Goal: Communication & Community: Answer question/provide support

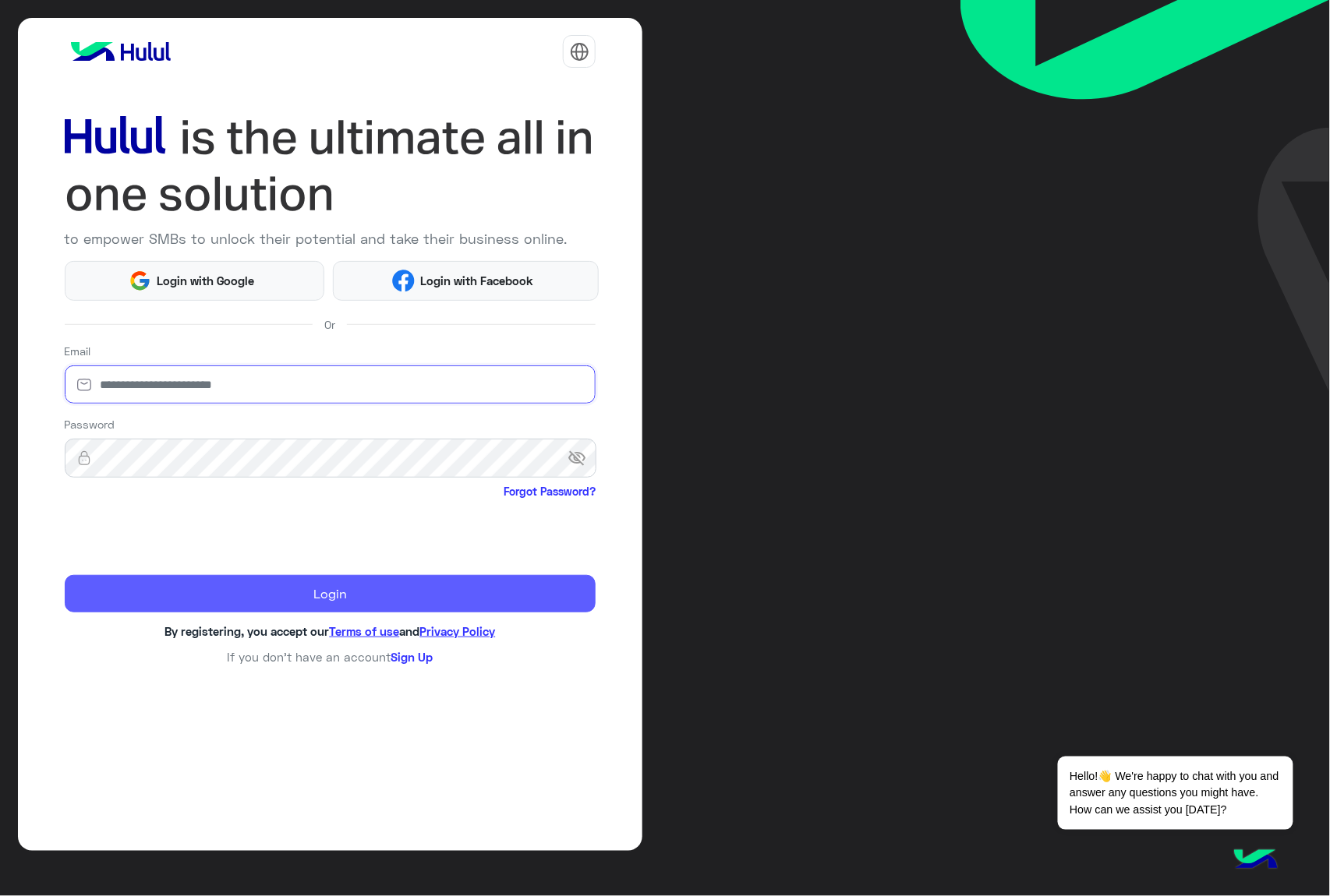
type input "**********"
click at [235, 591] on button "Login" at bounding box center [331, 593] width 532 height 38
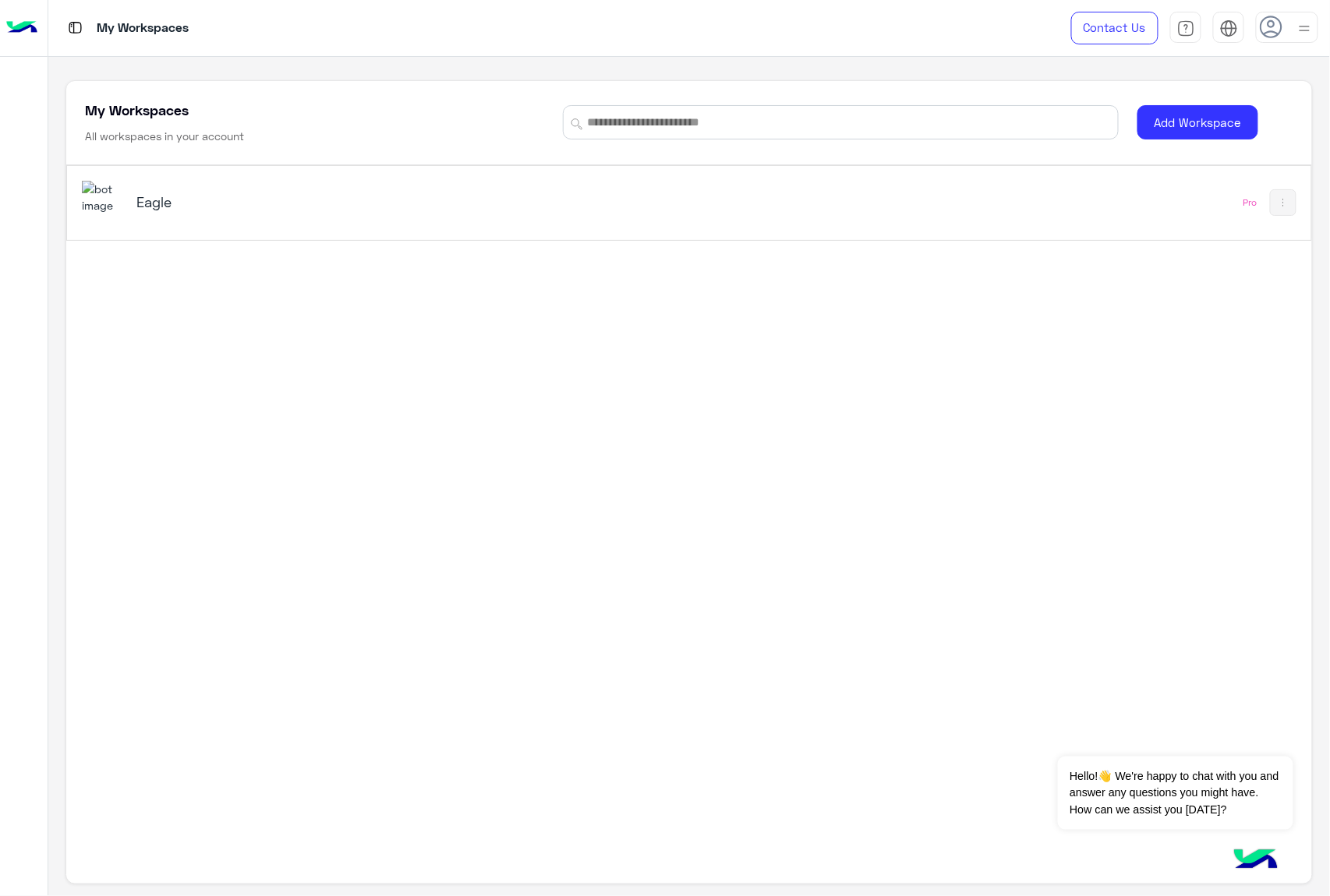
click at [91, 188] on img at bounding box center [103, 198] width 42 height 33
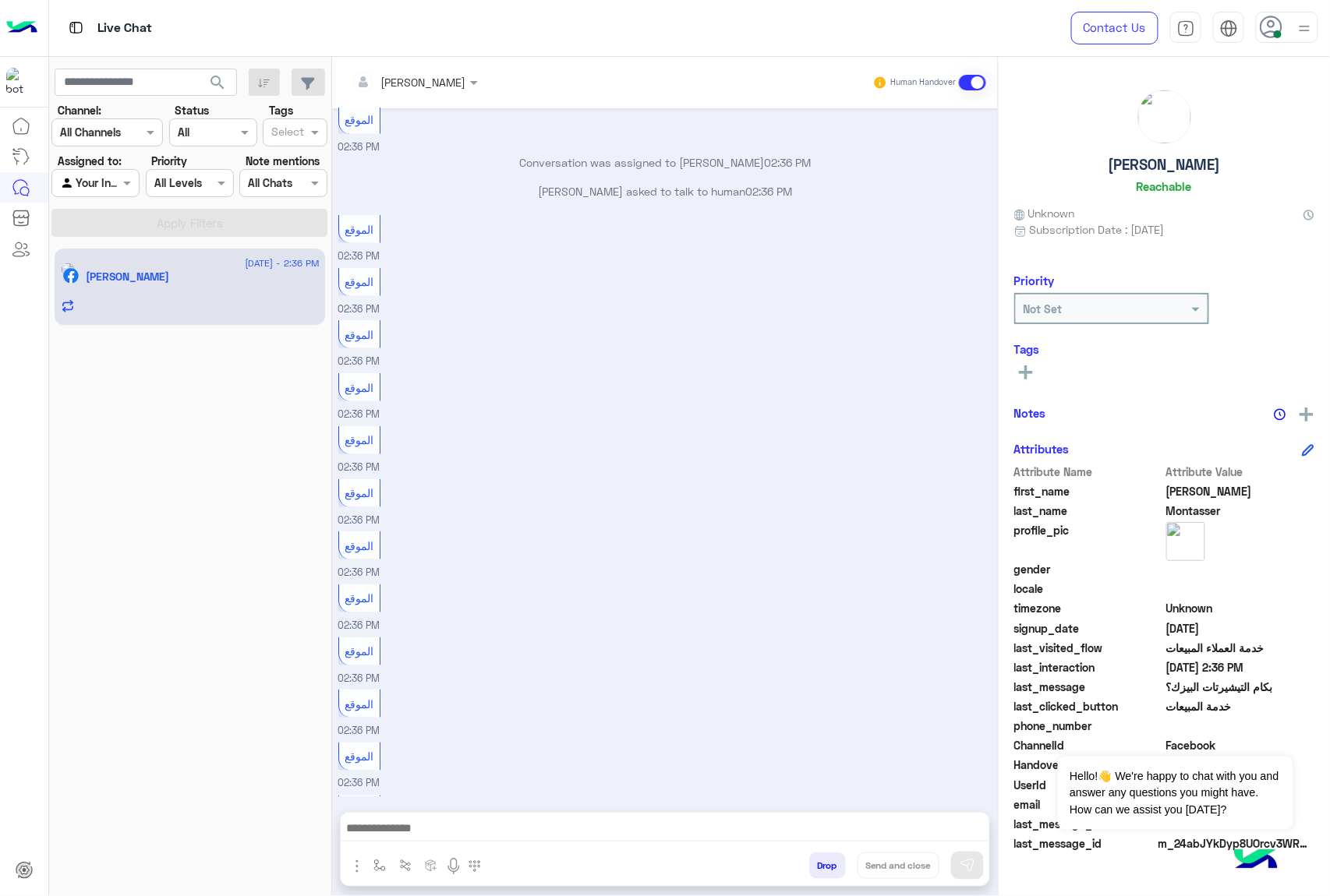
scroll to position [2485, 0]
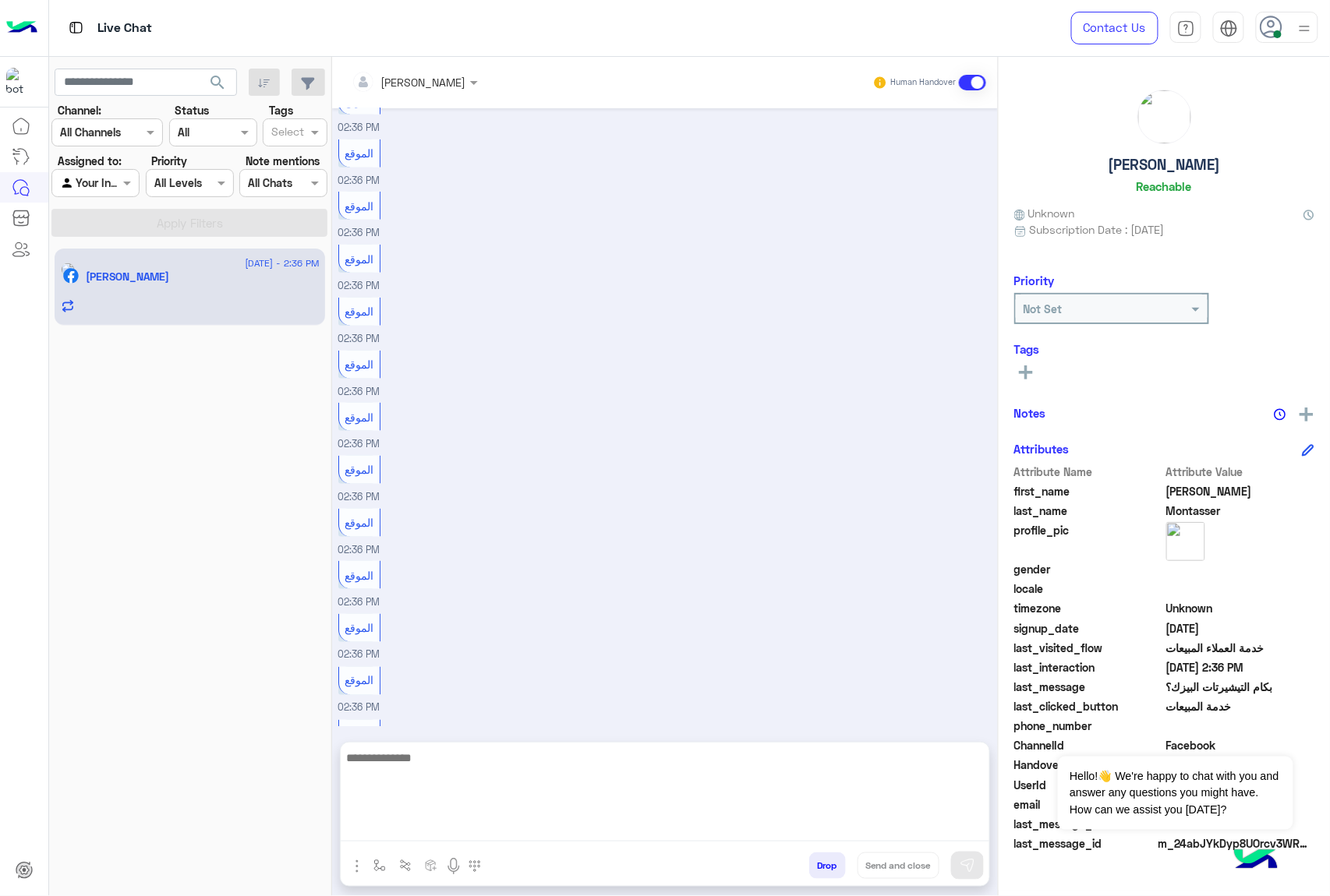
click at [384, 821] on textarea at bounding box center [665, 794] width 649 height 93
paste textarea "**********"
type textarea "**********"
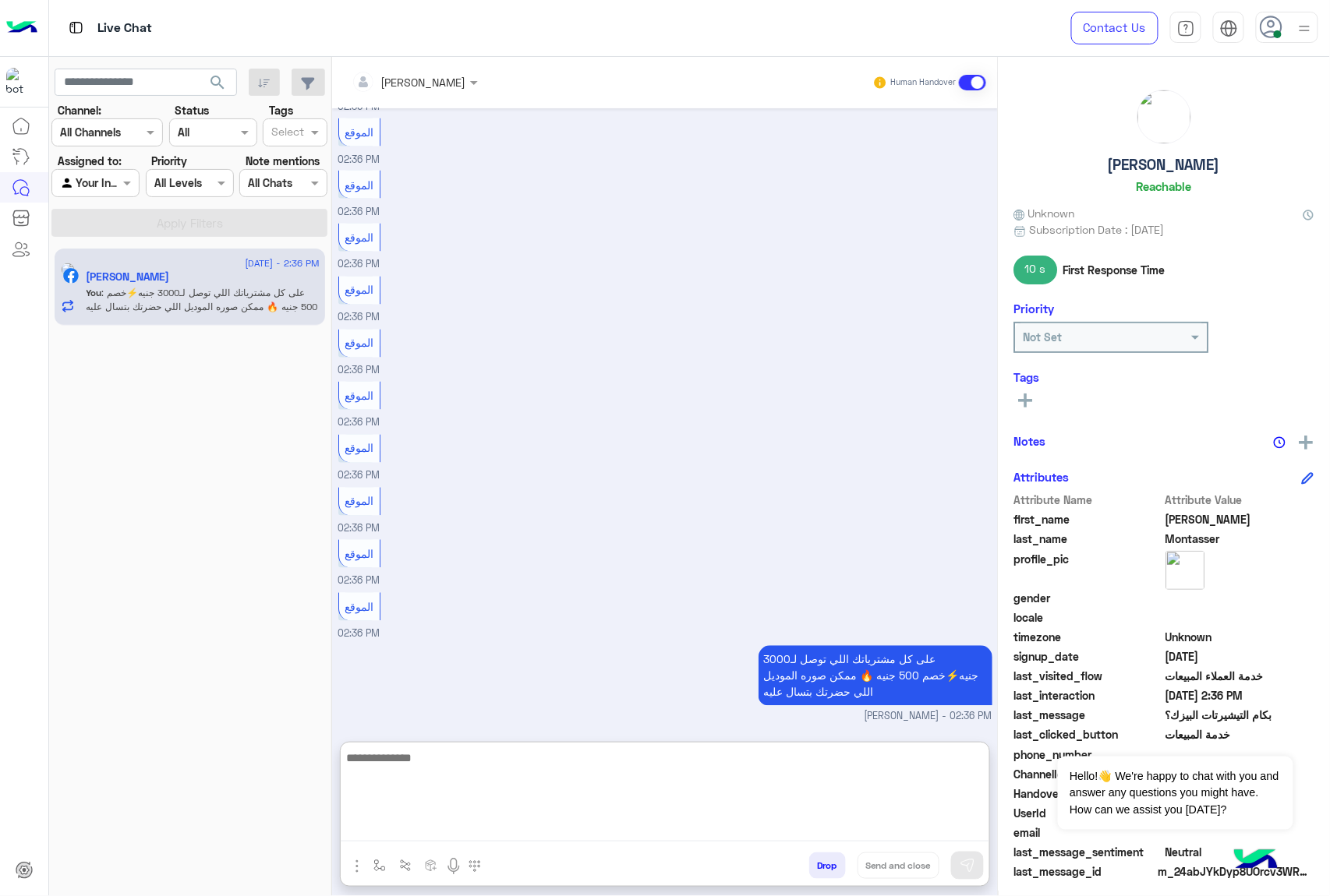
scroll to position [2876, 0]
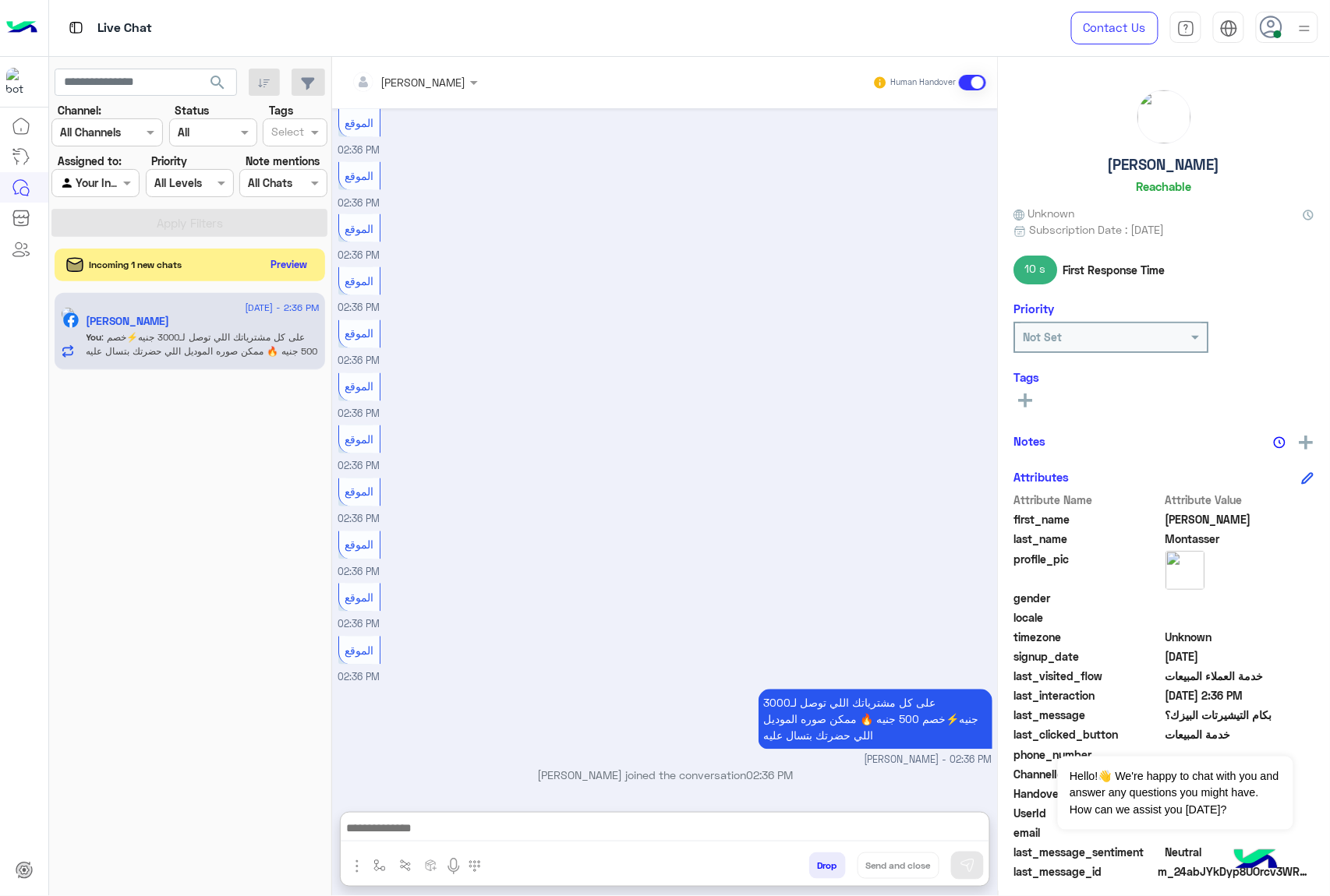
click at [279, 265] on button "Preview" at bounding box center [289, 264] width 48 height 21
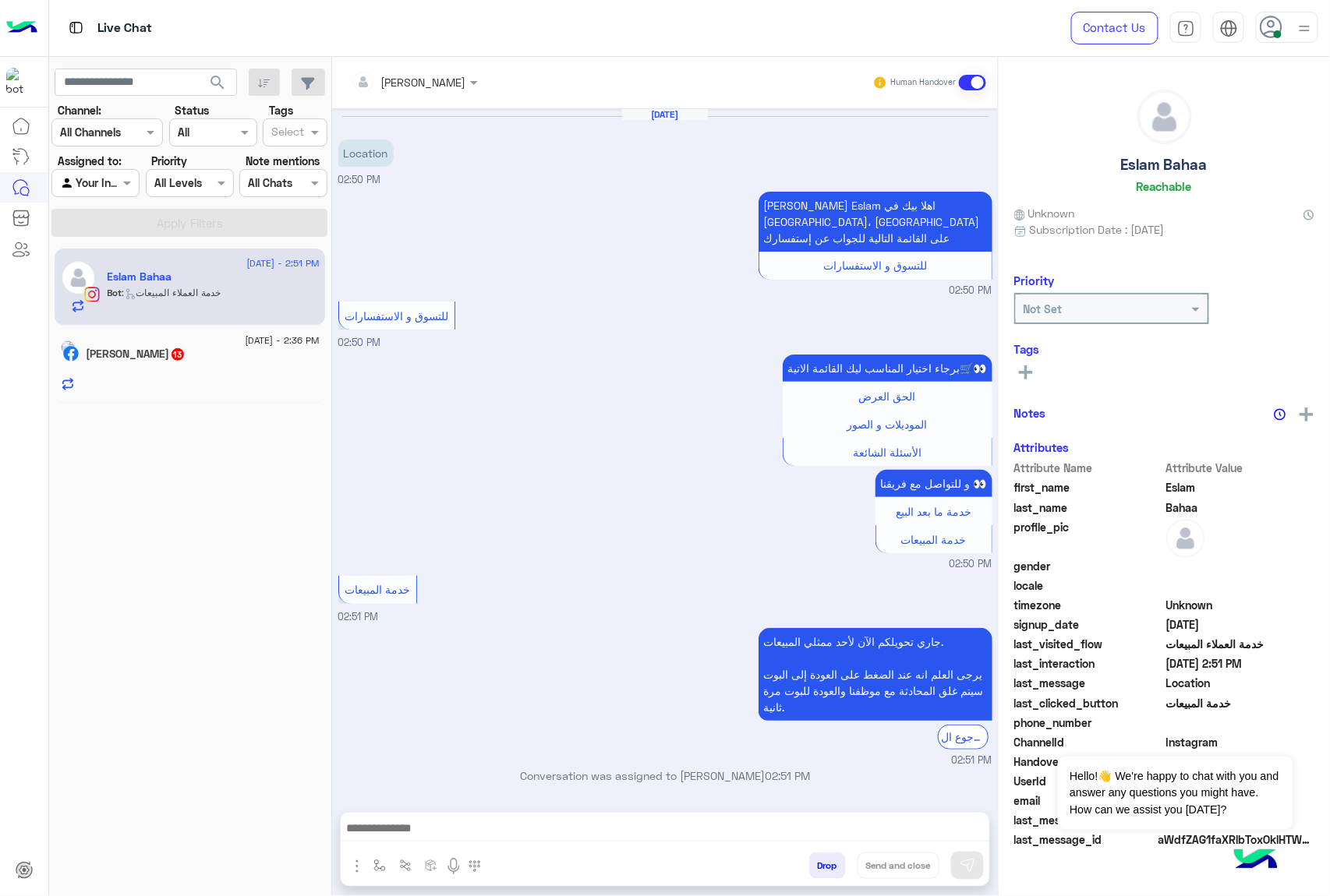
scroll to position [13, 0]
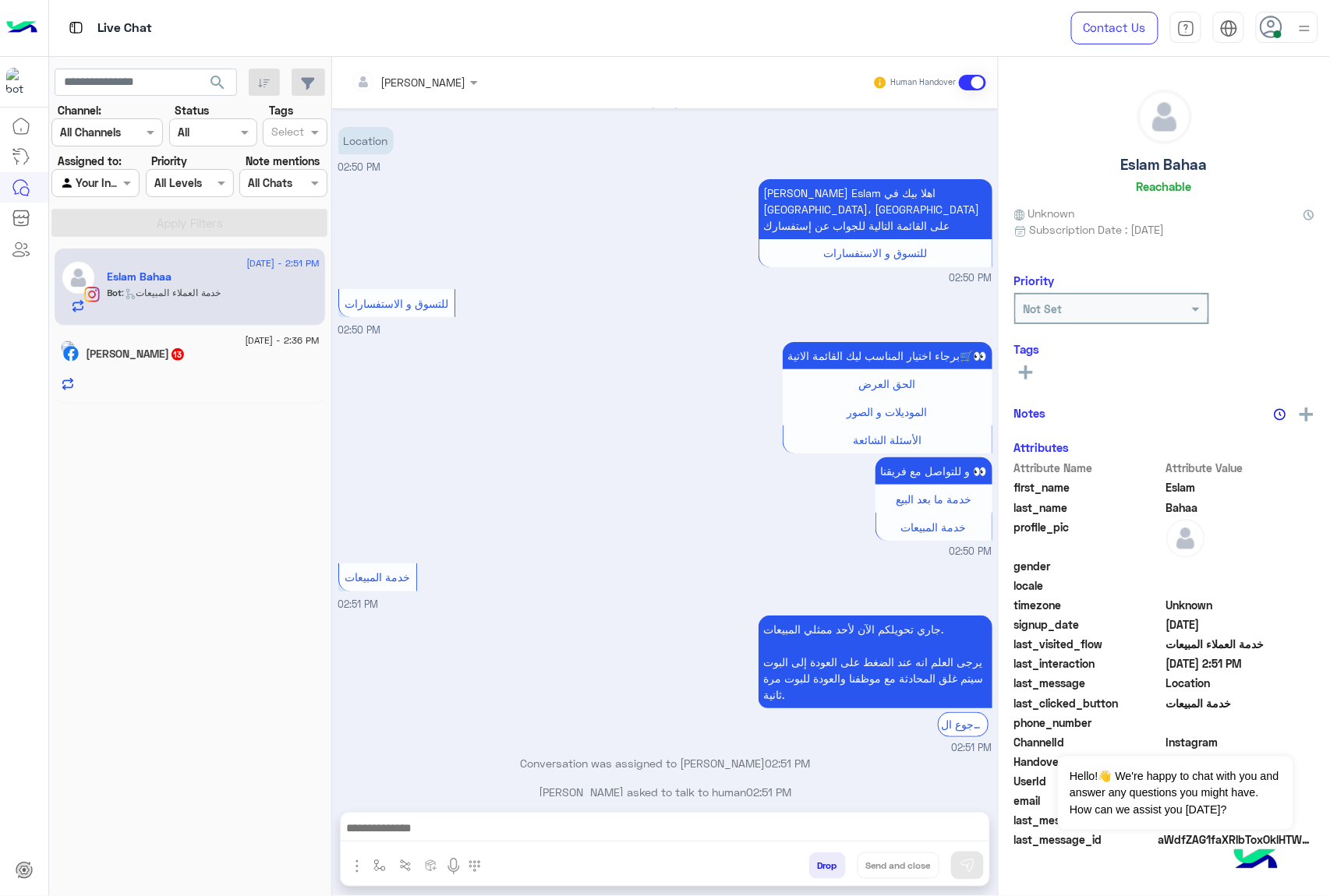
click at [157, 372] on div at bounding box center [203, 378] width 233 height 28
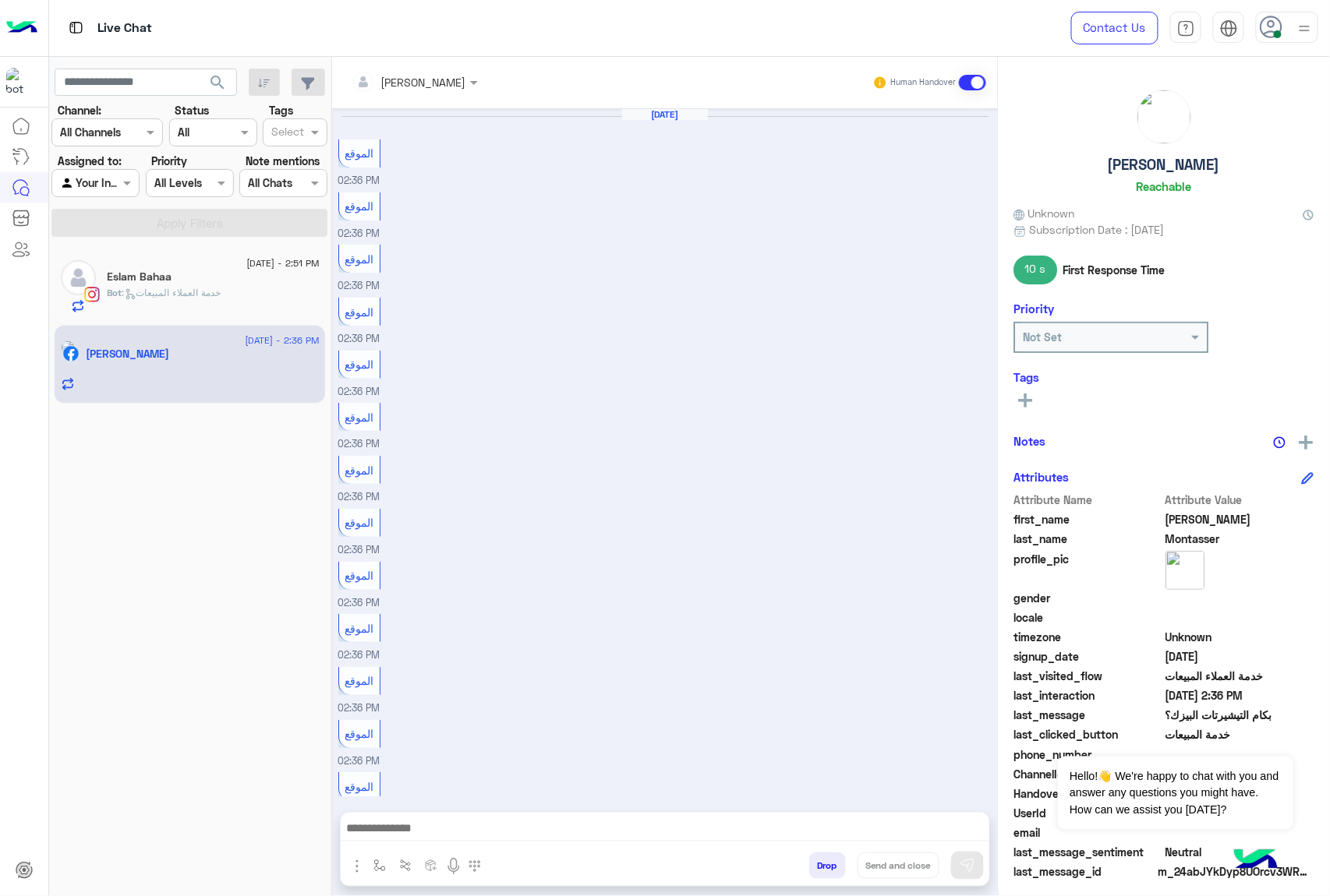
scroll to position [763, 0]
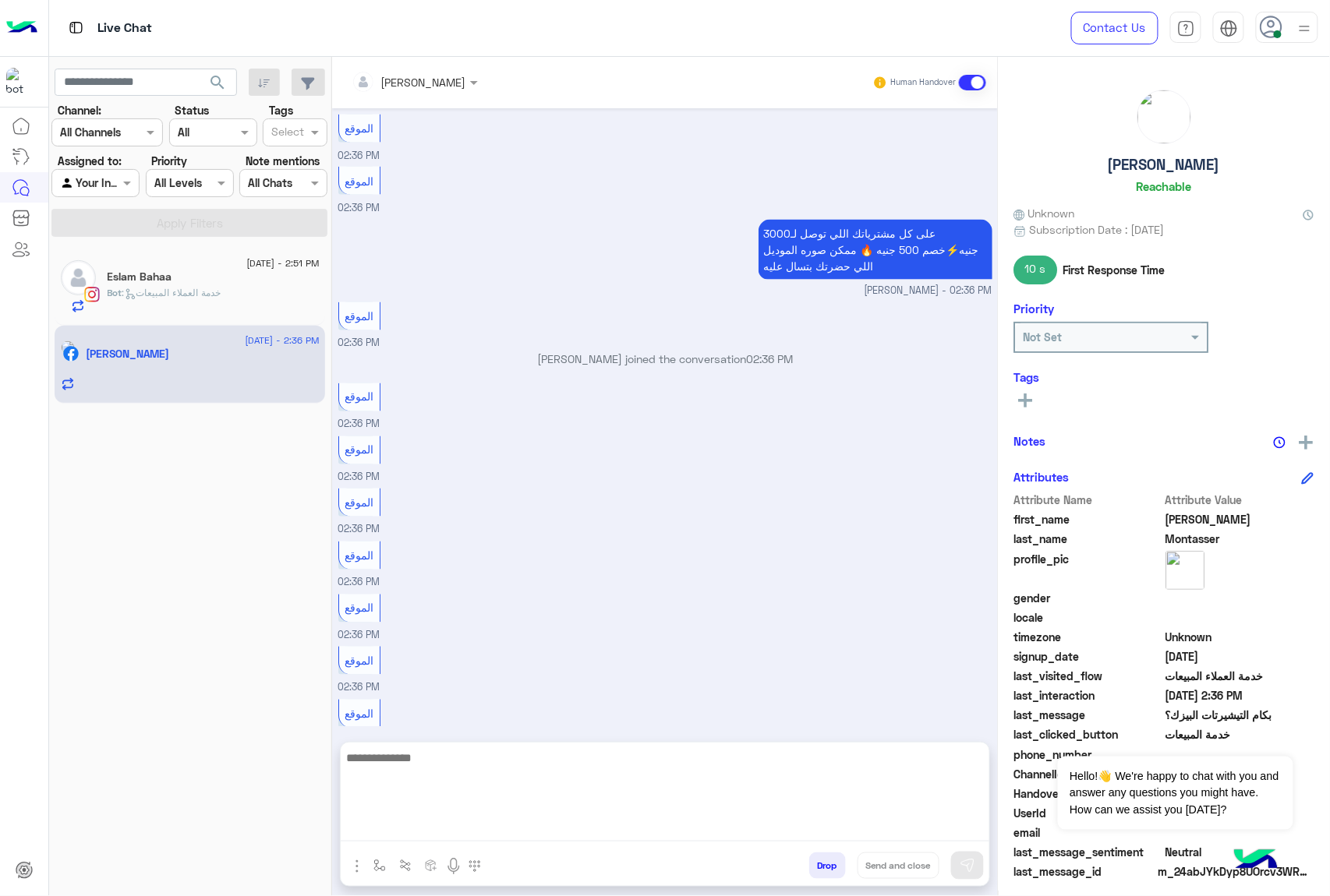
click at [400, 829] on textarea at bounding box center [665, 794] width 649 height 93
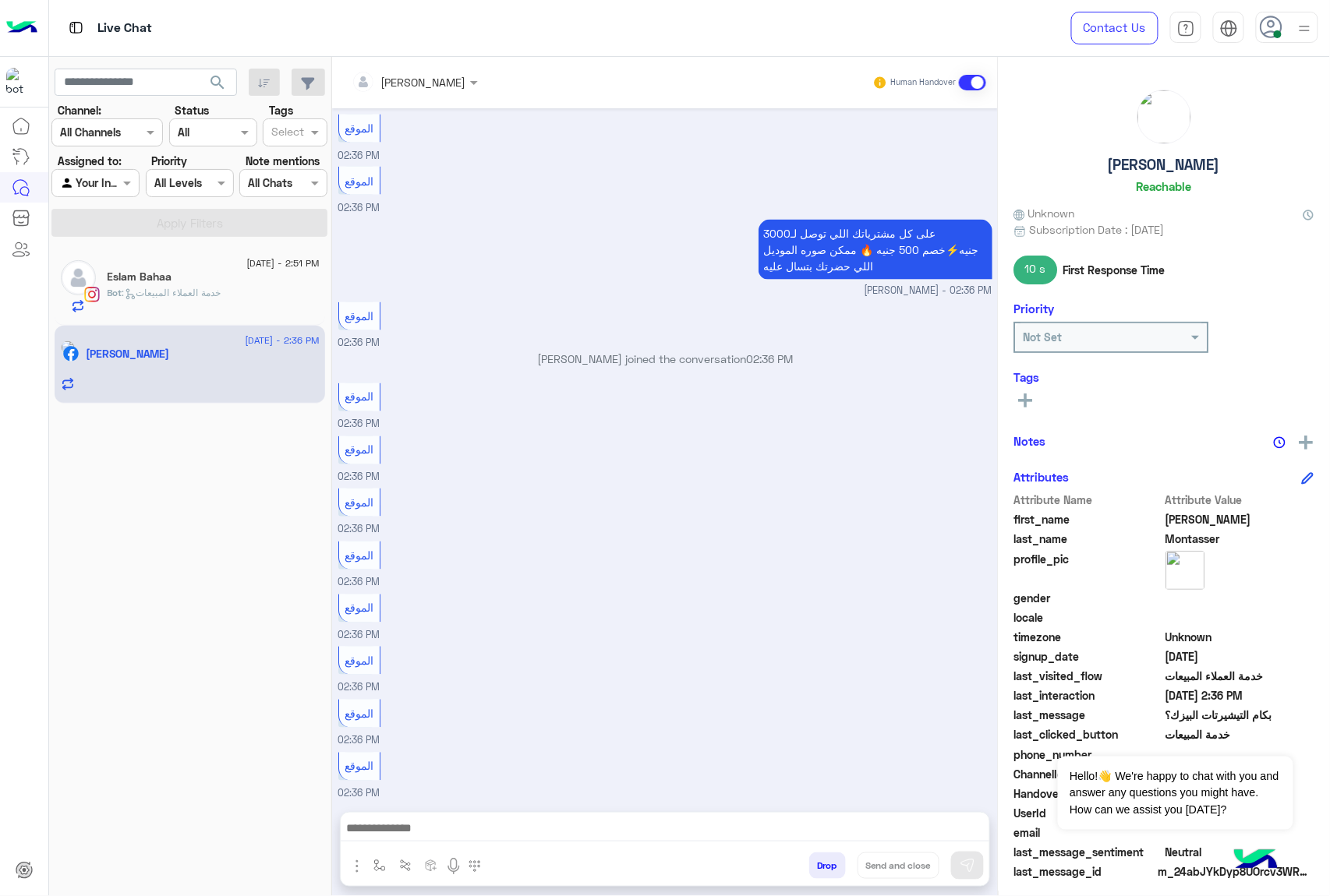
click at [827, 855] on button "Drop" at bounding box center [827, 866] width 37 height 27
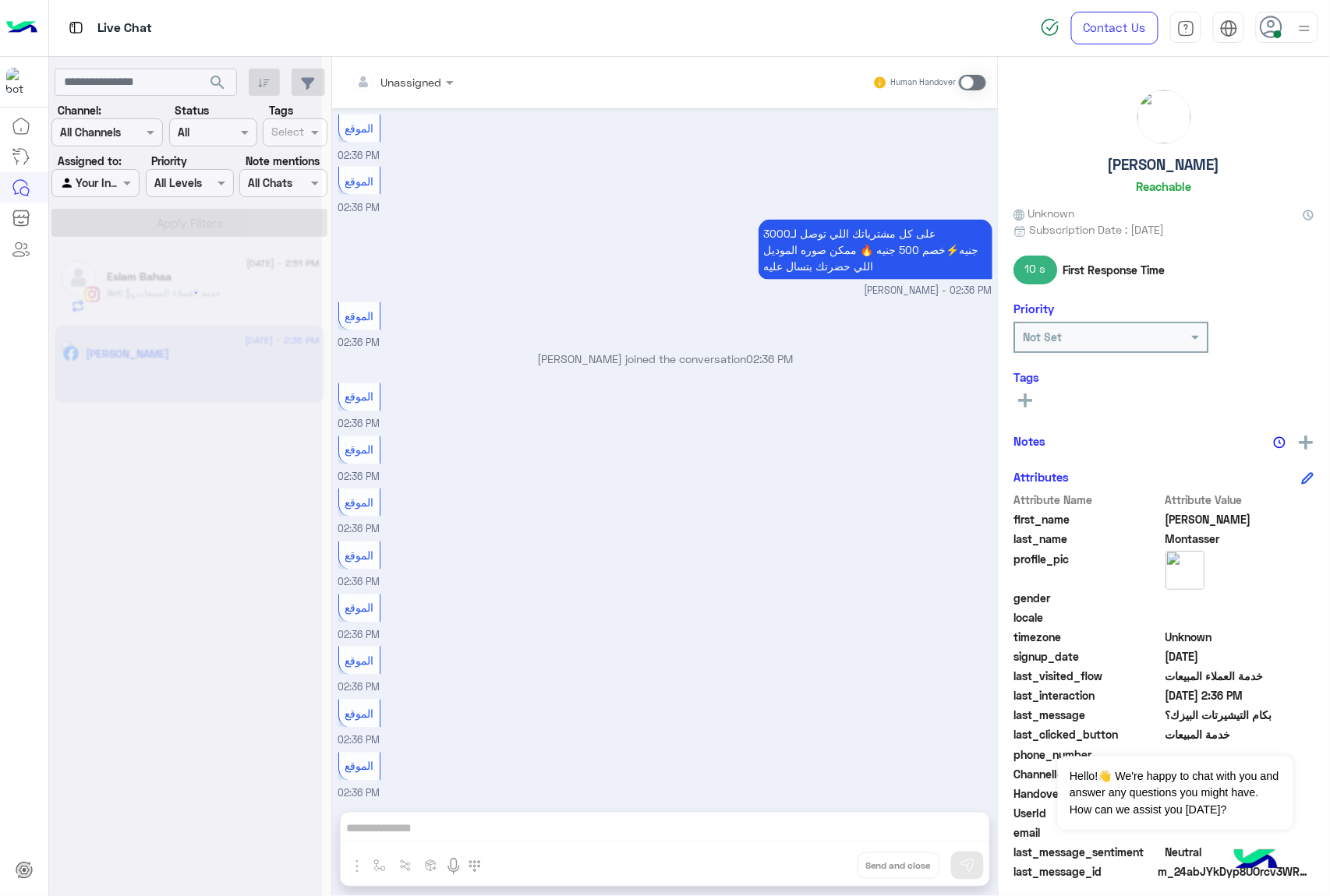
scroll to position [792, 0]
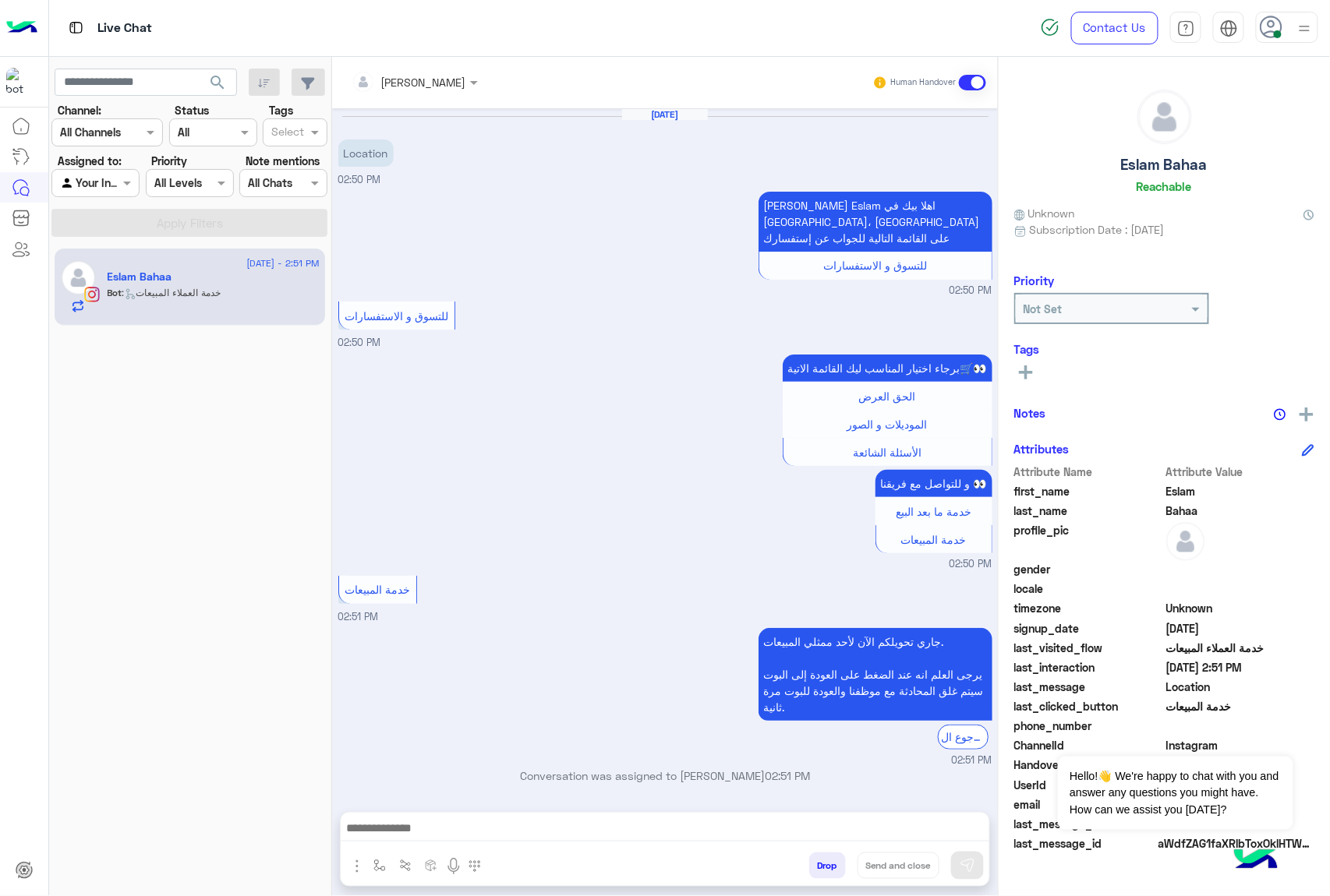
click at [359, 867] on img "button" at bounding box center [357, 866] width 18 height 18
click at [384, 833] on span "Images" at bounding box center [393, 833] width 40 height 18
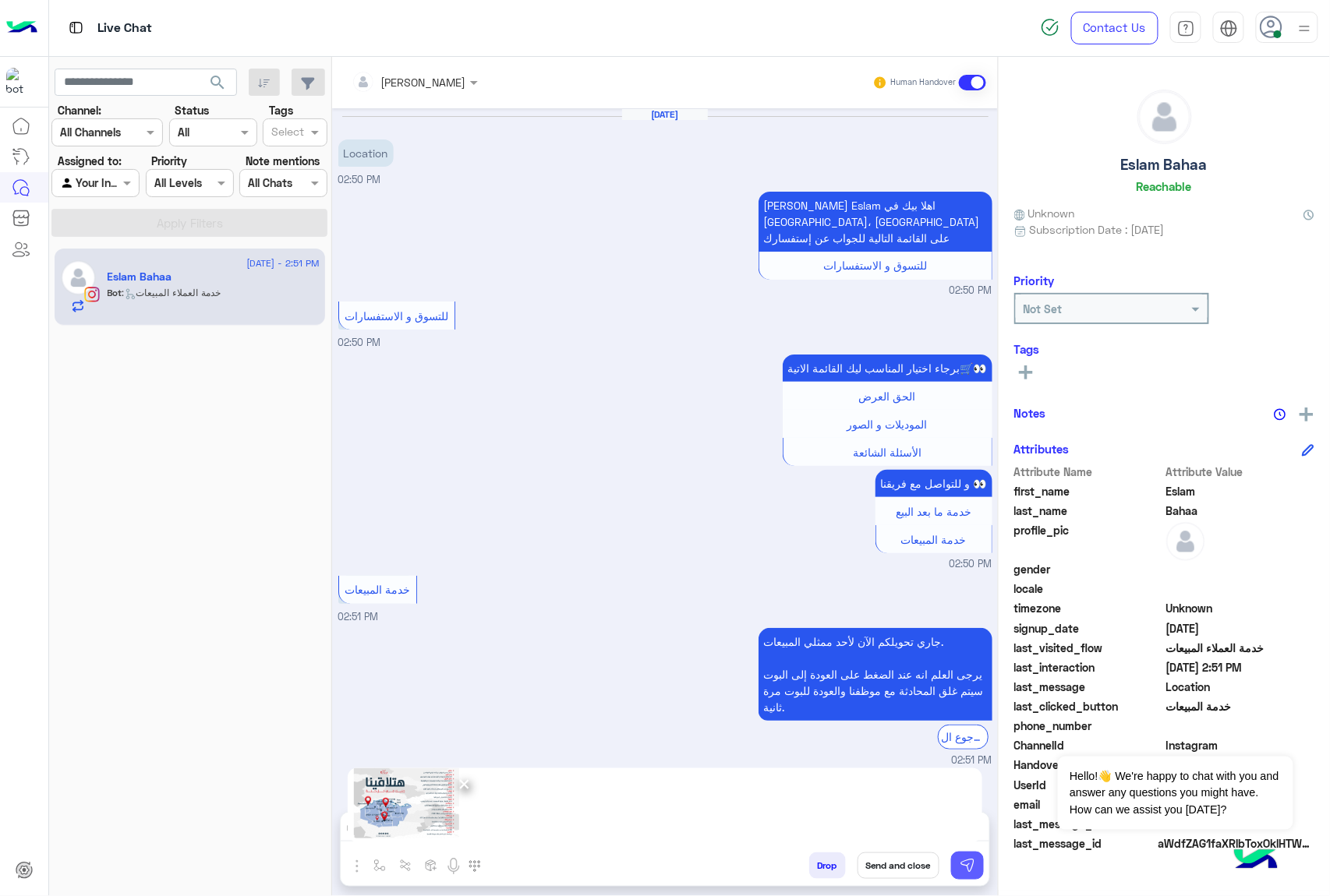
click at [951, 865] on button at bounding box center [966, 866] width 33 height 28
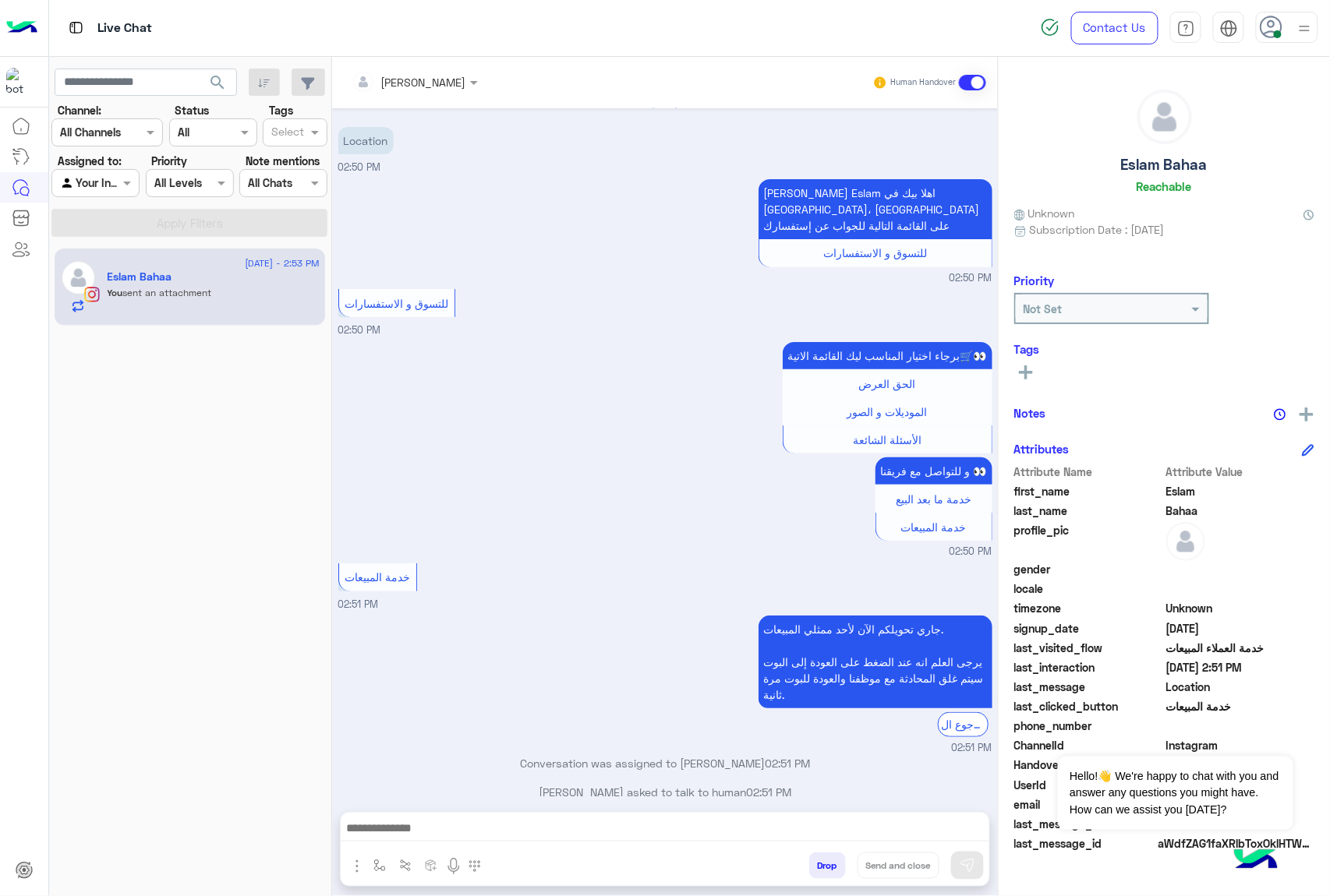
scroll to position [253, 0]
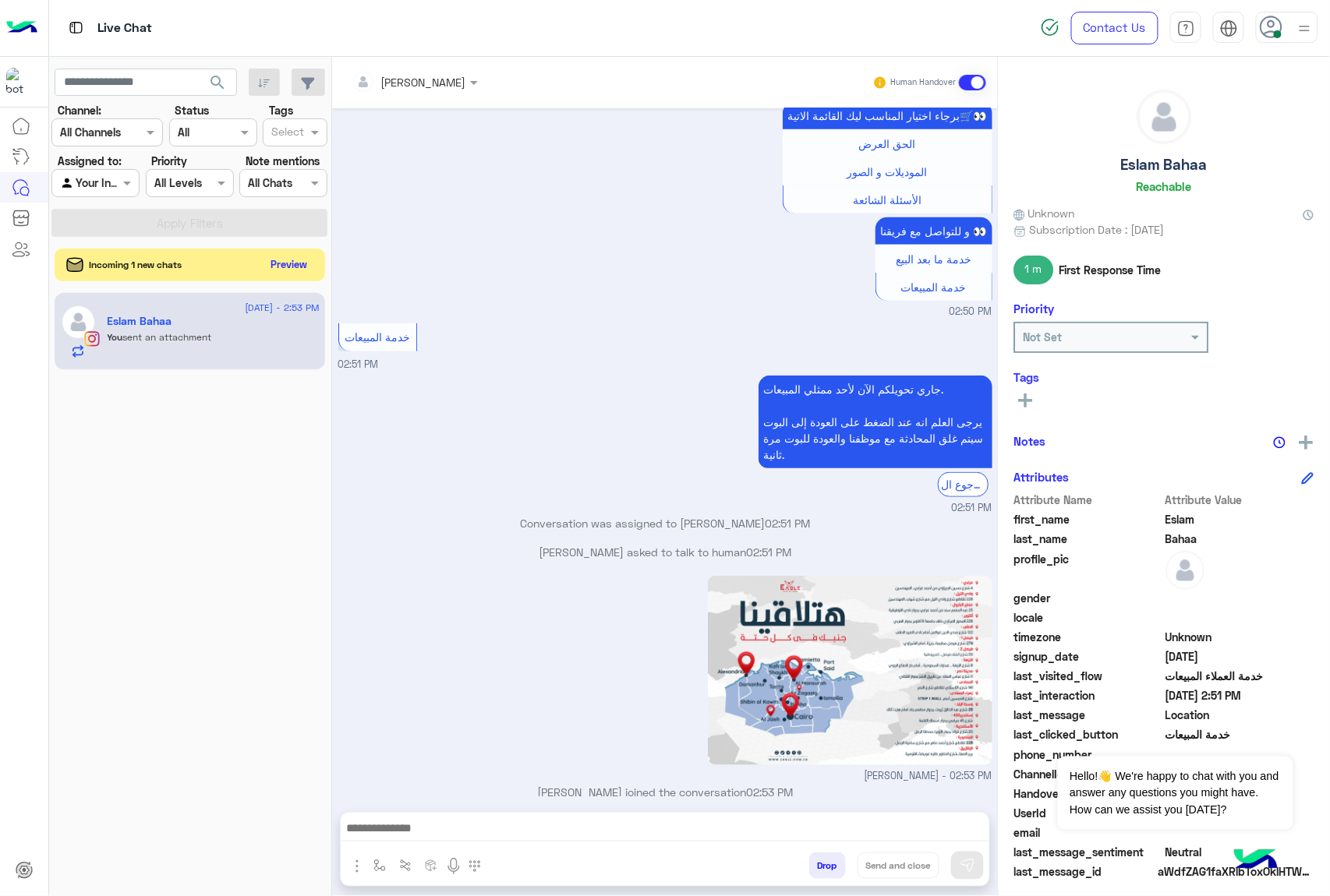
click at [288, 263] on button "Preview" at bounding box center [289, 264] width 48 height 21
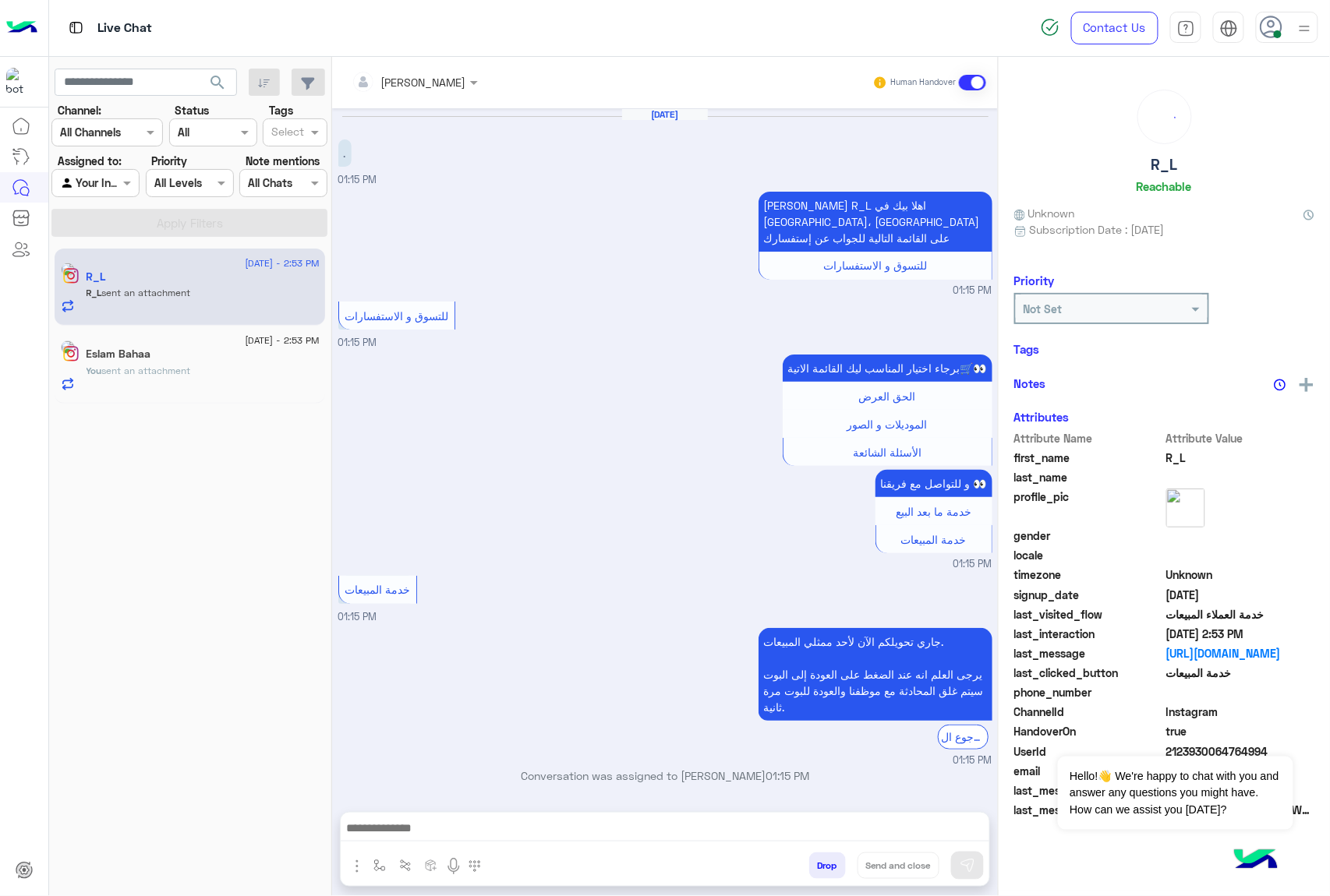
scroll to position [1747, 0]
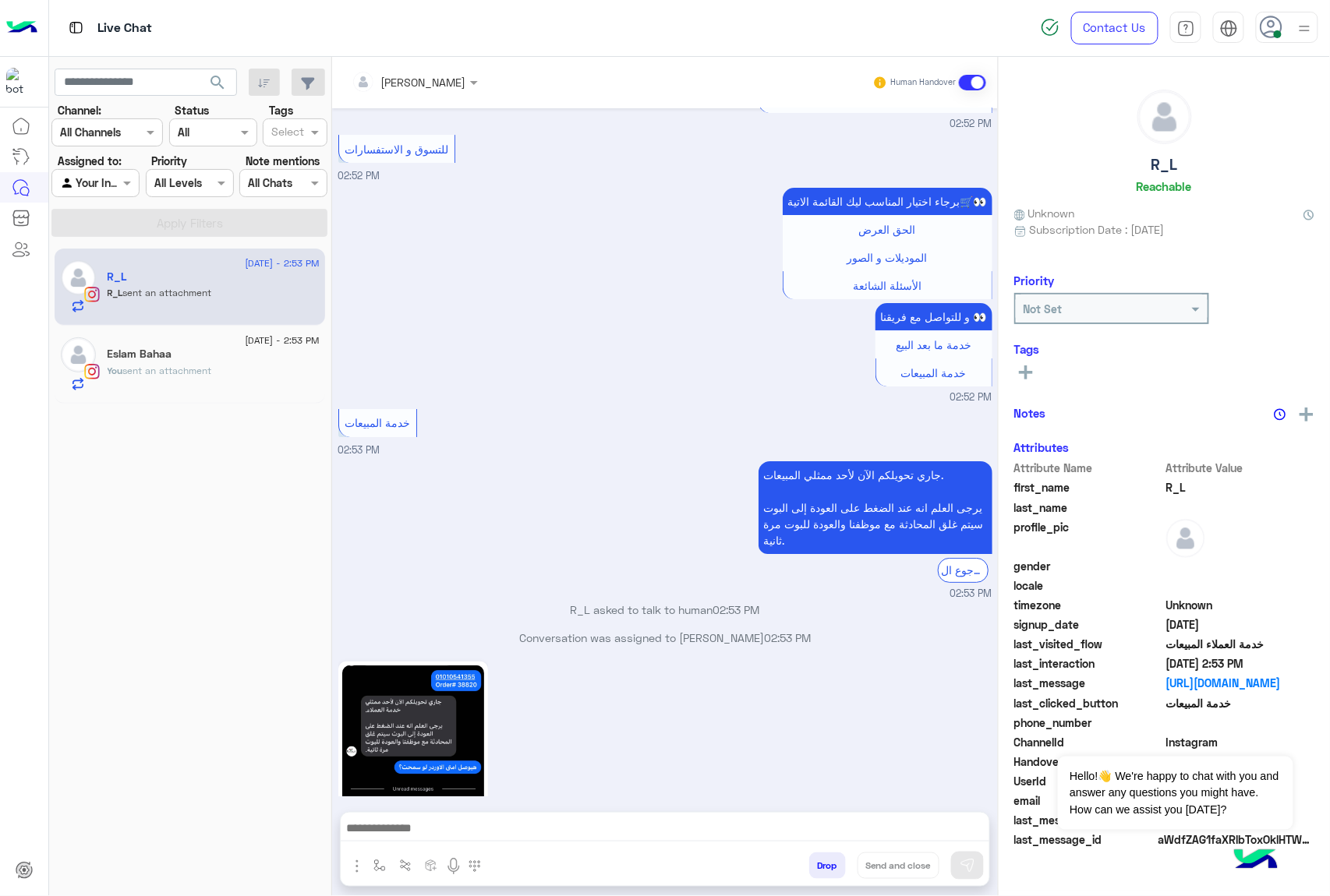
click at [440, 708] on img at bounding box center [413, 759] width 143 height 189
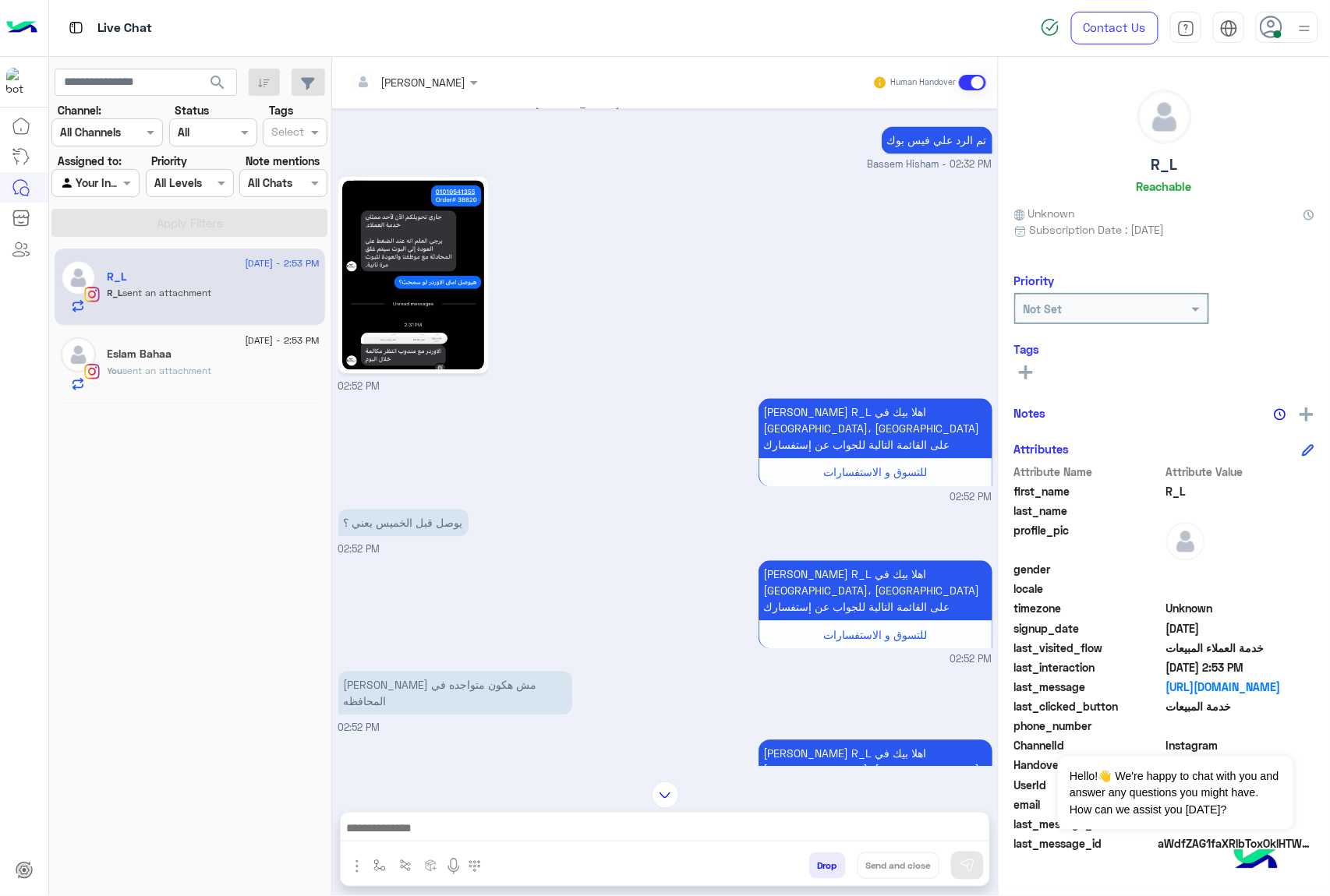
scroll to position [1020, 0]
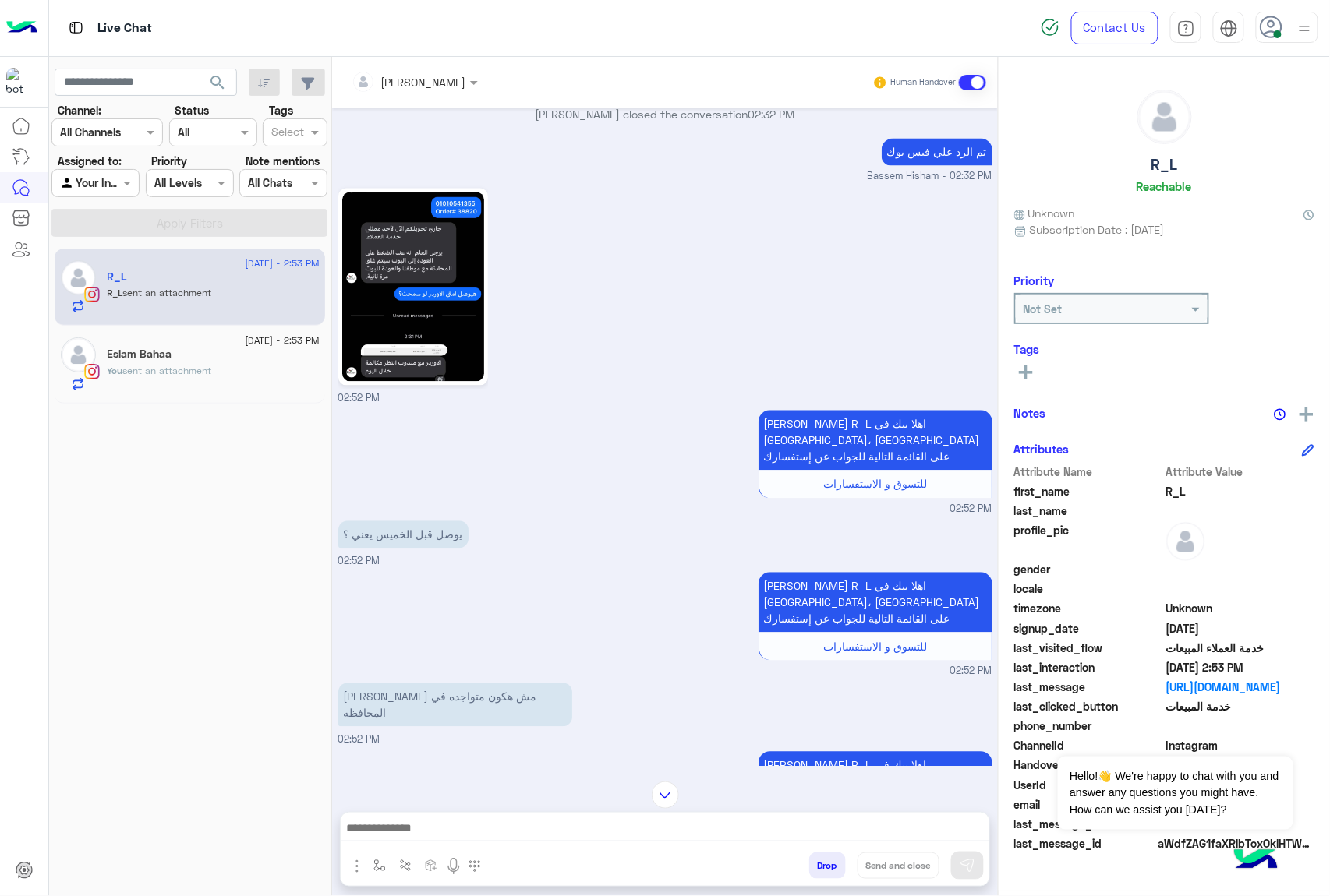
click at [418, 92] on div "[PERSON_NAME]" at bounding box center [409, 81] width 114 height 31
click at [413, 192] on div "Bassem Hisham" at bounding box center [442, 196] width 85 height 17
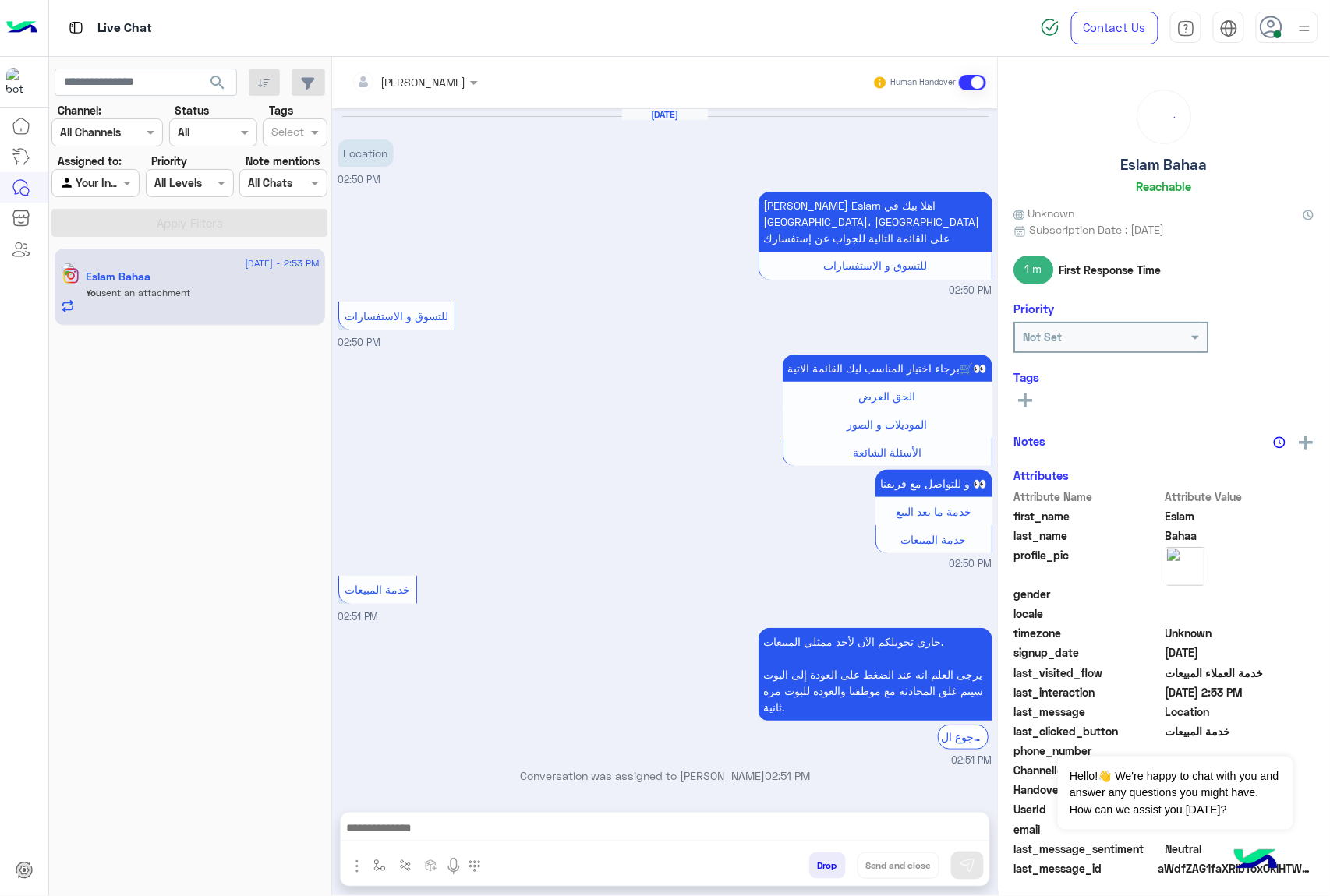
scroll to position [253, 0]
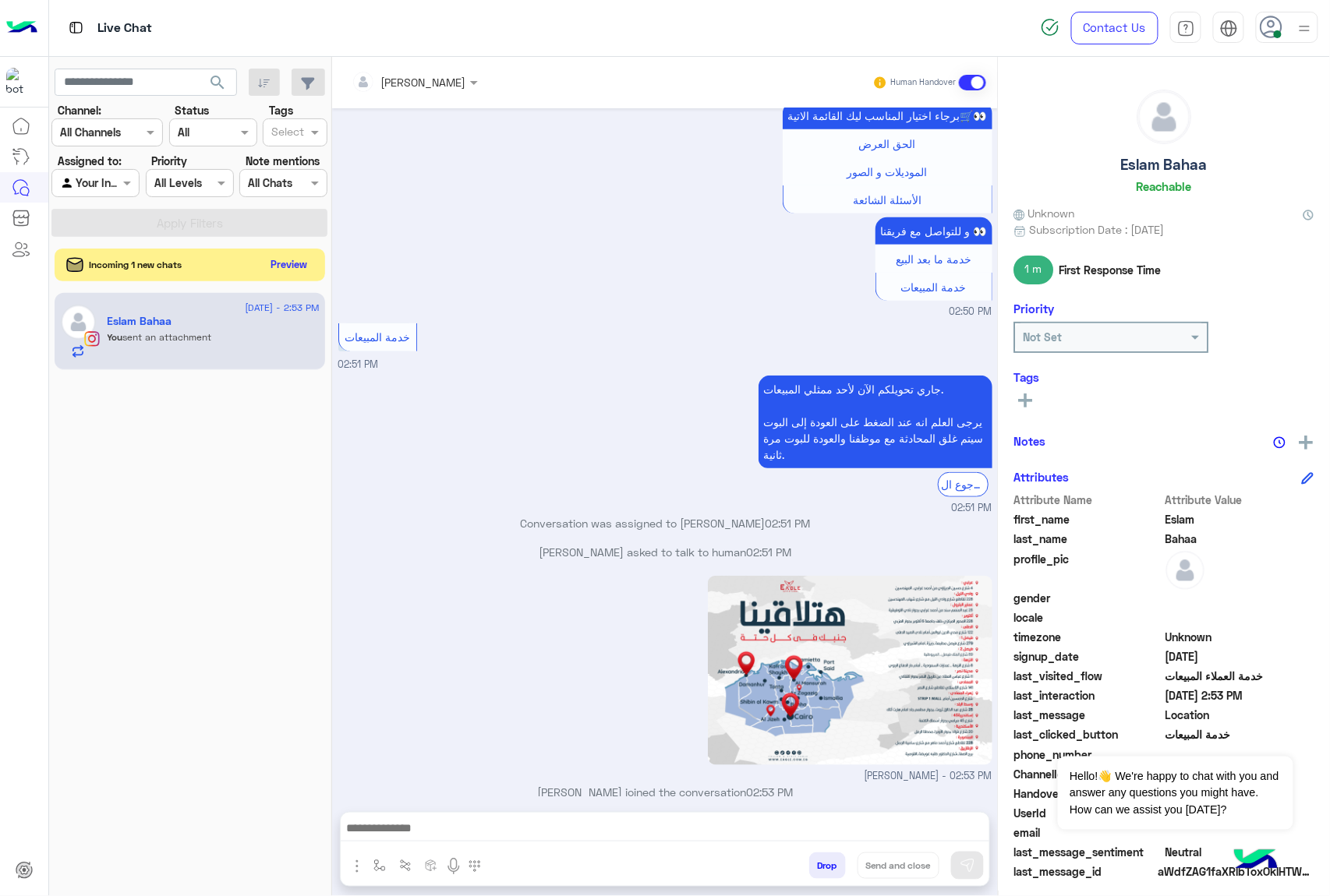
click at [284, 258] on button "Preview" at bounding box center [289, 264] width 48 height 21
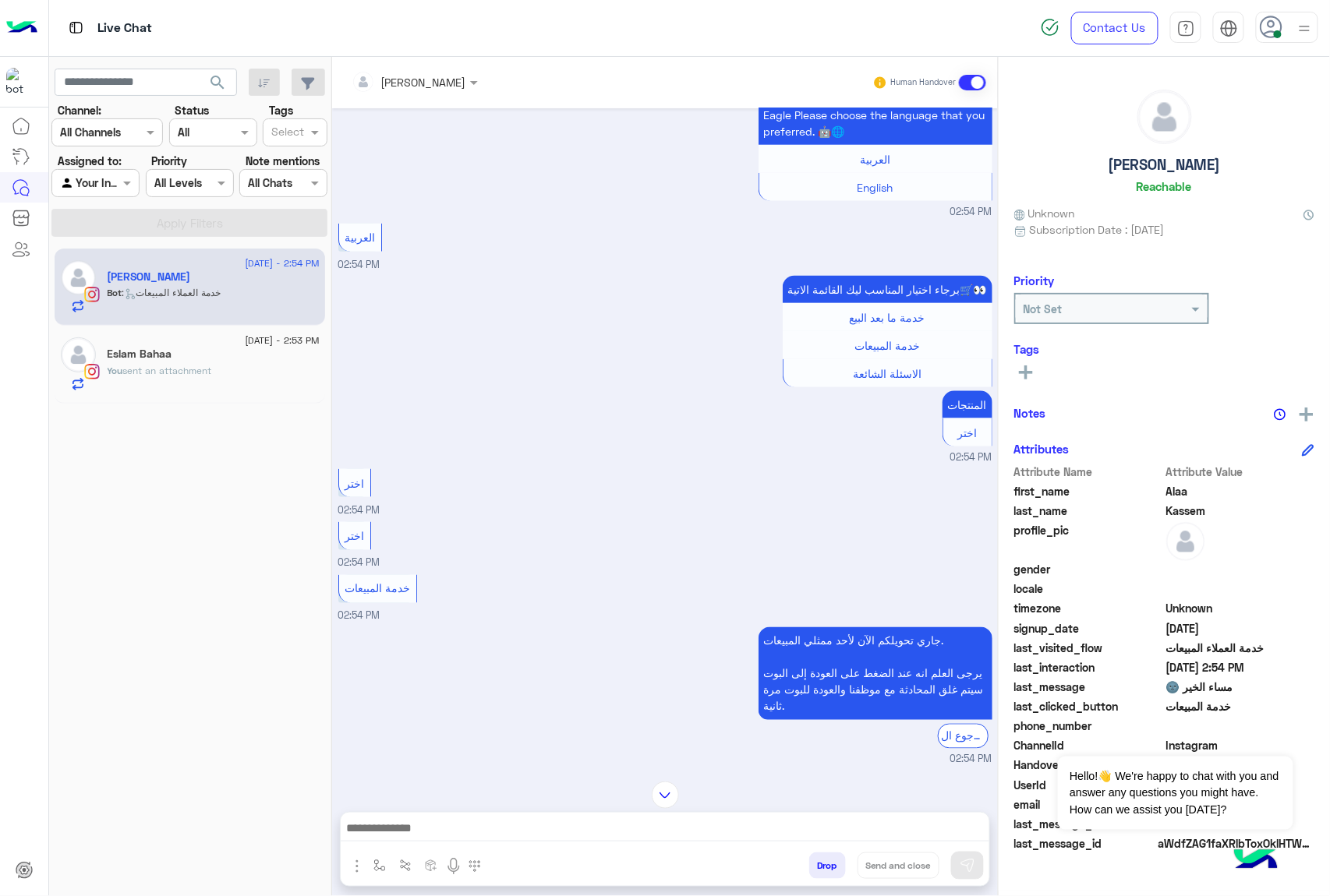
scroll to position [448, 0]
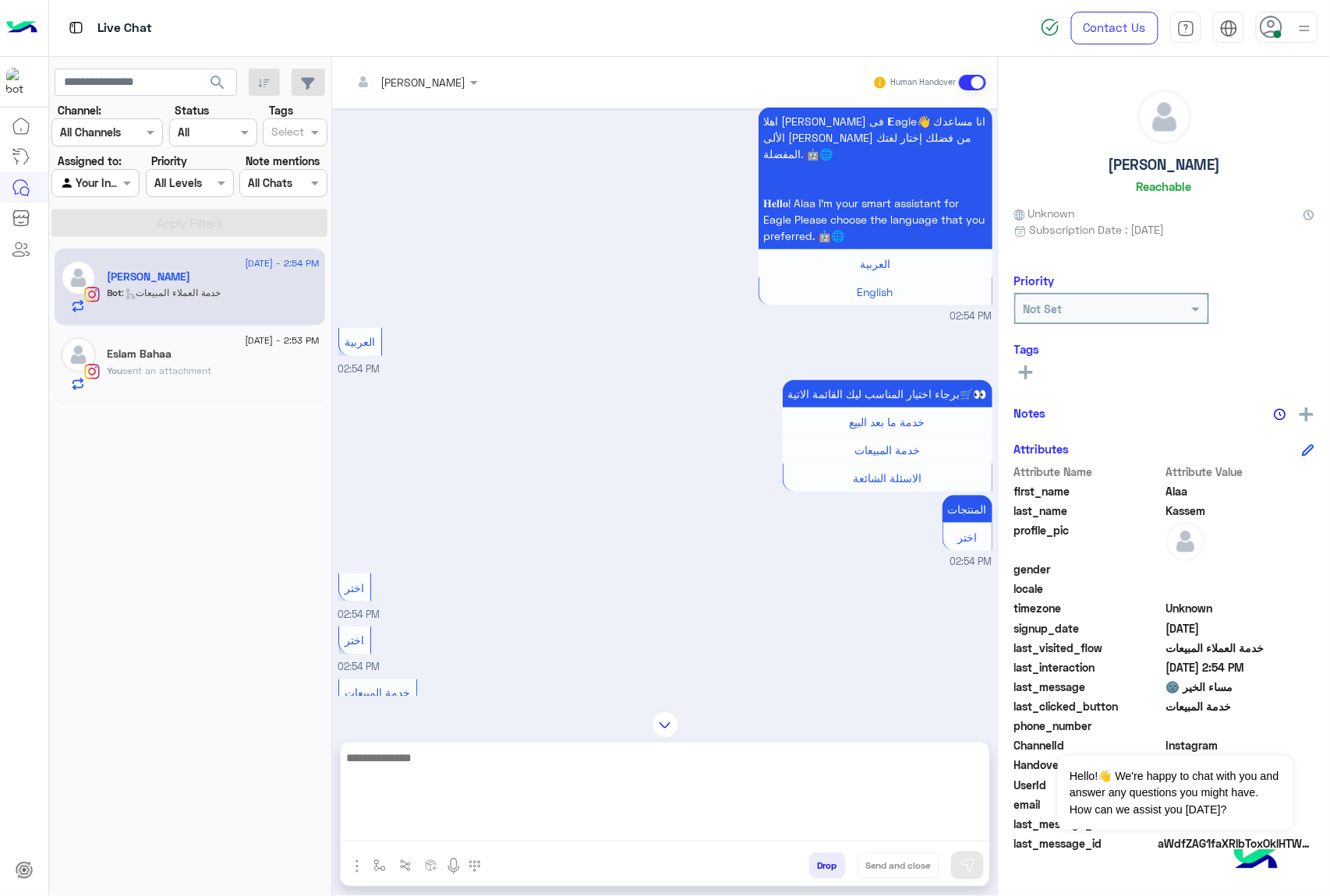
click at [482, 839] on textarea at bounding box center [665, 794] width 649 height 93
paste textarea "**********"
type textarea "**********"
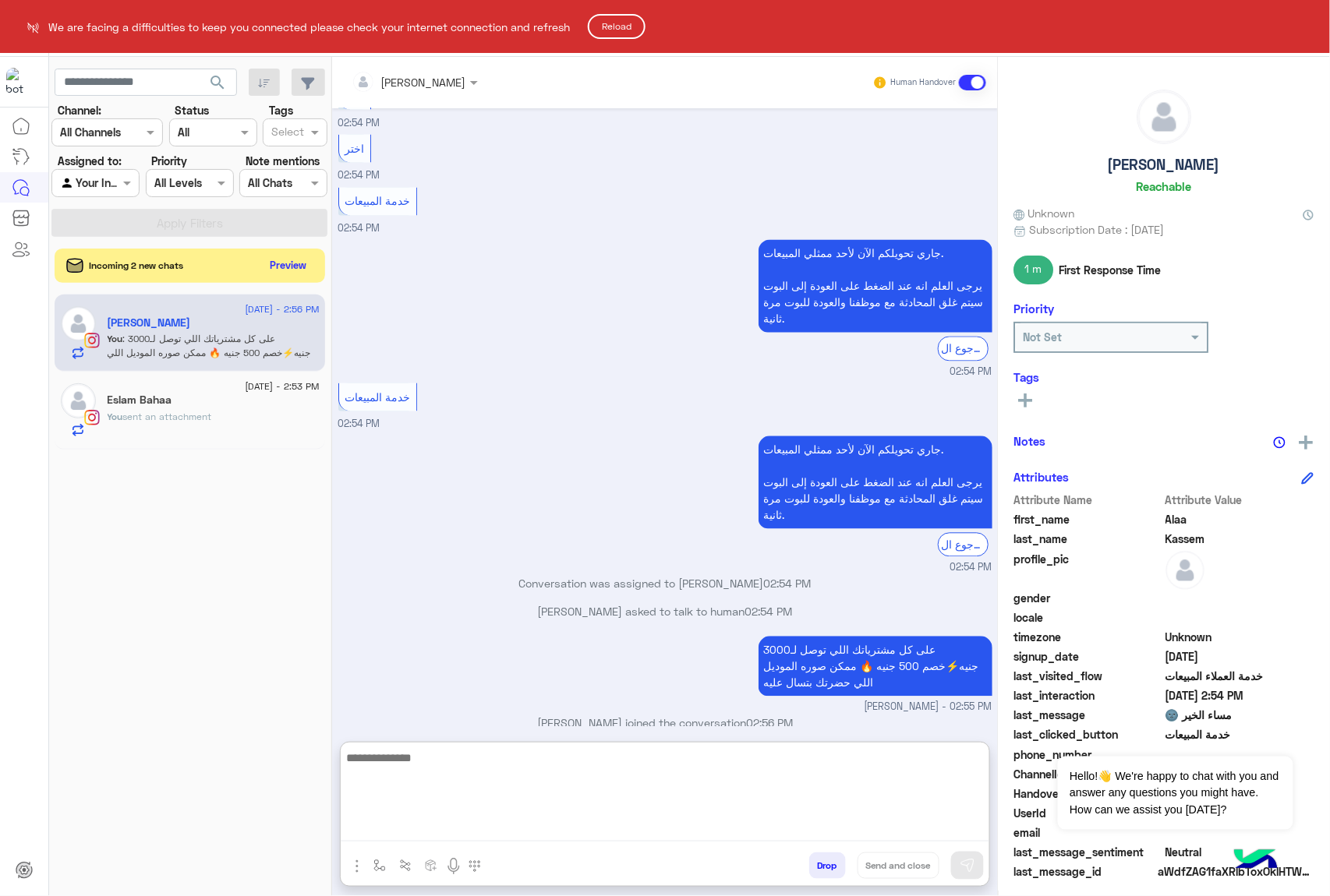
scroll to position [939, 0]
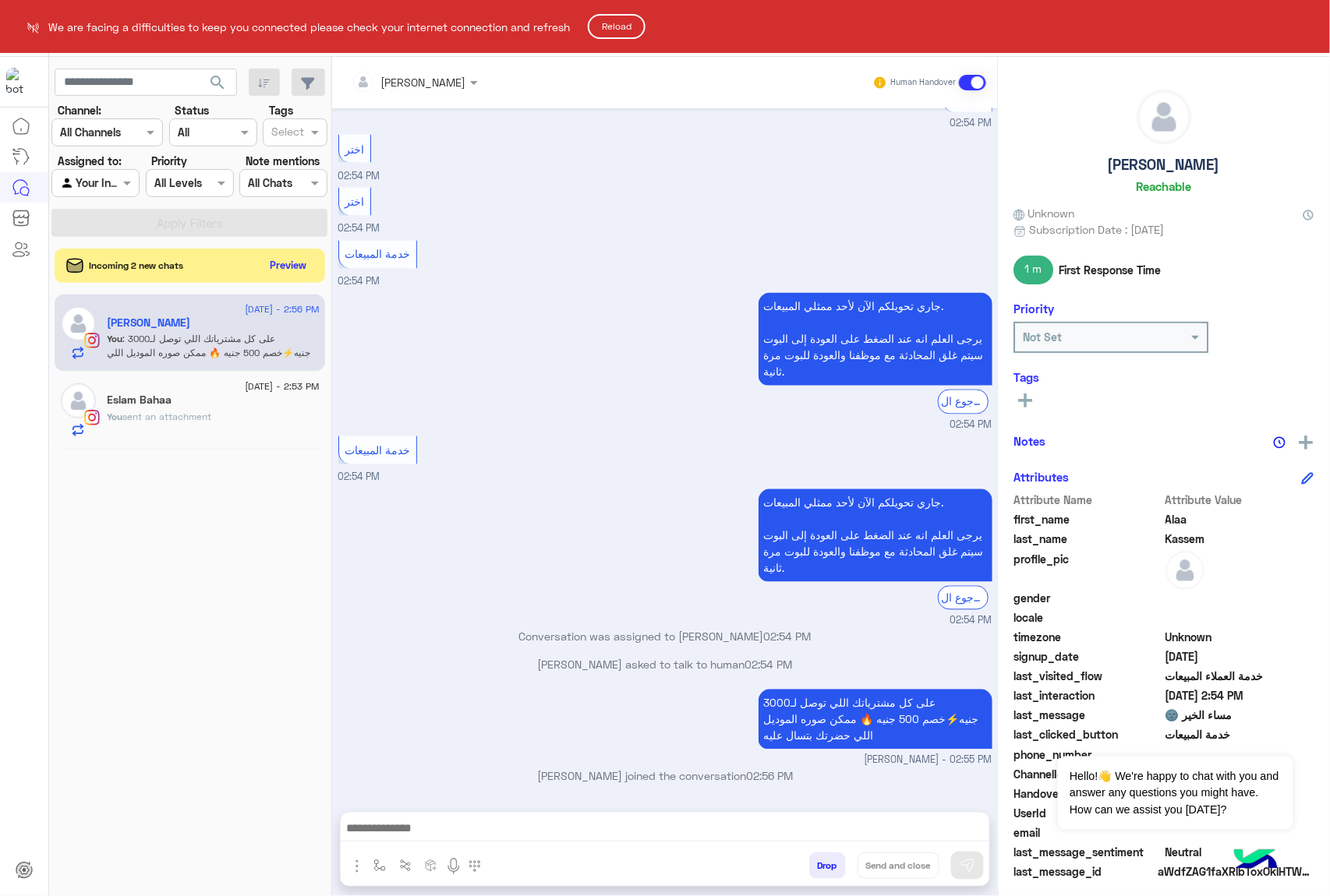
click at [605, 23] on button "Reload" at bounding box center [616, 27] width 58 height 25
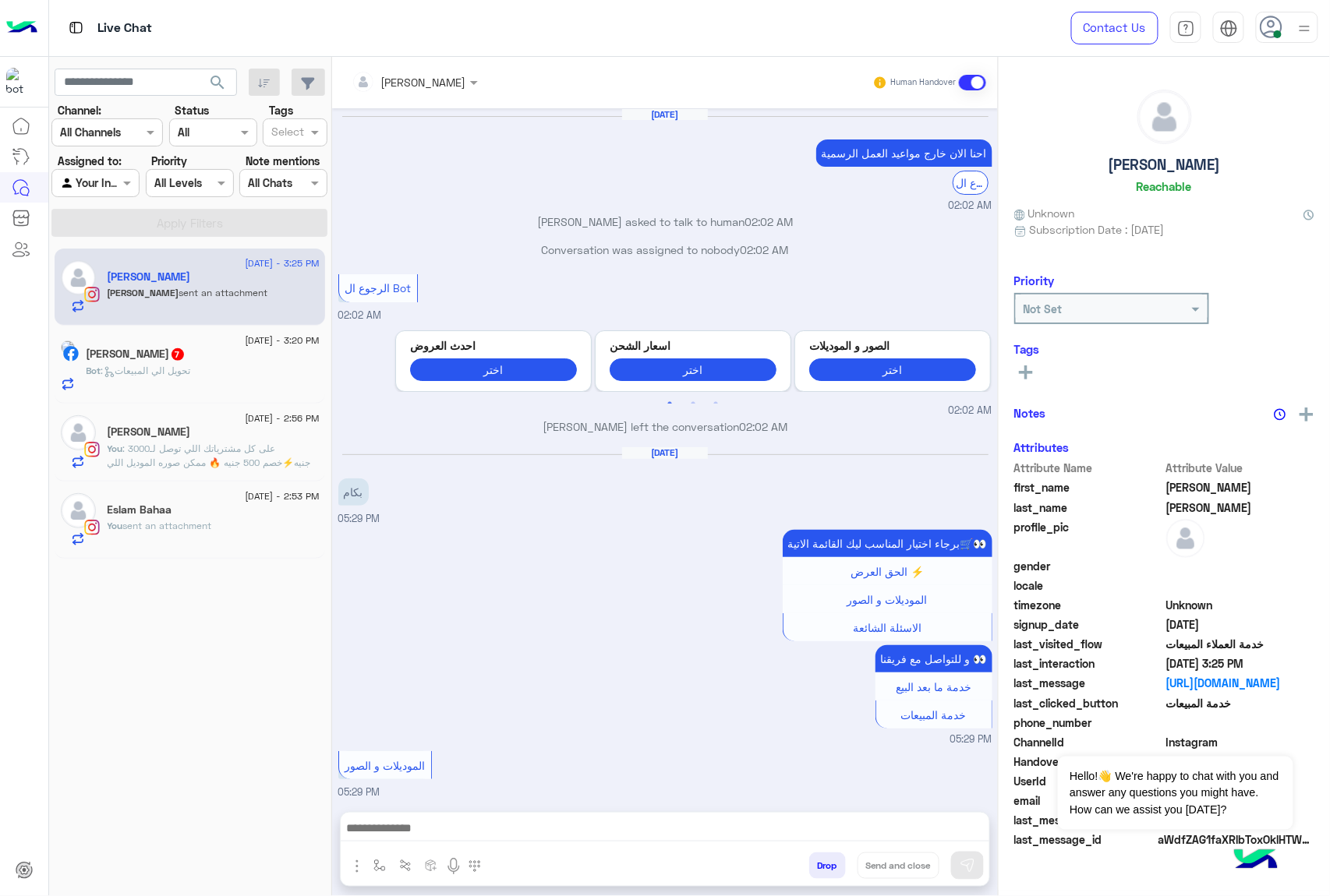
scroll to position [1983, 0]
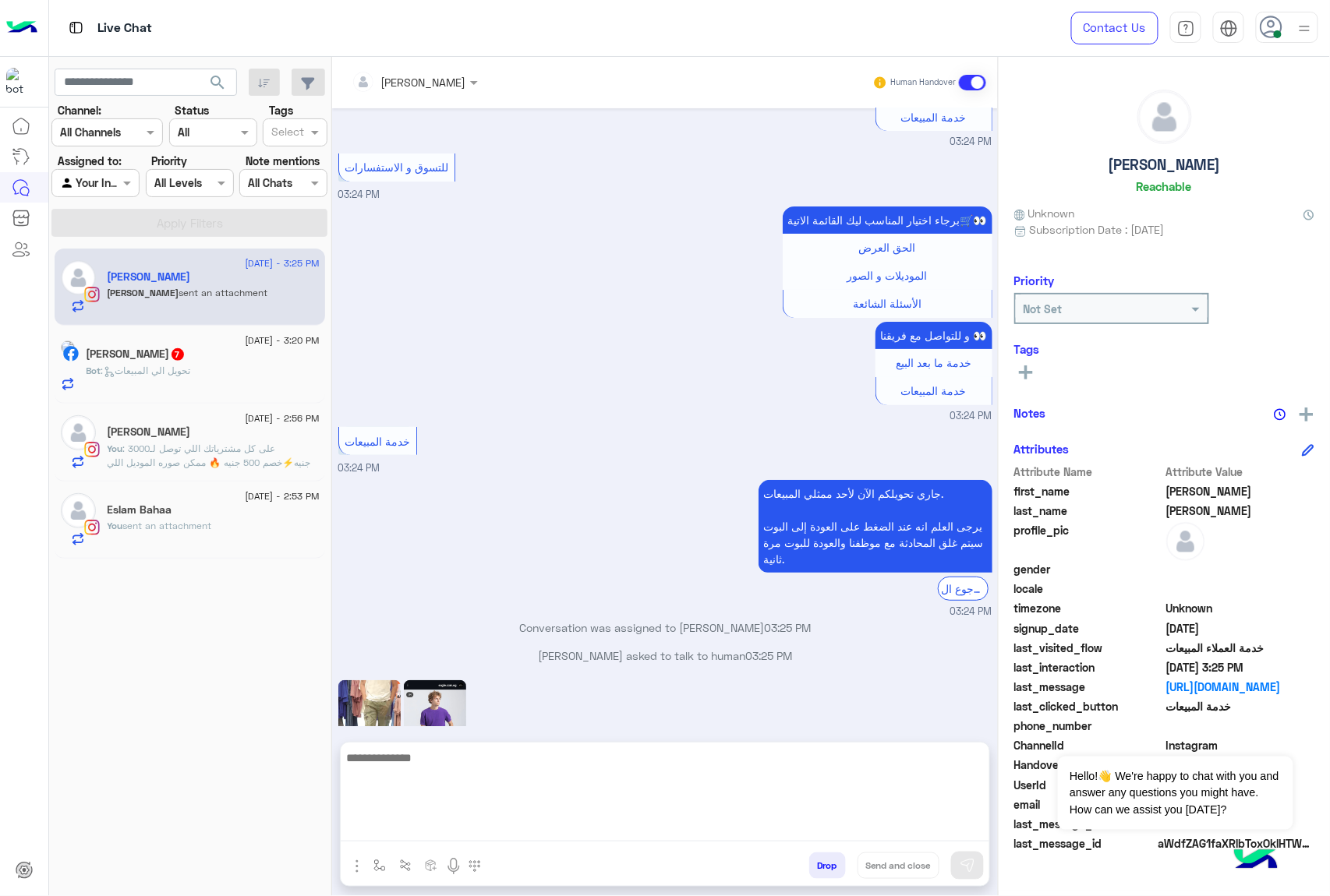
click at [477, 824] on textarea at bounding box center [665, 794] width 649 height 93
type textarea "*****"
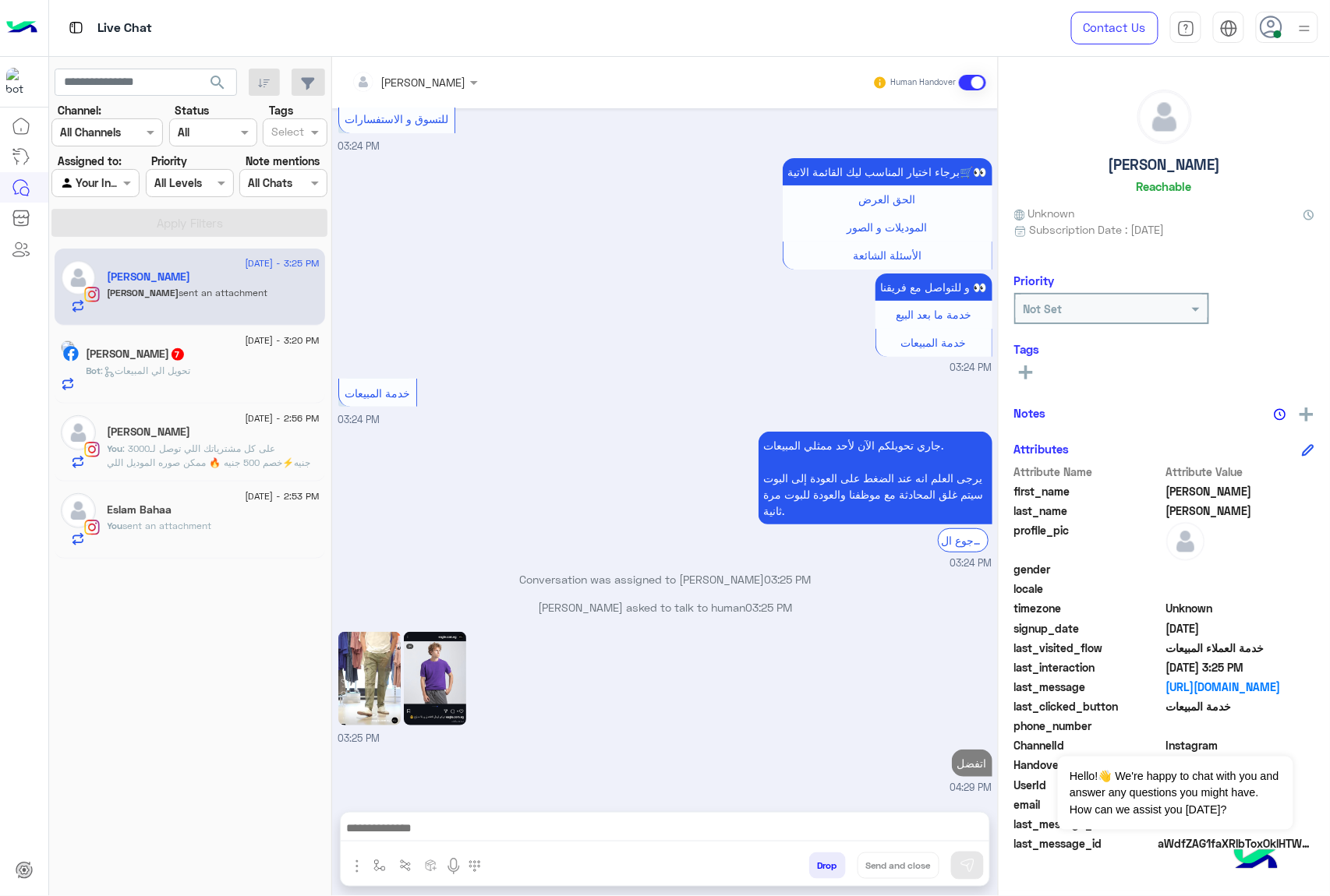
click at [233, 368] on div "Bot : تحويل الي المبيعات" at bounding box center [203, 378] width 233 height 28
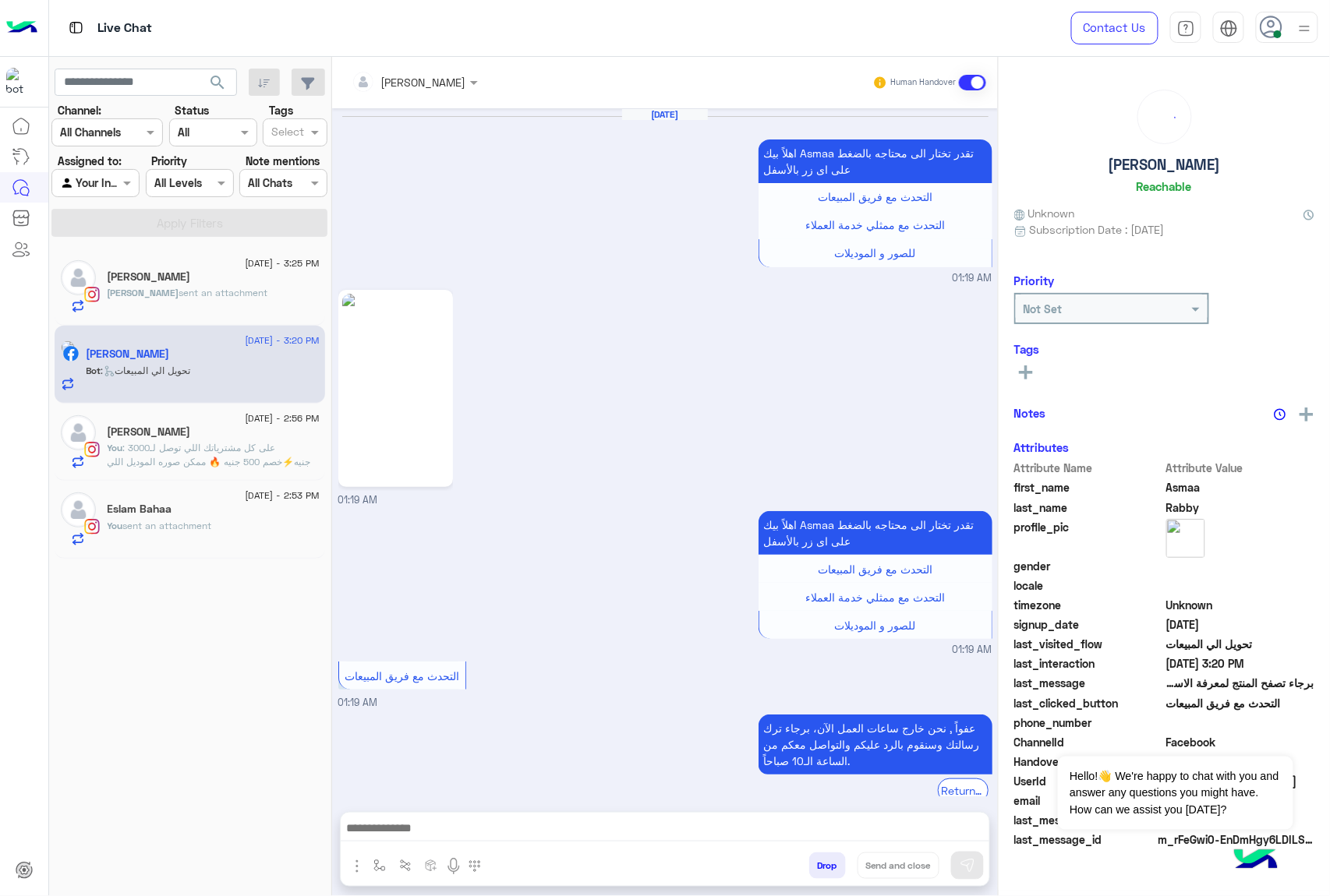
scroll to position [2093, 0]
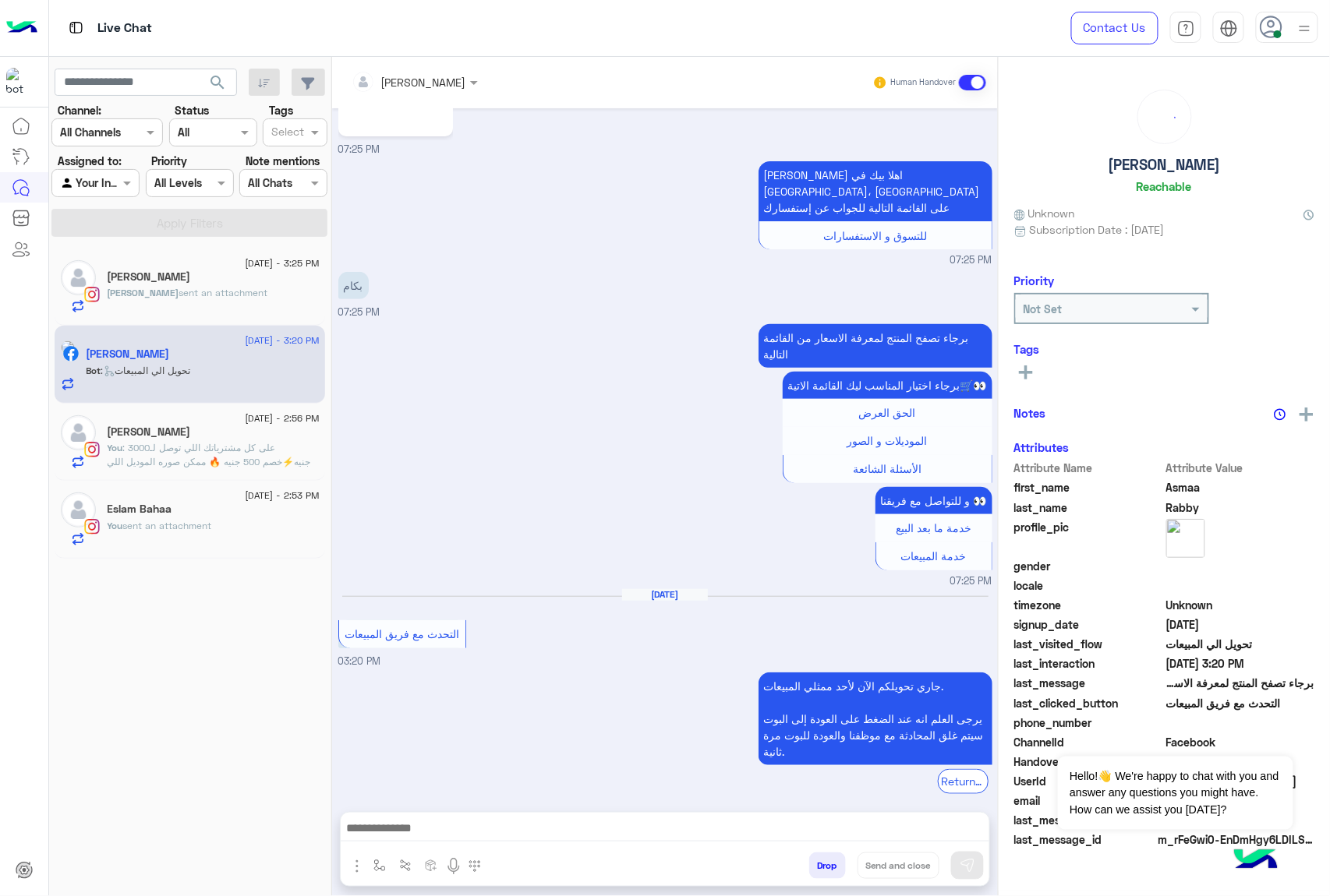
click at [416, 814] on div at bounding box center [665, 832] width 649 height 39
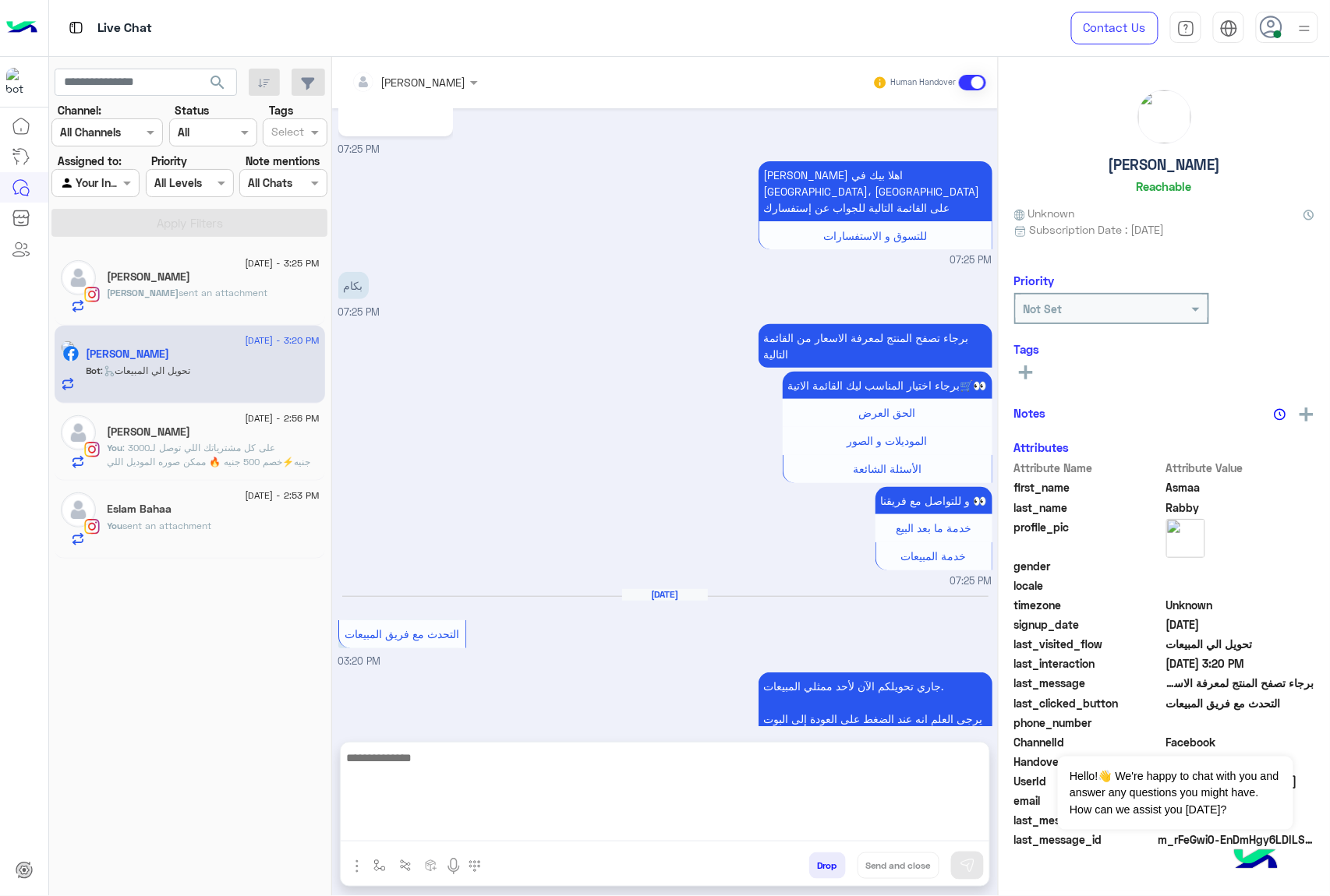
click at [416, 823] on textarea at bounding box center [665, 794] width 649 height 93
click at [415, 831] on textarea at bounding box center [665, 794] width 649 height 93
paste textarea "**********"
type textarea "**********"
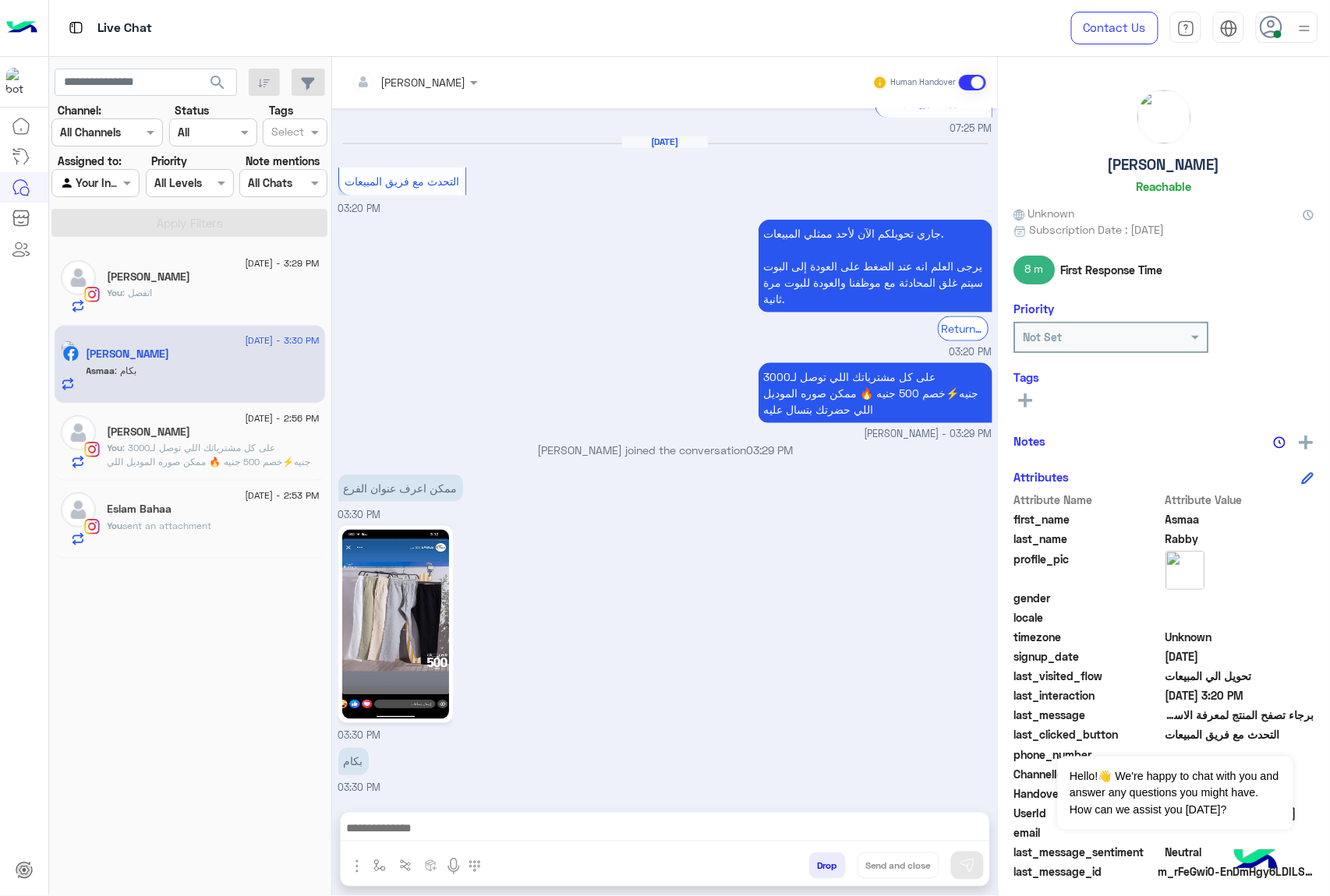
scroll to position [2528, 0]
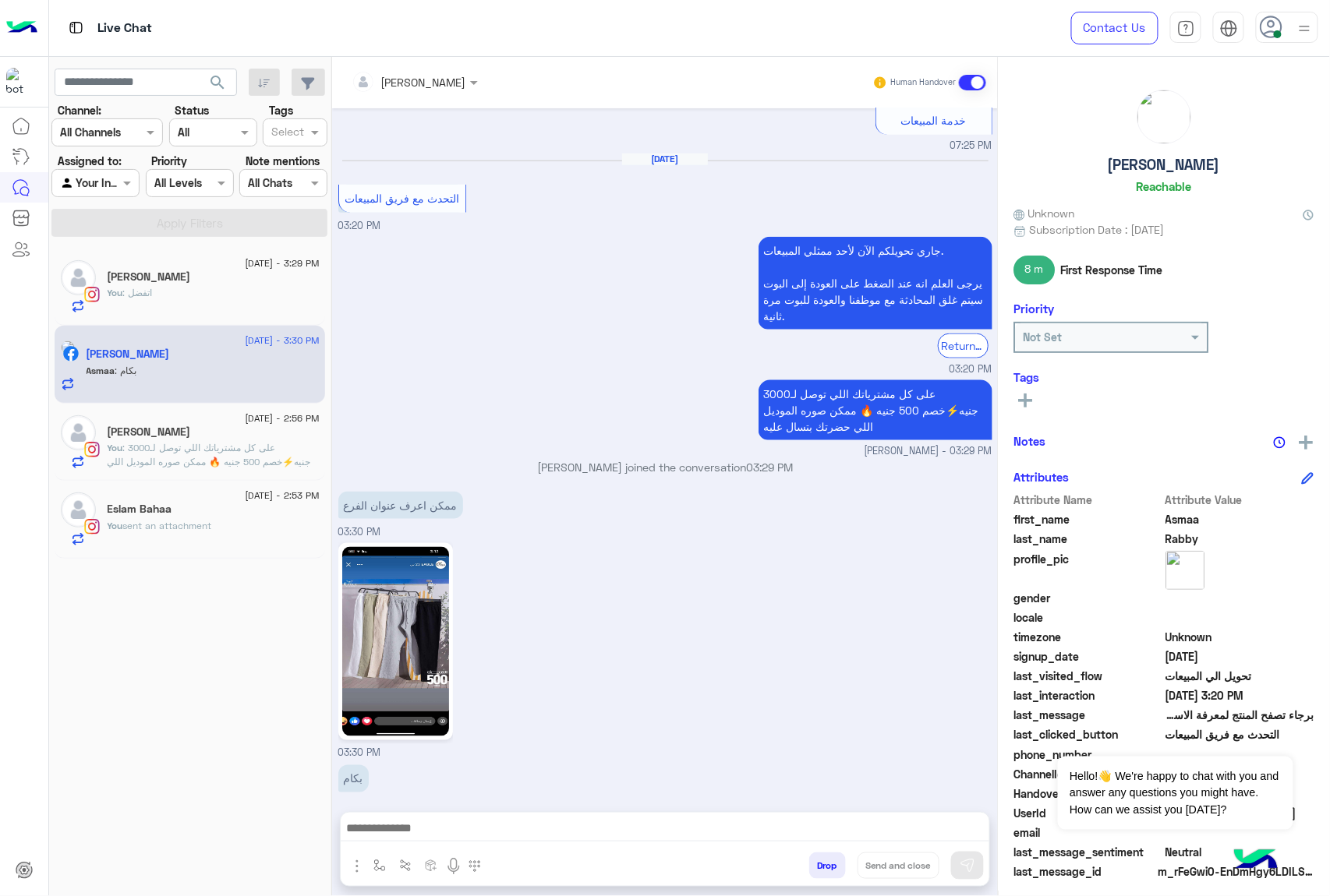
click at [845, 593] on div "03:30 PM" at bounding box center [665, 650] width 654 height 222
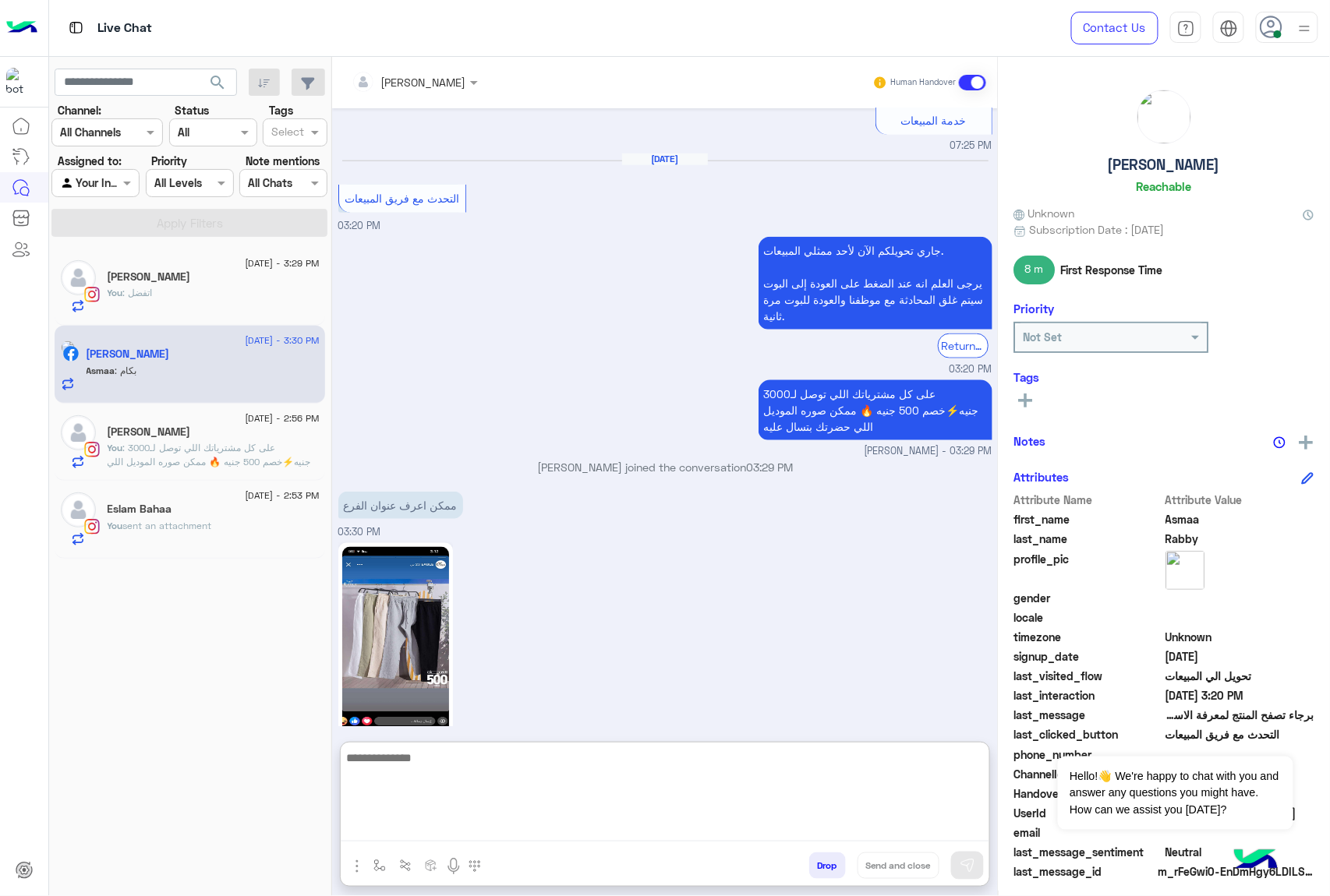
click at [372, 831] on textarea at bounding box center [665, 794] width 649 height 93
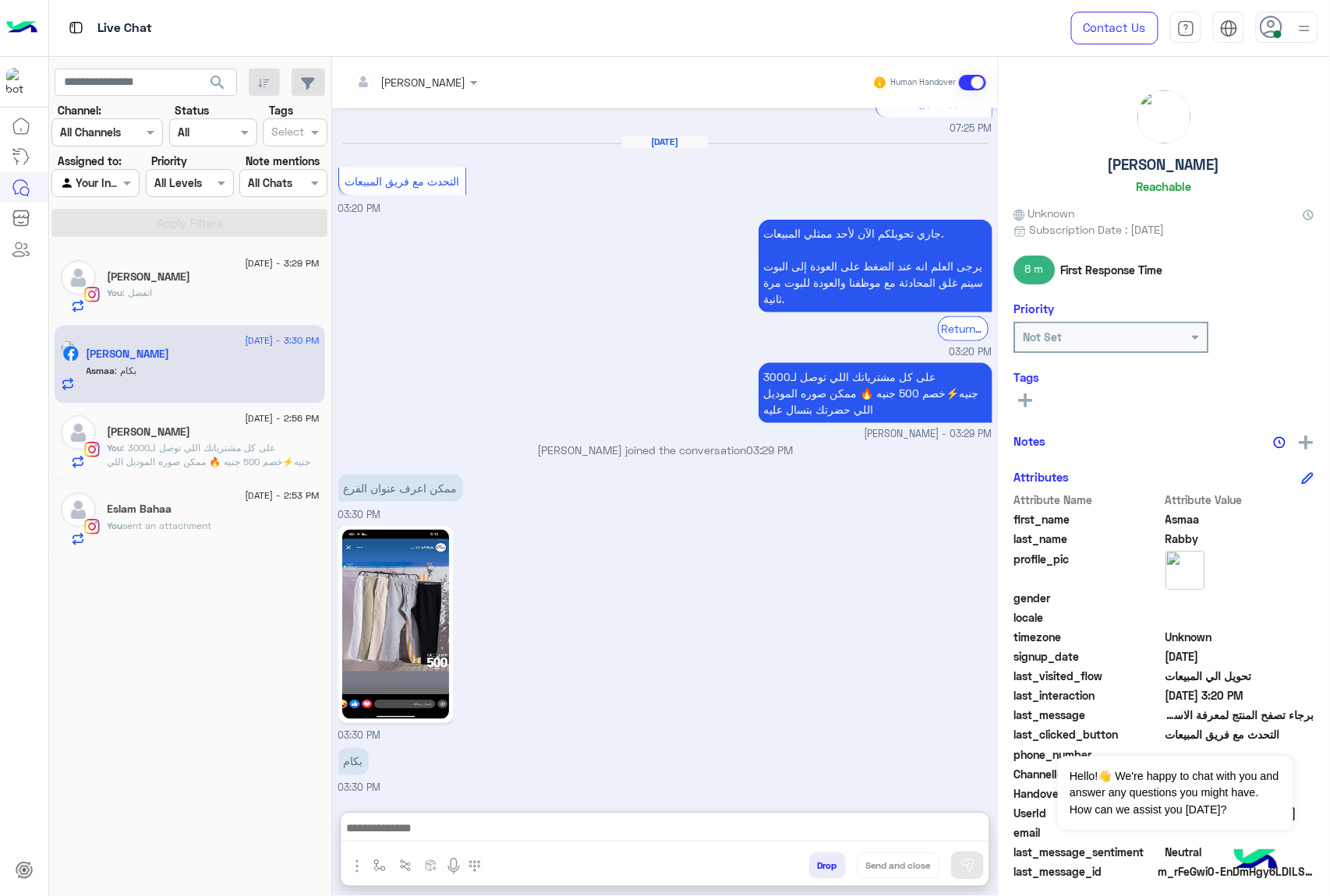
click at [353, 867] on img "button" at bounding box center [357, 866] width 18 height 18
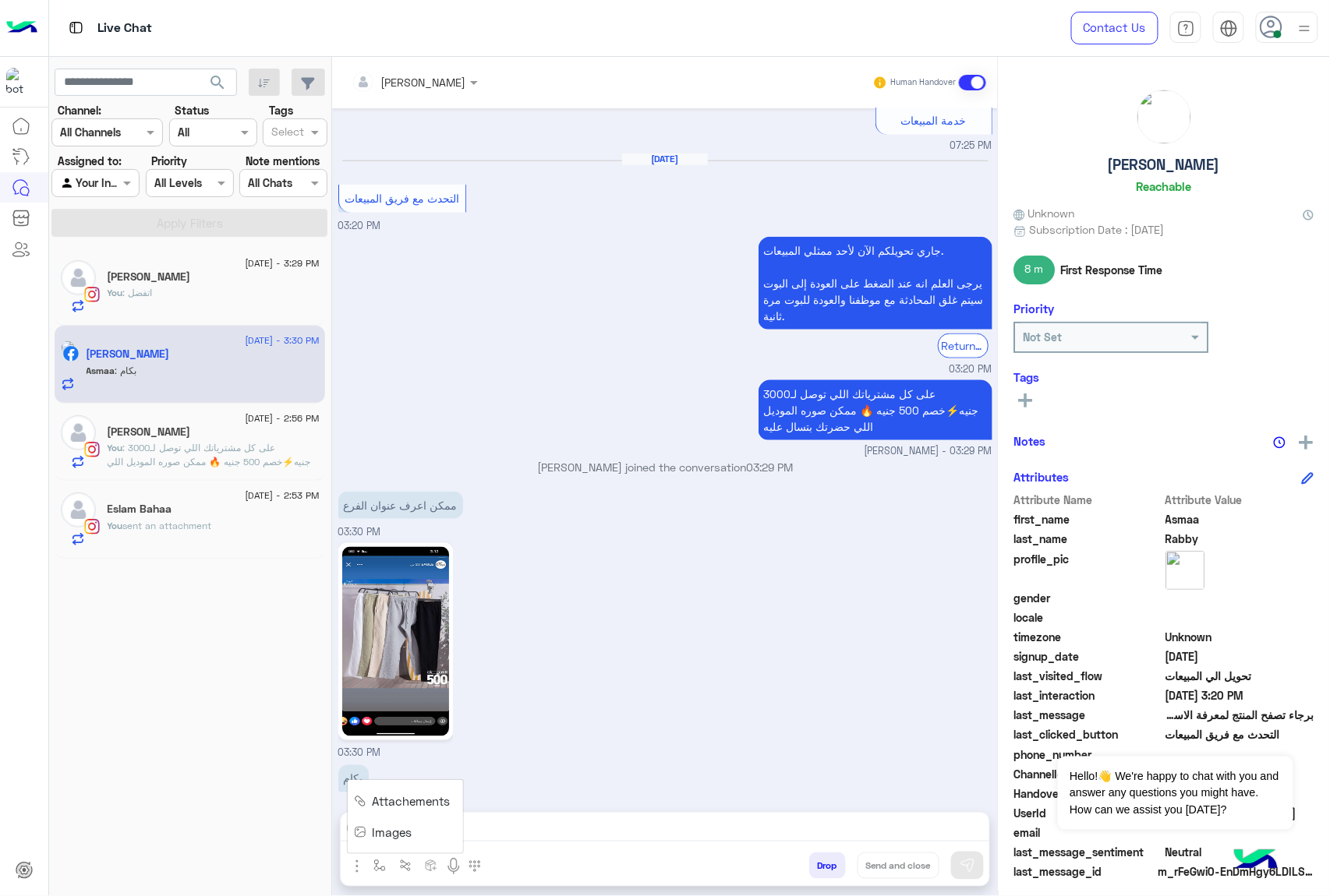
click at [379, 830] on span "Images" at bounding box center [393, 833] width 40 height 18
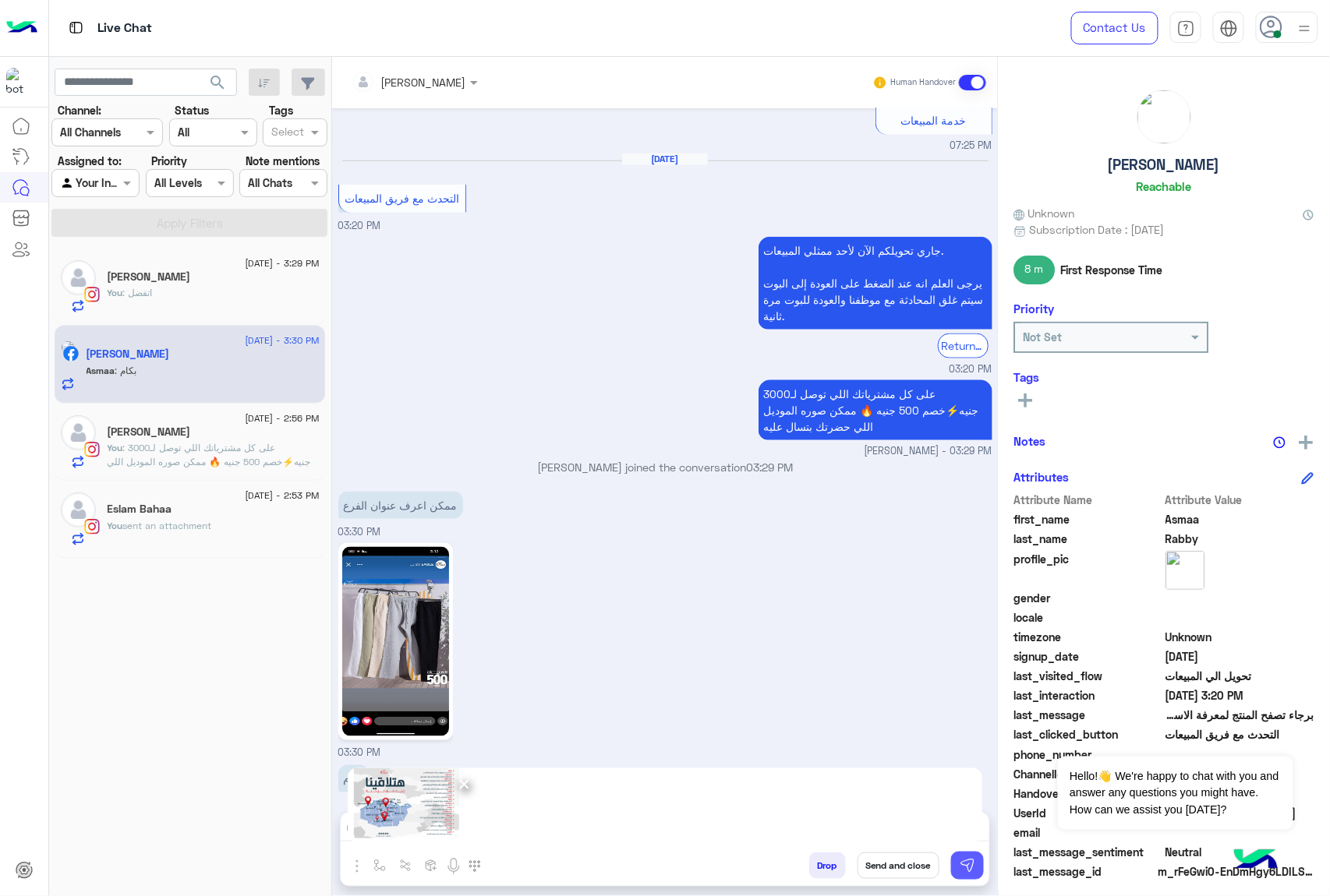
click at [962, 860] on img at bounding box center [967, 865] width 16 height 16
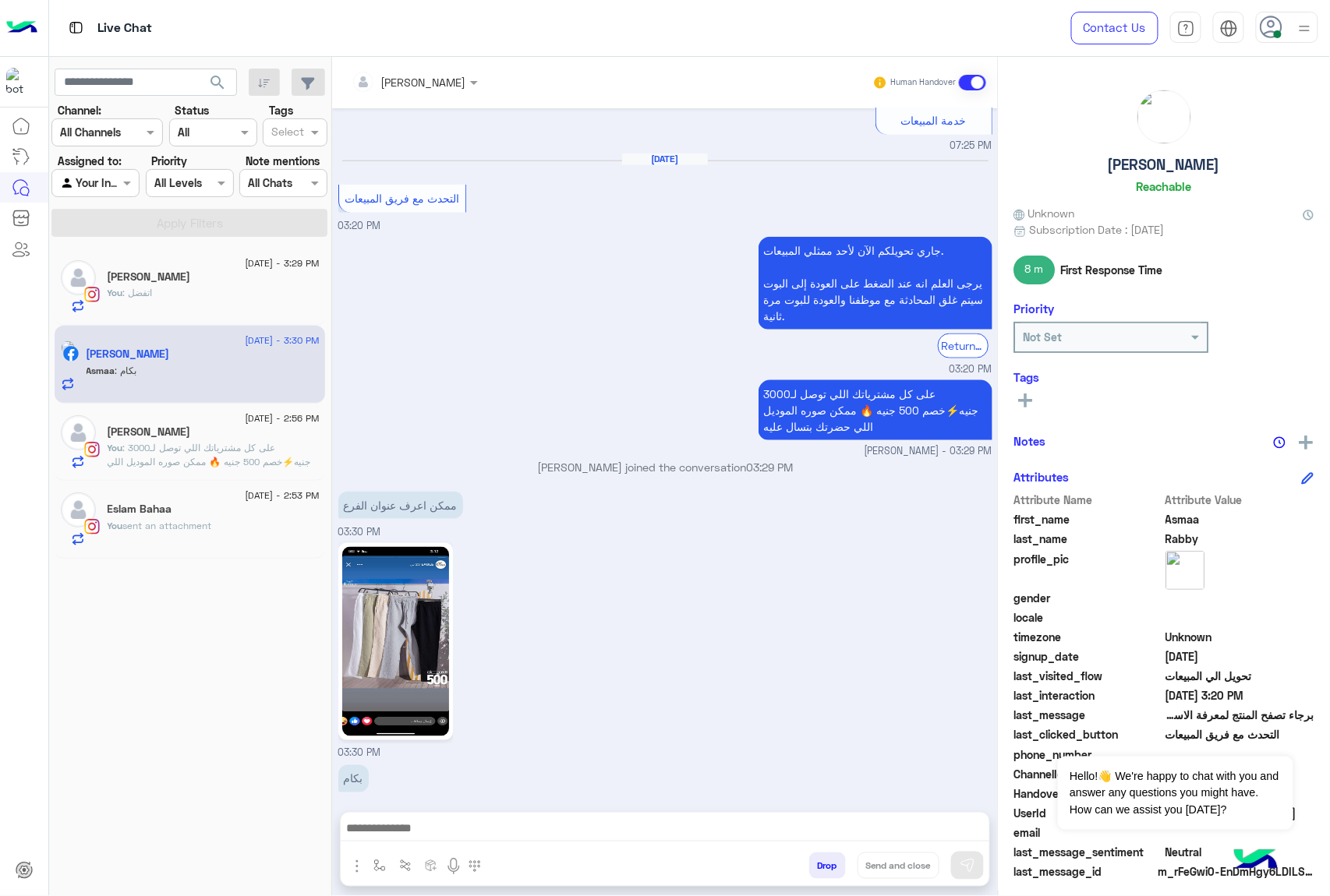
scroll to position [2741, 0]
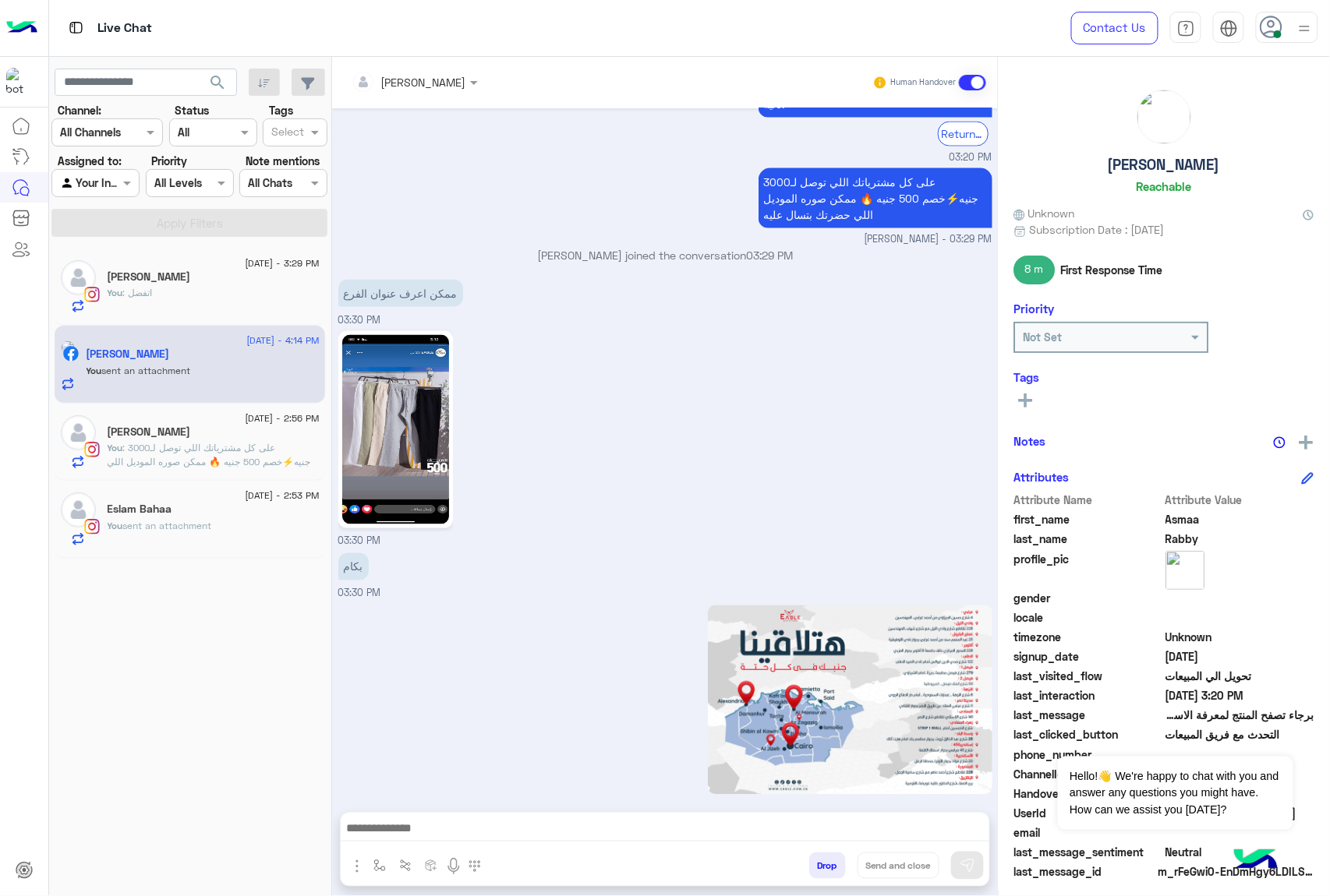
click at [817, 865] on button "Drop" at bounding box center [827, 866] width 37 height 27
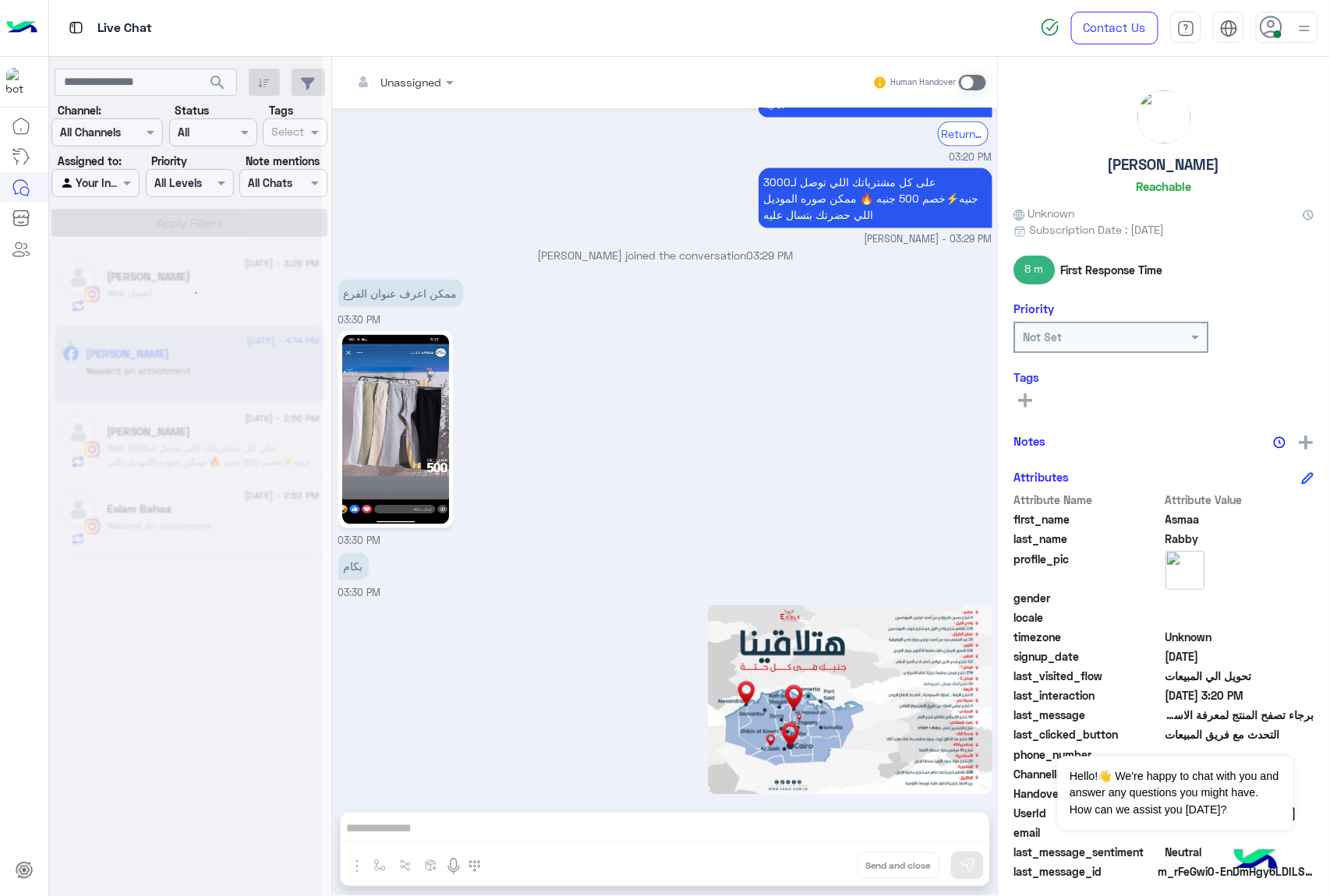
scroll to position [2769, 0]
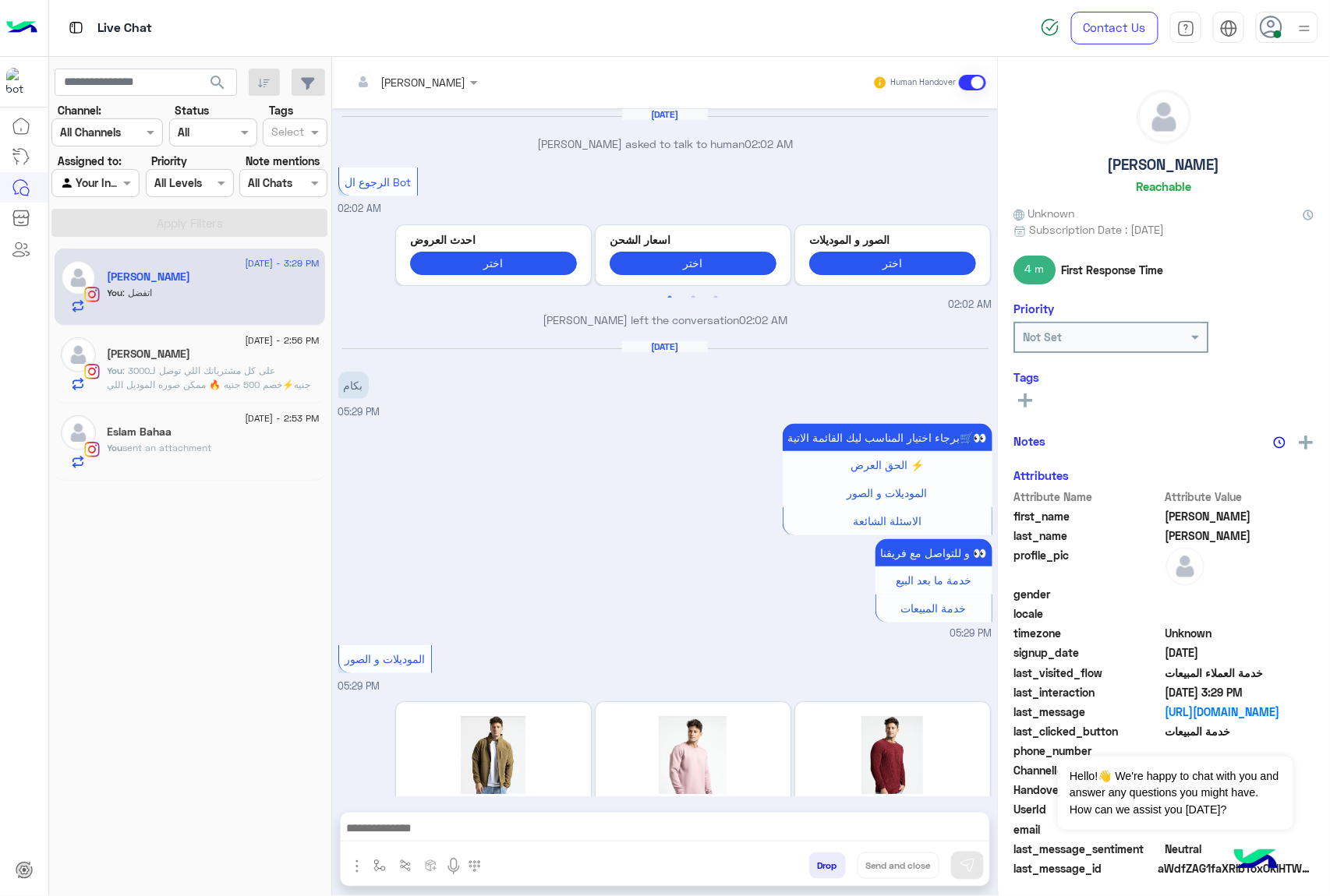
scroll to position [1955, 0]
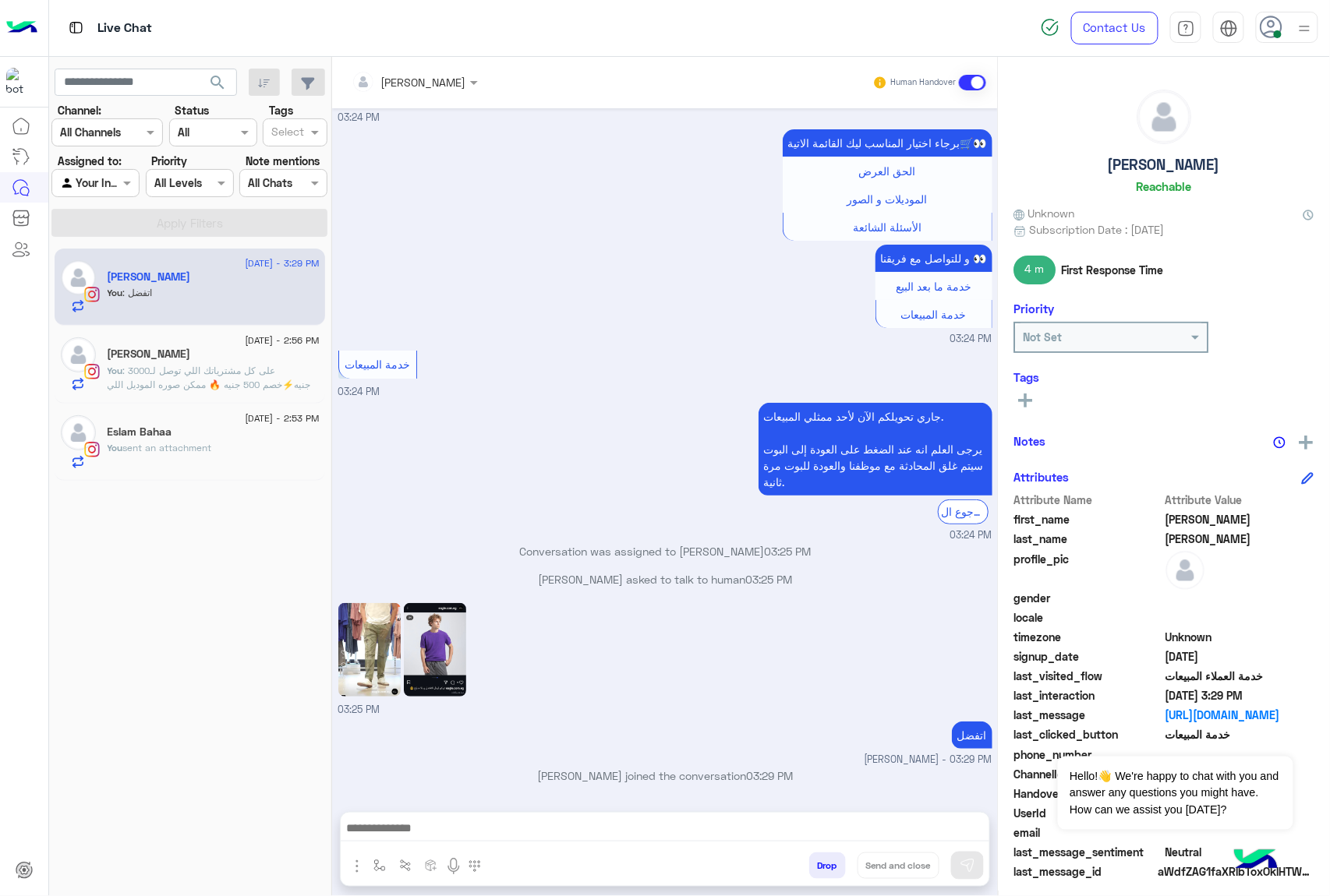
click at [819, 871] on button "Drop" at bounding box center [827, 866] width 37 height 27
click at [818, 867] on button "Drop" at bounding box center [827, 866] width 37 height 27
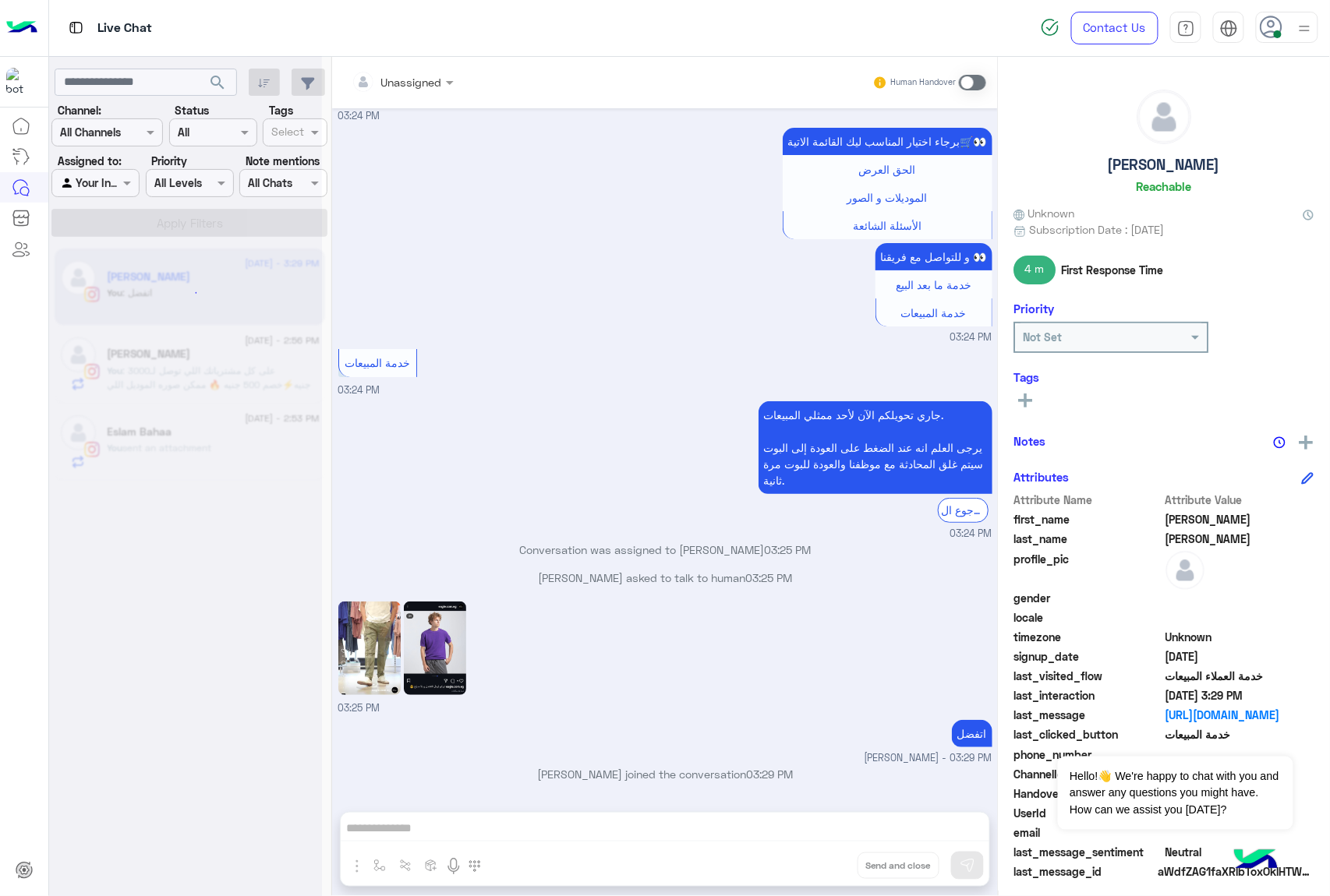
scroll to position [2011, 0]
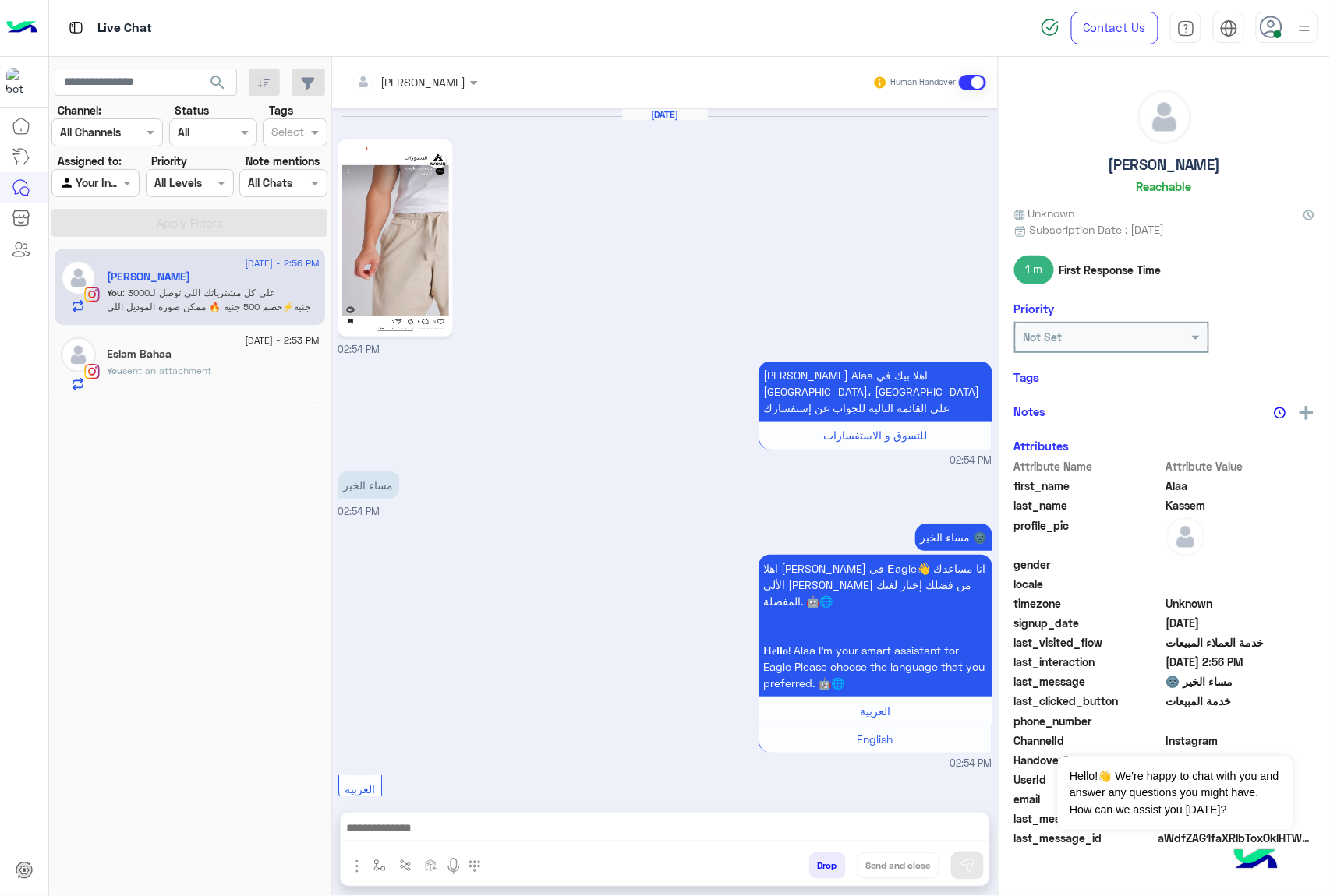
scroll to position [869, 0]
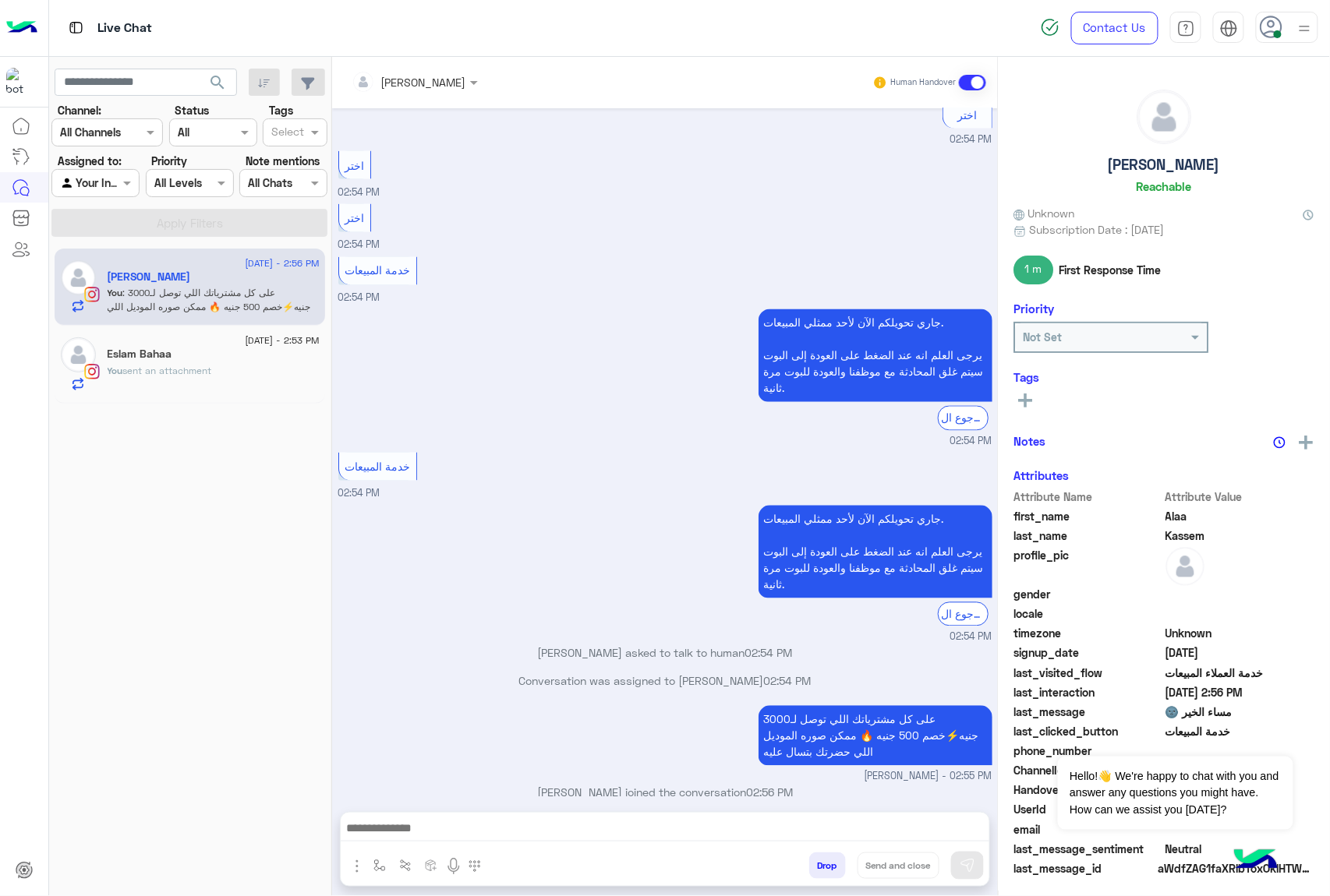
click at [834, 861] on button "Drop" at bounding box center [827, 866] width 37 height 27
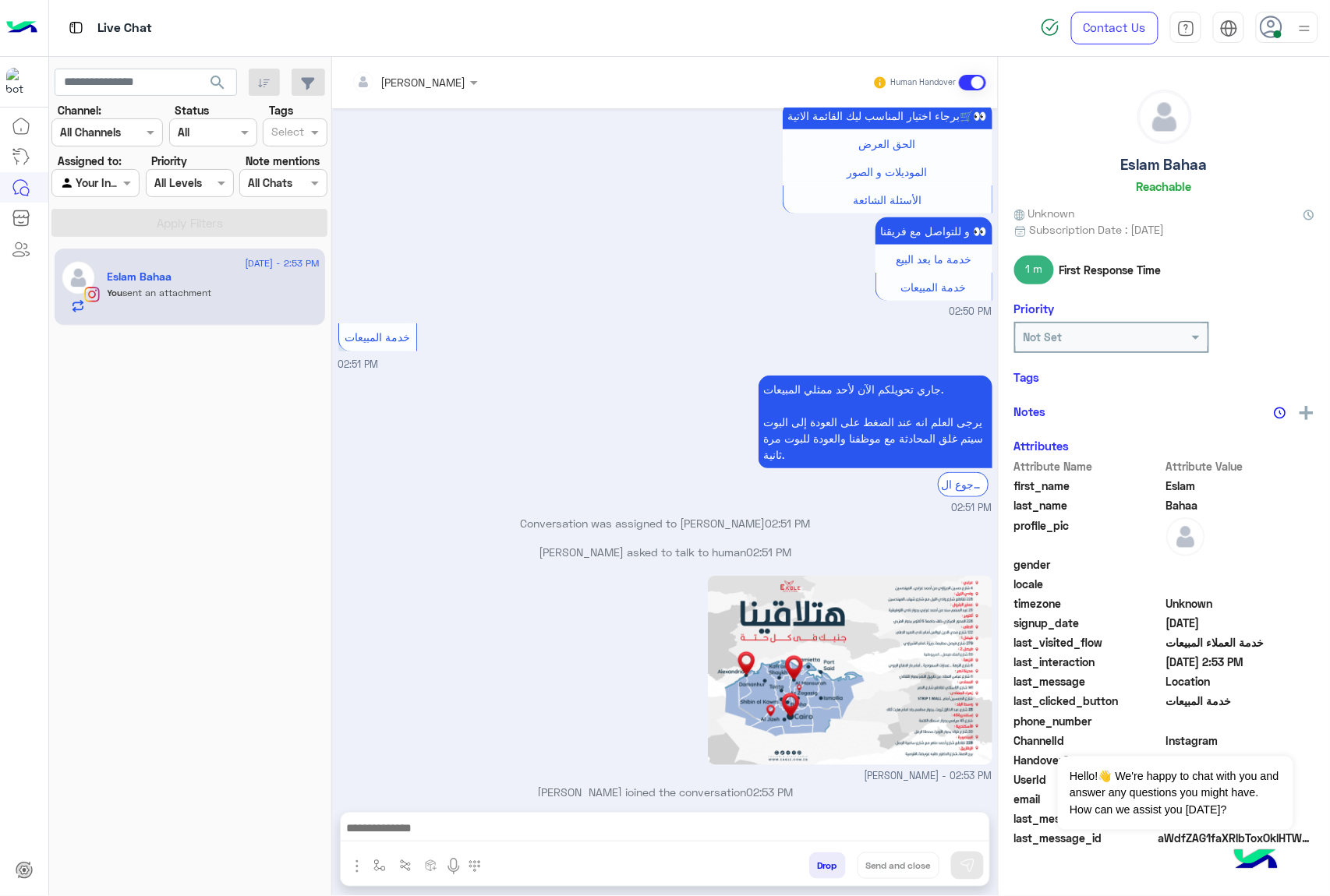
click at [825, 862] on button "Drop" at bounding box center [827, 866] width 37 height 27
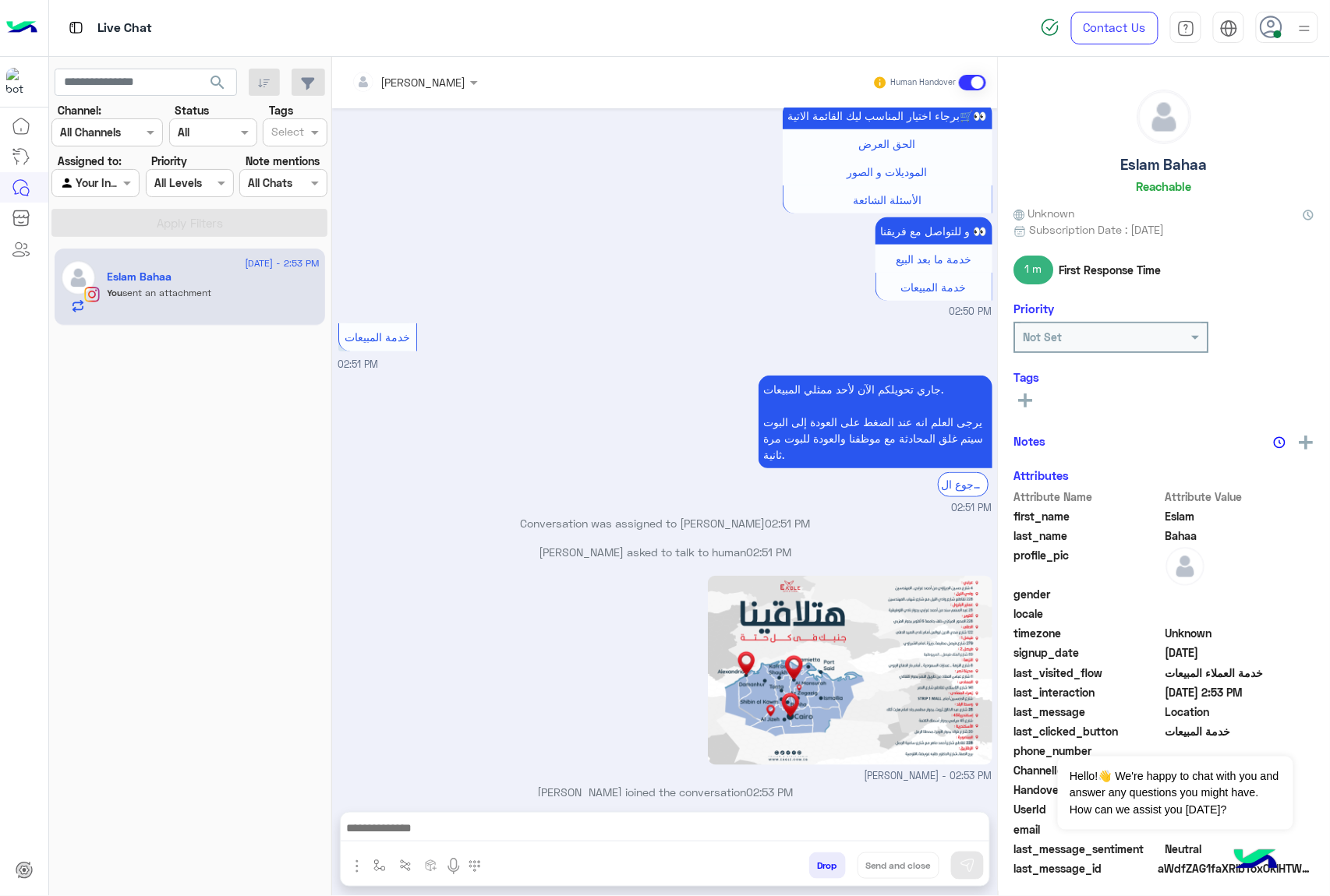
scroll to position [281, 0]
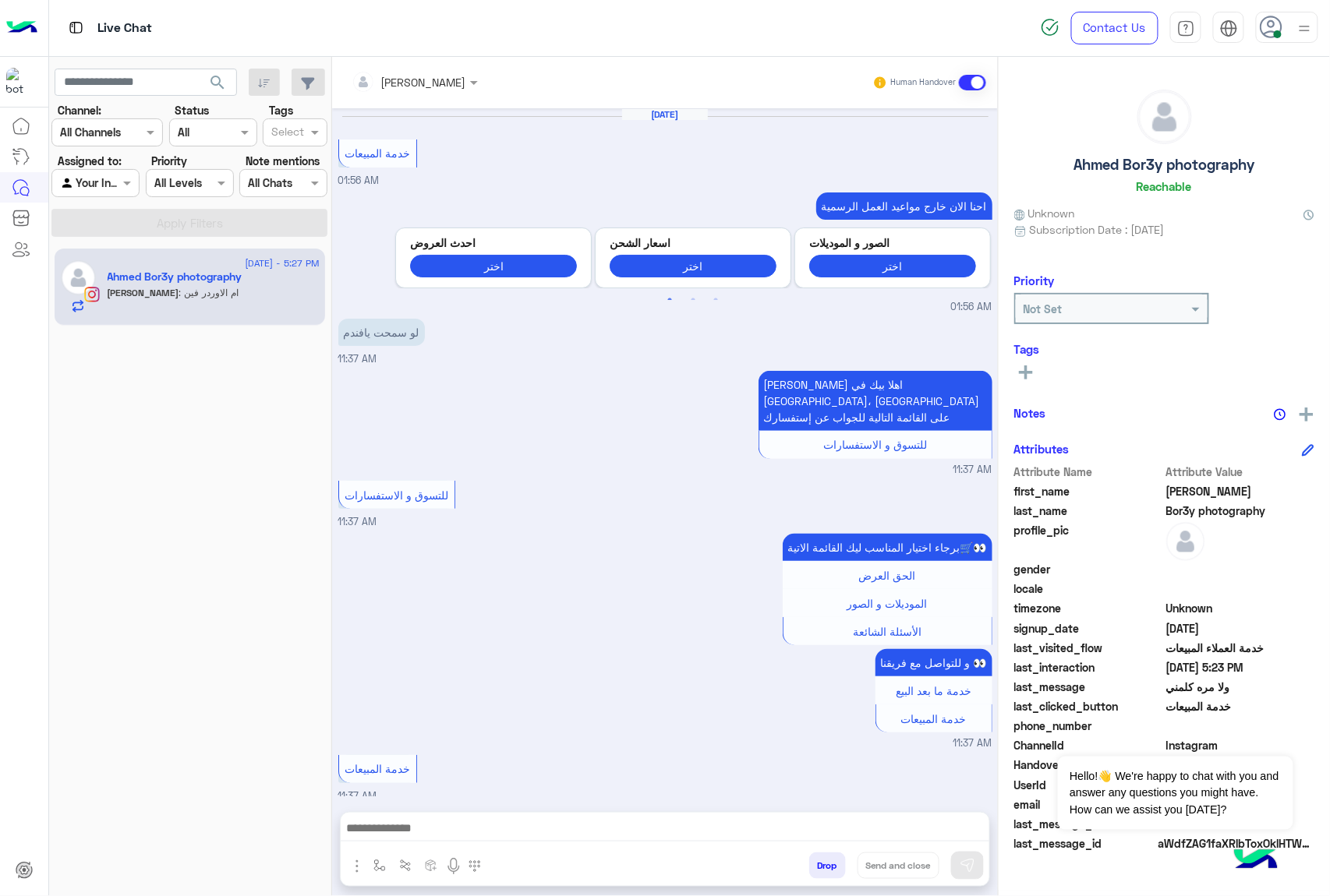
scroll to position [1709, 0]
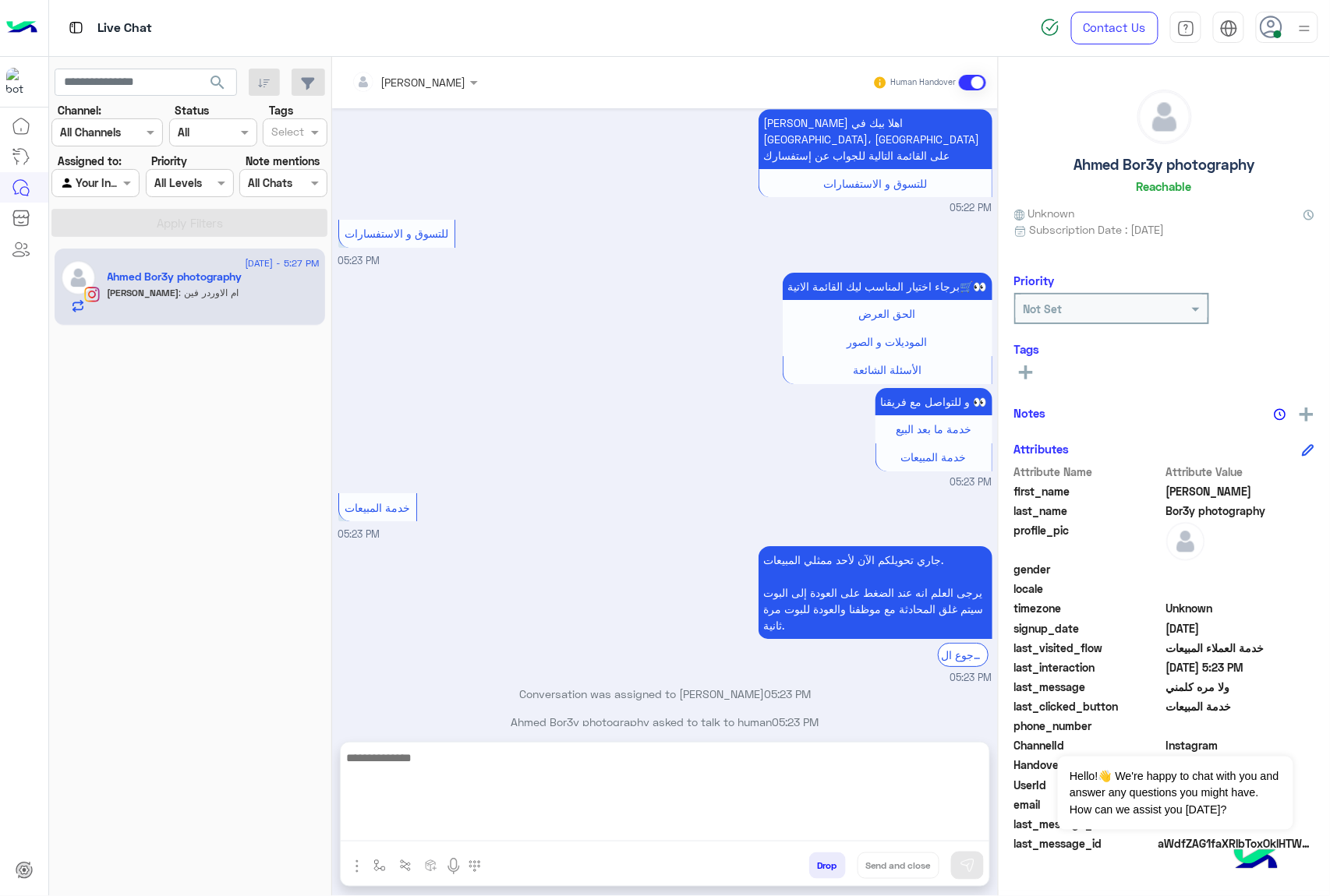
click at [404, 829] on textarea at bounding box center [665, 794] width 649 height 93
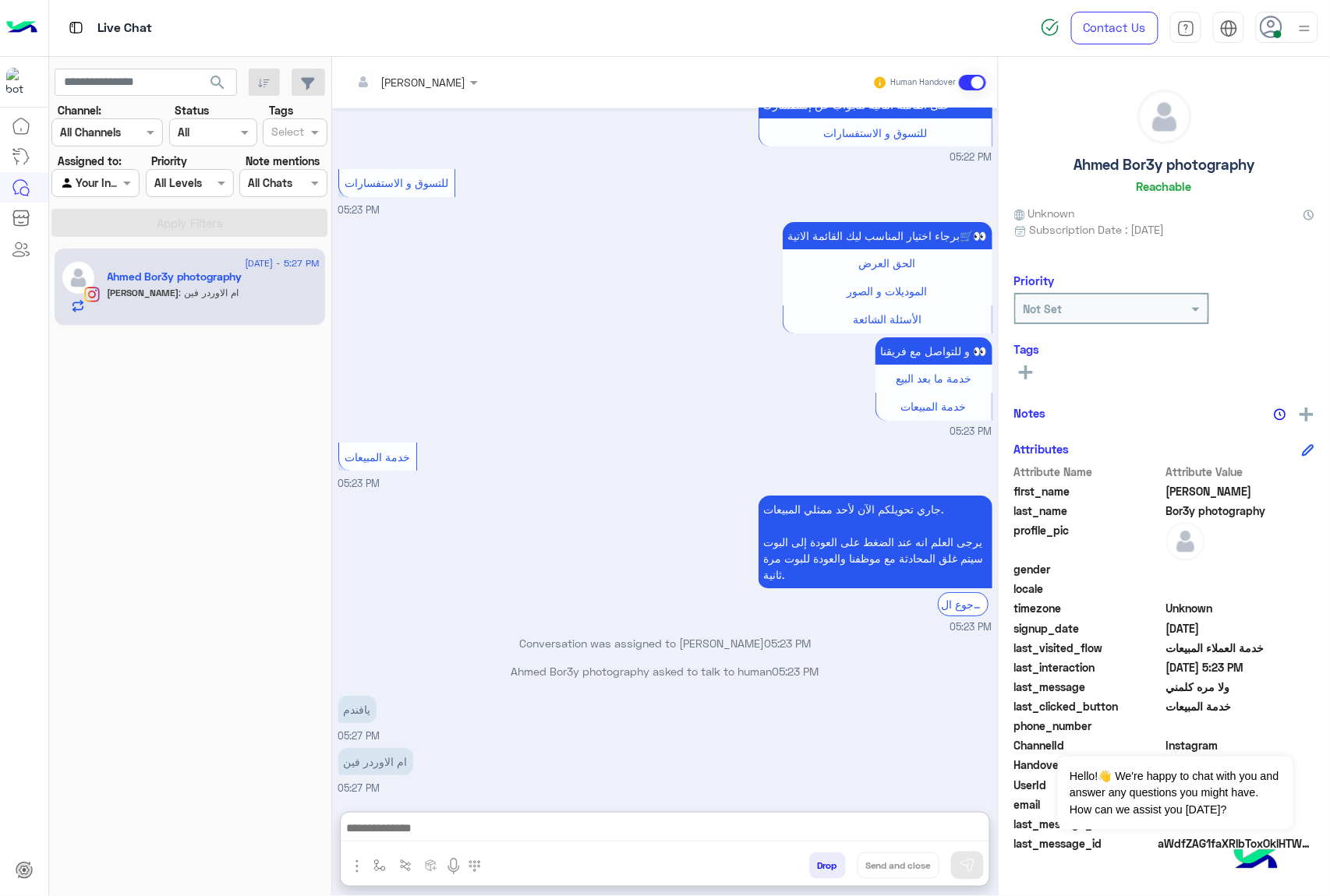
click at [425, 78] on input "text" at bounding box center [394, 83] width 85 height 17
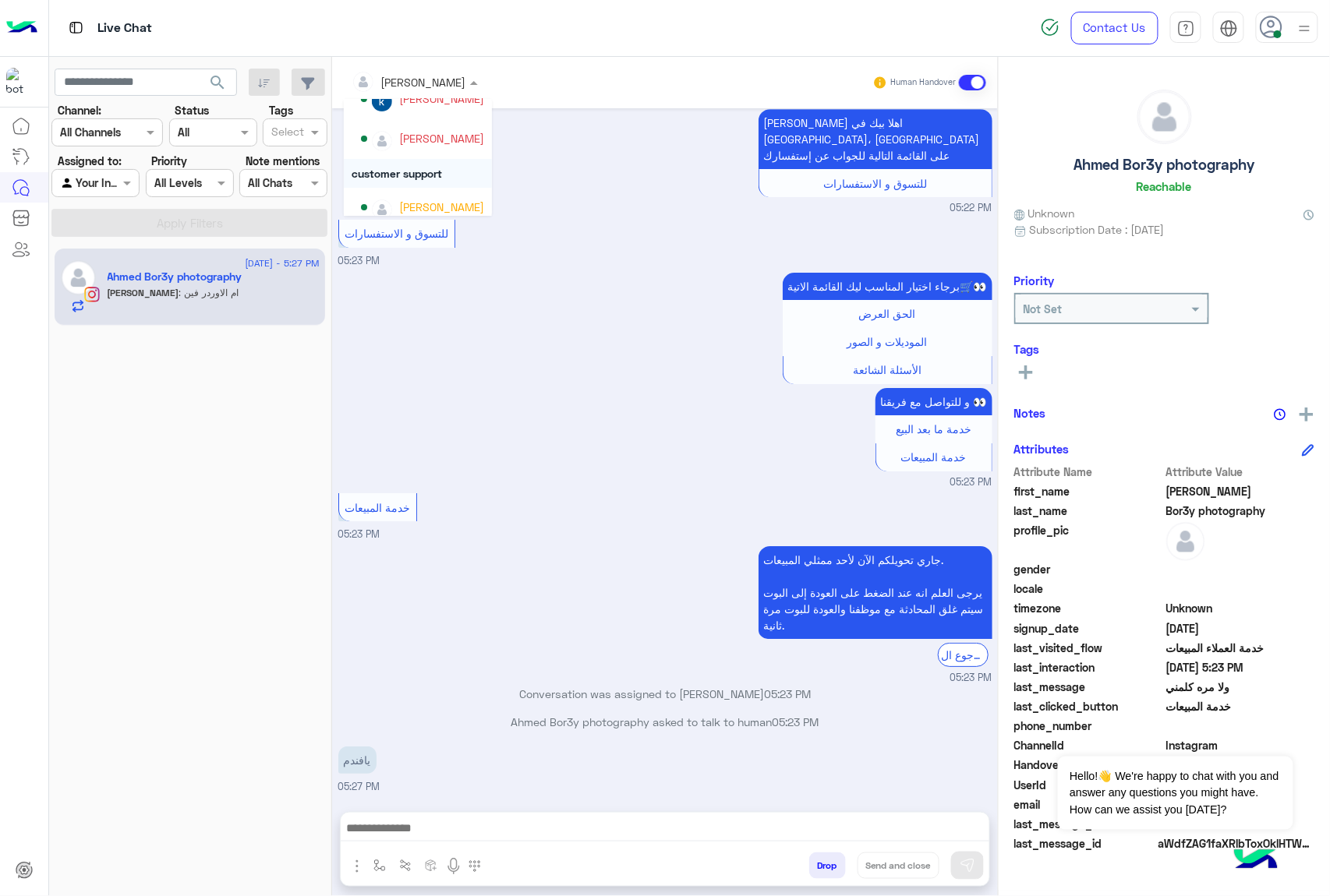
scroll to position [138, 0]
click at [400, 185] on div "Bassem Hisham" at bounding box center [423, 197] width 123 height 28
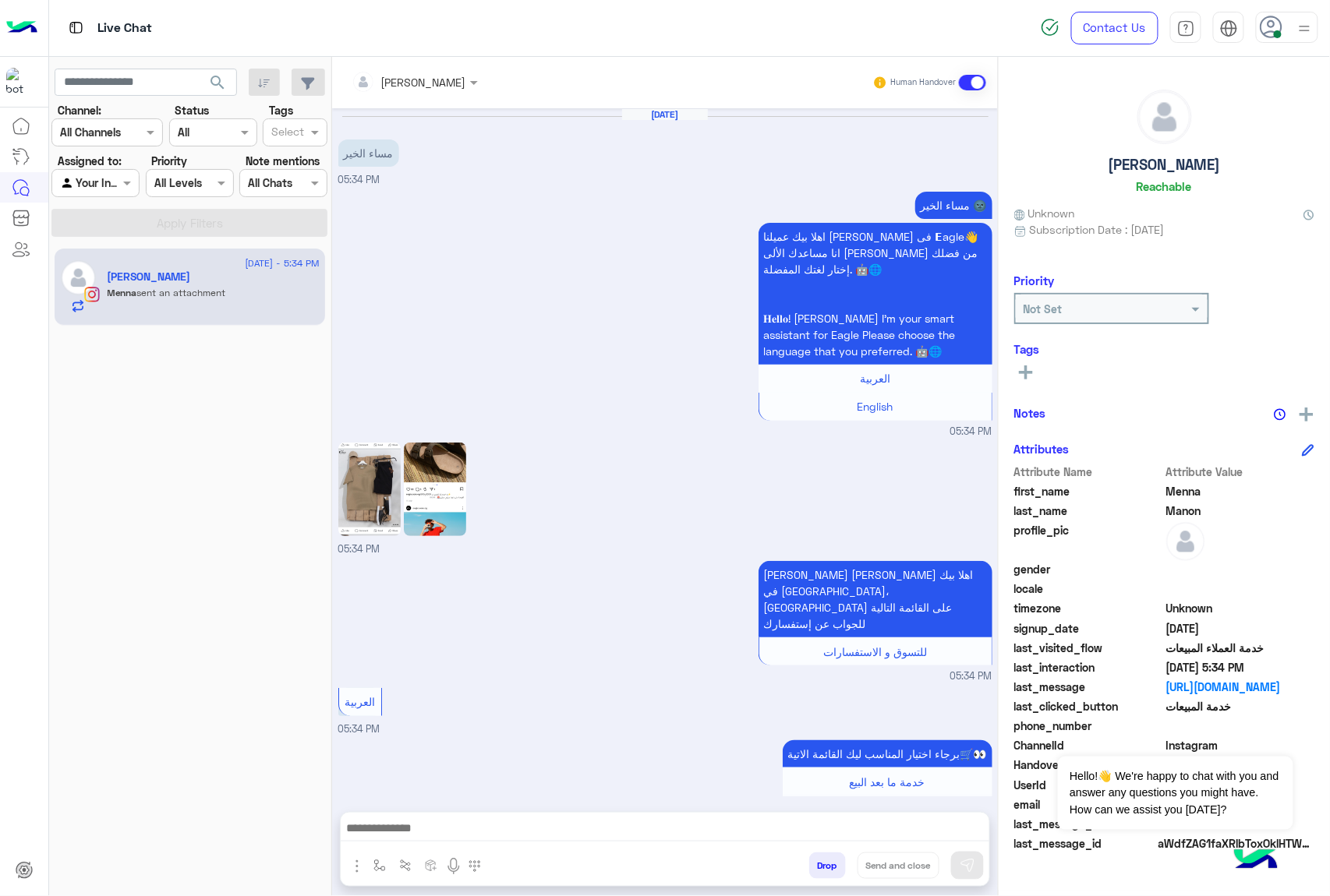
scroll to position [523, 0]
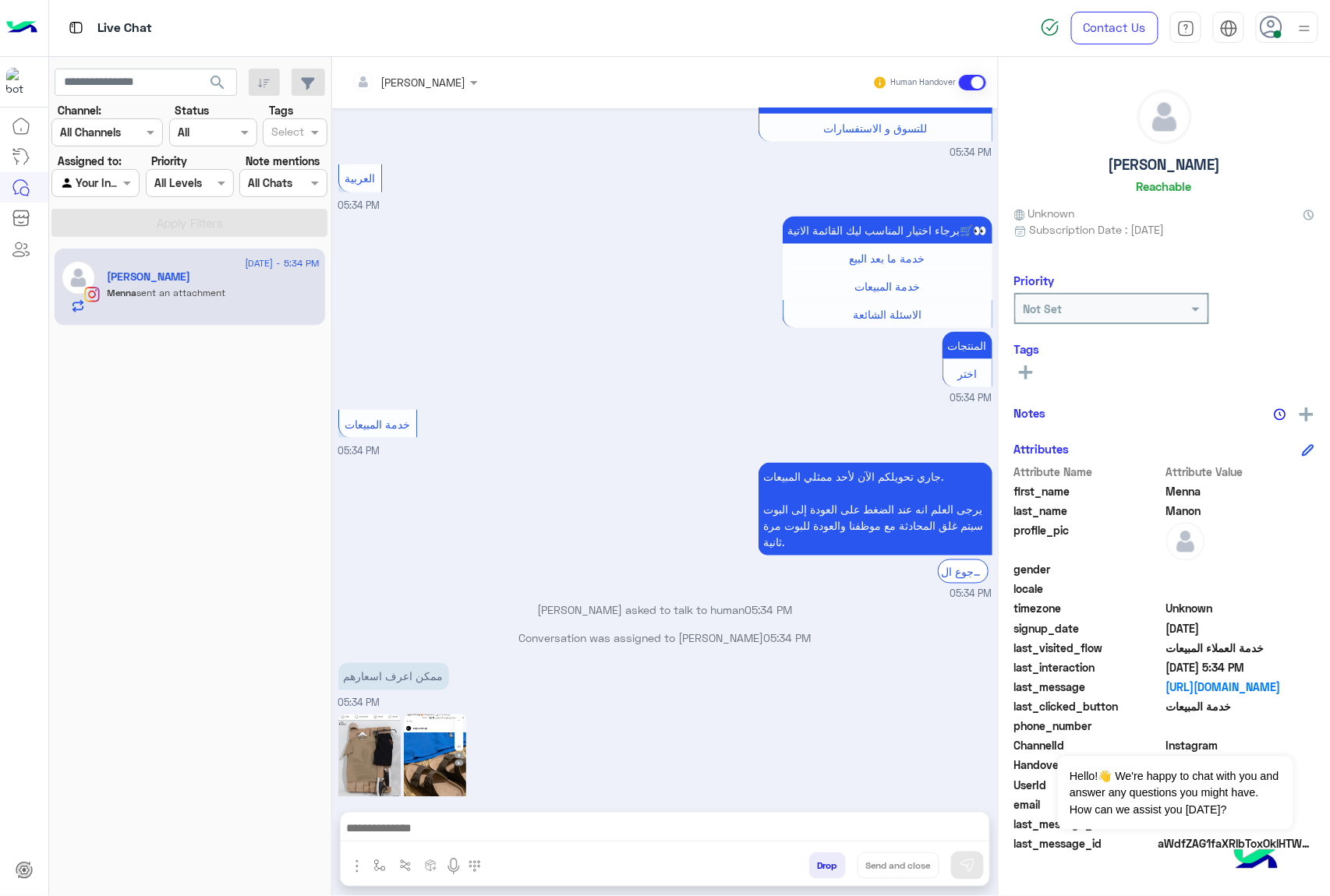
click at [831, 867] on button "Drop" at bounding box center [827, 866] width 37 height 27
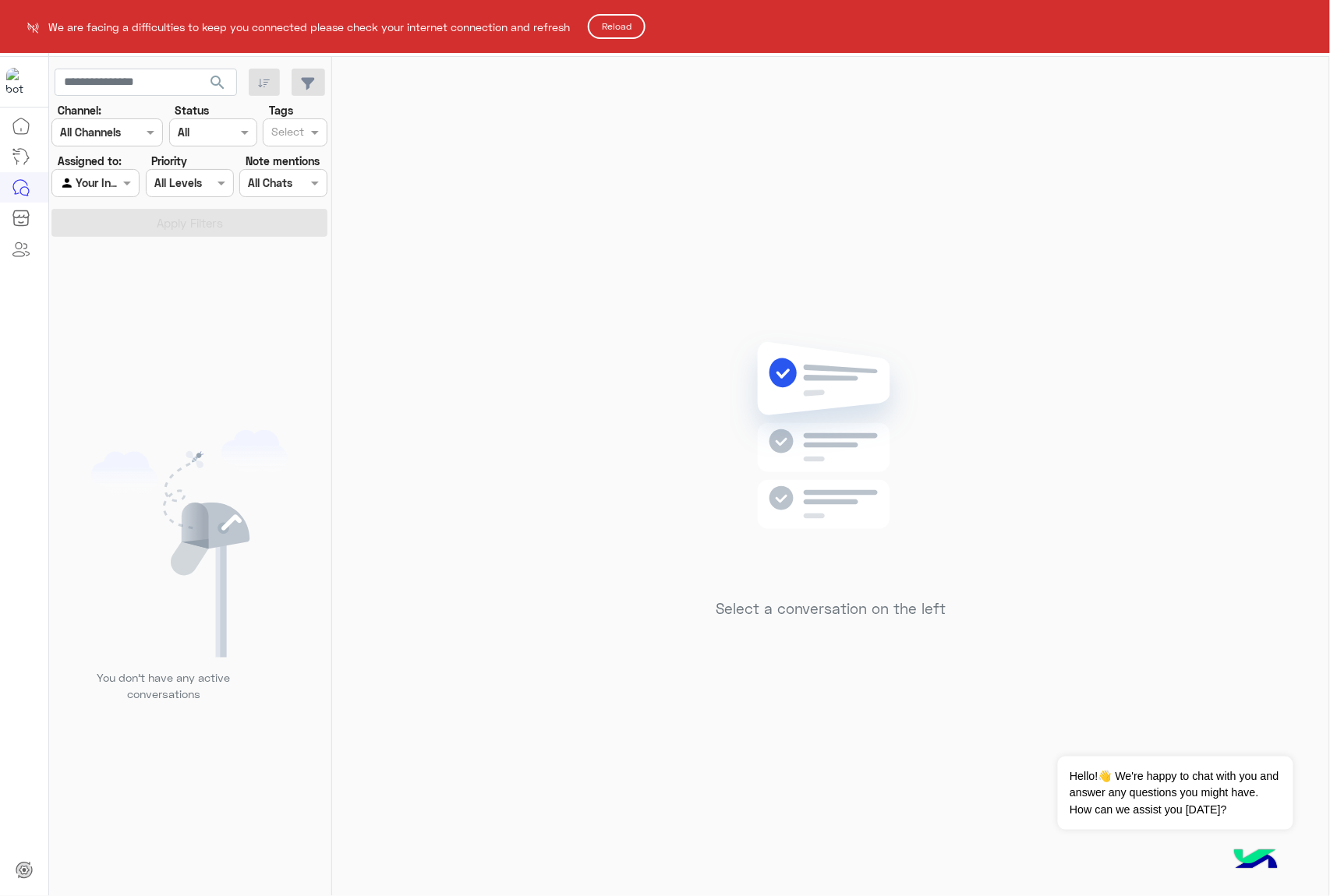
click at [619, 18] on button "Reload" at bounding box center [616, 27] width 58 height 25
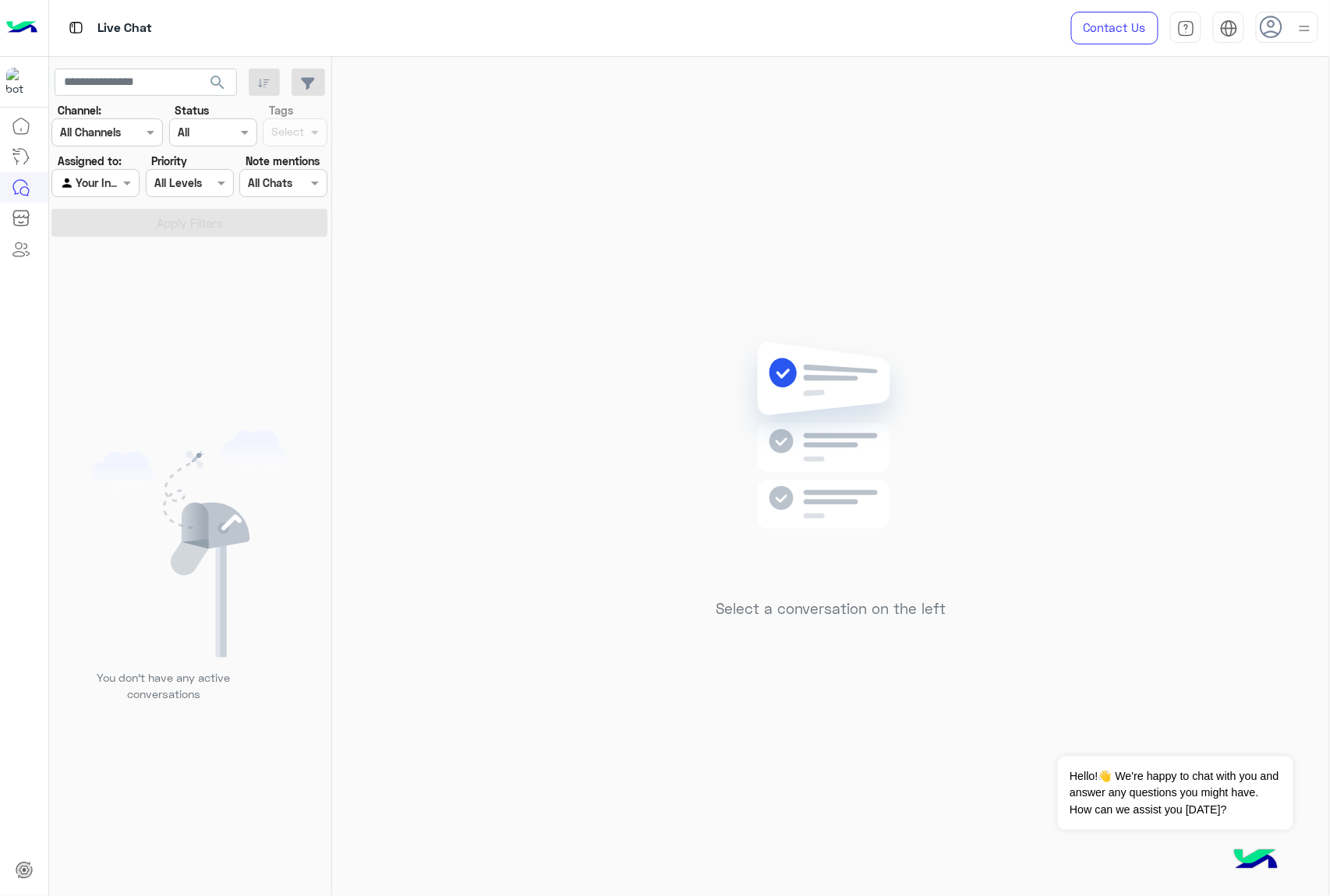
click at [1262, 26] on use at bounding box center [1271, 27] width 23 height 23
click at [939, 217] on div "Select a conversation on the left" at bounding box center [831, 479] width 997 height 845
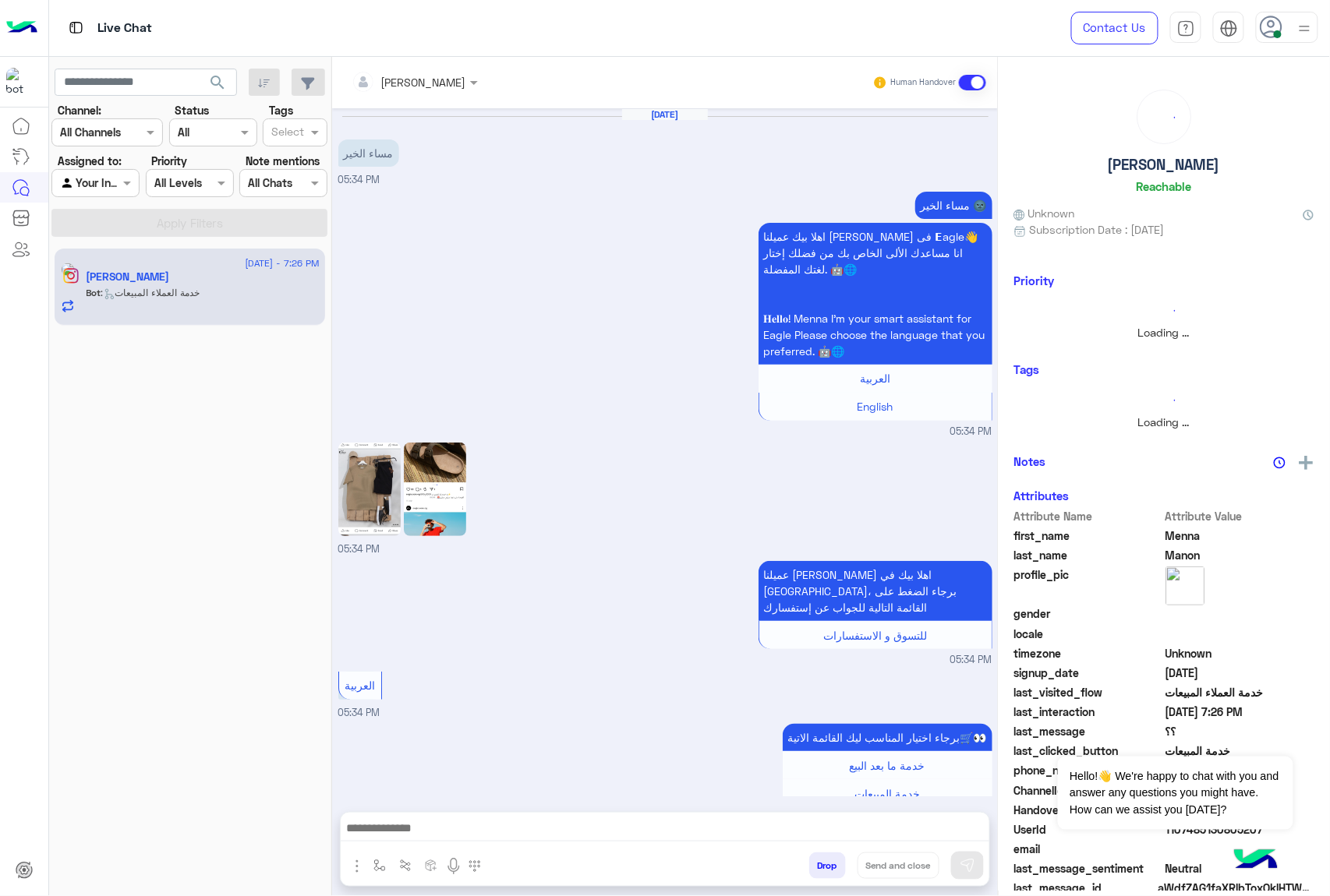
scroll to position [950, 0]
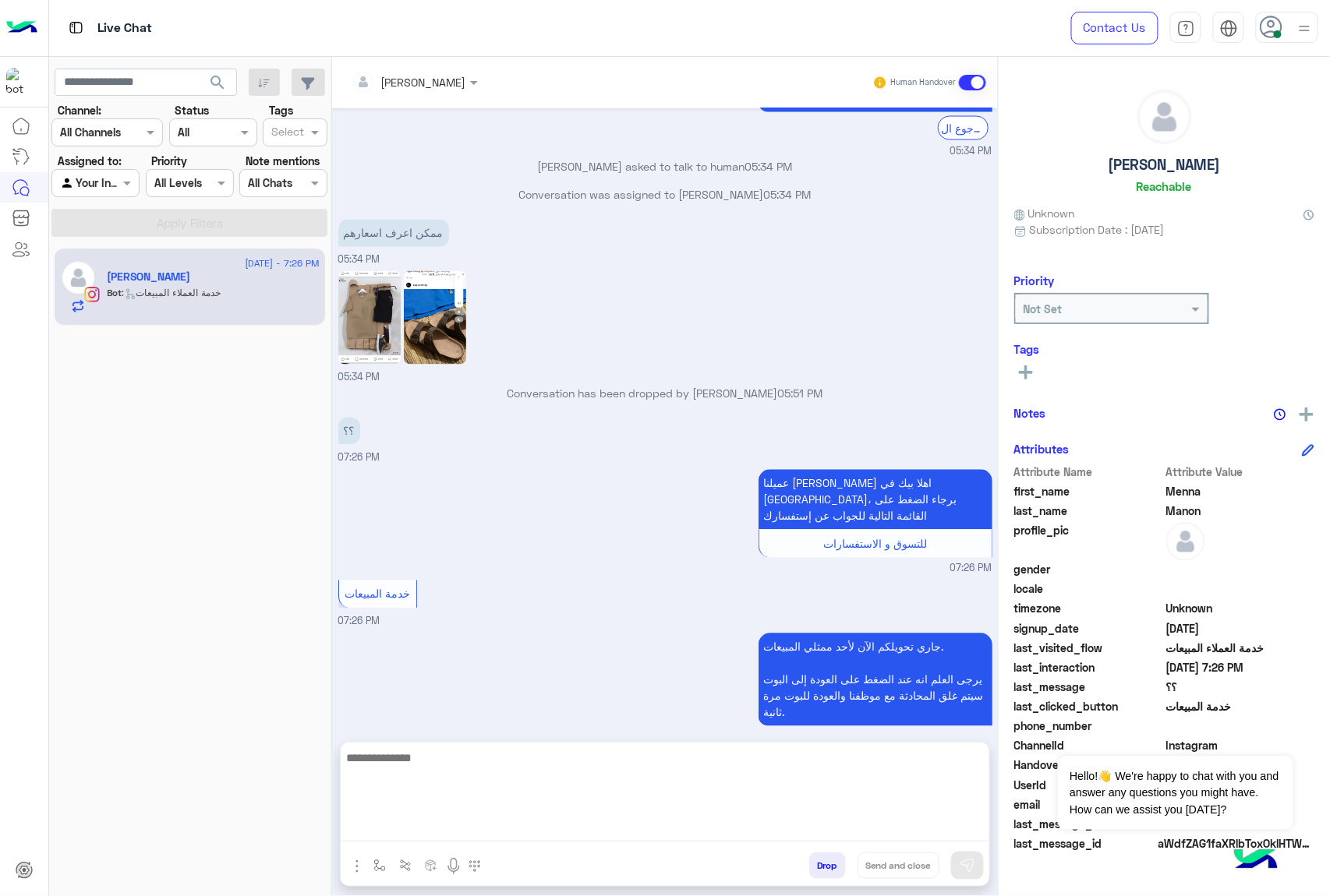
click at [423, 830] on textarea at bounding box center [665, 794] width 649 height 93
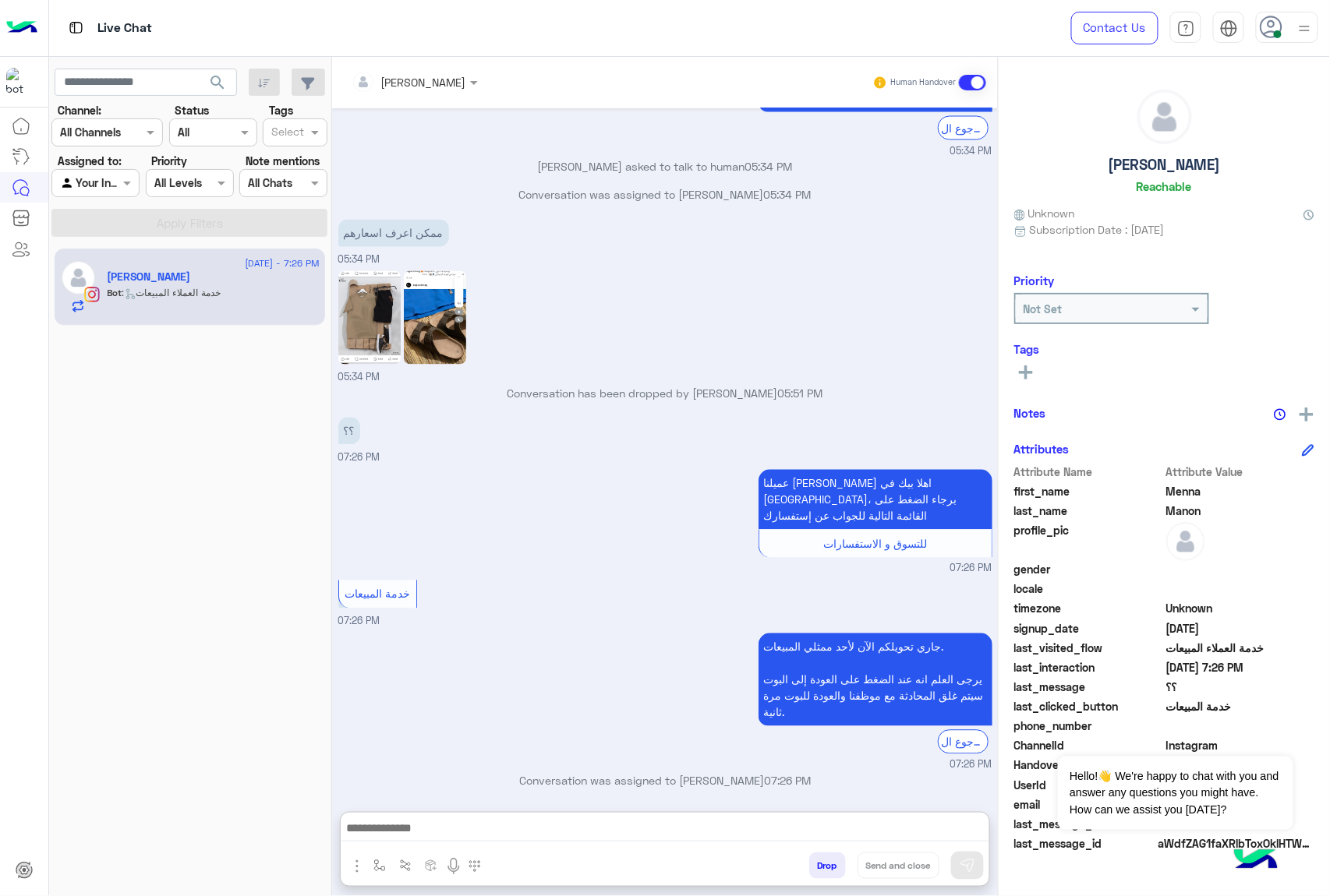
click at [381, 301] on img at bounding box center [369, 318] width 63 height 93
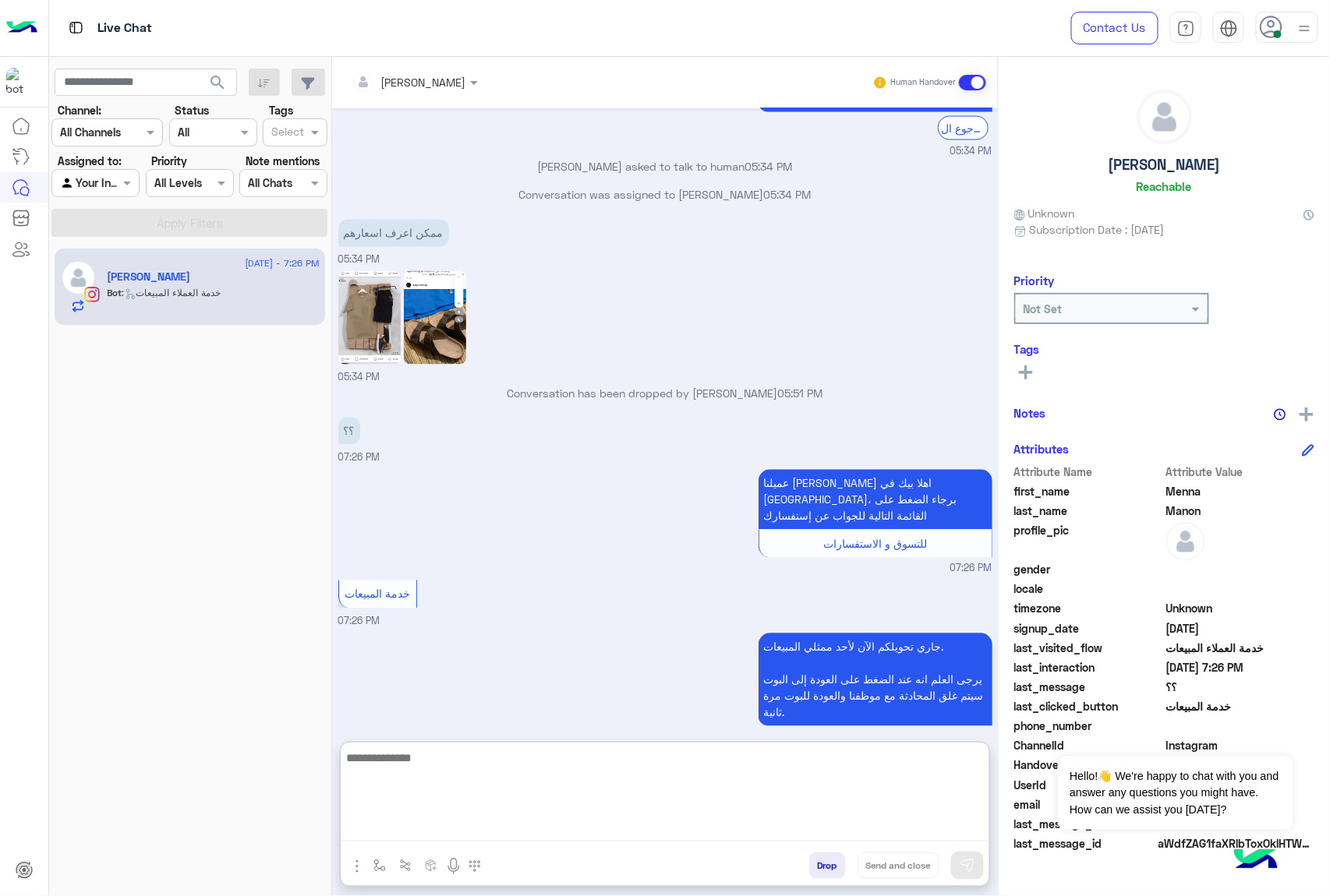
click at [438, 827] on textarea at bounding box center [665, 794] width 649 height 93
paste textarea "*"
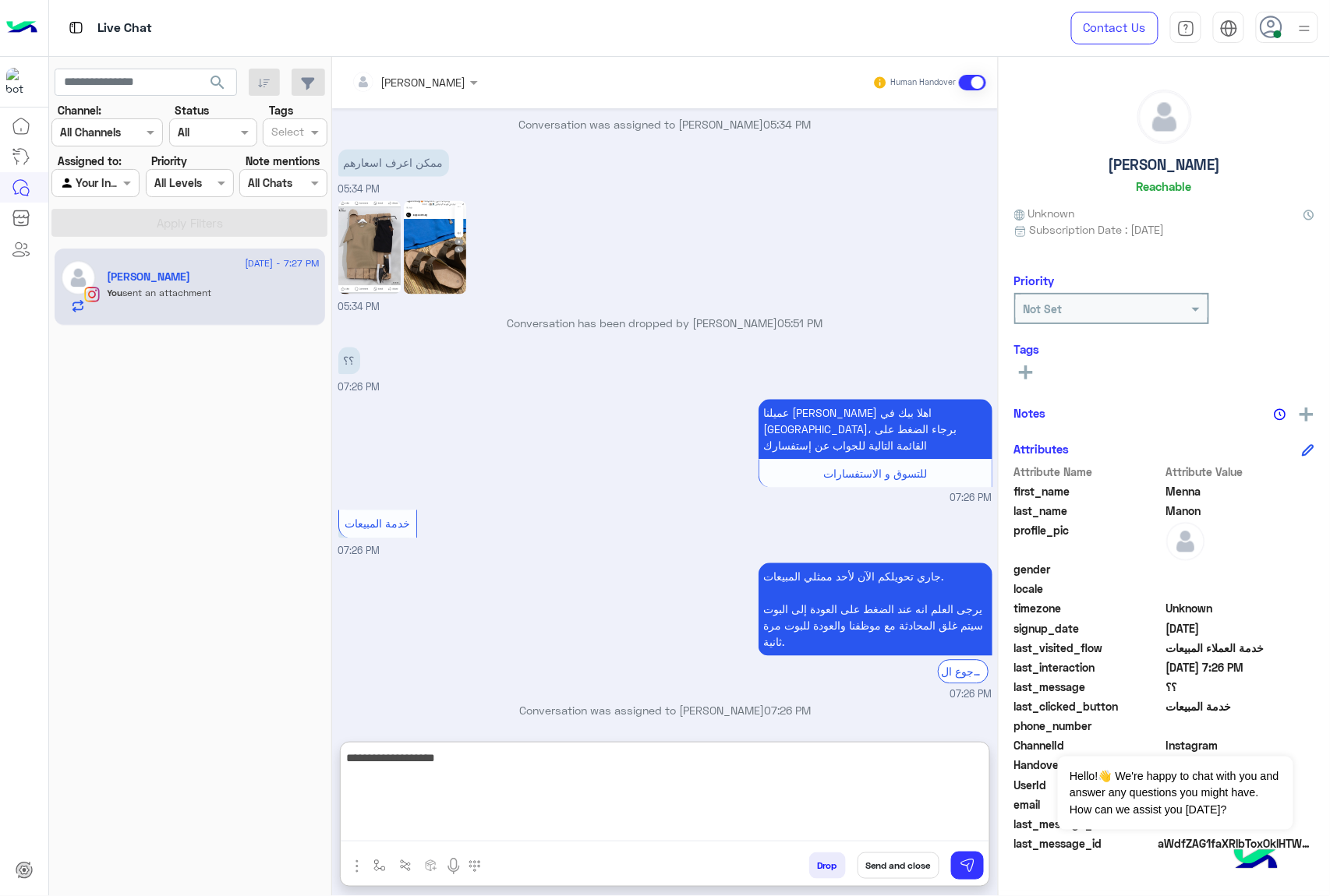
scroll to position [1261, 0]
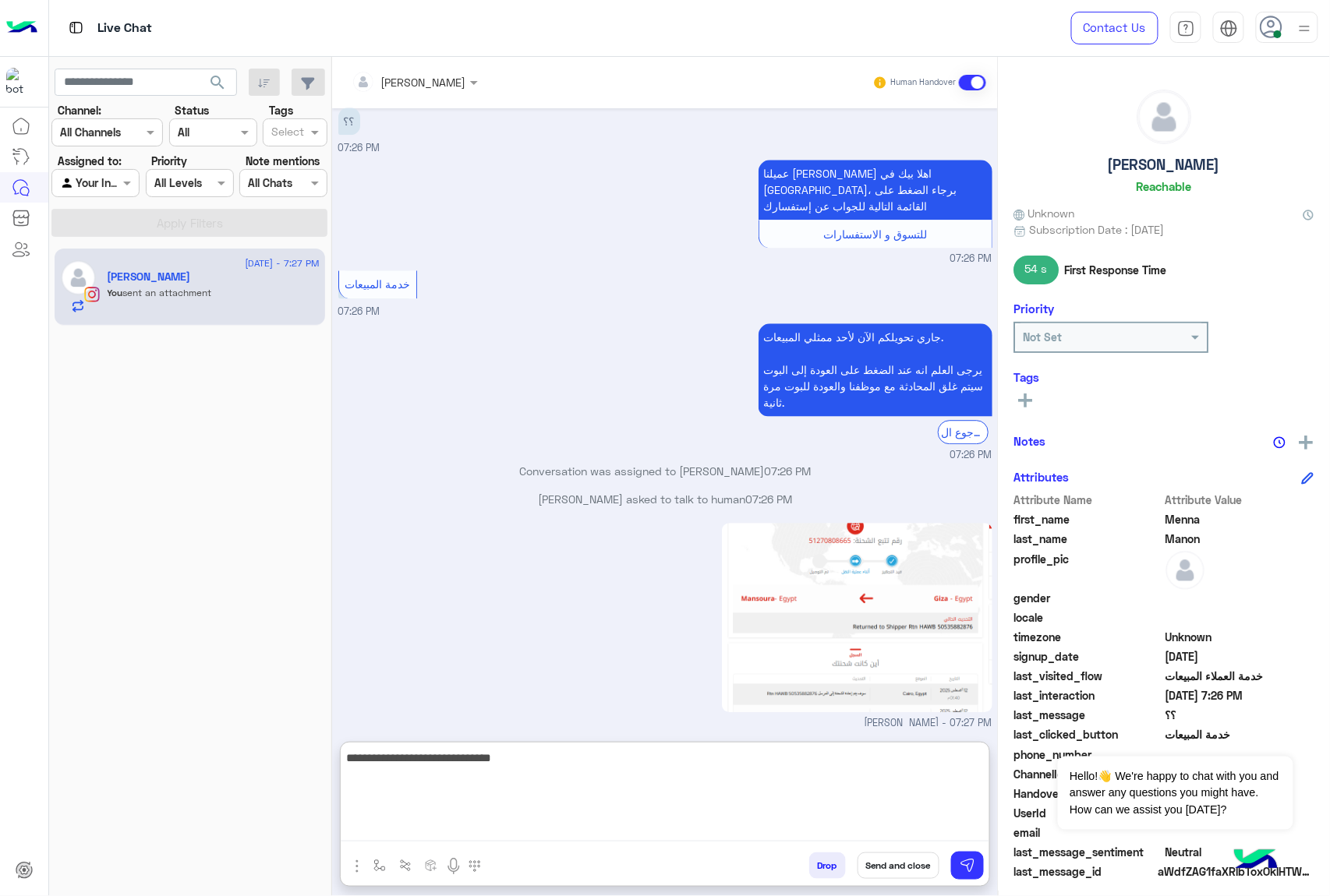
type textarea "**********"
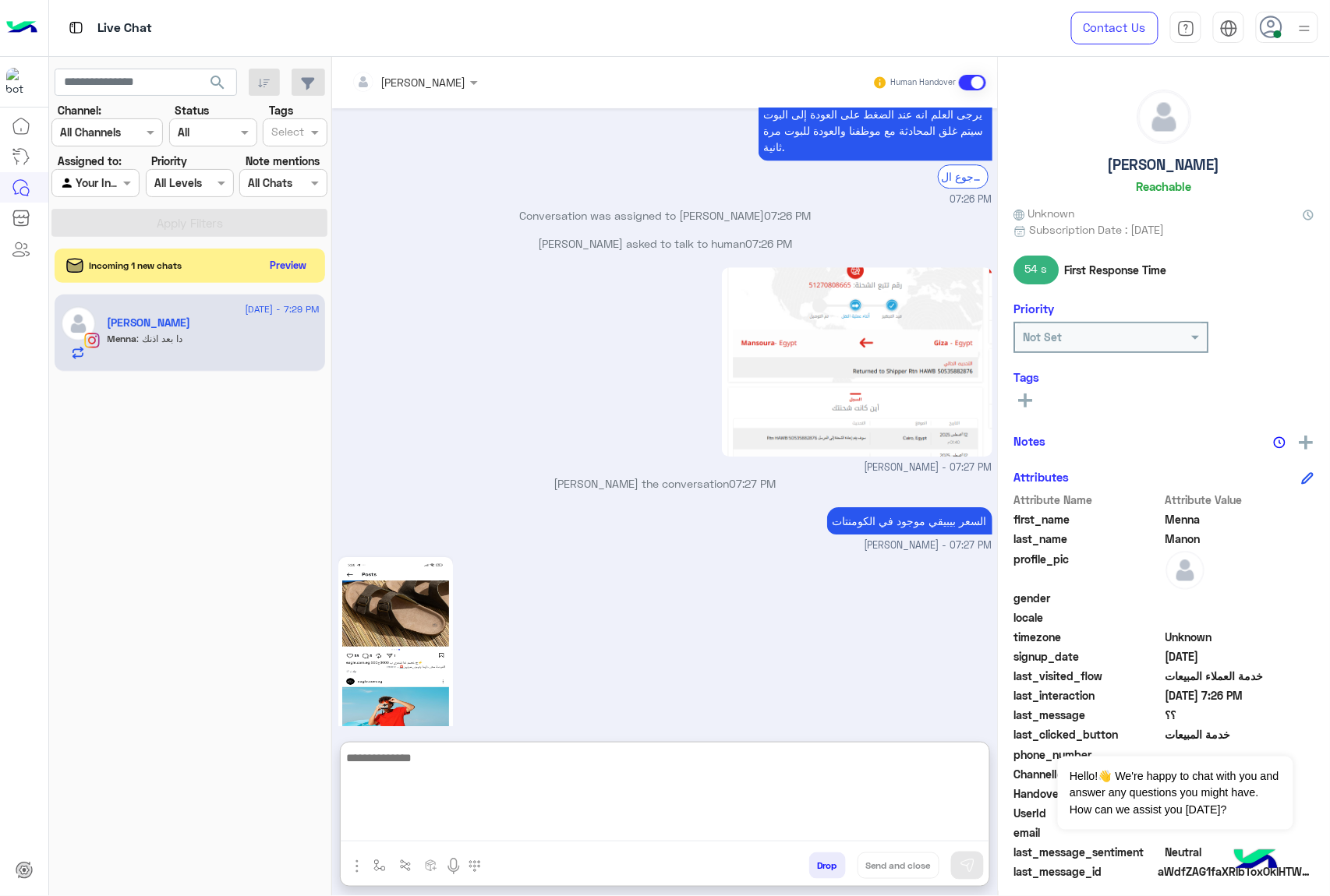
scroll to position [1584, 0]
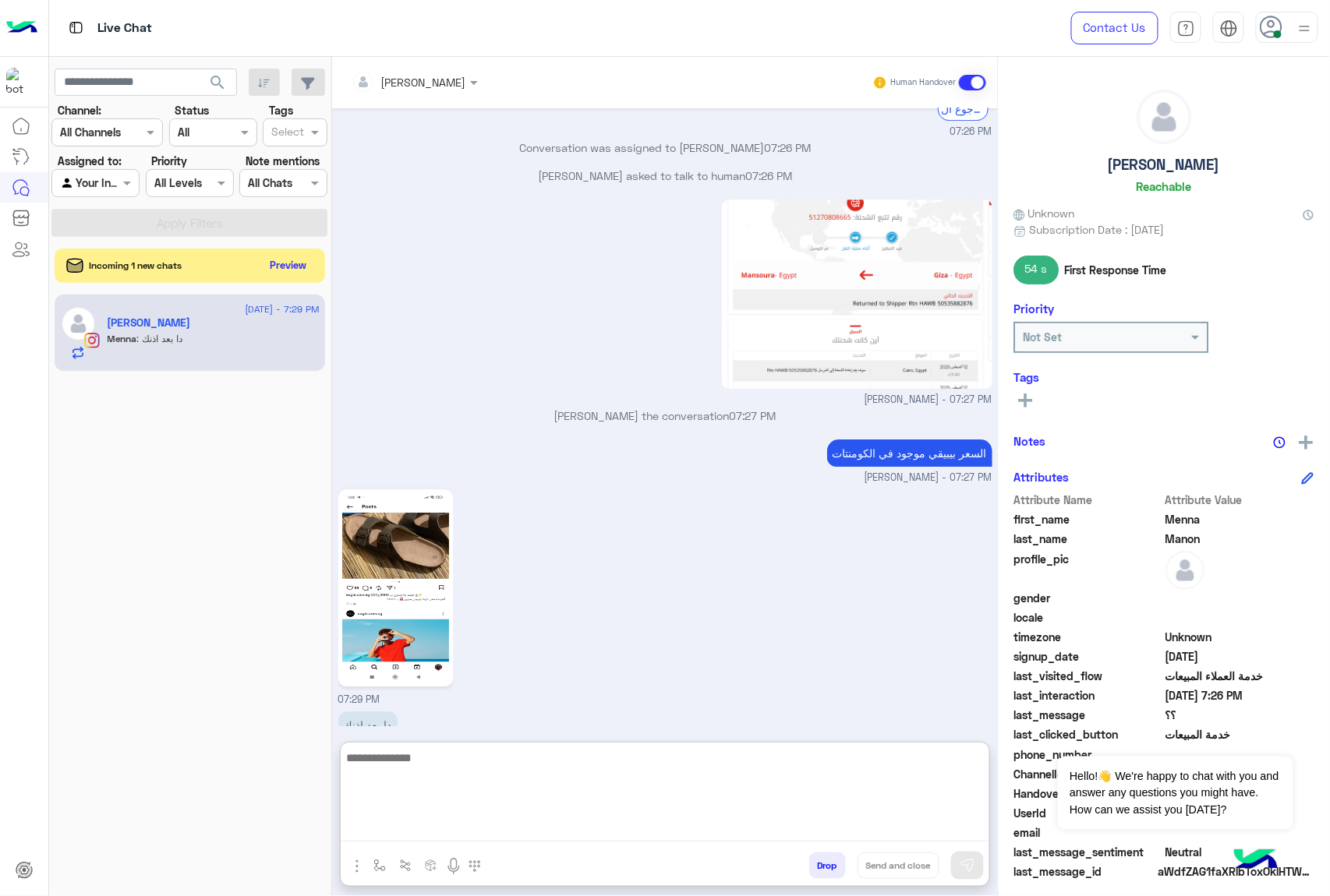
click at [427, 755] on textarea at bounding box center [665, 794] width 649 height 93
type textarea "***"
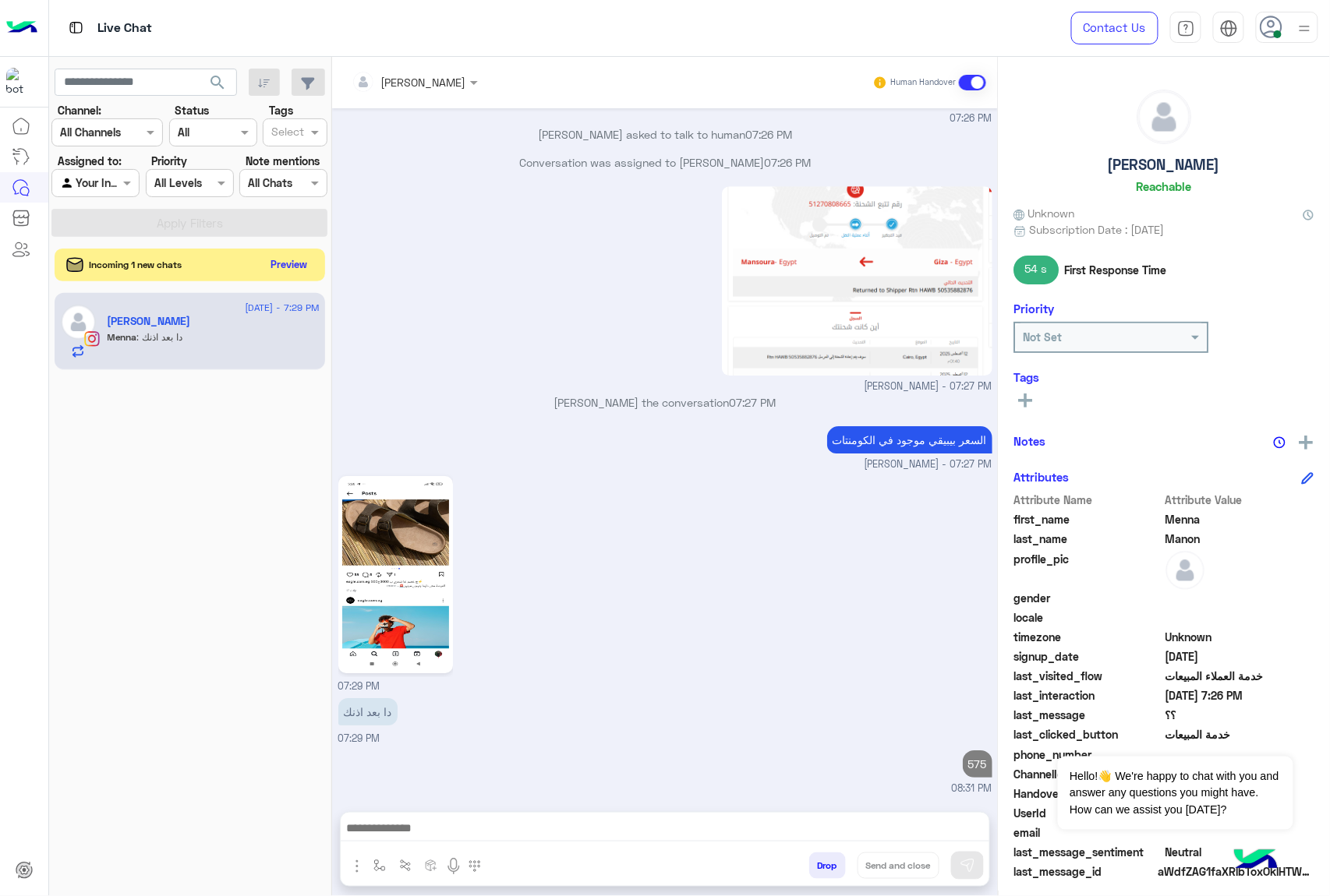
click at [275, 268] on button "Preview" at bounding box center [289, 264] width 48 height 21
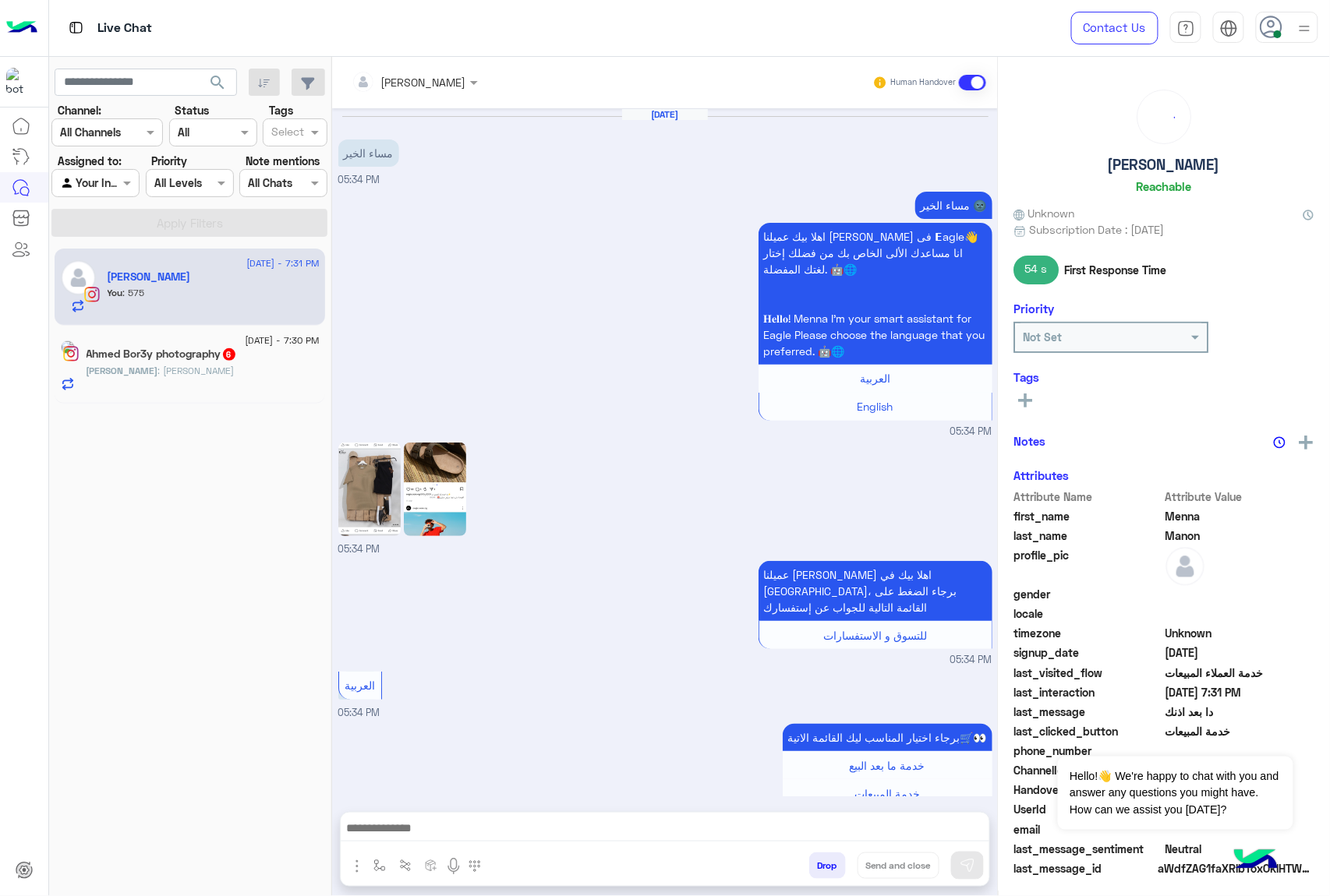
scroll to position [1563, 0]
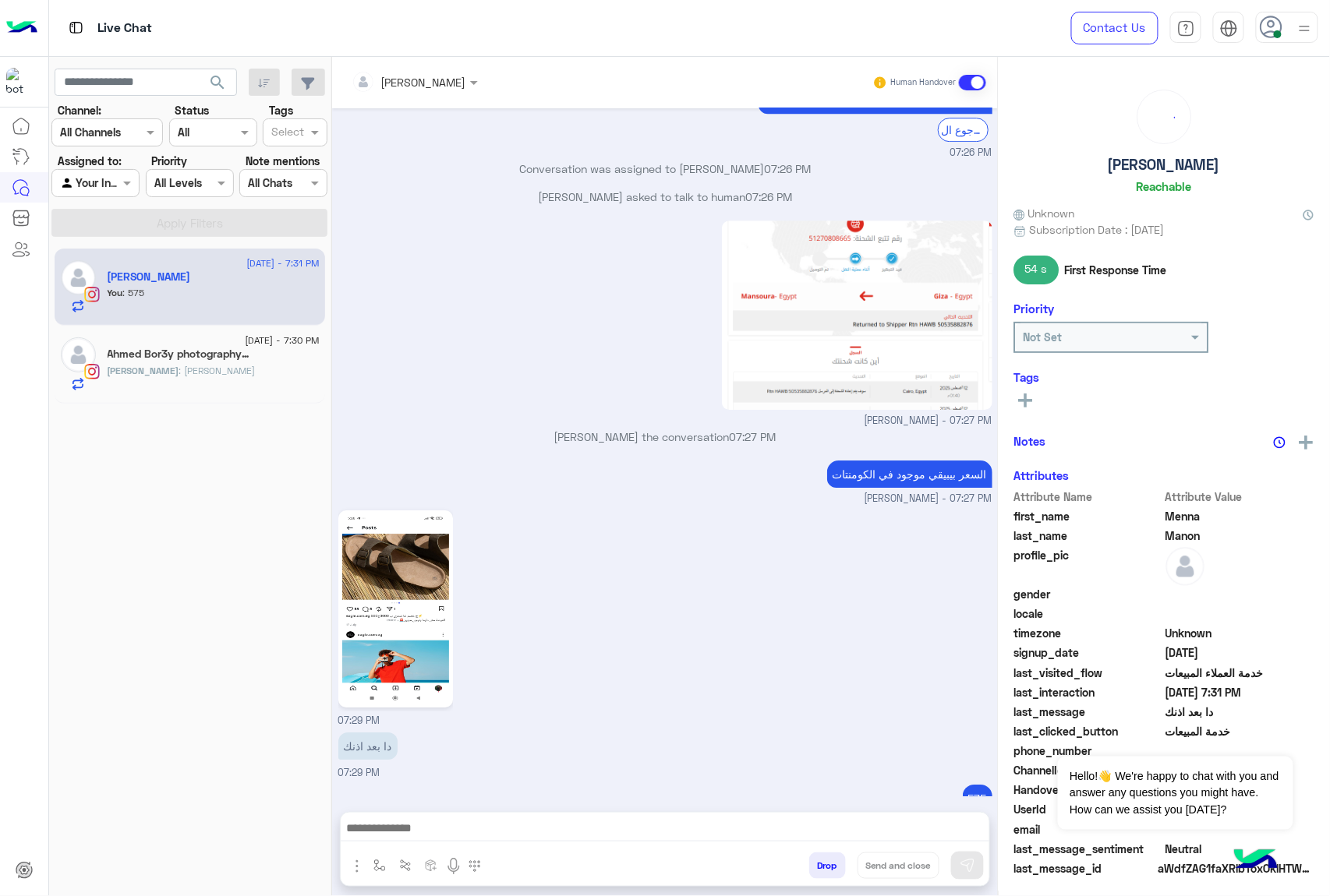
click at [179, 382] on div "Ahmed : يامسهل" at bounding box center [213, 378] width 212 height 28
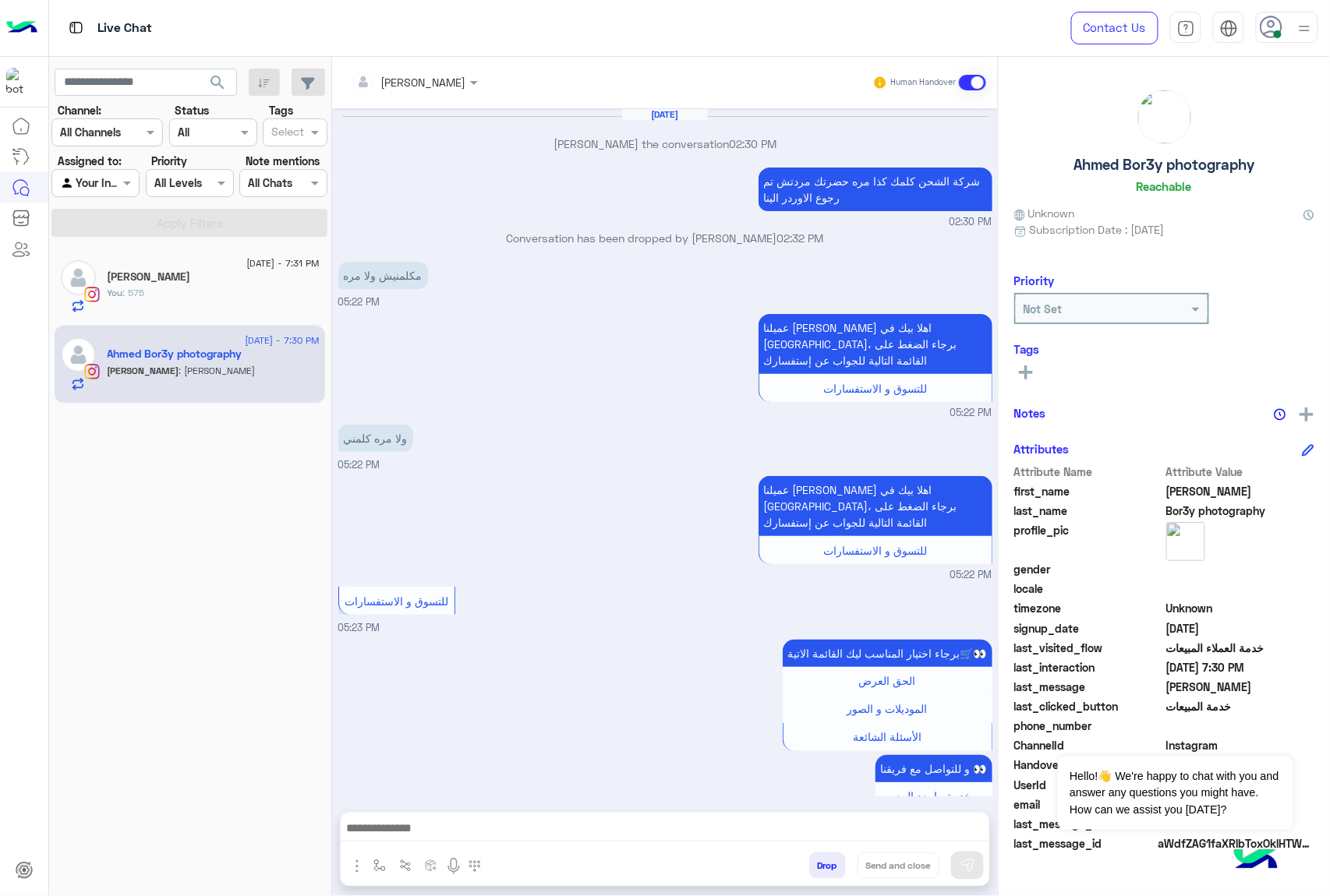
scroll to position [1584, 0]
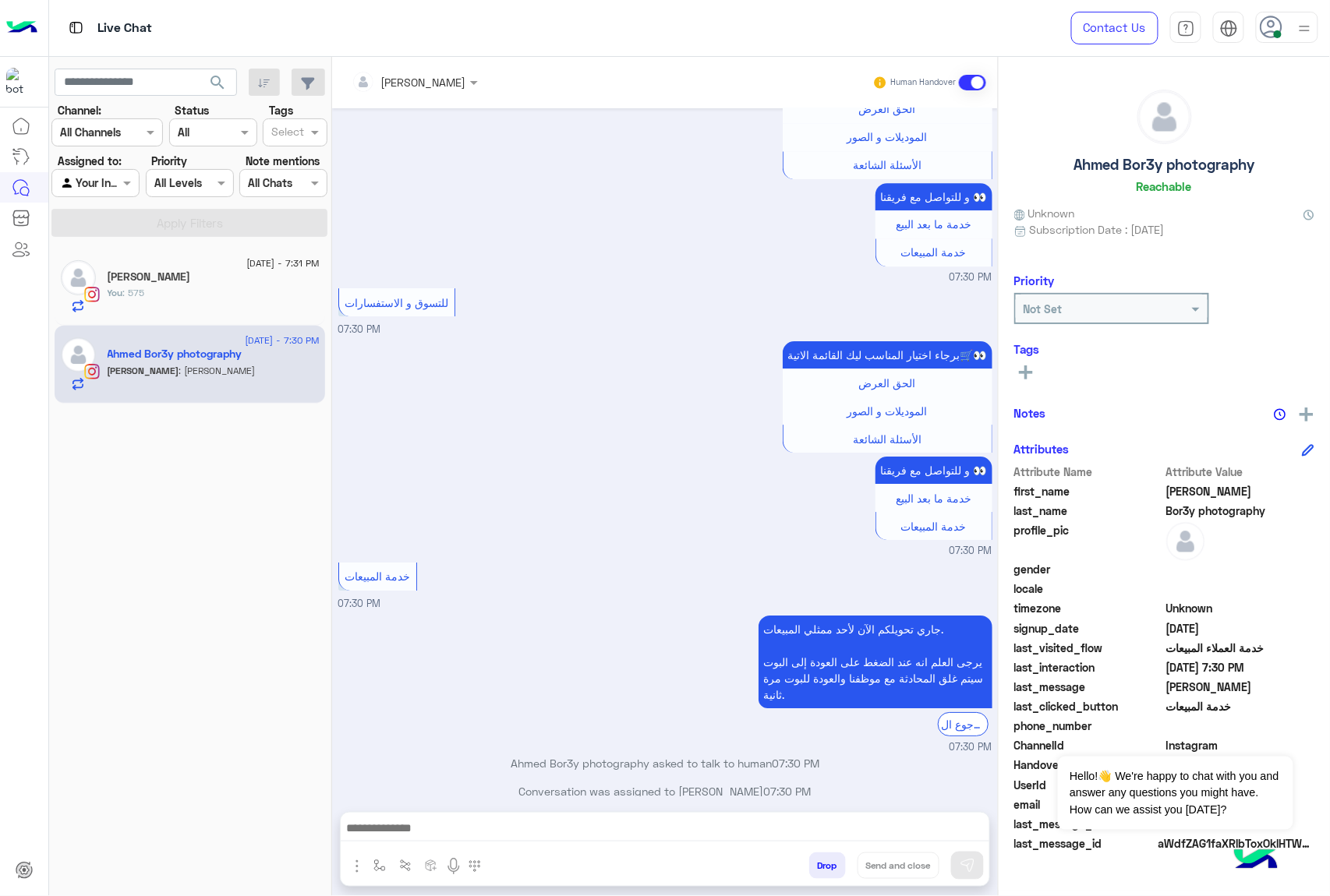
click at [424, 813] on div at bounding box center [665, 832] width 649 height 39
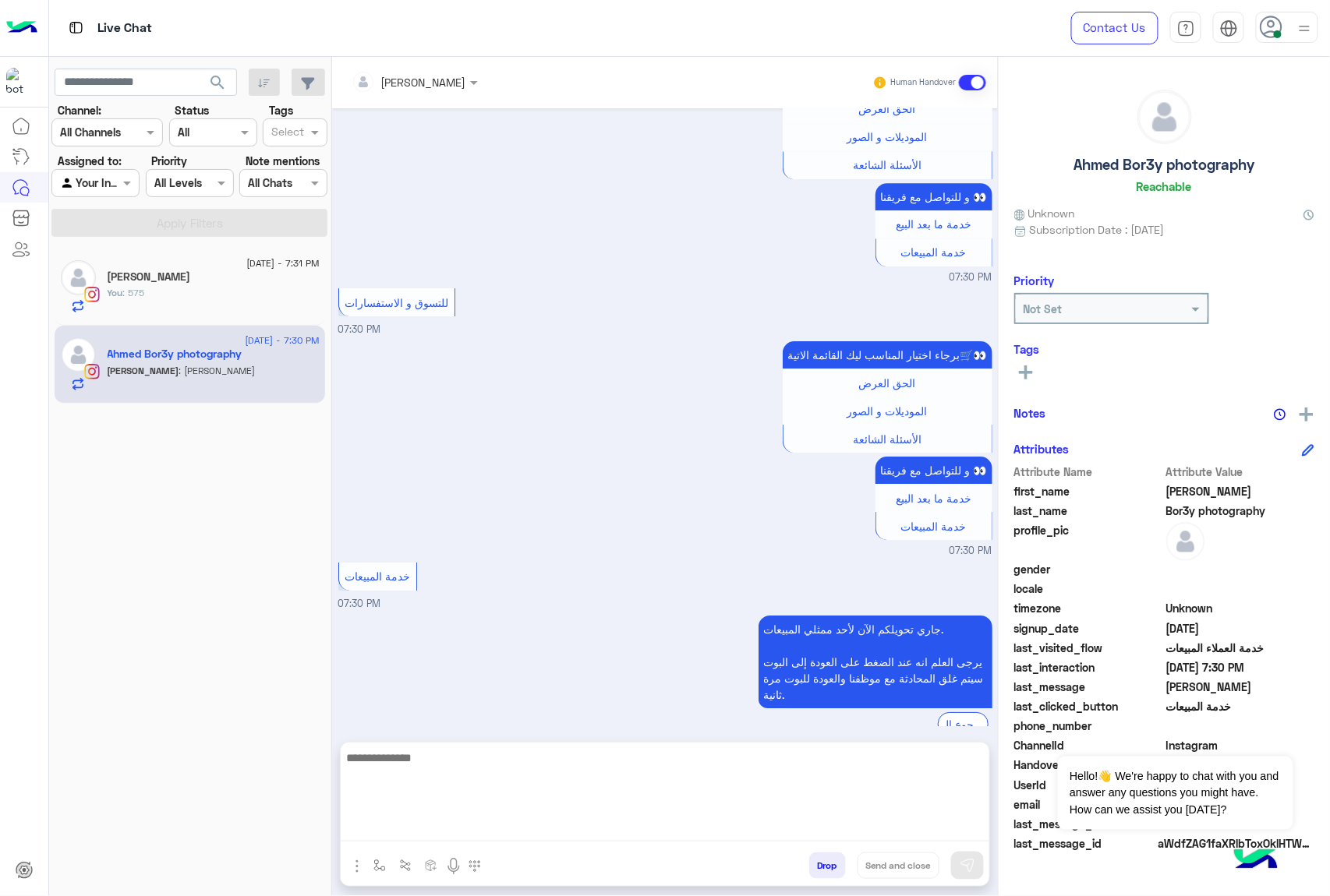
click at [419, 821] on textarea at bounding box center [665, 794] width 649 height 93
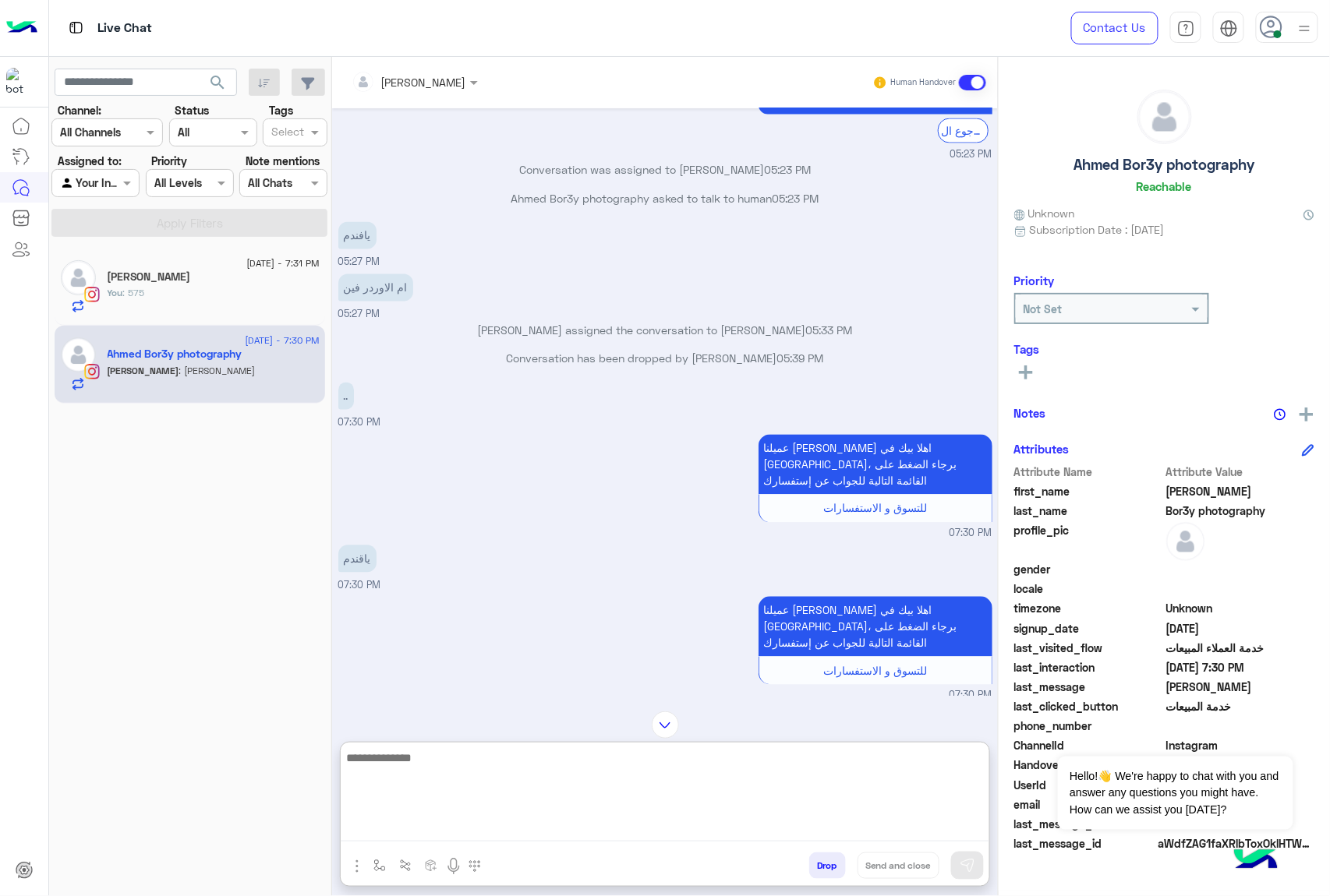
scroll to position [857, 0]
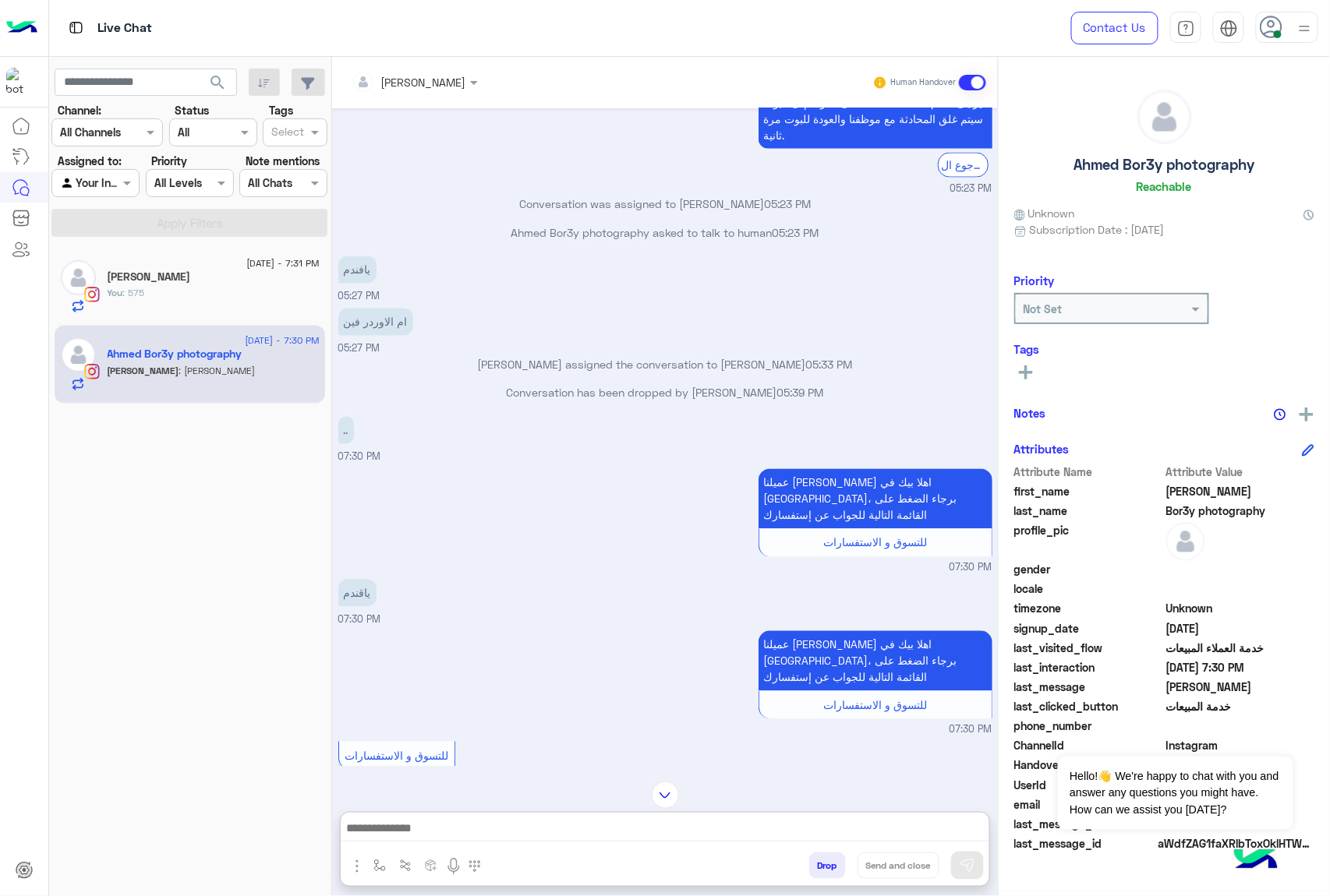
click at [436, 75] on input "text" at bounding box center [394, 83] width 85 height 17
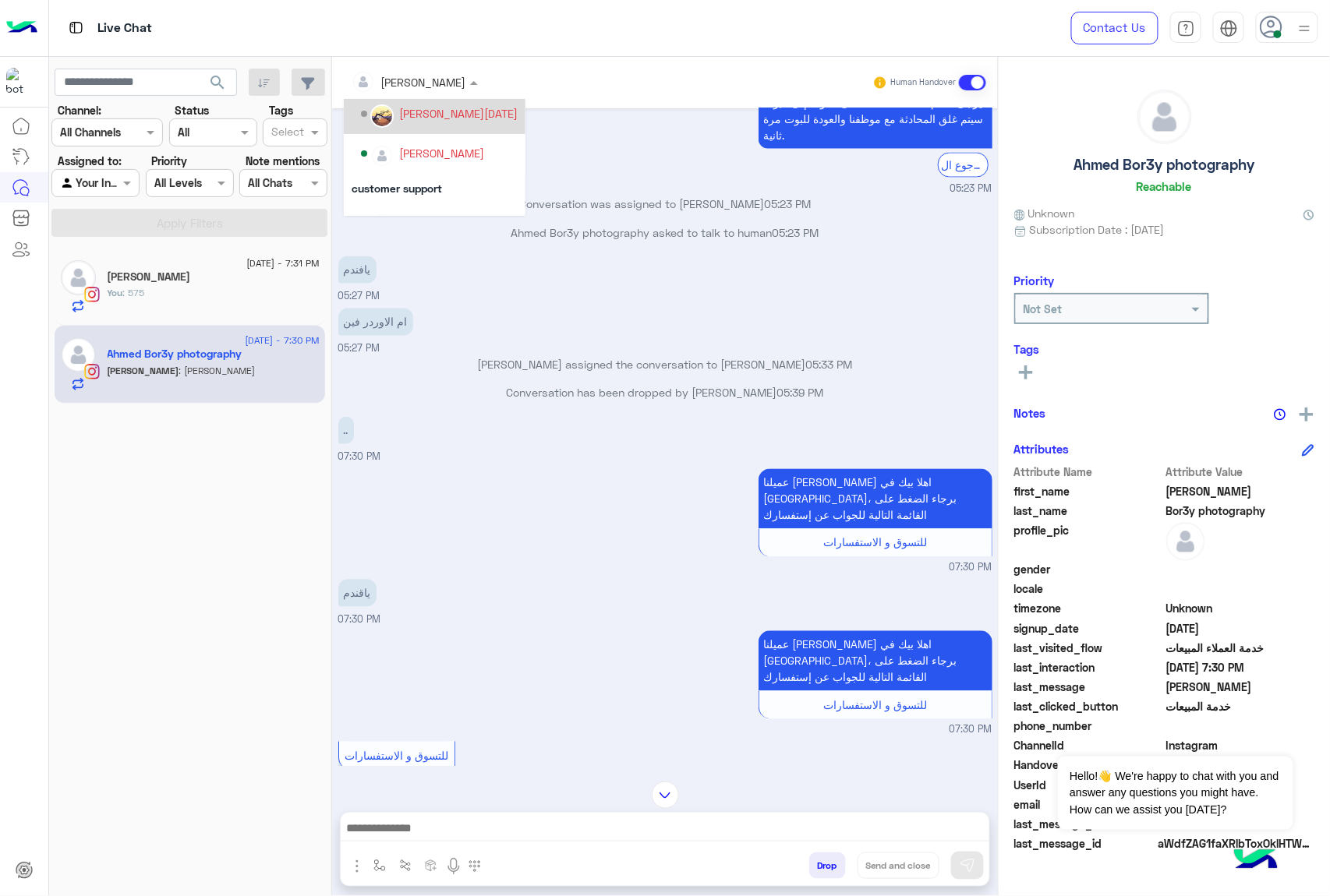
scroll to position [178, 0]
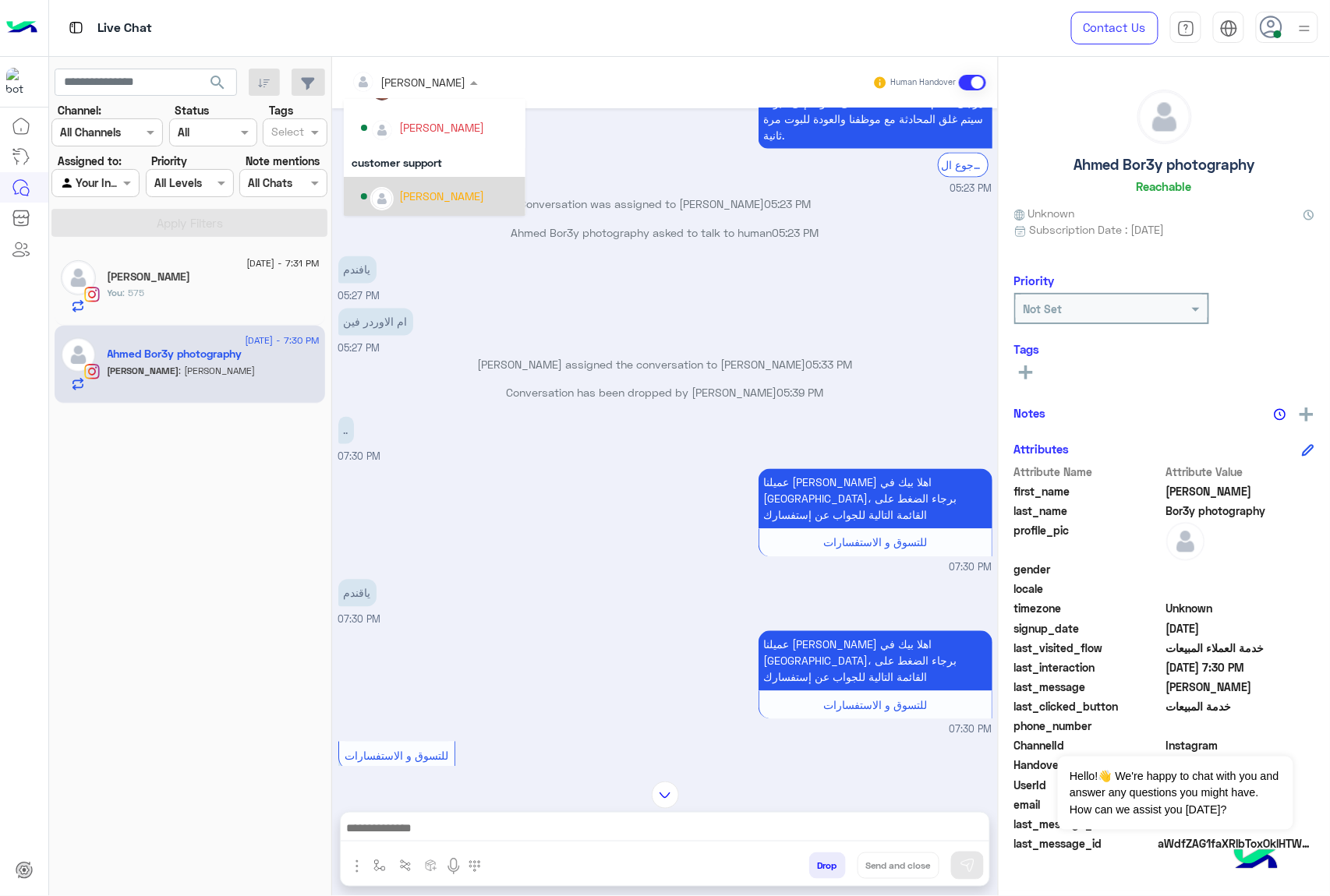
click at [431, 191] on div "[PERSON_NAME]" at bounding box center [442, 196] width 85 height 17
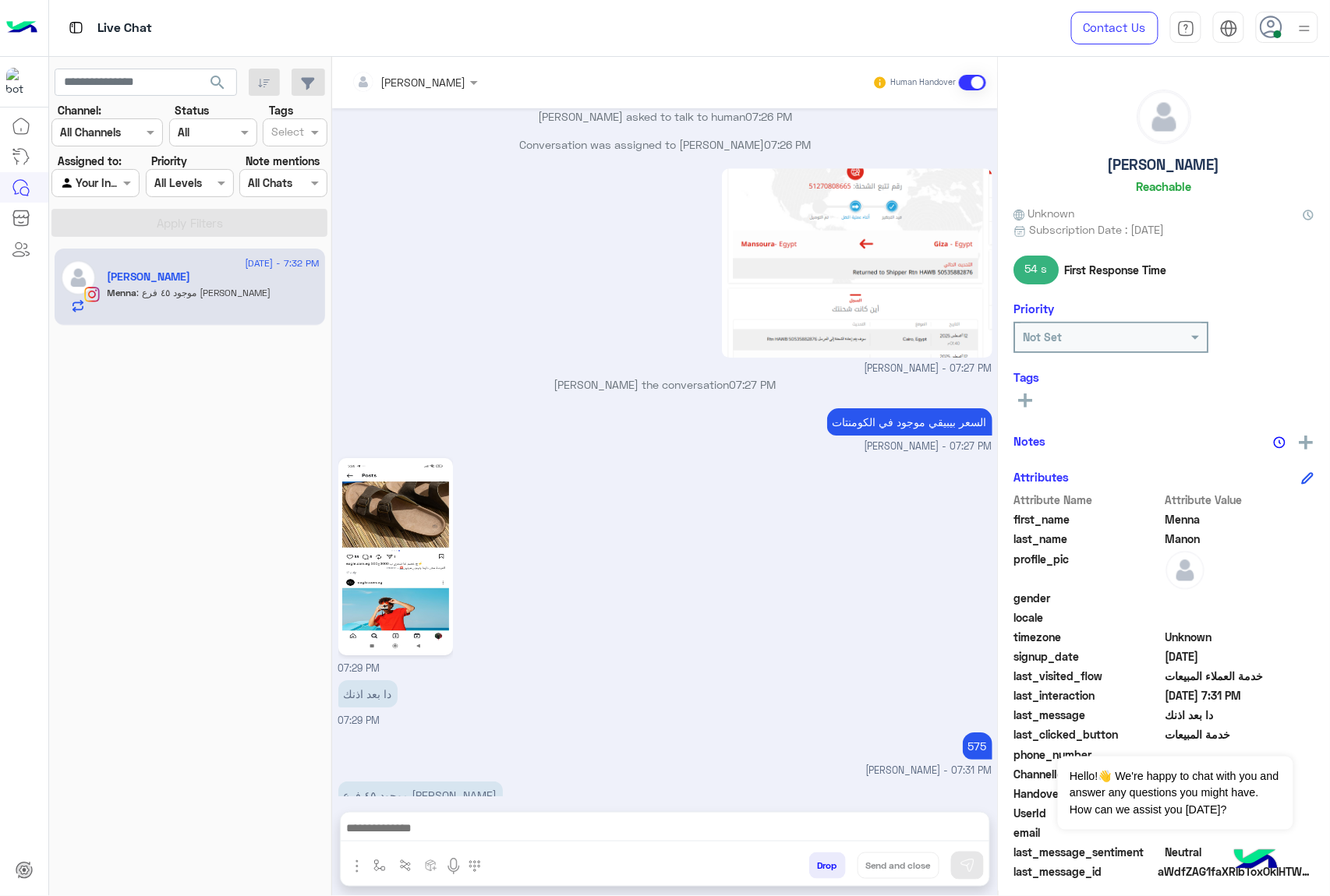
scroll to position [1666, 0]
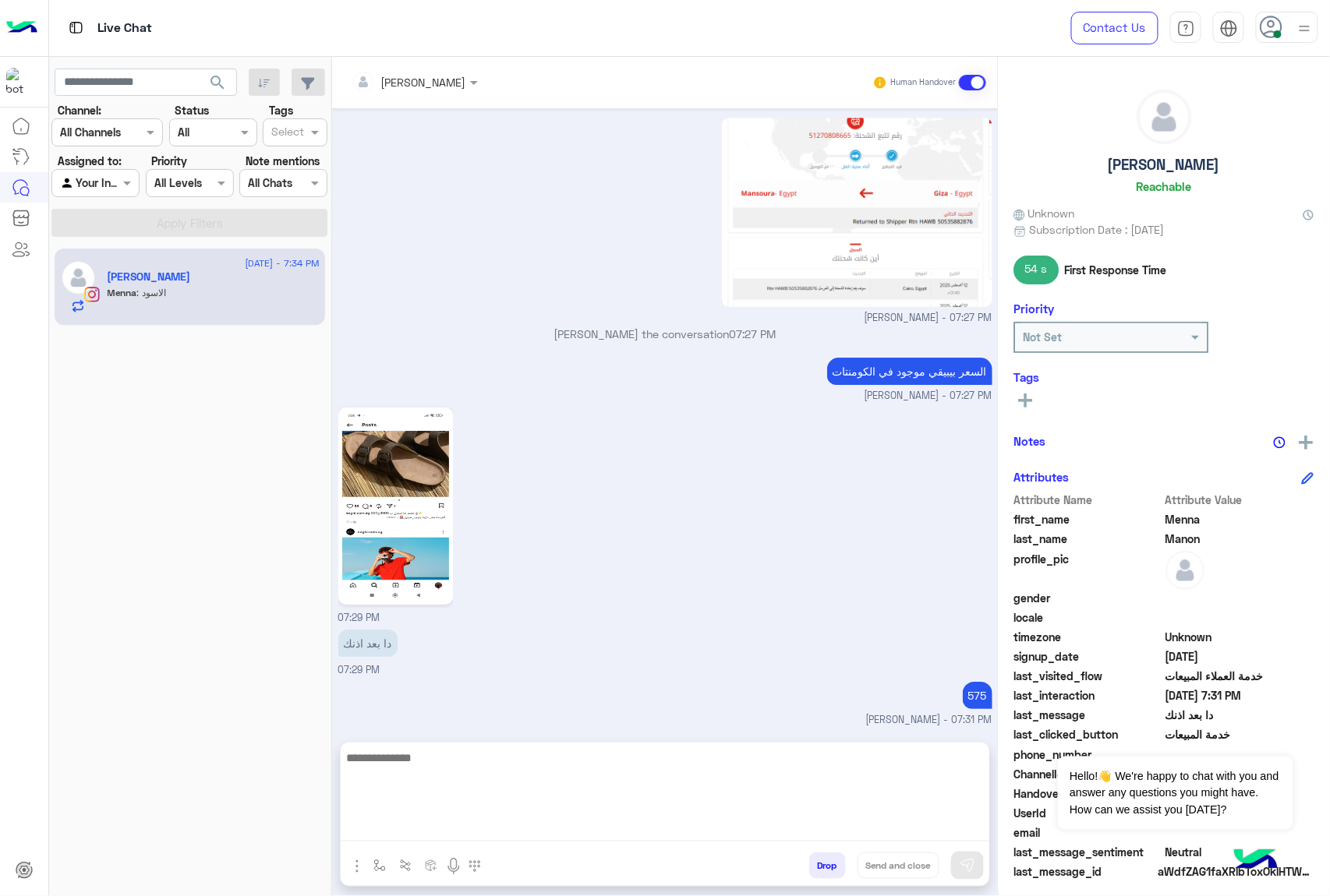
click at [409, 829] on textarea at bounding box center [665, 794] width 649 height 93
paste textarea "**********"
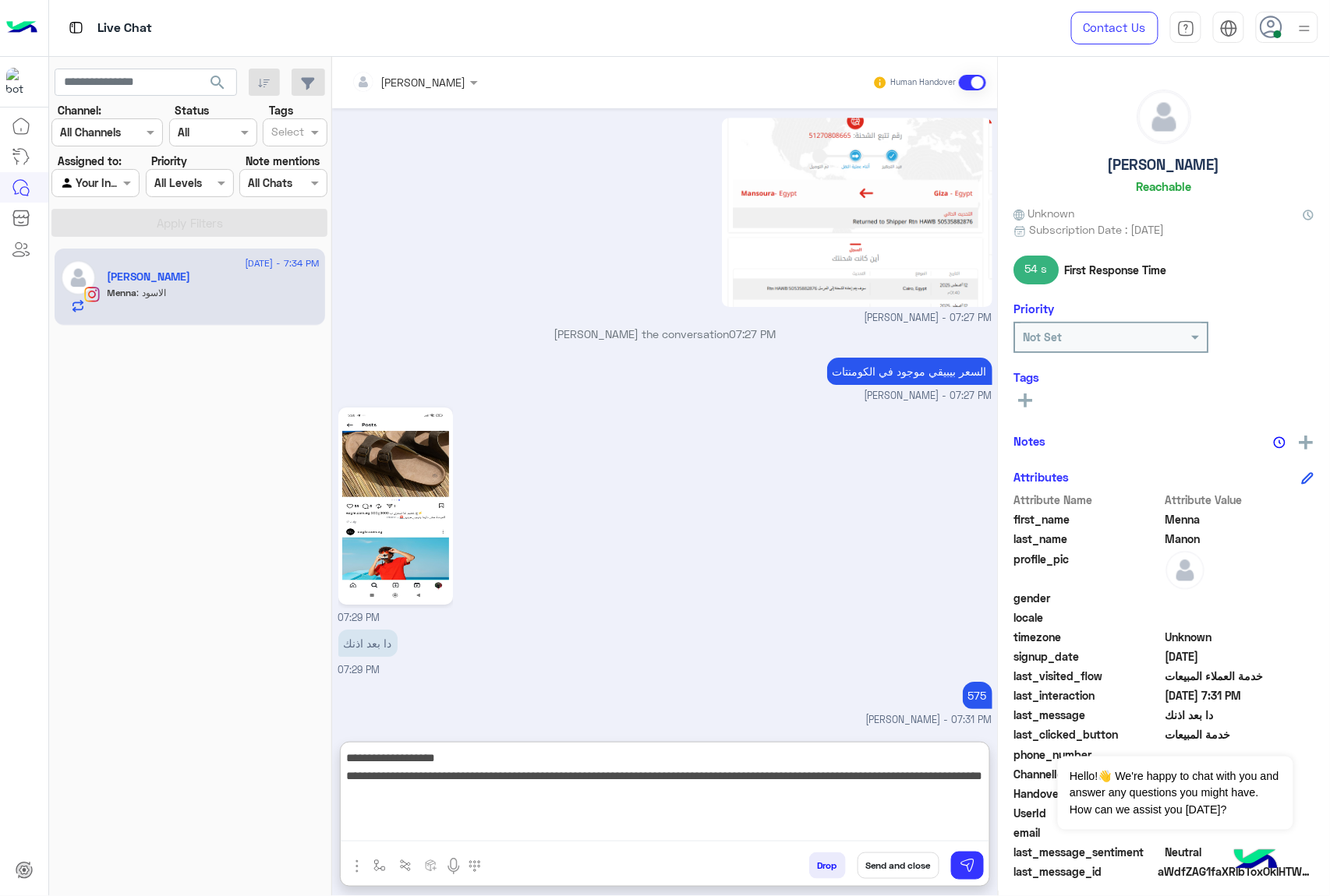
drag, startPoint x: 389, startPoint y: 774, endPoint x: 388, endPoint y: 804, distance: 30.0
click at [388, 804] on textarea "**********" at bounding box center [665, 794] width 649 height 93
type textarea "**********"
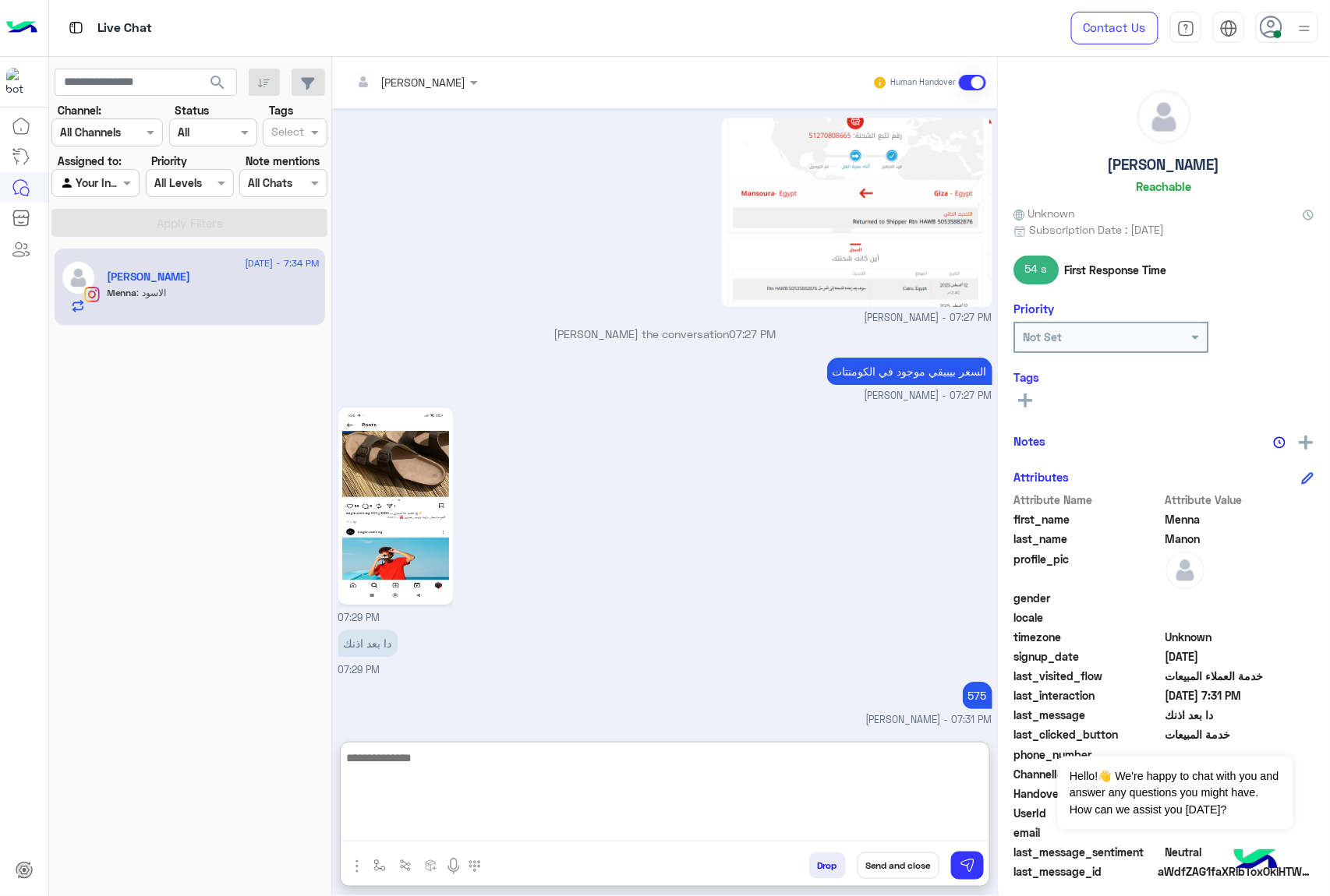
scroll to position [1835, 0]
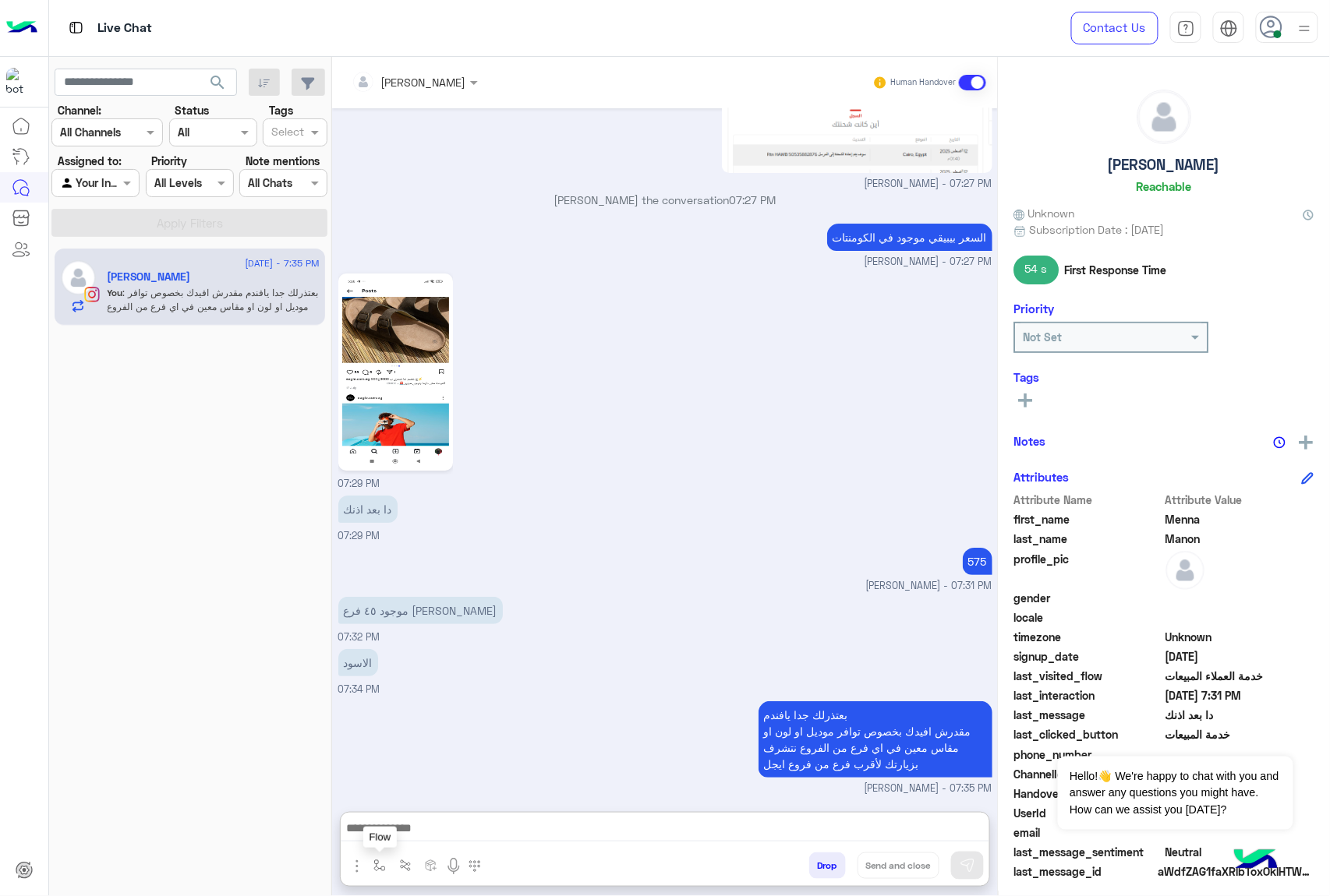
drag, startPoint x: 372, startPoint y: 863, endPoint x: 378, endPoint y: 854, distance: 10.8
click at [373, 864] on button "button" at bounding box center [379, 865] width 26 height 26
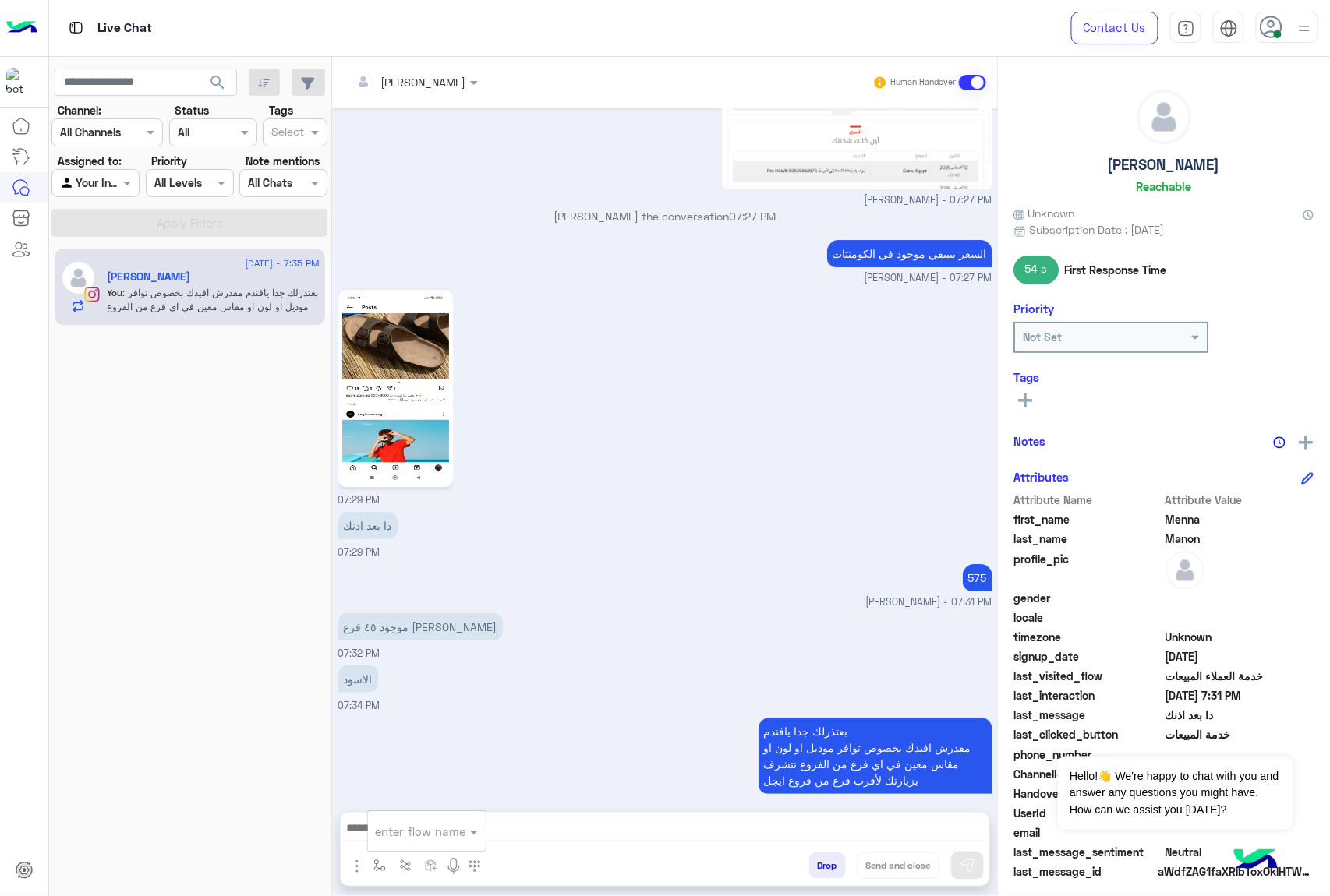
scroll to position [1764, 0]
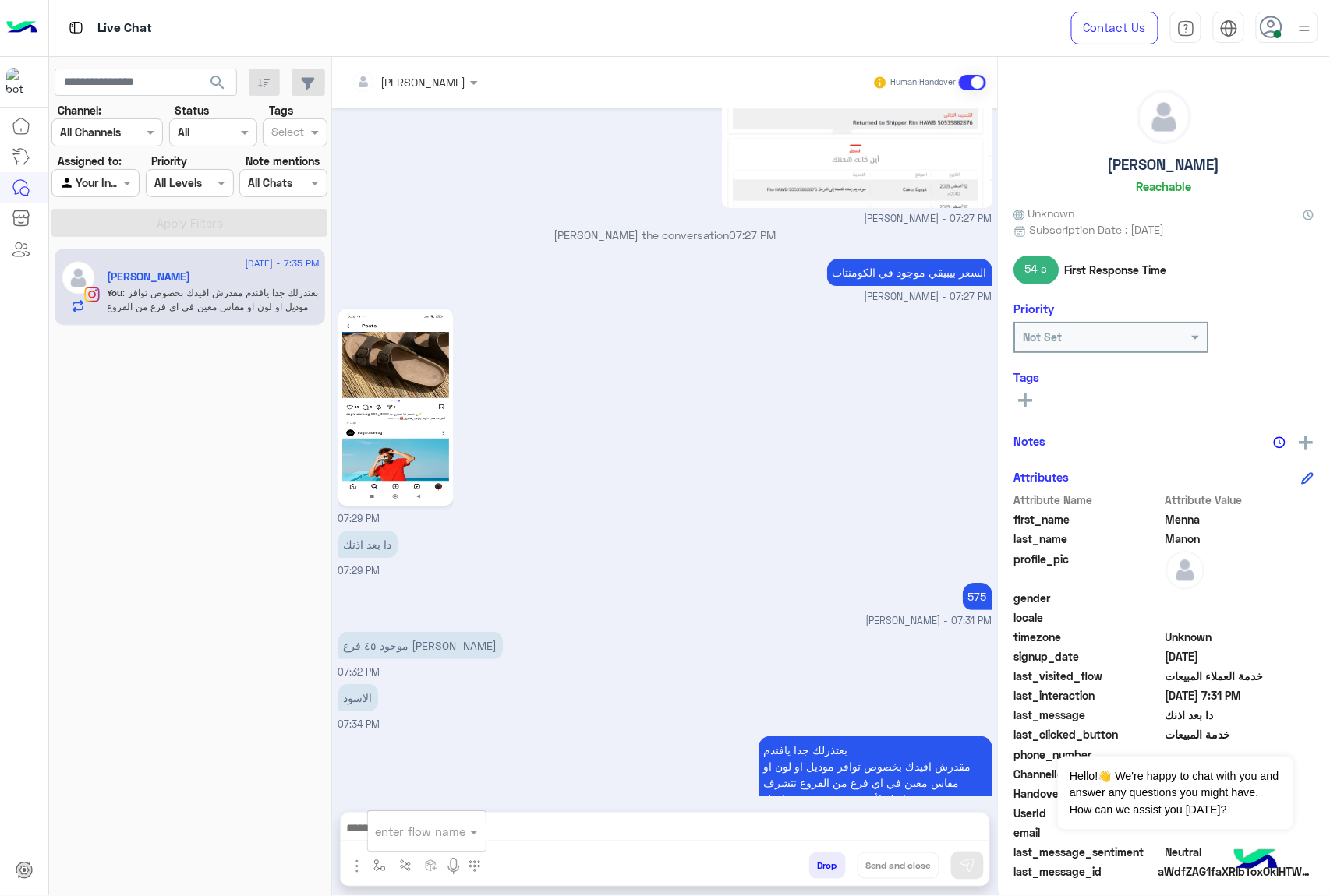
click at [394, 839] on div "enter flow name" at bounding box center [421, 832] width 90 height 18
type input "**"
click at [421, 766] on span "ارقام الفروع" at bounding box center [406, 773] width 61 height 14
type textarea "**********"
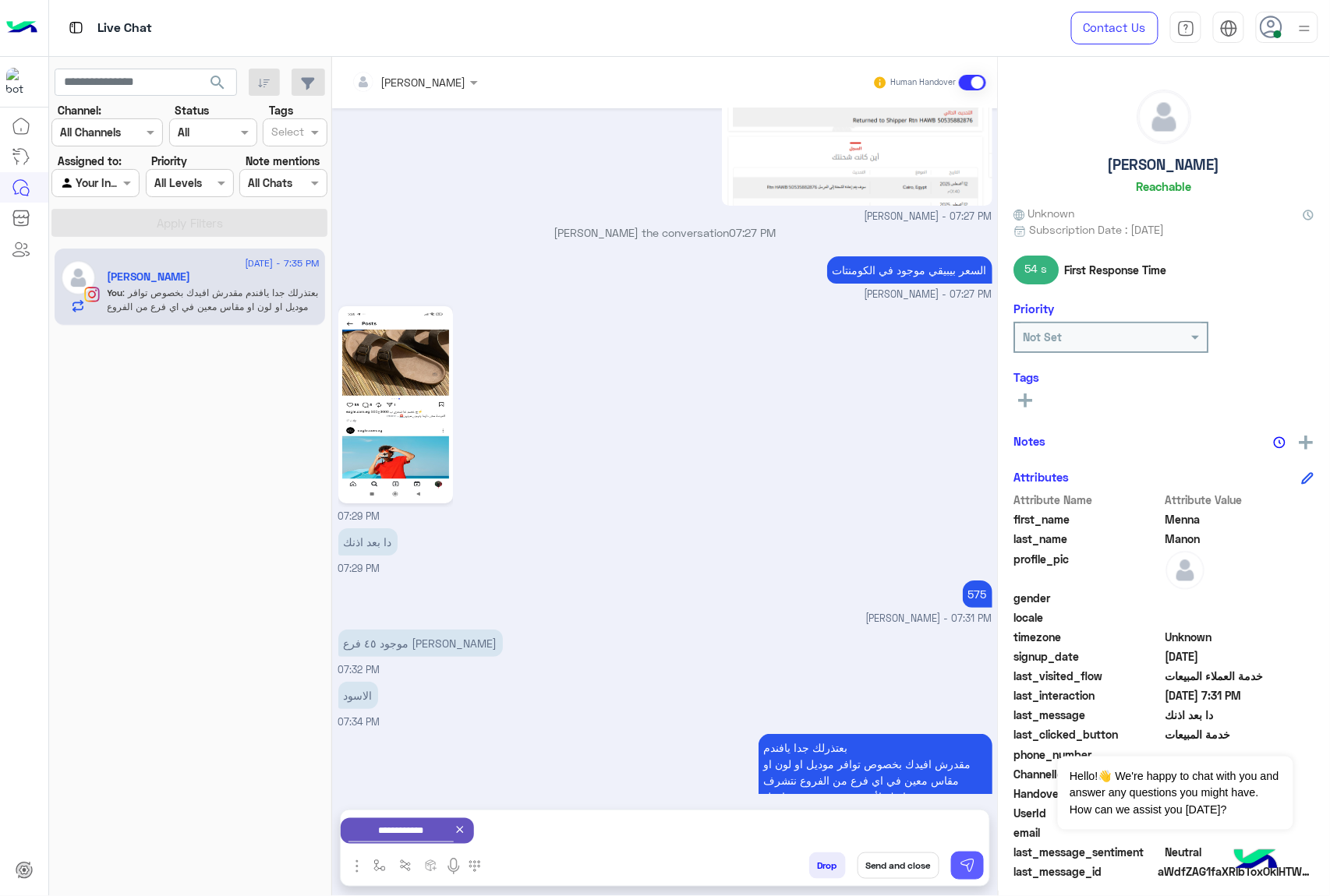
click at [961, 870] on img at bounding box center [967, 865] width 16 height 16
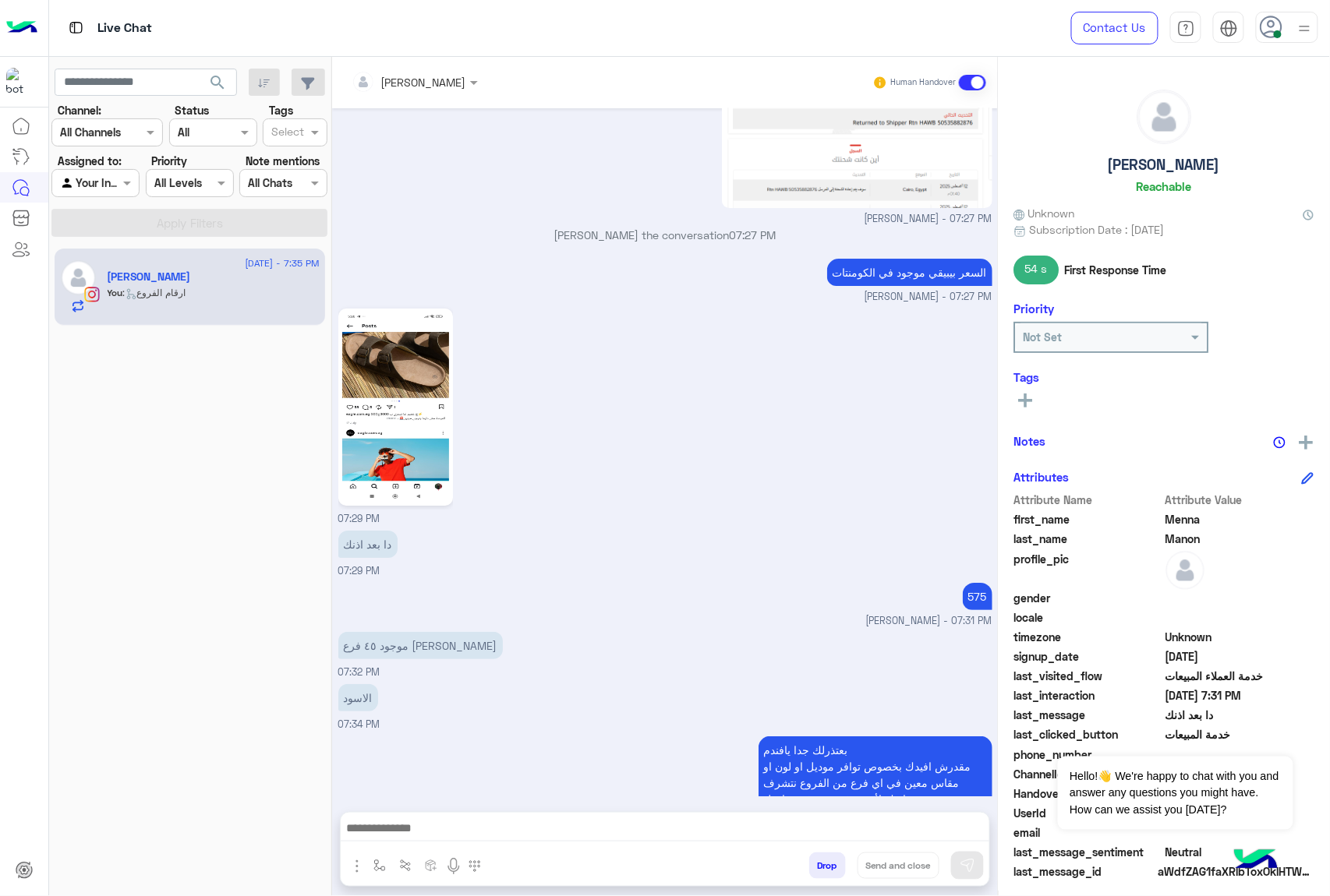
scroll to position [2149, 0]
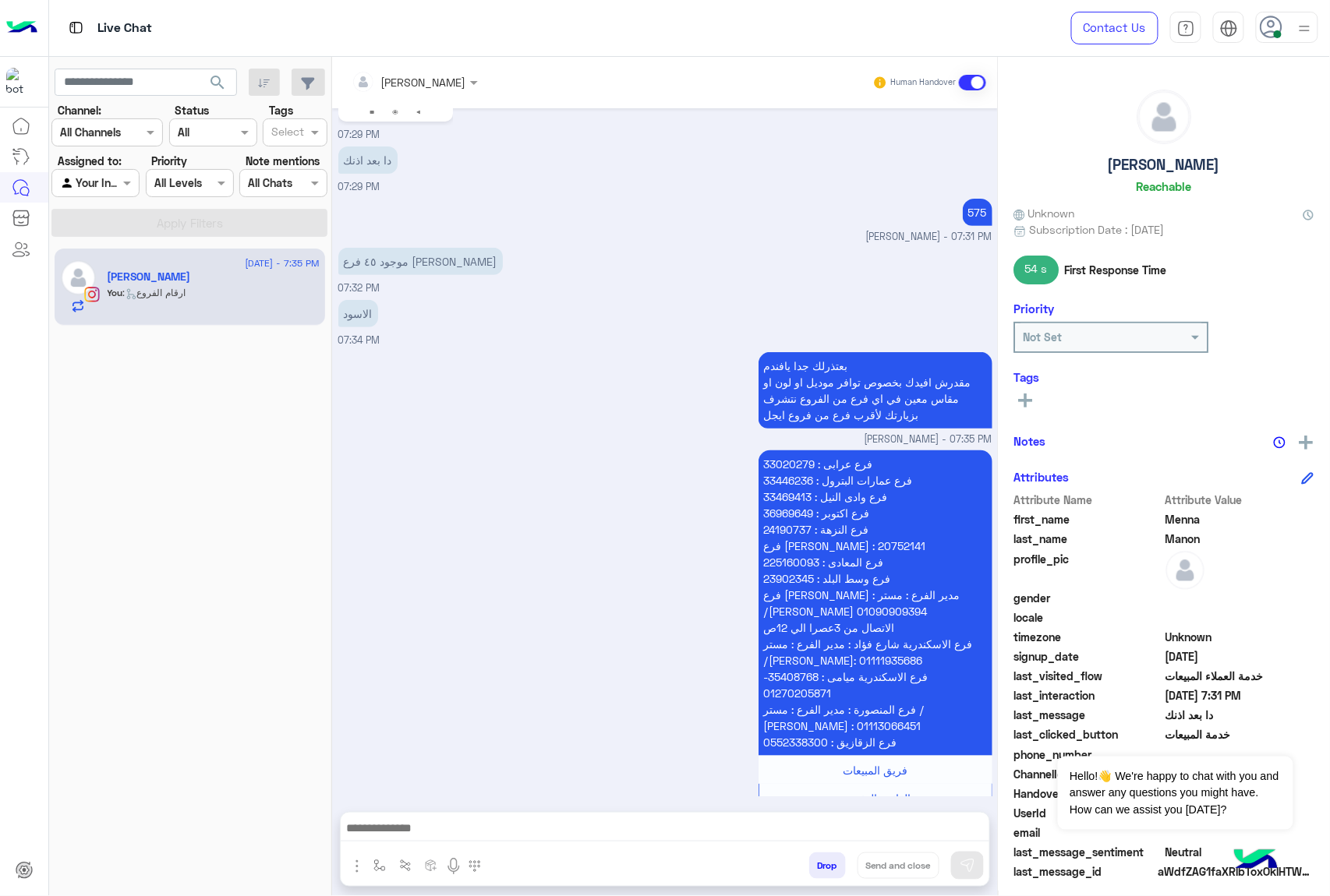
click at [814, 864] on button "Drop" at bounding box center [827, 866] width 37 height 27
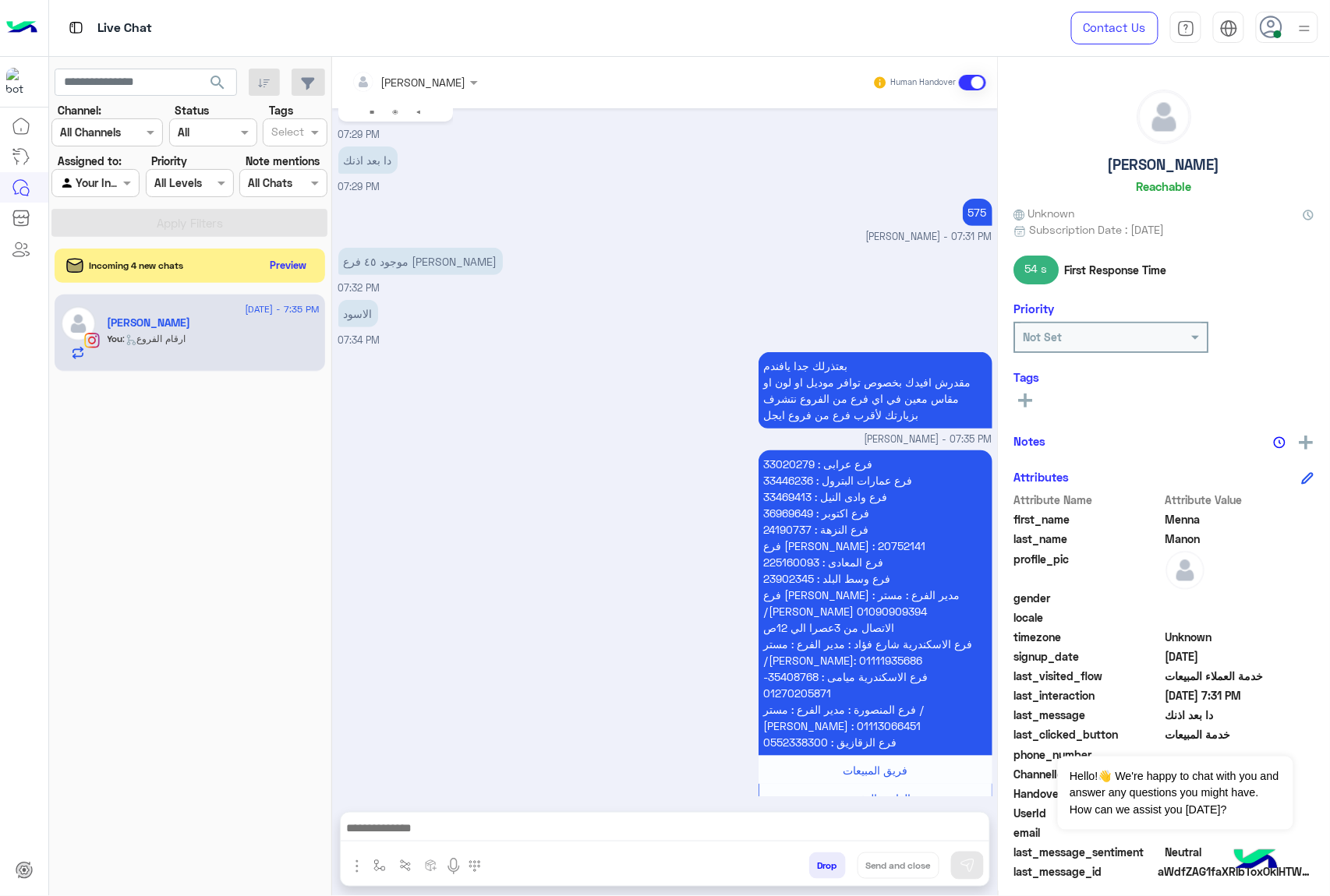
scroll to position [2177, 0]
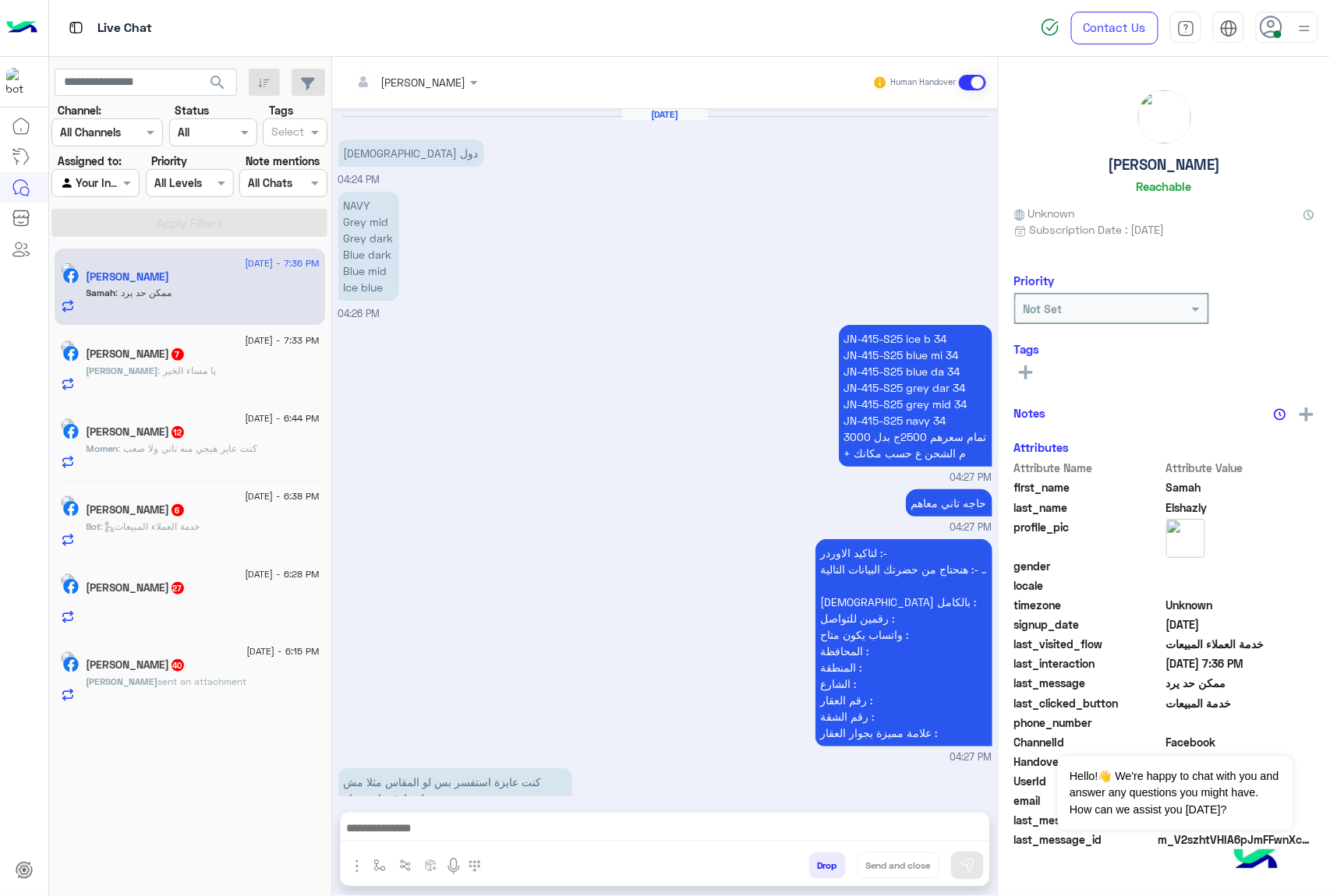
scroll to position [2335, 0]
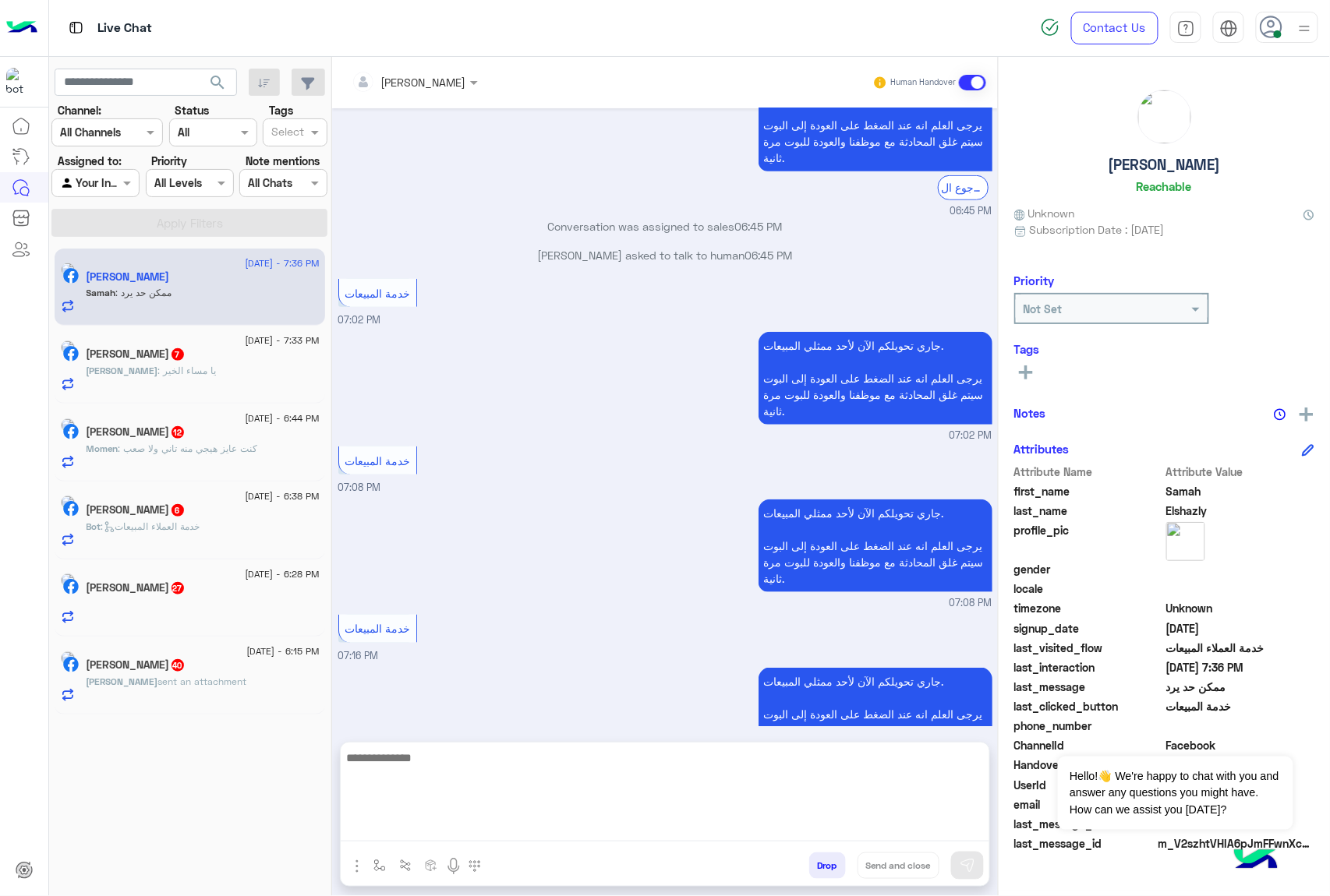
click at [455, 836] on textarea at bounding box center [665, 794] width 649 height 93
paste textarea "**********"
type textarea "**********"
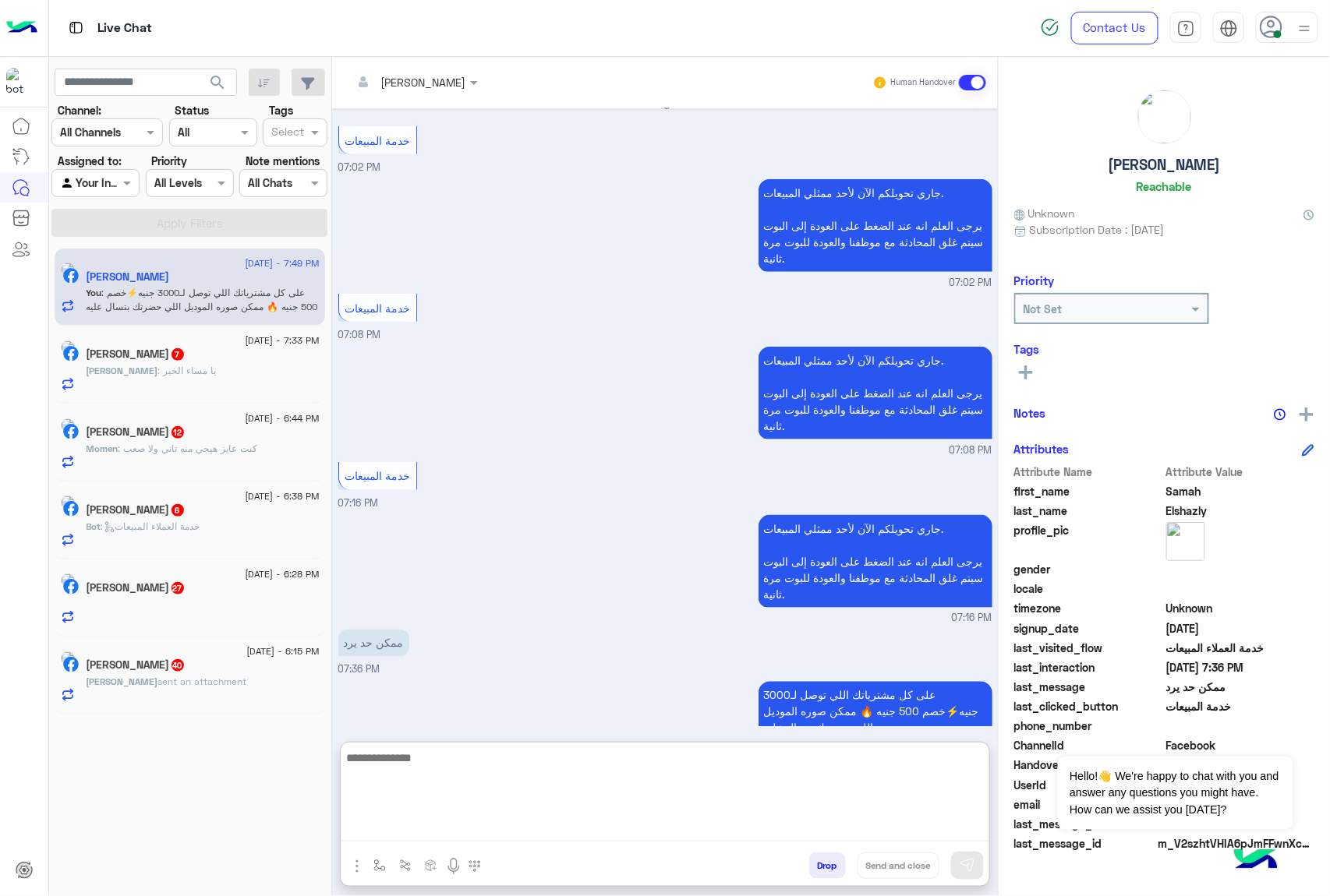
scroll to position [2515, 0]
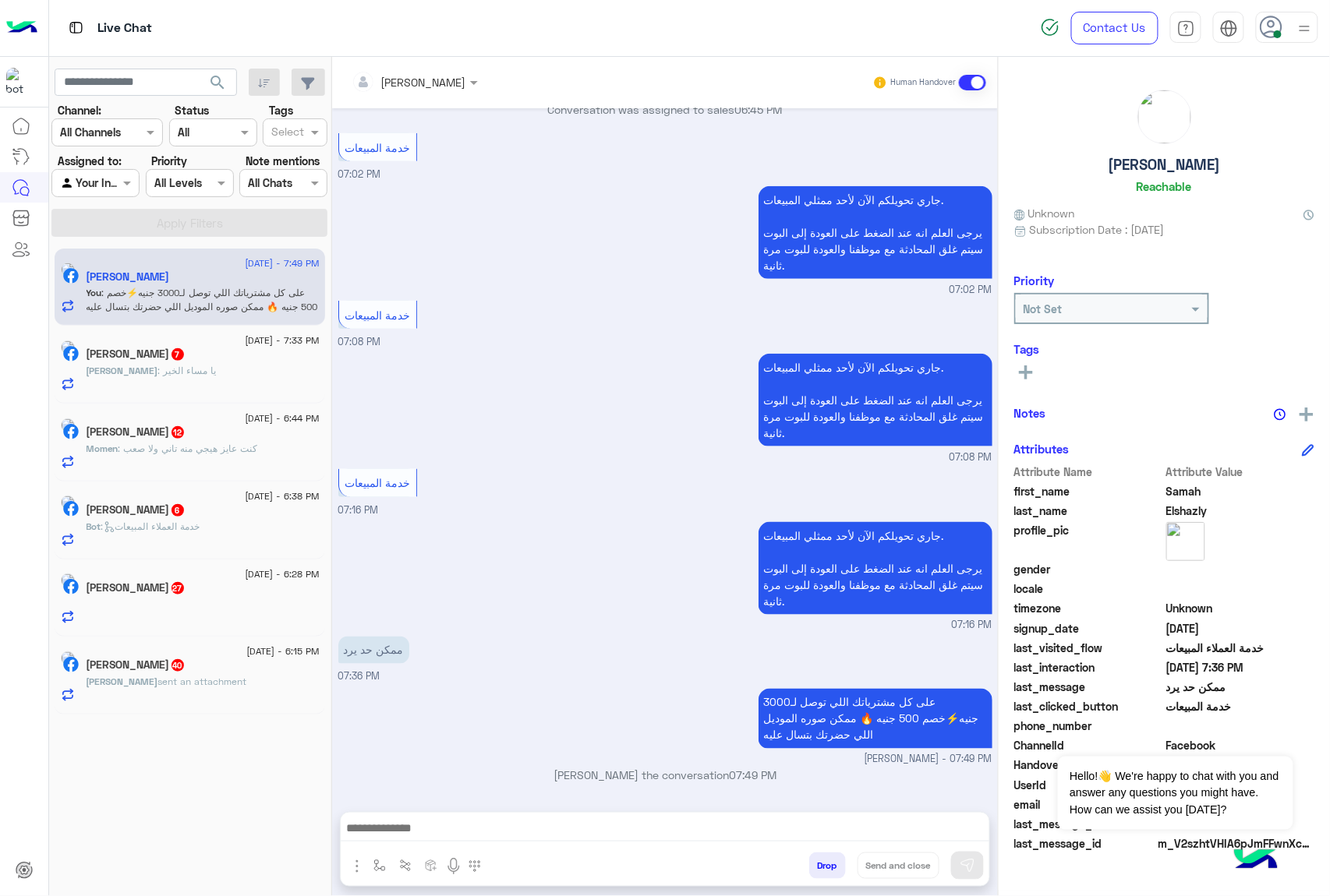
click at [175, 376] on span ": يا مساء الخير" at bounding box center [188, 370] width 58 height 12
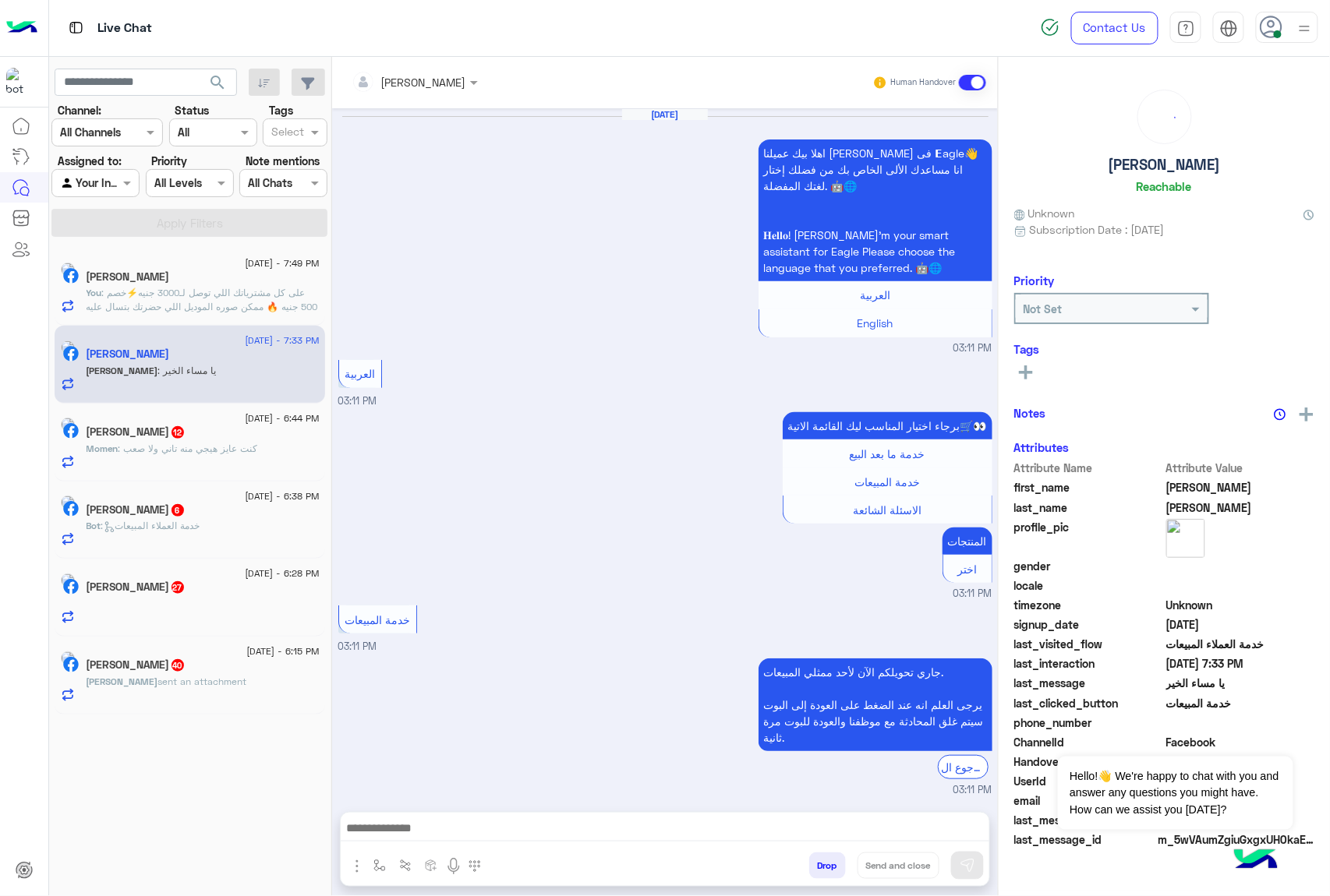
scroll to position [1693, 0]
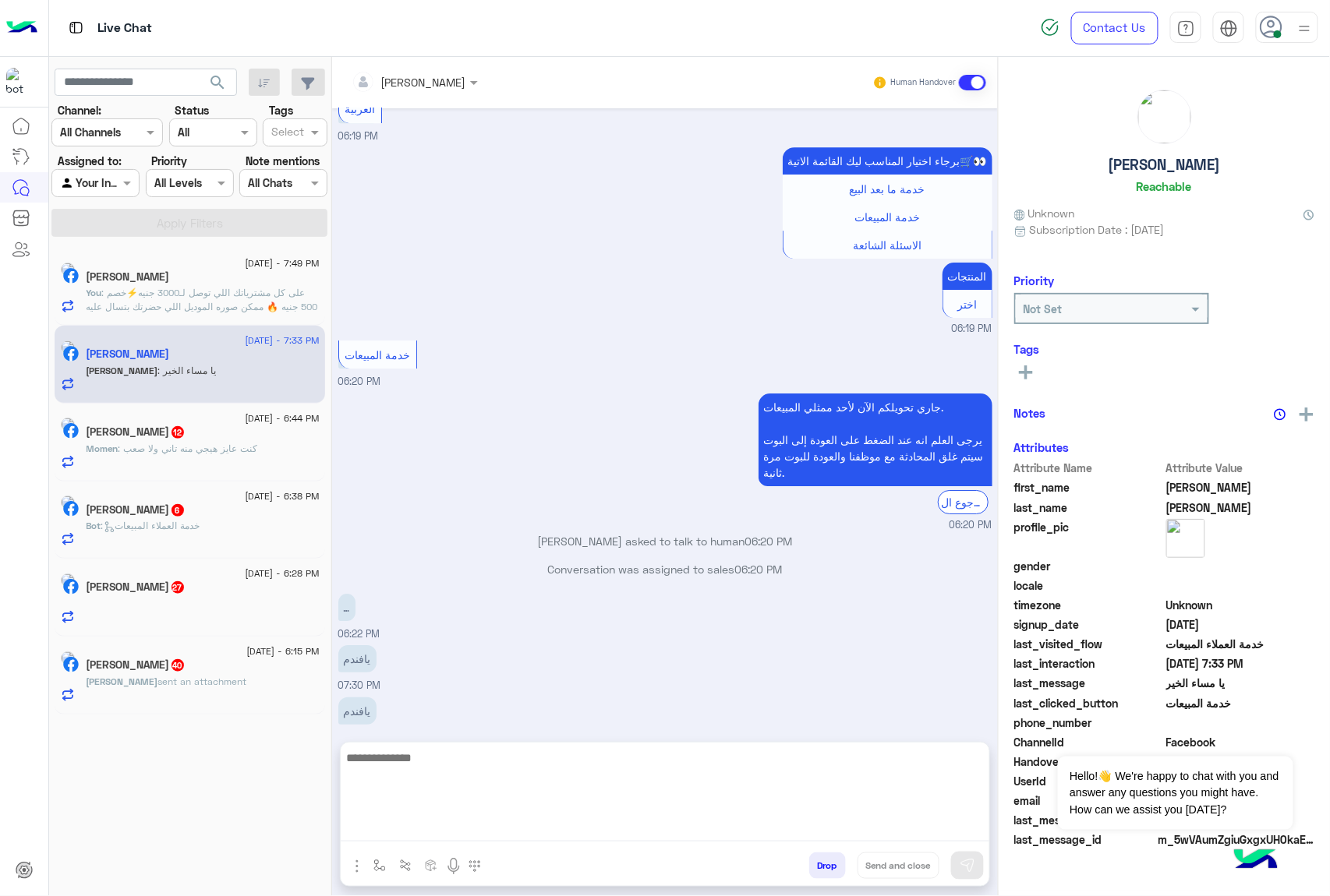
click at [425, 828] on textarea at bounding box center [665, 794] width 649 height 93
paste textarea "**********"
type textarea "**********"
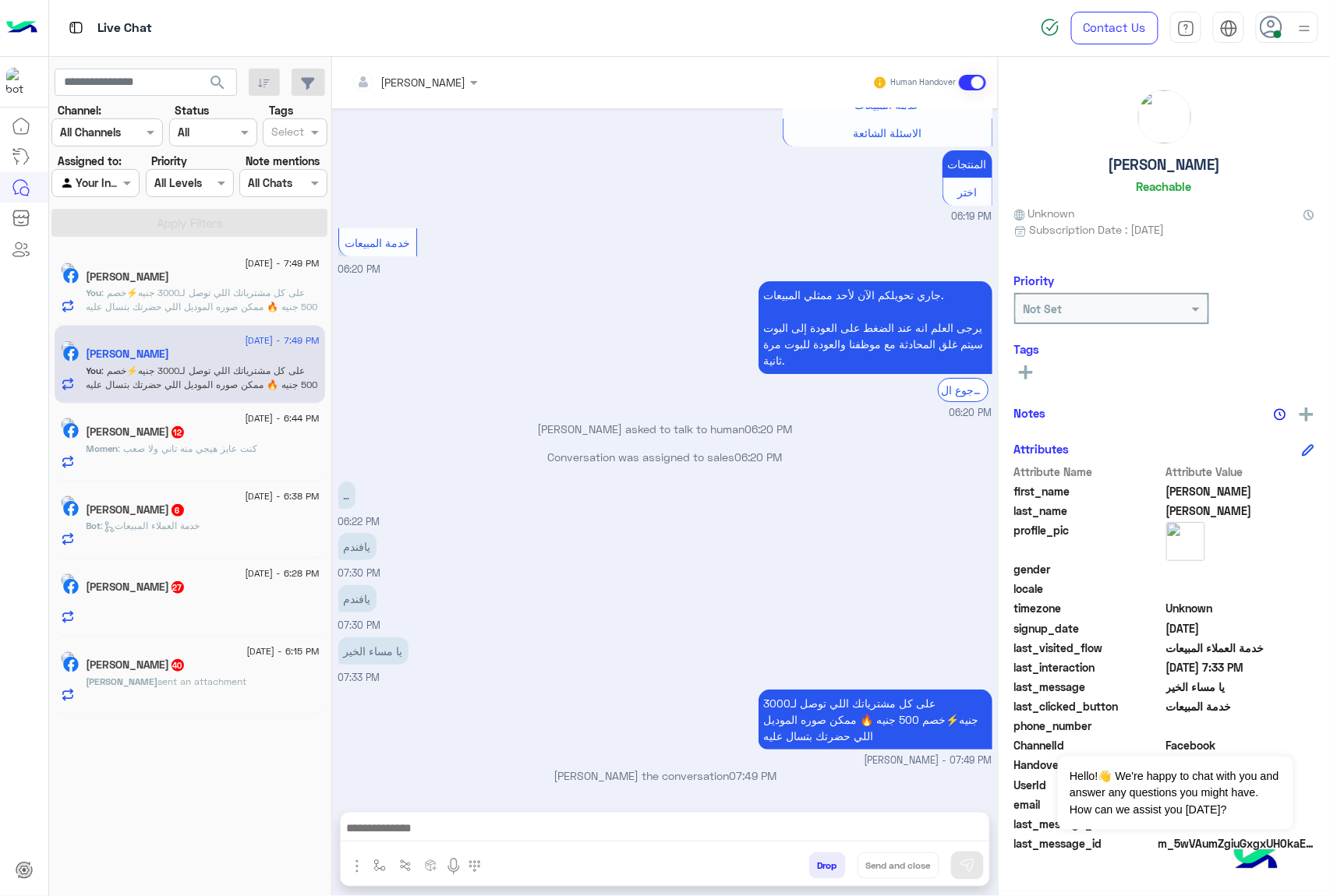
scroll to position [0, 0]
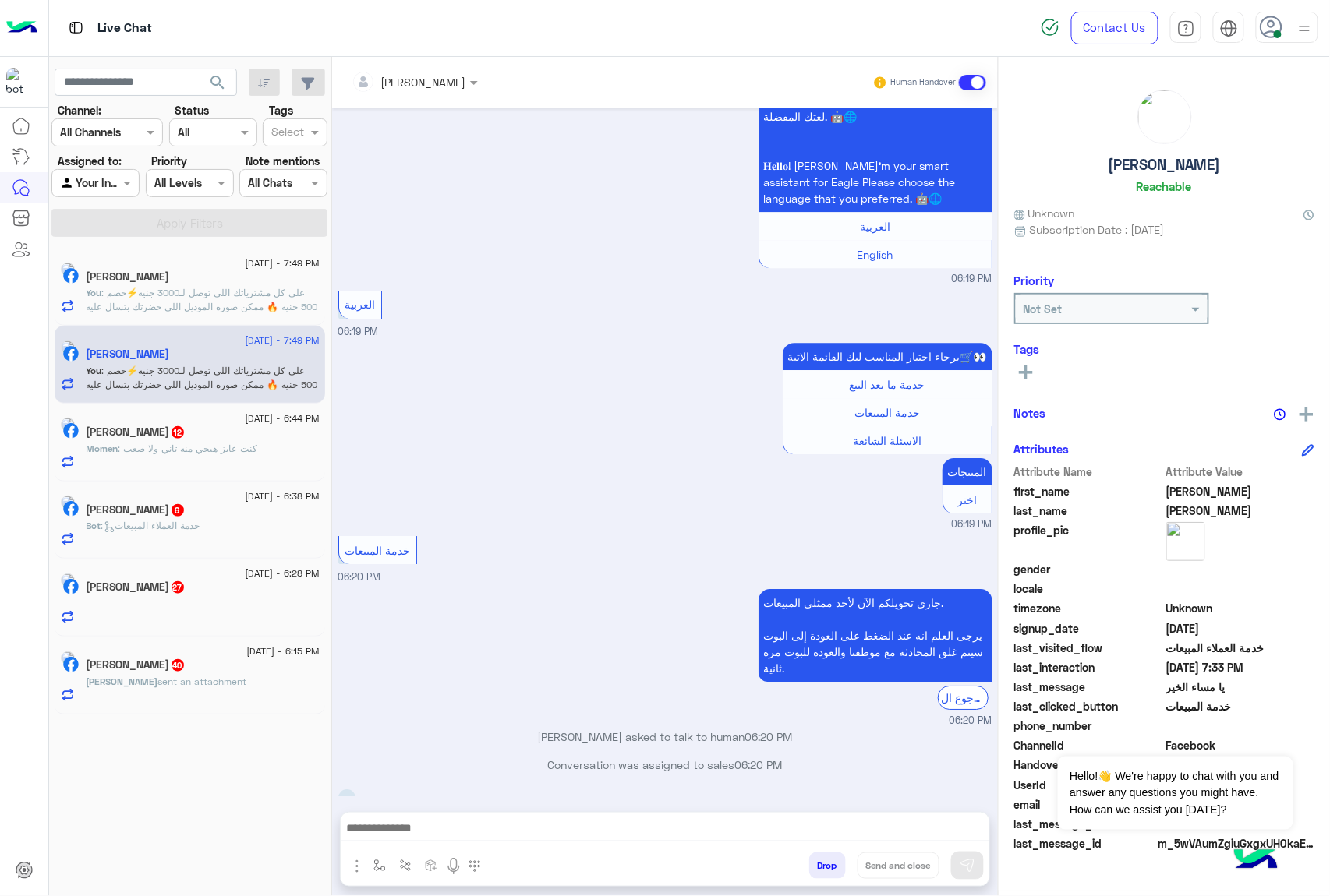
click at [149, 447] on span ": كنت عايز هيجي منه تاني ولا صعب" at bounding box center [188, 448] width 139 height 12
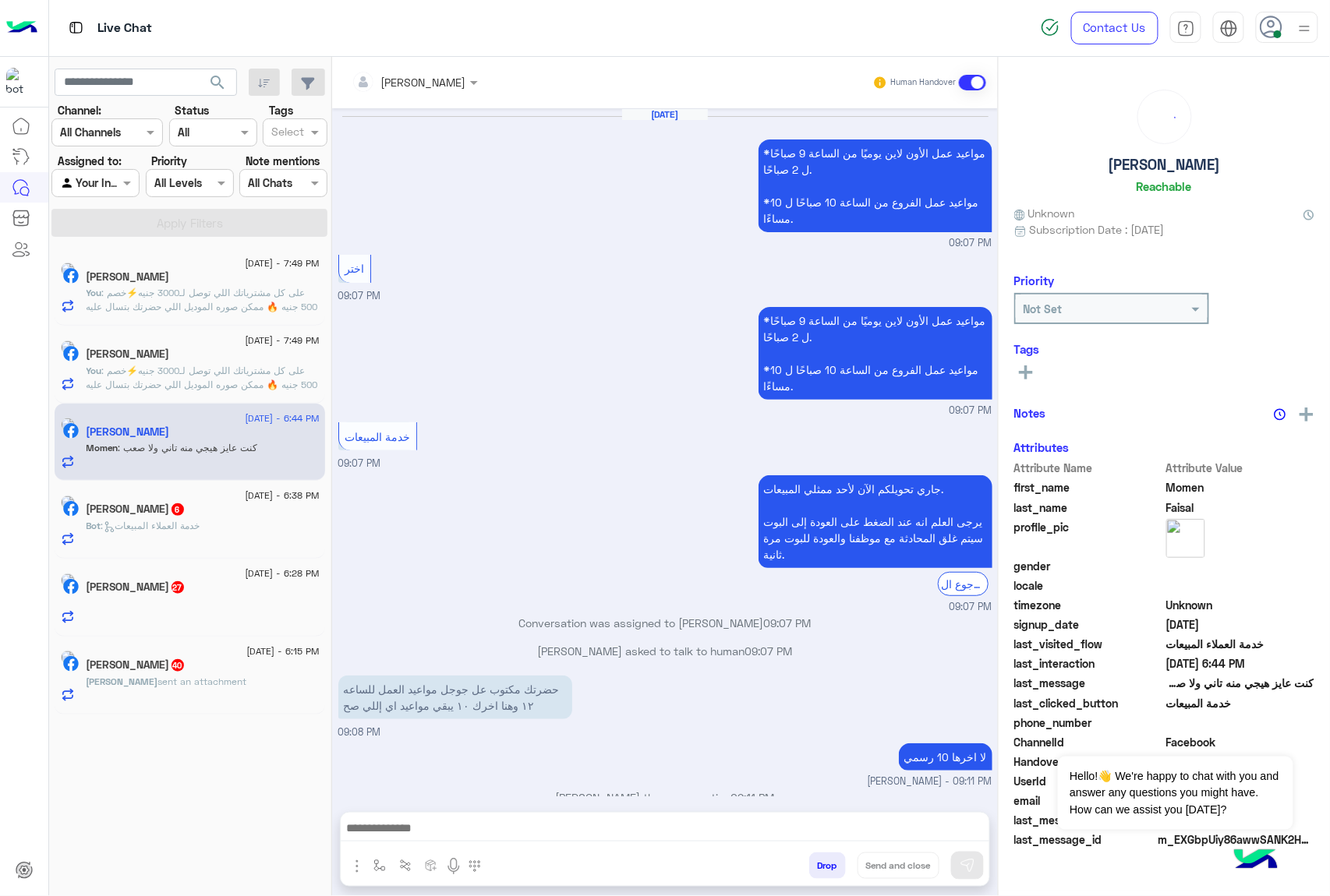
scroll to position [1739, 0]
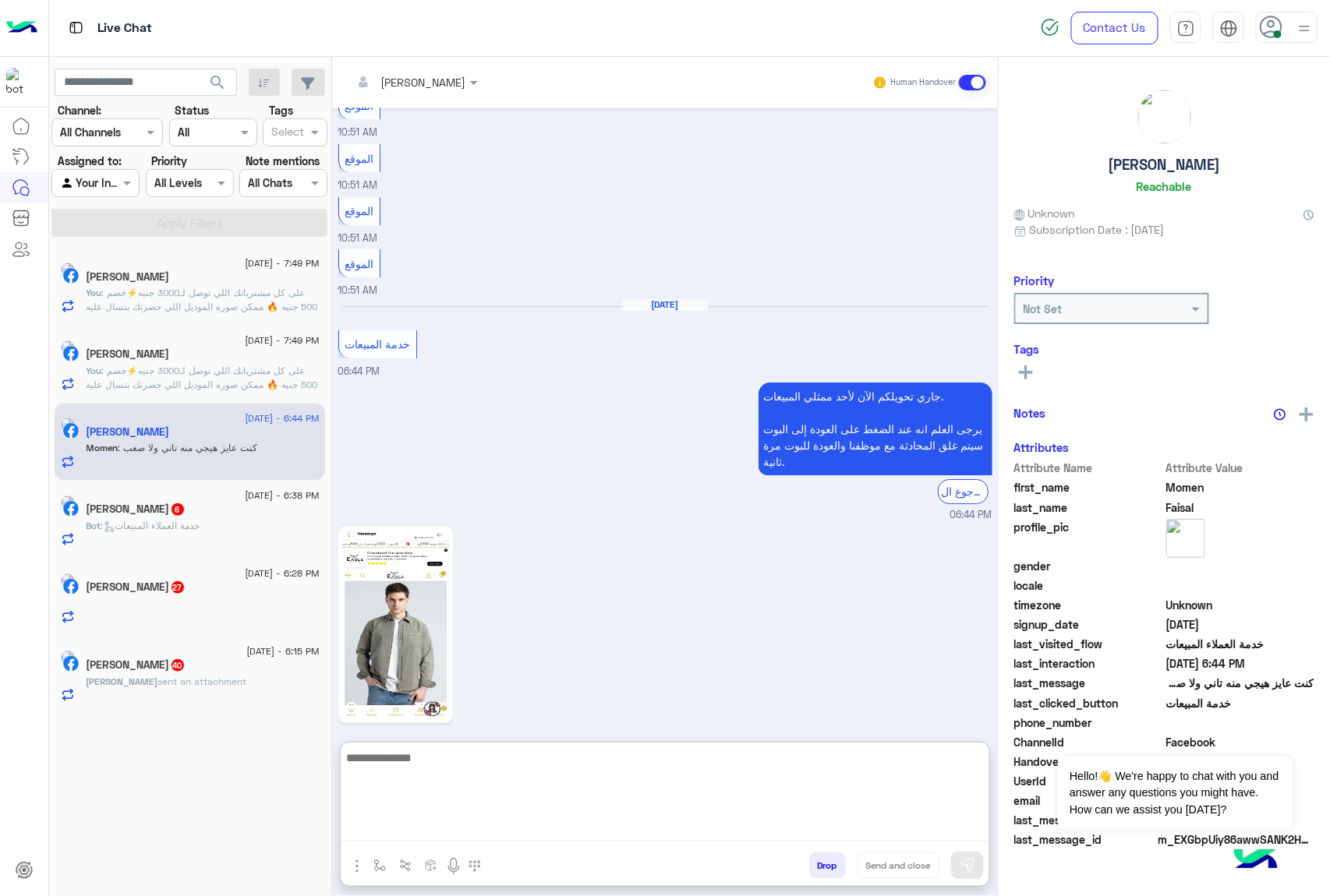
click at [439, 831] on textarea at bounding box center [665, 794] width 649 height 93
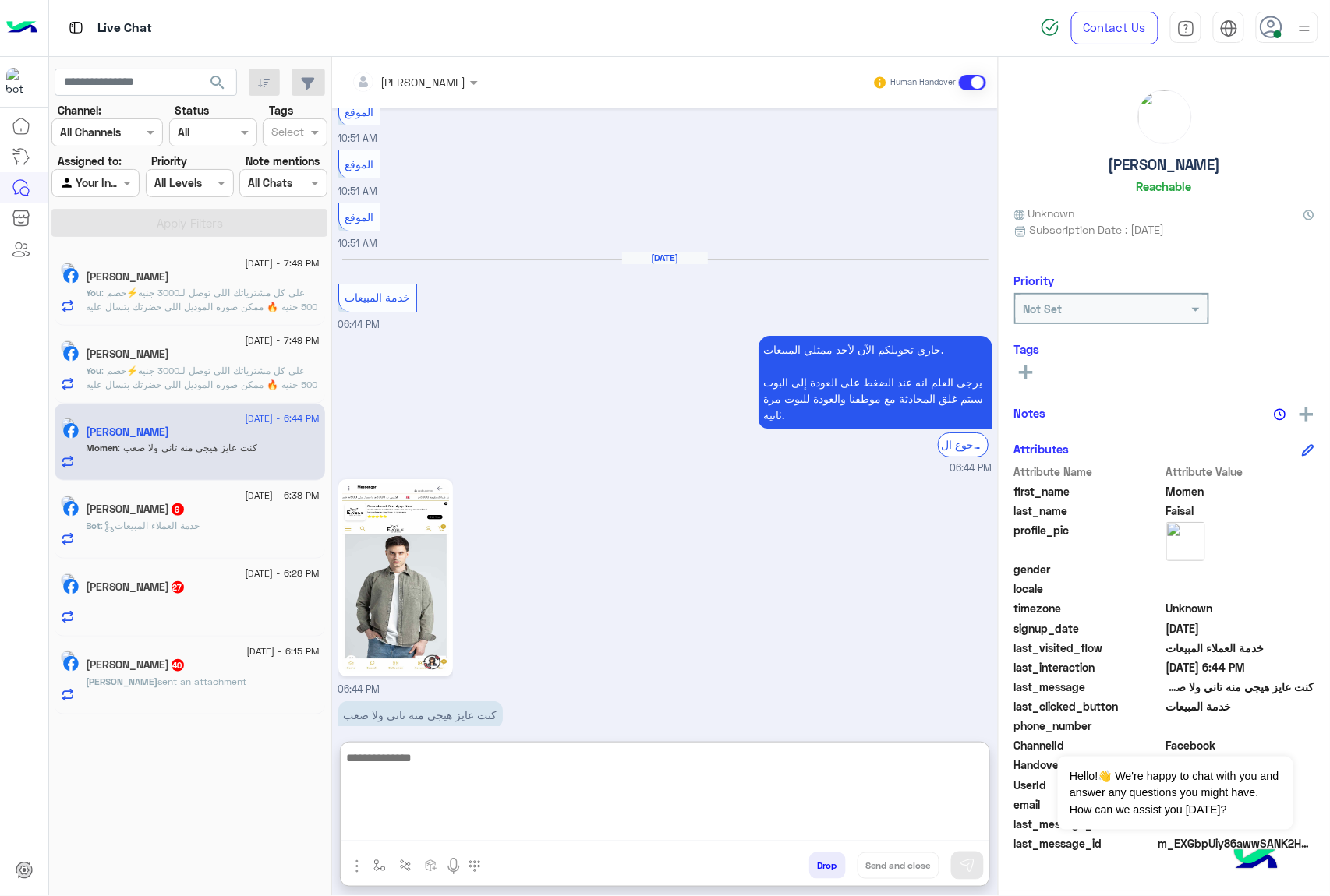
scroll to position [1811, 0]
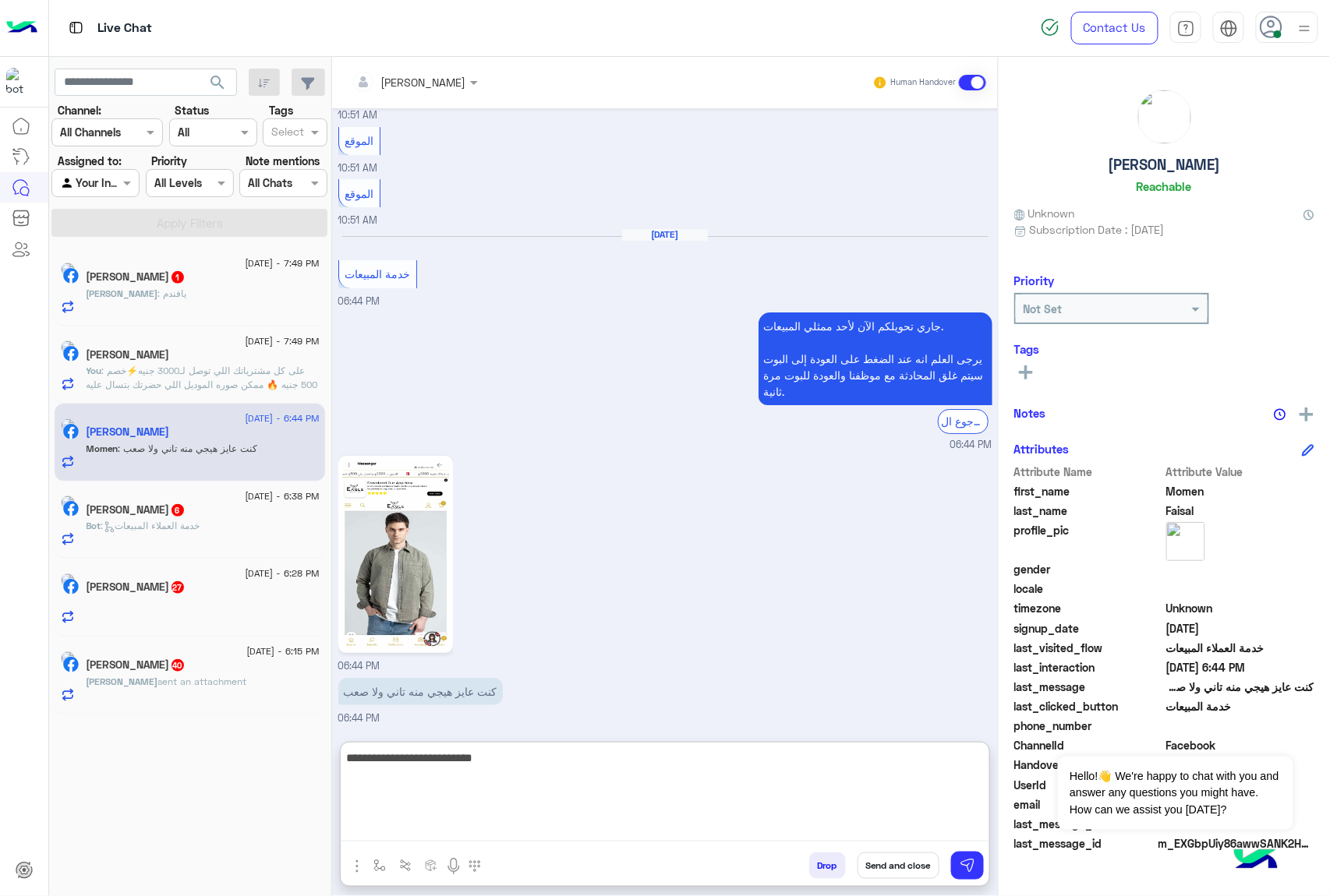
type textarea "**********"
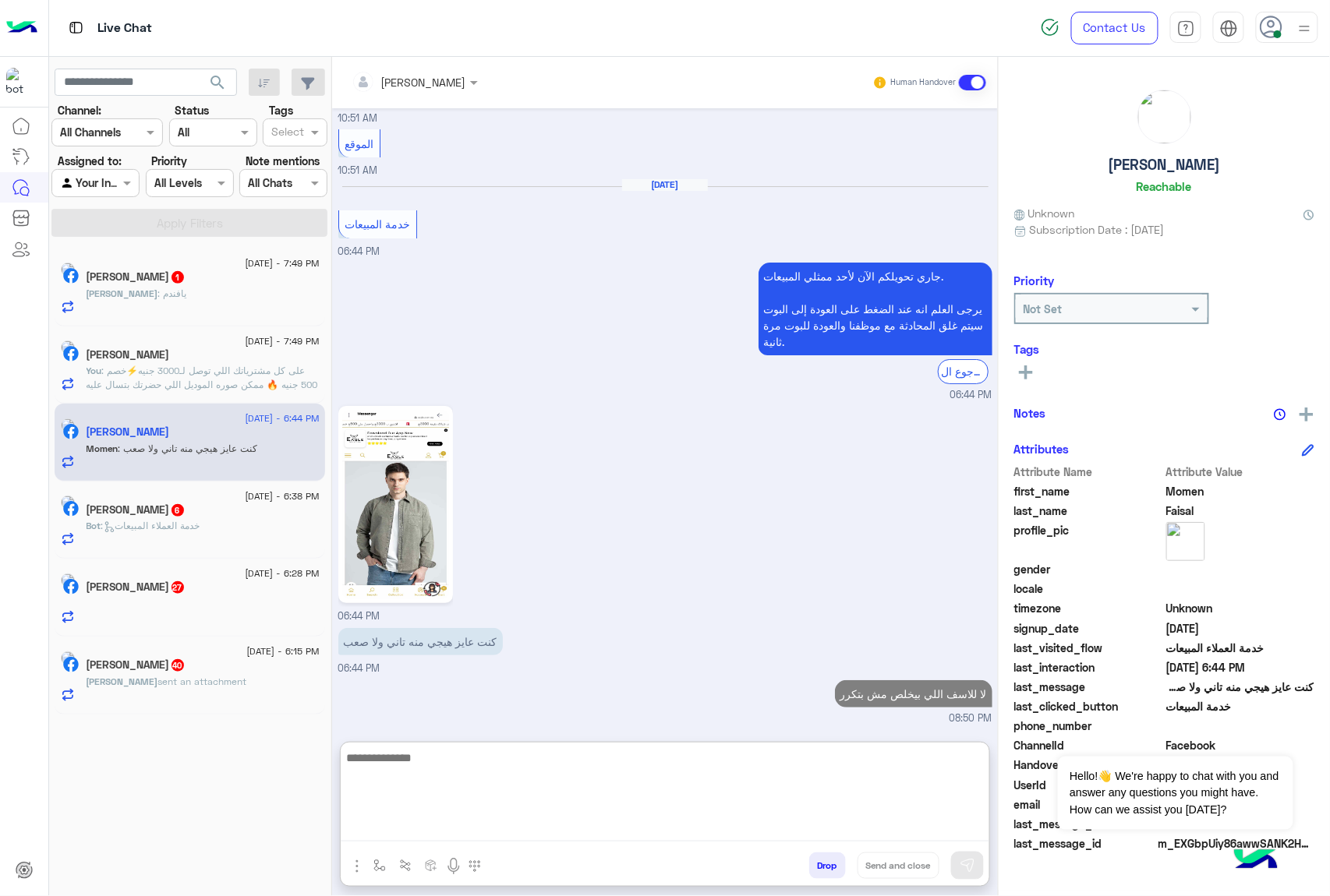
scroll to position [1889, 0]
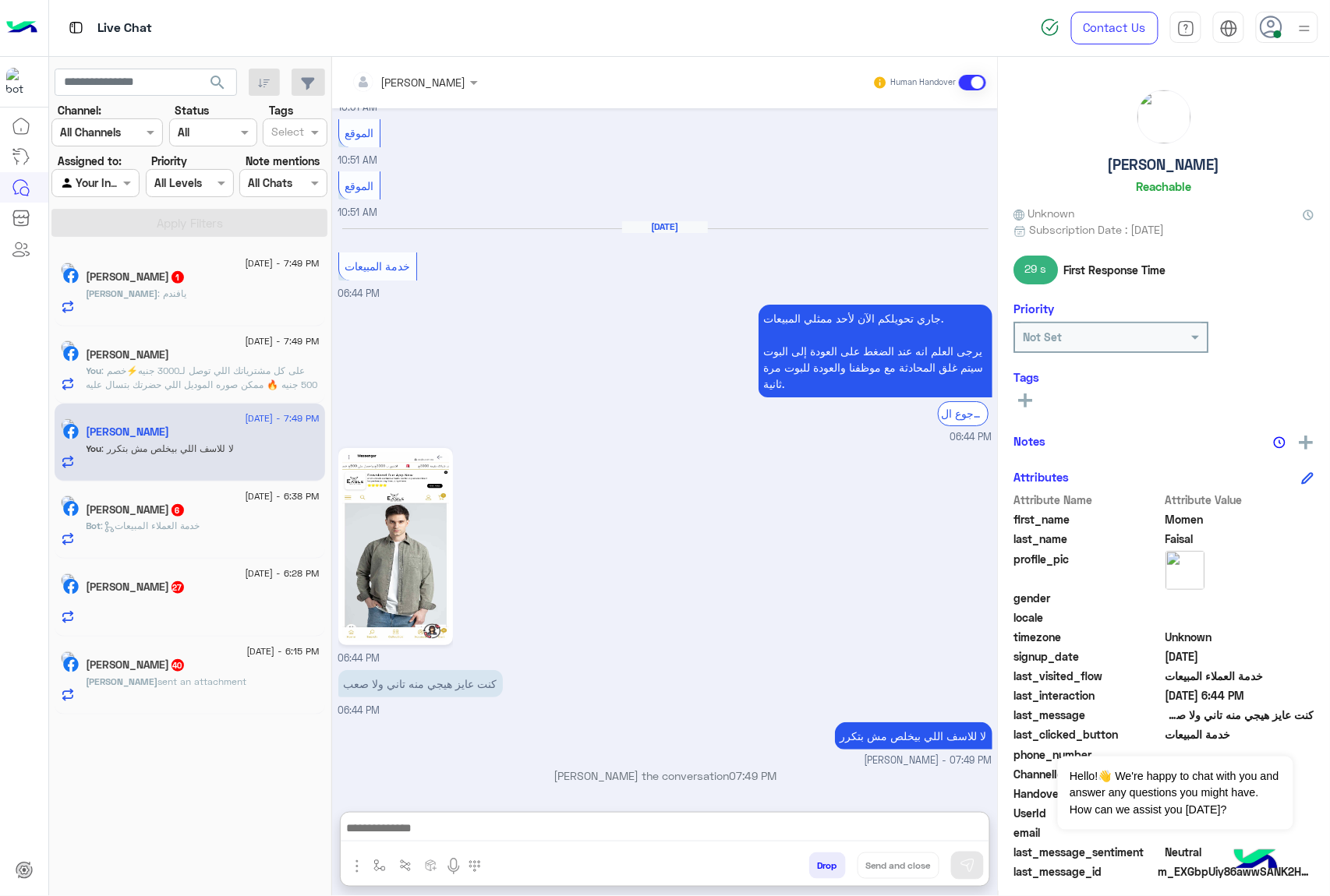
click at [185, 278] on h5 "Ahmed Mohamed Borey 1" at bounding box center [136, 277] width 99 height 13
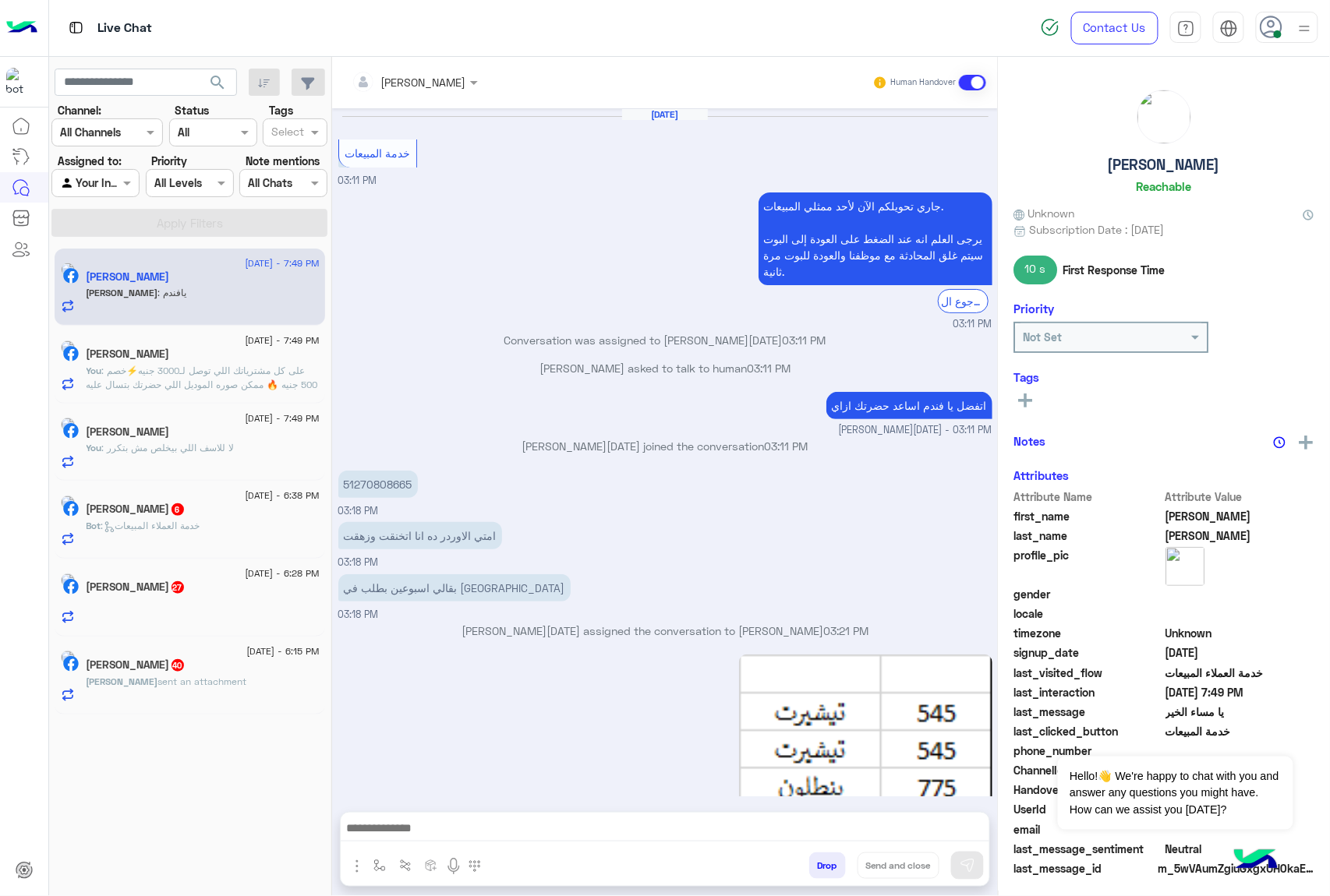
scroll to position [1390, 0]
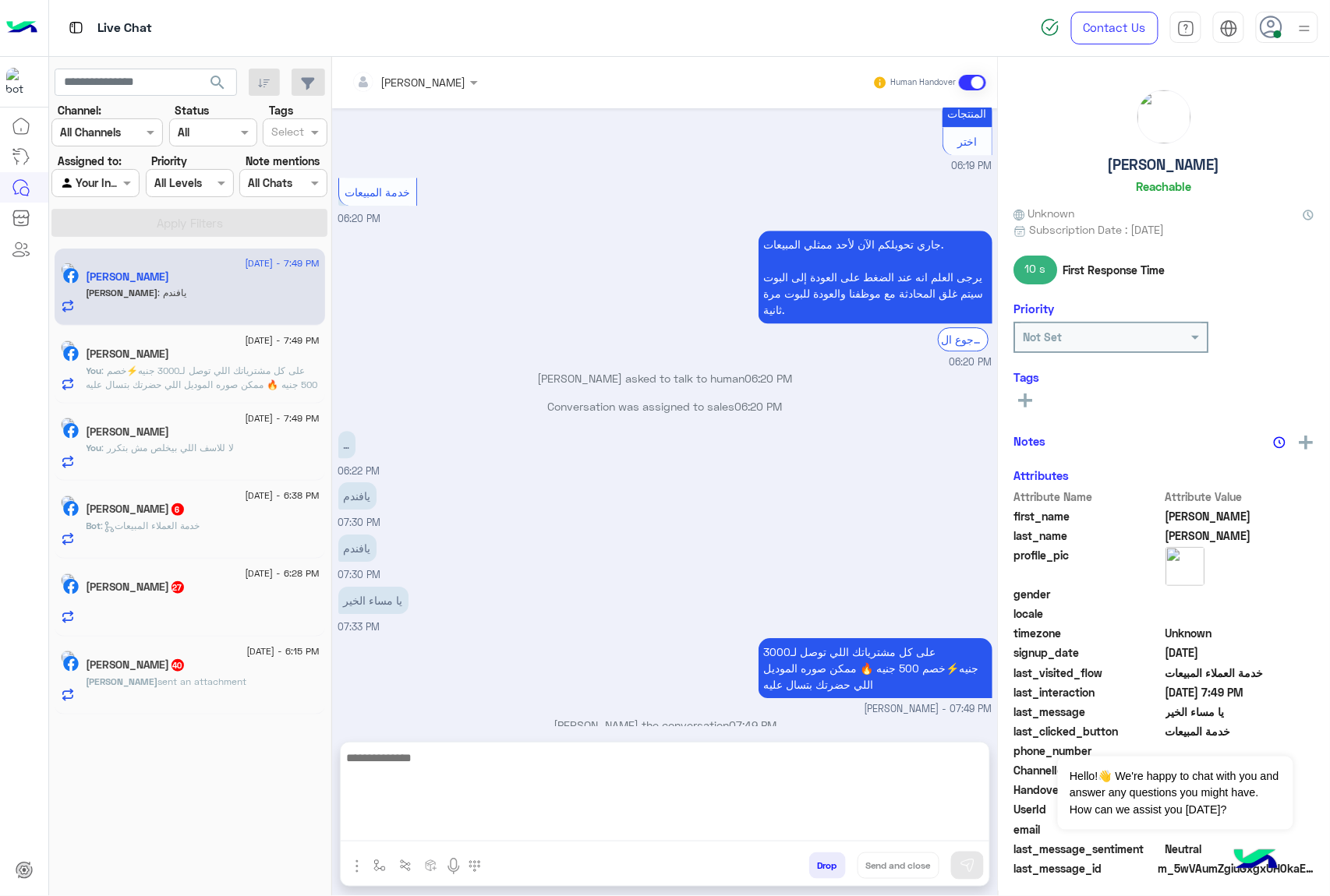
click at [454, 830] on textarea at bounding box center [665, 794] width 649 height 93
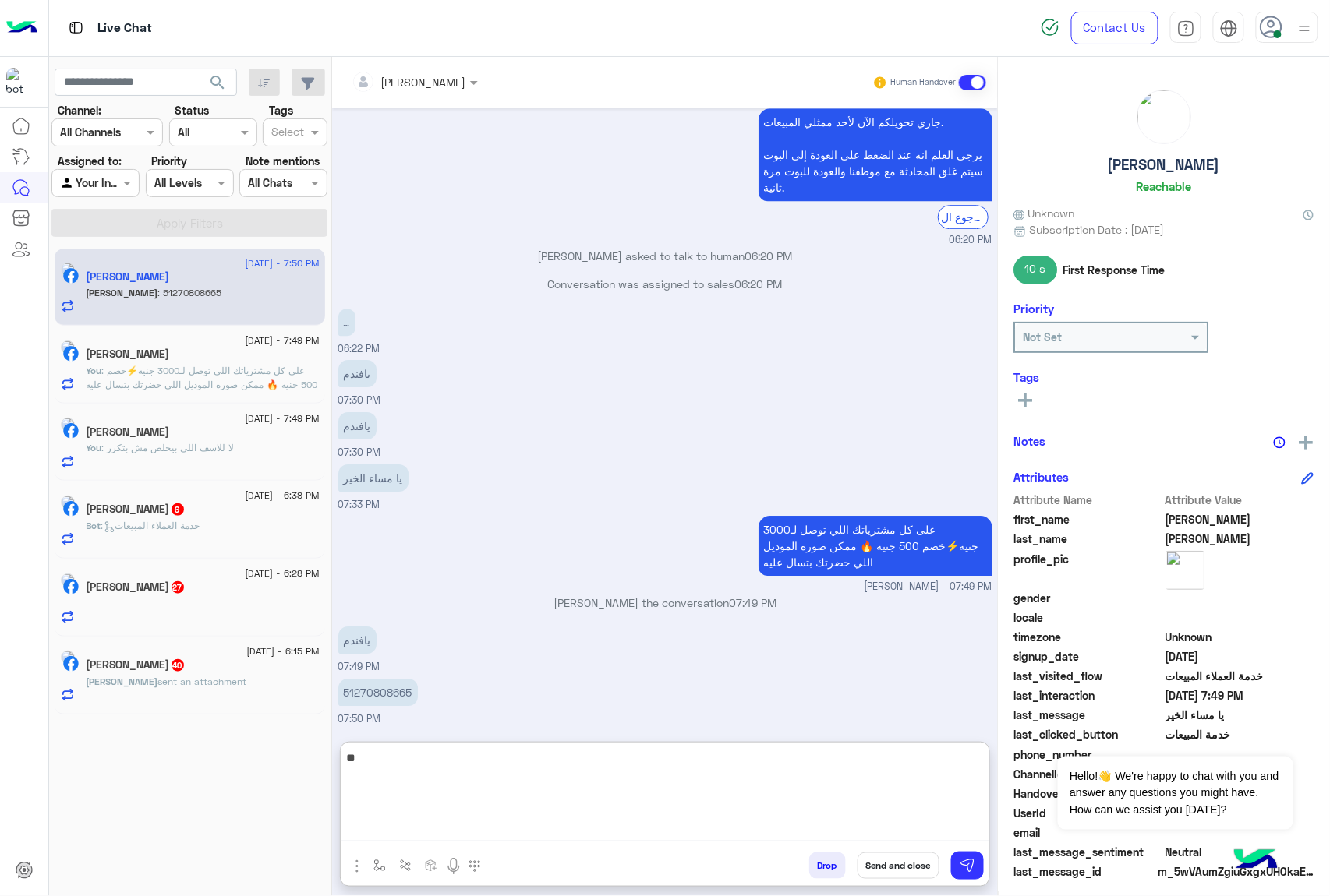
type textarea "*"
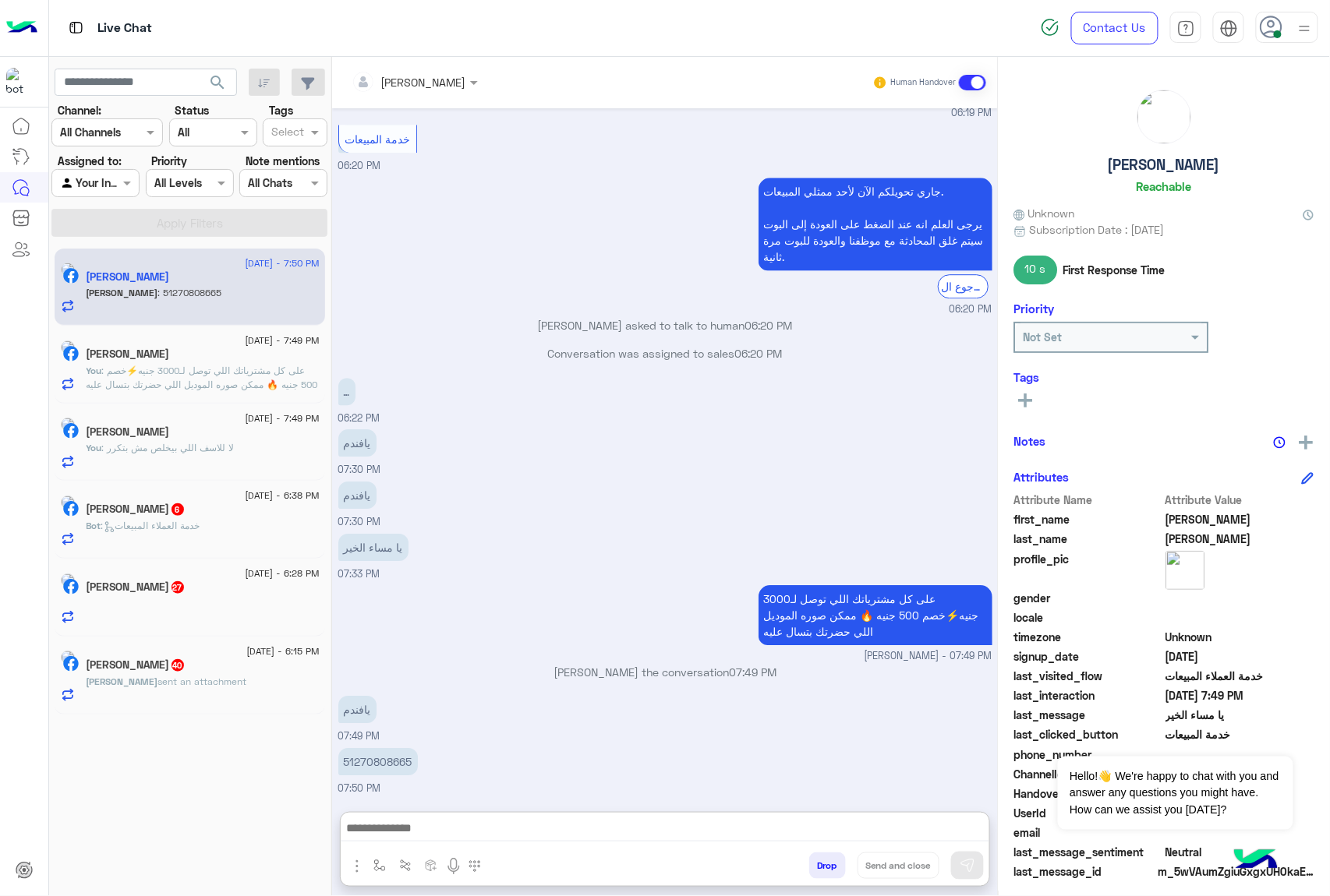
click at [422, 76] on input "text" at bounding box center [394, 83] width 85 height 17
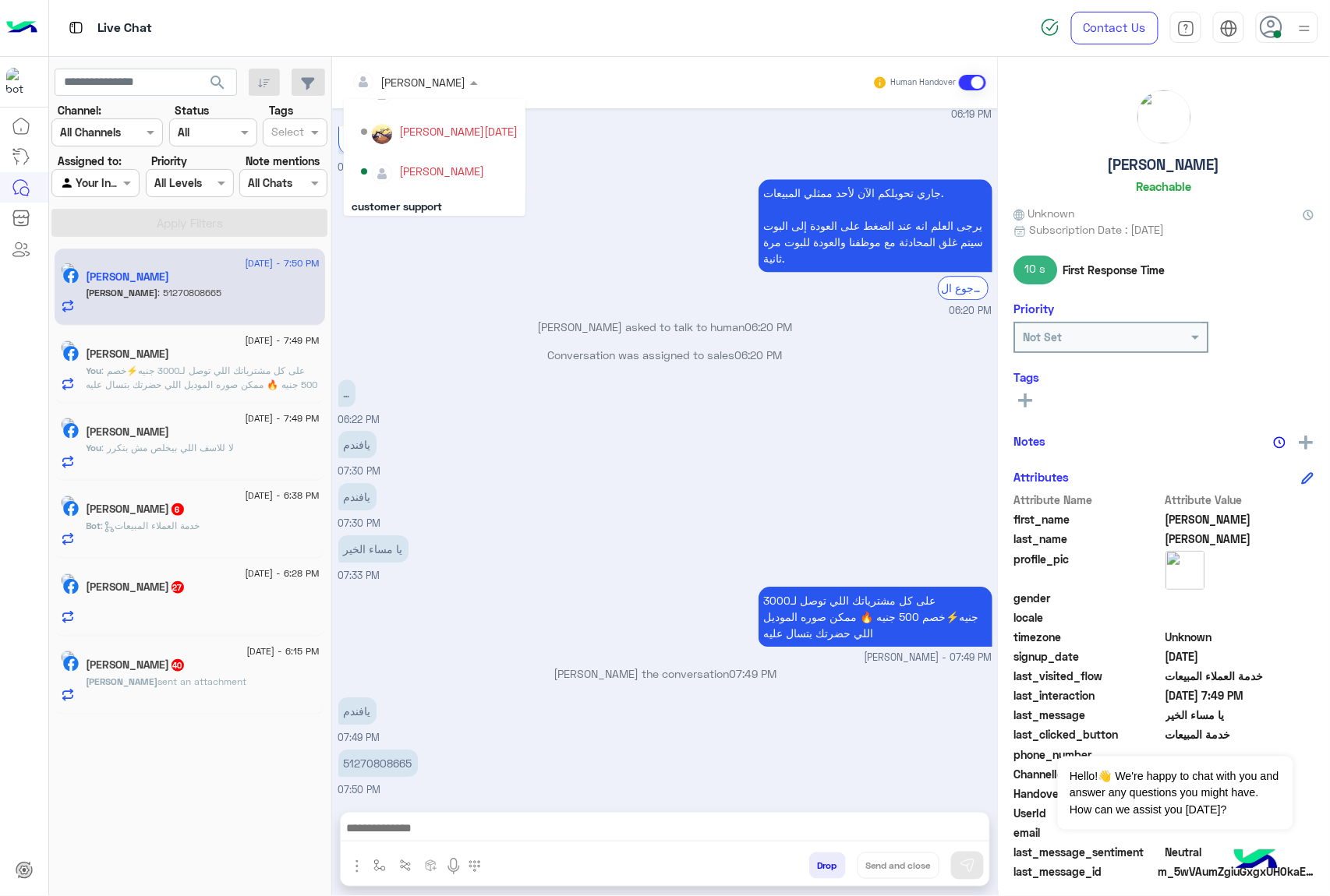
scroll to position [178, 0]
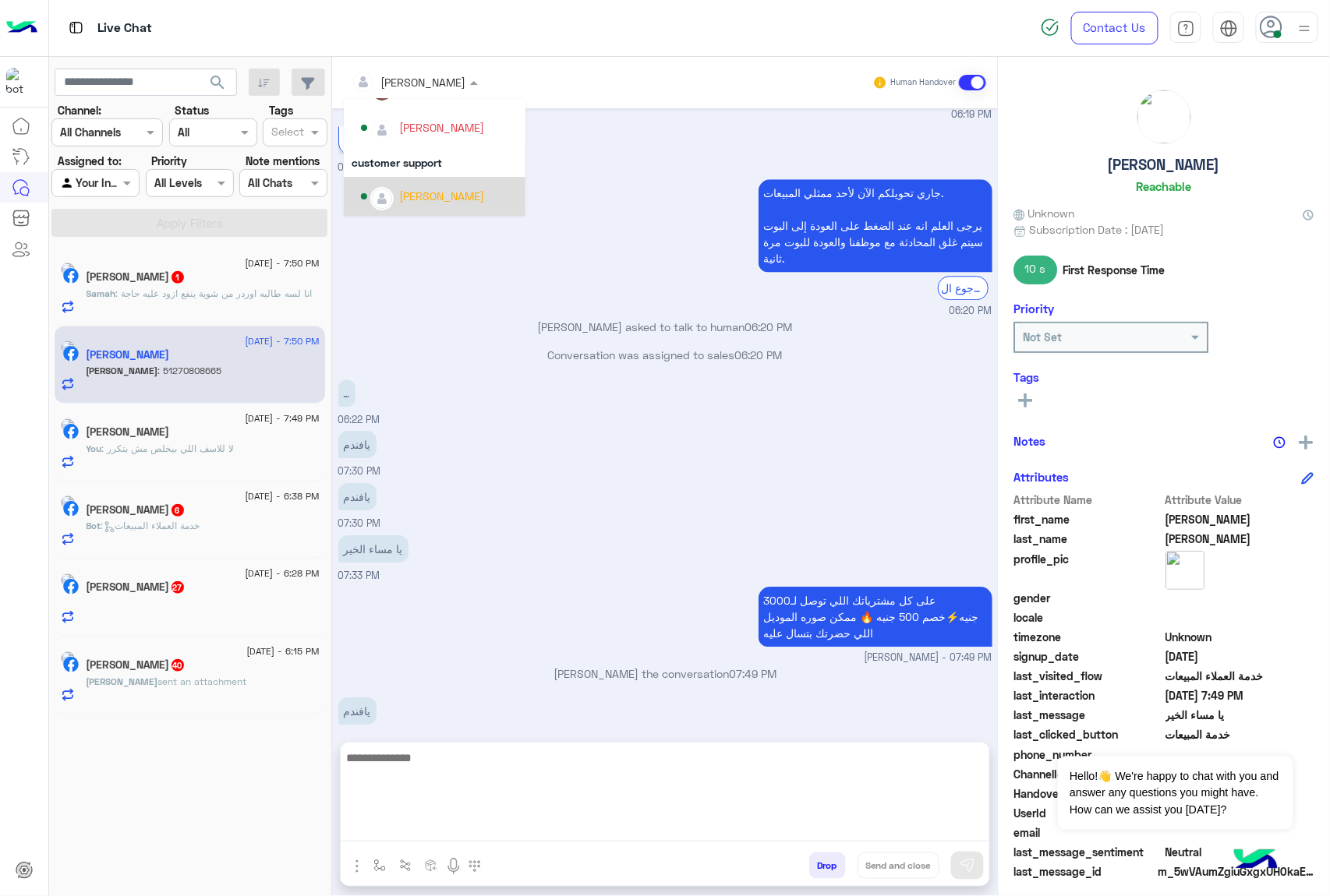
click at [443, 830] on textarea at bounding box center [665, 794] width 649 height 93
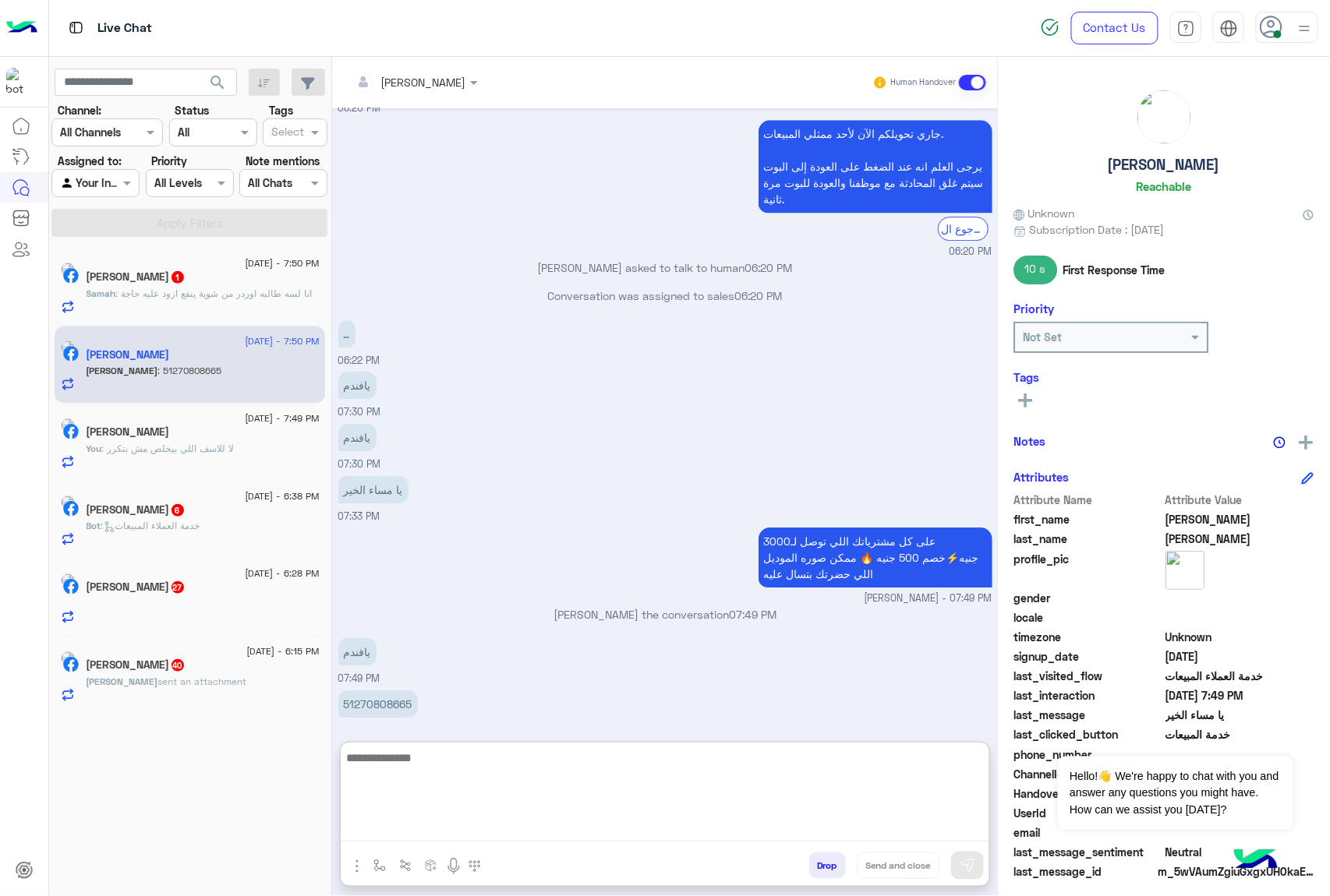
scroll to position [1512, 0]
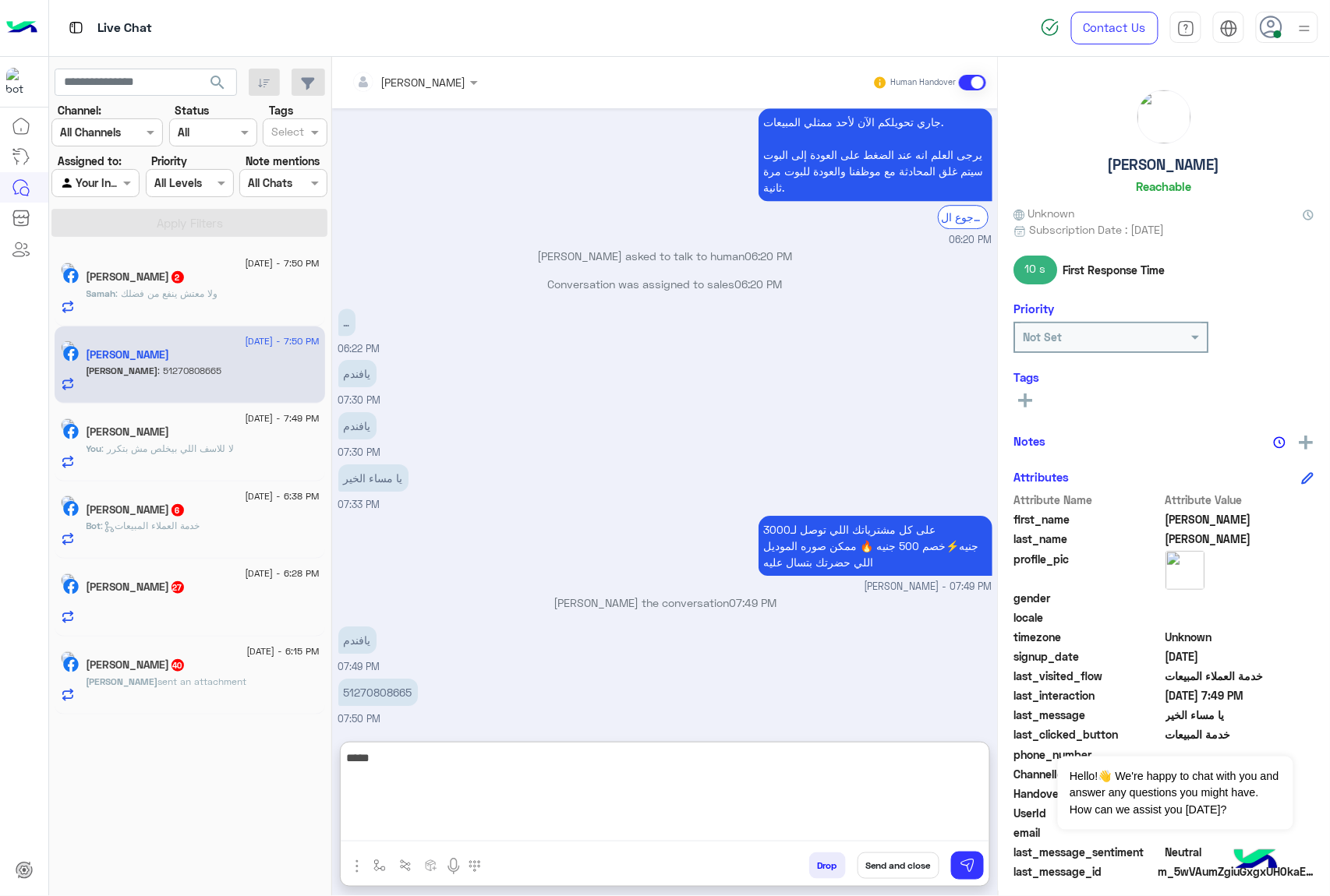
type textarea "*****"
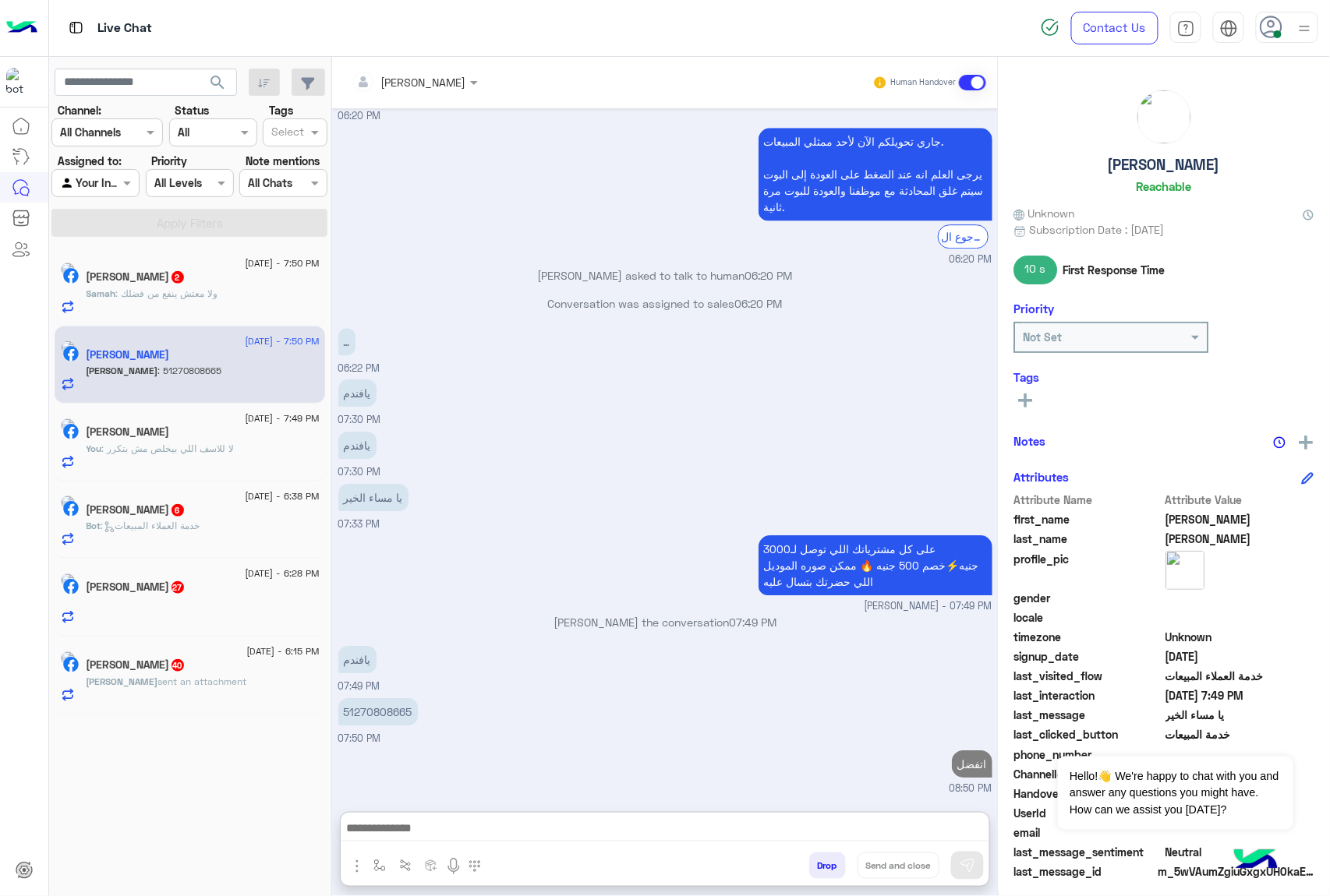
click at [178, 301] on p "Samah : ولا معتش ينفع من فضلك" at bounding box center [153, 293] width 132 height 14
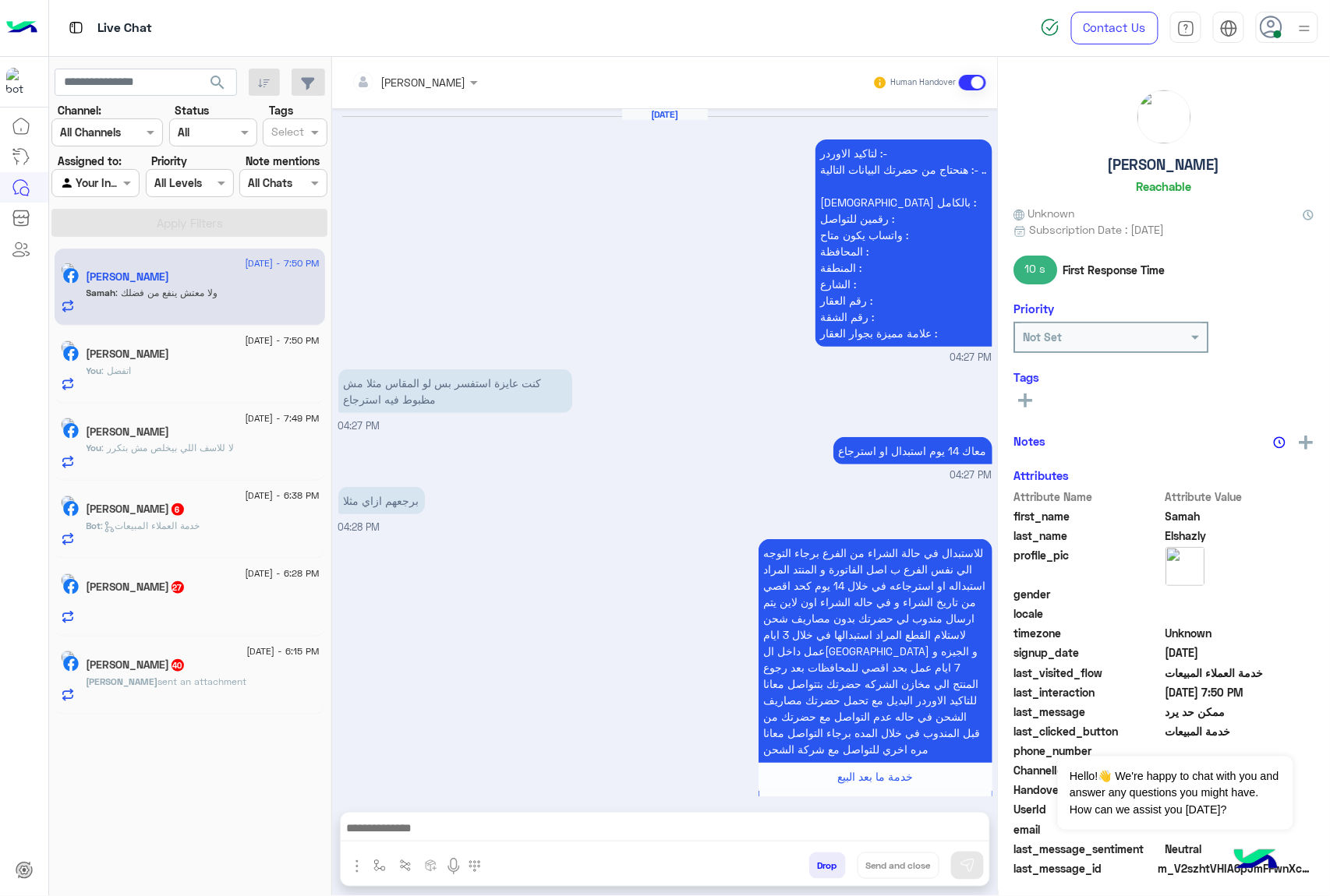
scroll to position [2149, 0]
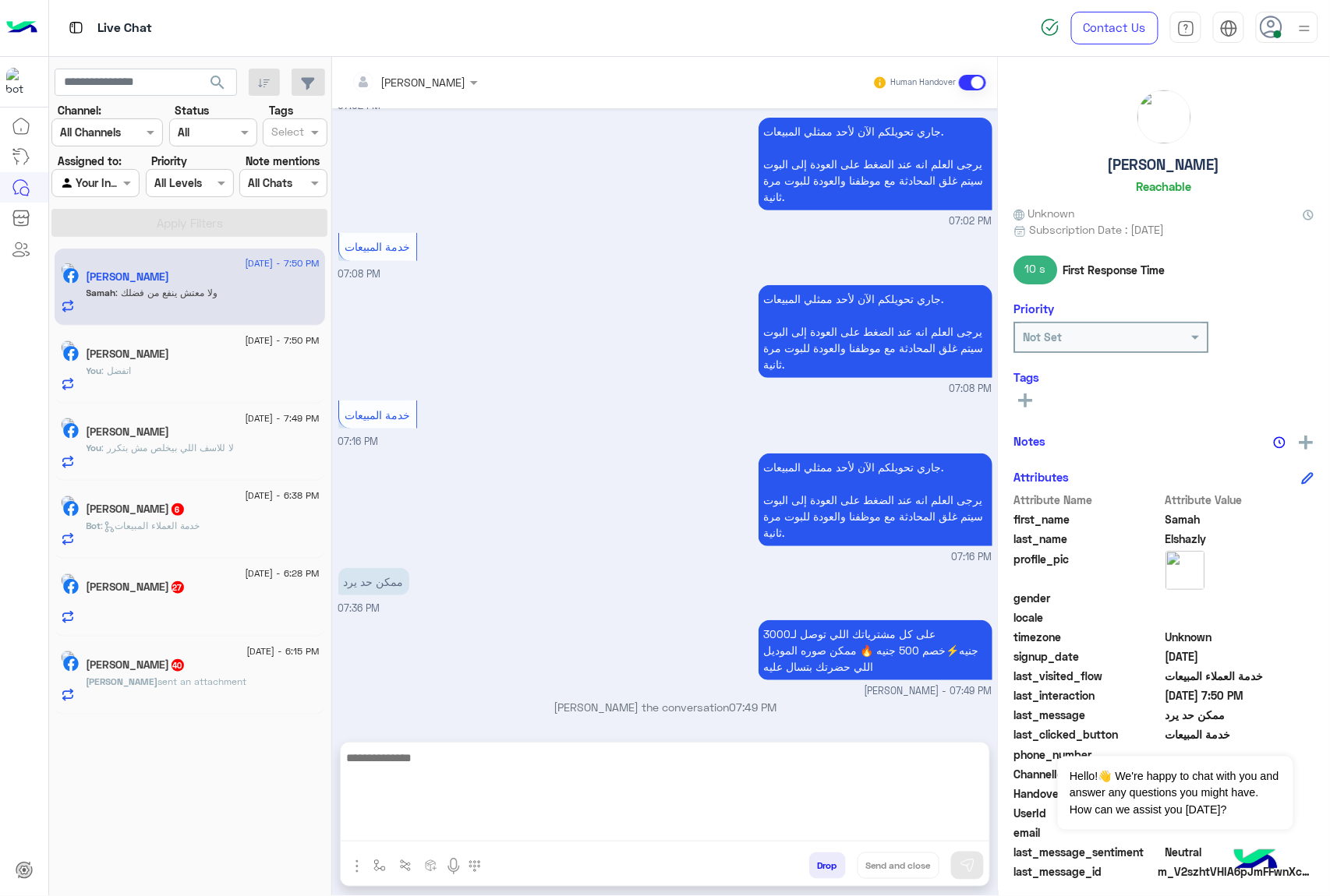
click at [438, 828] on textarea at bounding box center [665, 794] width 649 height 93
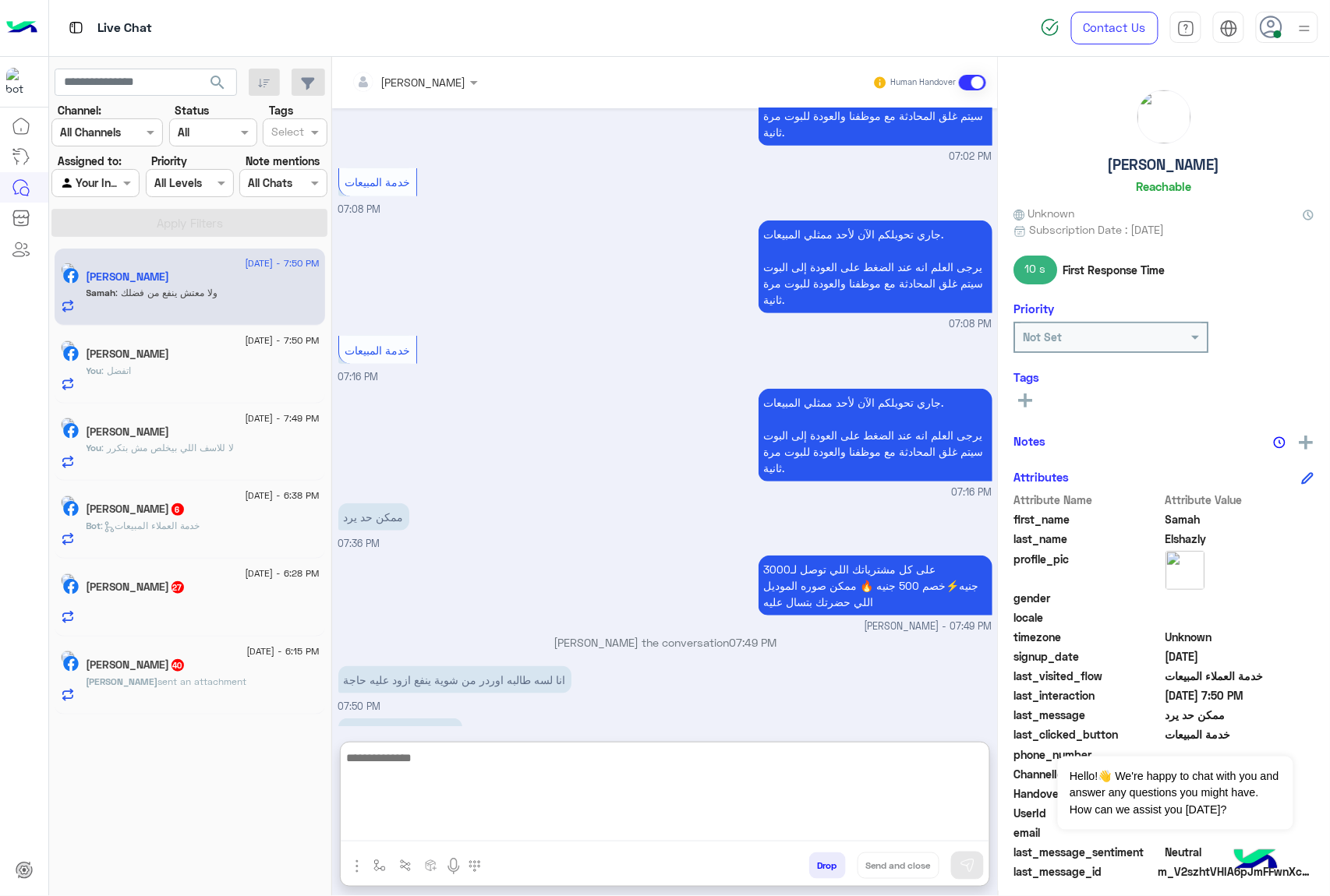
scroll to position [2220, 0]
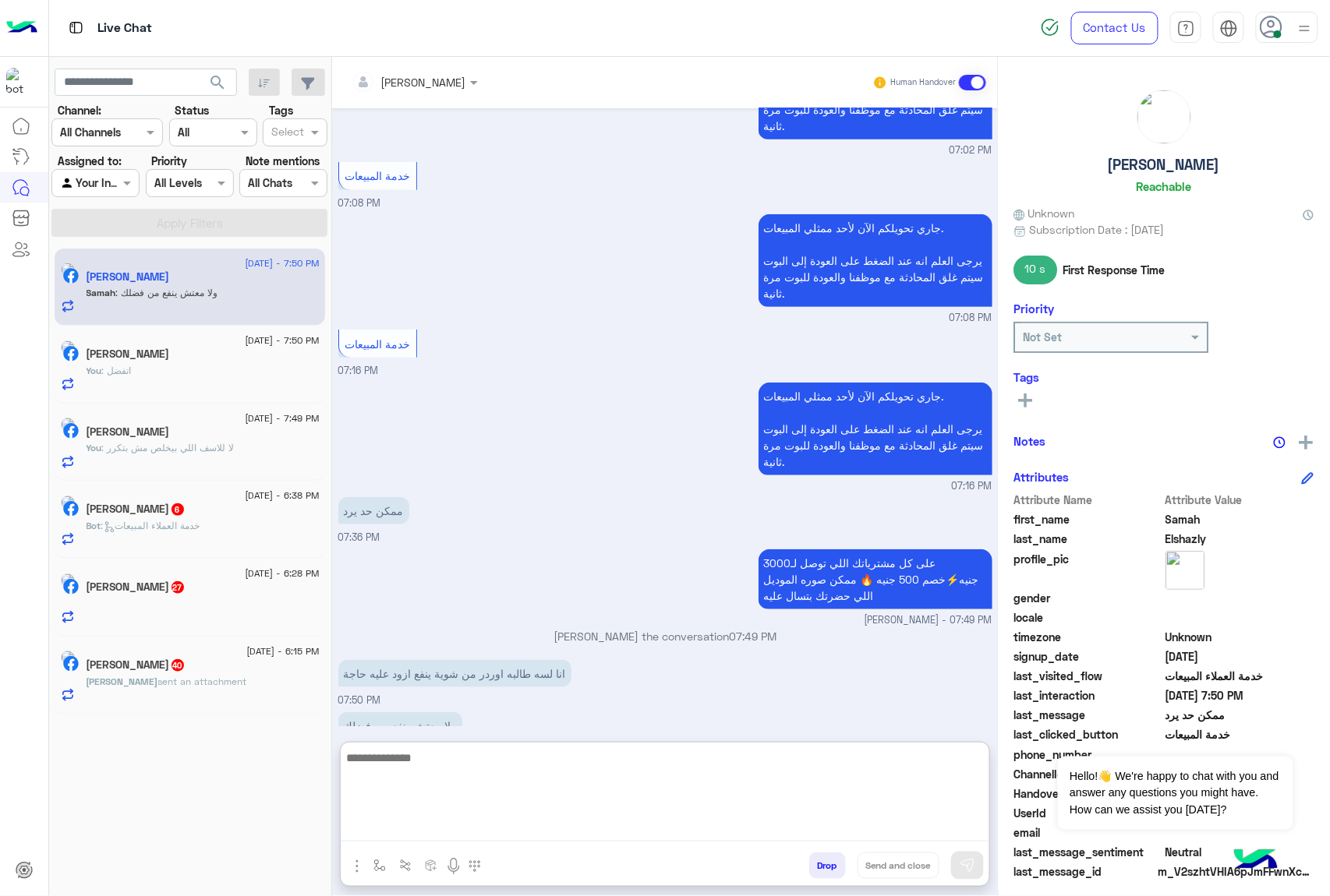
click at [394, 752] on textarea at bounding box center [665, 794] width 649 height 93
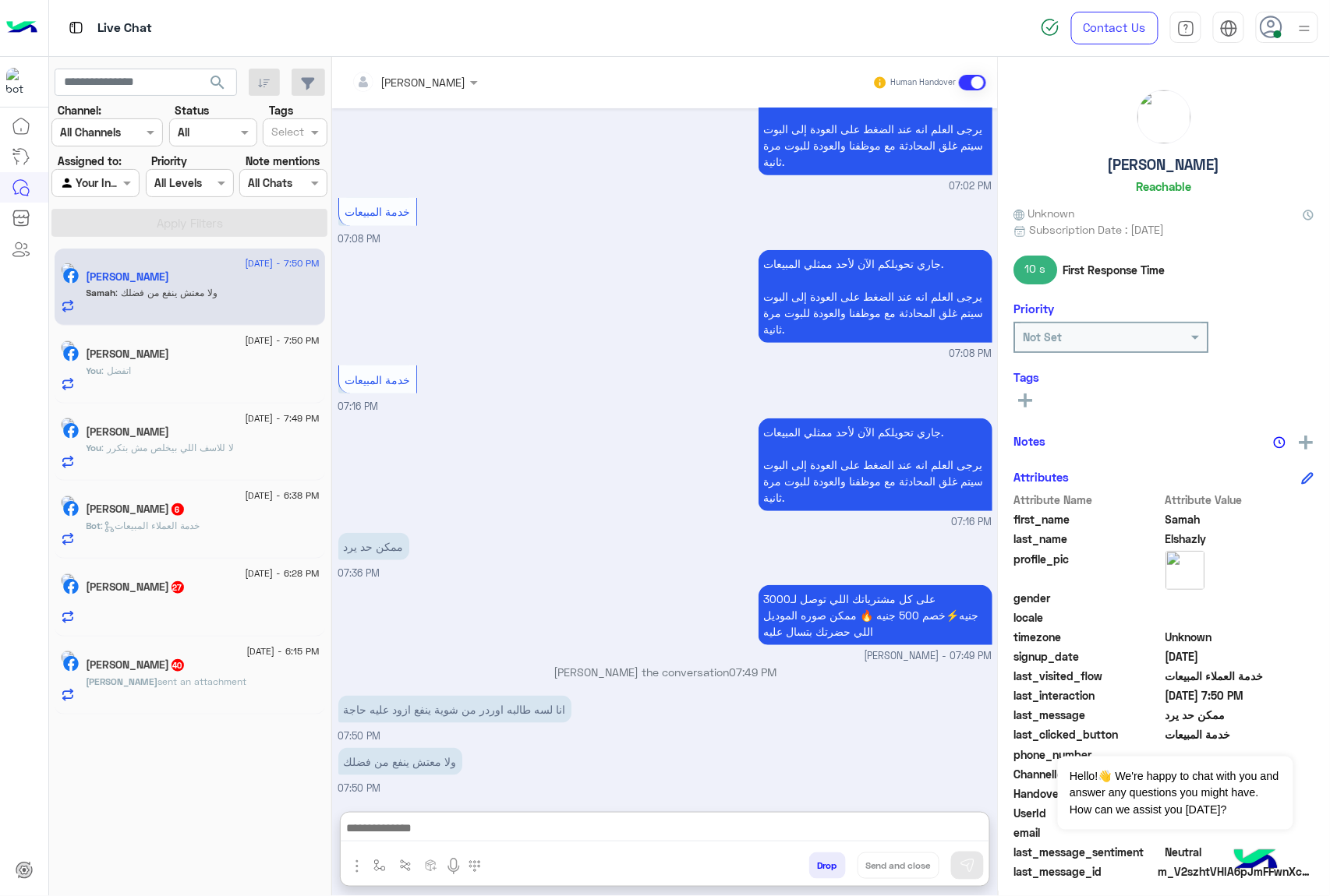
click at [428, 89] on div "[PERSON_NAME]" at bounding box center [424, 83] width 85 height 17
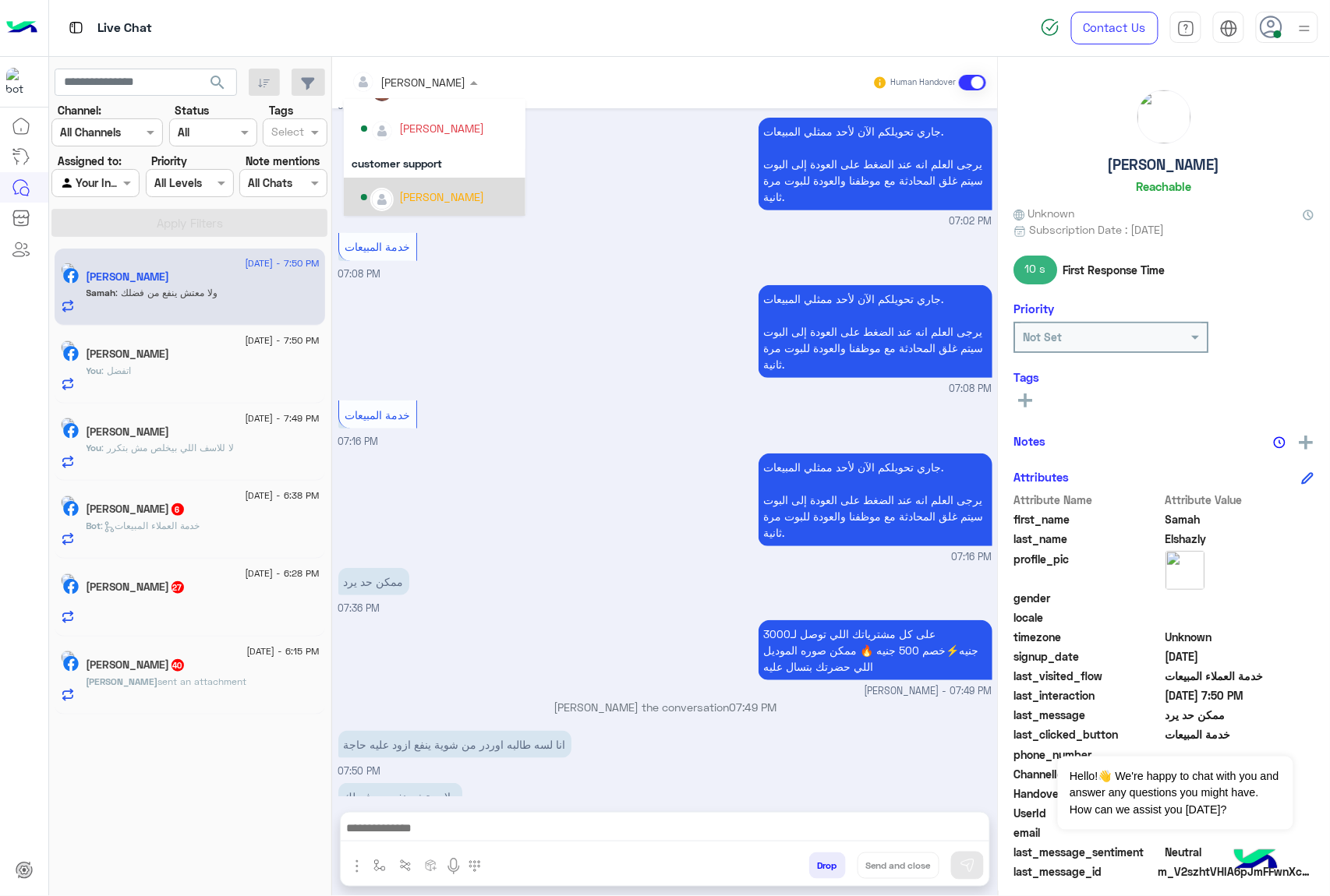
scroll to position [178, 0]
click at [416, 197] on div "[PERSON_NAME]" at bounding box center [442, 196] width 85 height 17
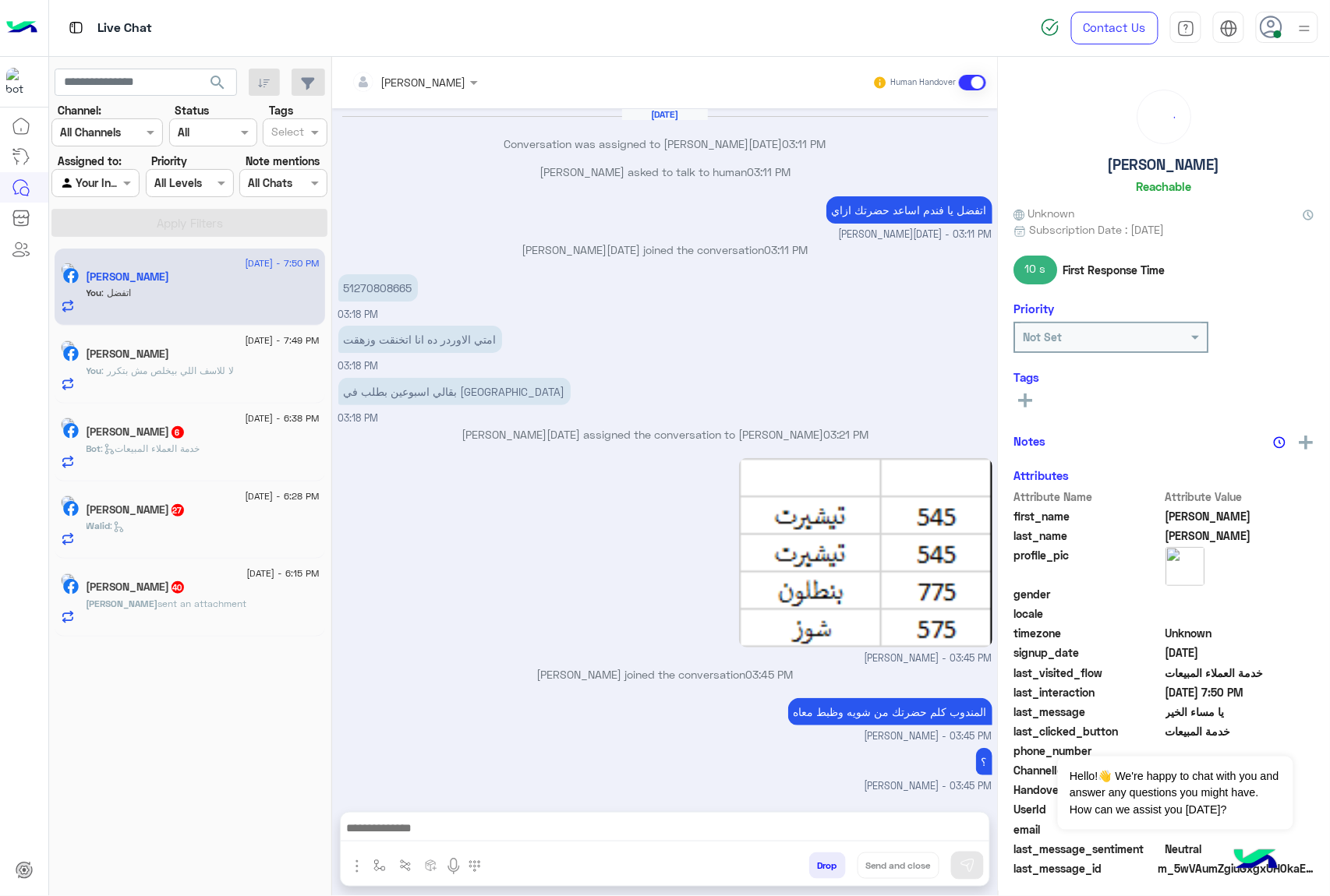
scroll to position [1295, 0]
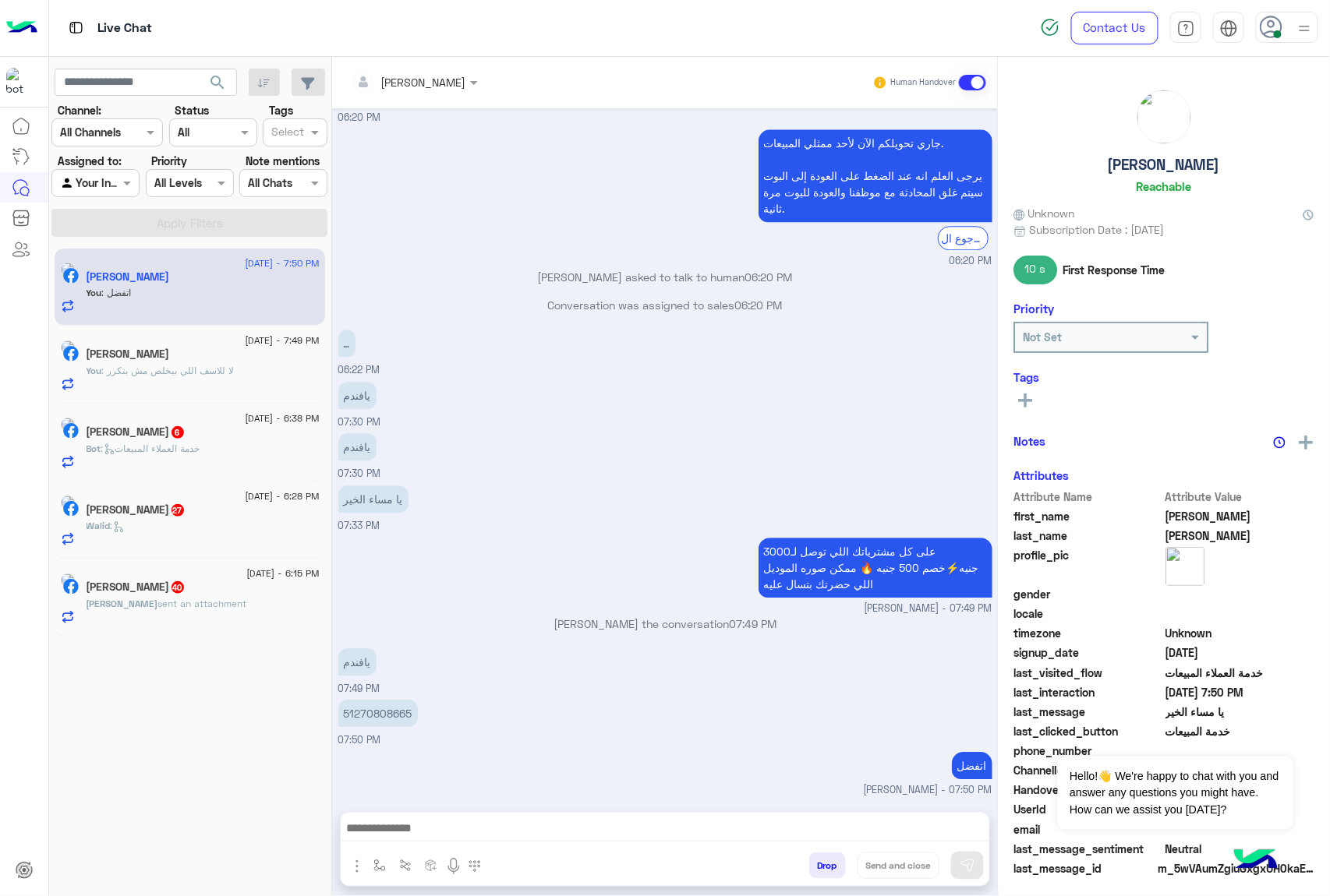
click at [200, 452] on span ": خدمة العملاء المبيعات" at bounding box center [151, 448] width 99 height 12
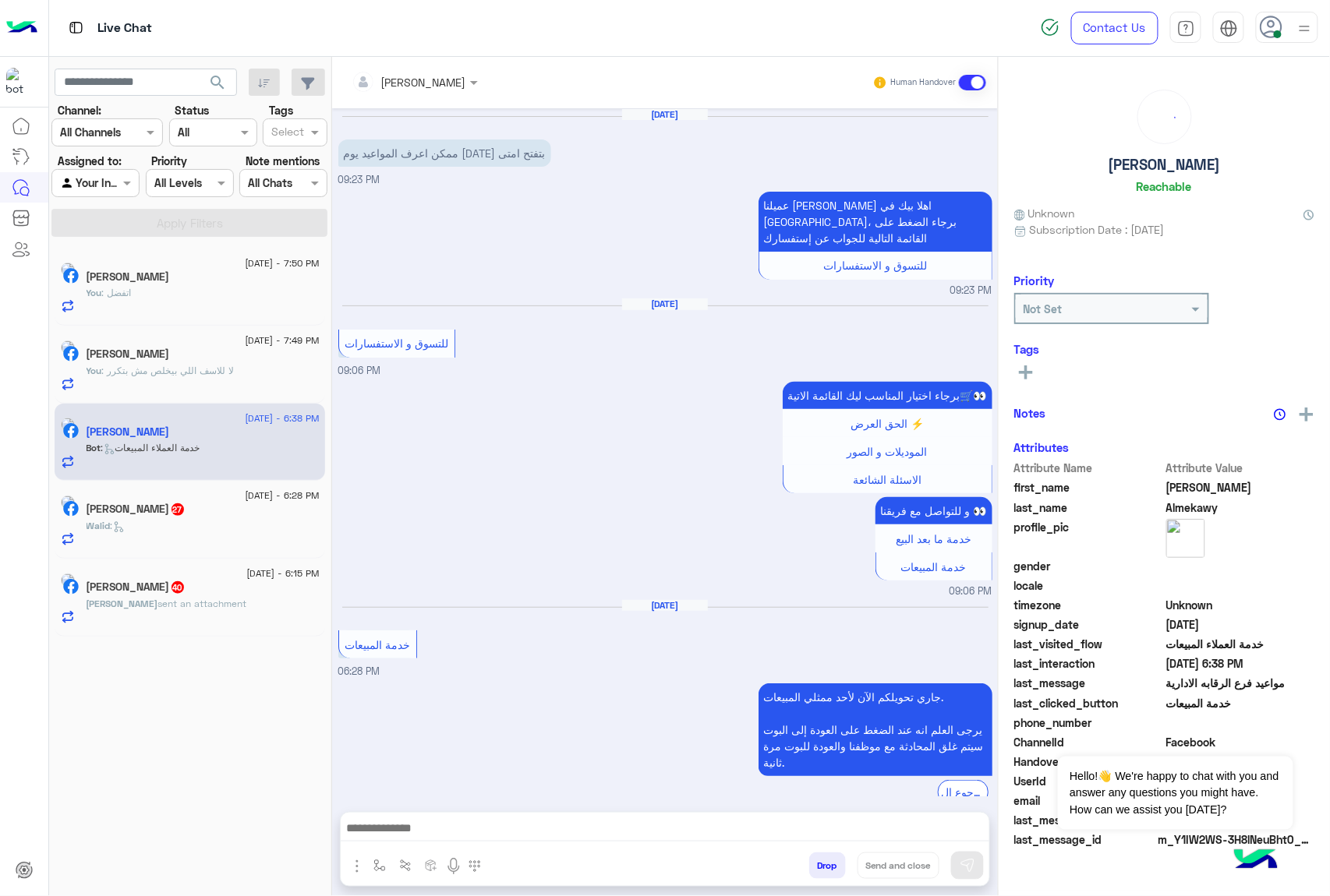
scroll to position [399, 0]
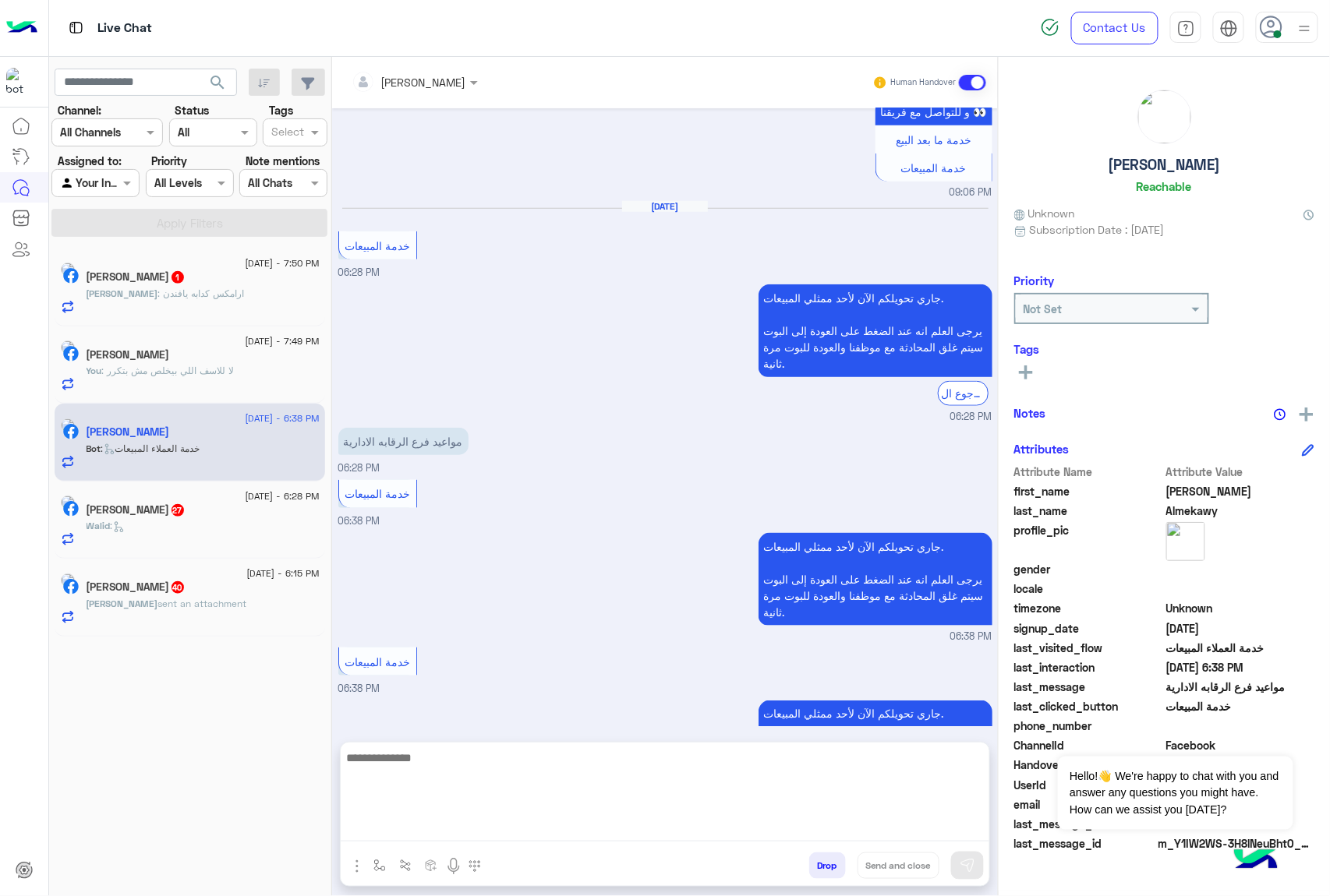
click at [414, 820] on textarea at bounding box center [665, 794] width 649 height 93
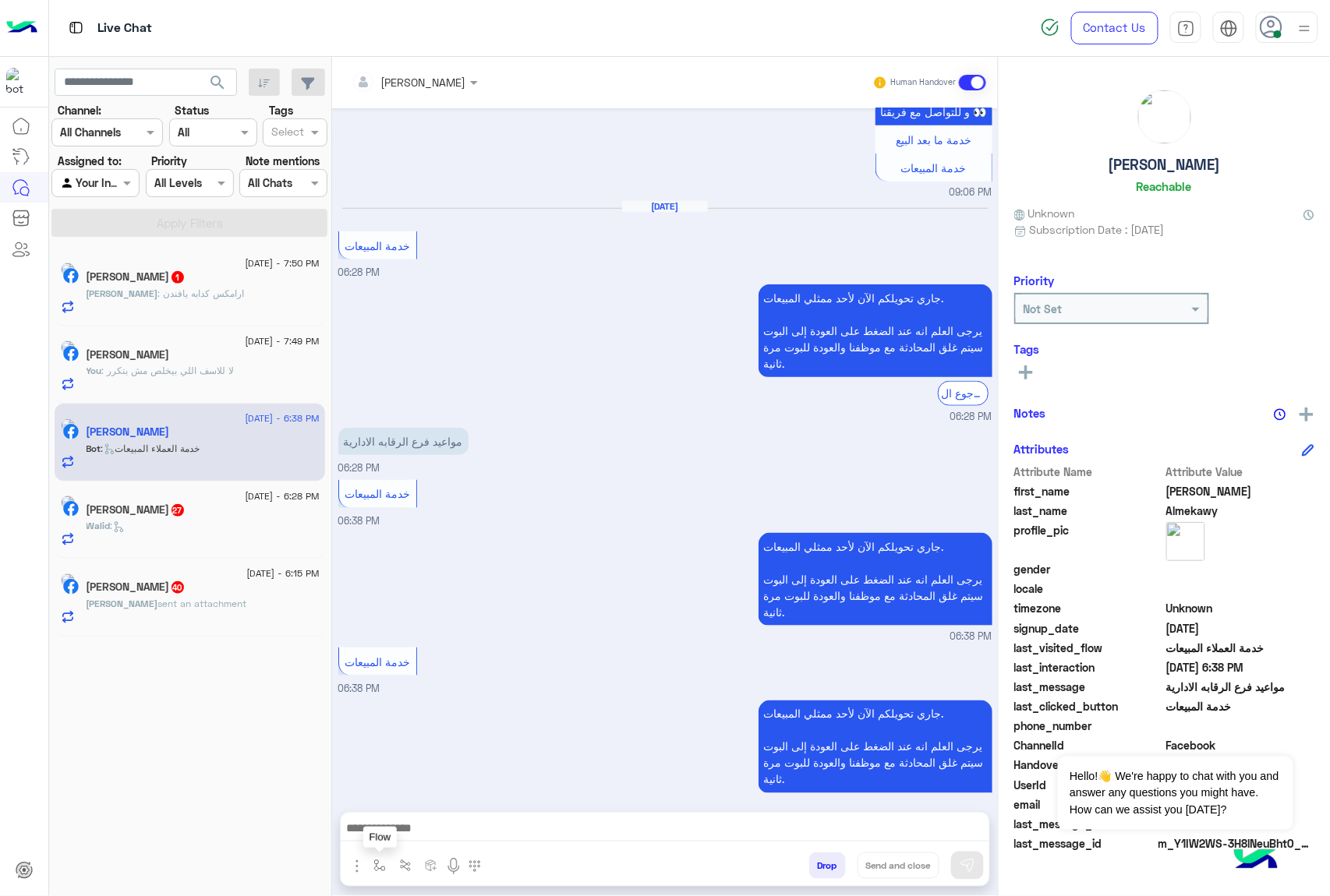
click at [385, 861] on img "button" at bounding box center [379, 865] width 13 height 13
click at [436, 814] on div "enter flow name" at bounding box center [426, 832] width 119 height 42
click at [434, 818] on ng-select "enter flow name" at bounding box center [426, 832] width 118 height 28
type input "***"
click at [434, 807] on span "مواعيد العمل" at bounding box center [409, 803] width 65 height 14
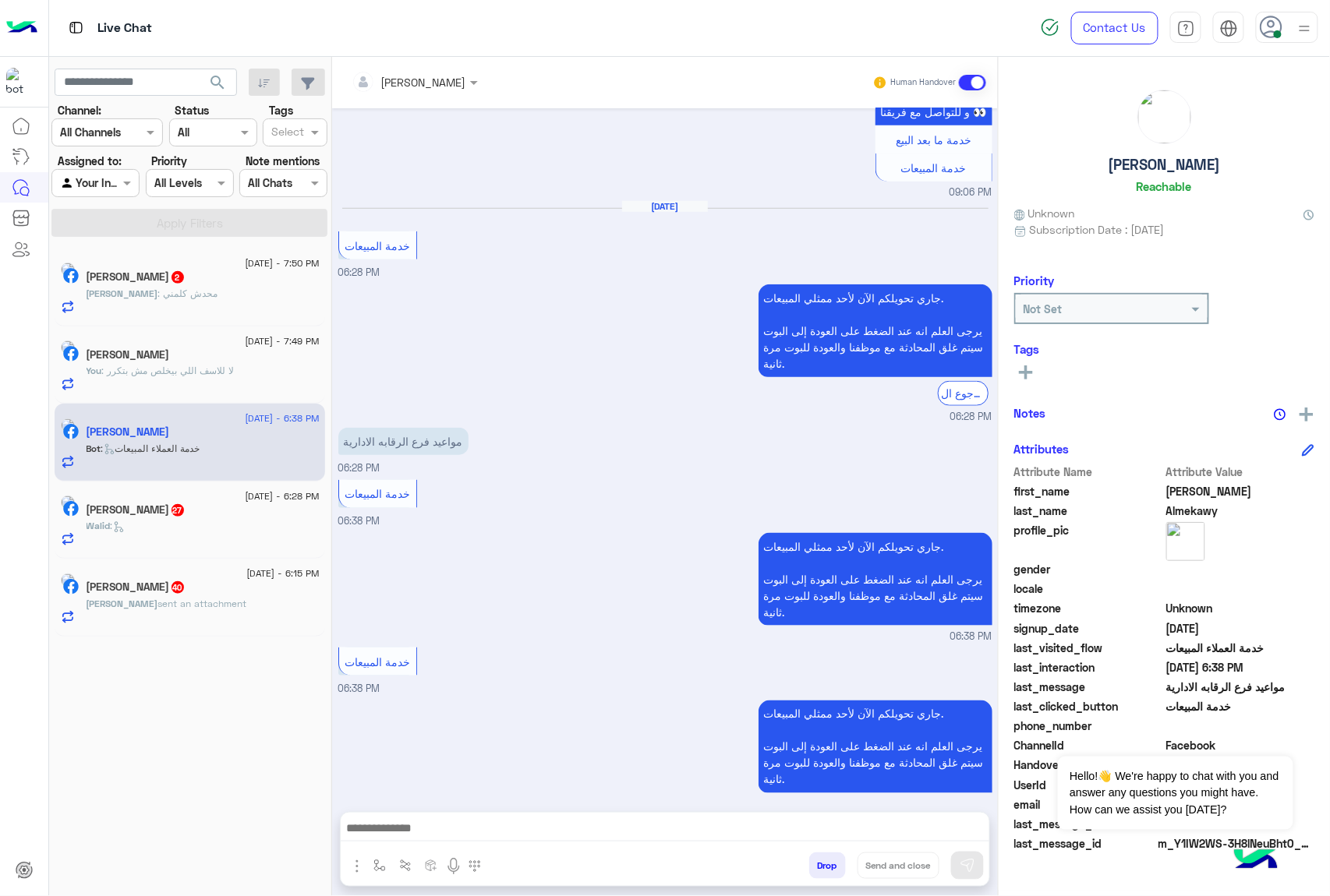
type textarea "**********"
click at [971, 867] on img at bounding box center [967, 865] width 16 height 16
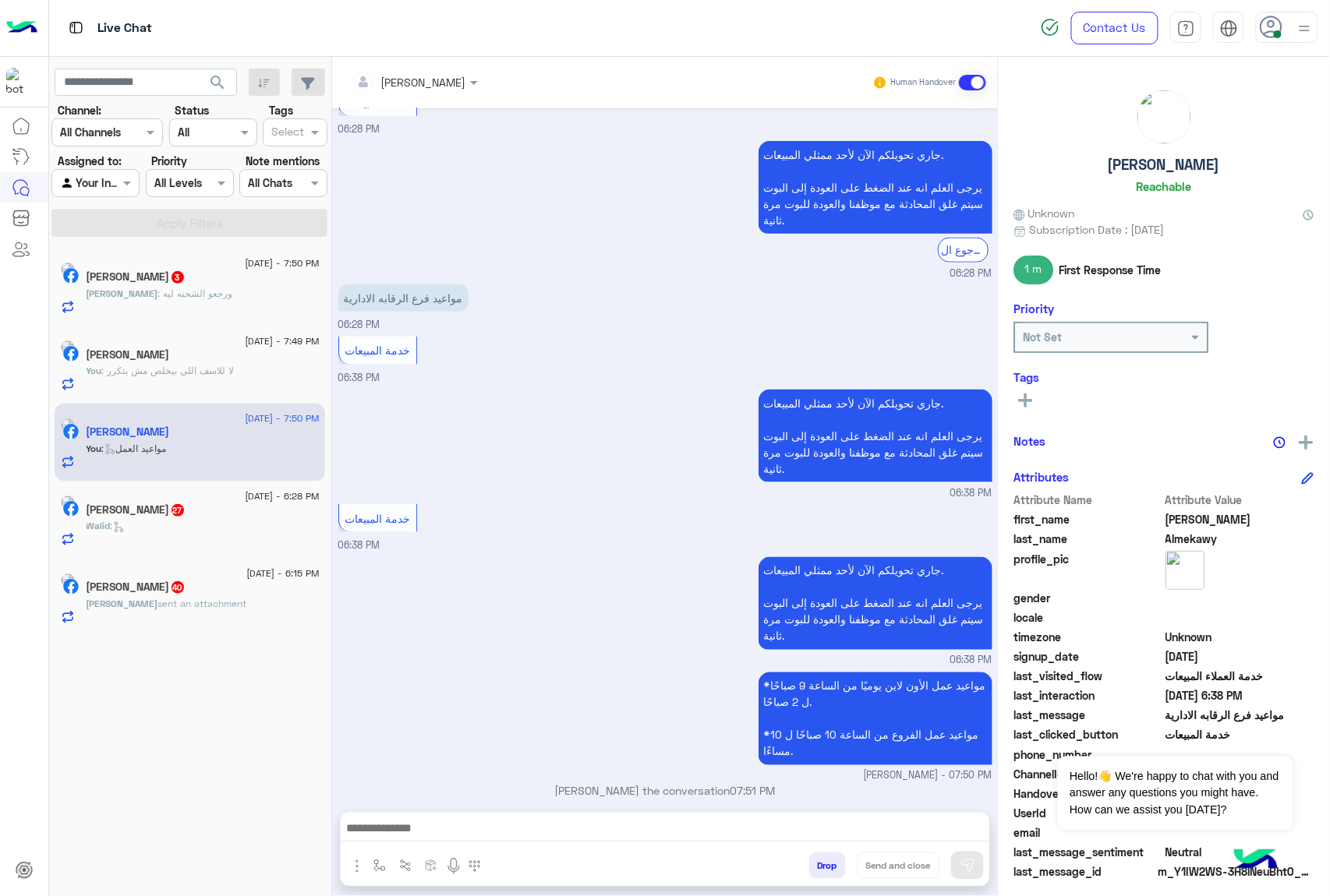
click at [178, 543] on div "Walid :" at bounding box center [203, 533] width 233 height 28
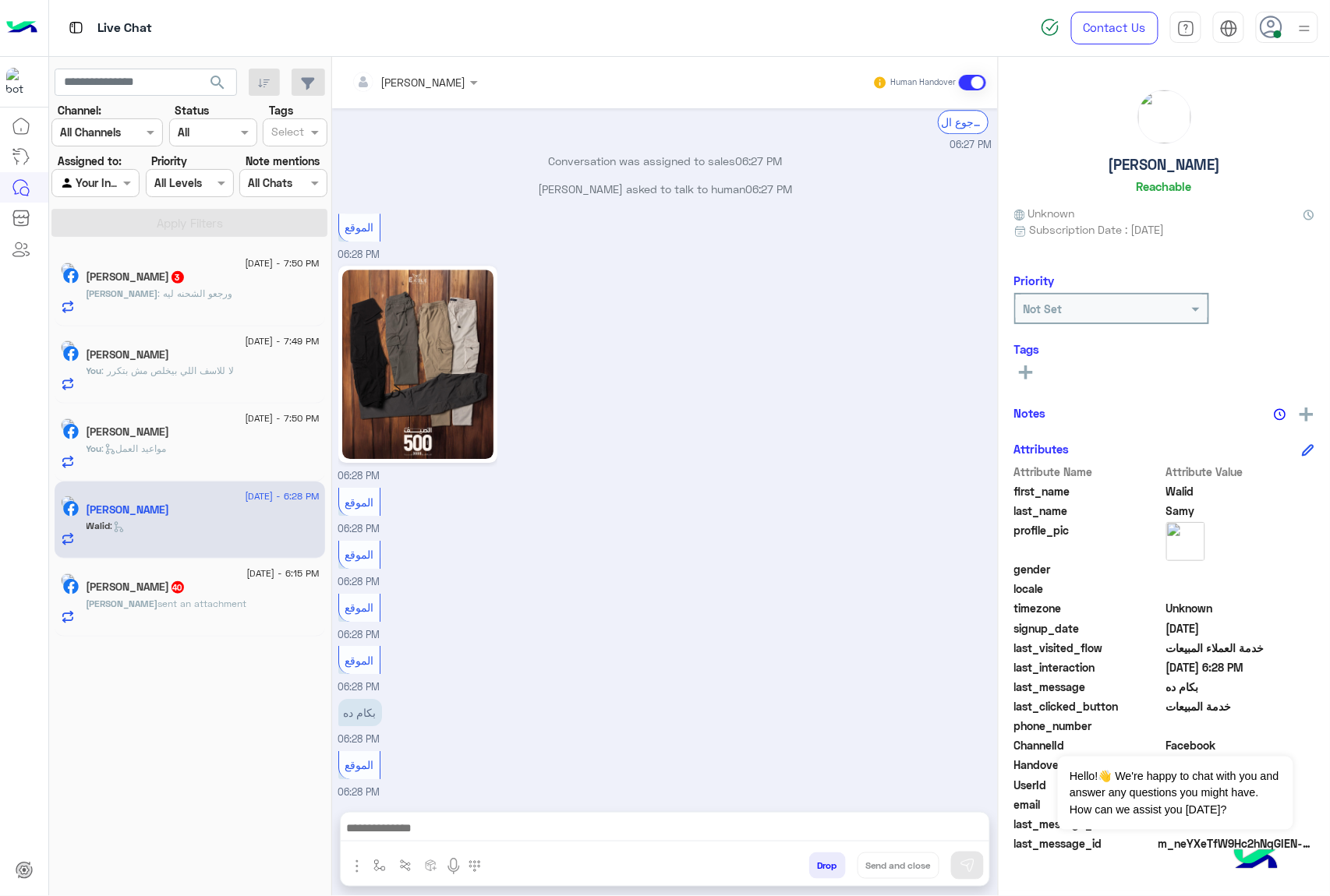
scroll to position [1647, 0]
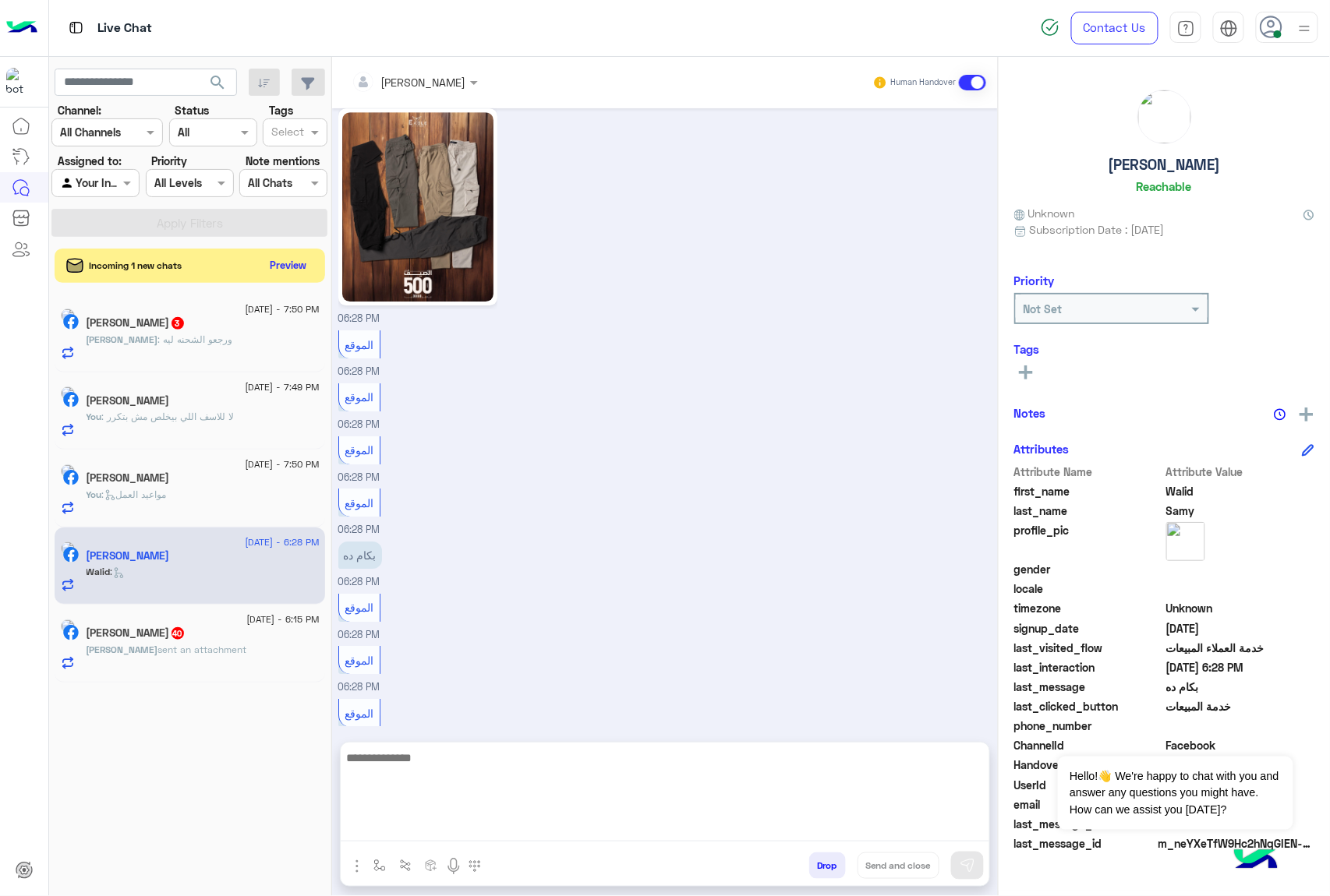
click at [404, 838] on textarea at bounding box center [665, 794] width 649 height 93
type textarea "***"
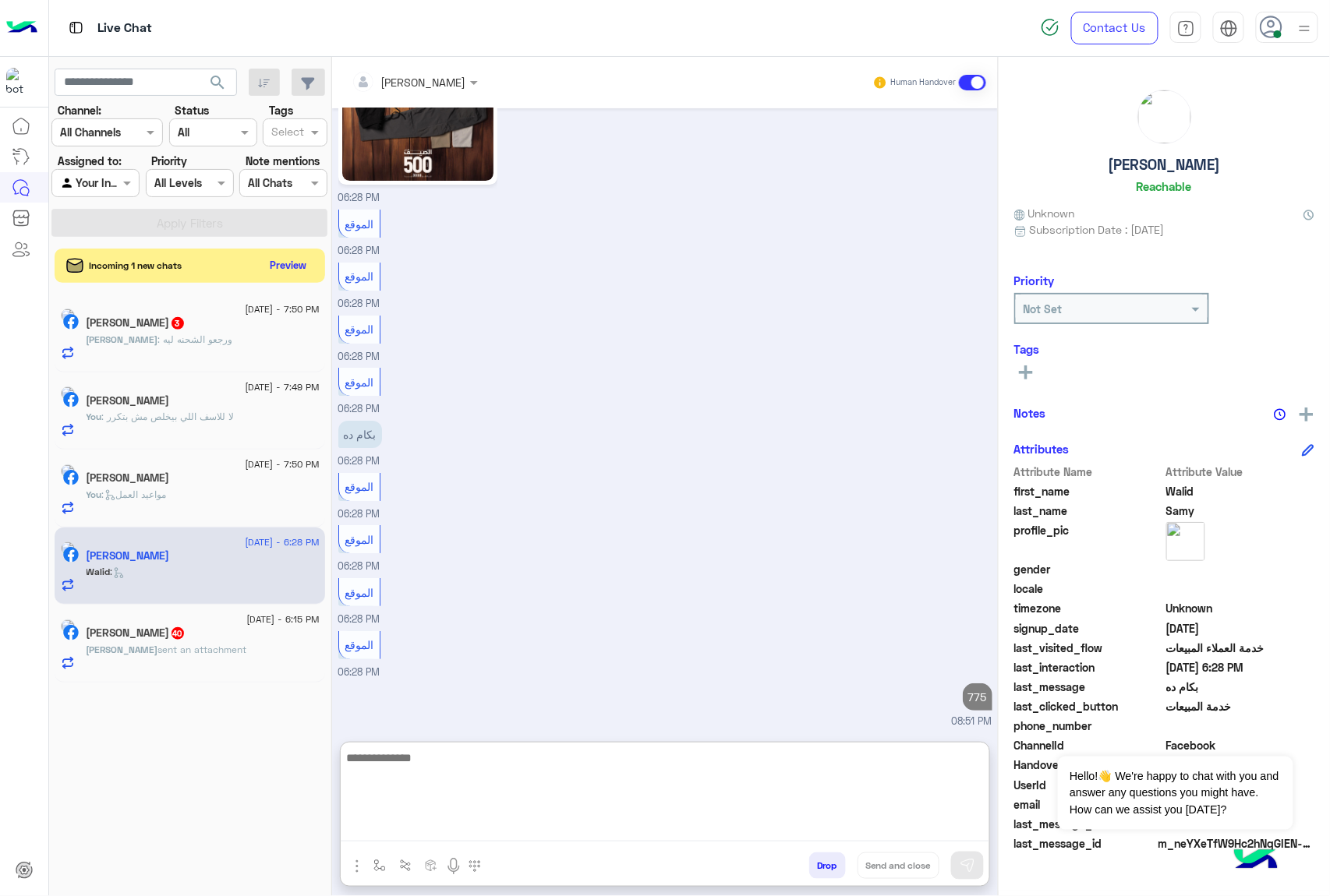
scroll to position [1796, 0]
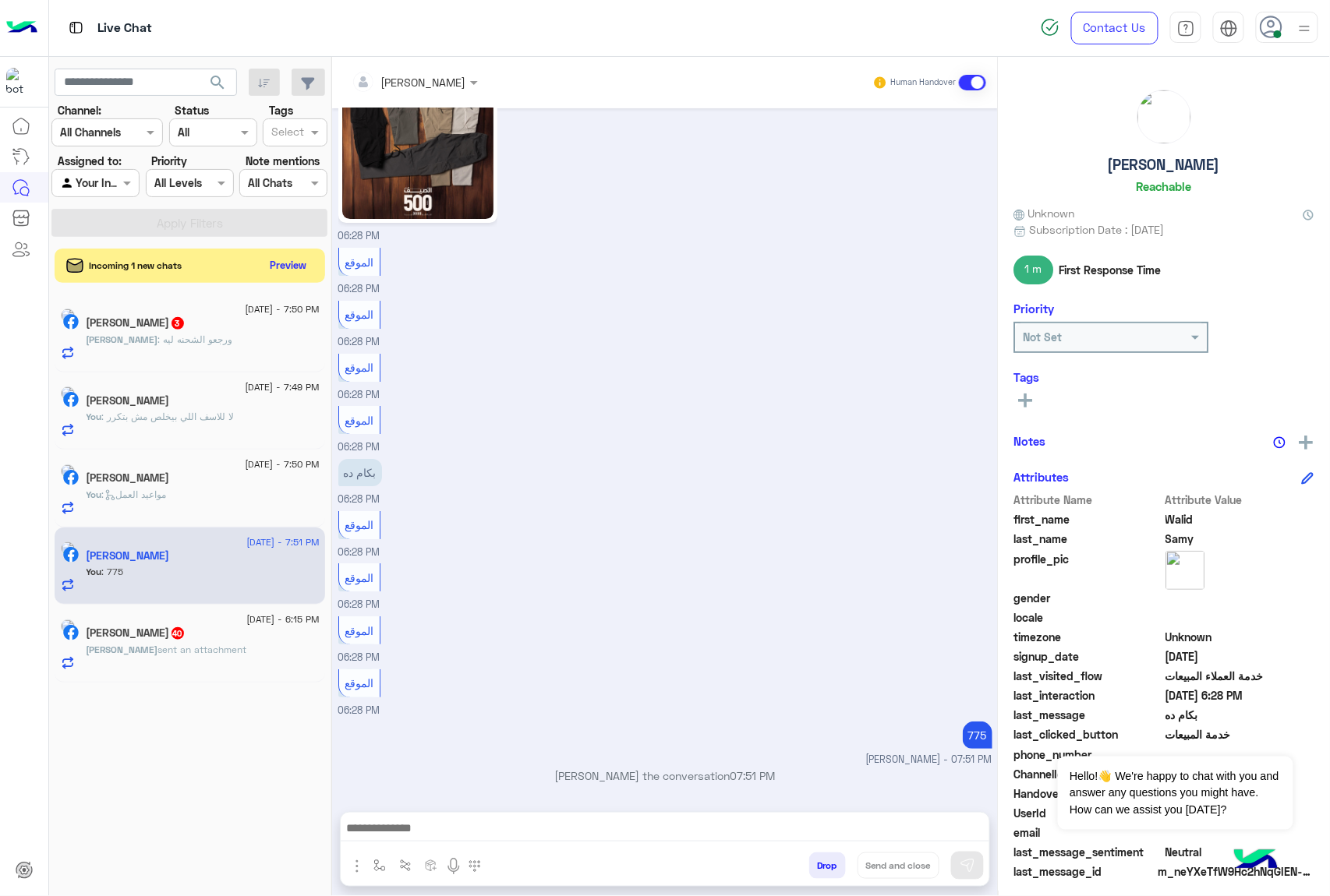
click at [138, 663] on div "Ahmed sent an attachment" at bounding box center [203, 656] width 233 height 28
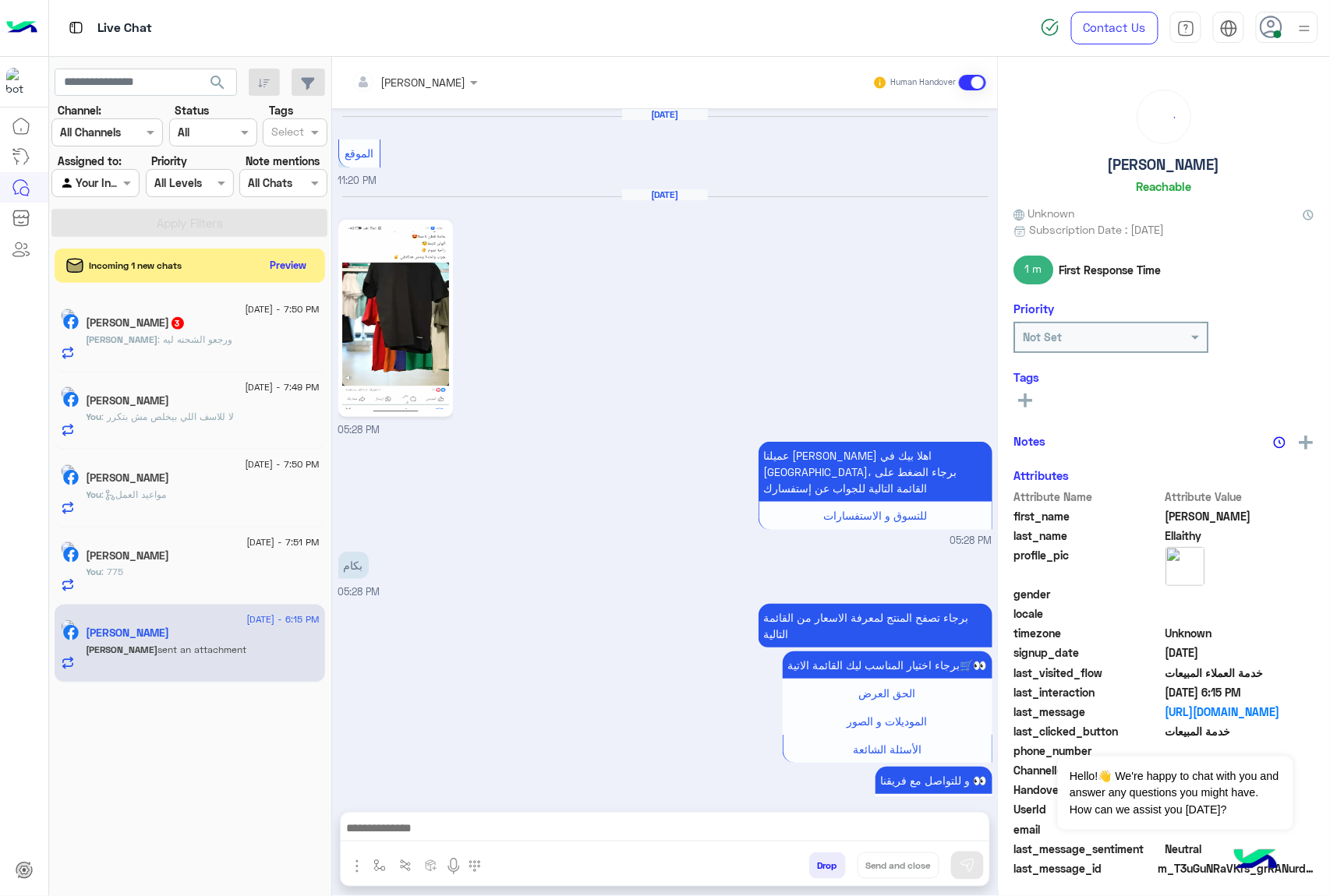
scroll to position [2709, 0]
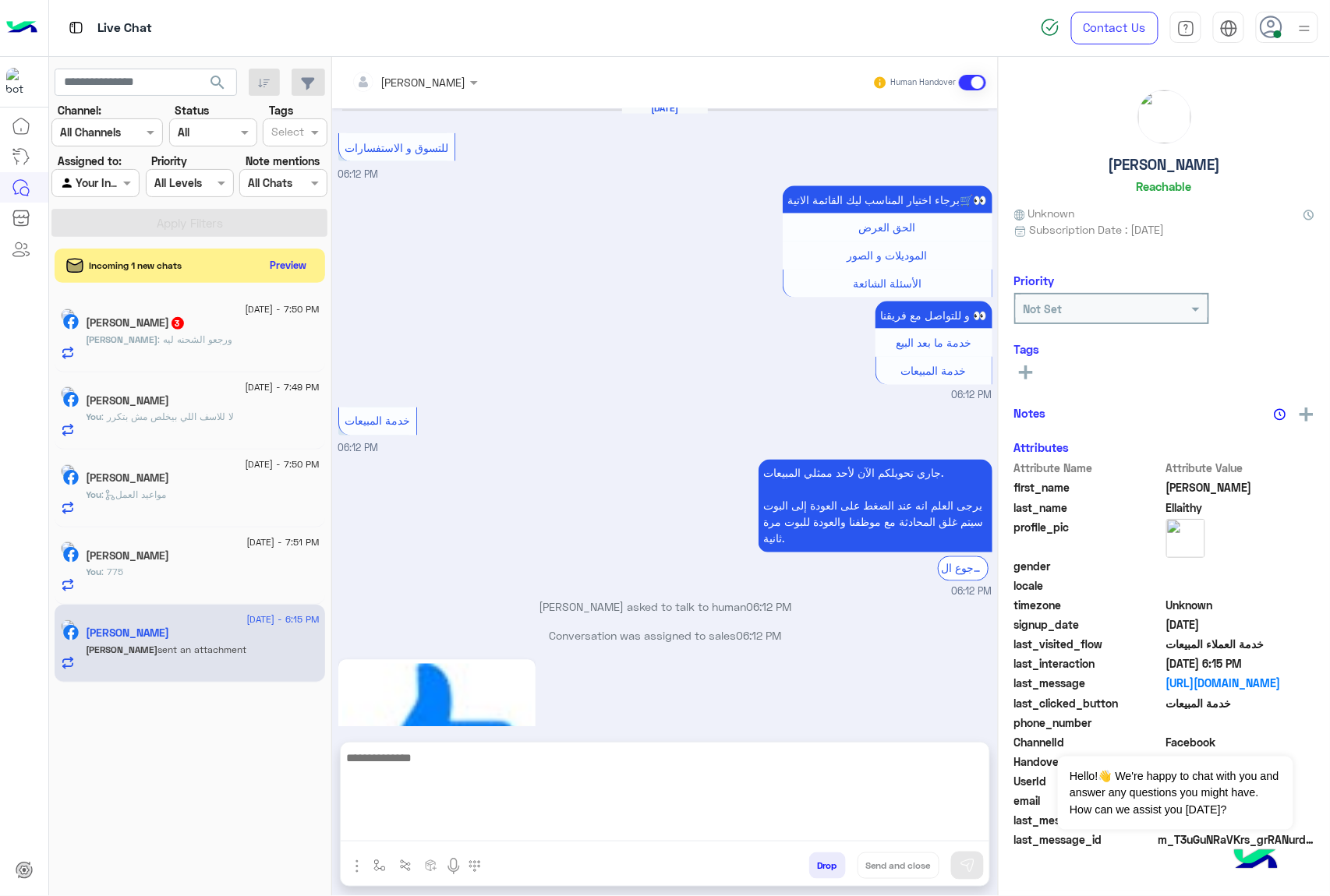
click at [424, 835] on textarea at bounding box center [665, 794] width 649 height 93
click at [456, 838] on textarea at bounding box center [665, 794] width 649 height 93
paste textarea "**********"
type textarea "**********"
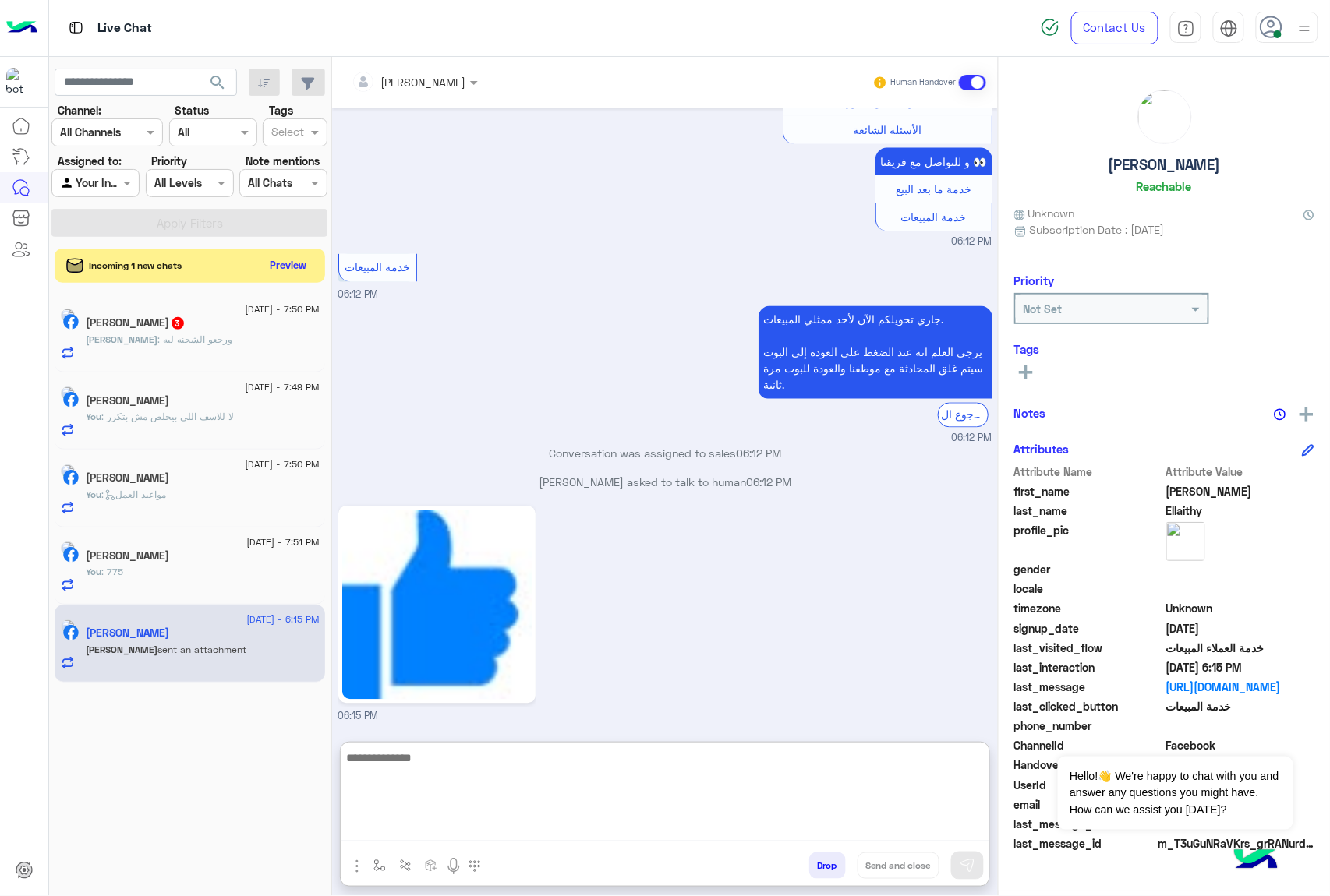
scroll to position [2891, 0]
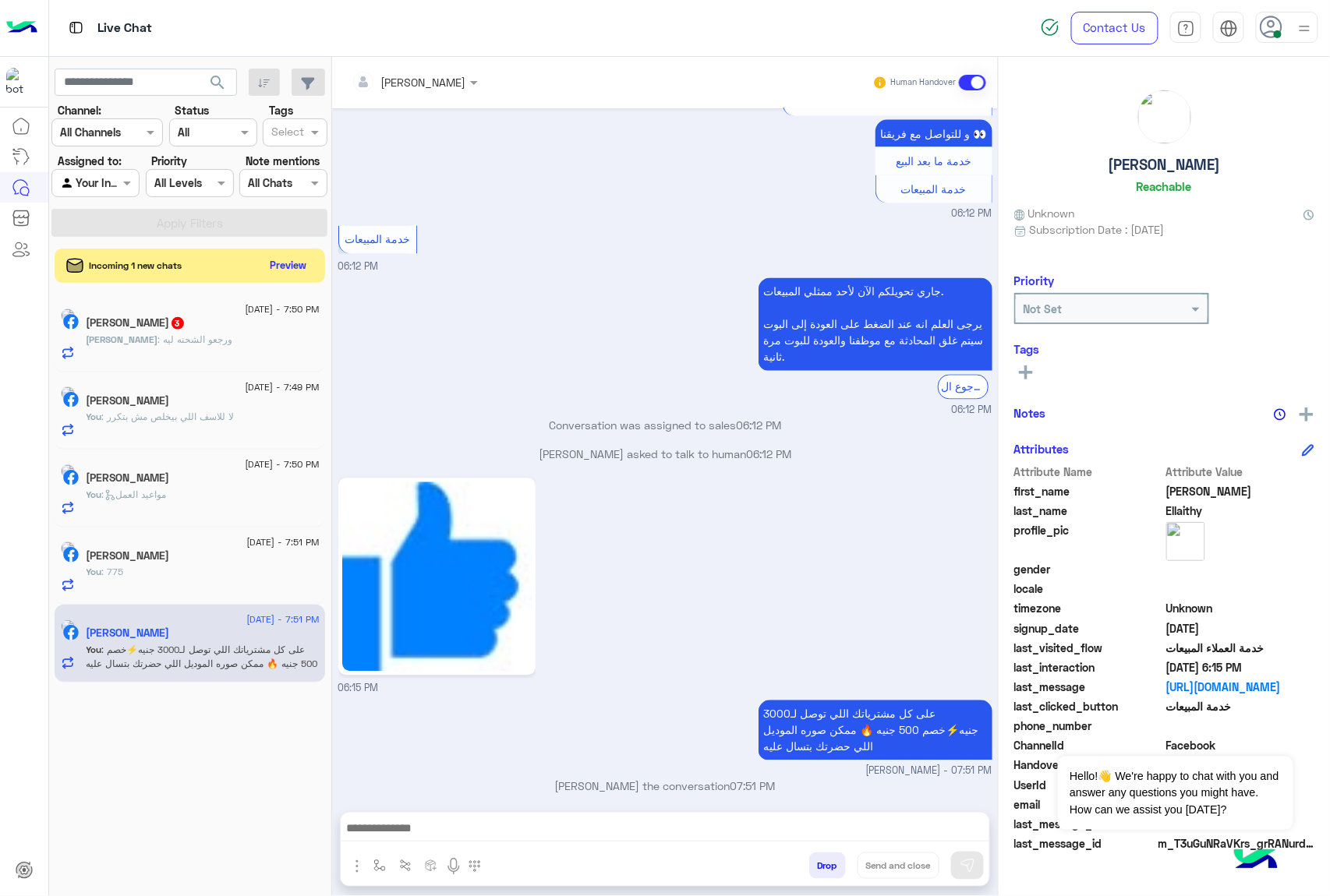
click at [206, 343] on span ": ورجعو الشحنه ليه" at bounding box center [196, 339] width 75 height 12
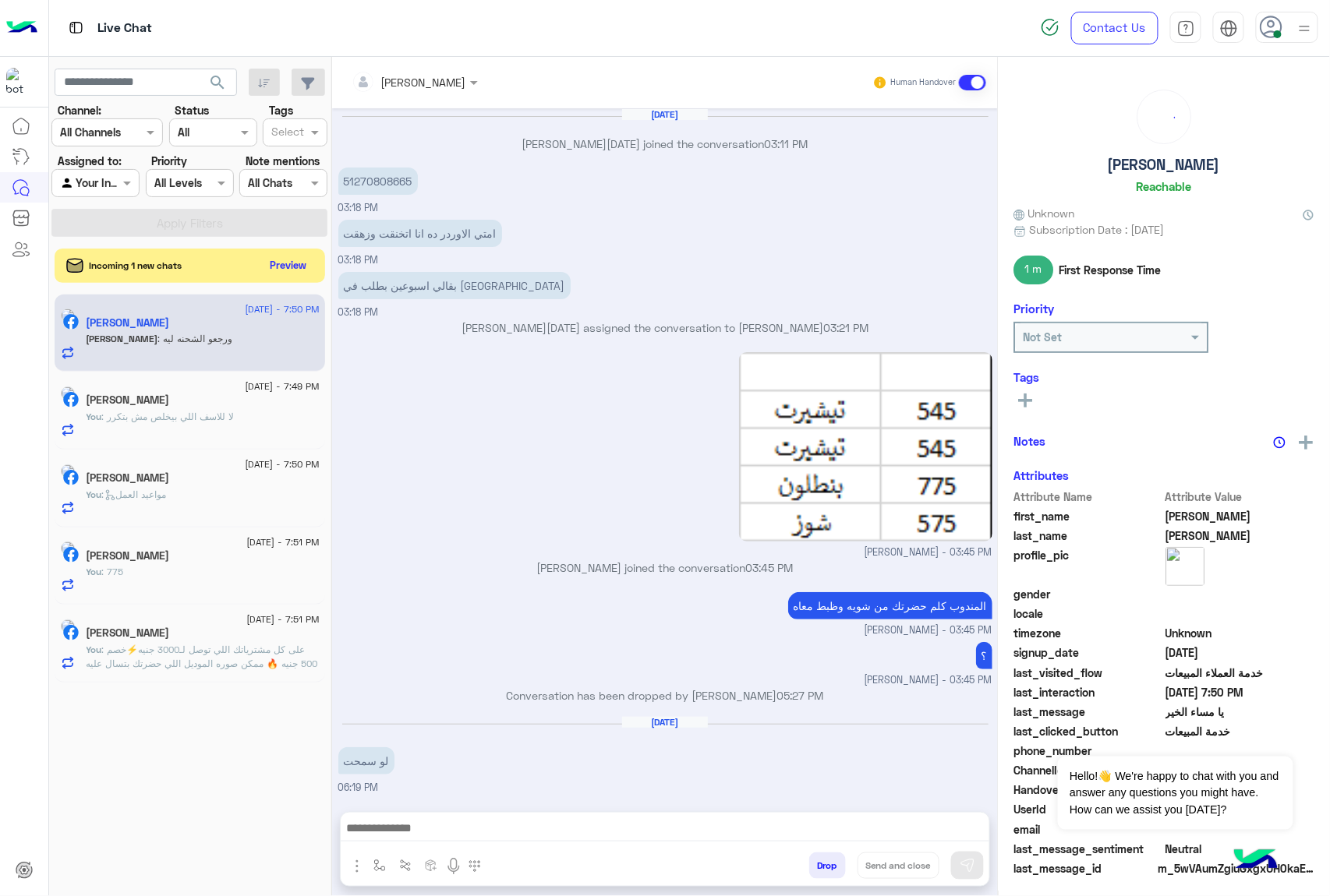
scroll to position [1344, 0]
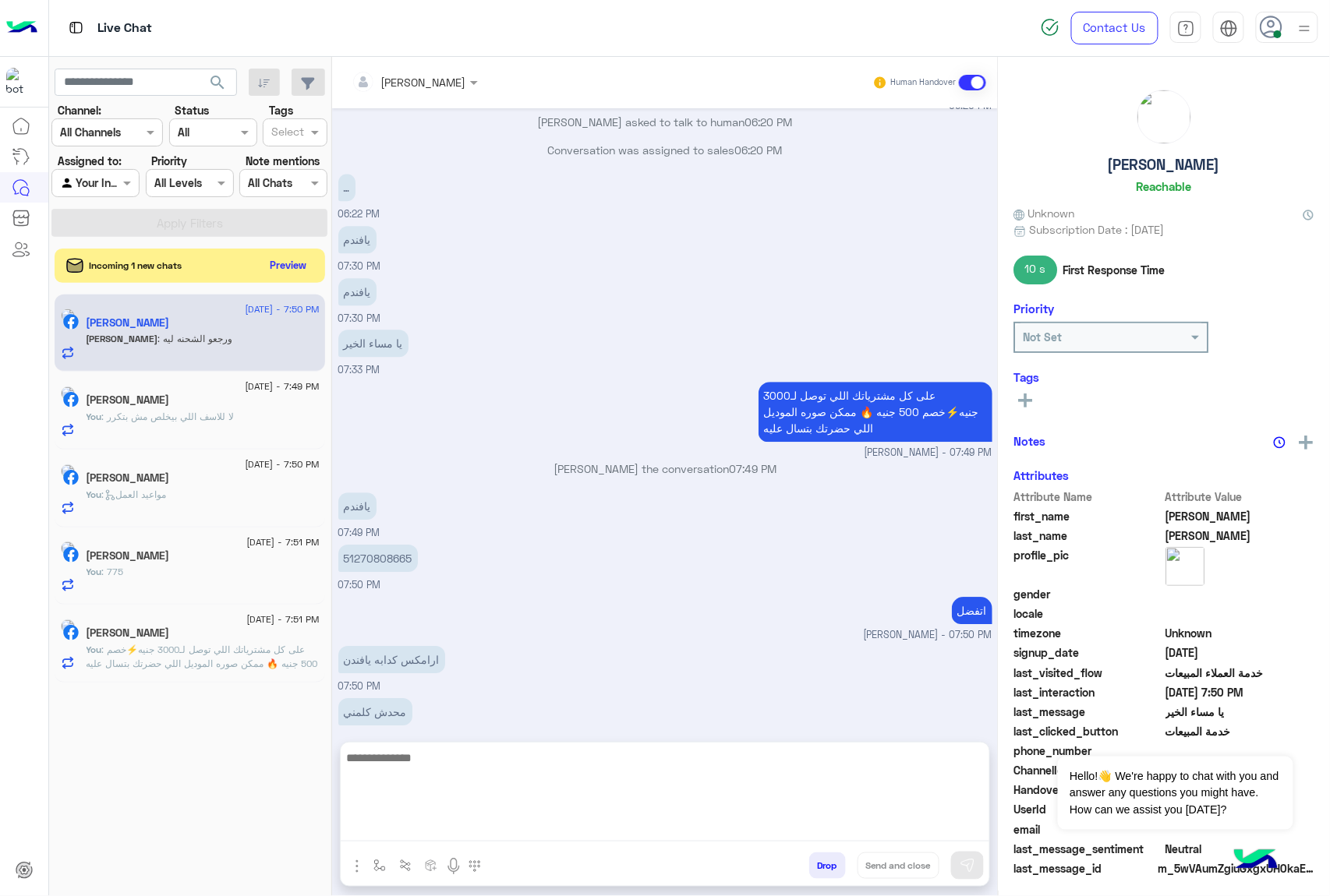
click at [410, 831] on textarea at bounding box center [665, 794] width 649 height 93
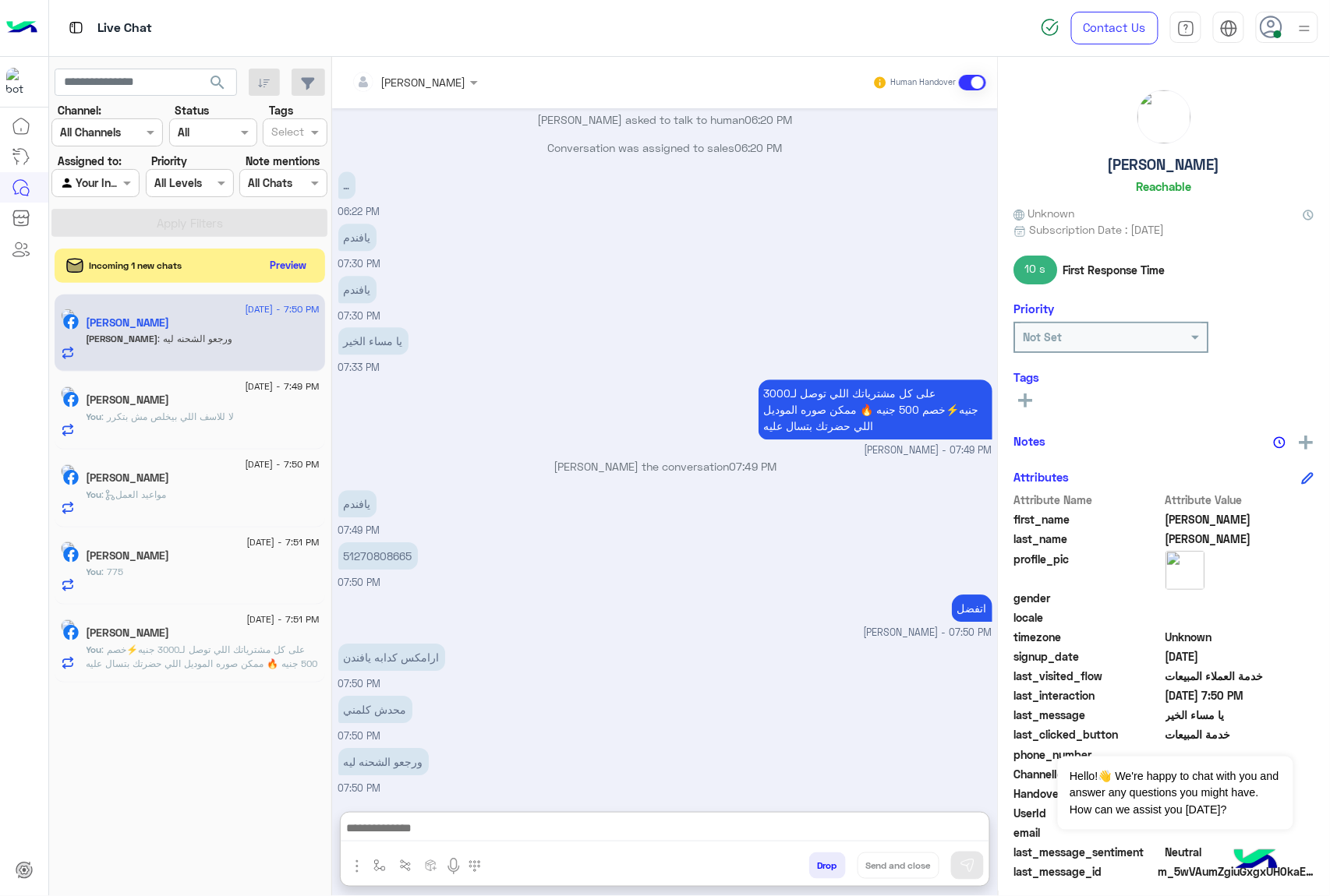
click at [436, 78] on input "text" at bounding box center [394, 83] width 85 height 17
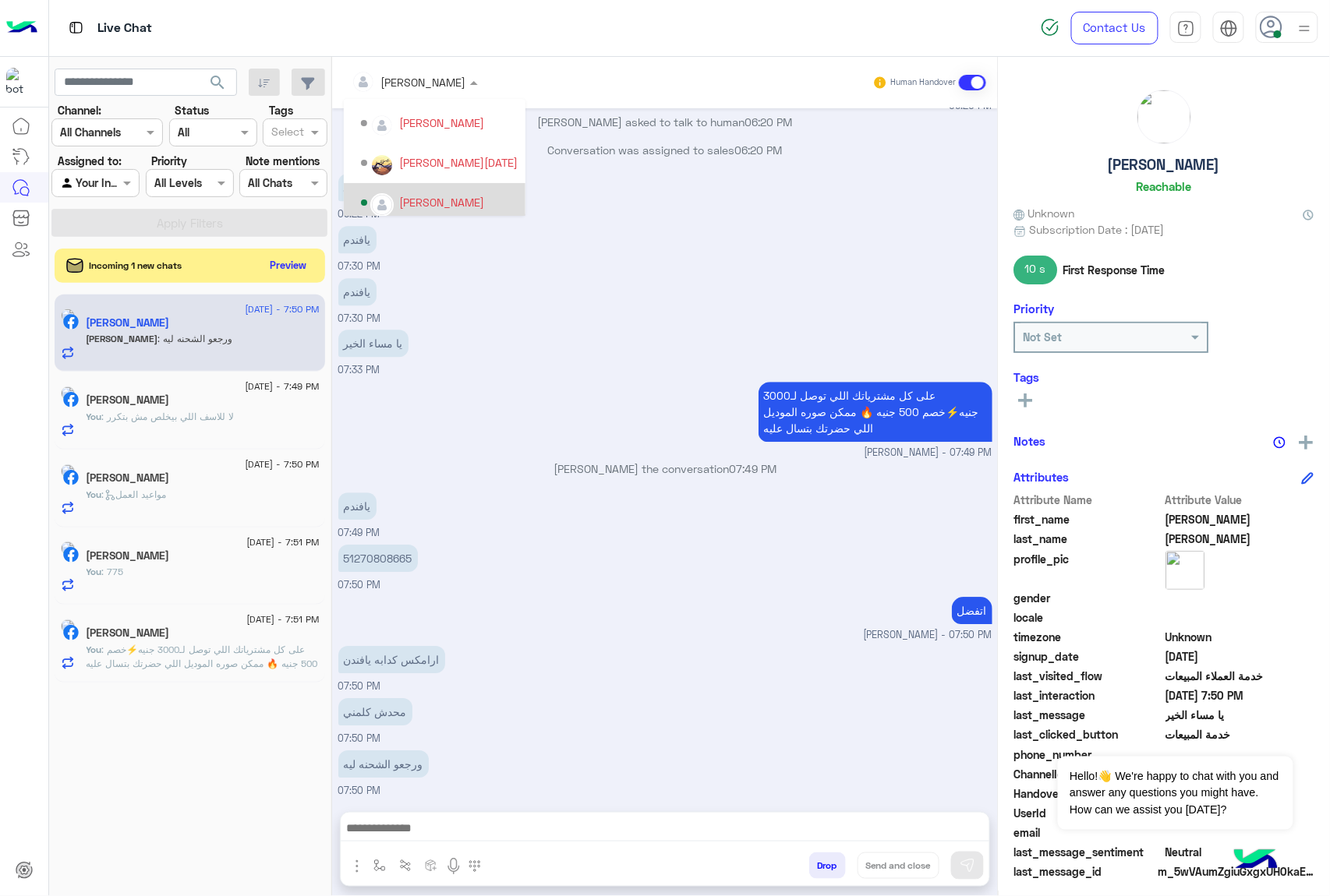
scroll to position [178, 0]
click at [455, 194] on div "[PERSON_NAME]" at bounding box center [442, 196] width 85 height 17
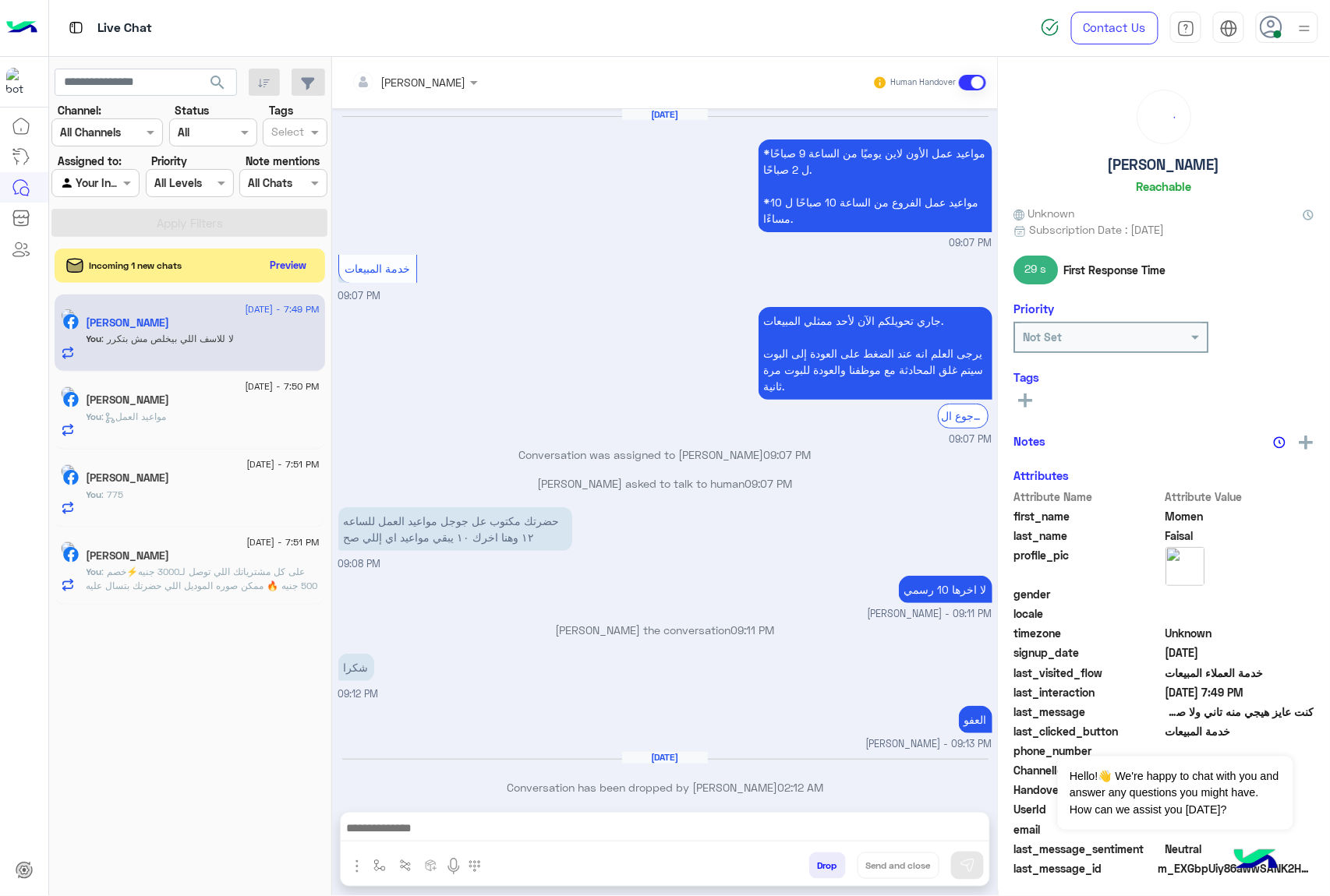
scroll to position [1650, 0]
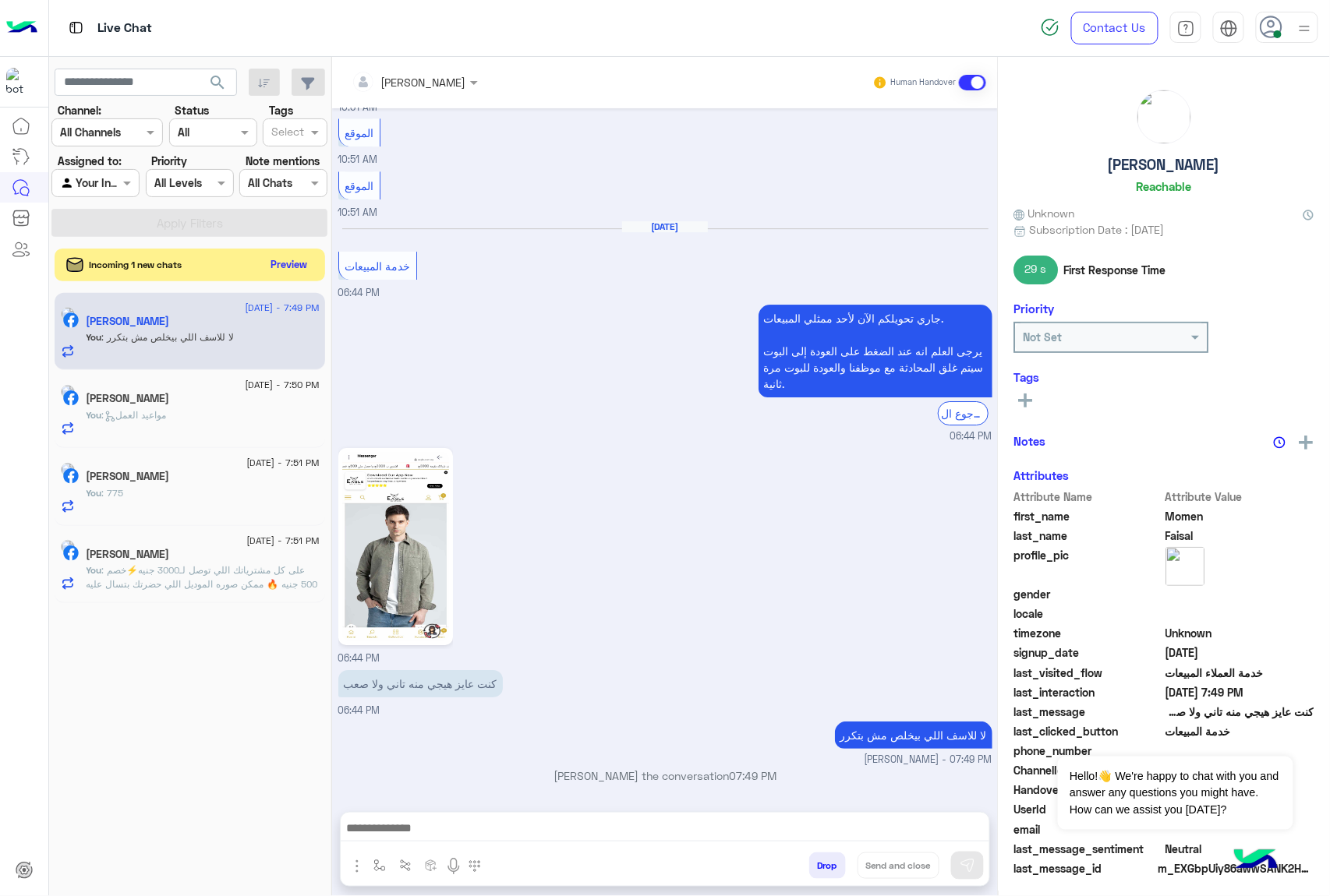
click at [287, 257] on button "Preview" at bounding box center [289, 264] width 48 height 21
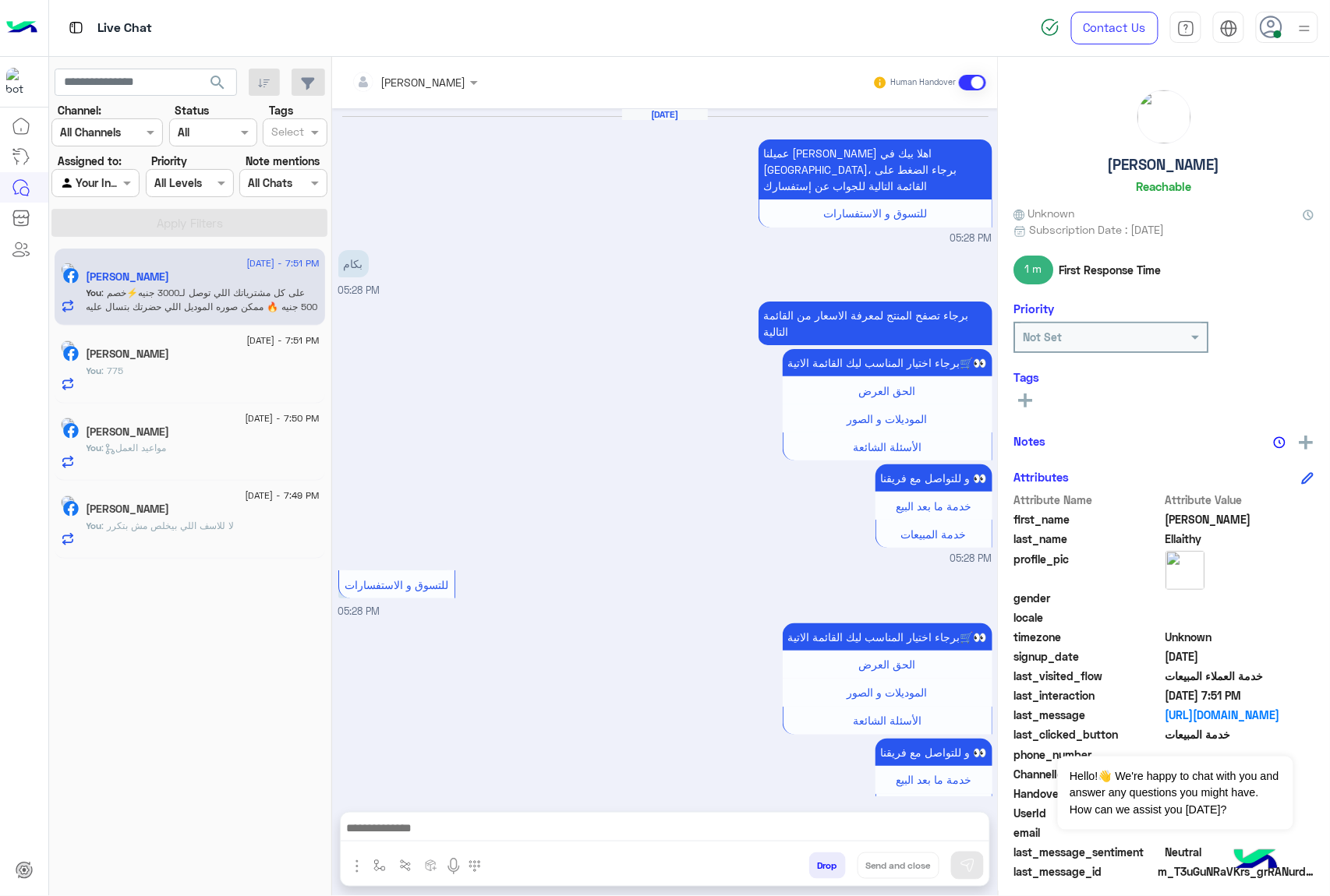
scroll to position [2518, 0]
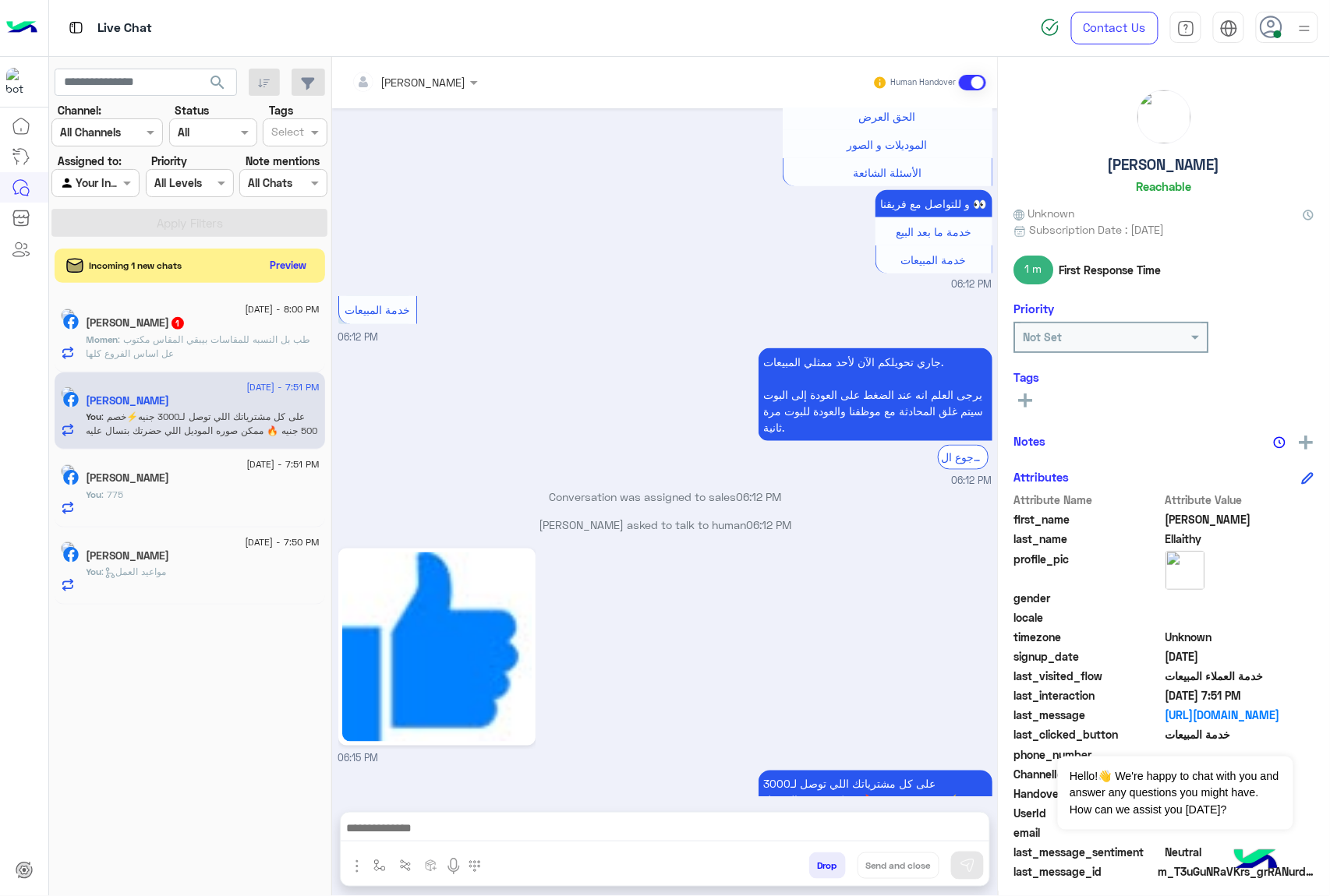
click at [198, 349] on span ": طب بل النسبه للمقاسات بيبقي المقاس مكتوب عل اساس الفروع كلها" at bounding box center [198, 346] width 224 height 26
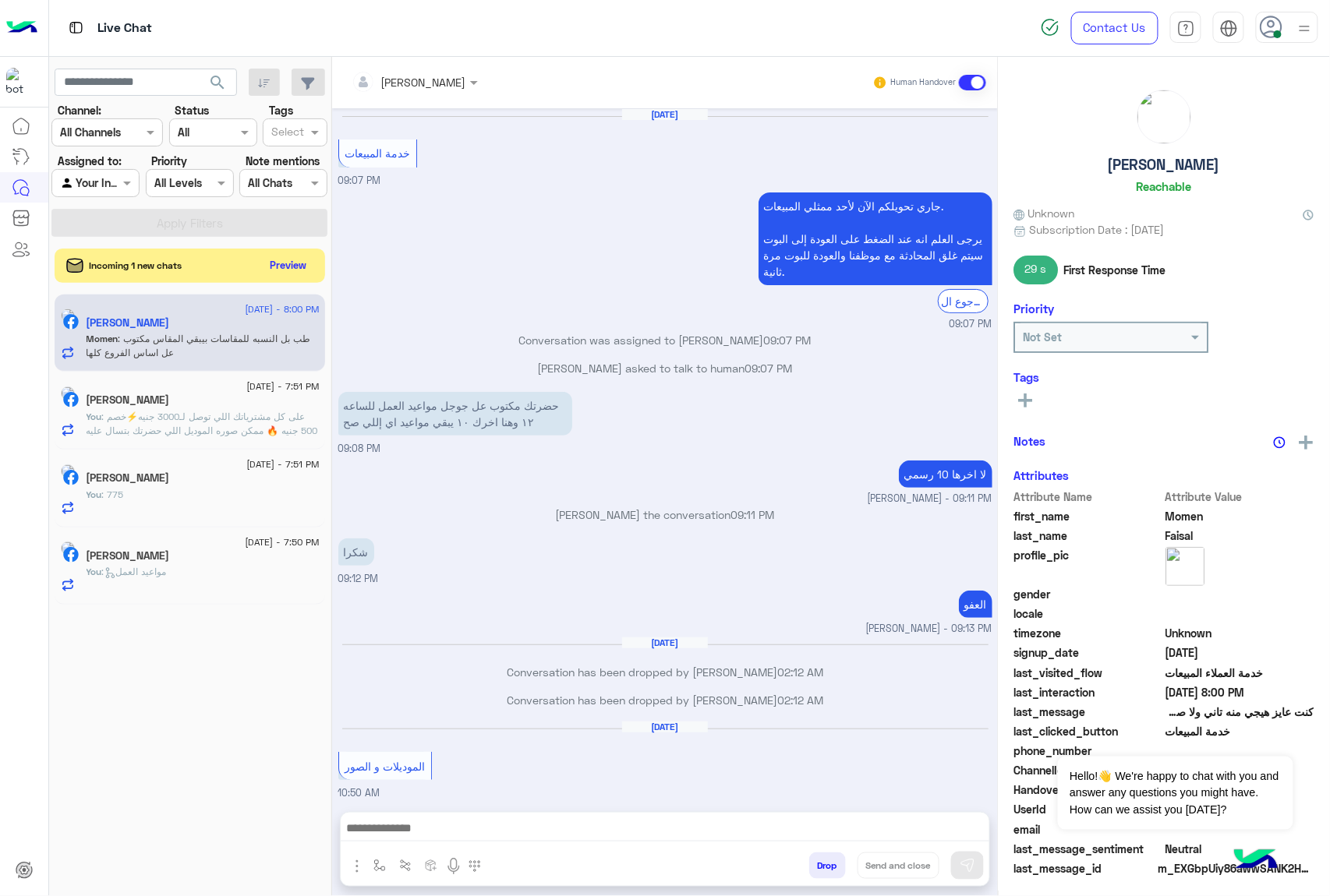
scroll to position [1604, 0]
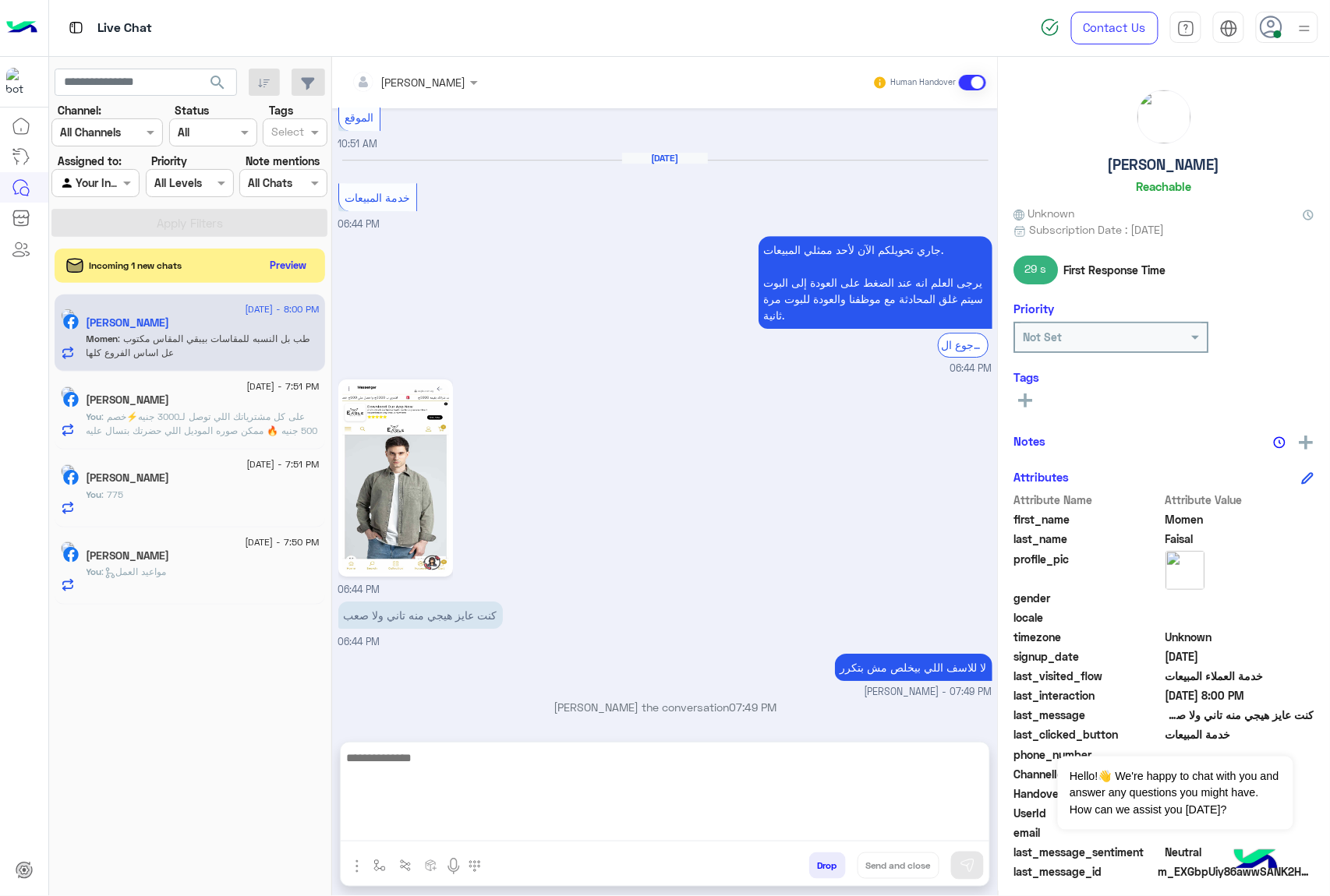
click at [402, 833] on textarea at bounding box center [665, 794] width 649 height 93
paste textarea "**********"
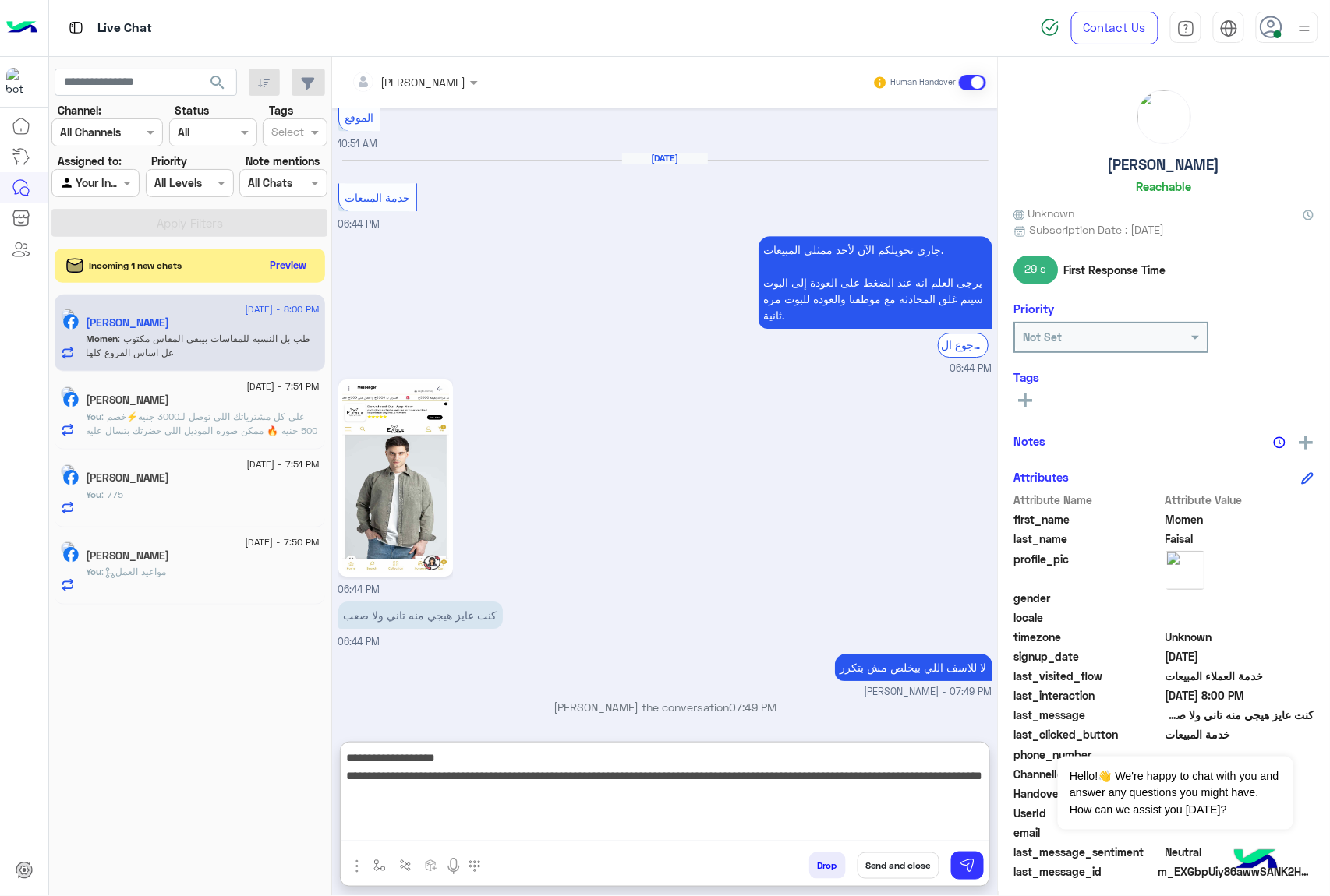
drag, startPoint x: 405, startPoint y: 776, endPoint x: 444, endPoint y: 792, distance: 42.2
click at [428, 796] on textarea "**********" at bounding box center [665, 794] width 649 height 93
type textarea "**********"
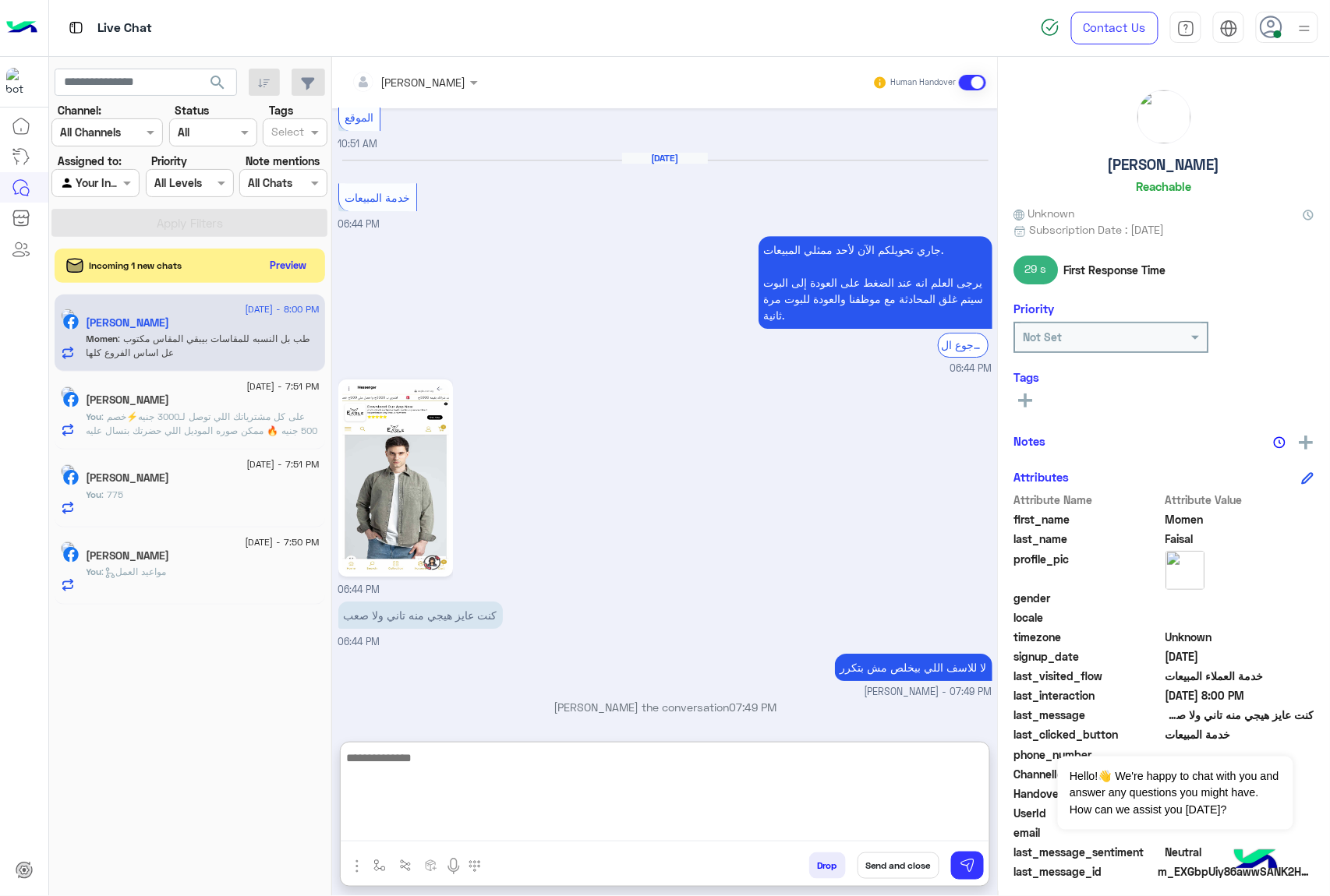
scroll to position [1774, 0]
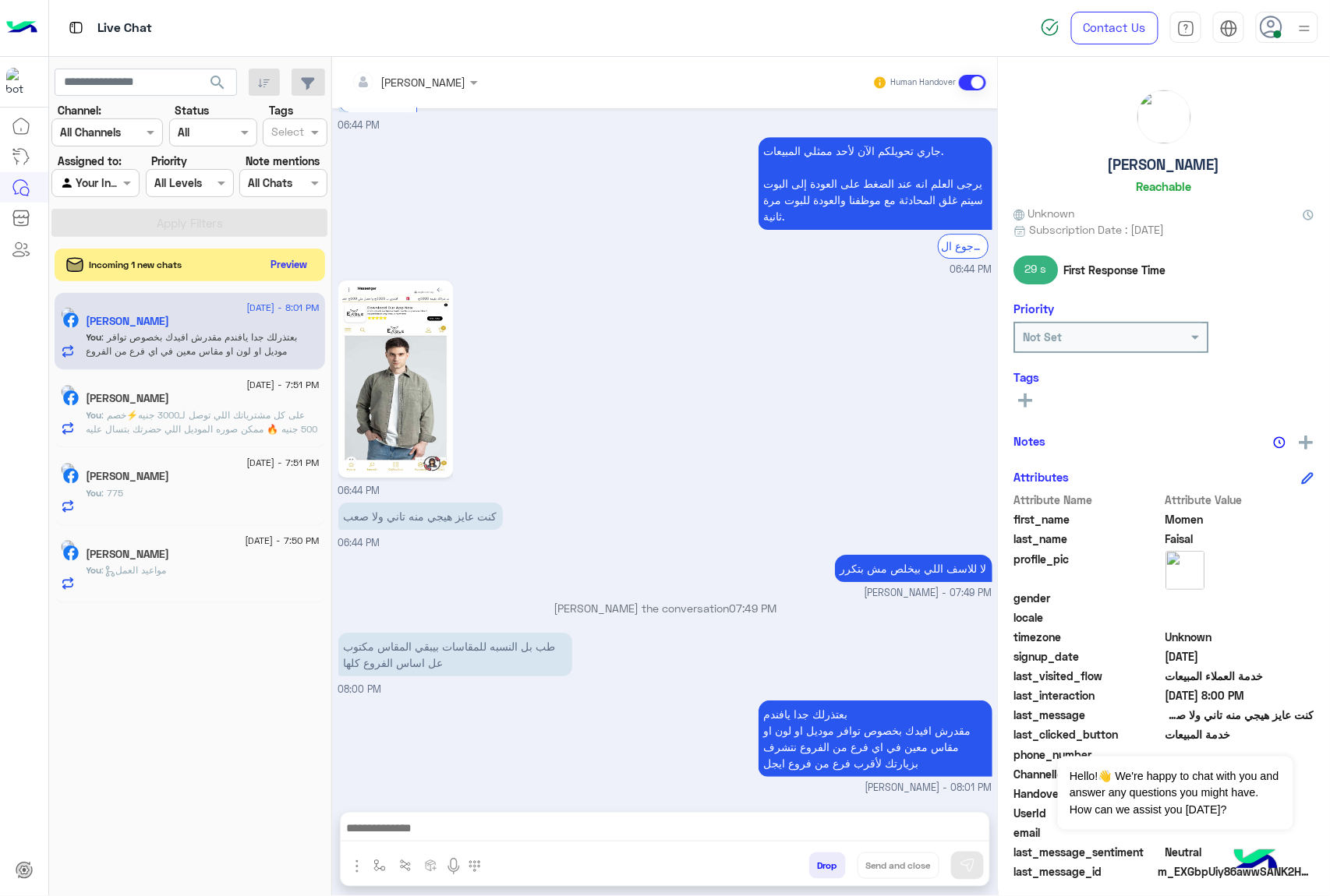
click at [279, 268] on button "Preview" at bounding box center [289, 264] width 48 height 21
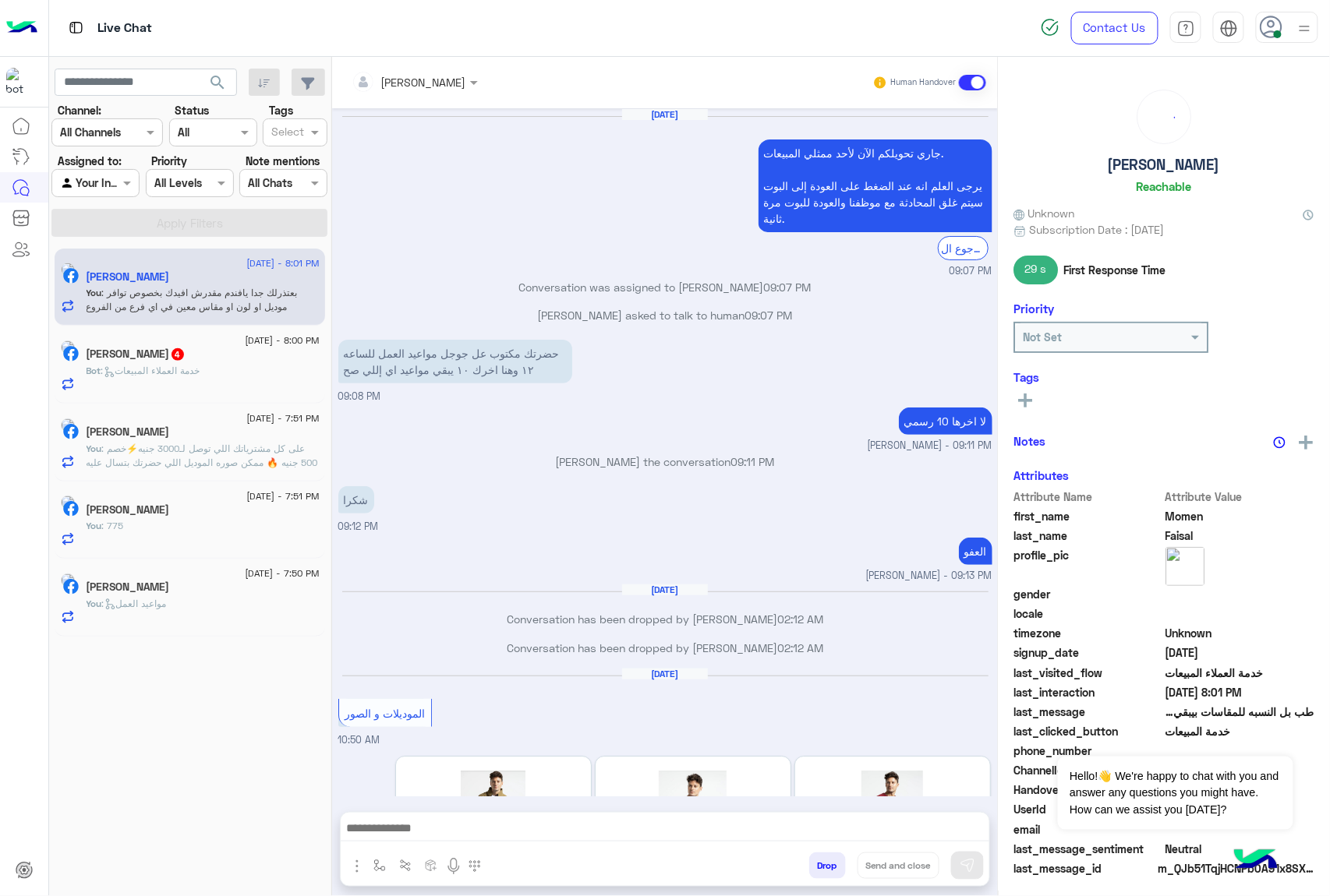
scroll to position [1649, 0]
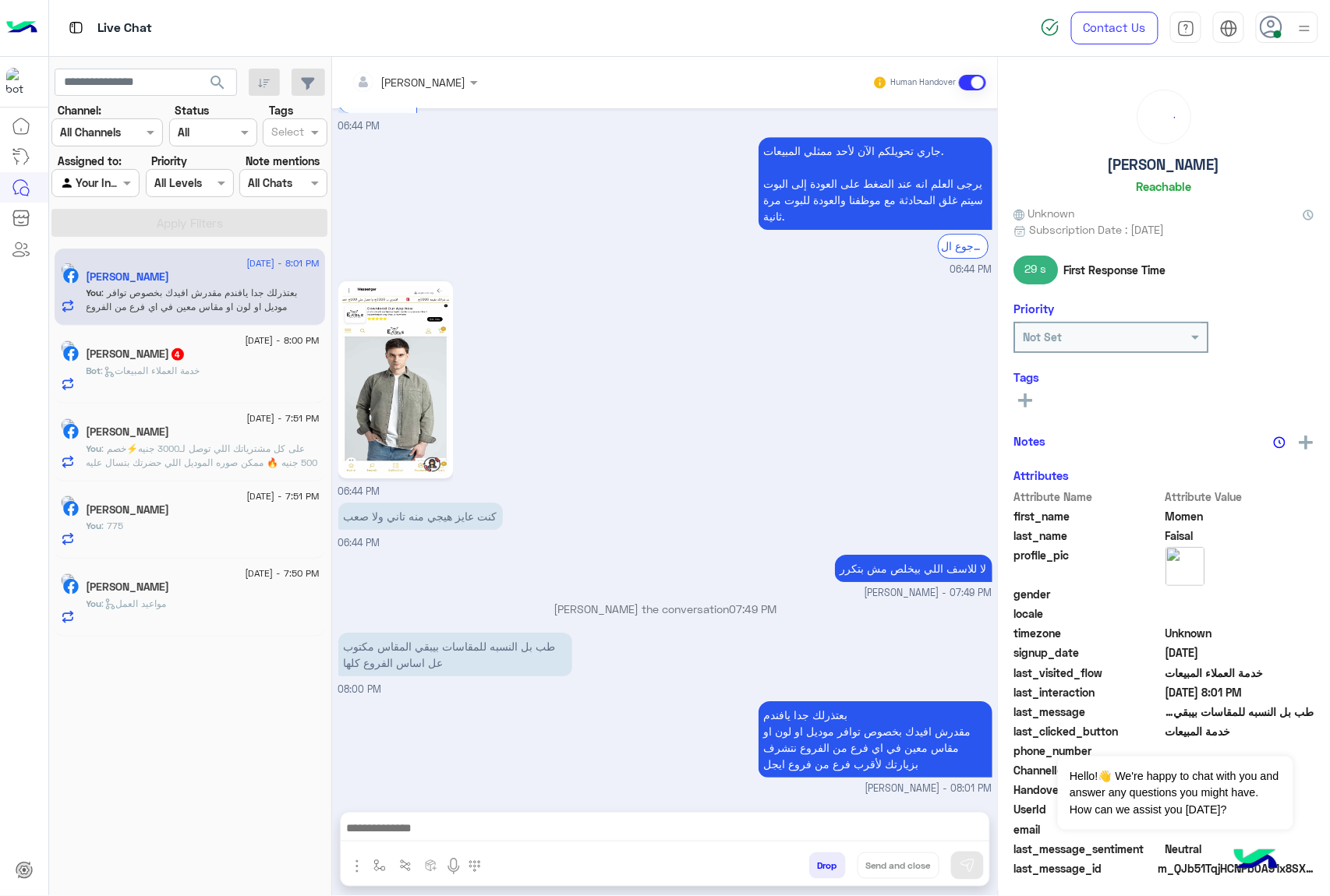
click at [148, 360] on h5 "Abdelmonem Hazem 4" at bounding box center [136, 354] width 99 height 13
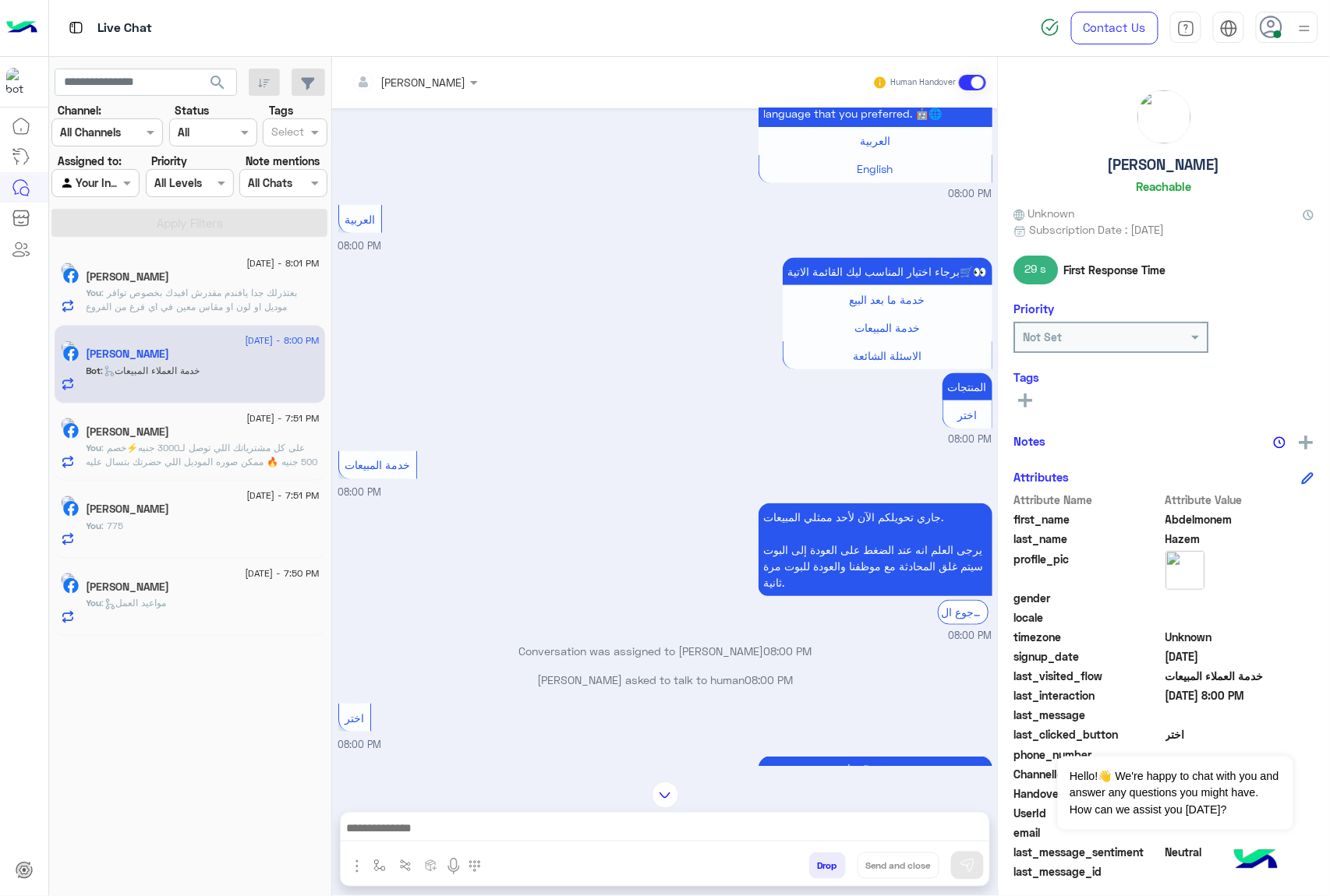
scroll to position [279, 0]
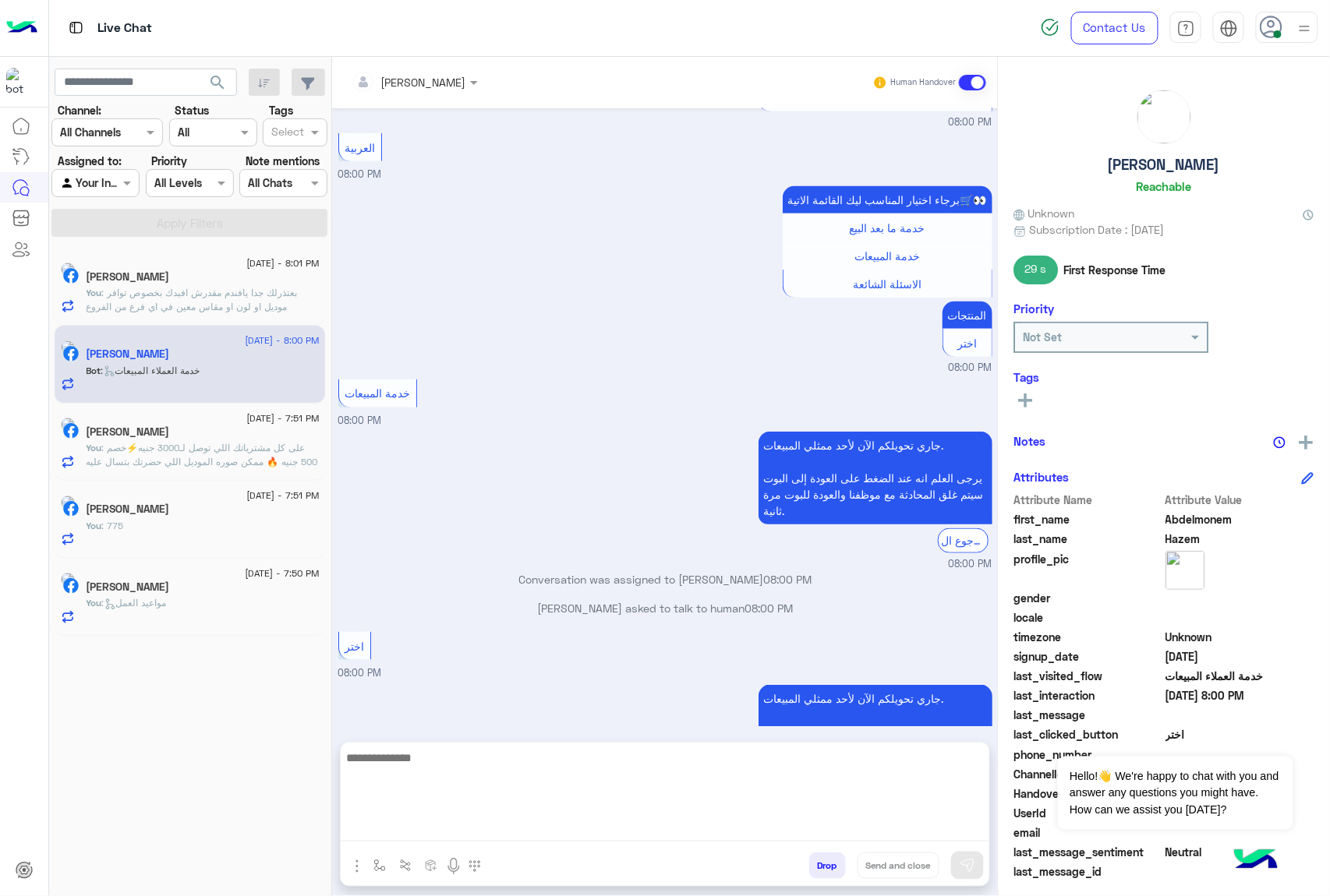
click at [494, 823] on textarea at bounding box center [665, 794] width 649 height 93
paste textarea "**********"
type textarea "**********"
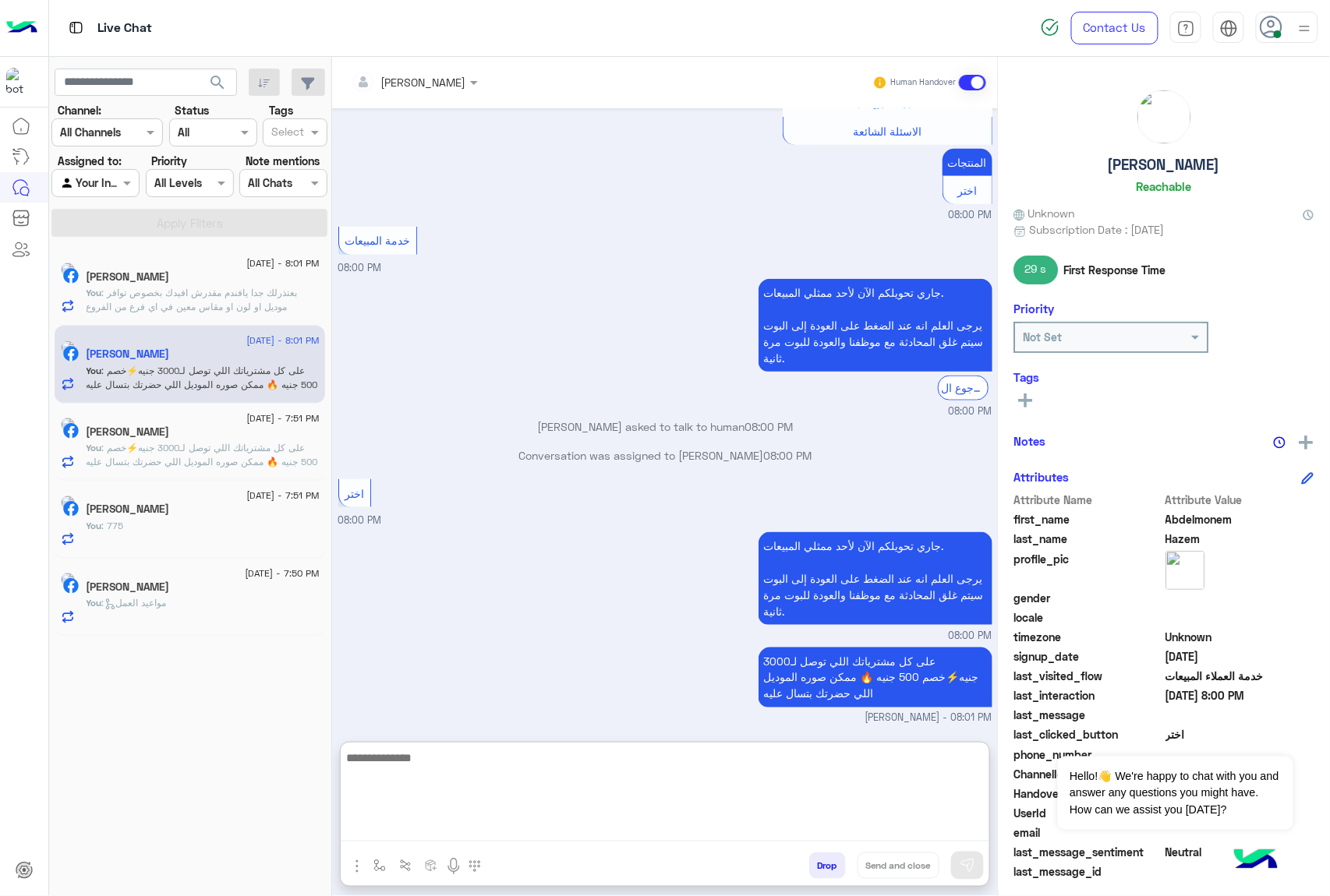
scroll to position [460, 0]
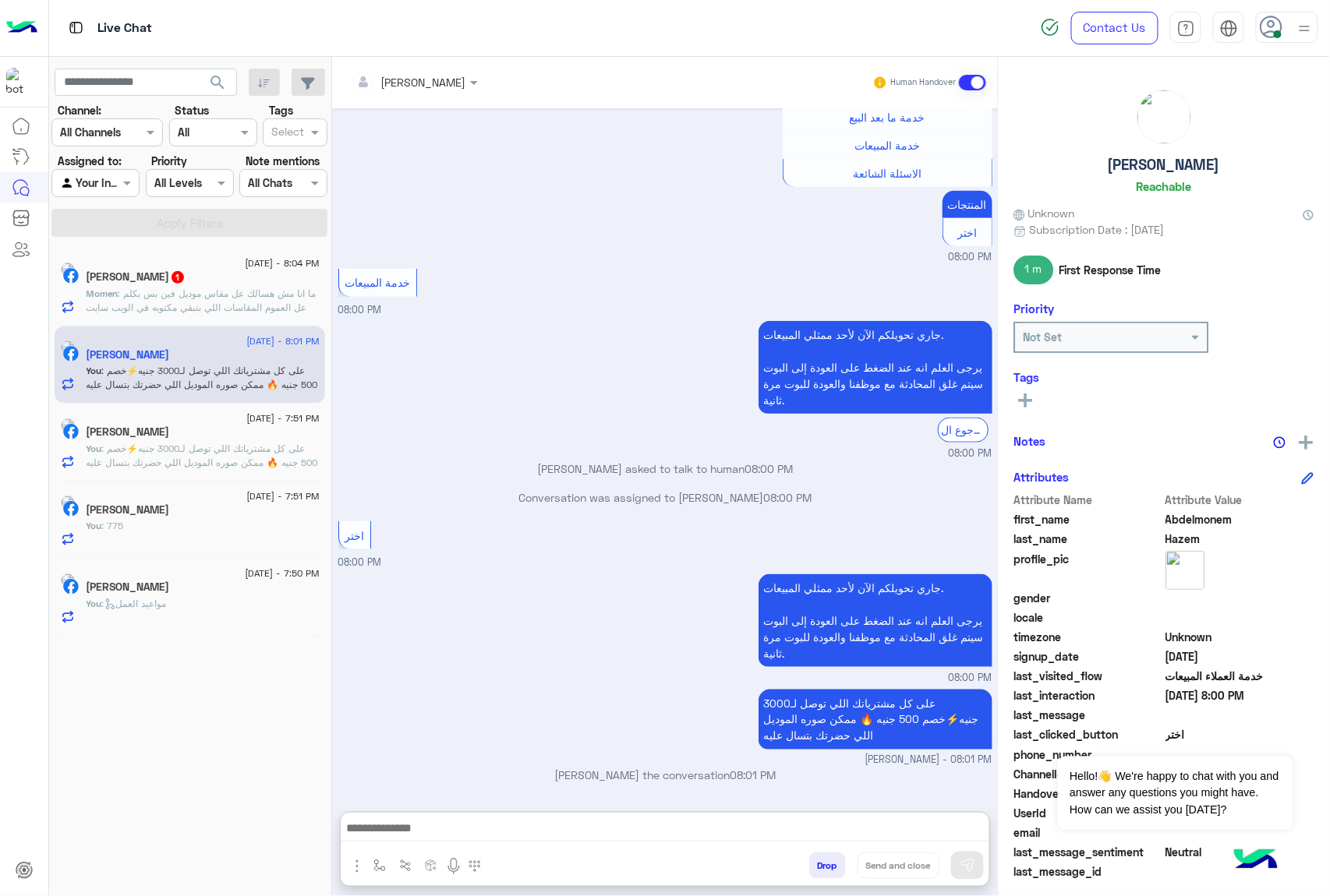
click at [166, 285] on div "Momen Faisal 1" at bounding box center [203, 278] width 233 height 17
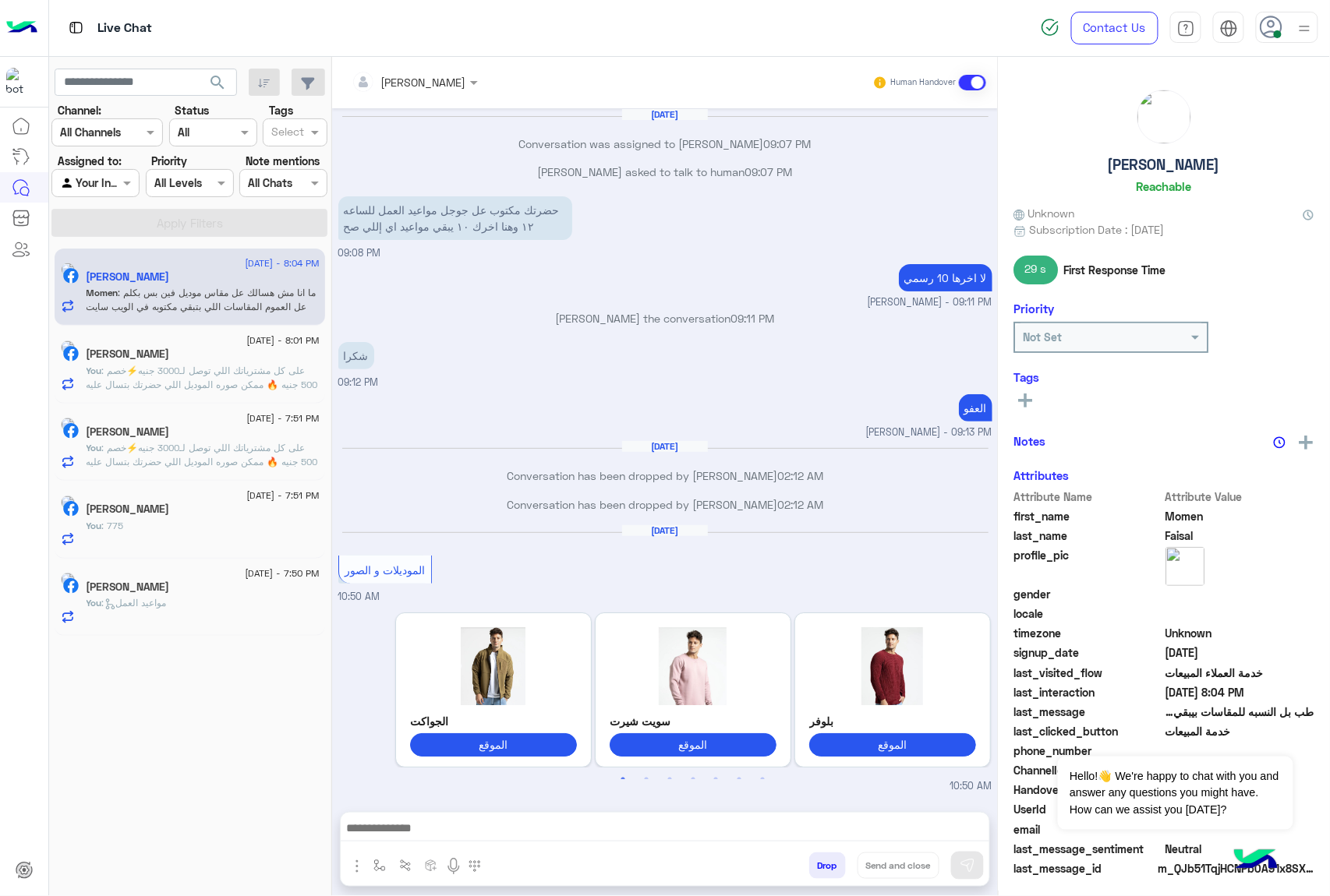
scroll to position [1607, 0]
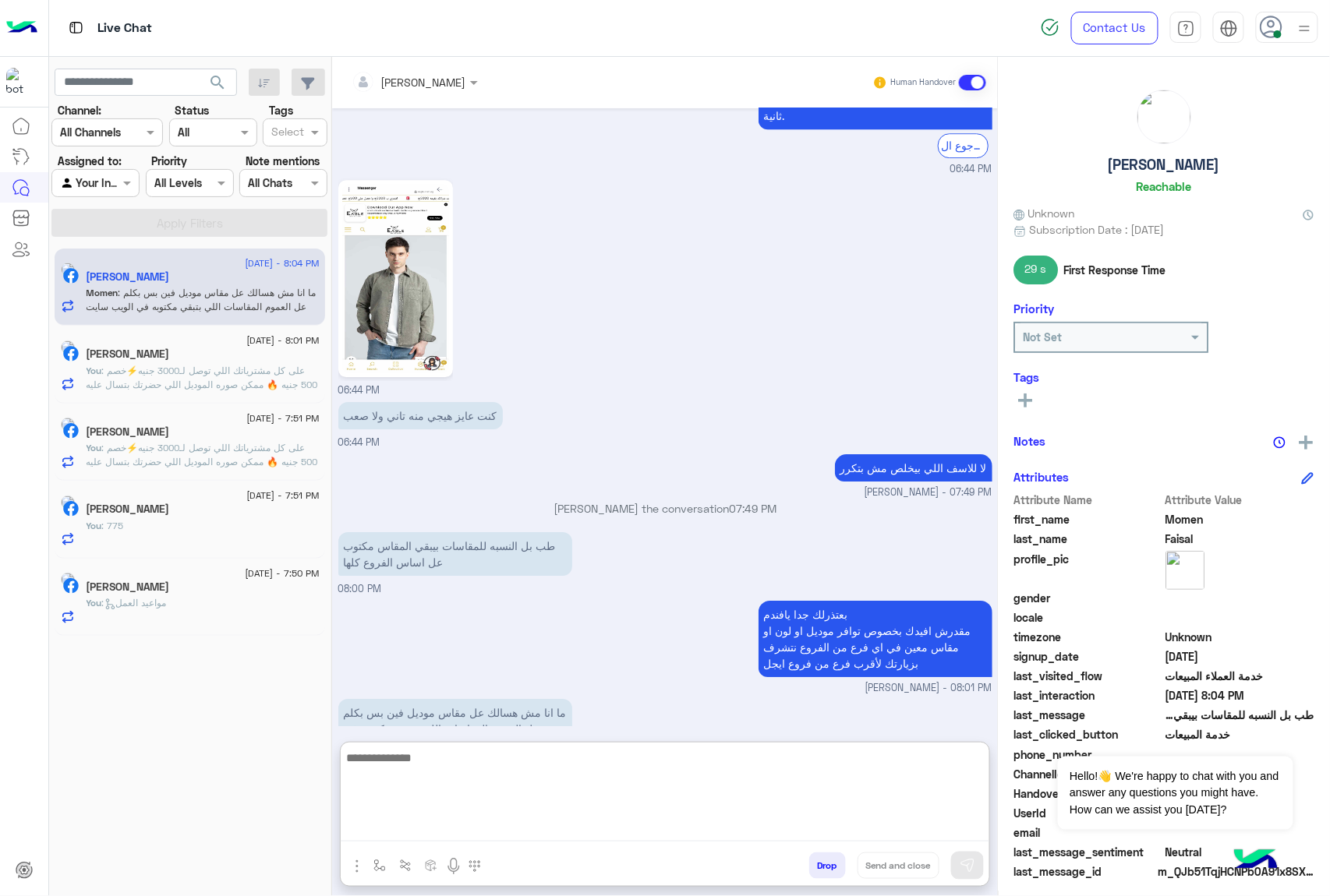
click at [434, 837] on textarea at bounding box center [665, 794] width 649 height 93
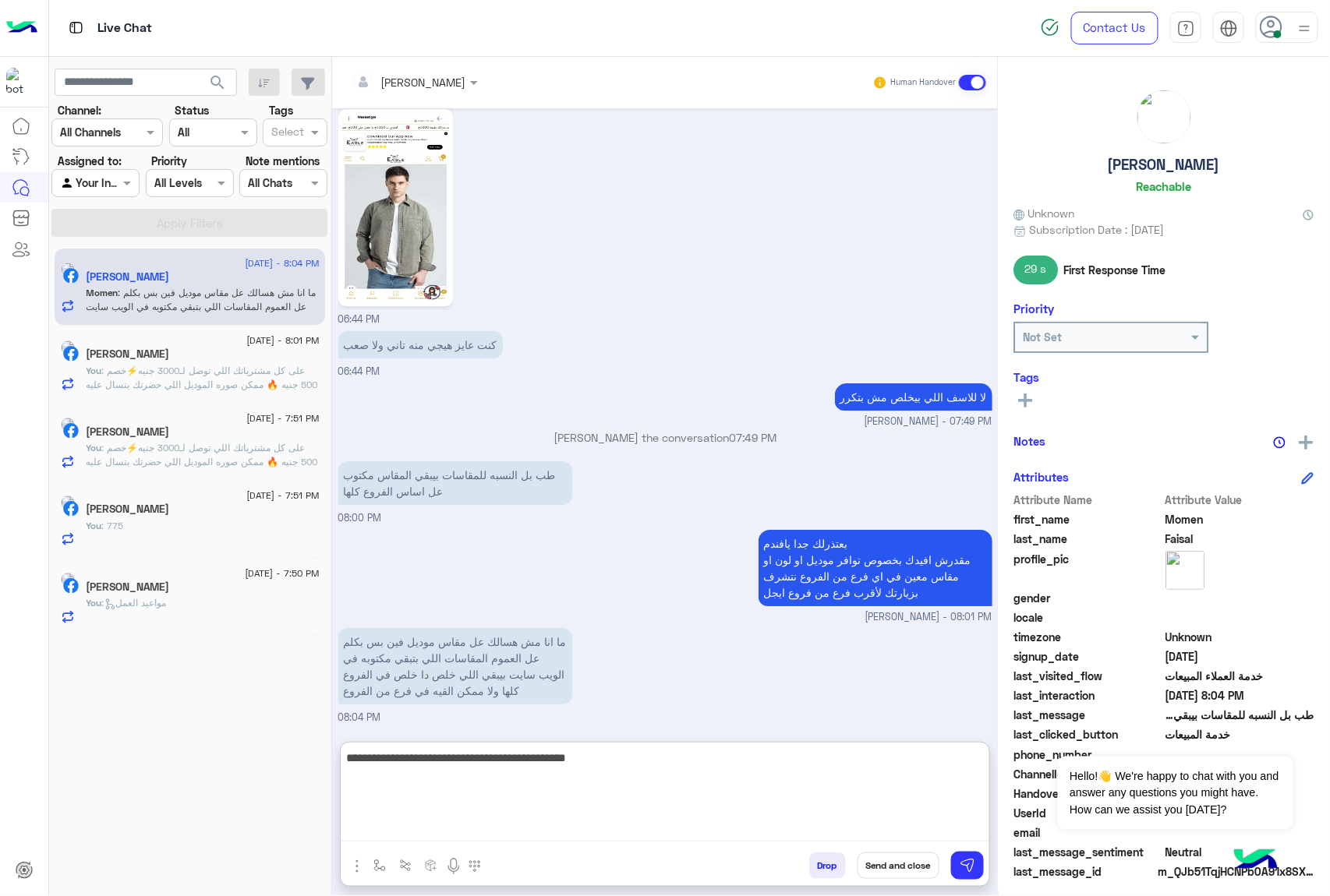
type textarea "**********"
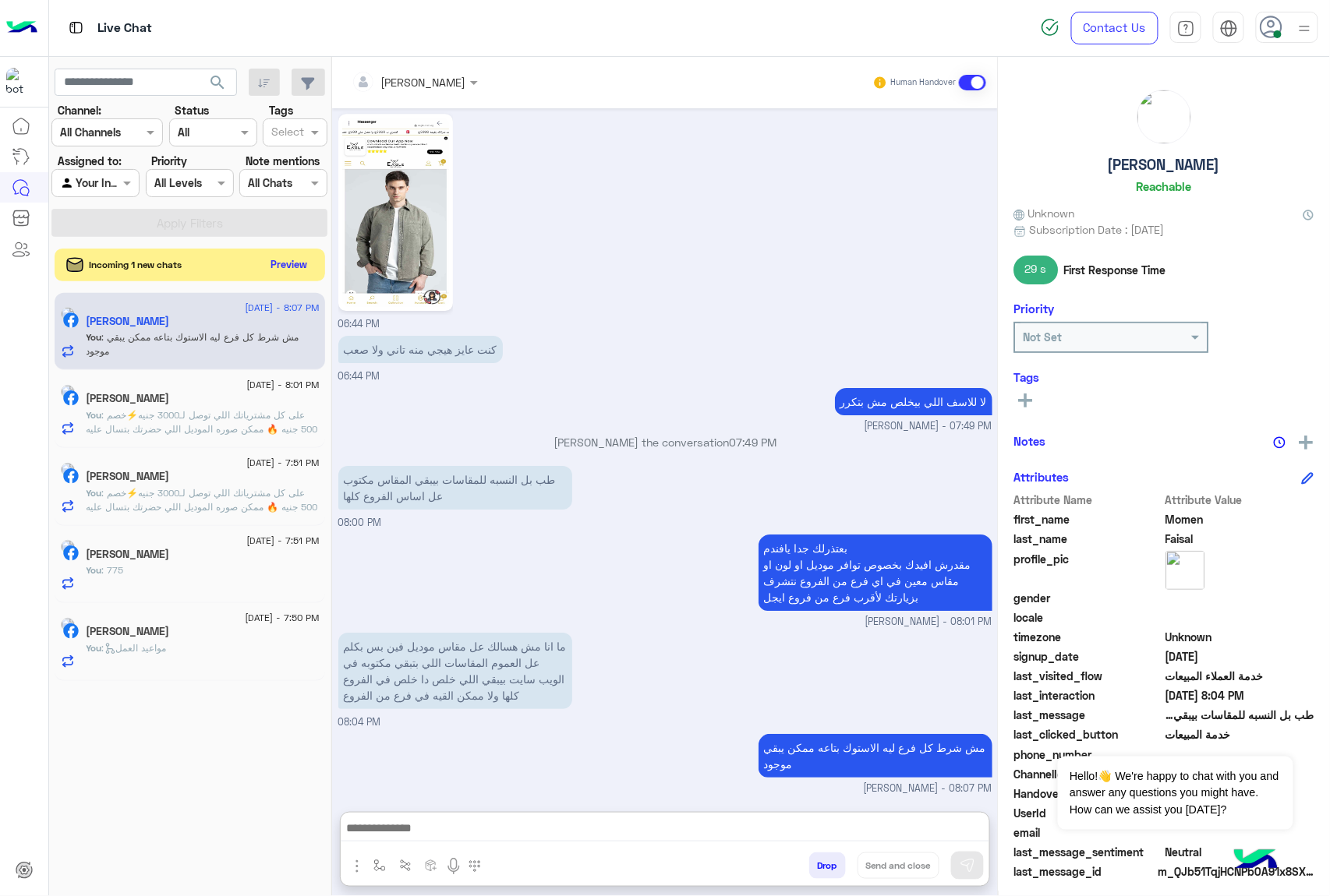
click at [281, 257] on button "Preview" at bounding box center [289, 264] width 48 height 21
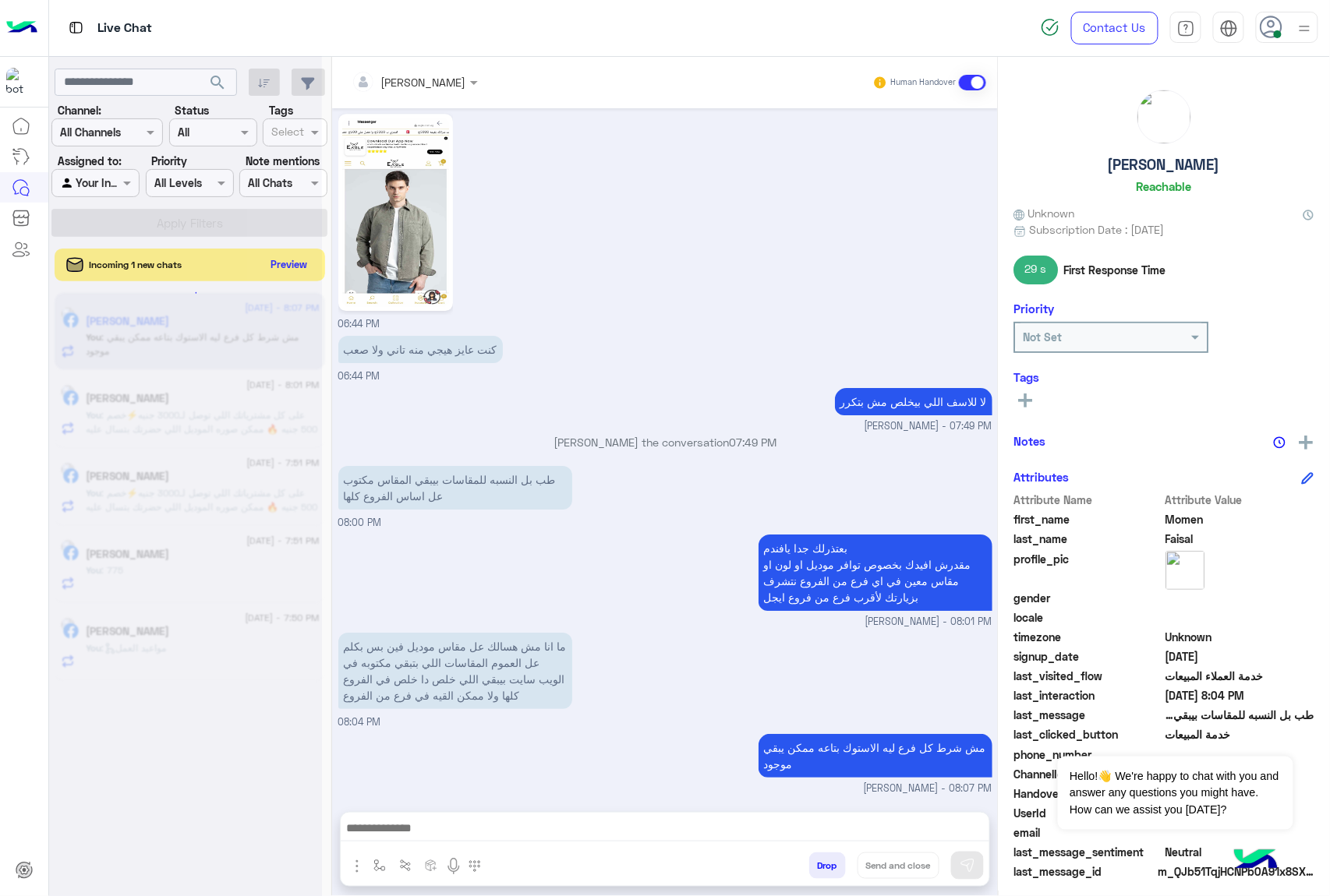
scroll to position [1672, 0]
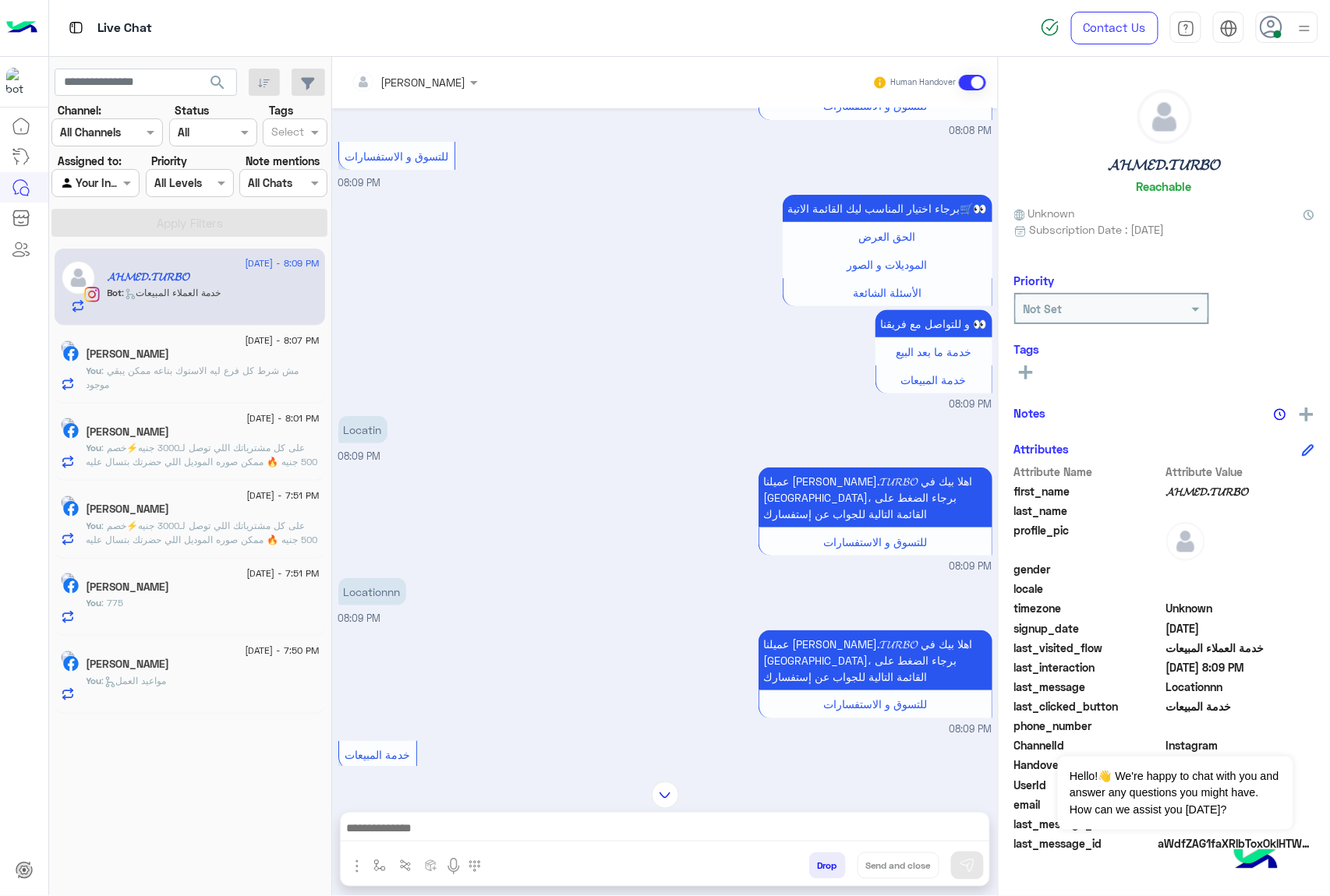
scroll to position [353, 0]
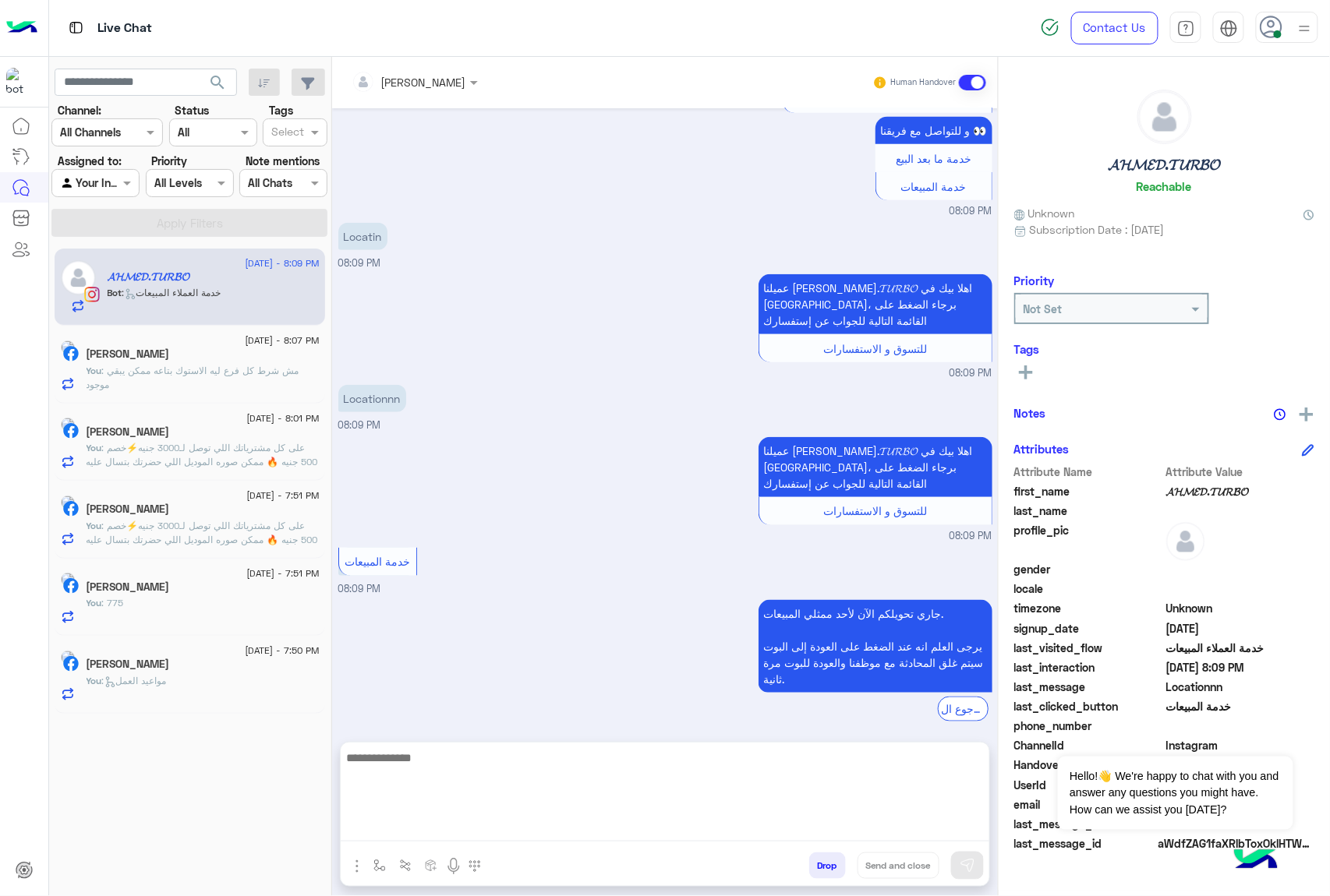
click at [413, 833] on textarea at bounding box center [665, 794] width 649 height 93
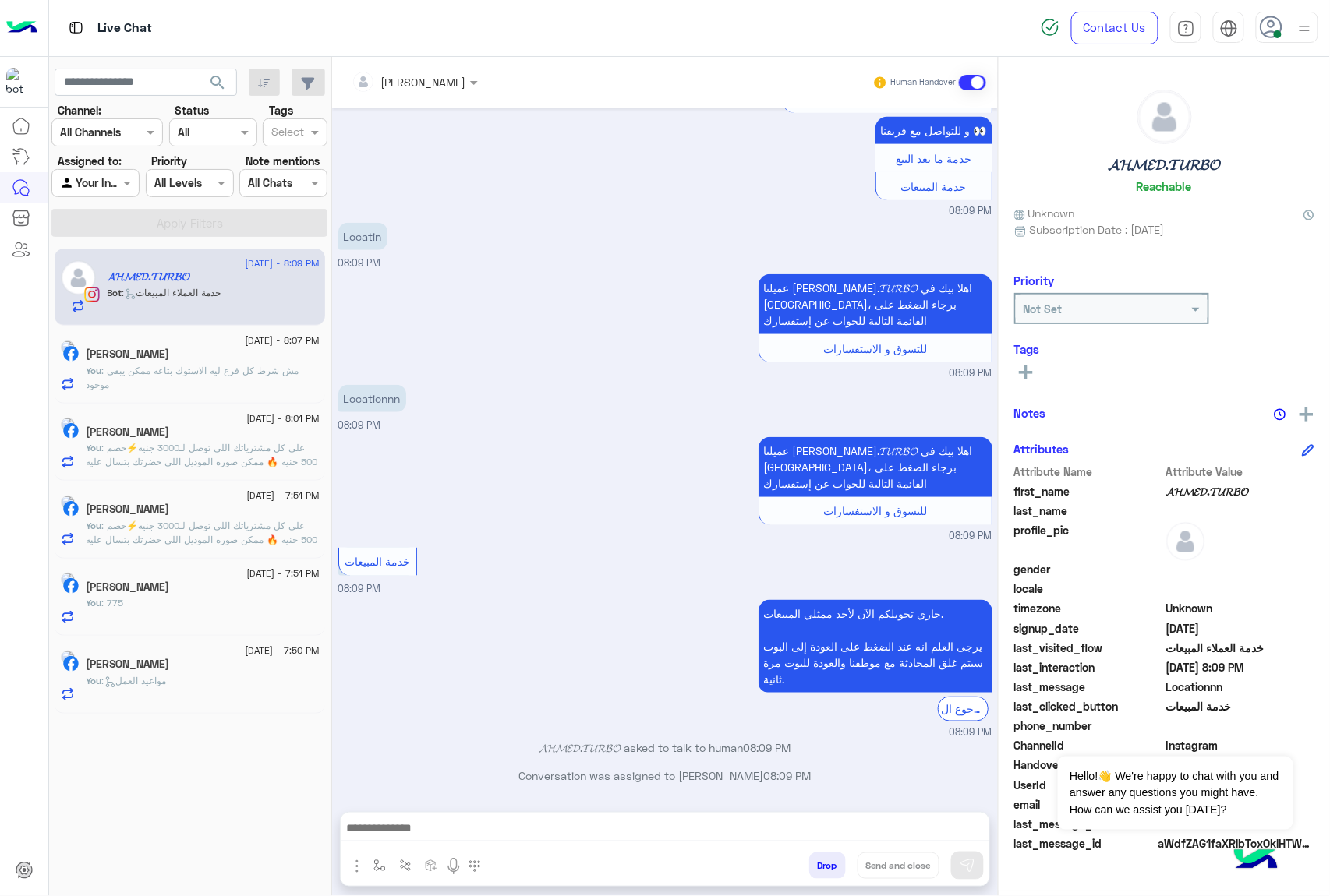
click at [353, 860] on img "button" at bounding box center [357, 866] width 18 height 18
click at [384, 832] on span "Images" at bounding box center [393, 833] width 40 height 18
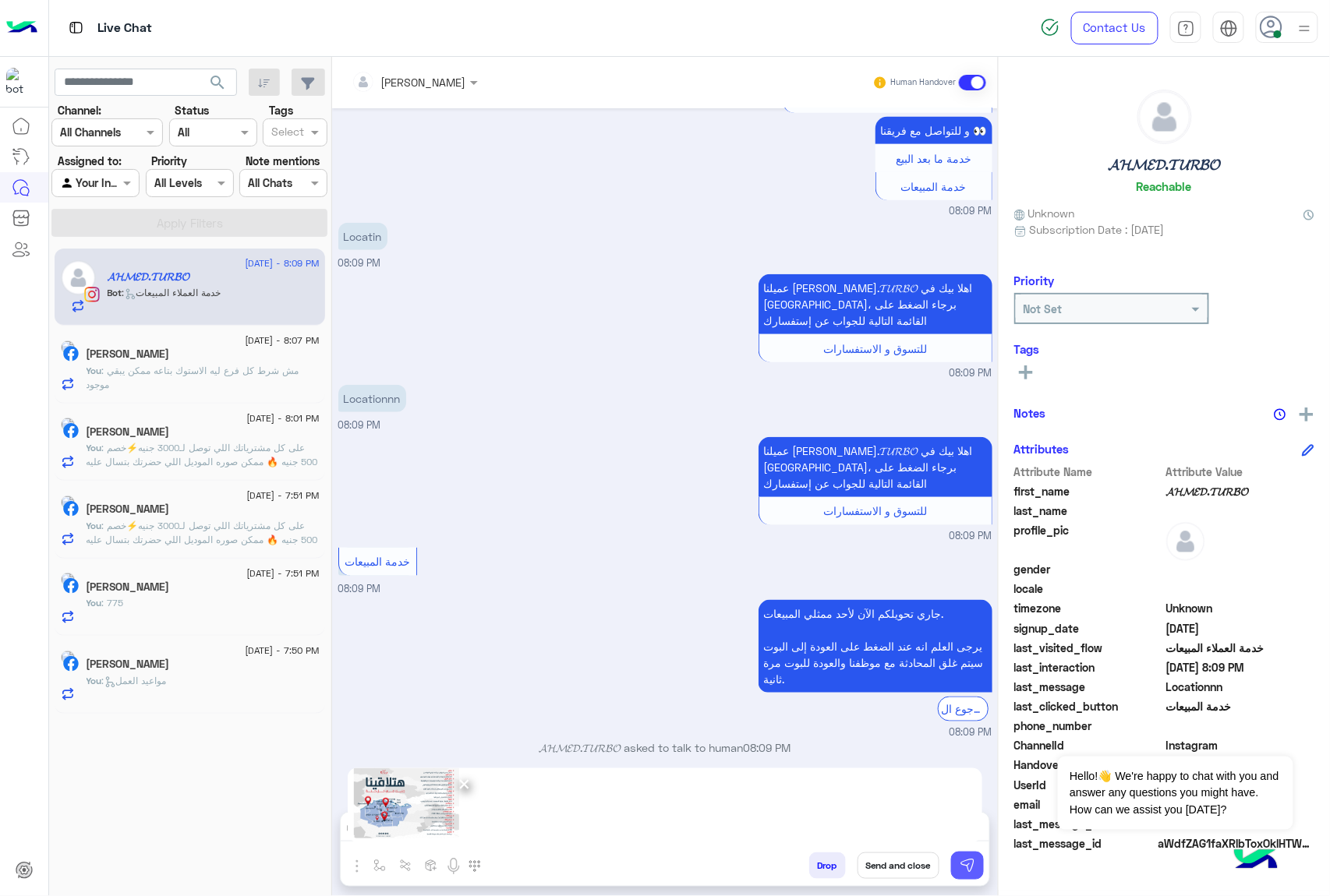
click at [952, 854] on button at bounding box center [966, 866] width 33 height 28
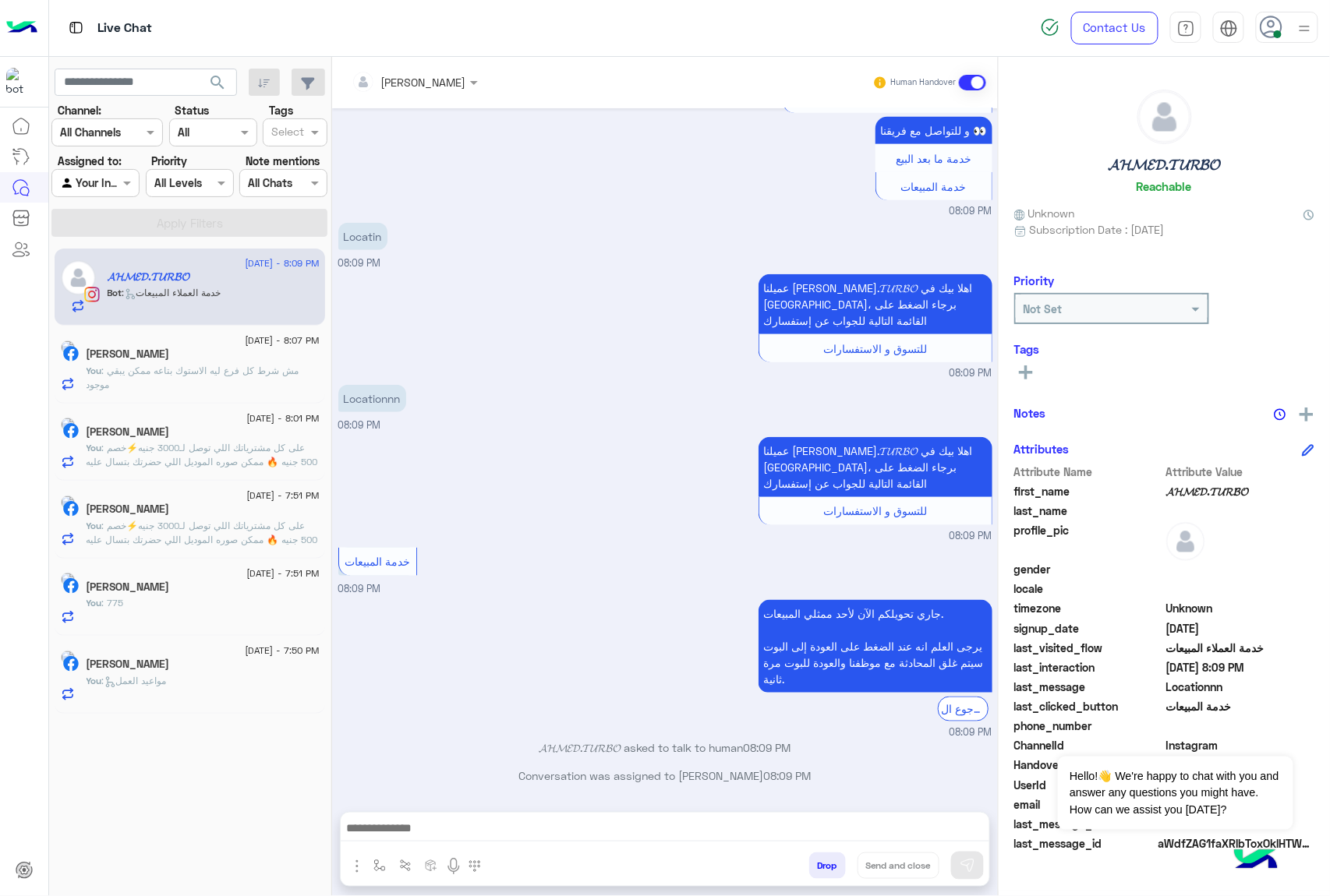
scroll to position [593, 0]
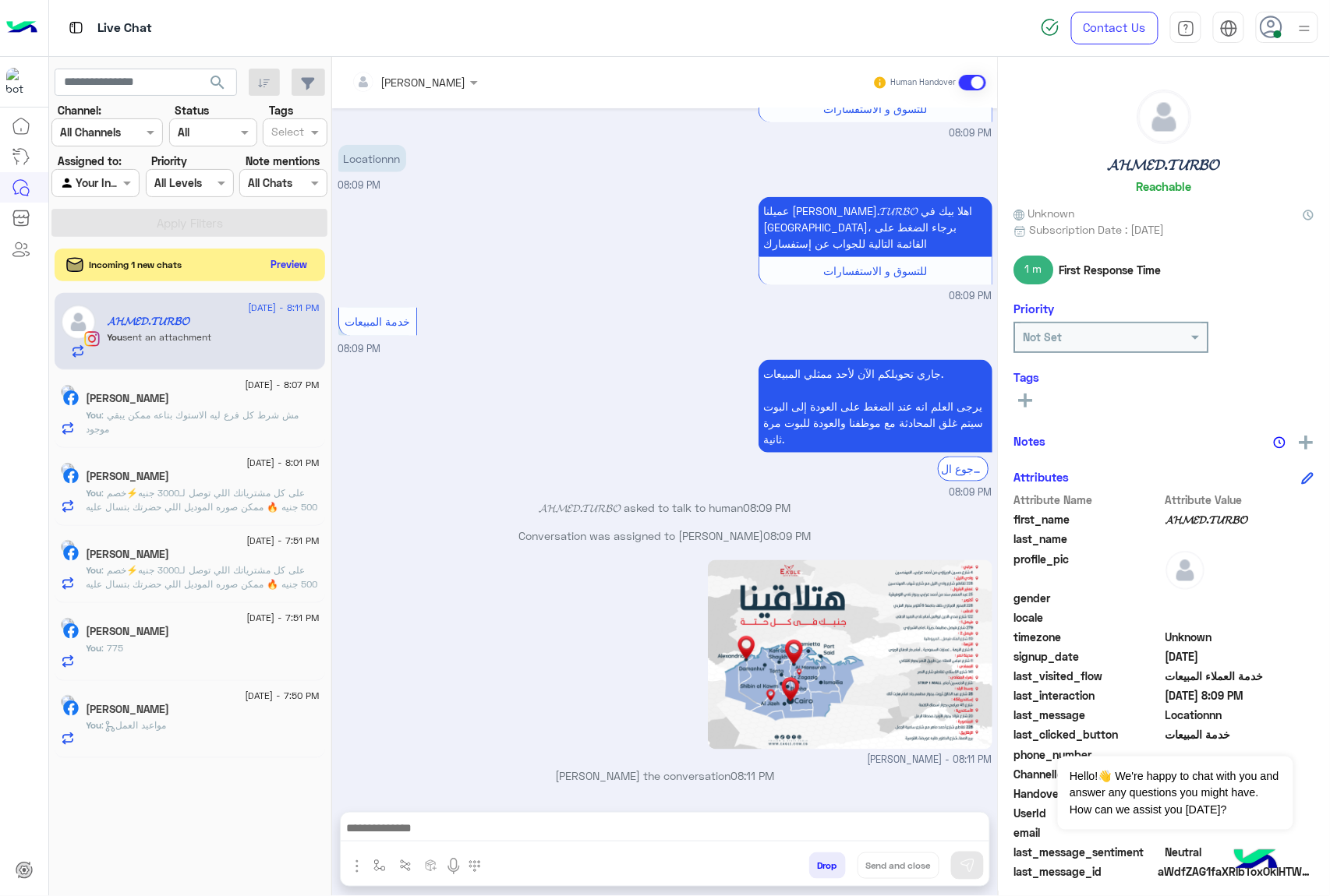
click at [289, 267] on button "Preview" at bounding box center [289, 264] width 48 height 21
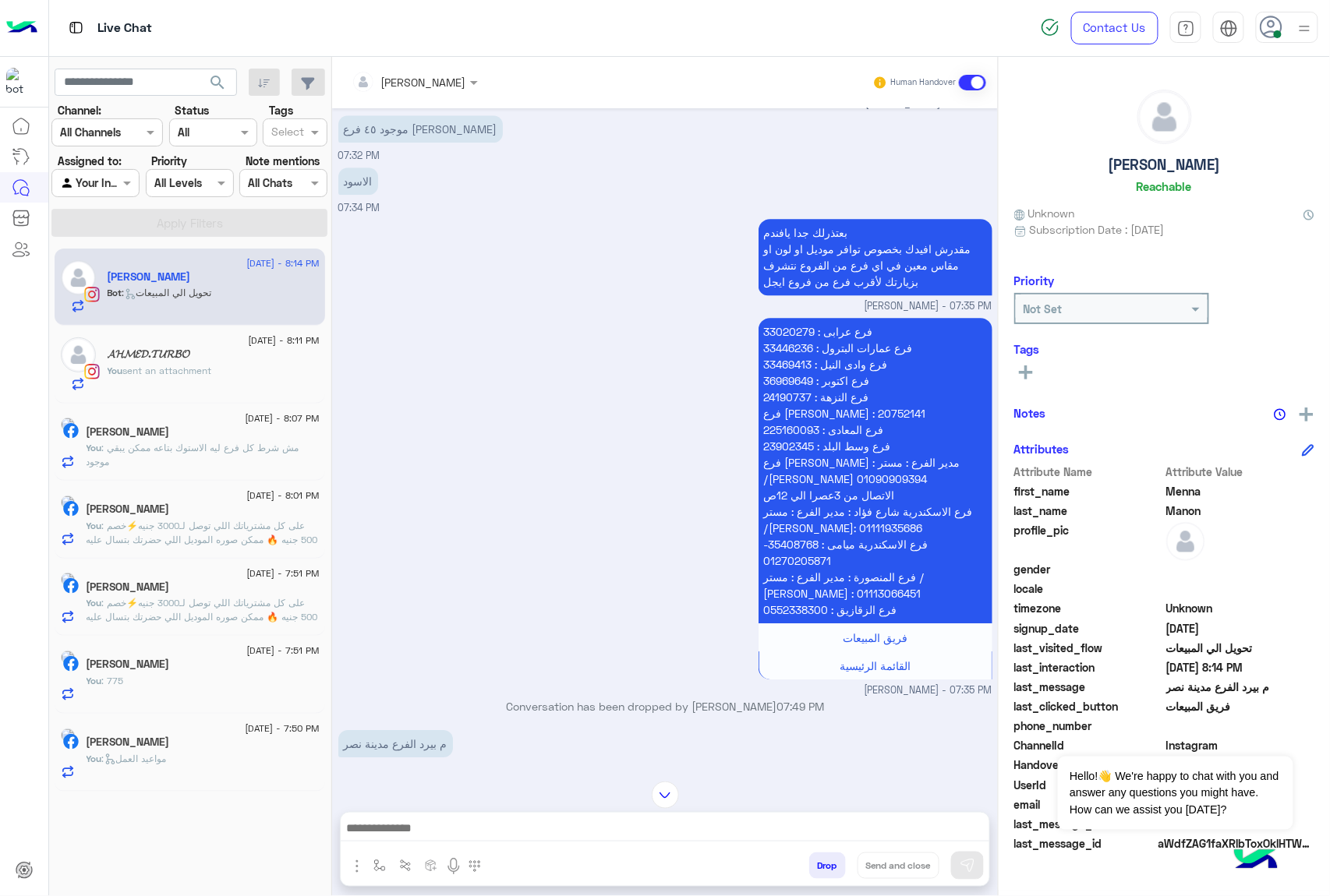
scroll to position [1815, 0]
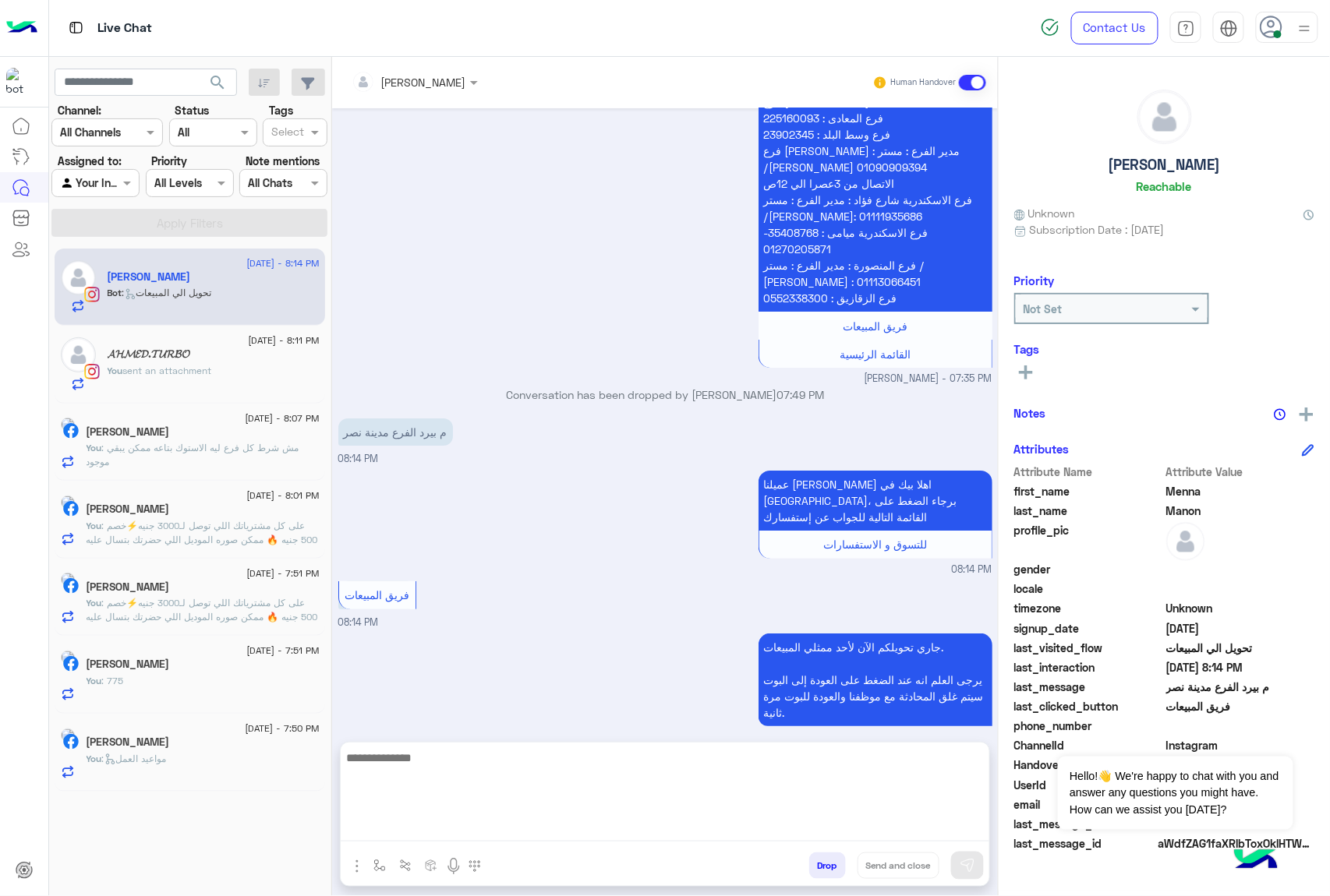
click at [419, 824] on textarea at bounding box center [665, 794] width 649 height 93
type textarea "**********"
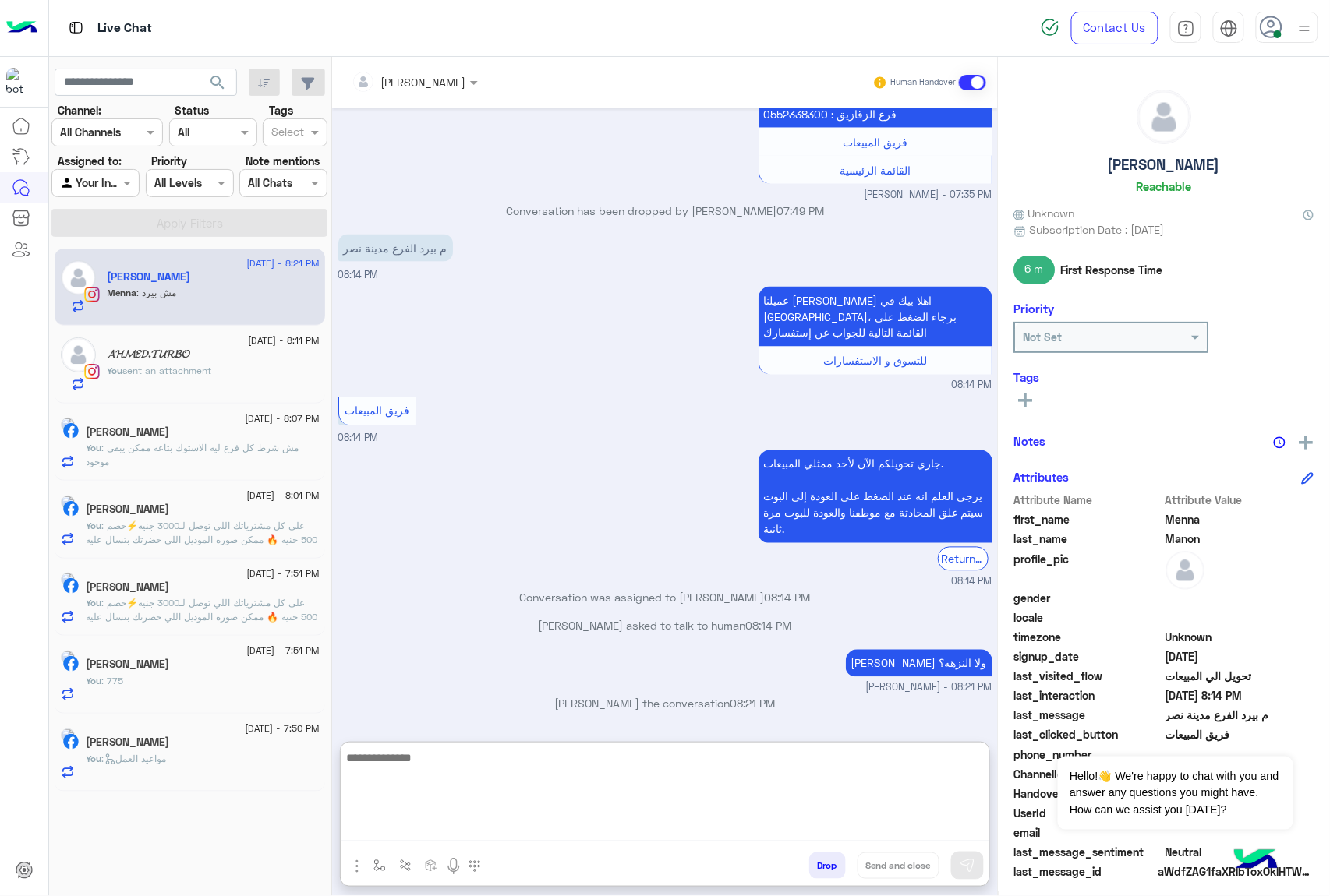
scroll to position [2828, 0]
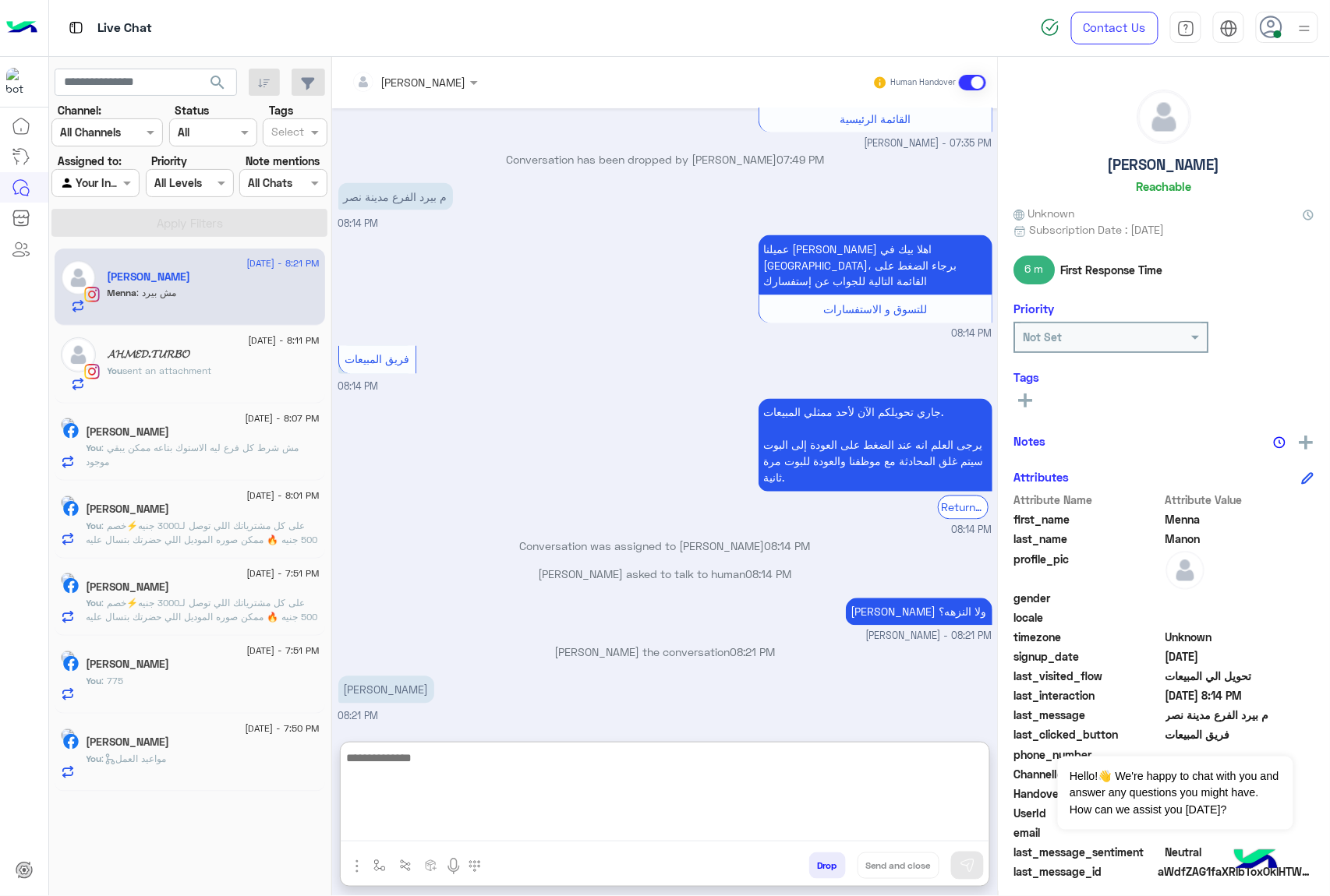
click at [439, 764] on textarea at bounding box center [665, 794] width 649 height 93
paste textarea "**********"
type textarea "**********"
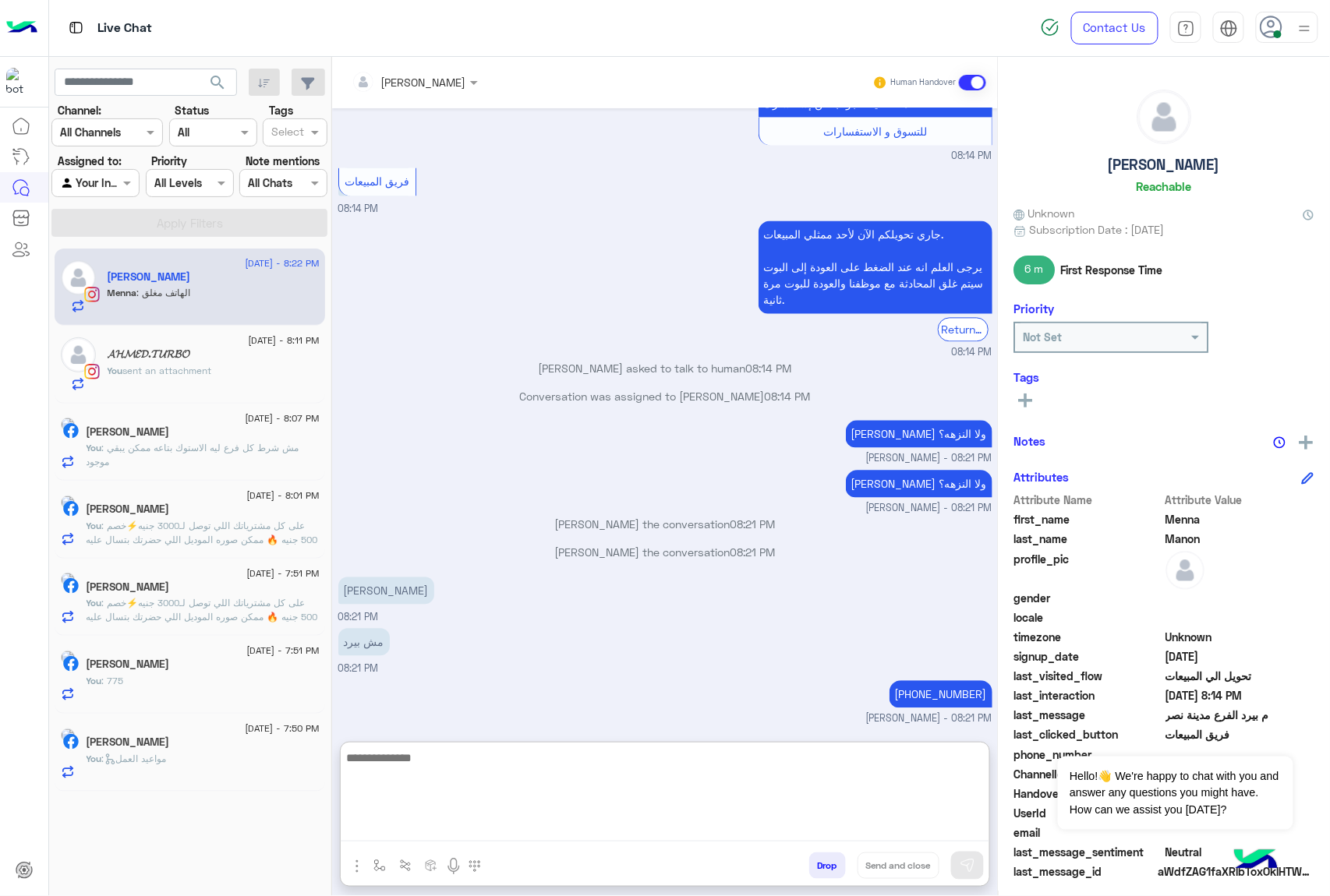
scroll to position [3008, 0]
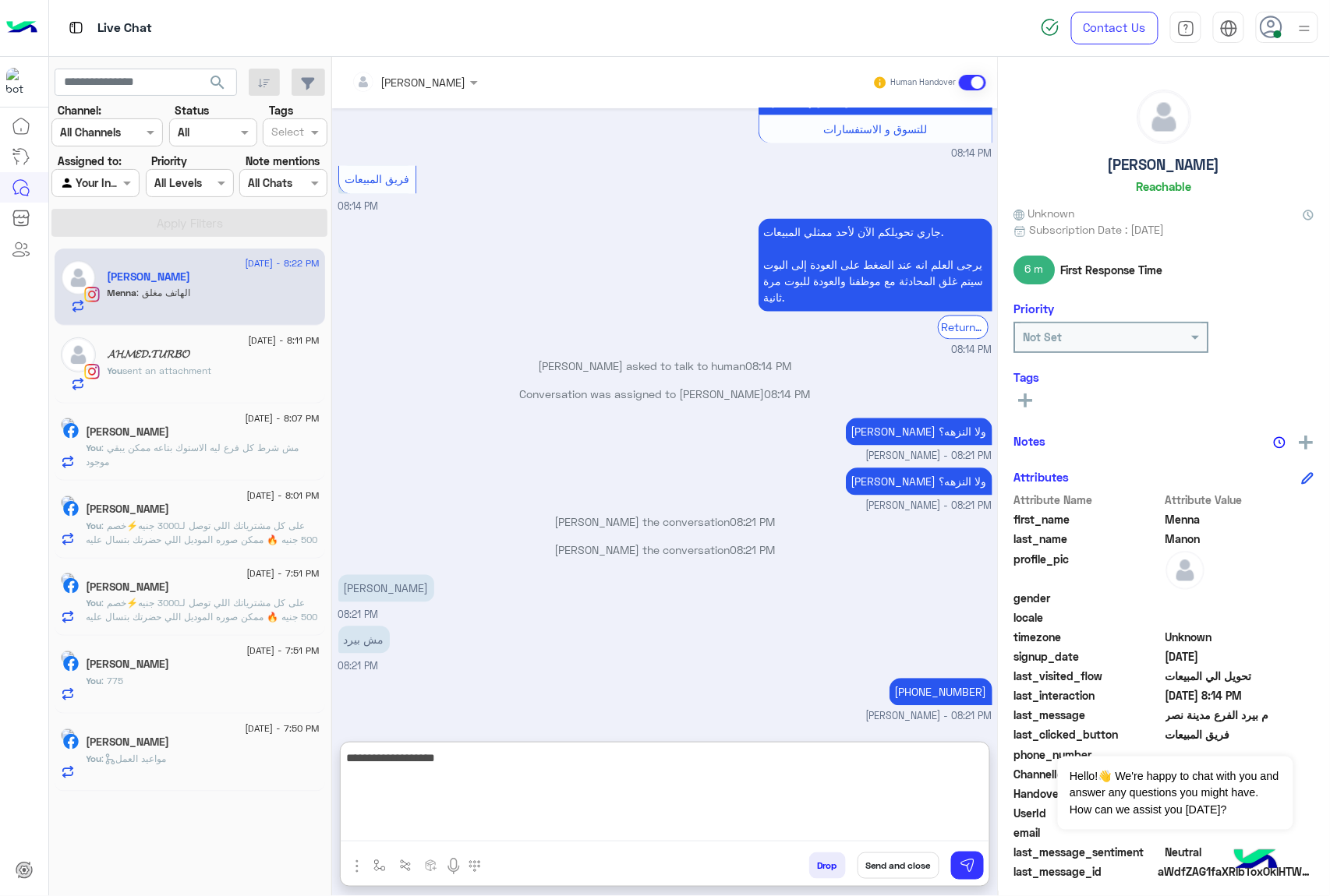
type textarea "**********"
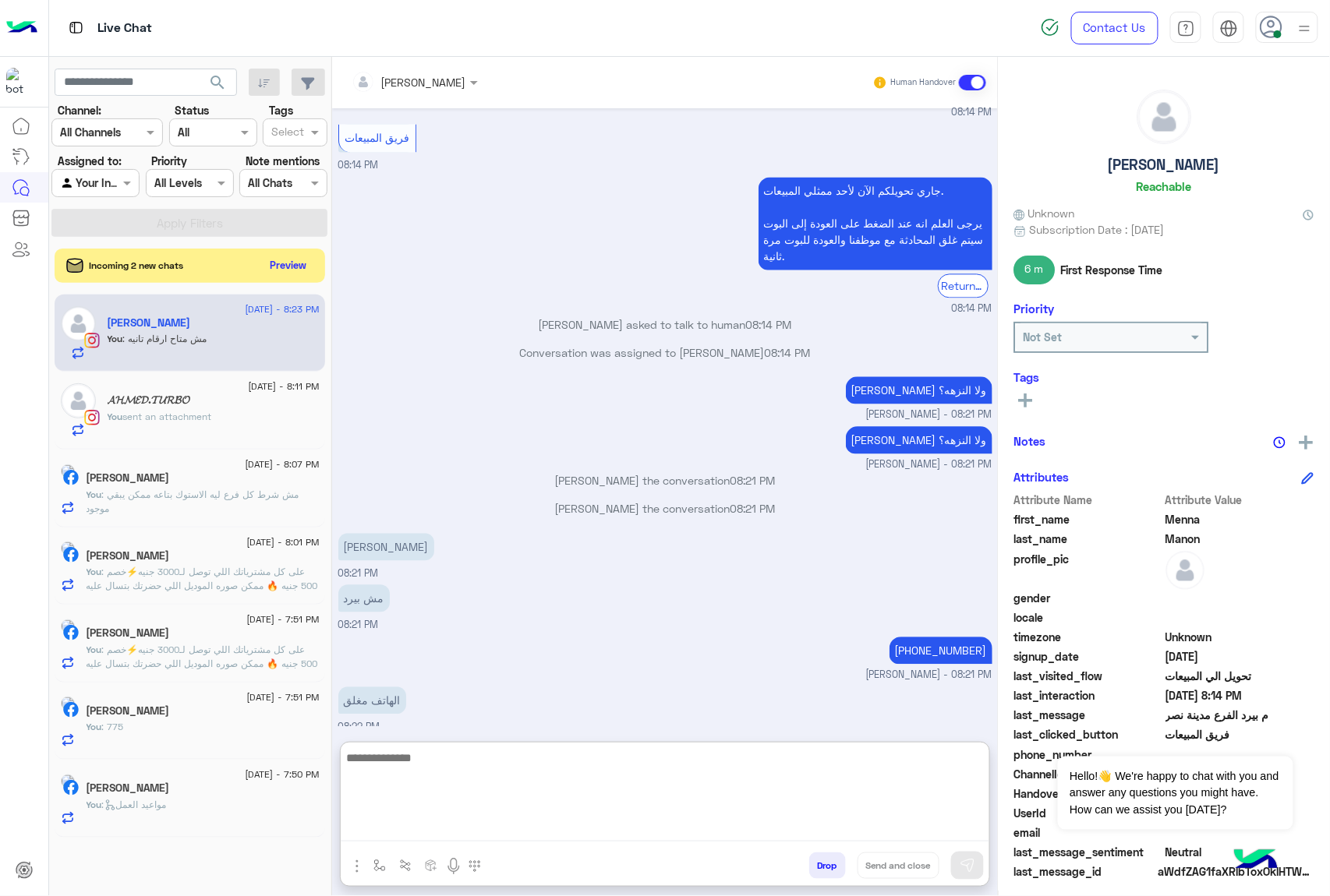
scroll to position [3057, 0]
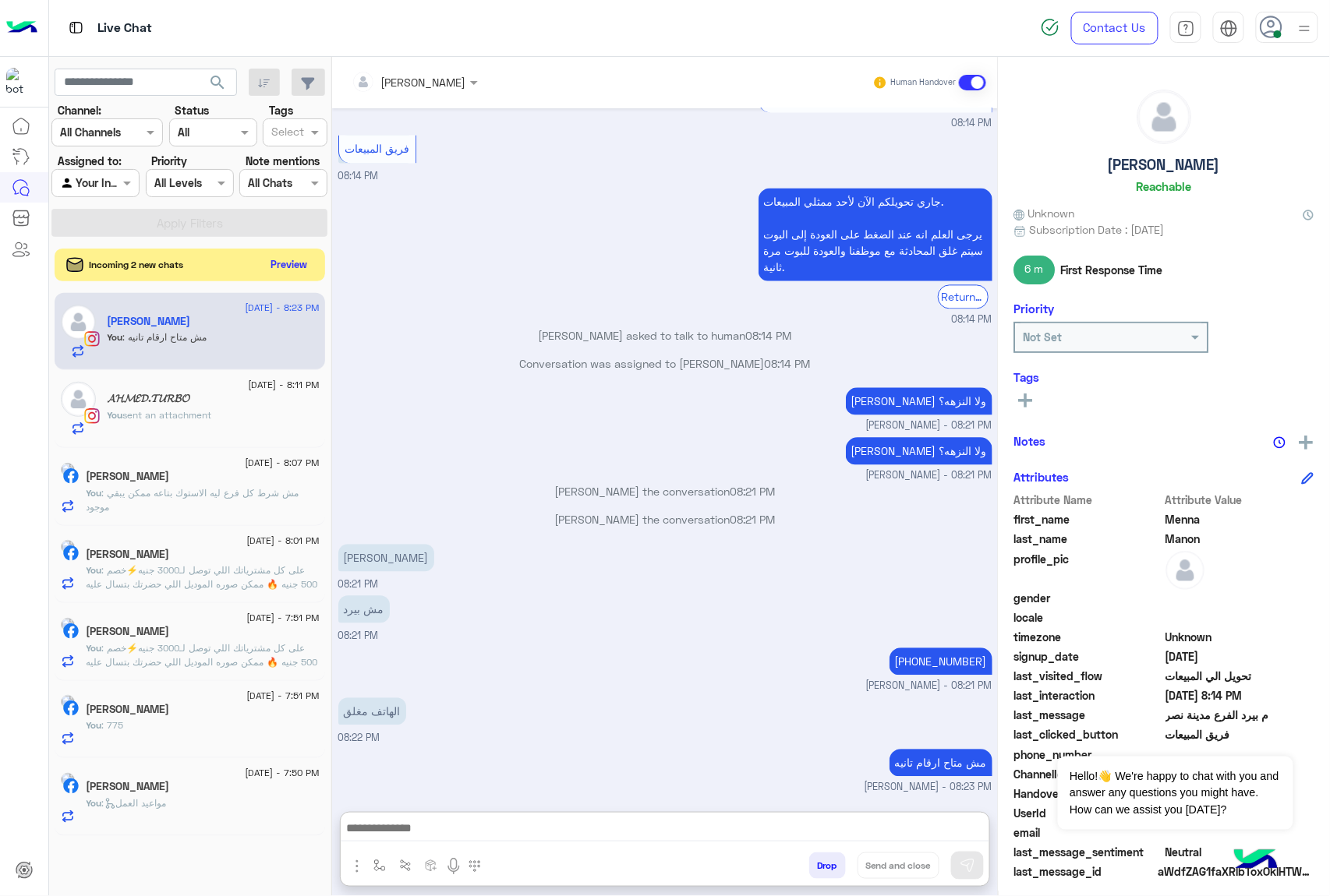
click at [291, 268] on button "Preview" at bounding box center [289, 264] width 48 height 21
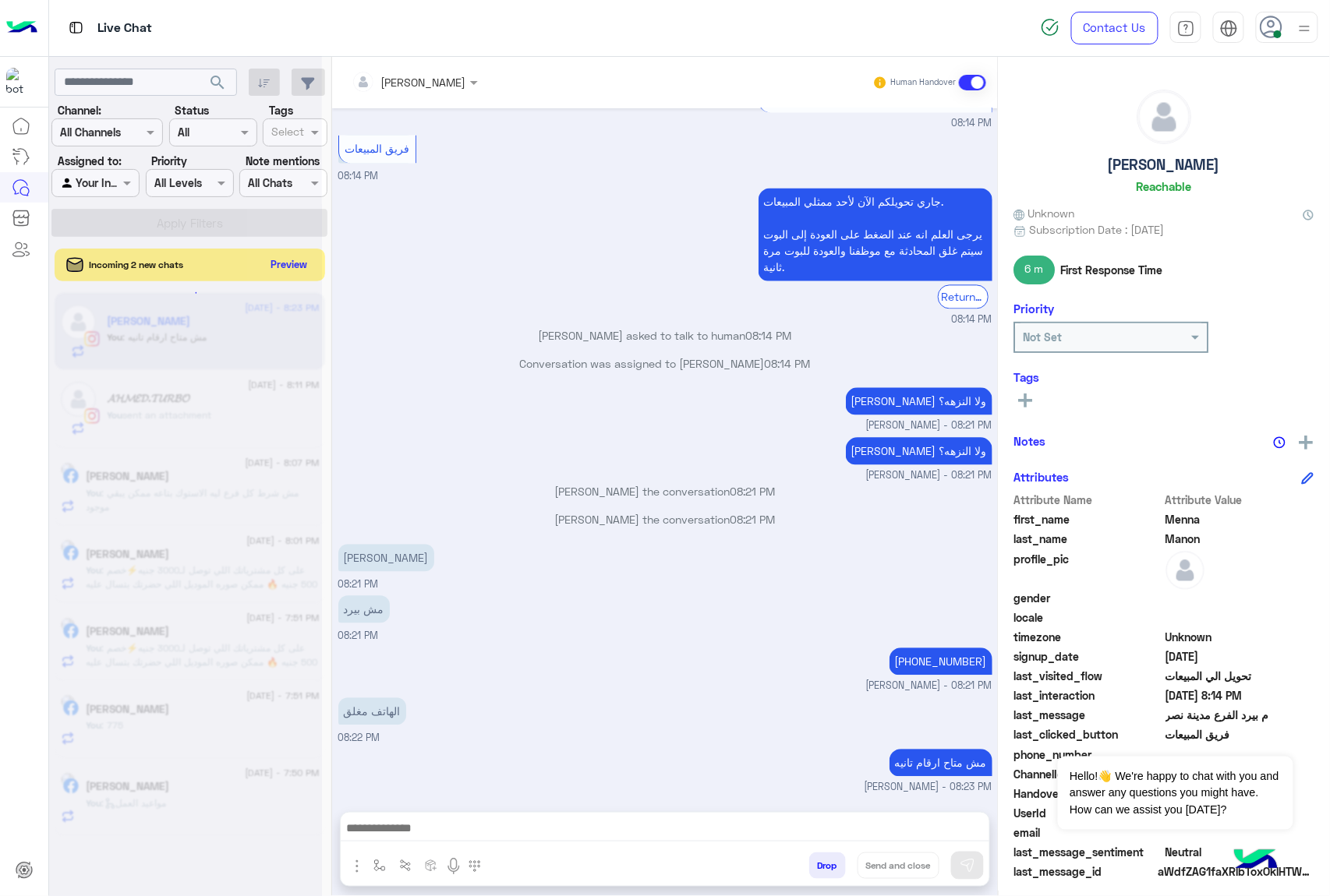
scroll to position [2986, 0]
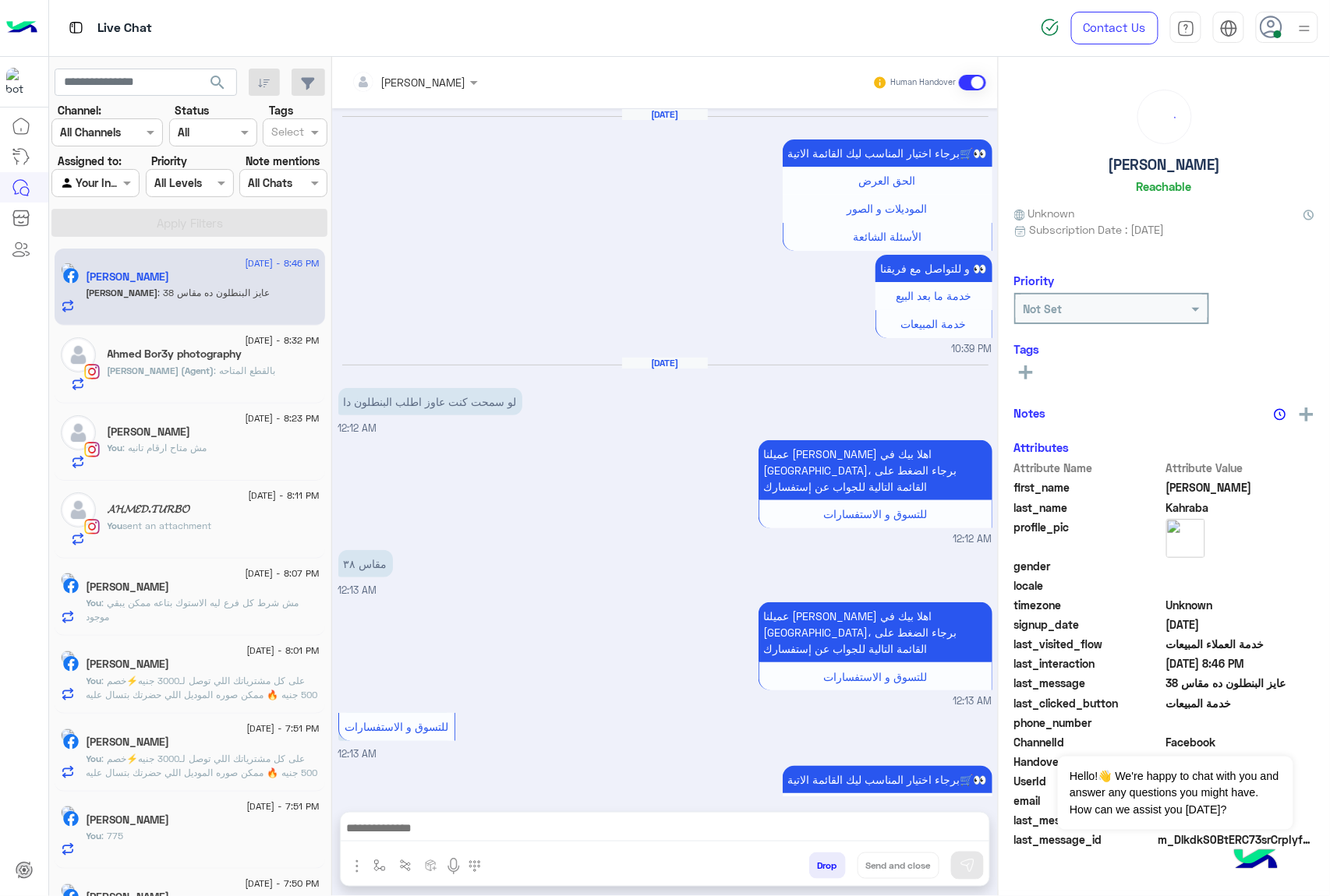
scroll to position [2535, 0]
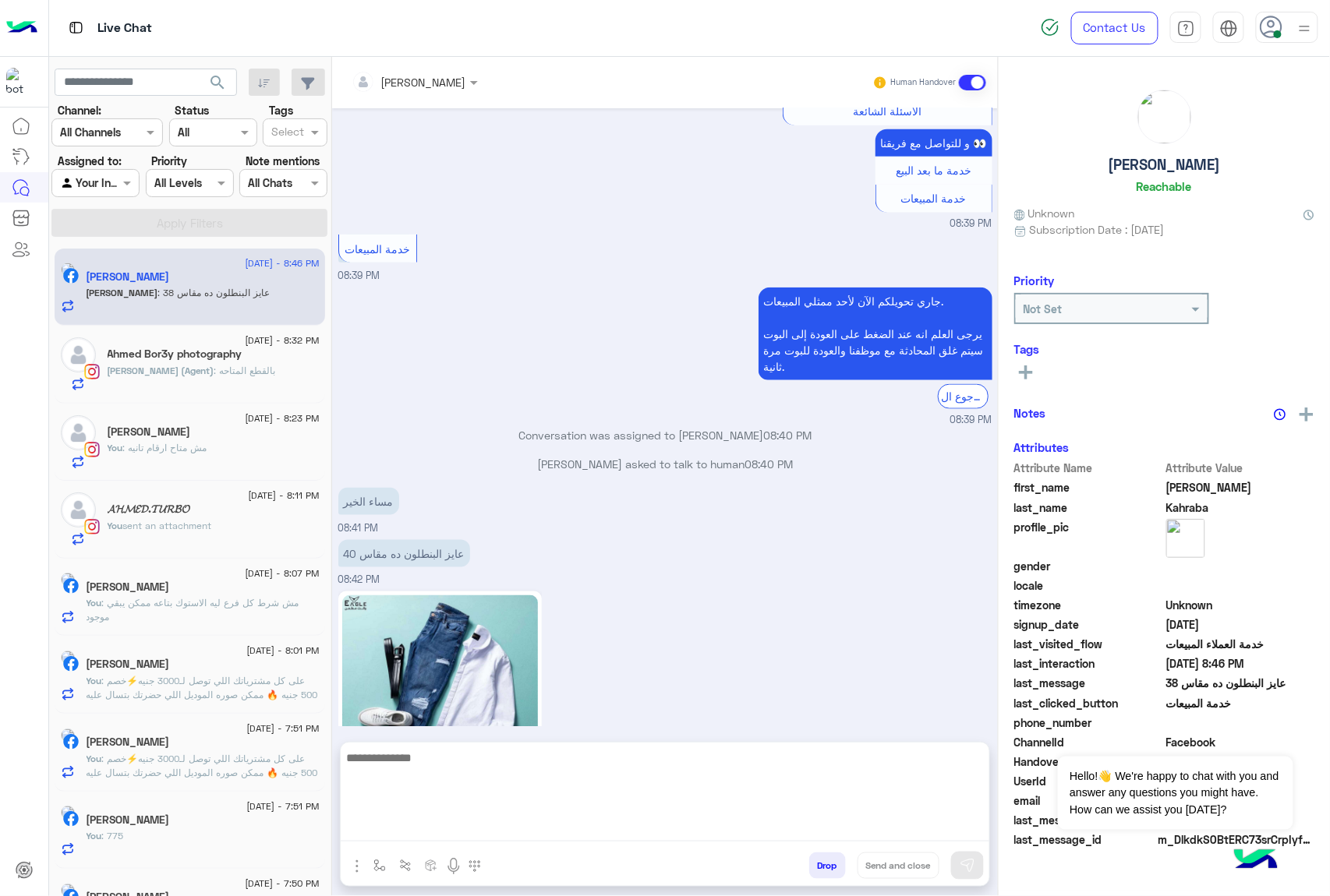
click at [436, 836] on textarea at bounding box center [665, 794] width 649 height 93
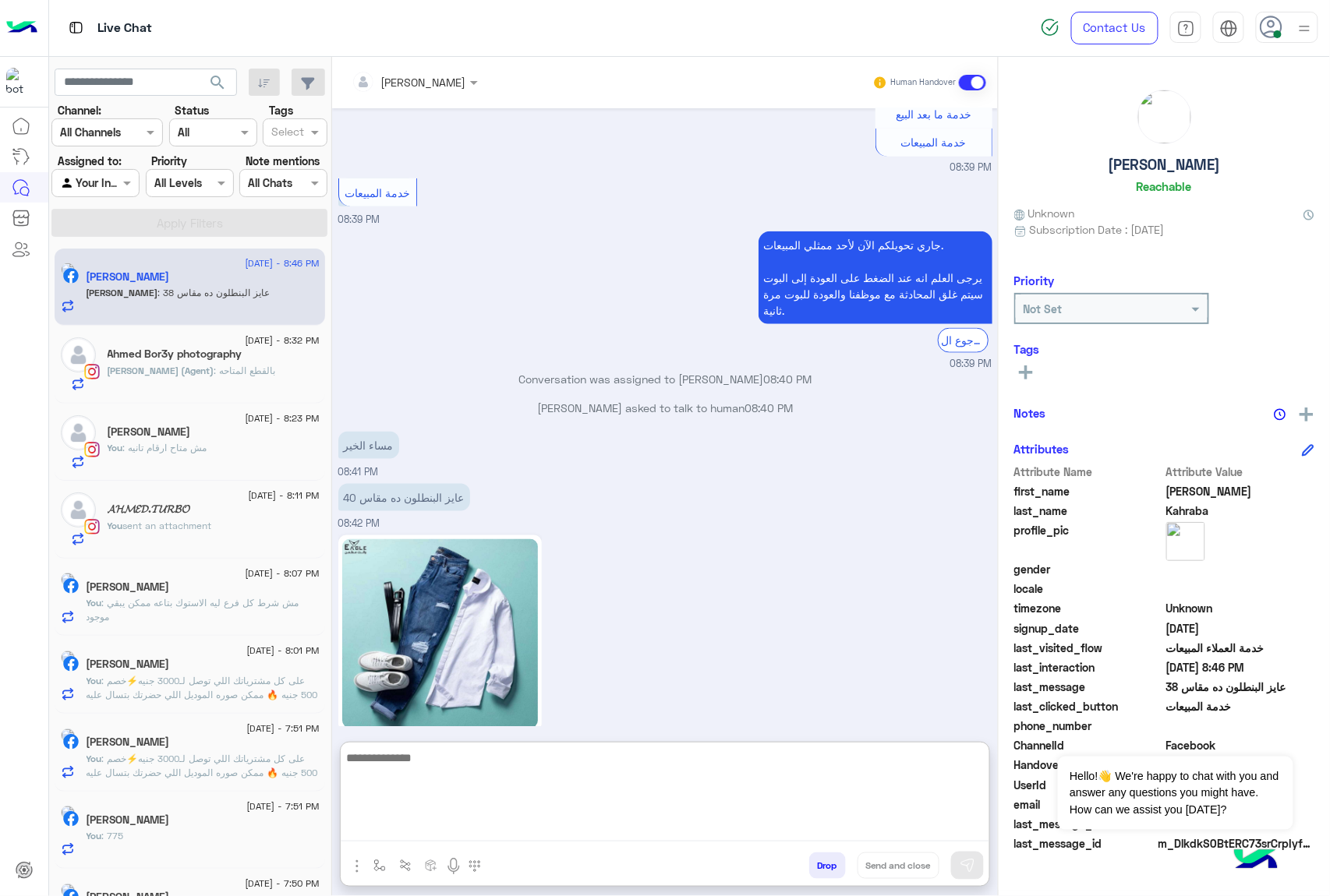
scroll to position [2605, 0]
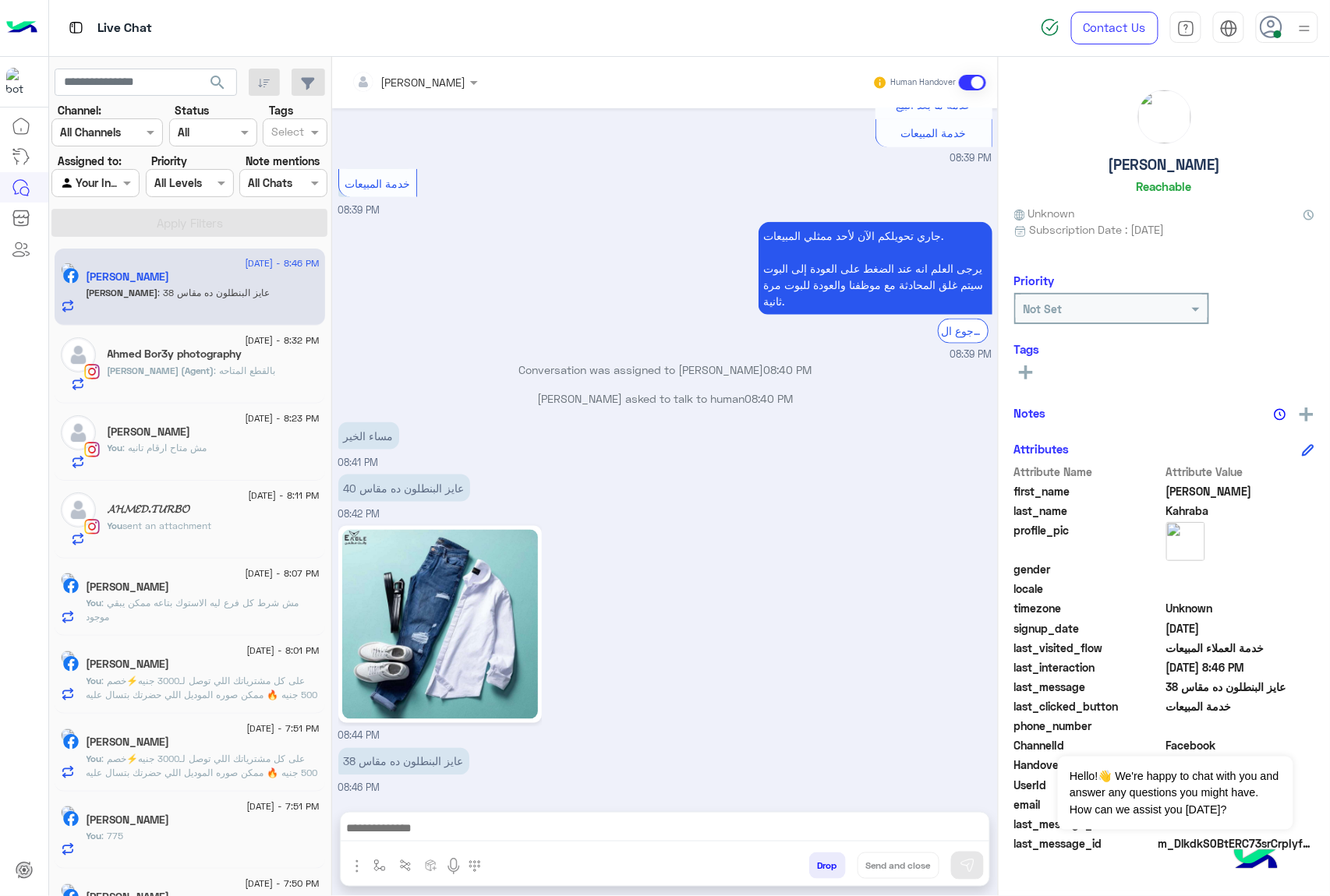
click at [474, 609] on img at bounding box center [440, 624] width 197 height 189
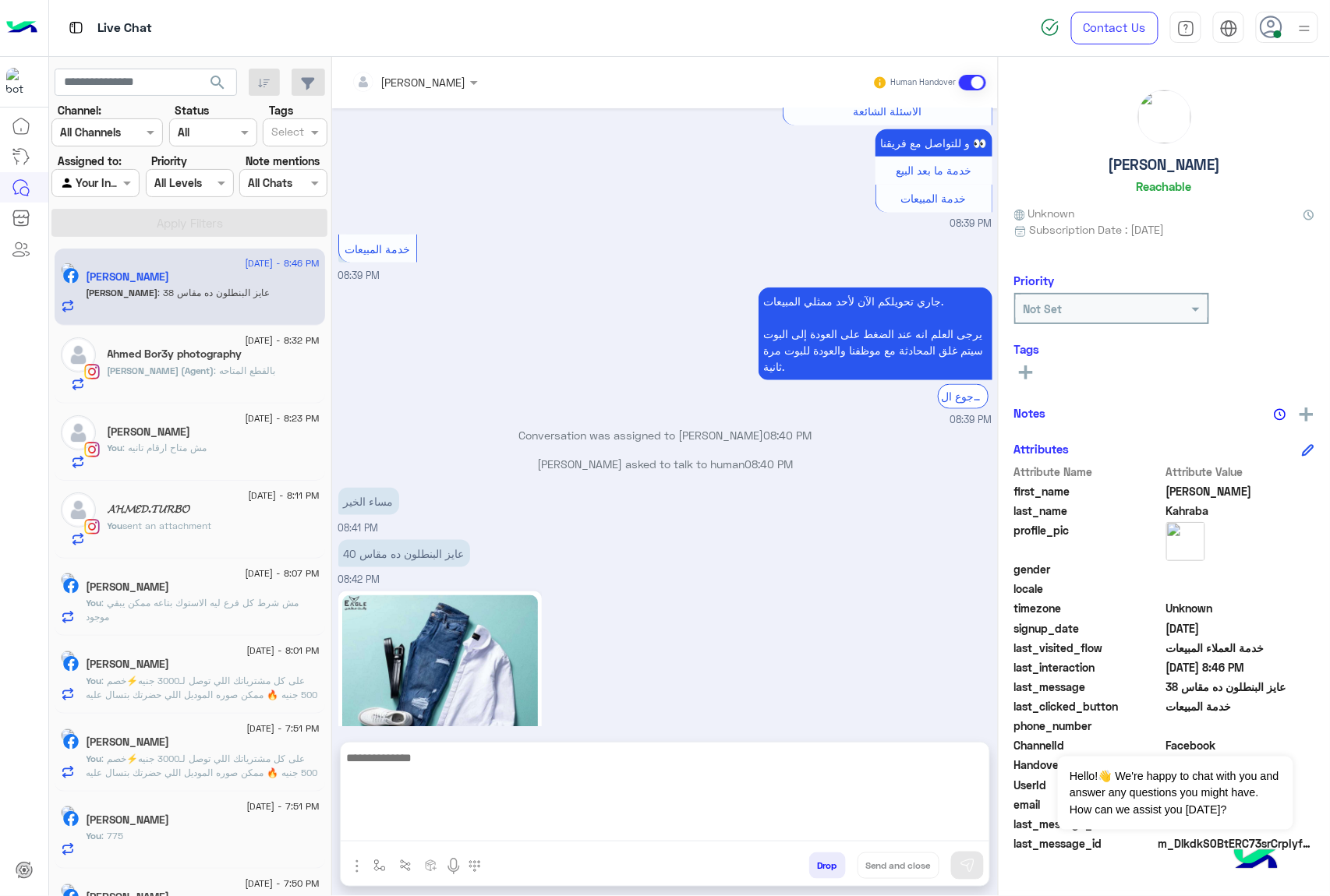
click at [434, 832] on textarea at bounding box center [665, 794] width 649 height 93
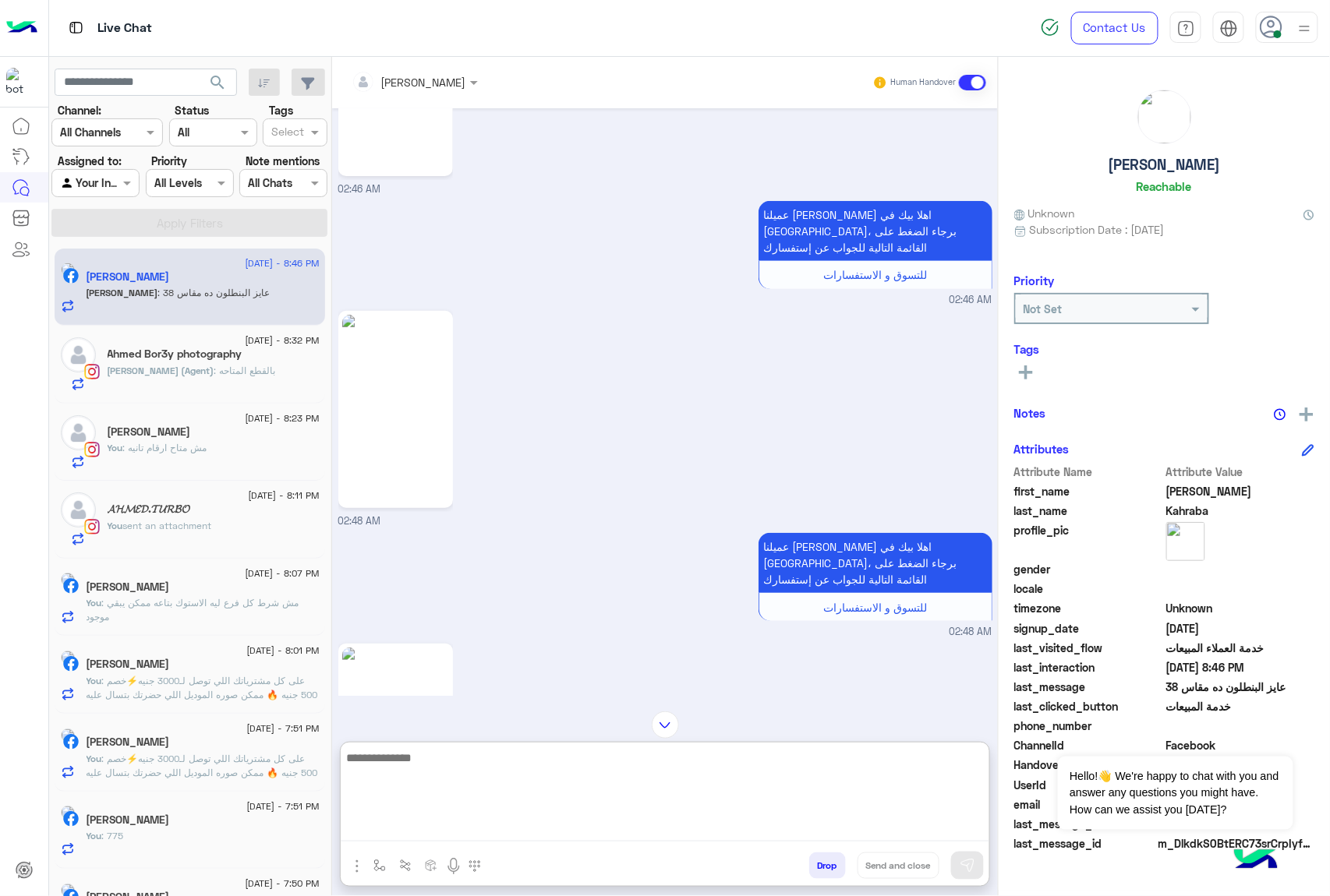
scroll to position [0, 0]
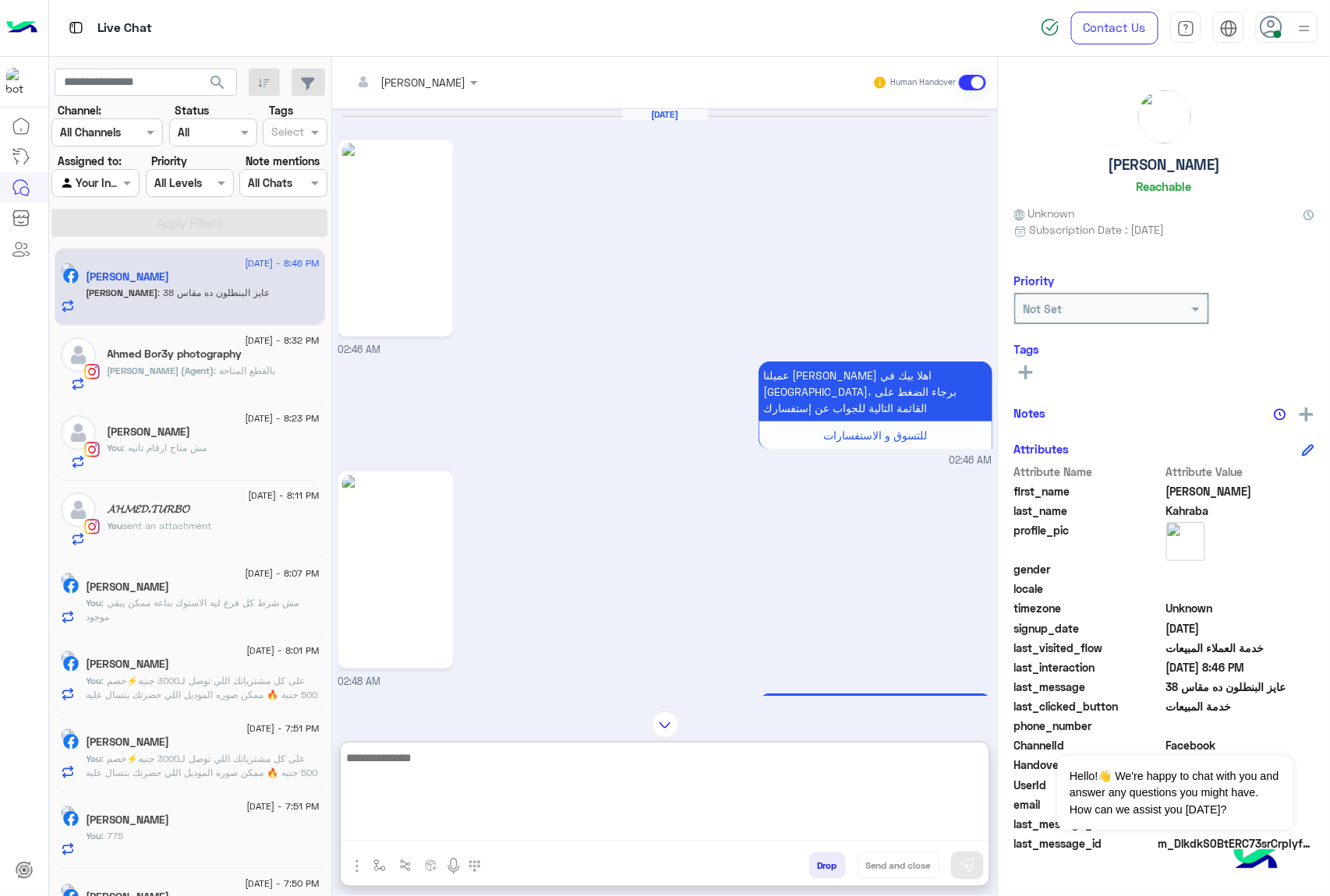
click at [425, 755] on textarea at bounding box center [665, 794] width 649 height 93
type textarea "**********"
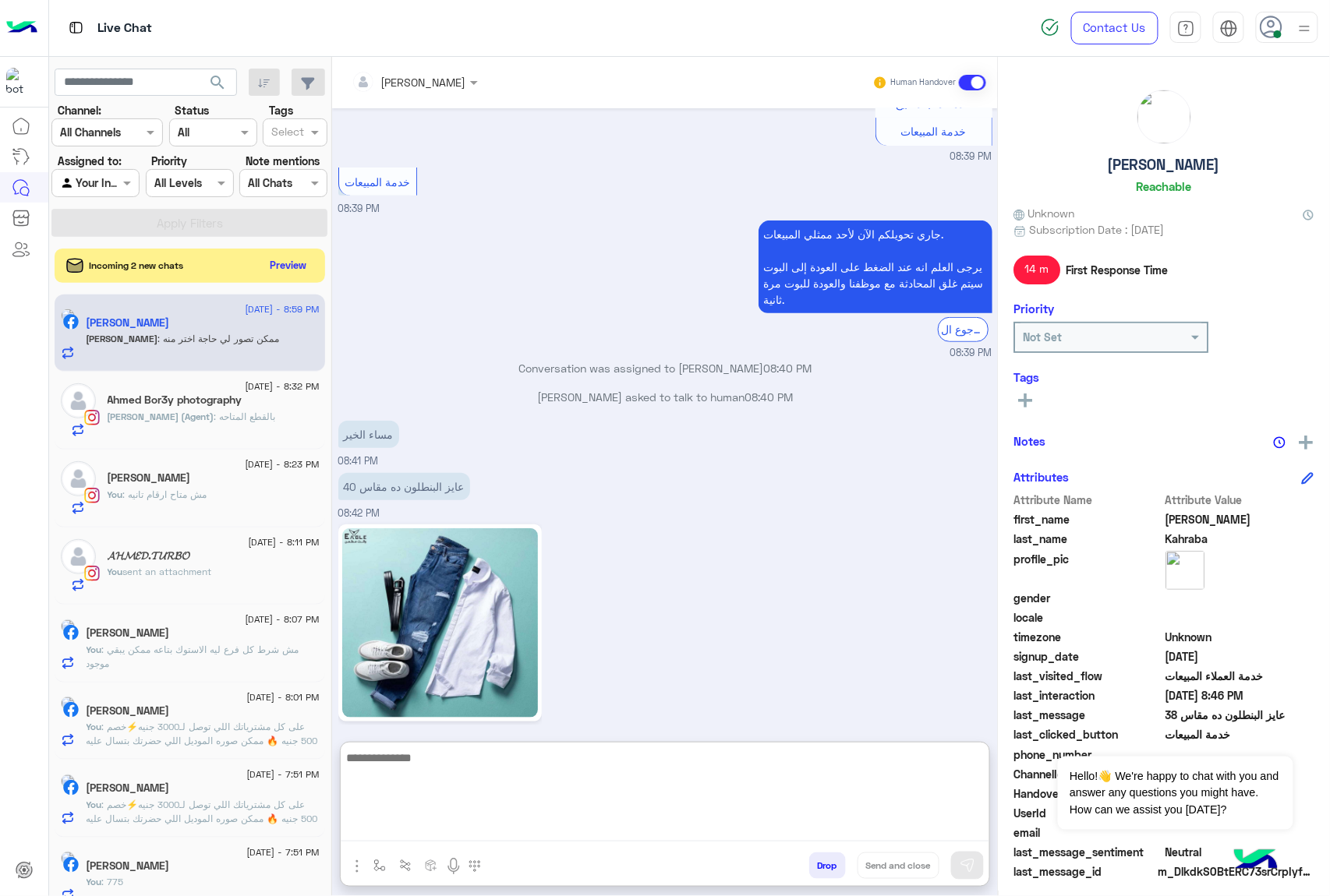
scroll to position [10234, 0]
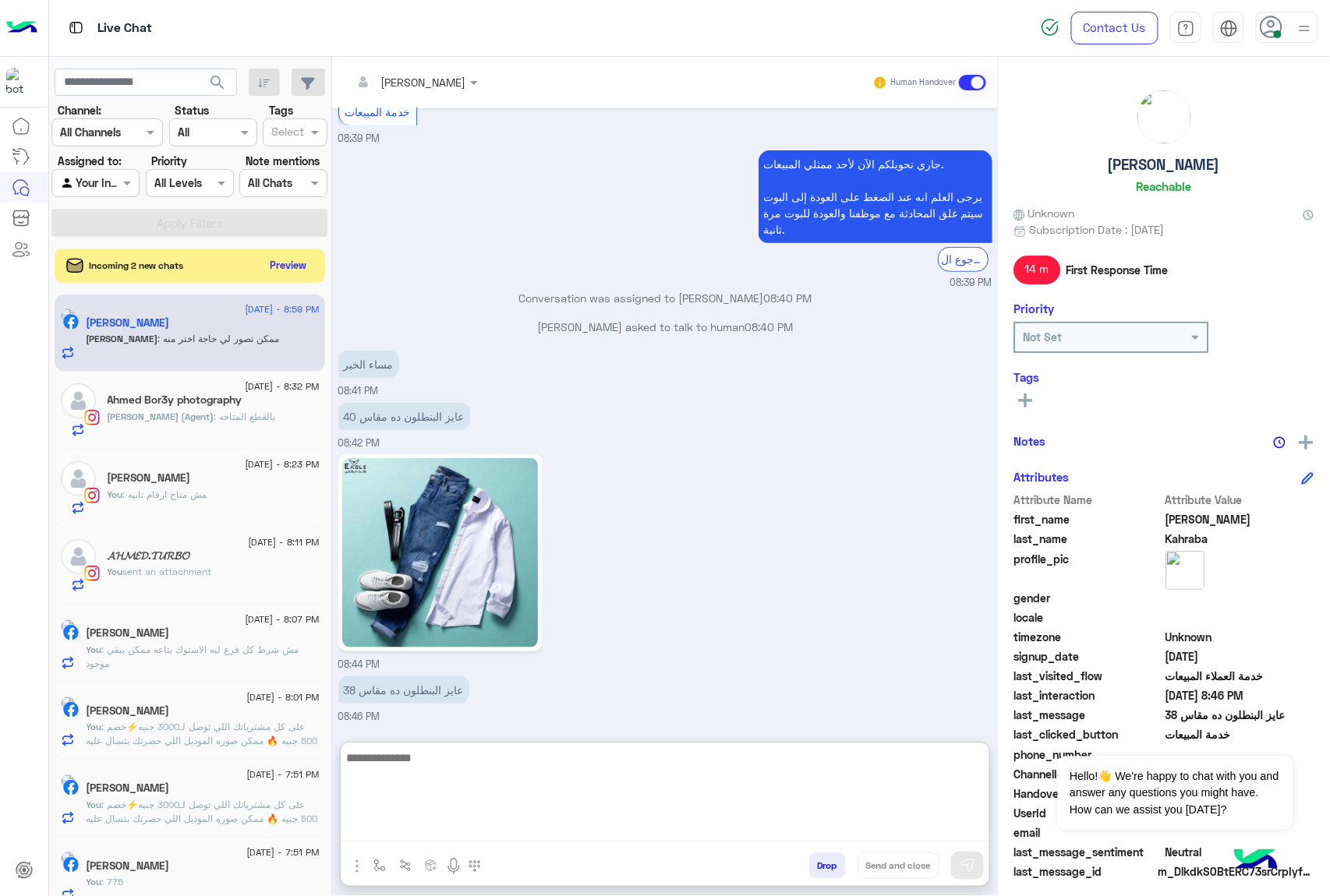
click at [449, 752] on textarea at bounding box center [665, 794] width 649 height 93
paste textarea "**********"
type textarea "**********"
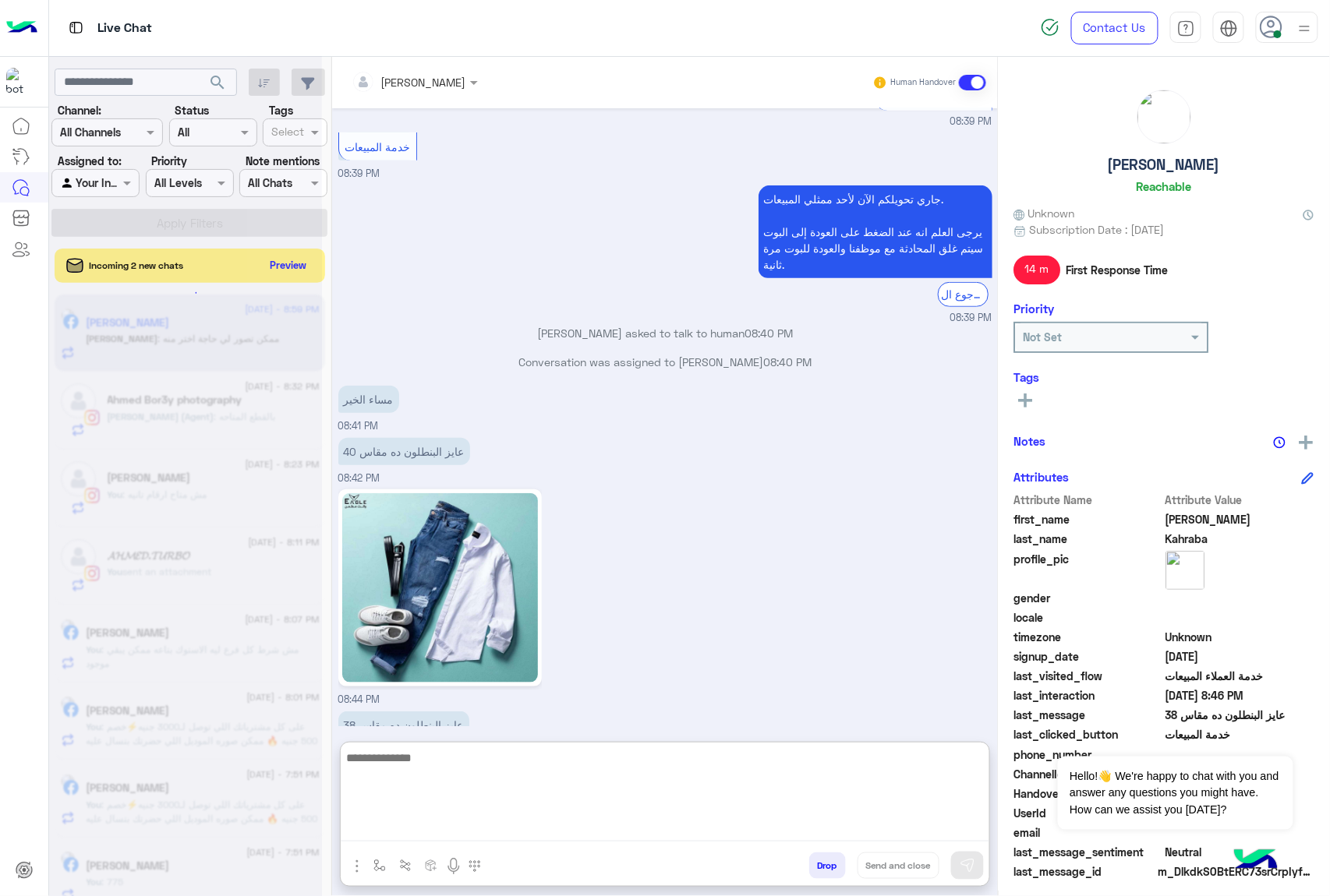
scroll to position [10319, 0]
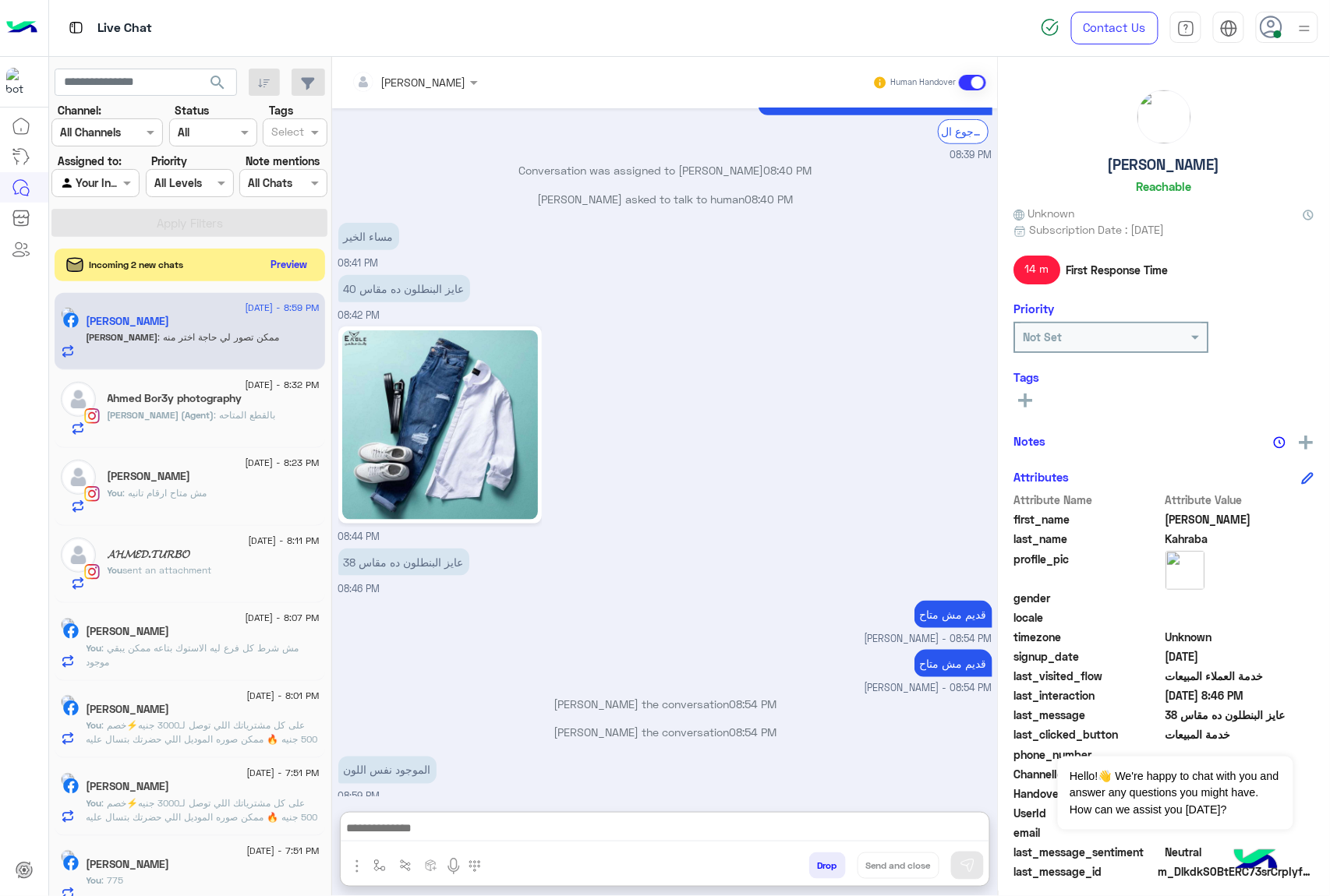
click at [289, 267] on button "Preview" at bounding box center [289, 264] width 48 height 21
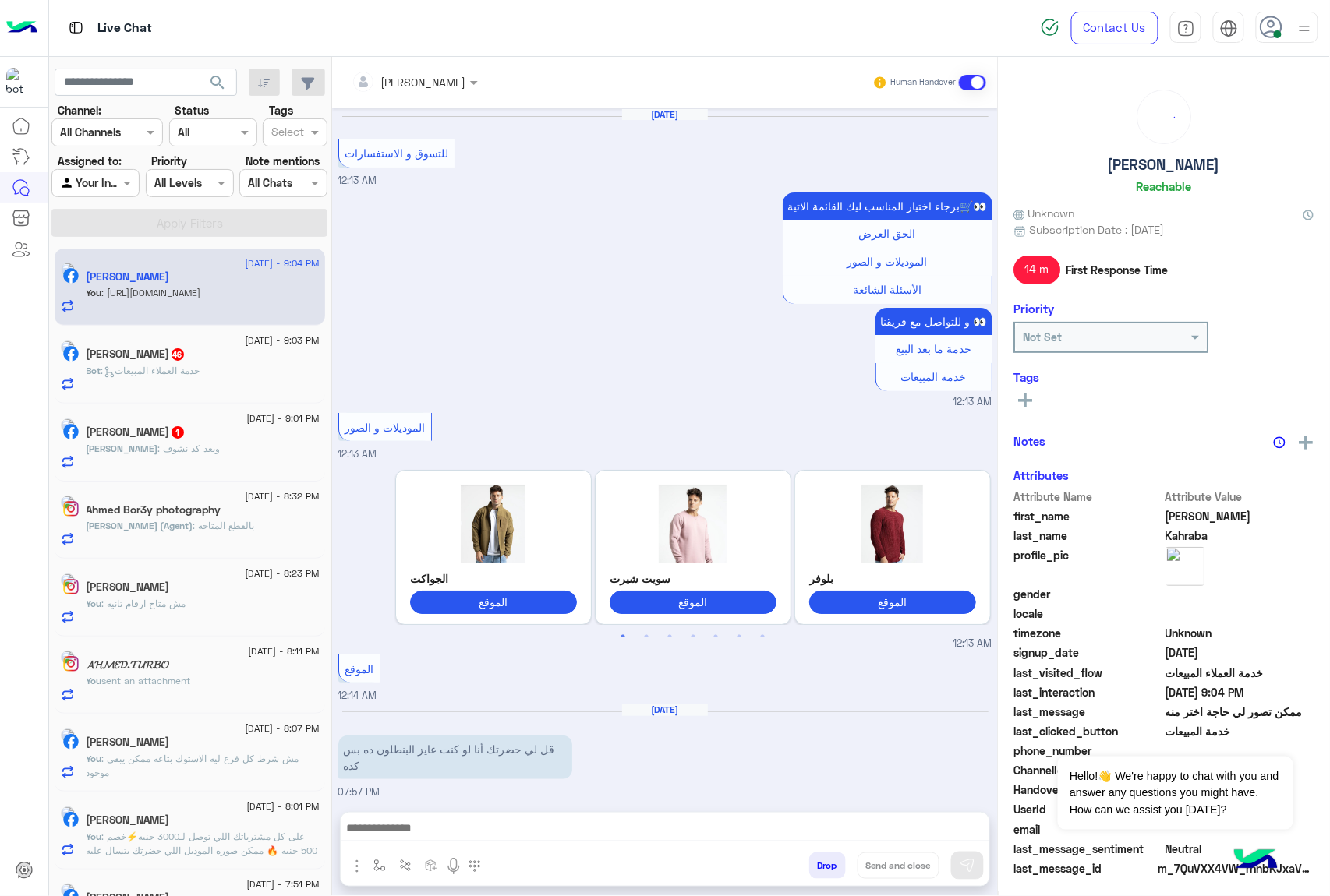
scroll to position [2225, 0]
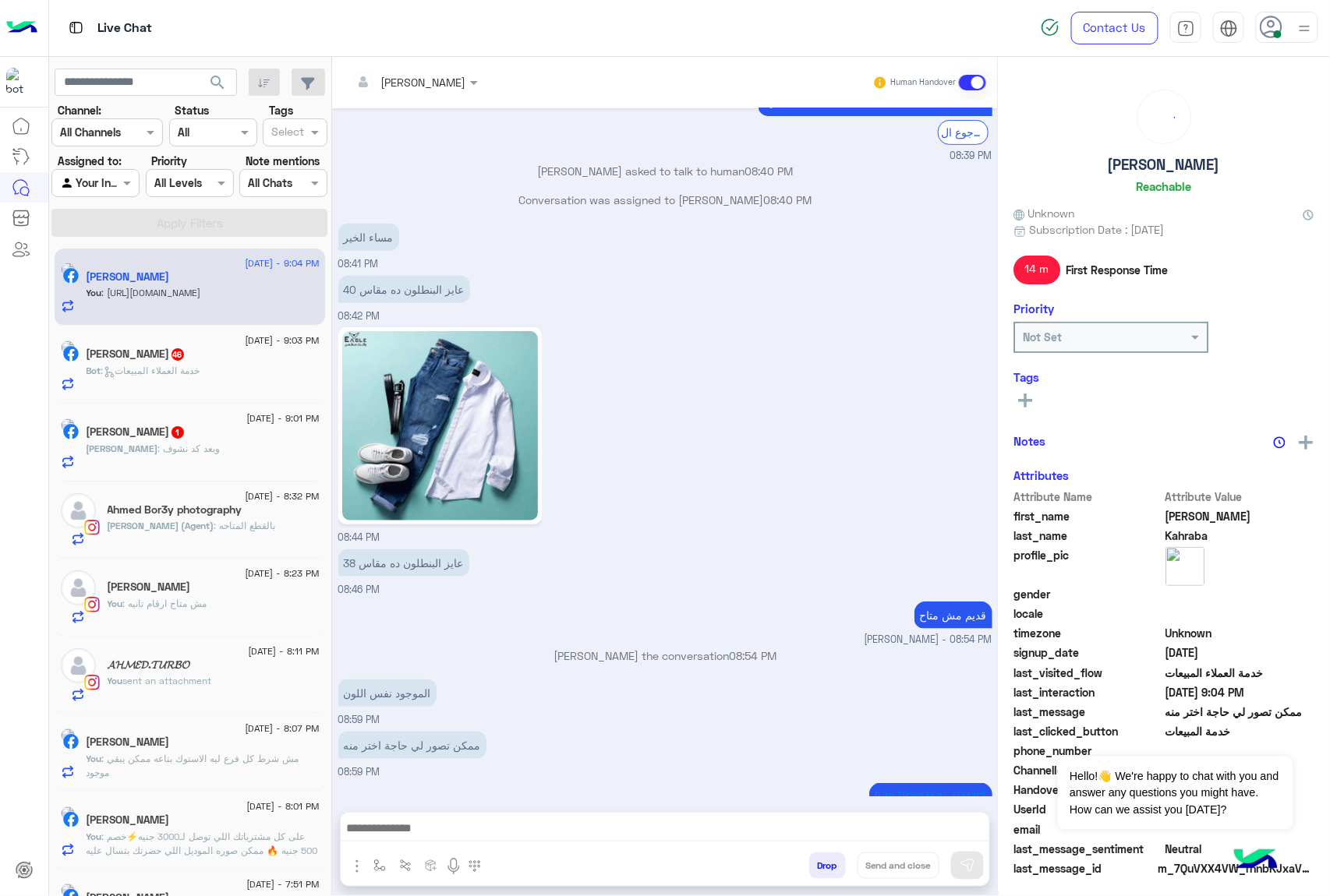
click at [184, 353] on span "46" at bounding box center [178, 354] width 13 height 13
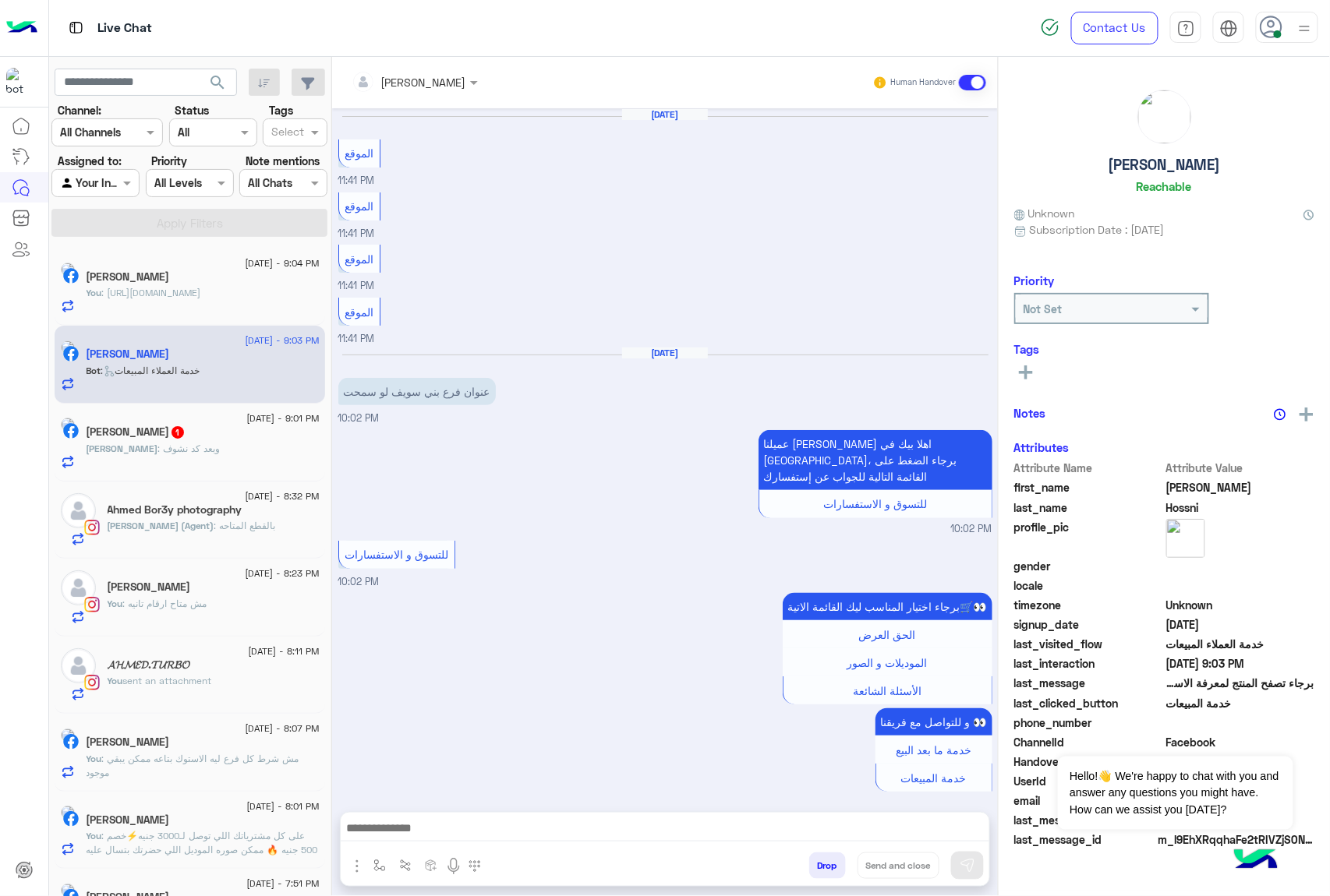
scroll to position [2040, 0]
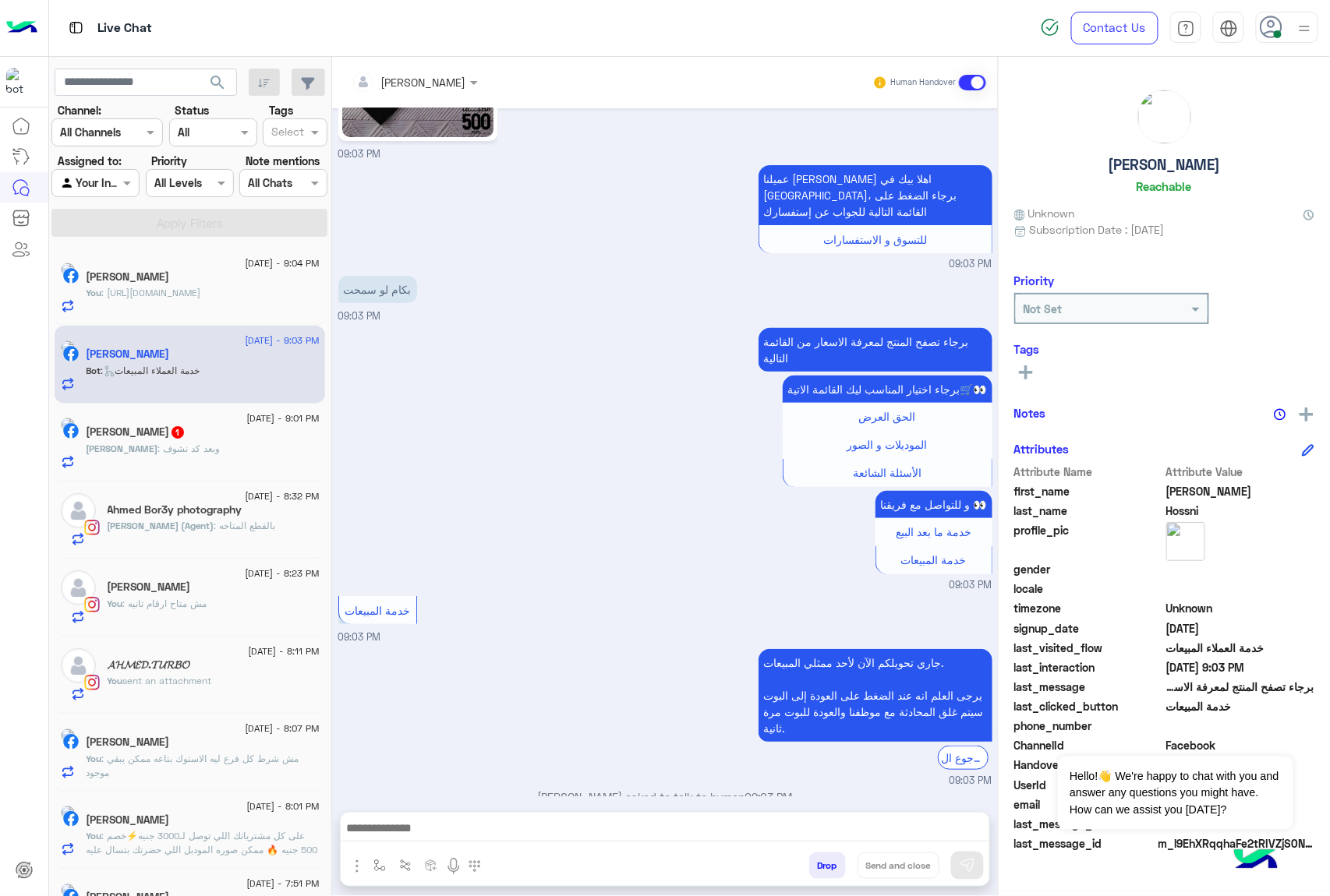
click at [422, 645] on div "جاري تحويلكم الآن لأحد ممثلي المبيعات. يرجى العلم انه عند الضغط على العودة إلى …" at bounding box center [665, 717] width 654 height 143
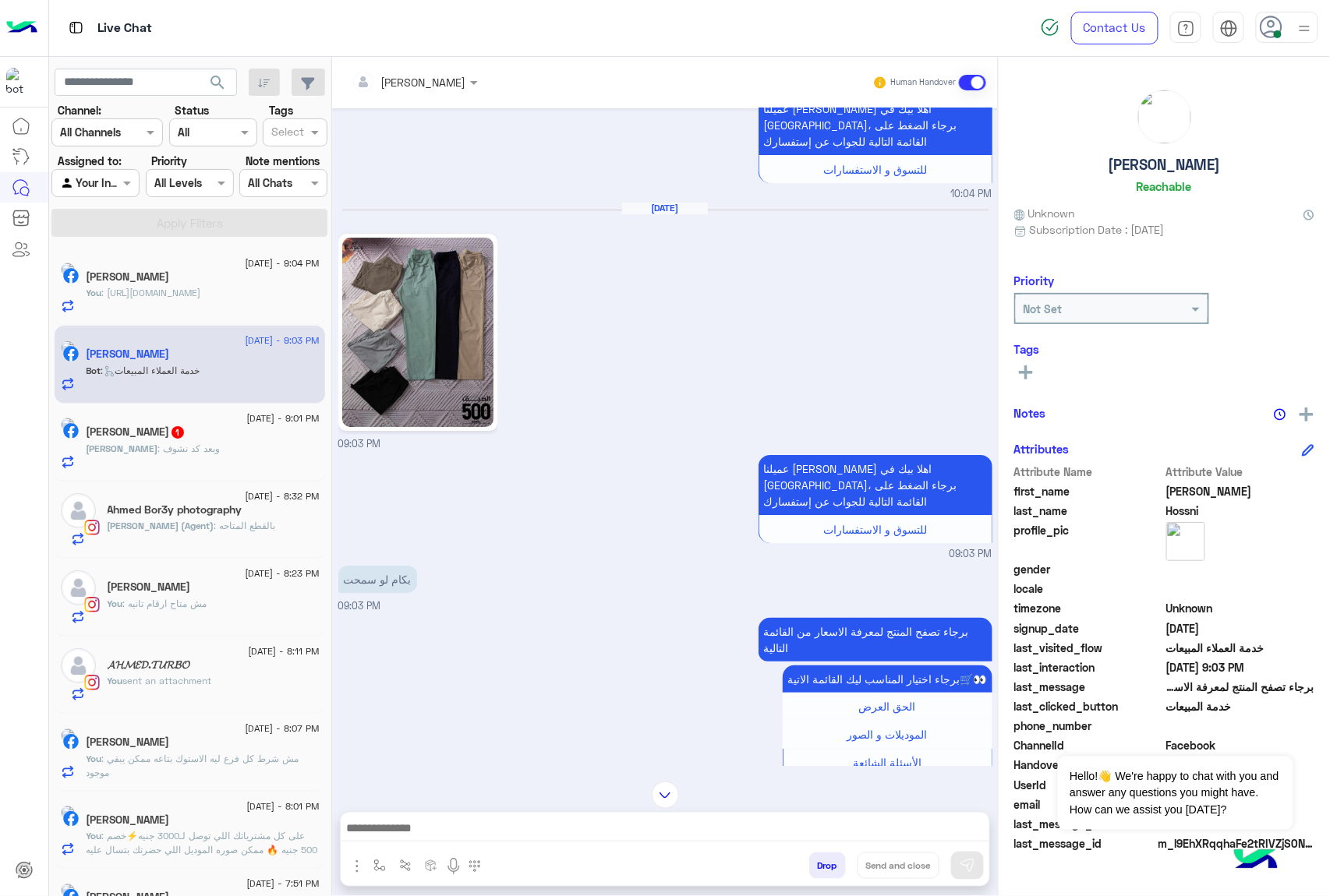
scroll to position [1728, 0]
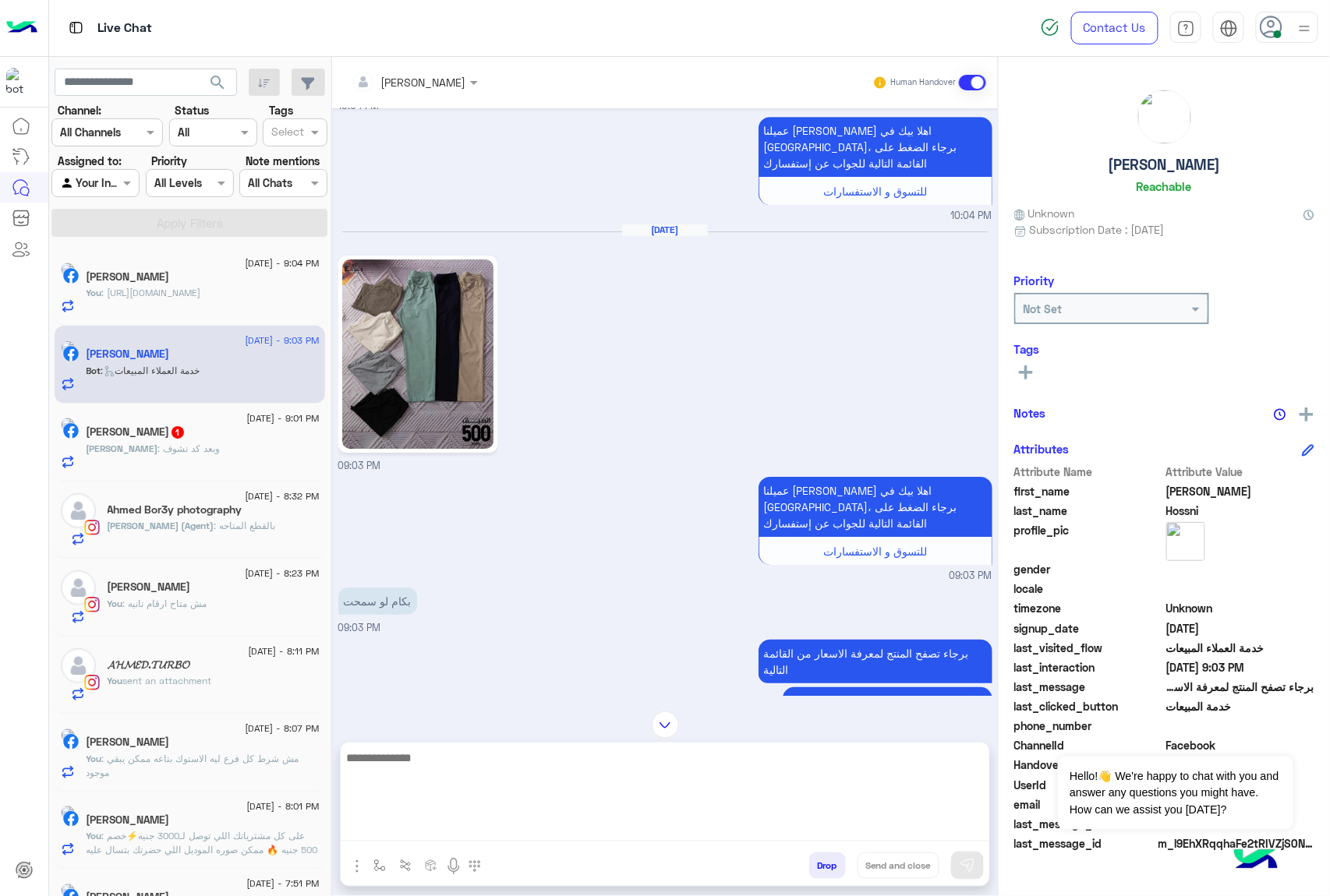
click at [443, 830] on textarea at bounding box center [665, 794] width 649 height 93
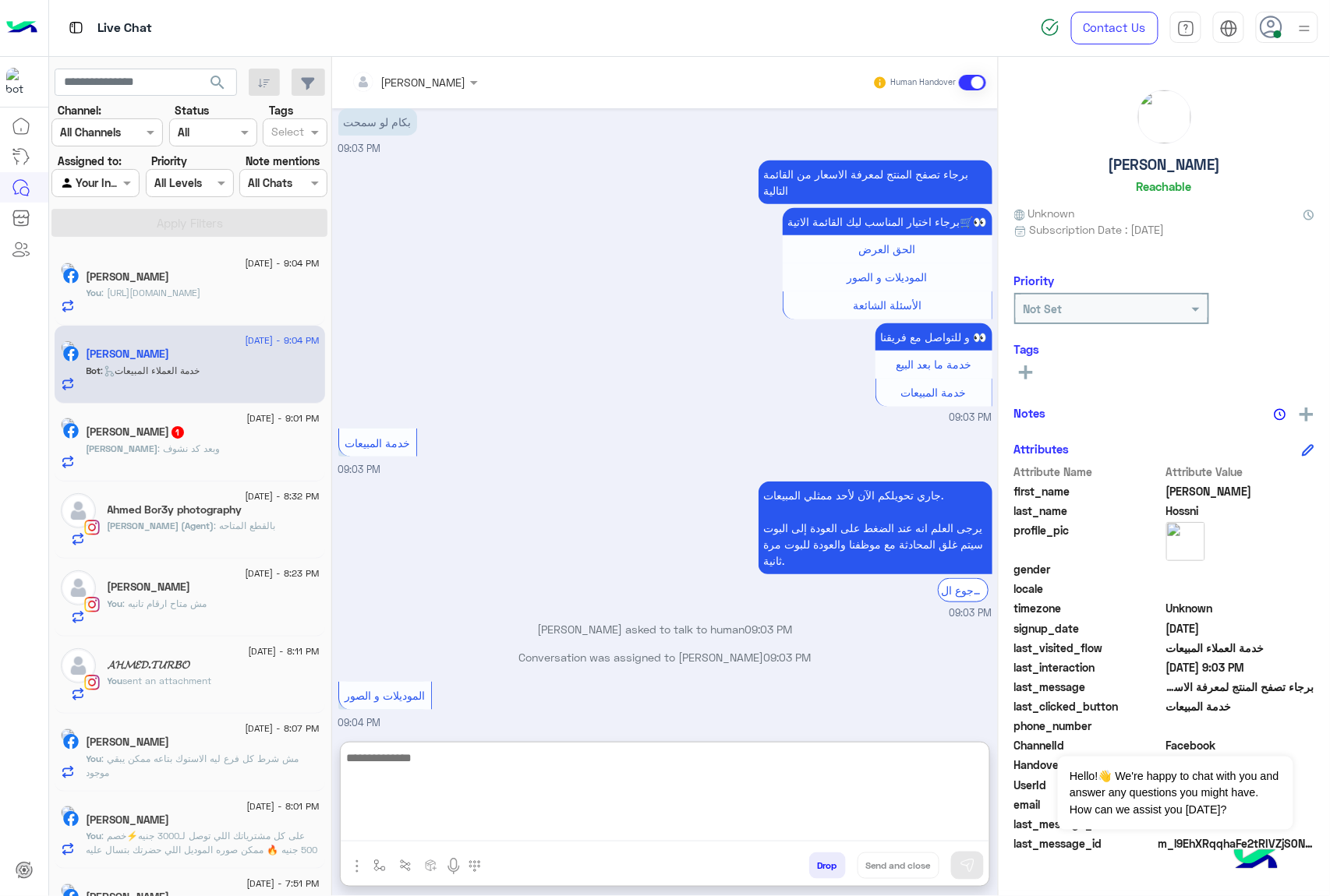
scroll to position [2446, 0]
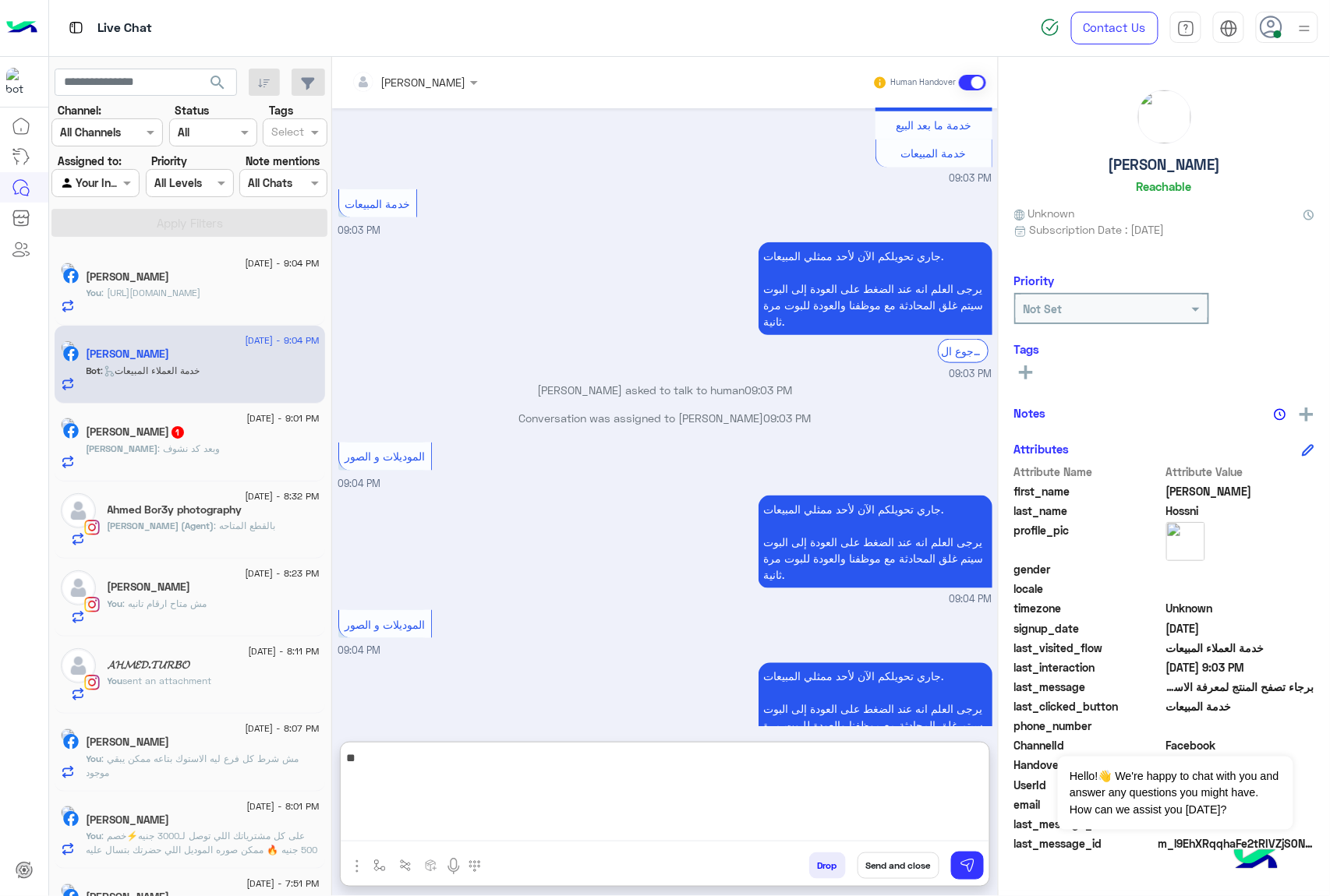
type textarea "***"
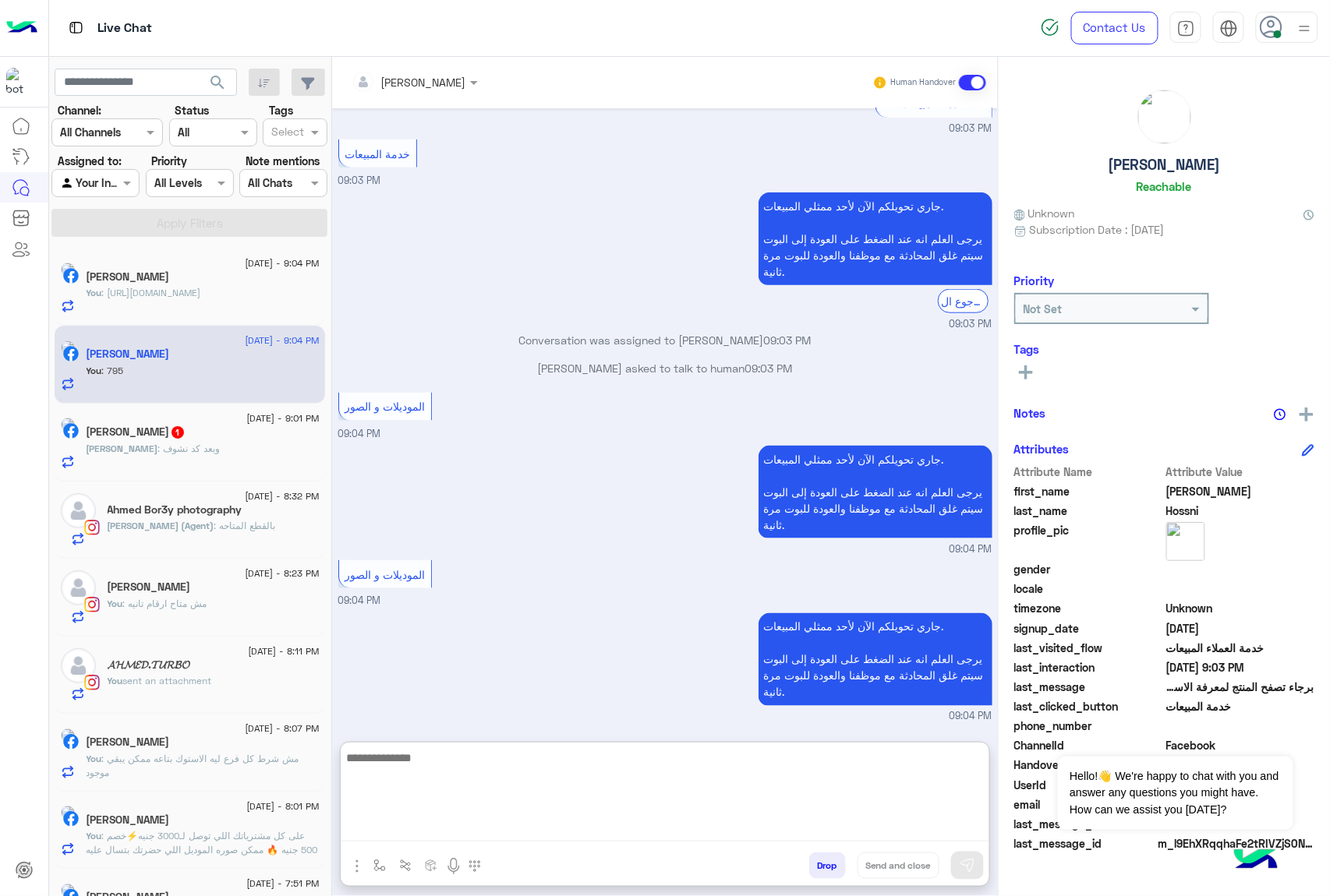
scroll to position [2525, 0]
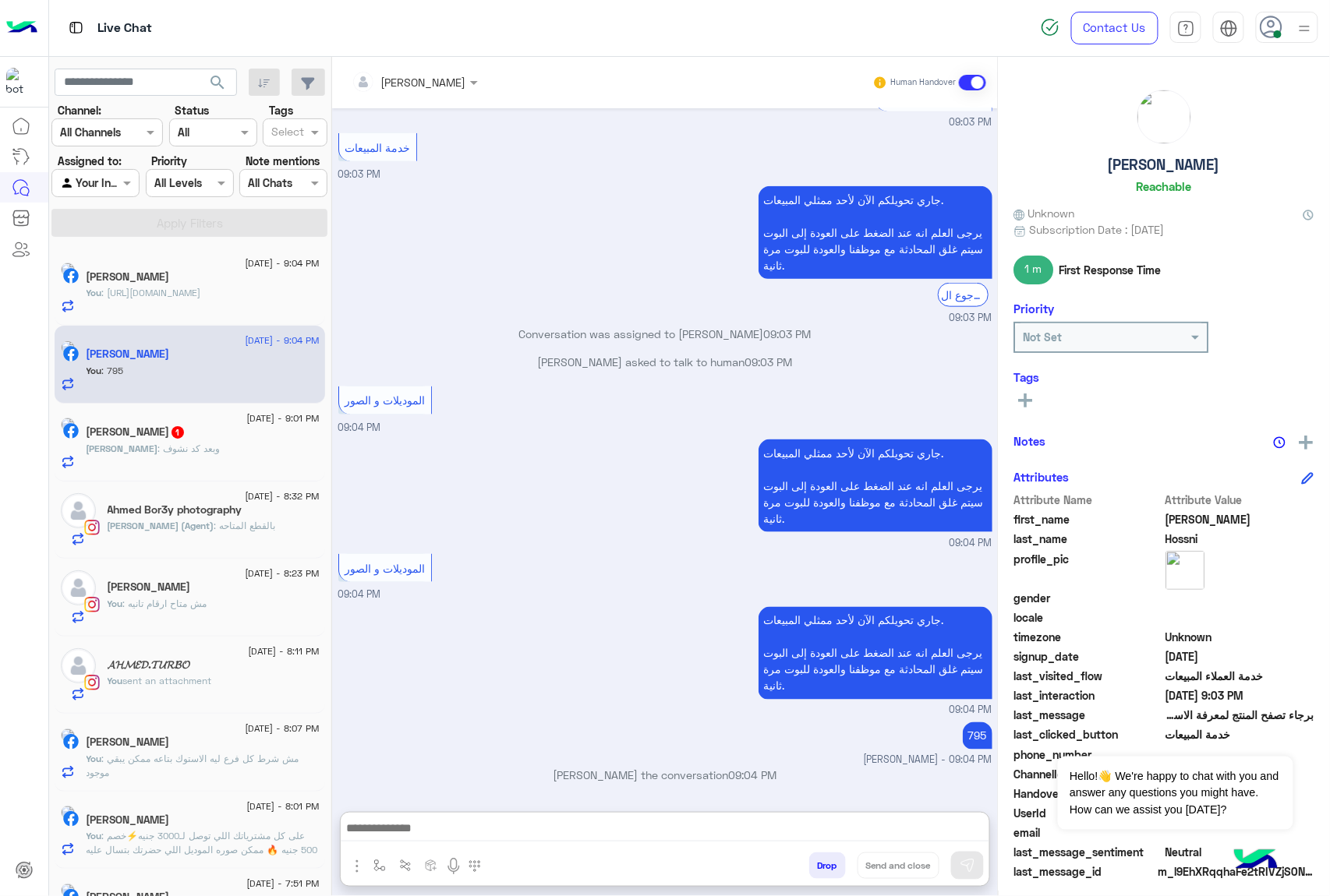
click at [134, 447] on span "[PERSON_NAME]" at bounding box center [123, 448] width 72 height 12
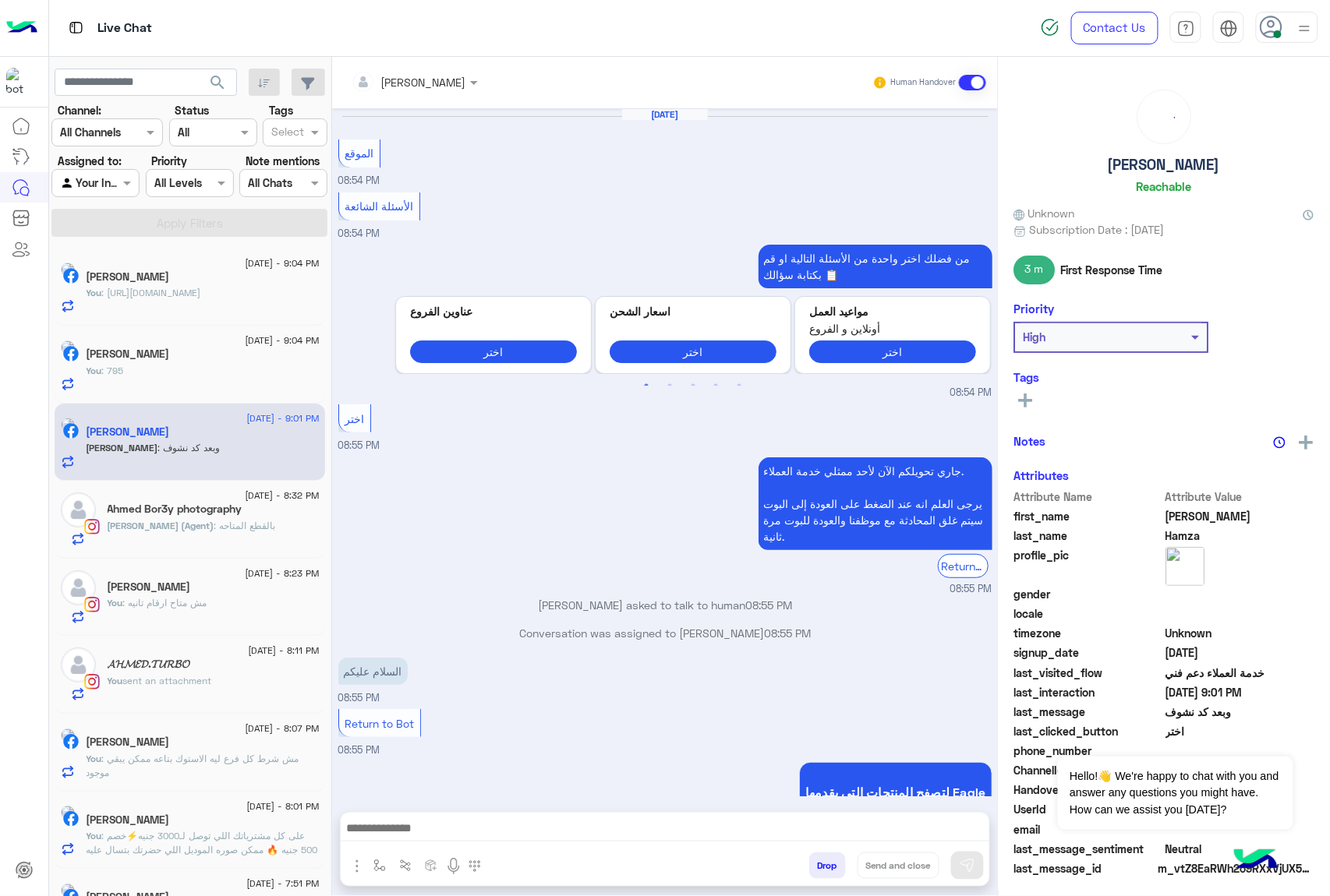
scroll to position [1561, 0]
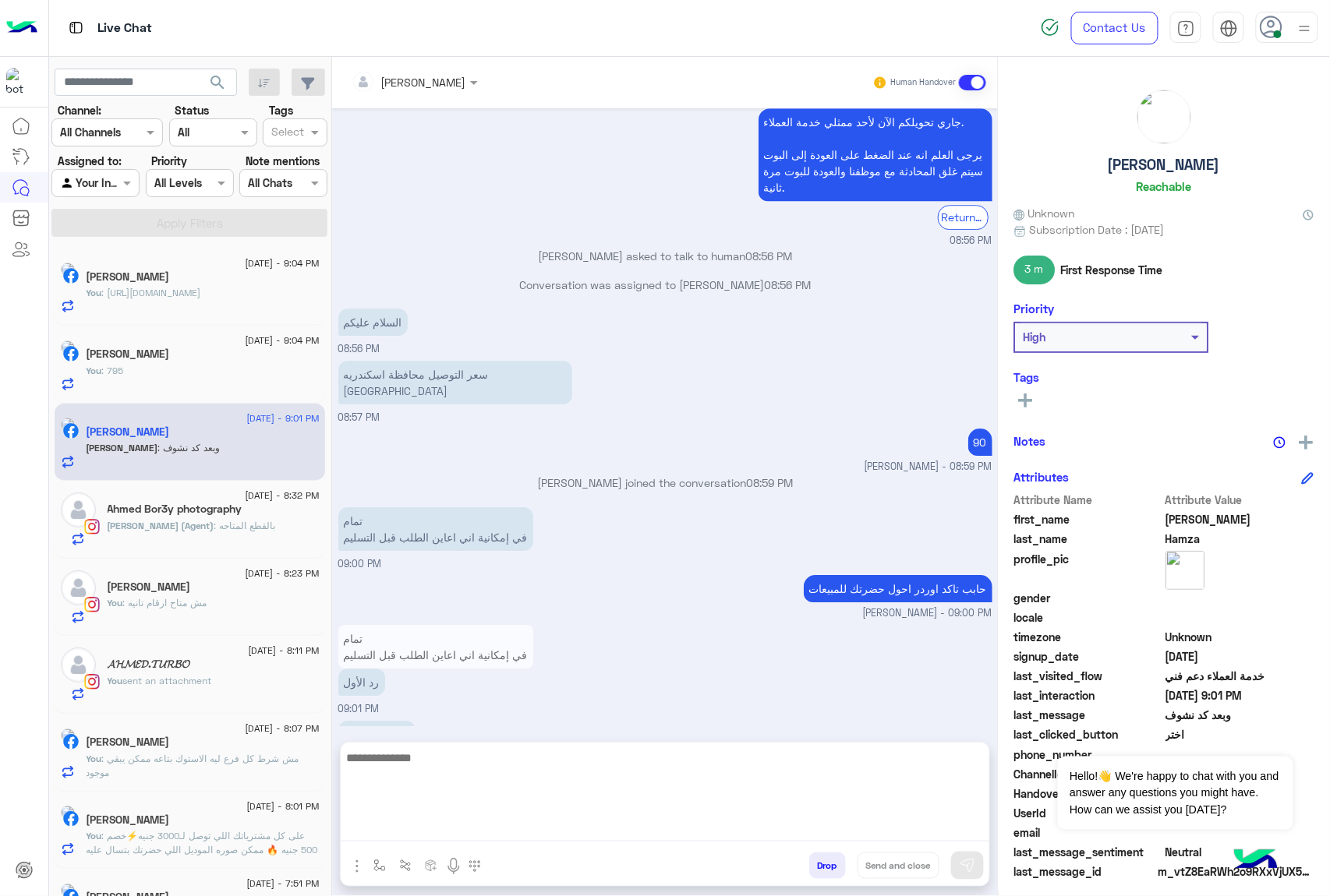
click at [425, 827] on textarea at bounding box center [665, 794] width 649 height 93
paste textarea "**********"
type textarea "**********"
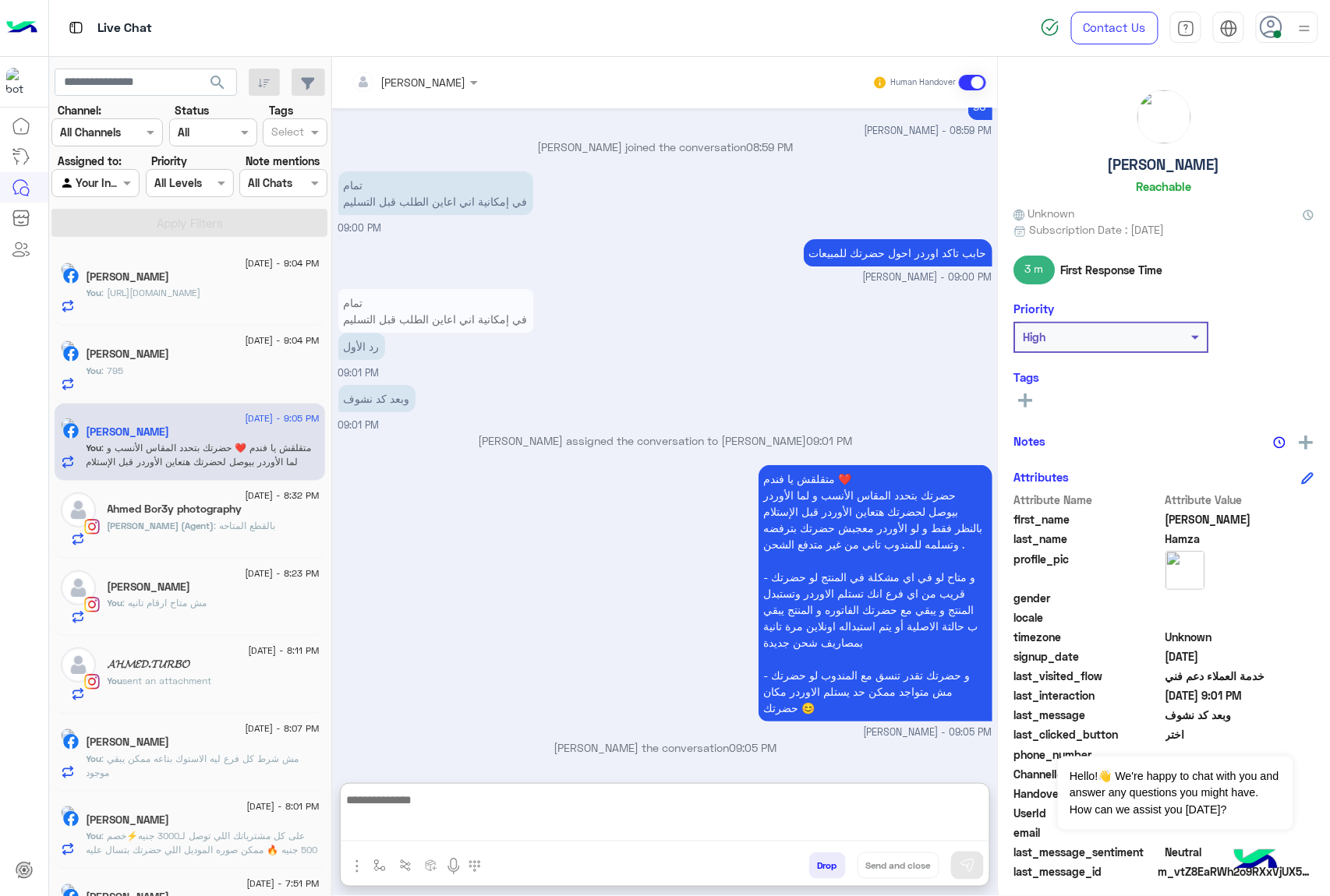
scroll to position [1940, 0]
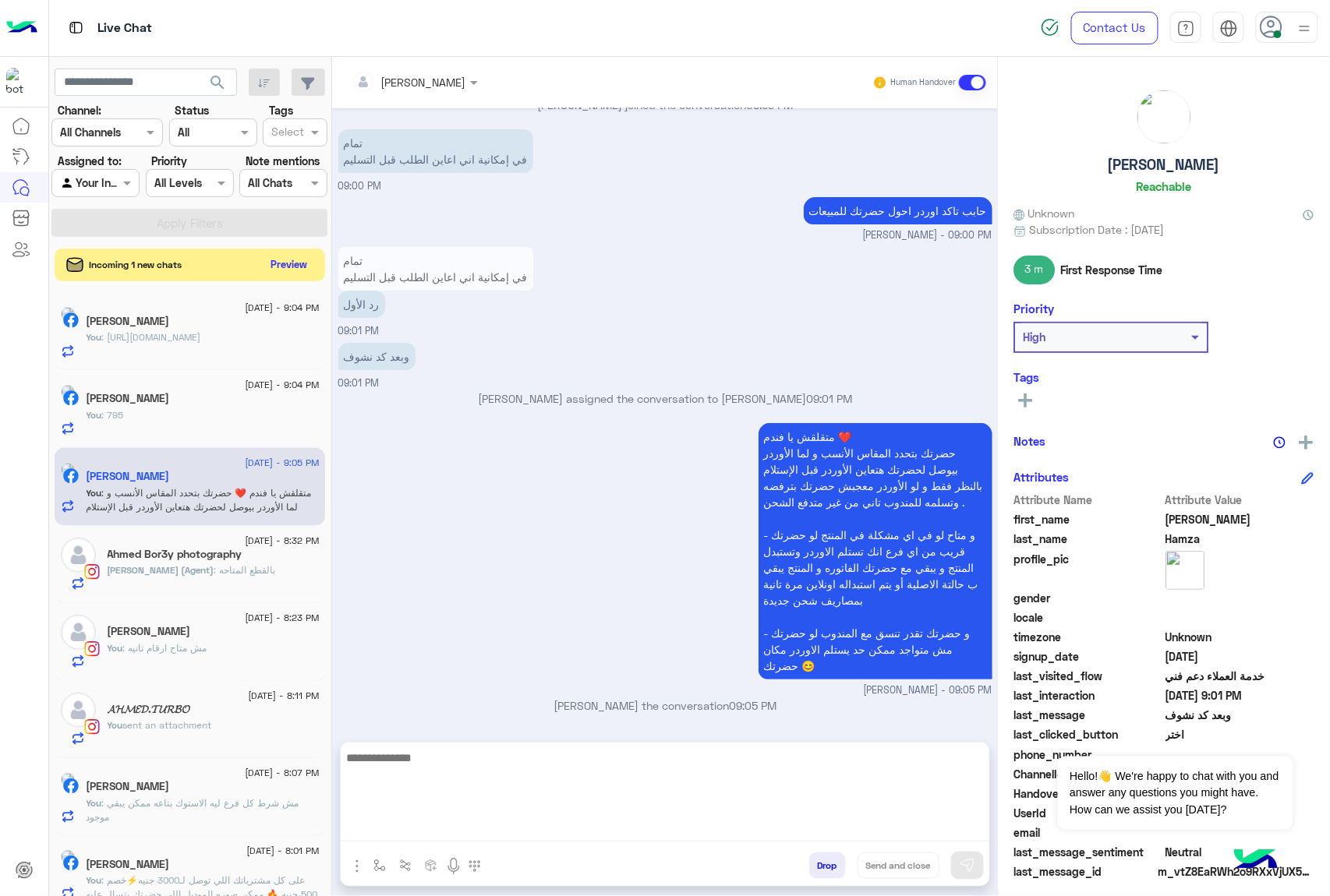
click at [303, 263] on button "Preview" at bounding box center [289, 264] width 48 height 21
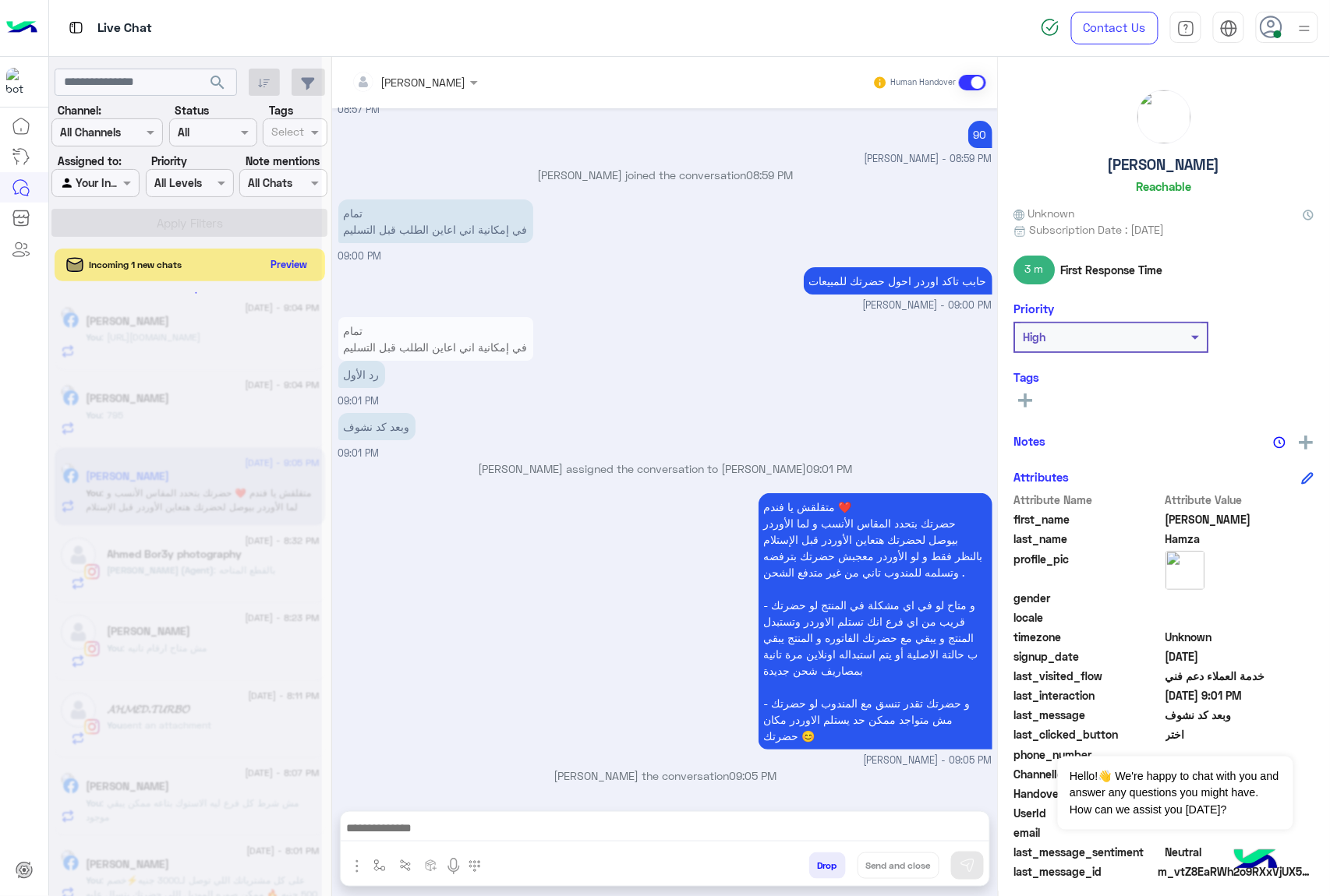
scroll to position [1869, 0]
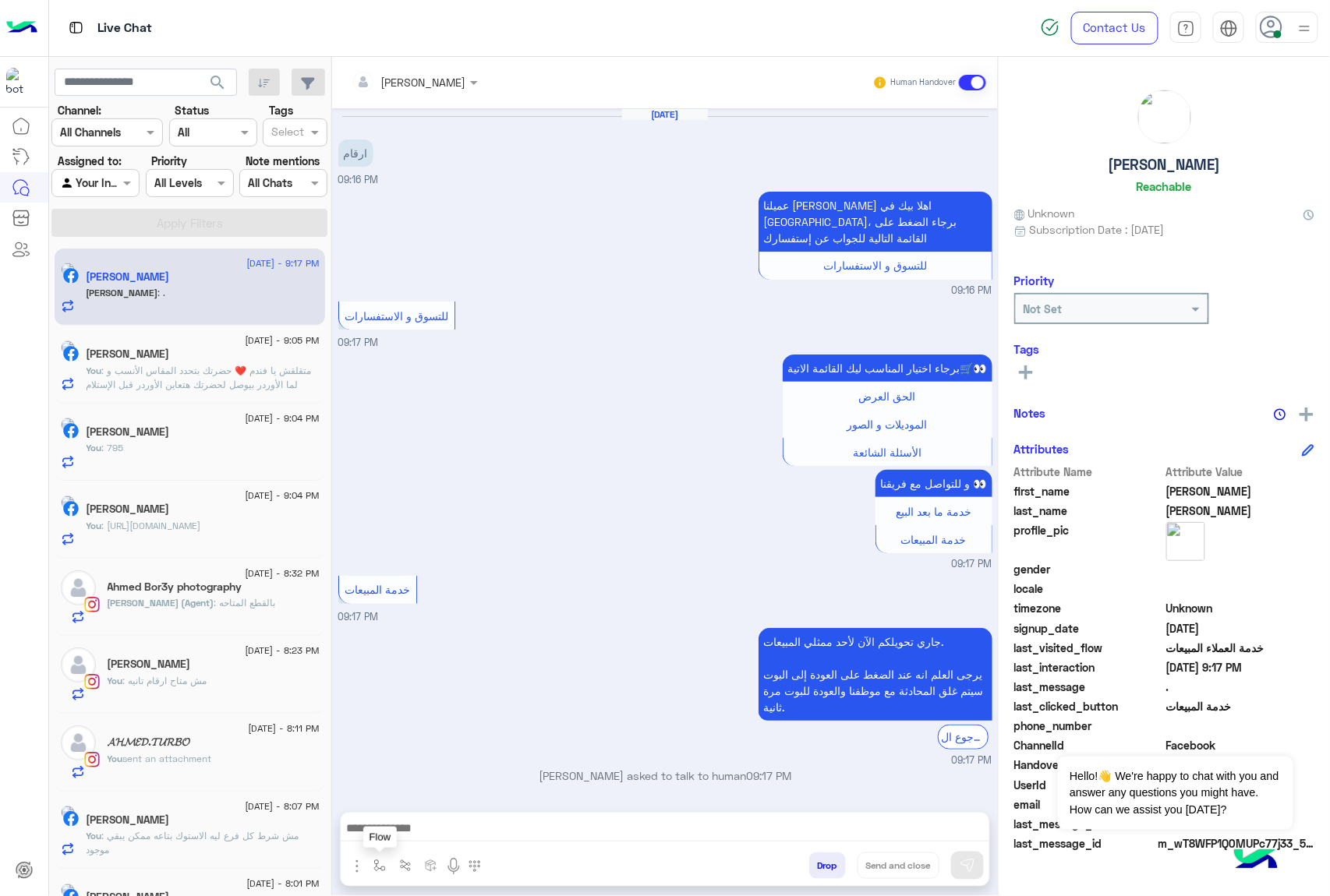
click at [384, 867] on img "button" at bounding box center [379, 865] width 13 height 13
click at [423, 827] on input "text" at bounding box center [408, 832] width 64 height 18
type input "*"
type input "****"
click at [414, 799] on span "ارقام الفروع" at bounding box center [406, 803] width 61 height 14
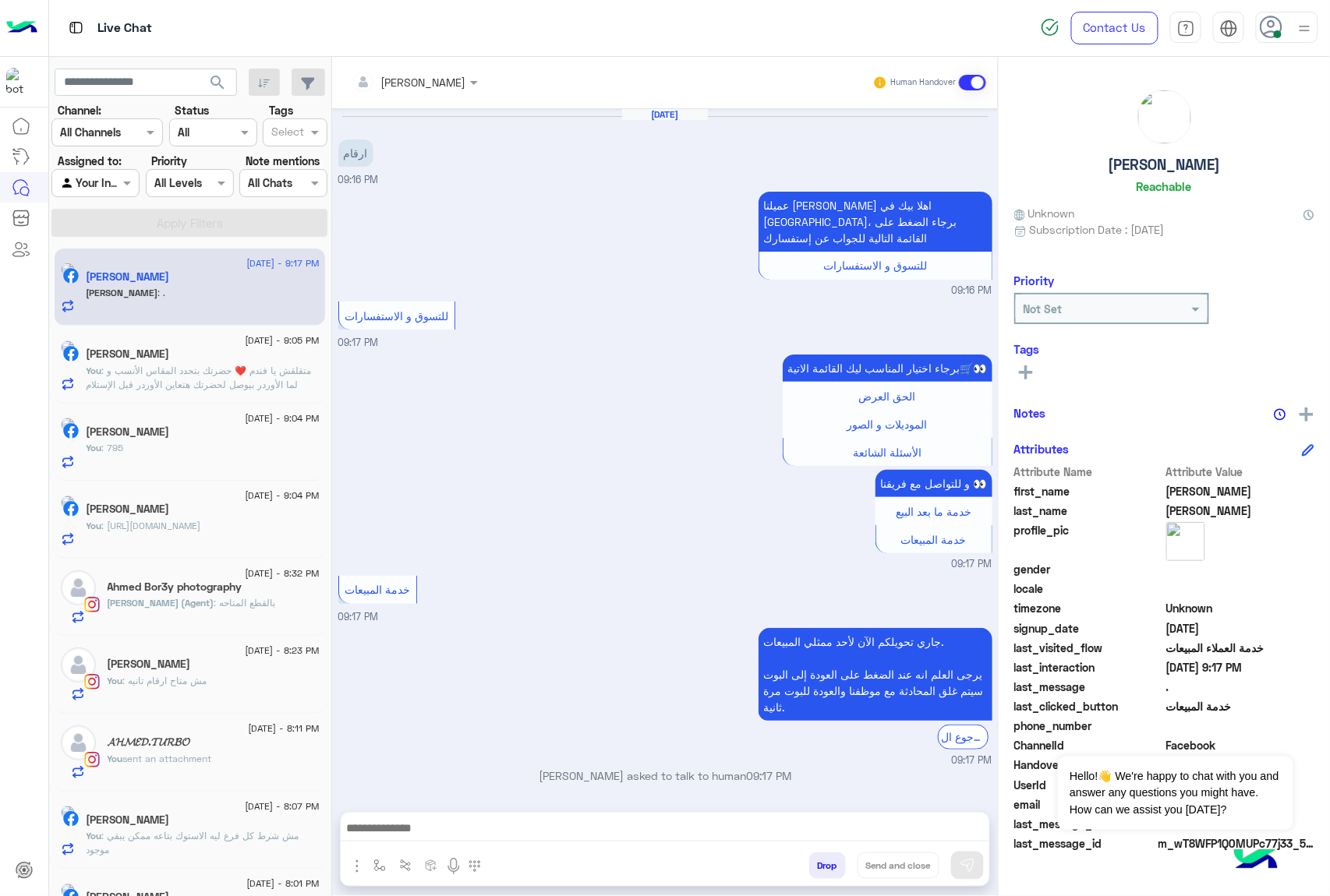
type textarea "**********"
click at [967, 863] on img at bounding box center [967, 865] width 16 height 16
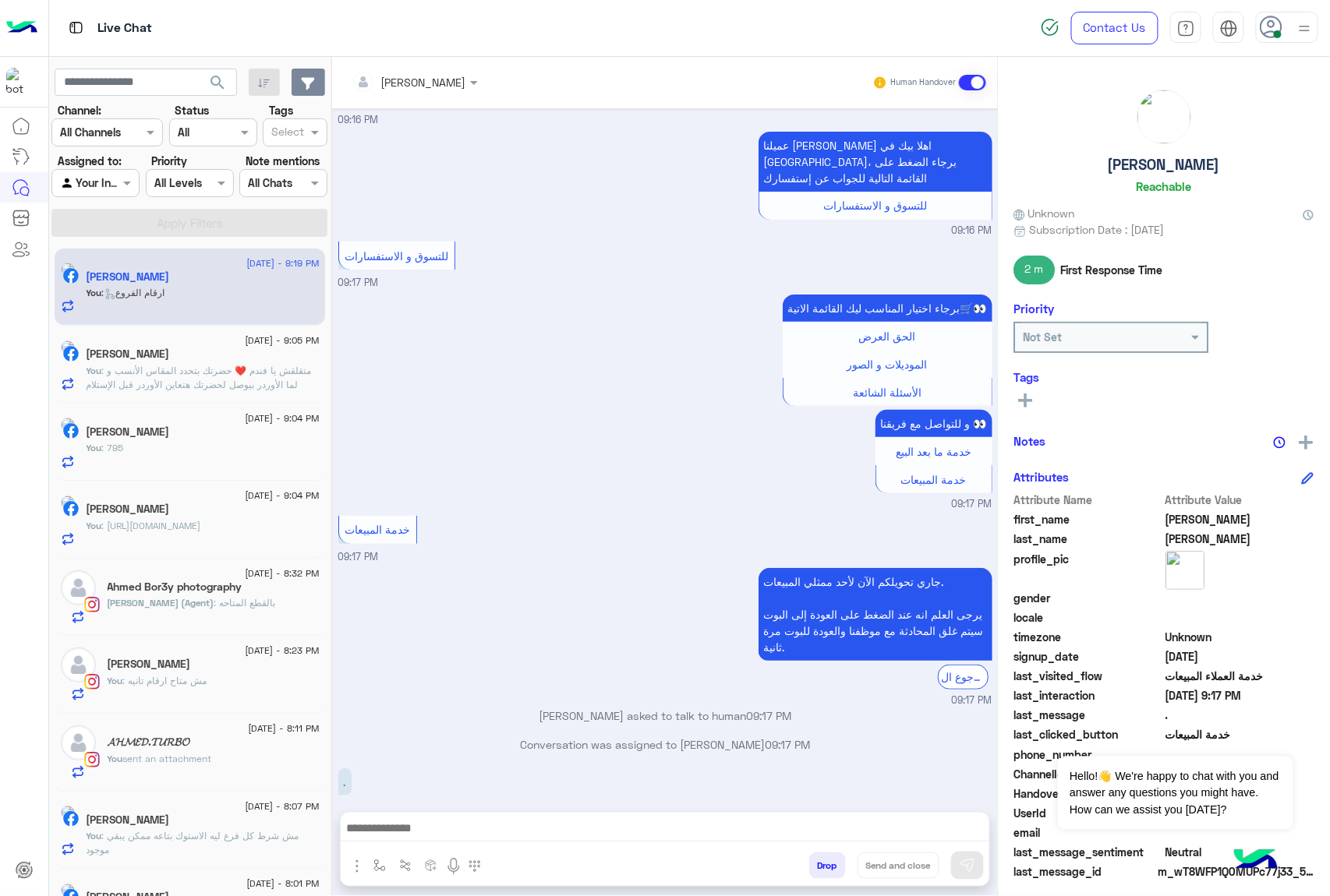
scroll to position [477, 0]
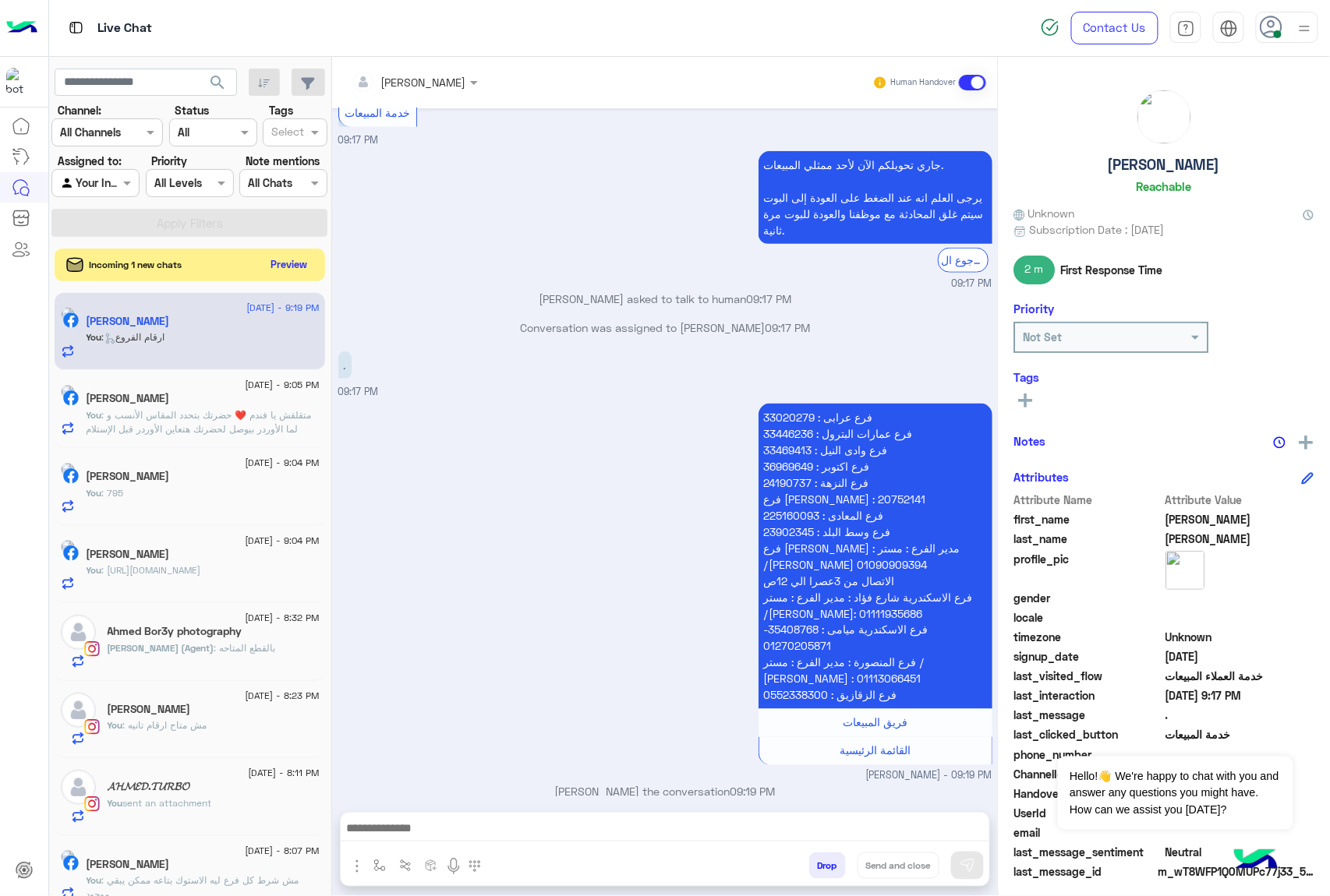
click at [292, 267] on button "Preview" at bounding box center [289, 264] width 48 height 21
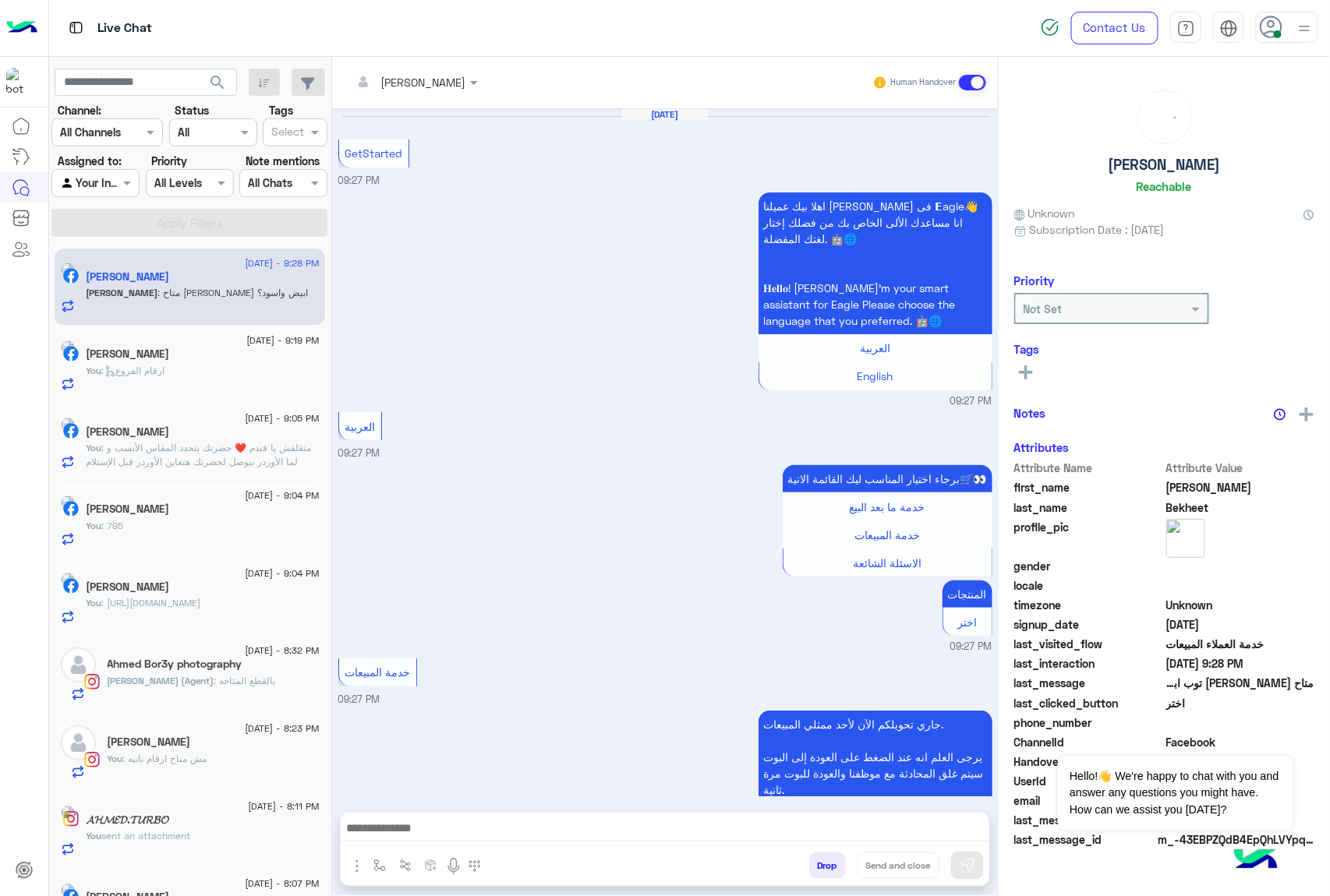
scroll to position [330, 0]
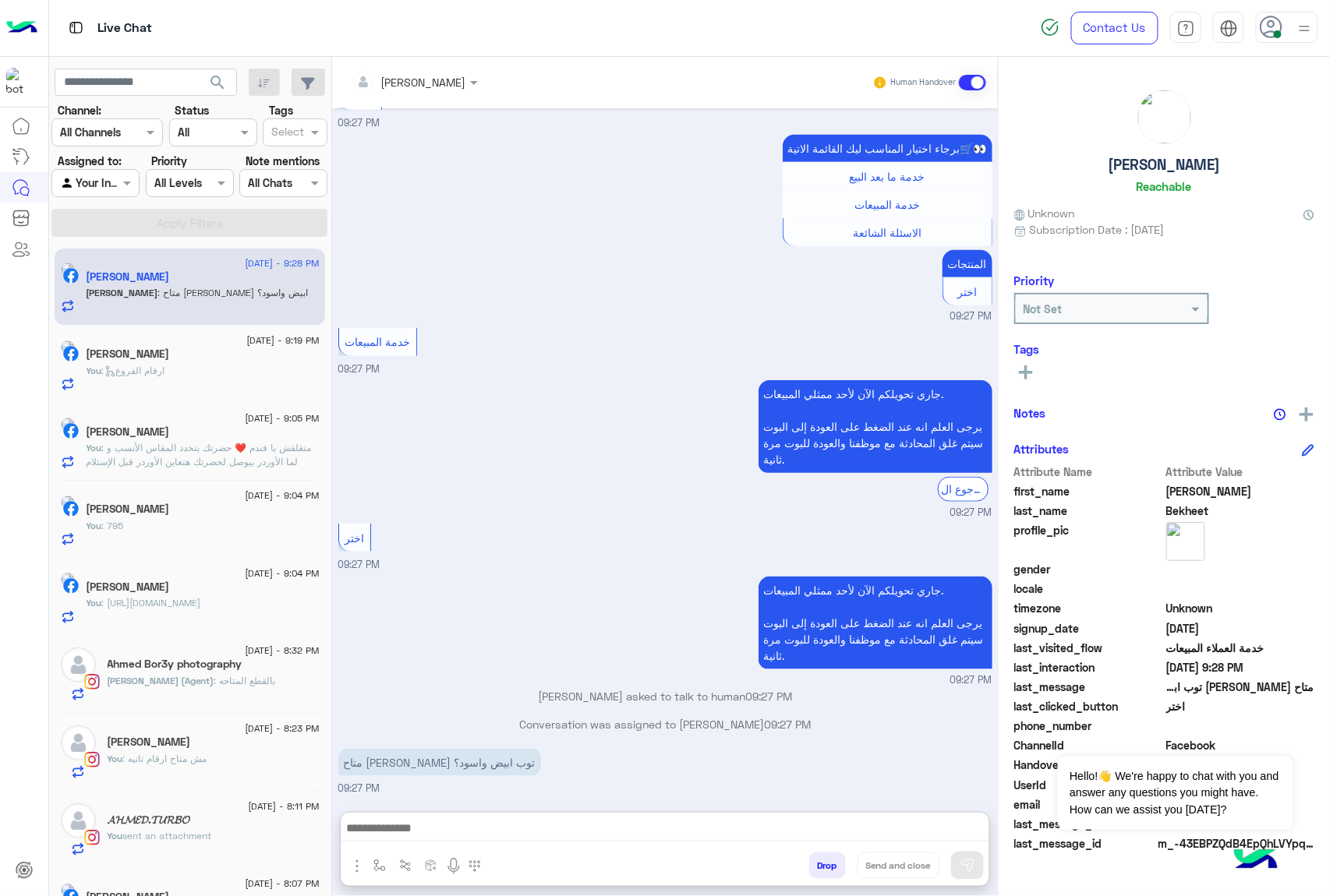
click at [440, 828] on textarea at bounding box center [665, 830] width 649 height 23
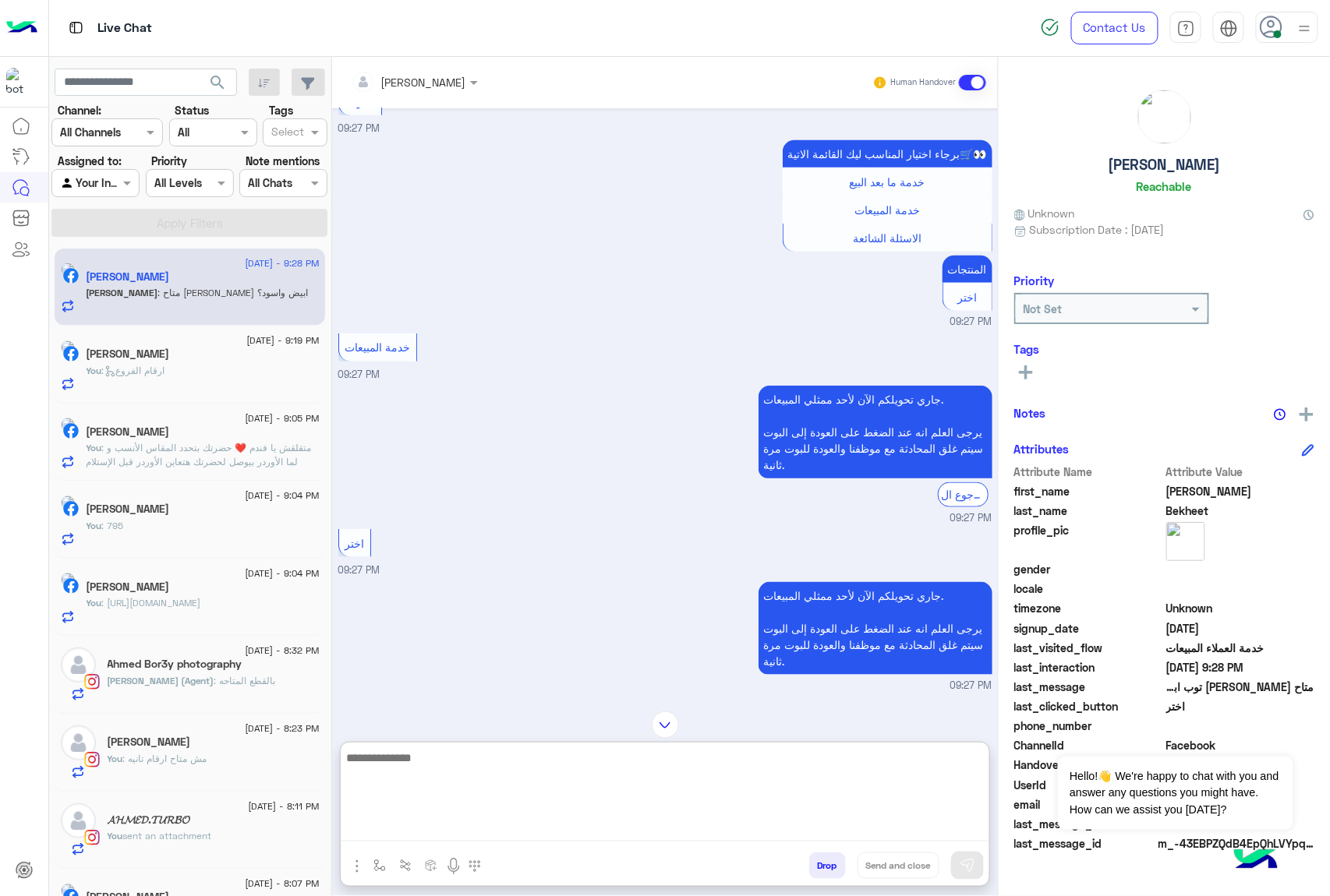
scroll to position [400, 0]
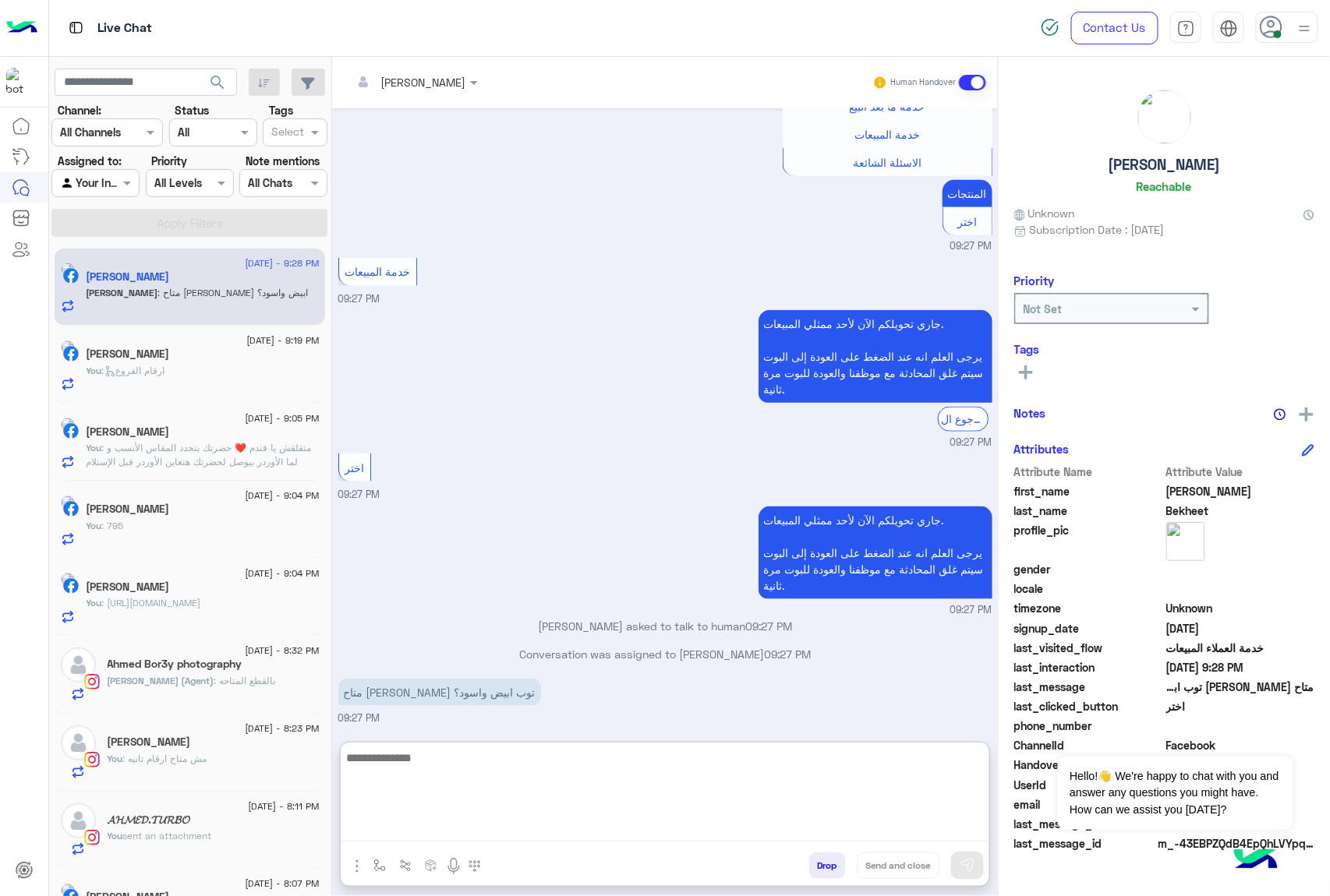
paste textarea "**********"
type textarea "**********"
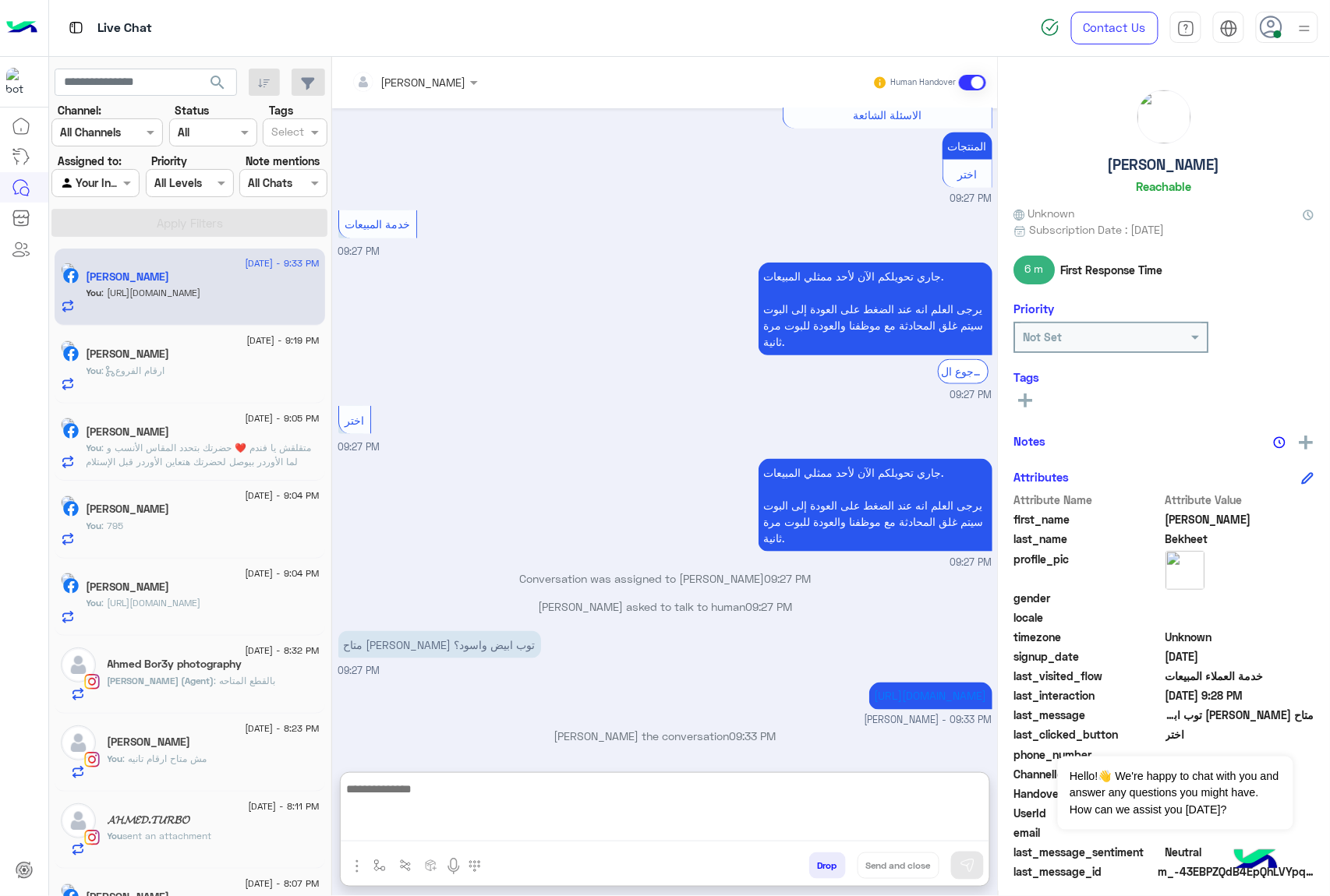
scroll to position [496, 0]
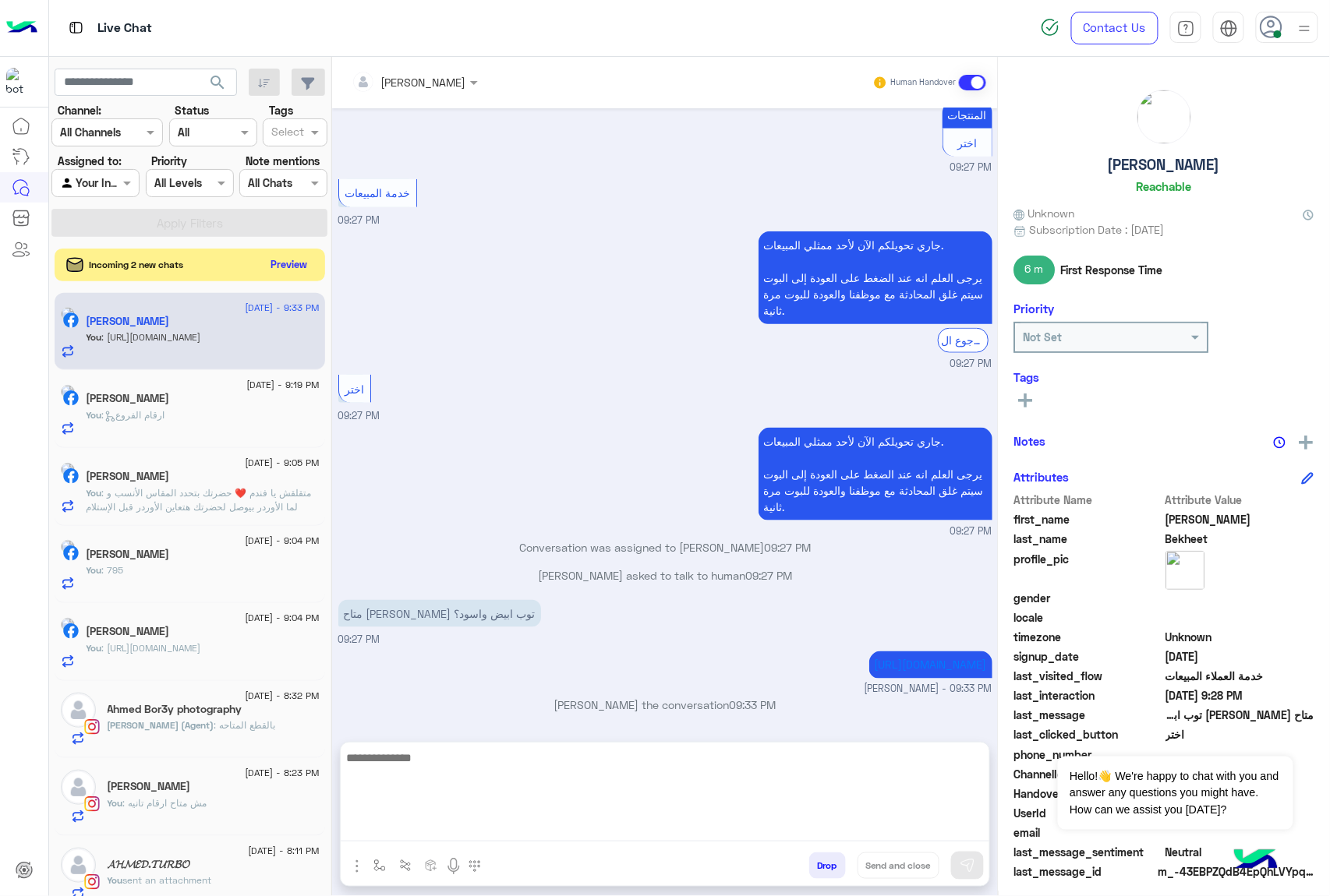
click at [294, 262] on button "Preview" at bounding box center [289, 264] width 48 height 21
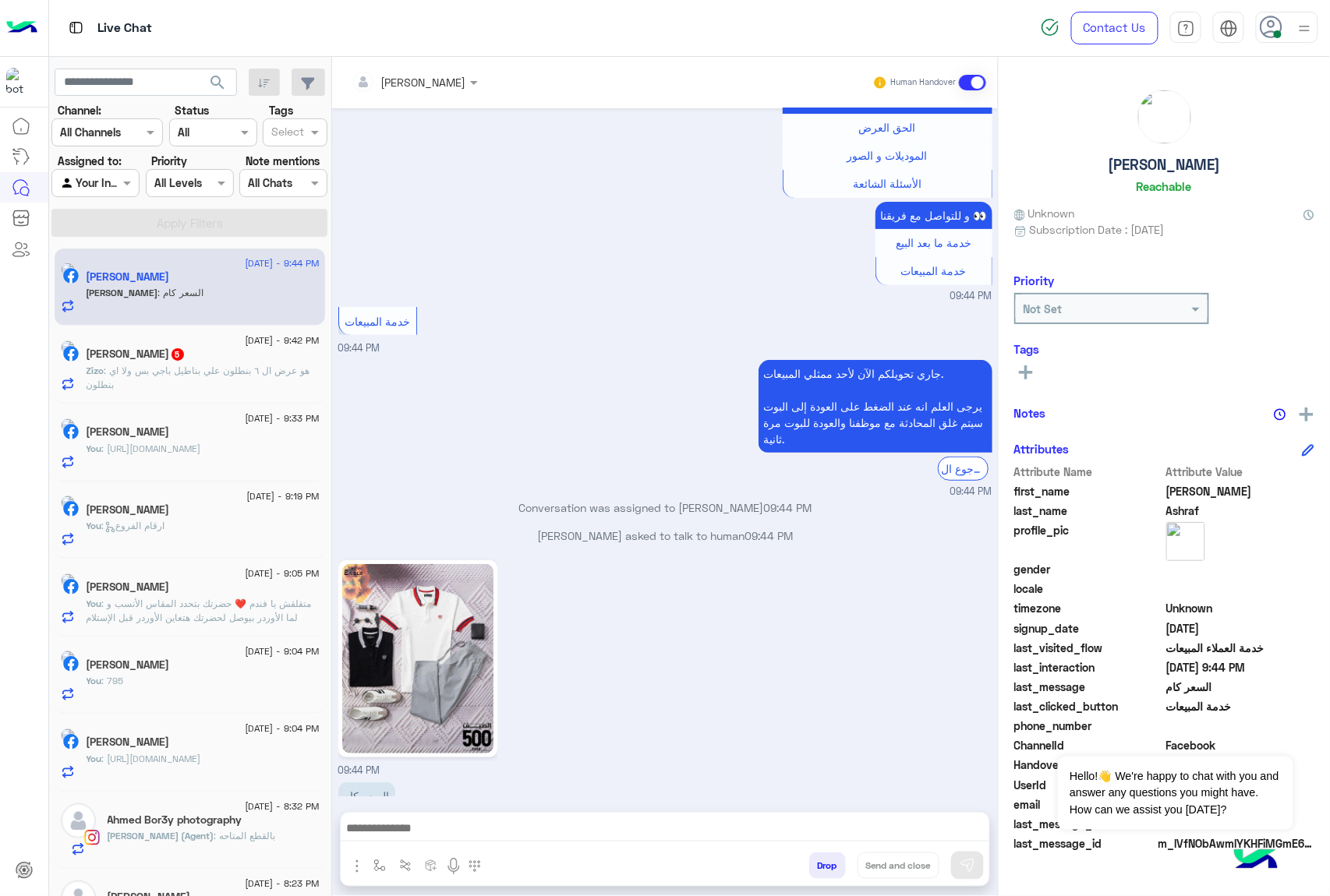
click at [405, 833] on textarea at bounding box center [665, 830] width 649 height 23
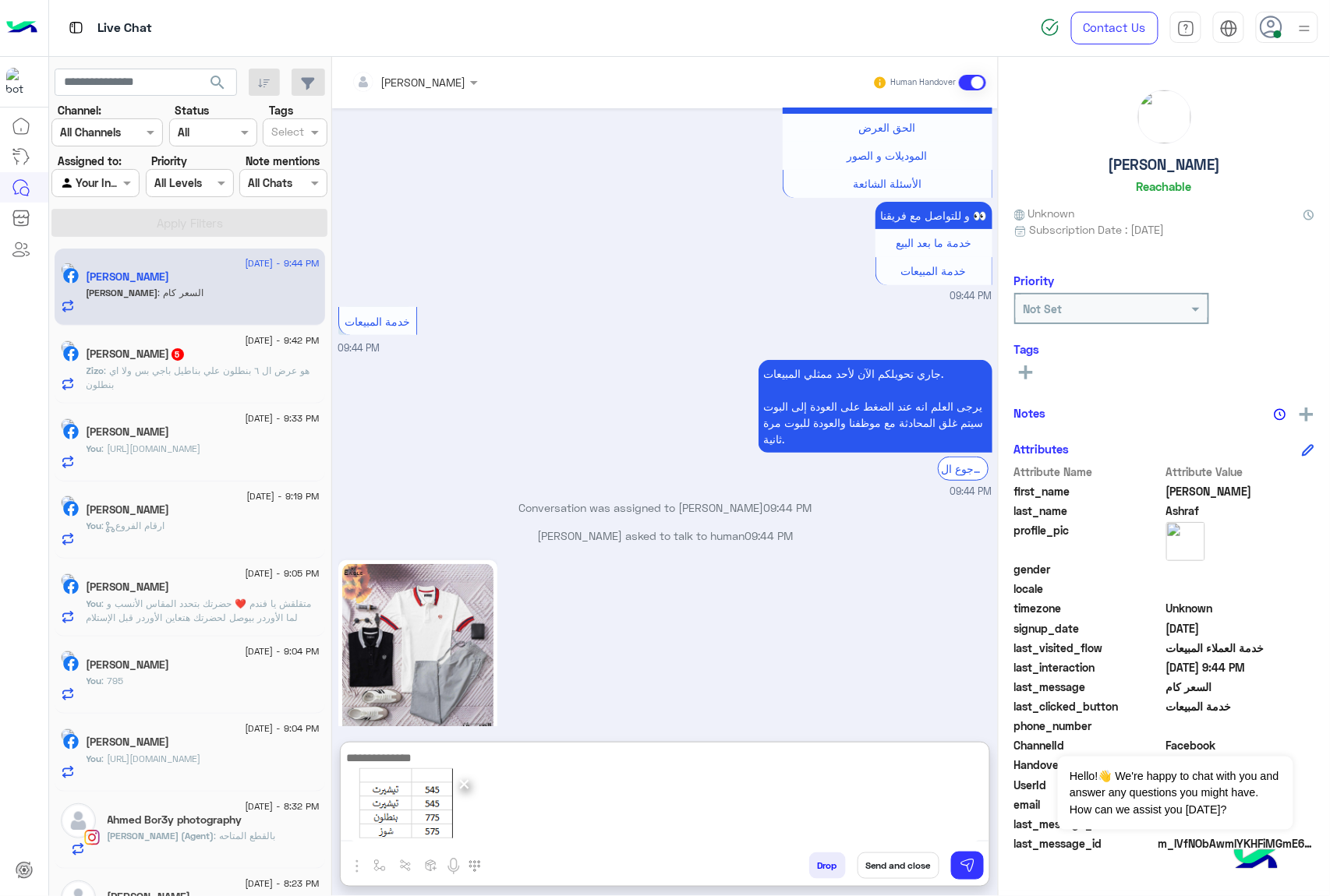
scroll to position [2166, 0]
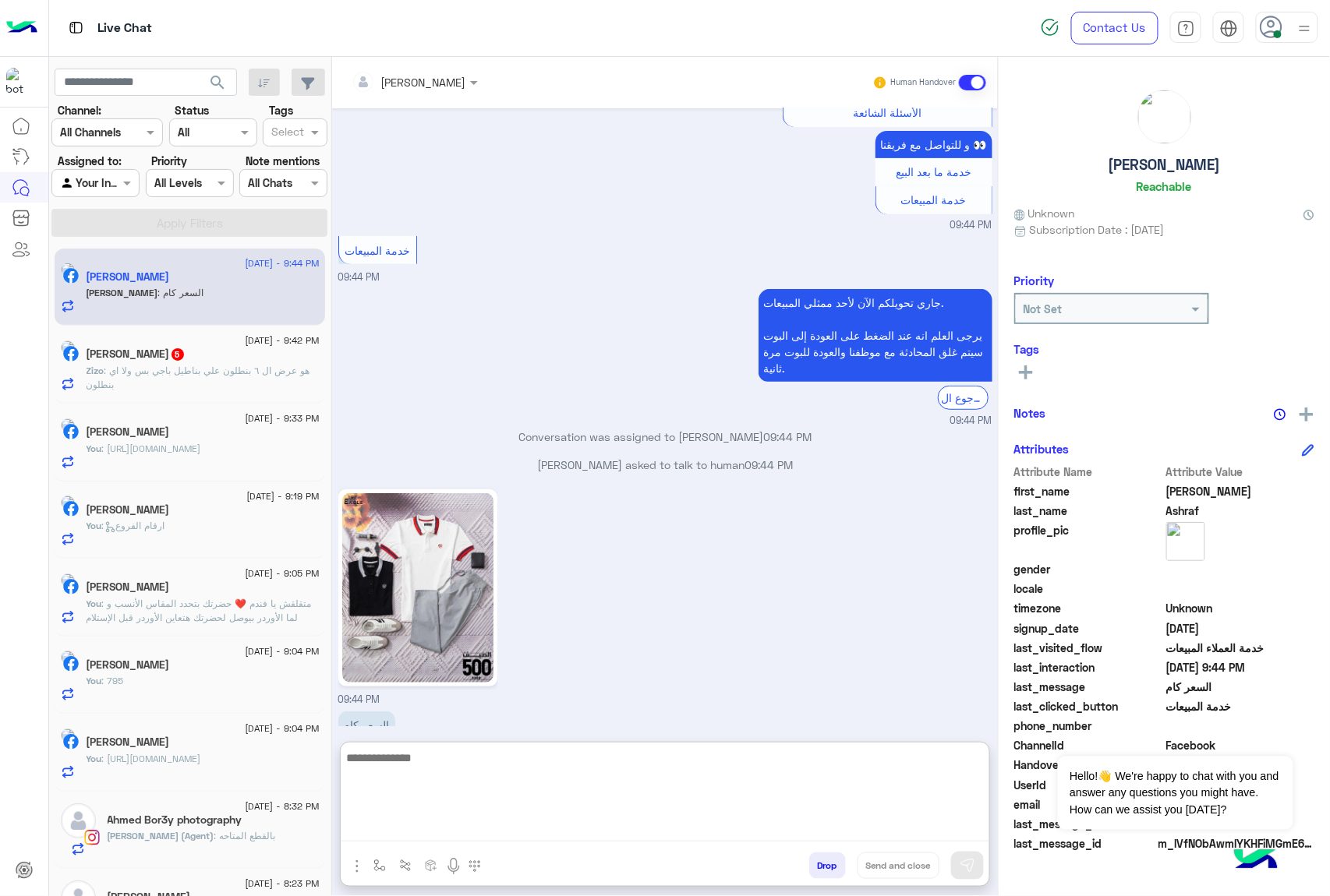
click at [184, 363] on div "Zizo Helal 5" at bounding box center [203, 356] width 233 height 17
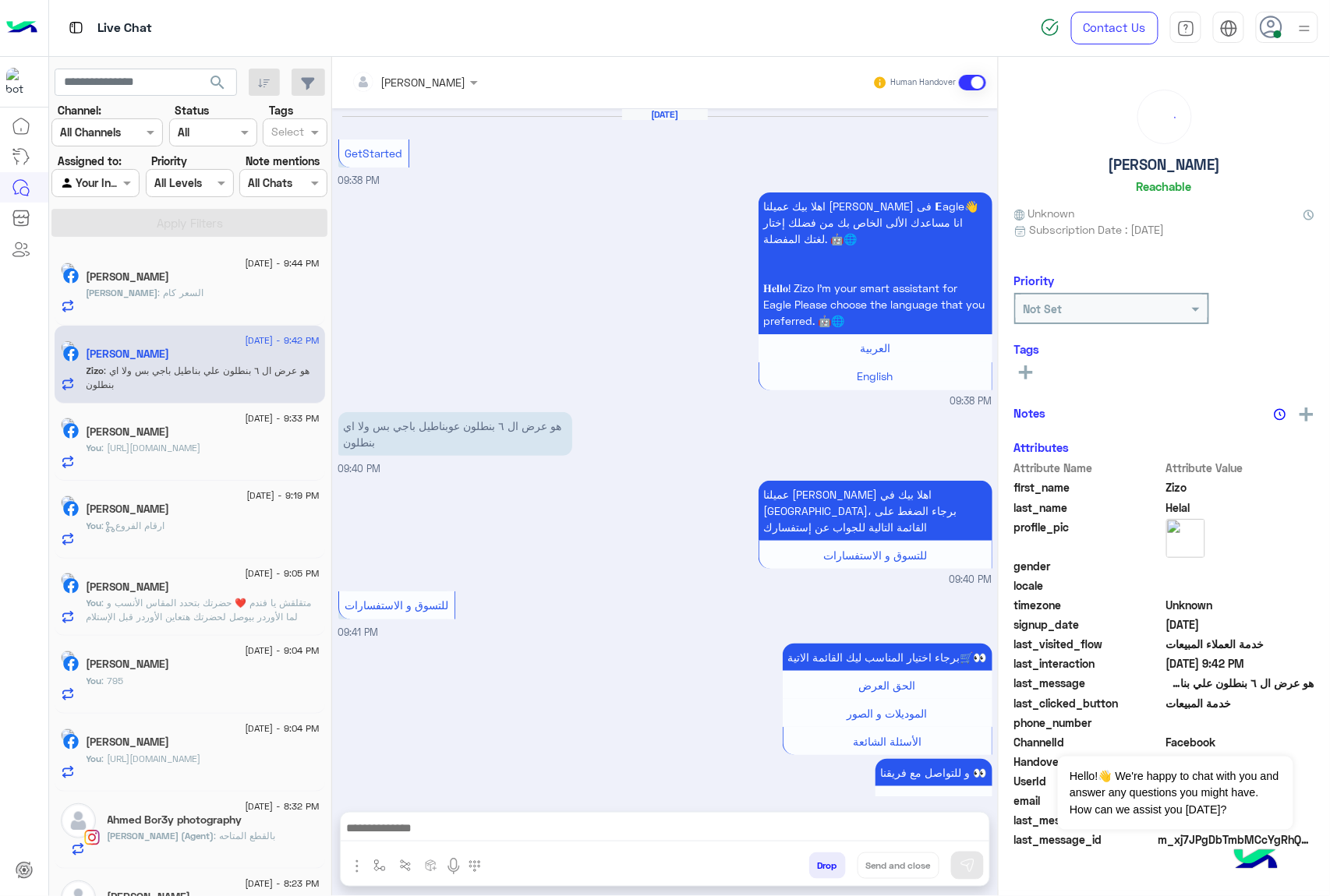
scroll to position [369, 0]
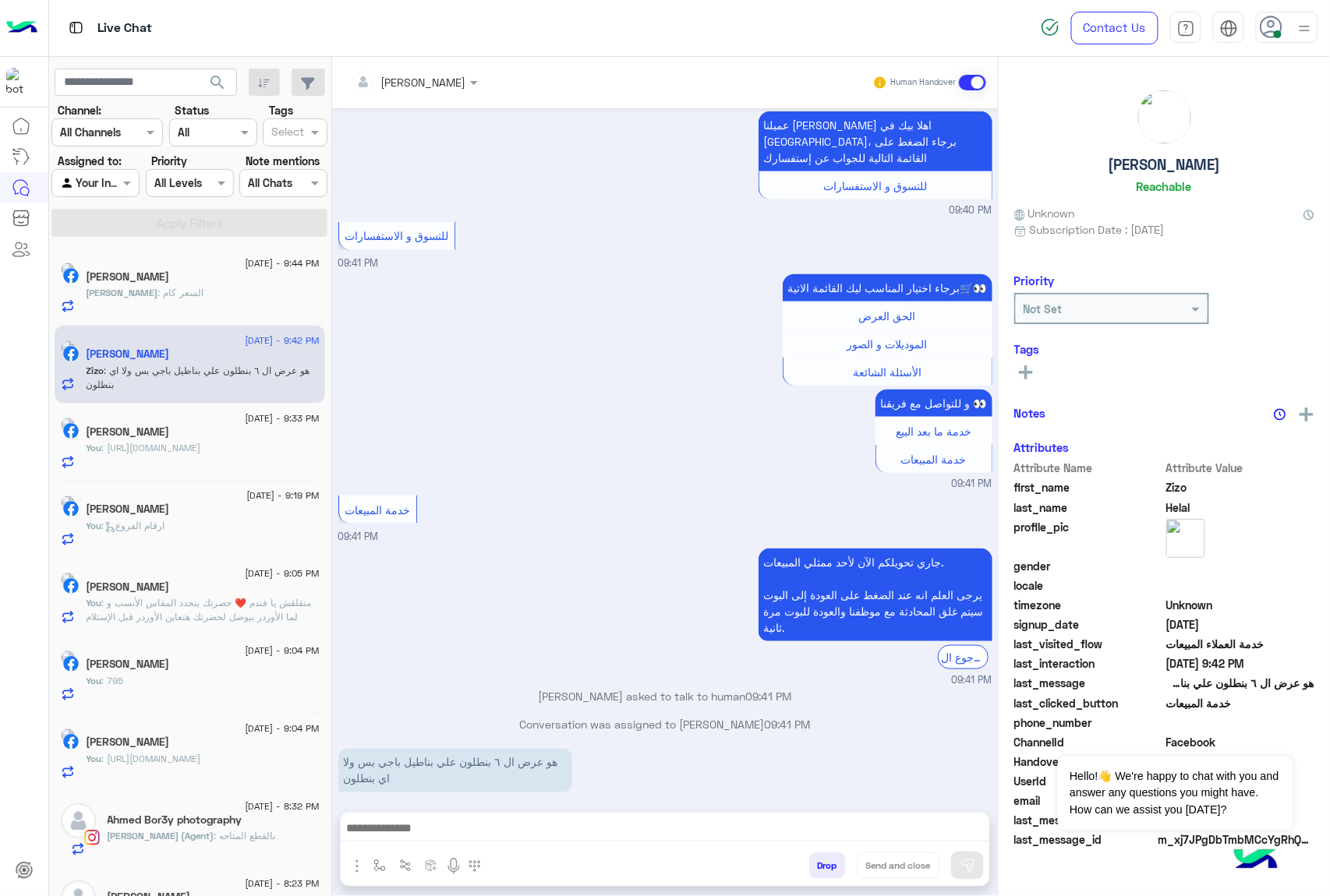
click at [428, 833] on textarea at bounding box center [665, 830] width 649 height 23
click at [390, 813] on div at bounding box center [665, 832] width 649 height 39
click at [389, 824] on textarea at bounding box center [665, 830] width 649 height 23
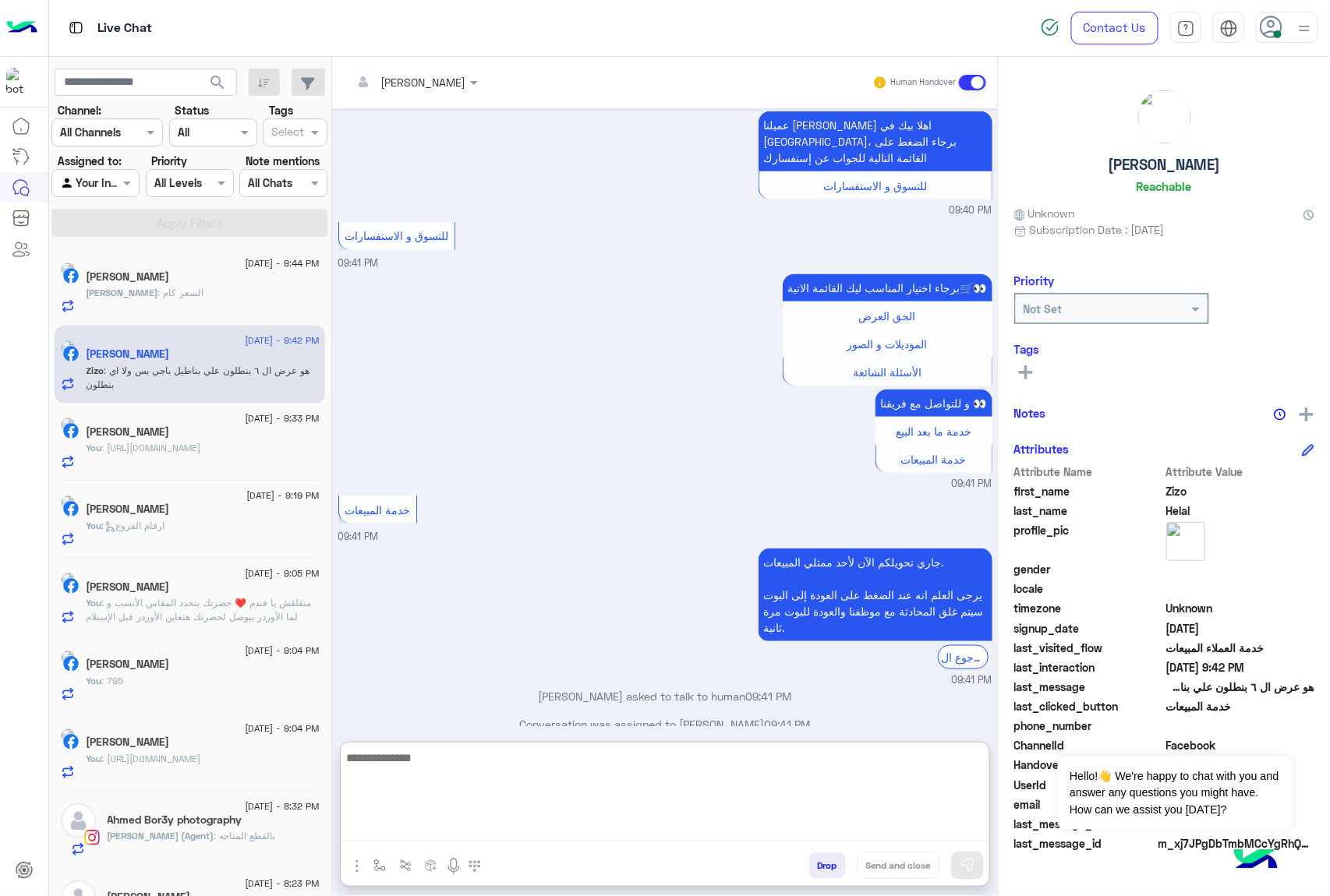
paste textarea "**********"
type textarea "**********"
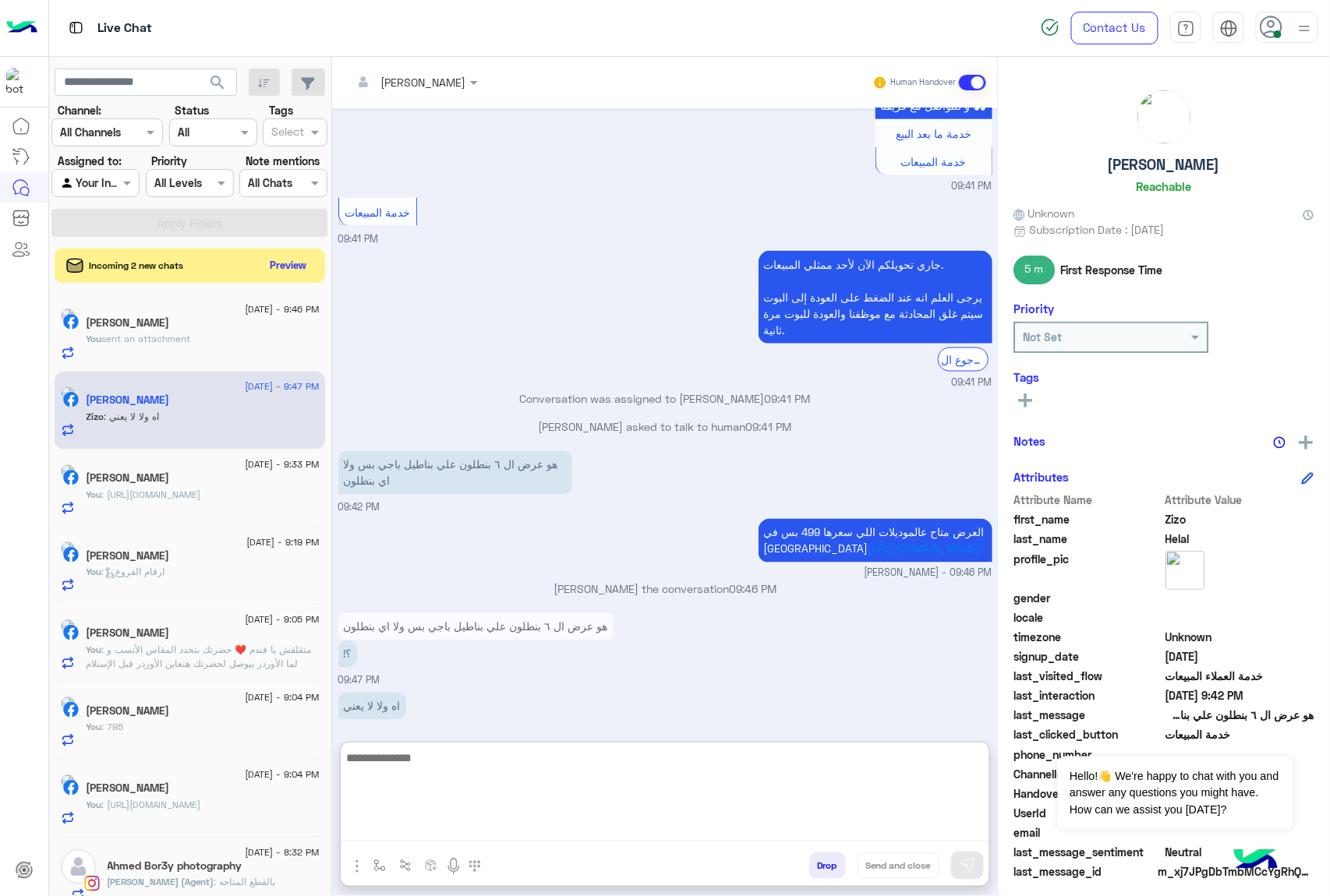
scroll to position [681, 0]
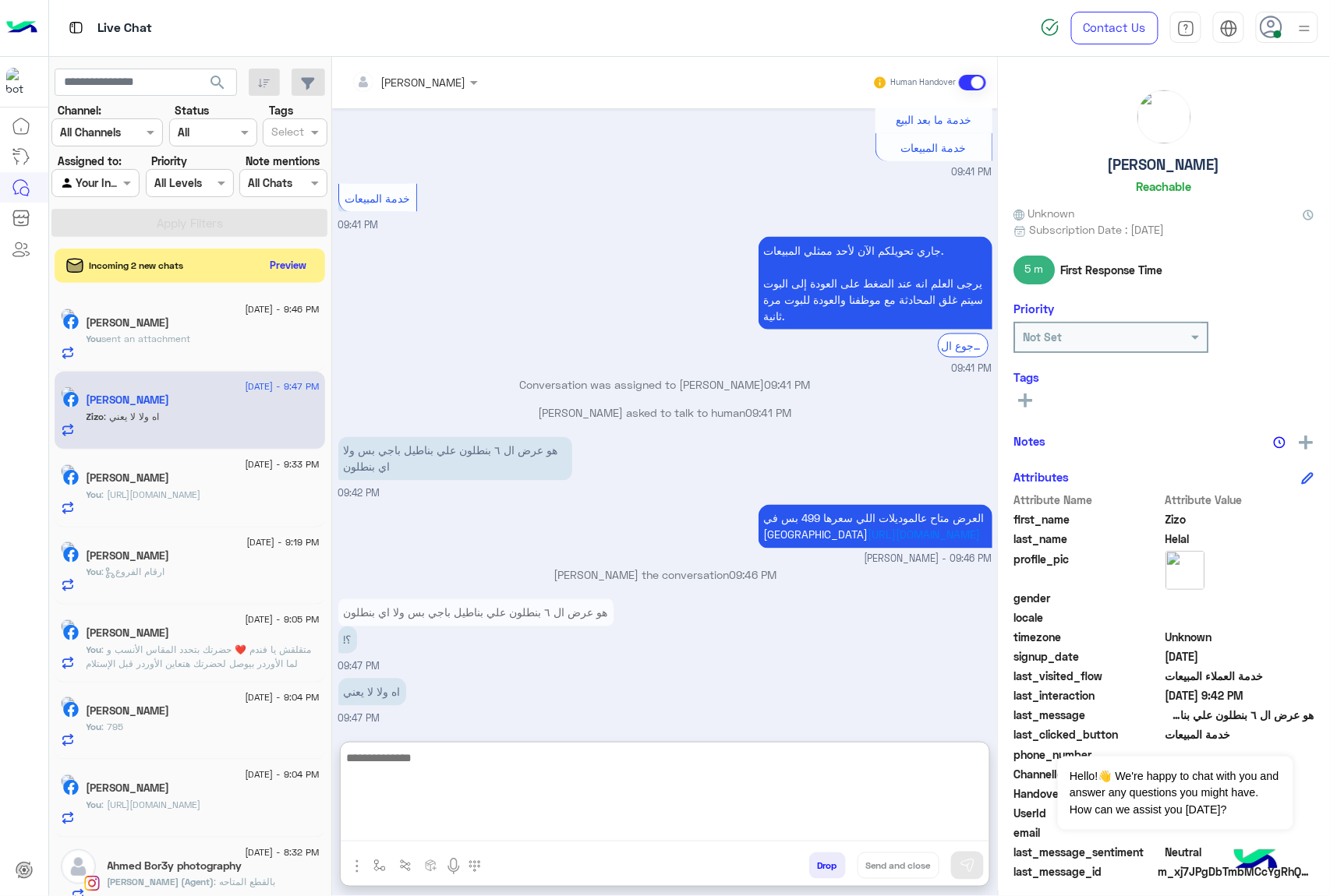
click at [452, 768] on textarea at bounding box center [665, 794] width 649 height 93
type textarea "**********"
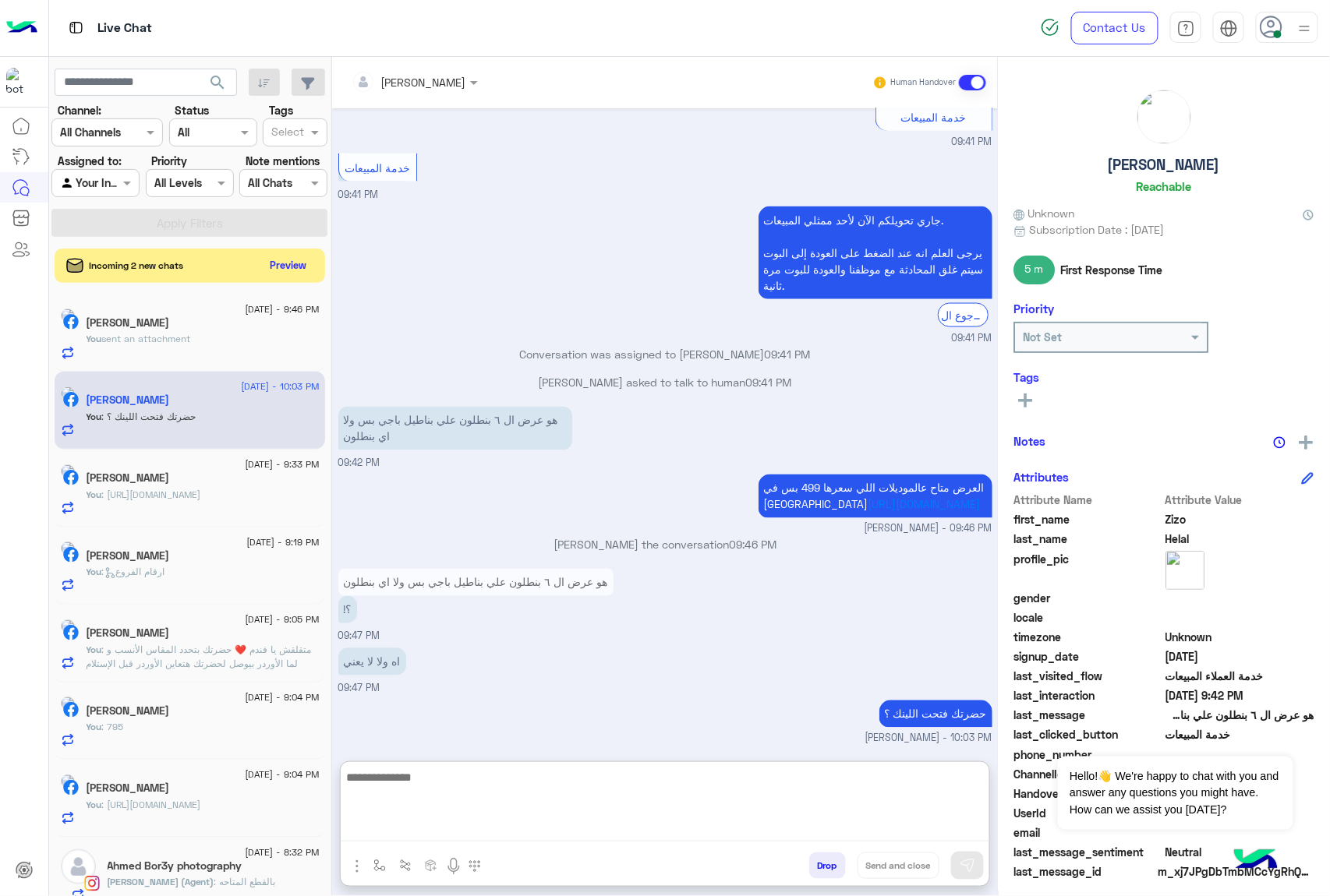
scroll to position [731, 0]
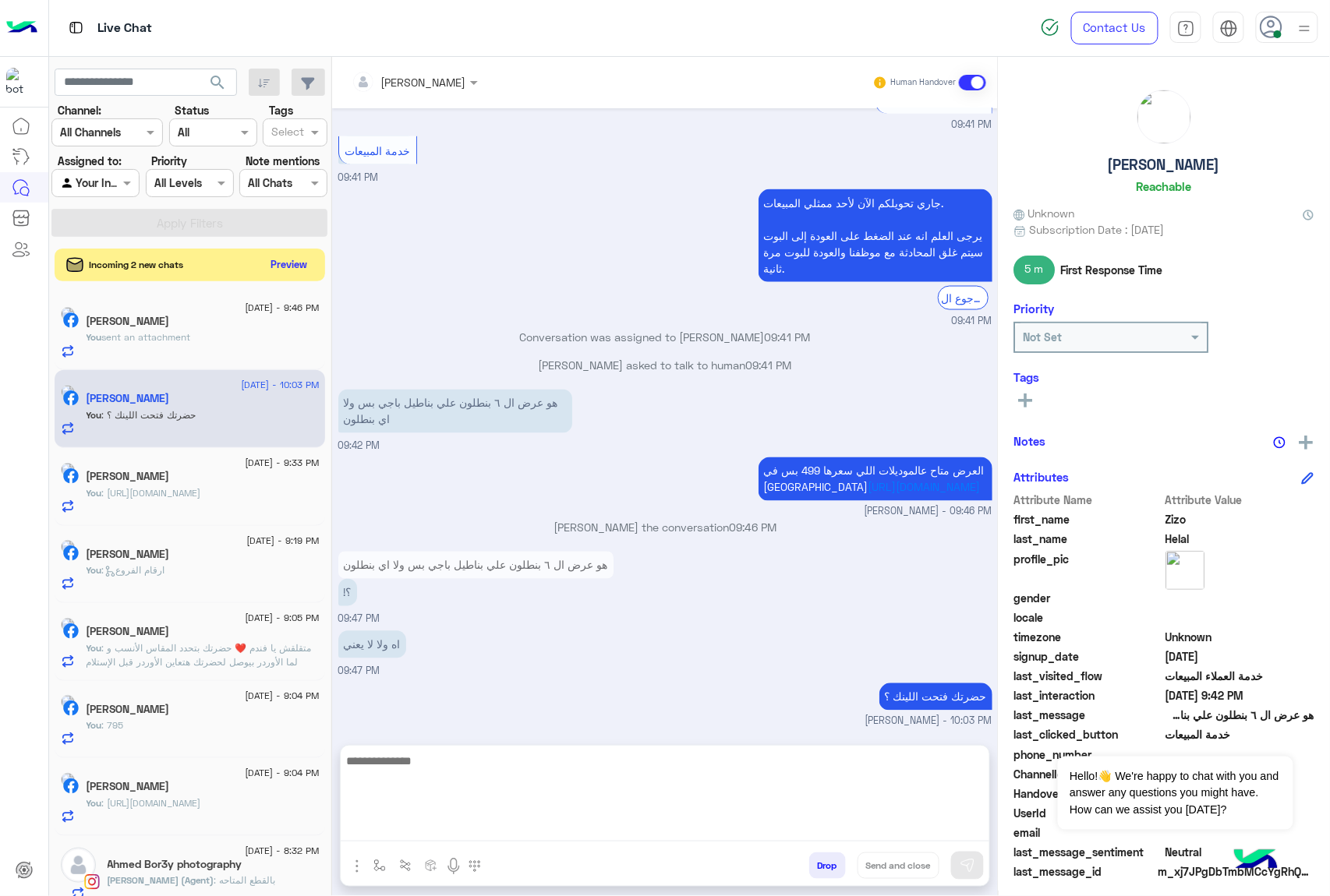
click at [285, 271] on button "Preview" at bounding box center [289, 264] width 48 height 21
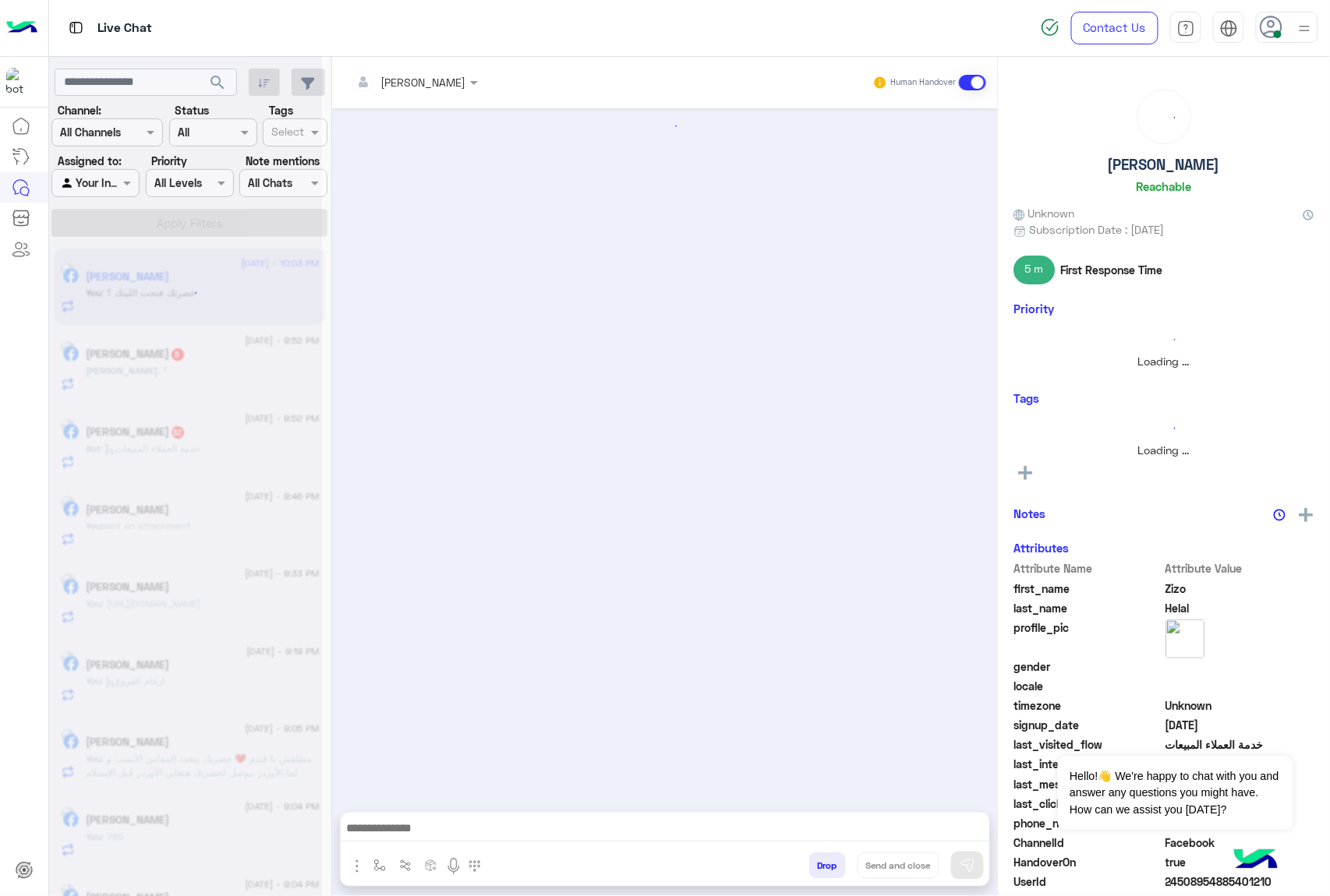
scroll to position [661, 0]
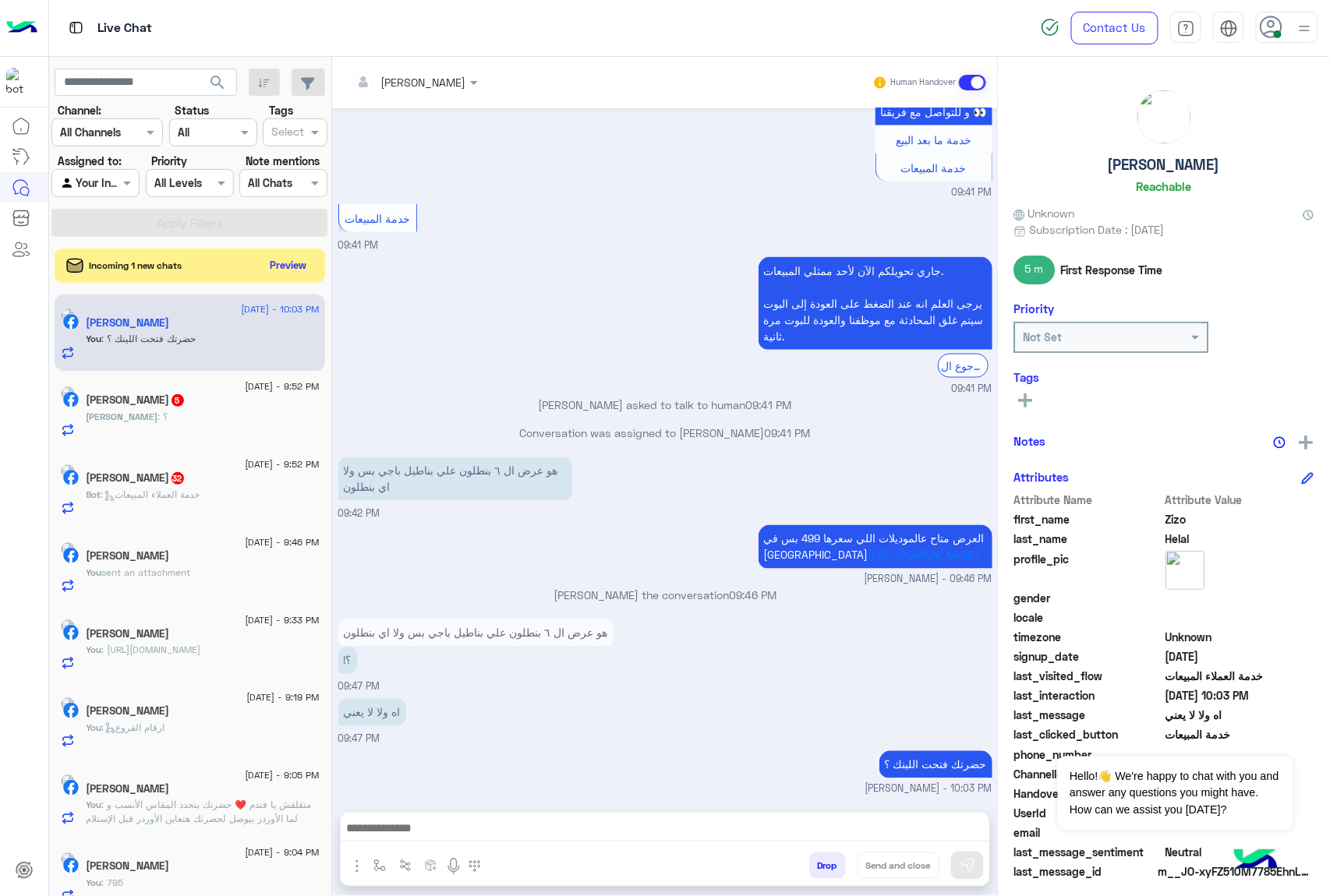
click at [185, 407] on h5 "Abdallah Eltaher 5" at bounding box center [136, 400] width 99 height 13
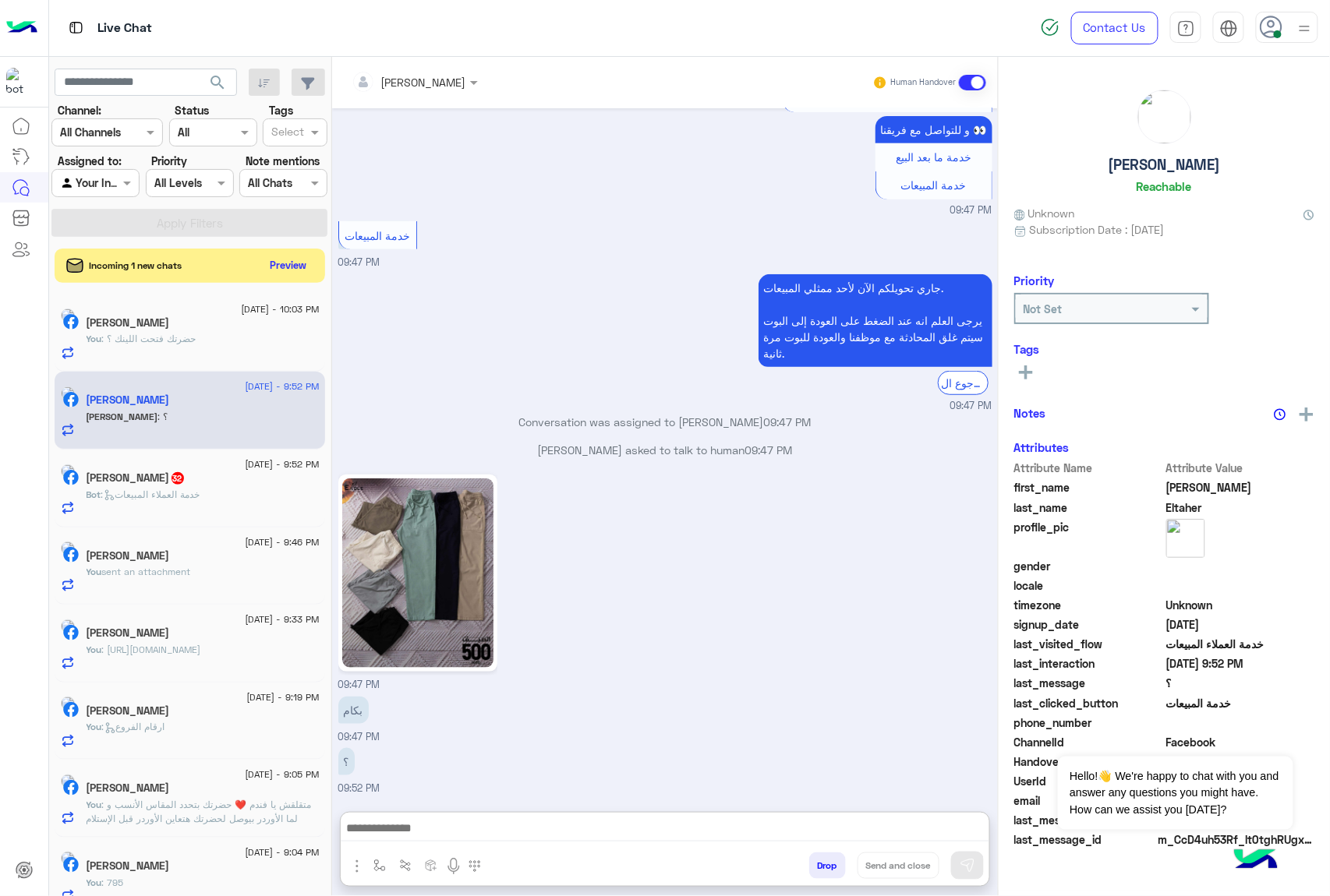
click at [418, 830] on textarea at bounding box center [665, 830] width 649 height 23
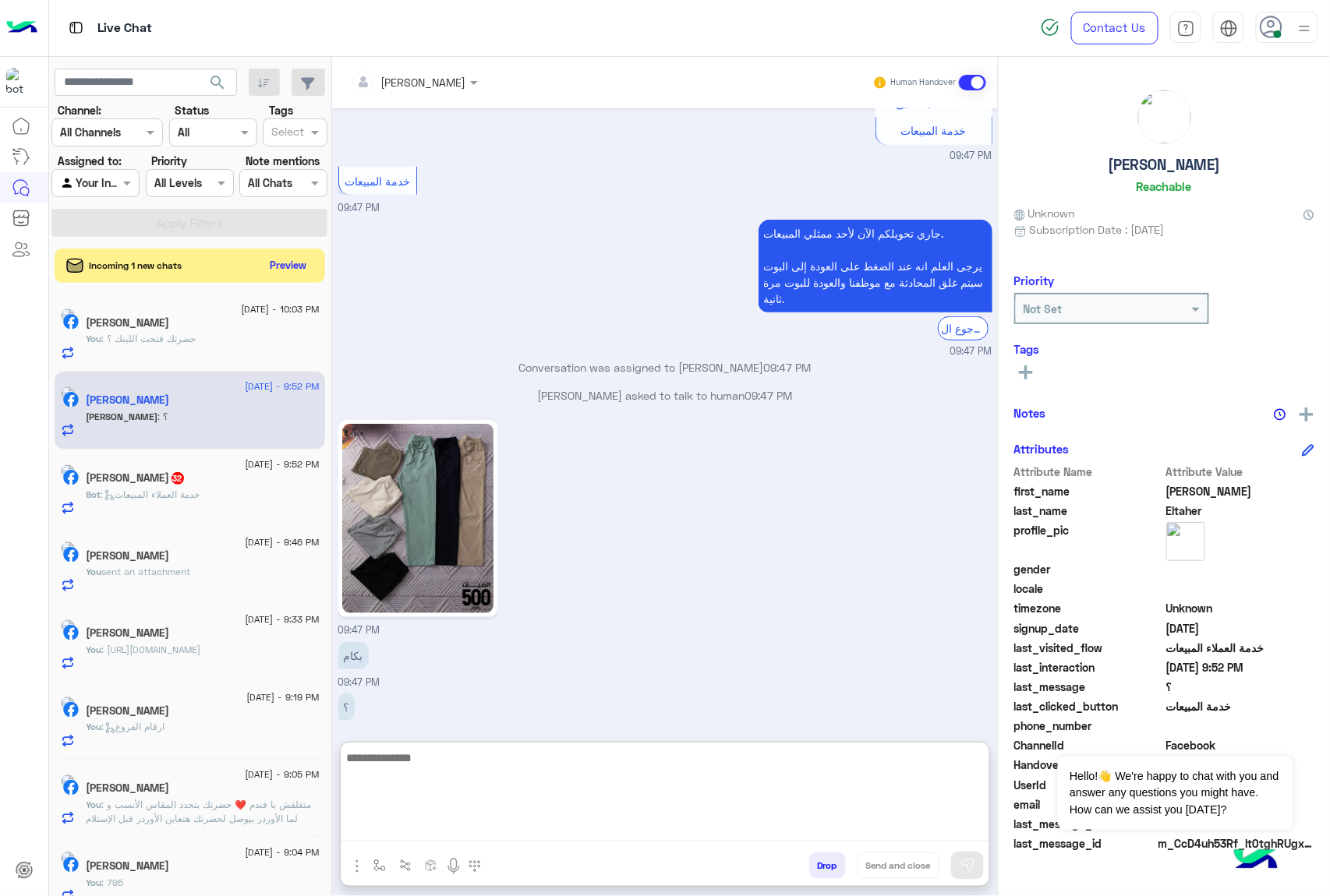
scroll to position [308, 0]
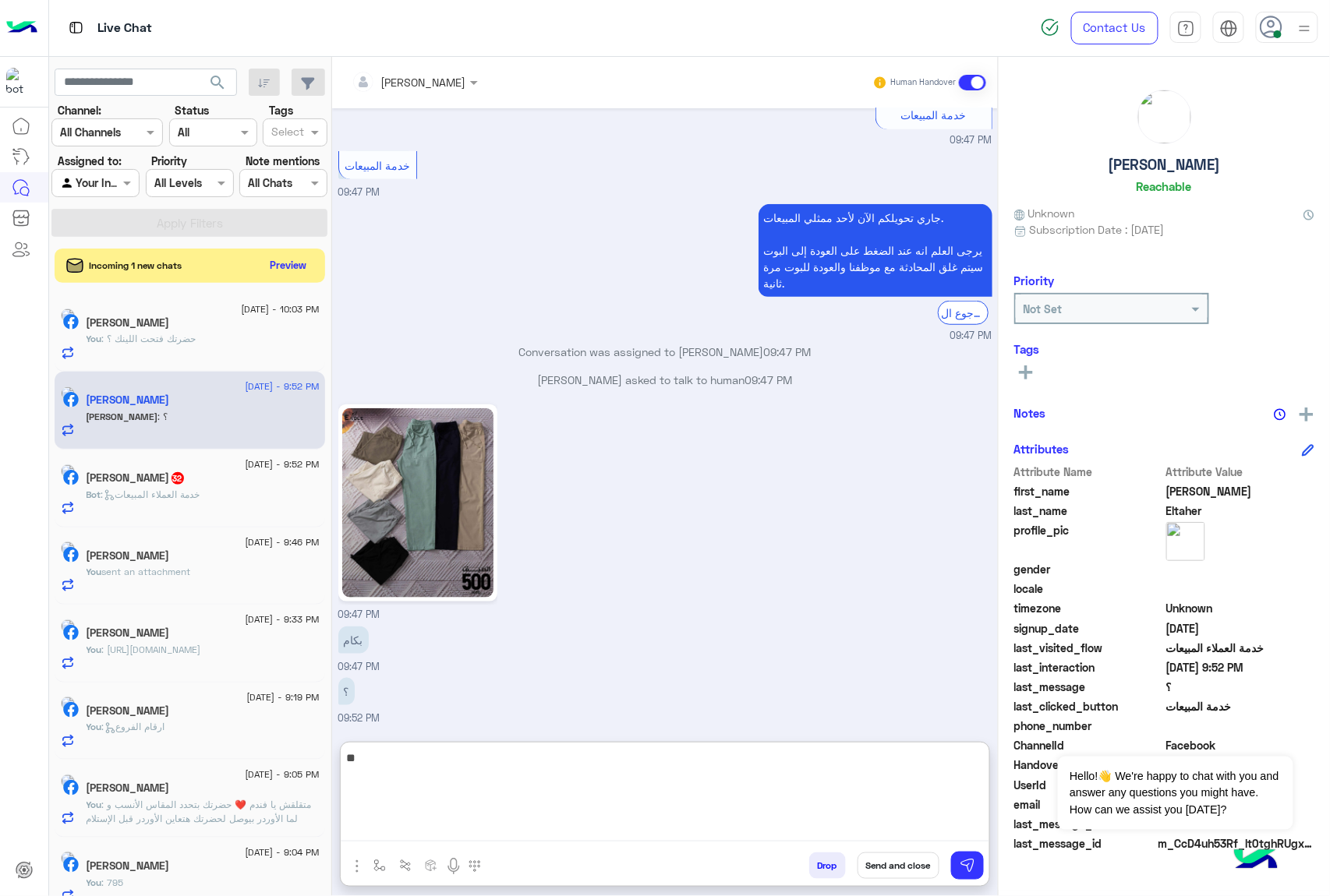
type textarea "***"
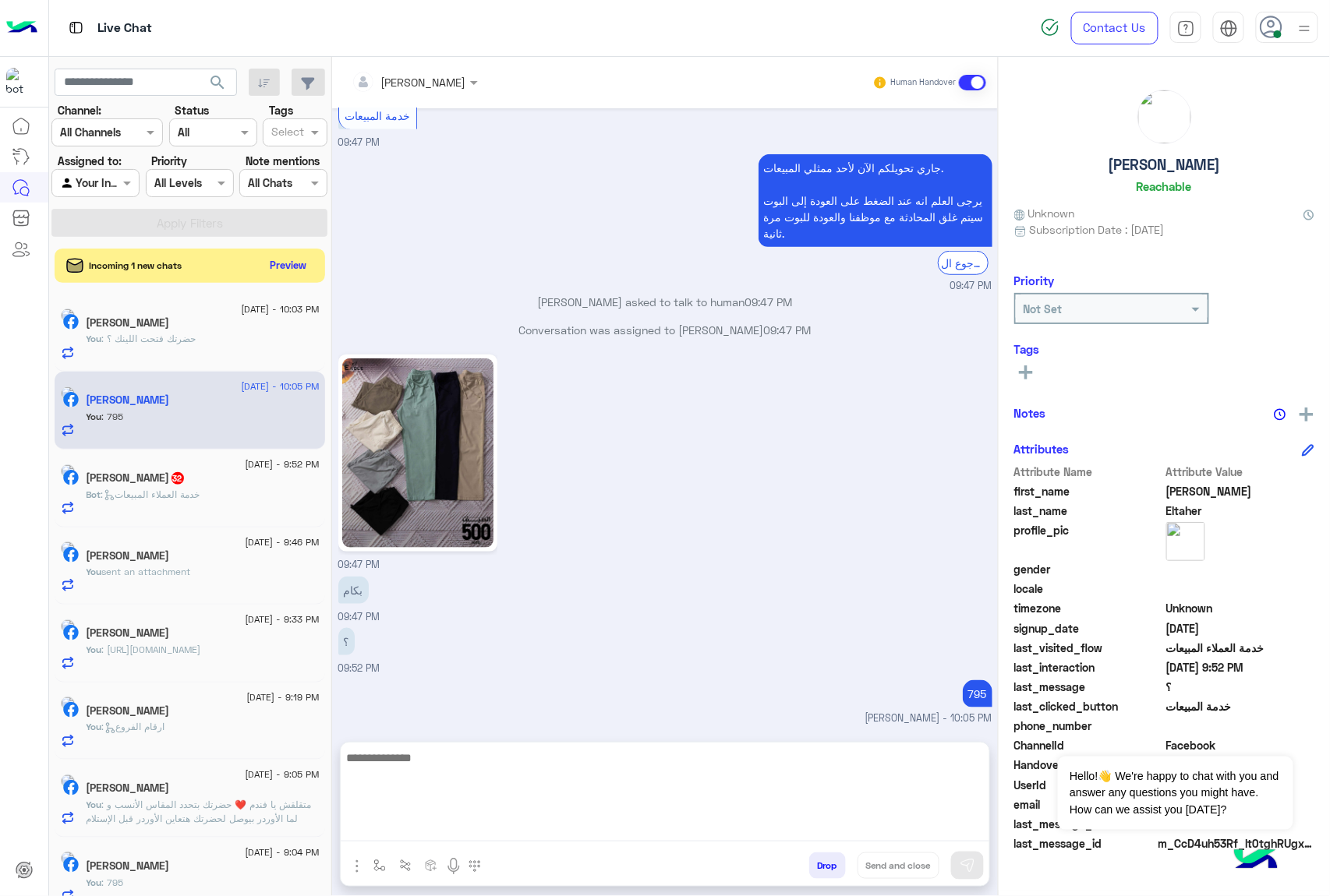
scroll to position [384, 0]
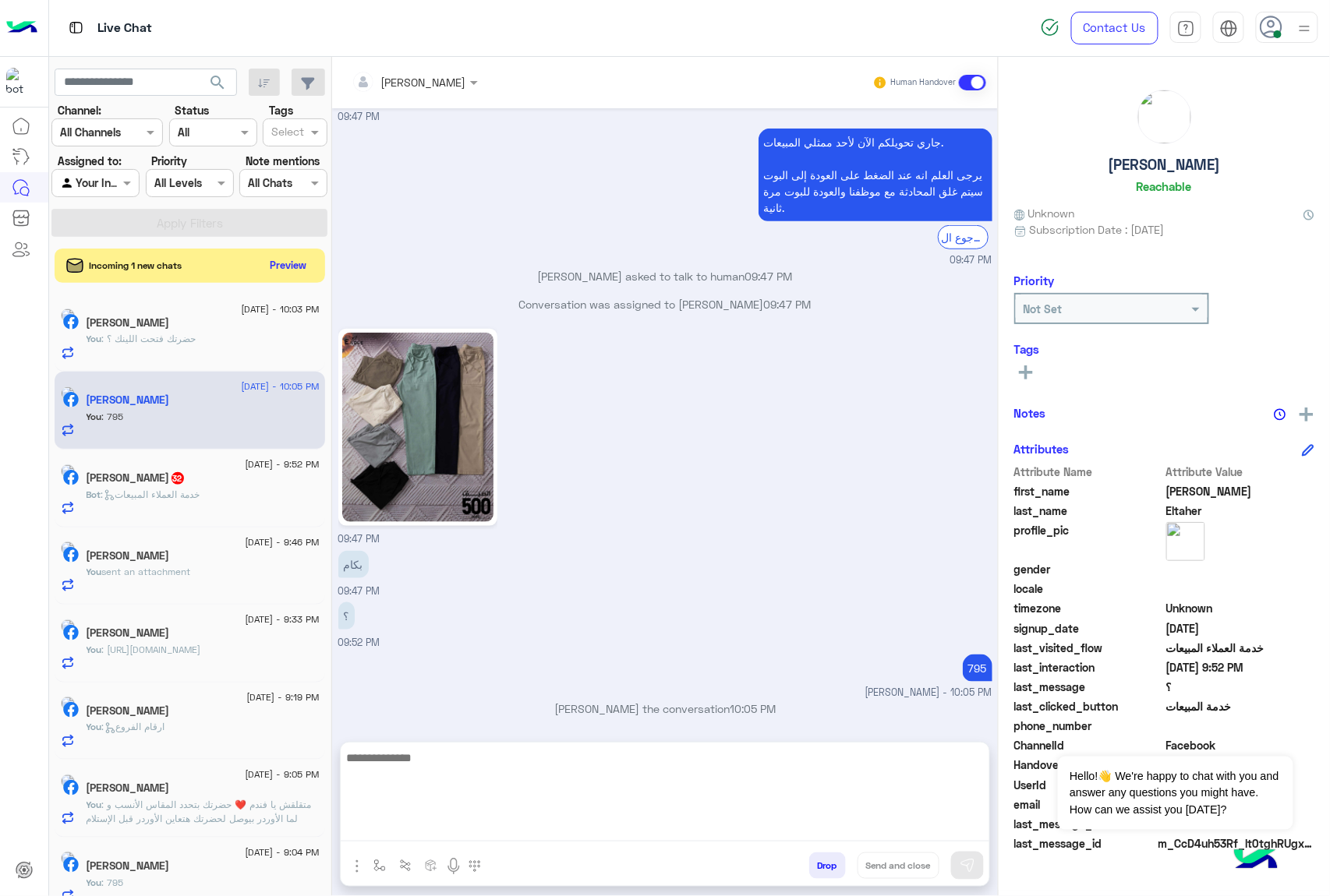
click at [115, 494] on icon at bounding box center [109, 495] width 12 height 12
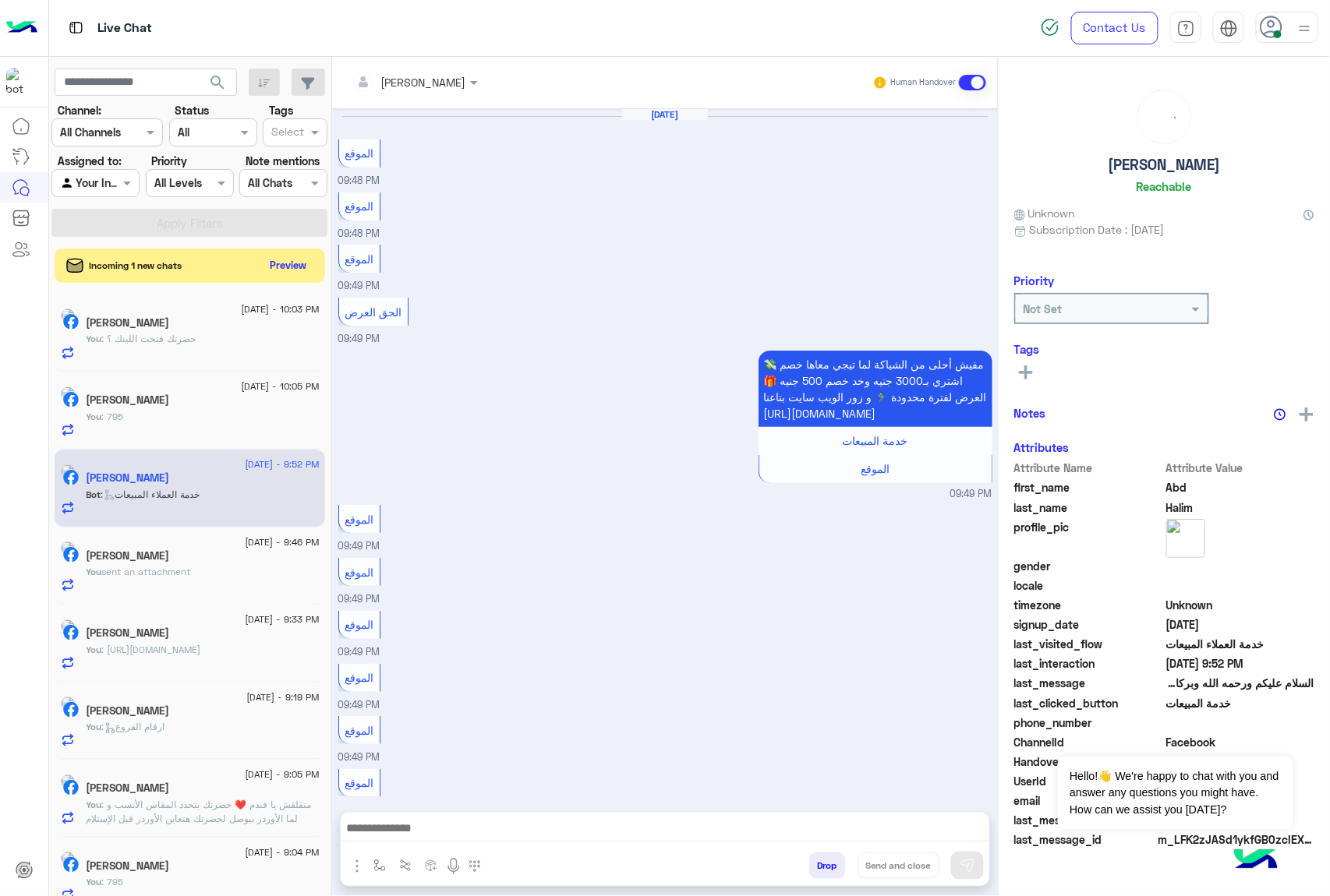
scroll to position [1394, 0]
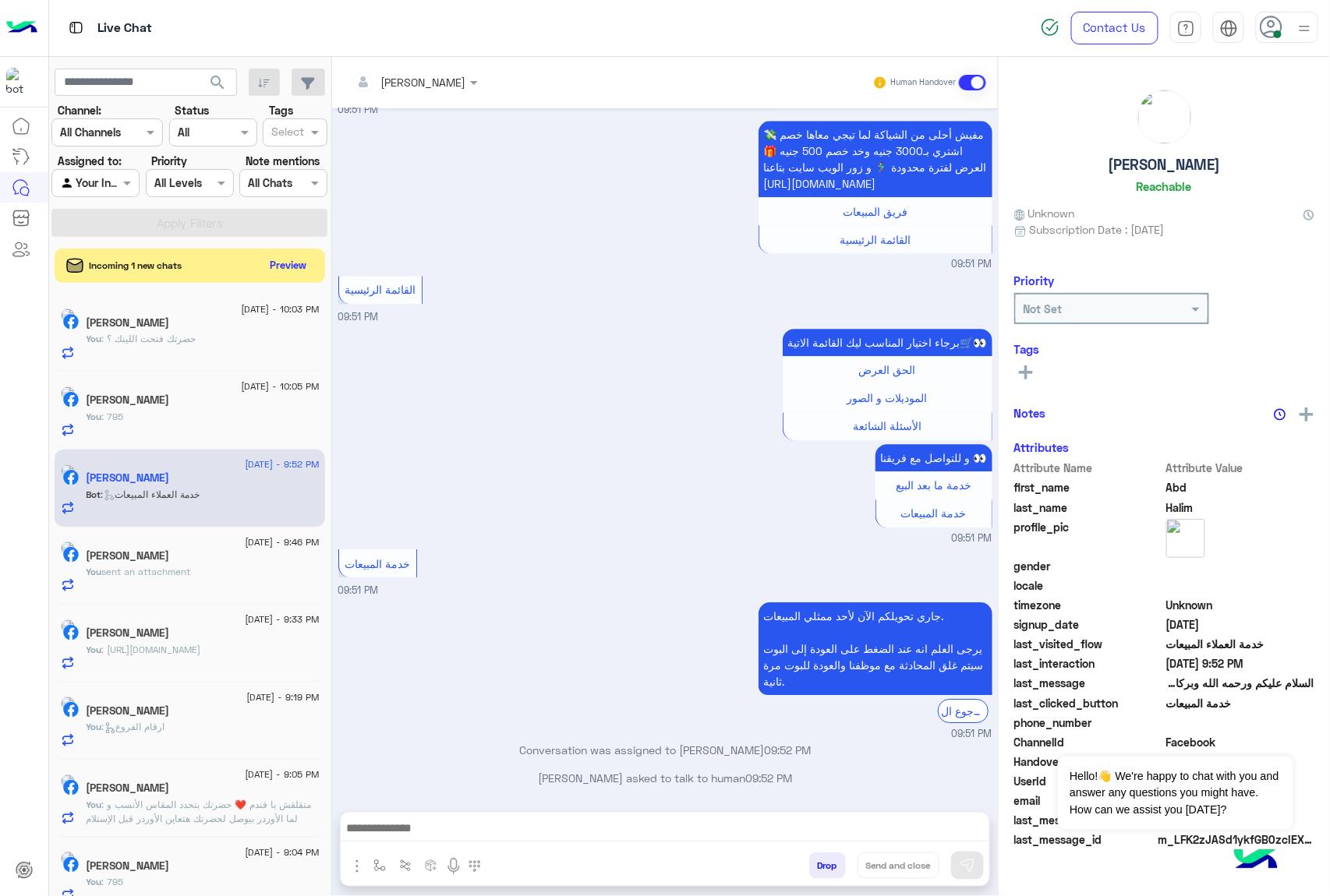
click at [437, 819] on textarea at bounding box center [665, 830] width 649 height 23
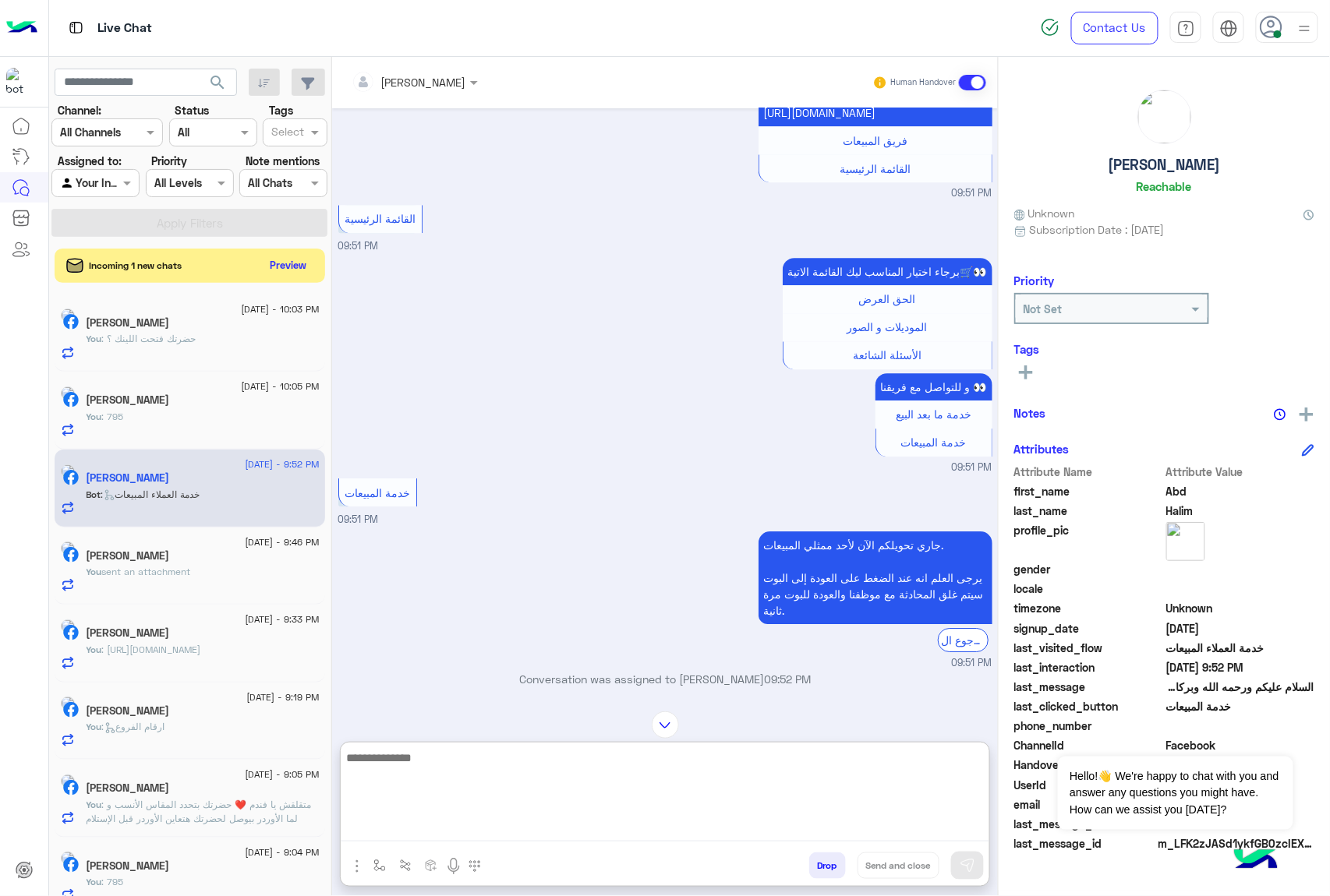
scroll to position [737, 0]
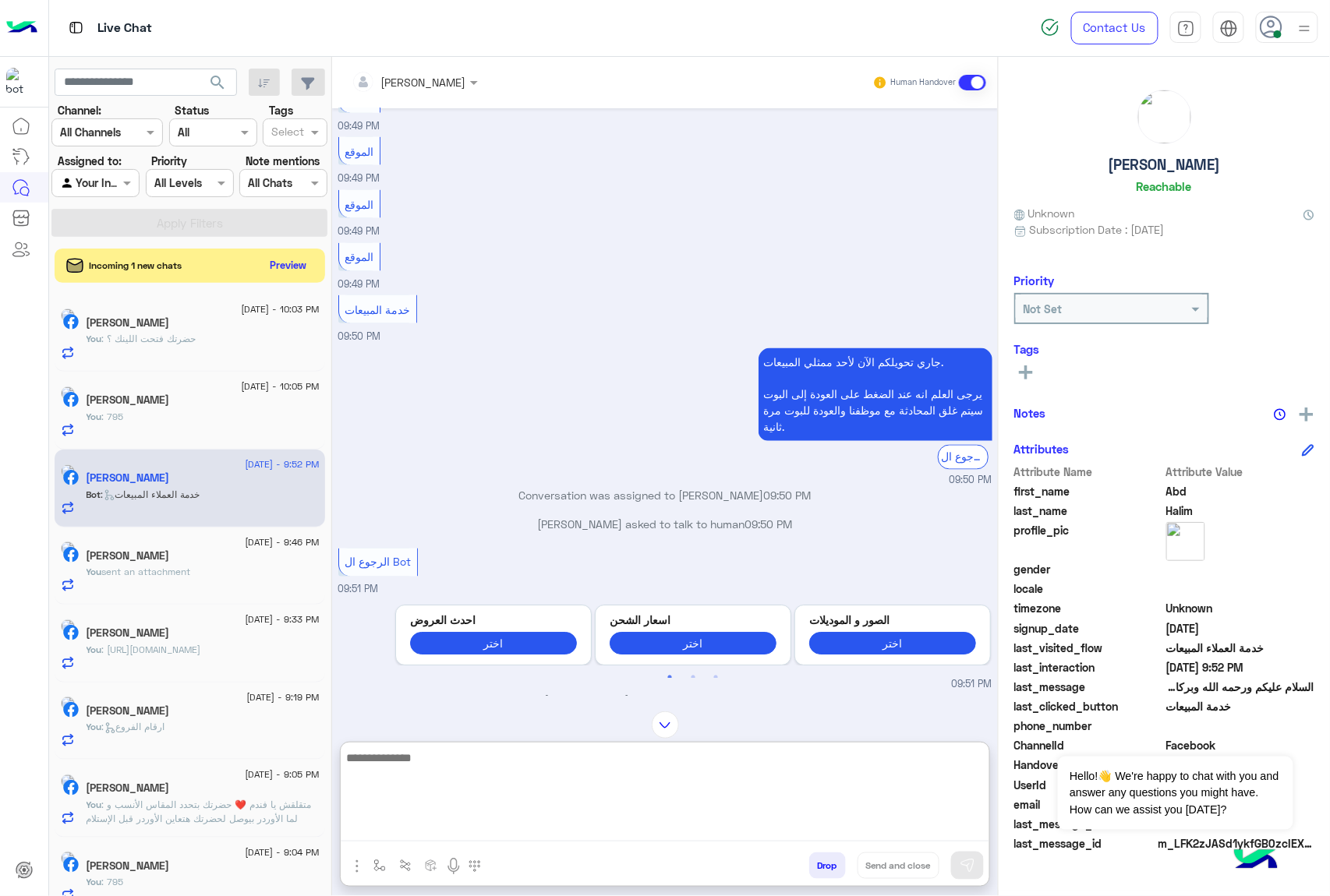
paste textarea "**********"
type textarea "**********"
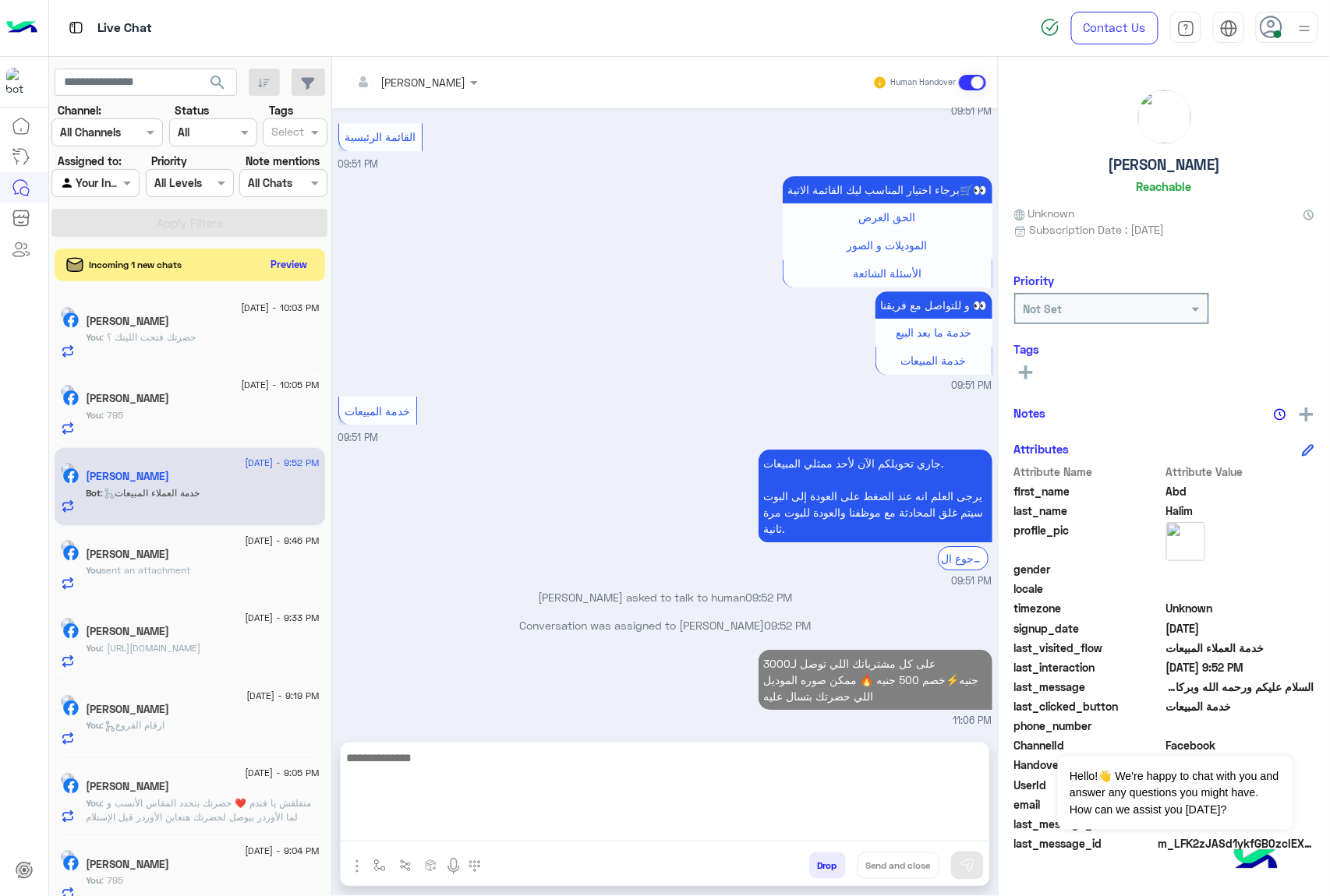
click at [284, 265] on button "Preview" at bounding box center [289, 264] width 48 height 21
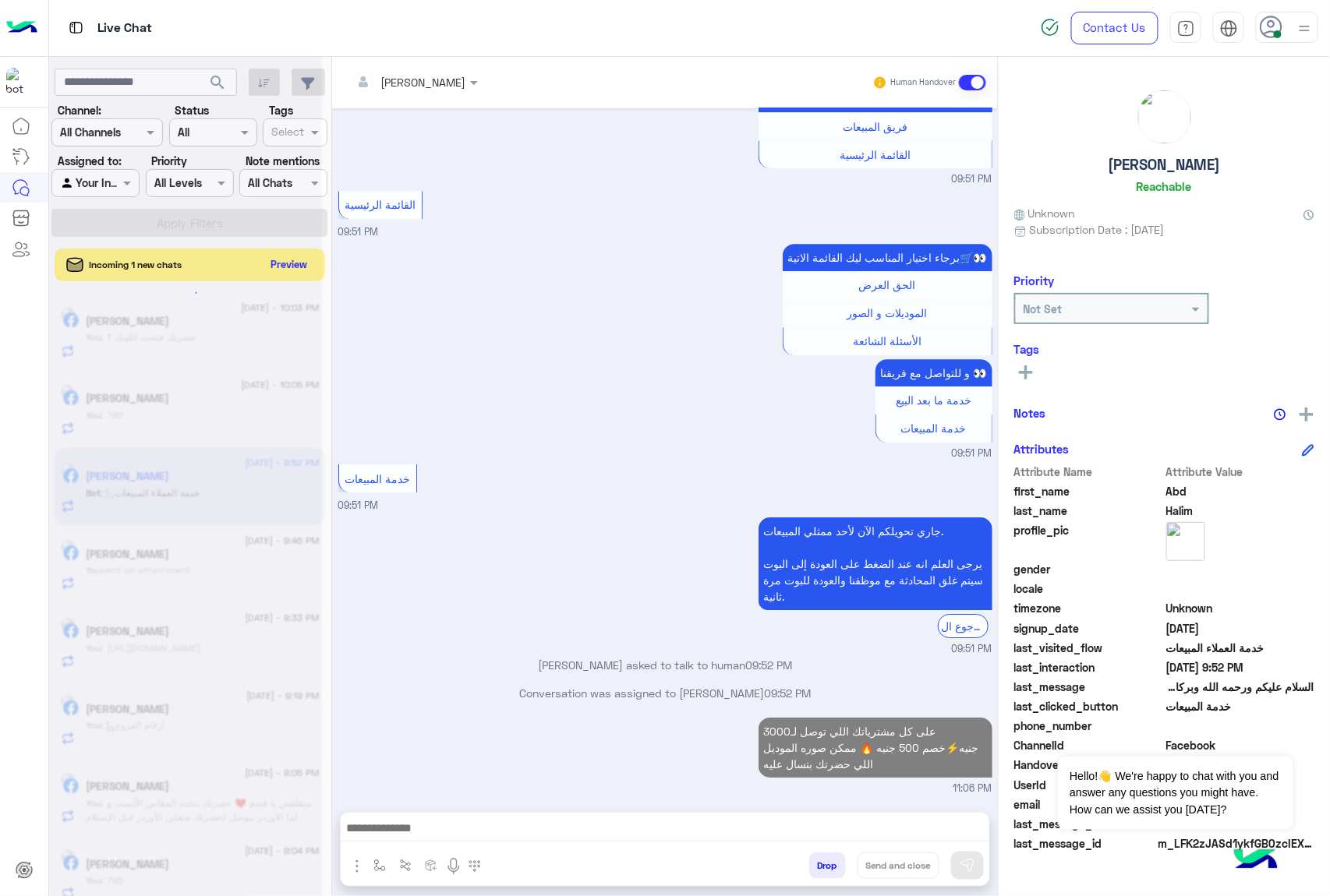
scroll to position [1476, 0]
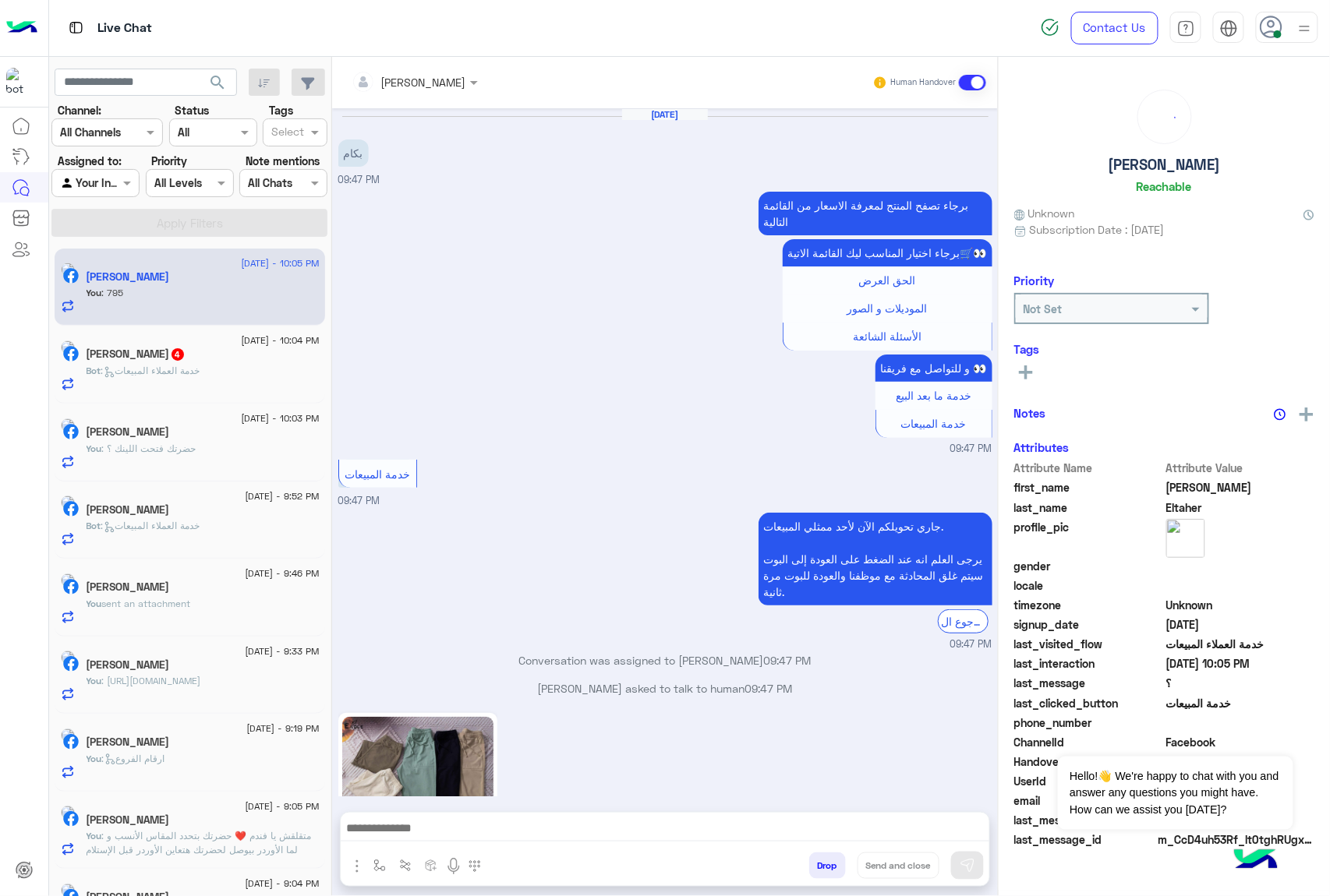
scroll to position [317, 0]
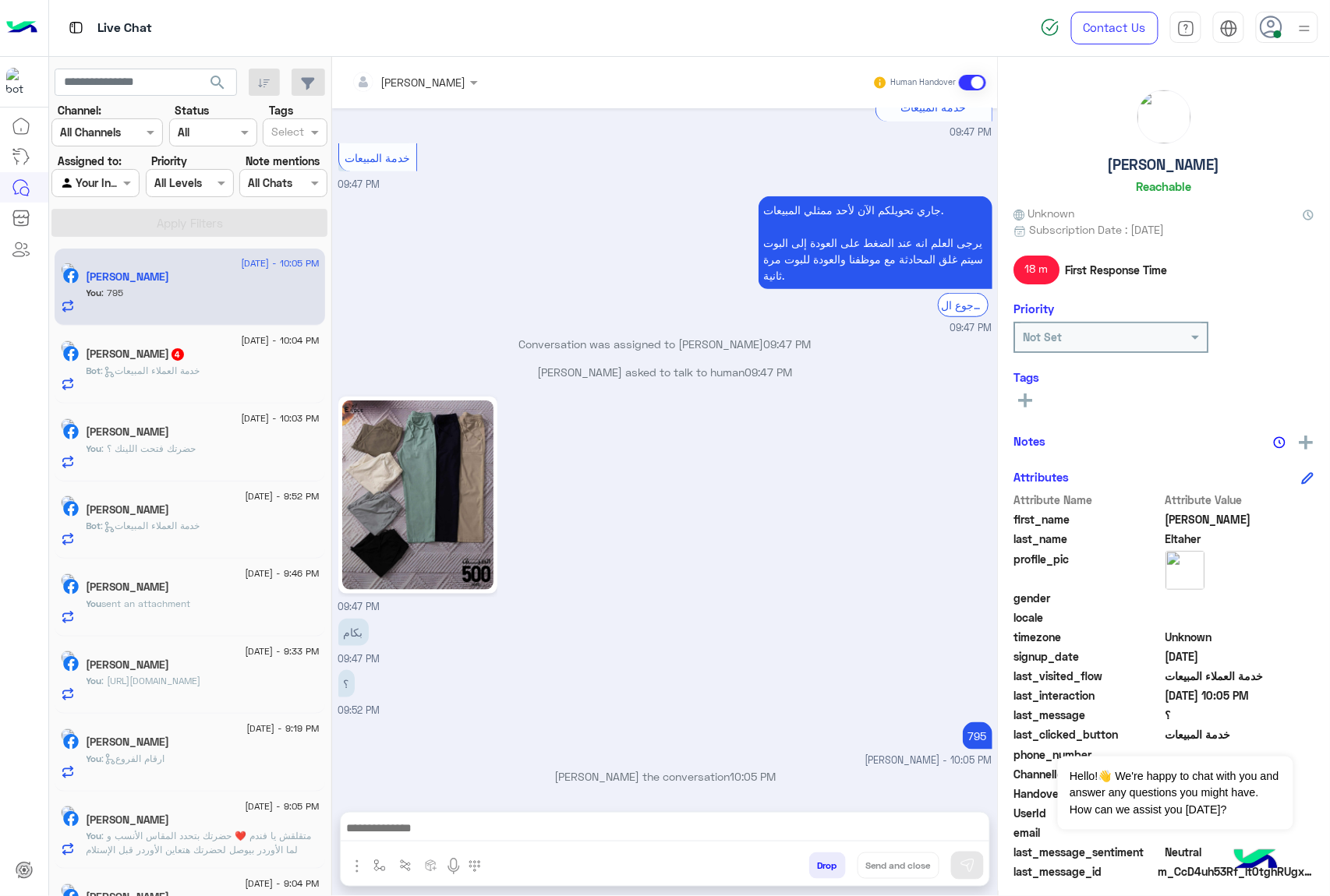
click at [199, 364] on p "Bot : خدمة العملاء المبيعات" at bounding box center [143, 371] width 113 height 14
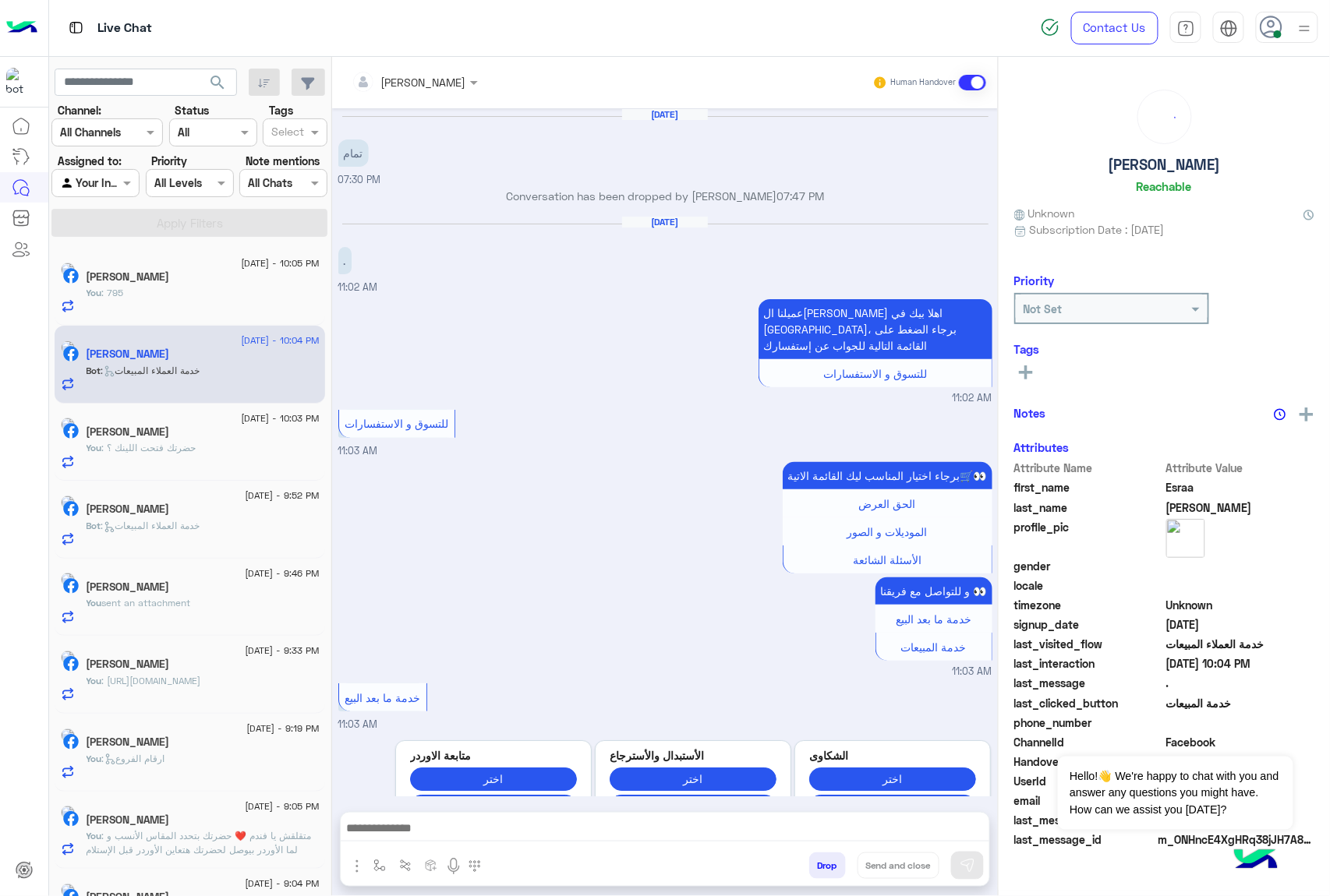
scroll to position [2303, 0]
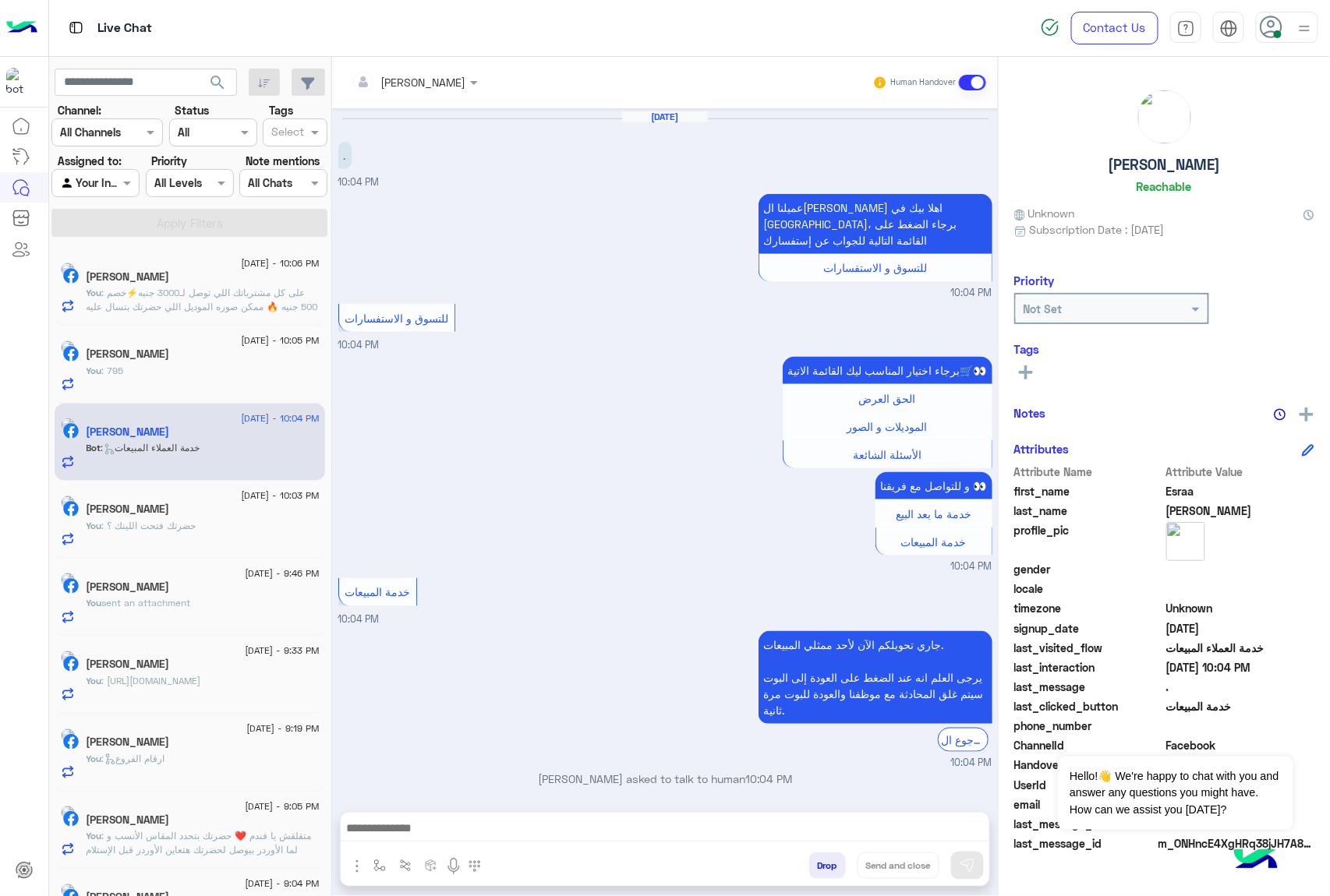
click at [605, 449] on div "برجاء اختيار المناسب ليك القائمة الاتية🛒👀 الحق العرض الموديلات و الصور الأسئلة …" at bounding box center [665, 463] width 654 height 221
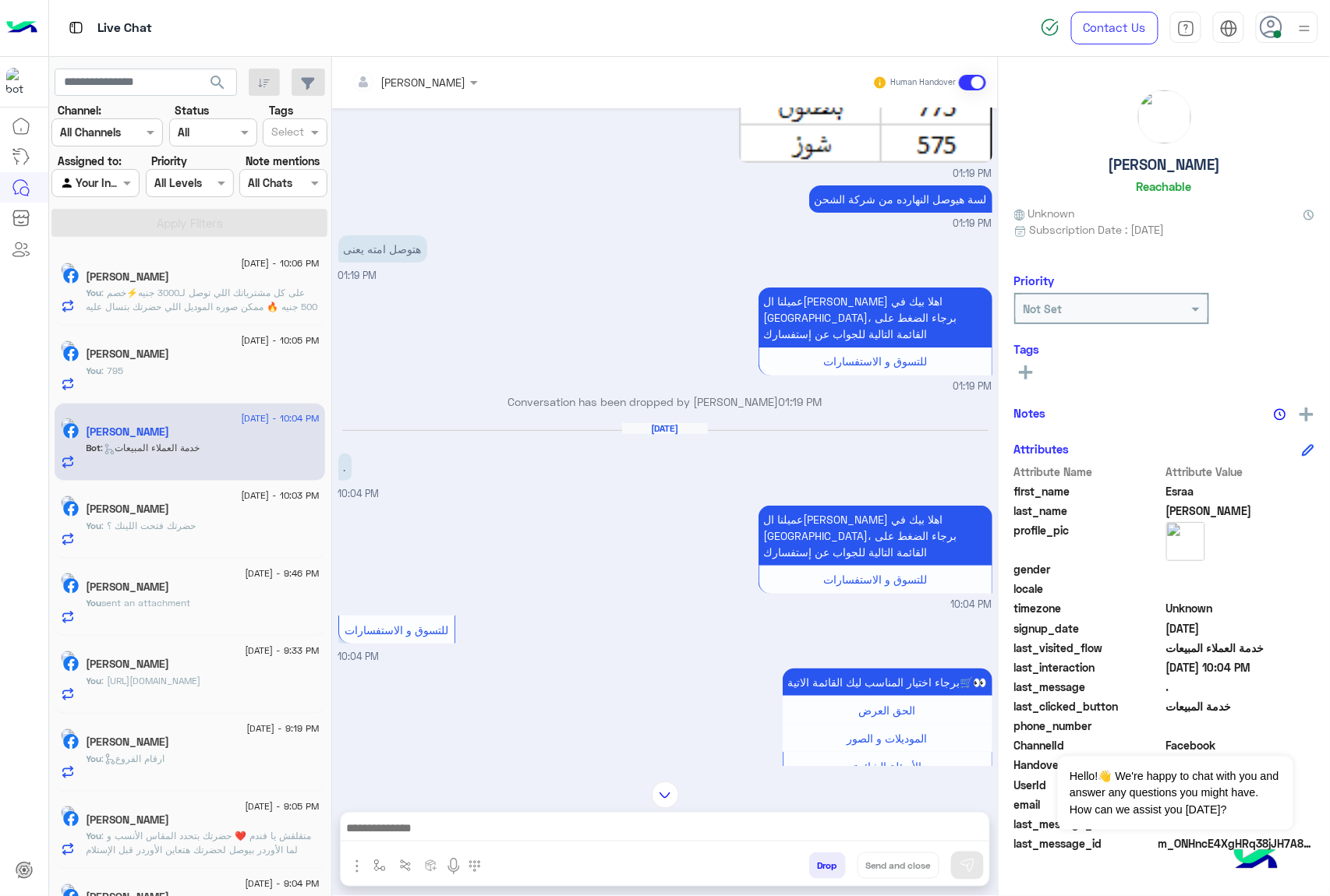
scroll to position [1887, 0]
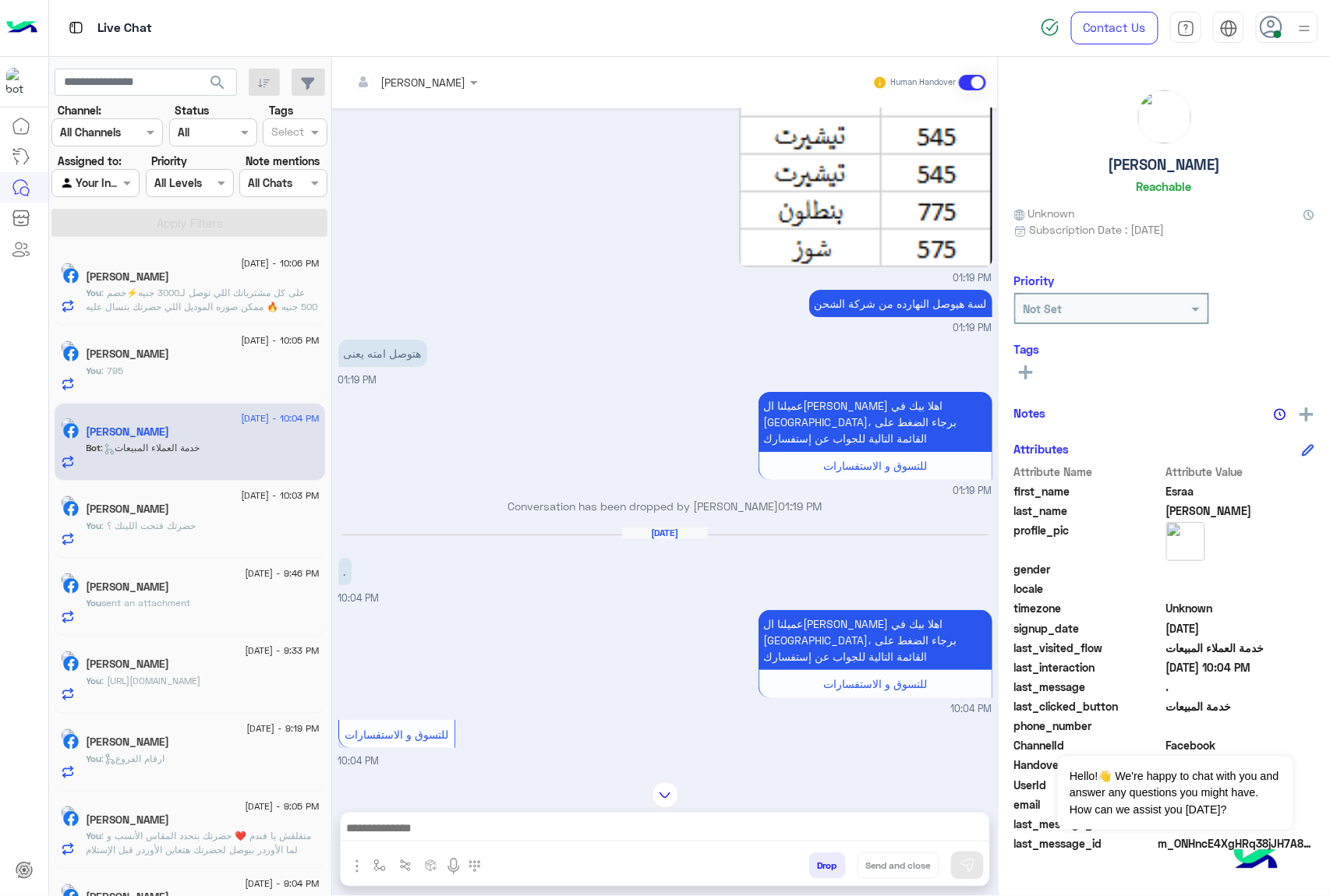
click at [387, 826] on textarea at bounding box center [665, 830] width 649 height 23
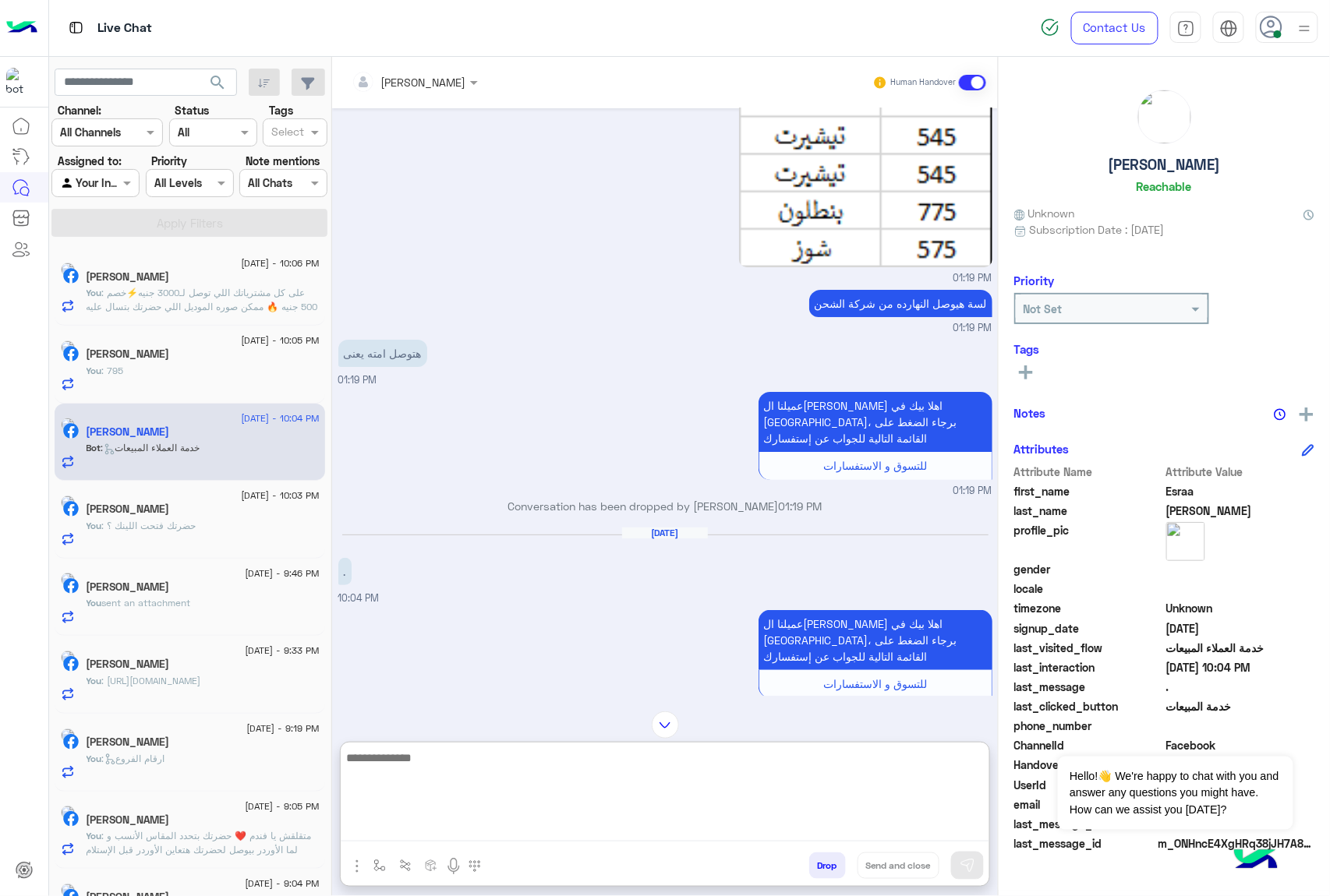
paste textarea "**********"
type textarea "**********"
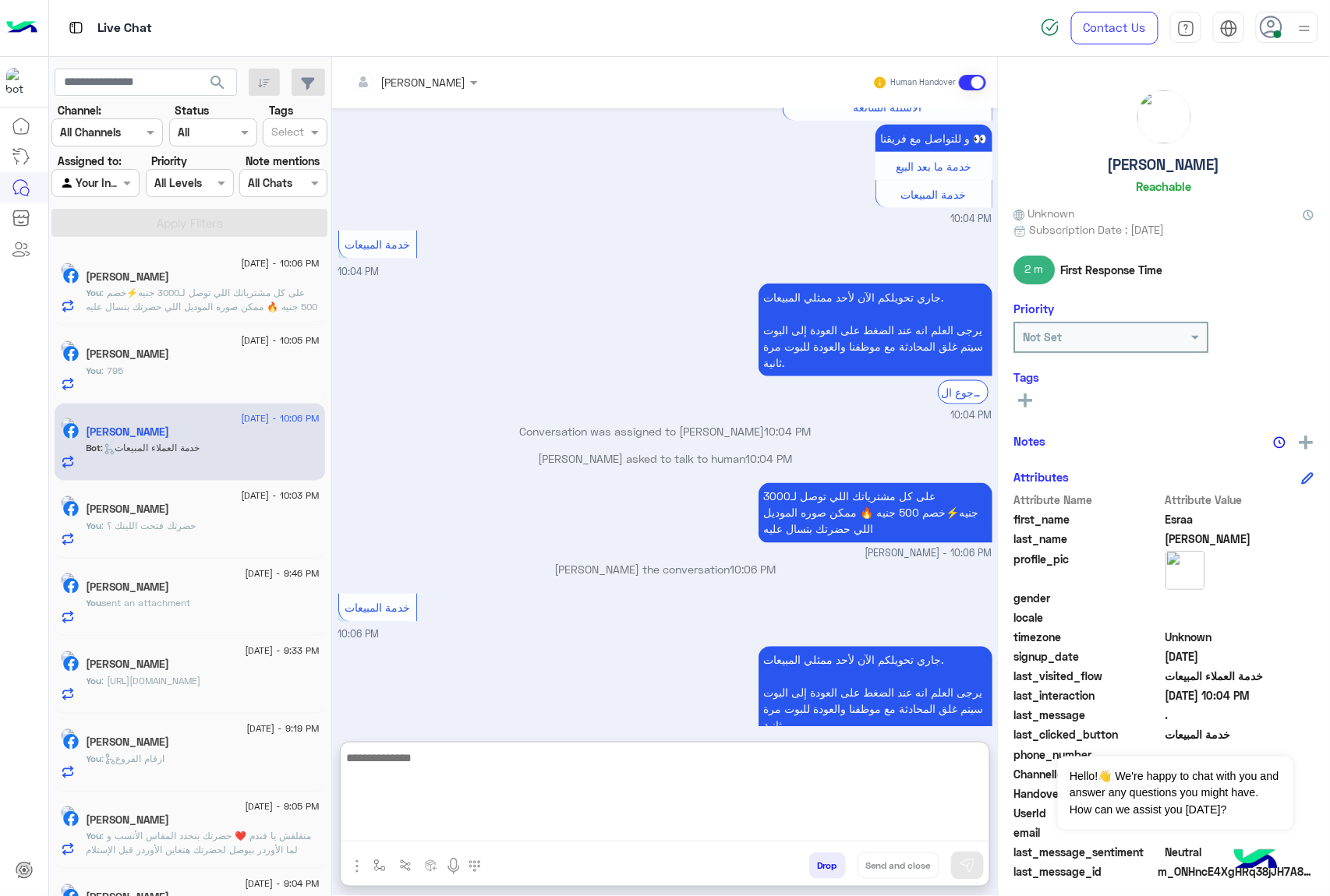
scroll to position [2819, 0]
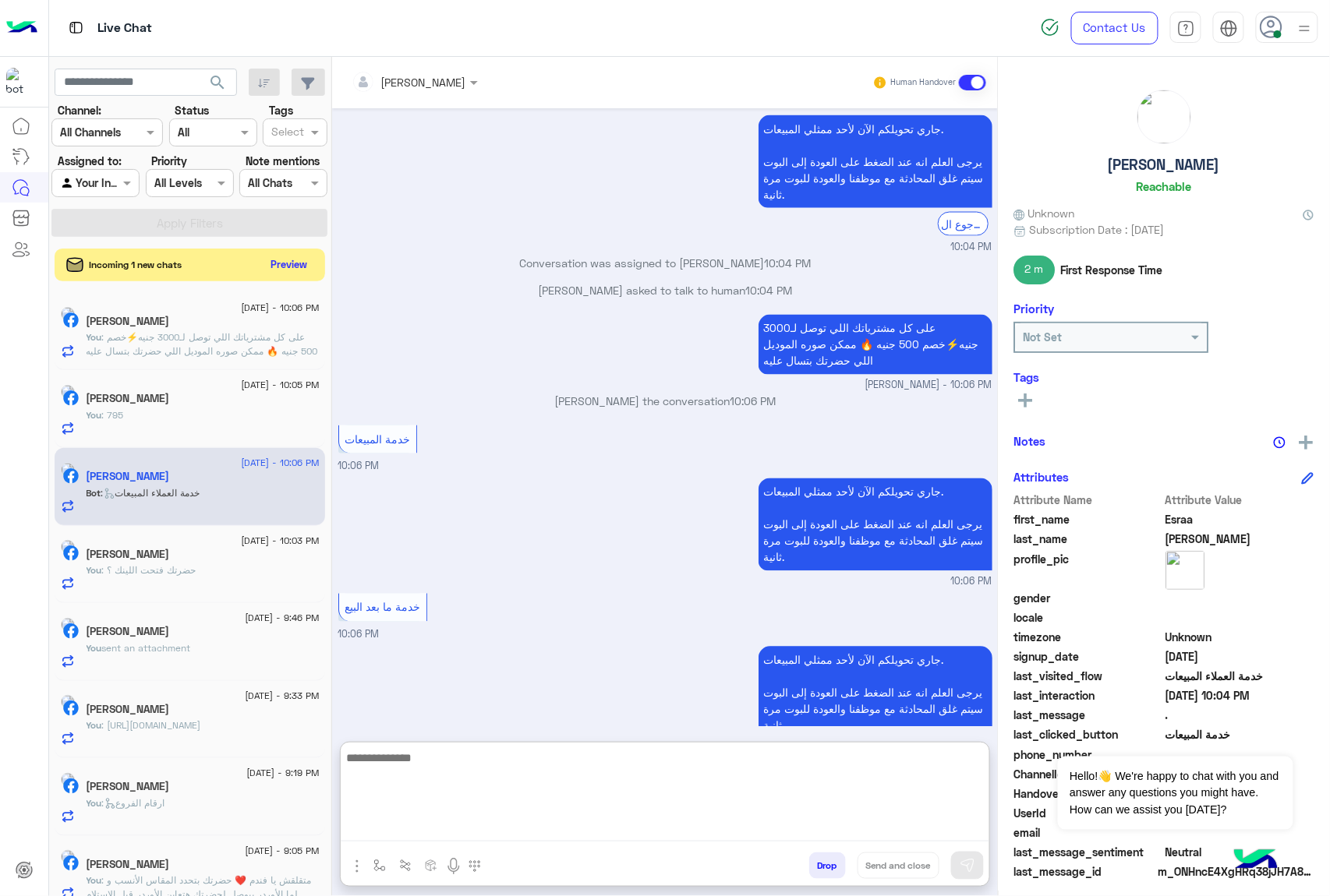
click at [278, 266] on button "Preview" at bounding box center [289, 264] width 48 height 21
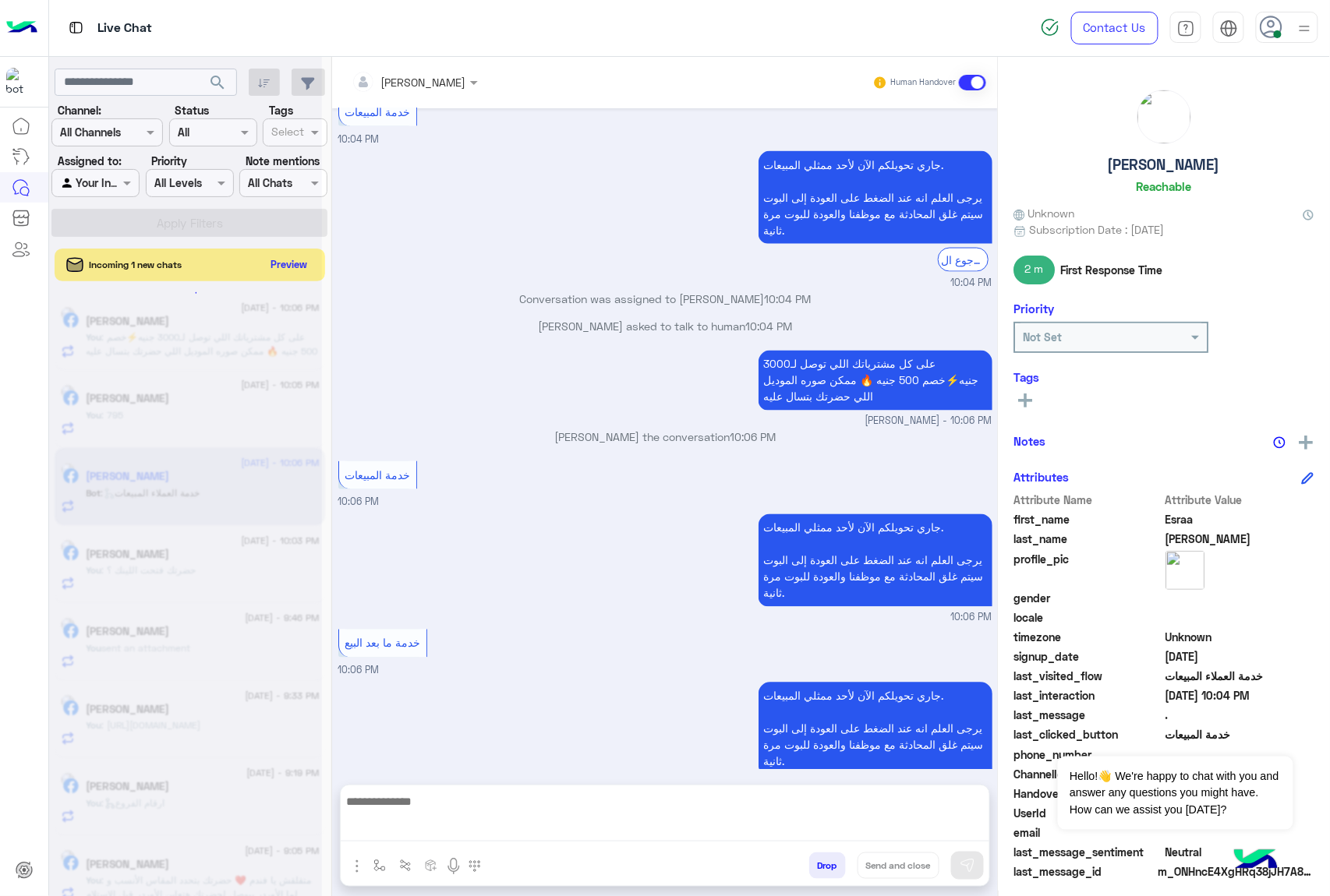
scroll to position [2749, 0]
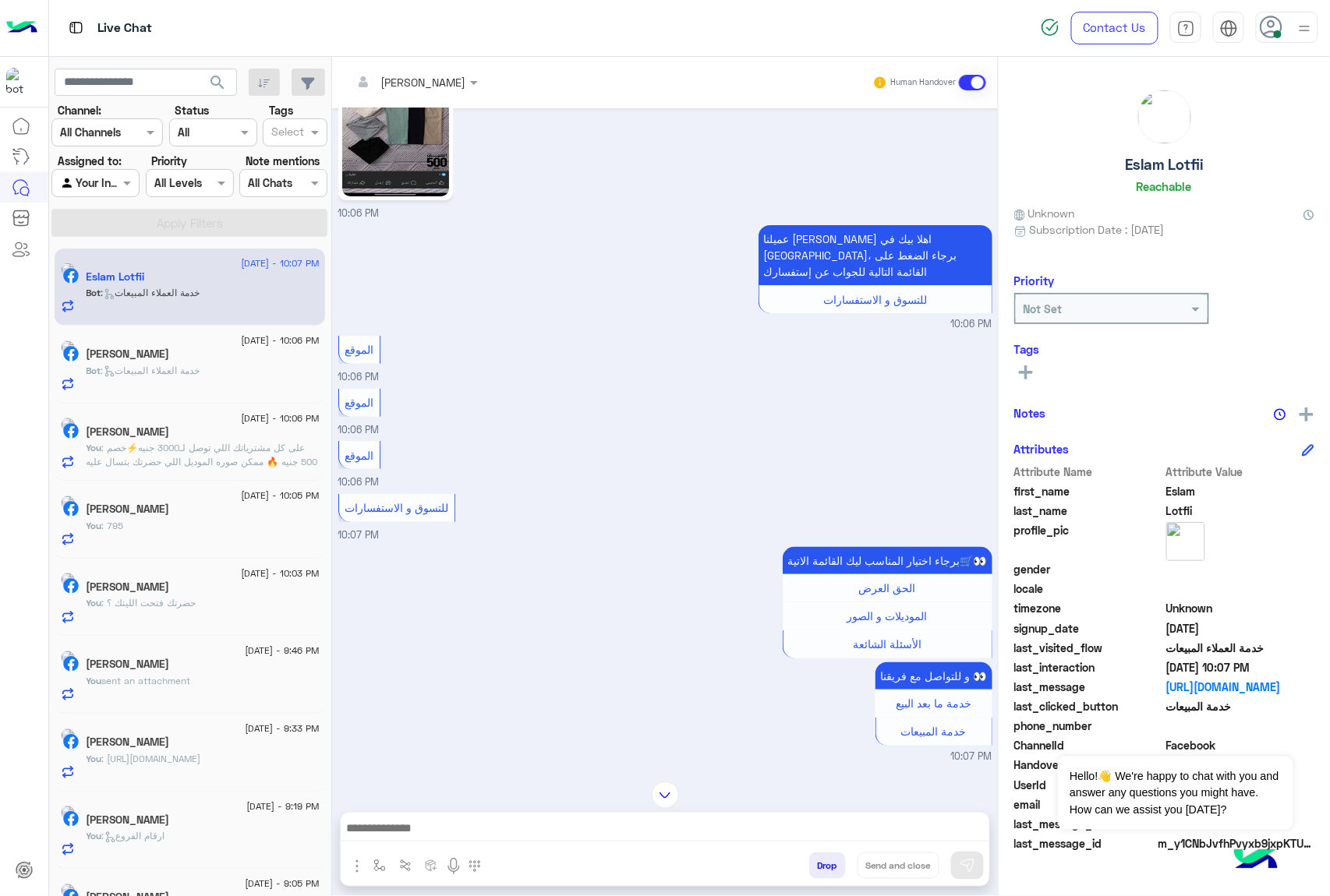
scroll to position [2075, 0]
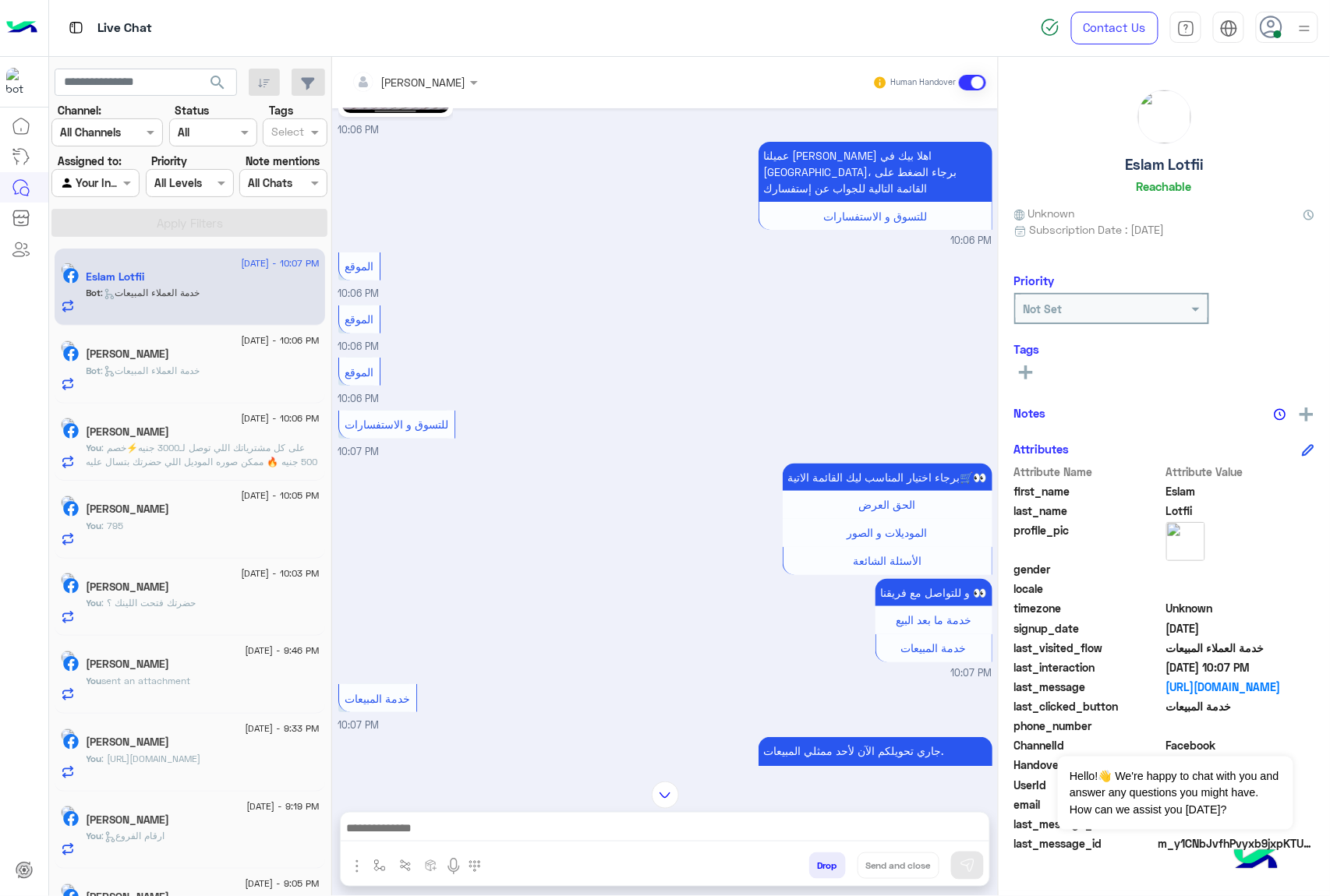
click at [371, 837] on textarea at bounding box center [665, 830] width 649 height 23
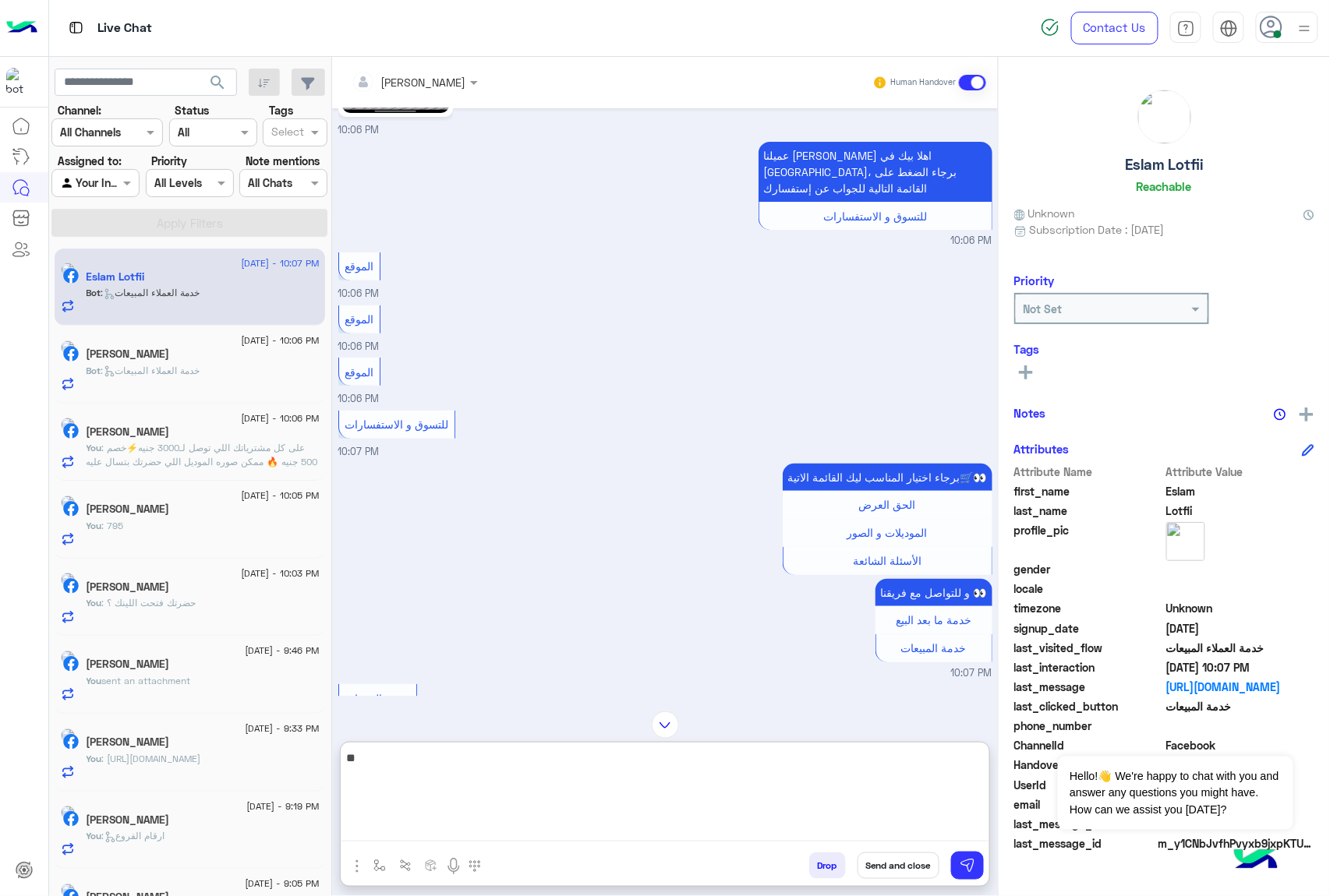
type textarea "***"
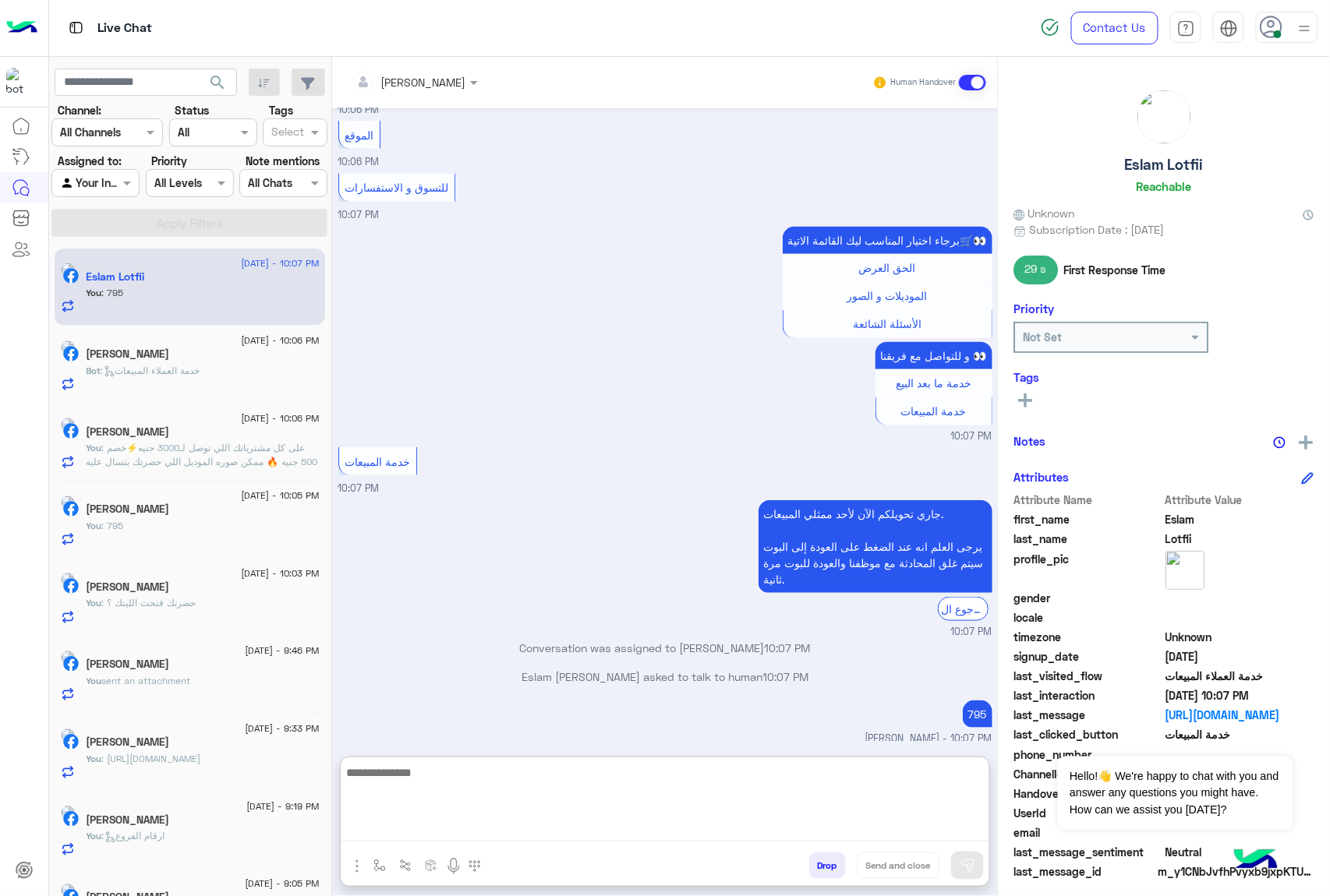
scroll to position [2328, 0]
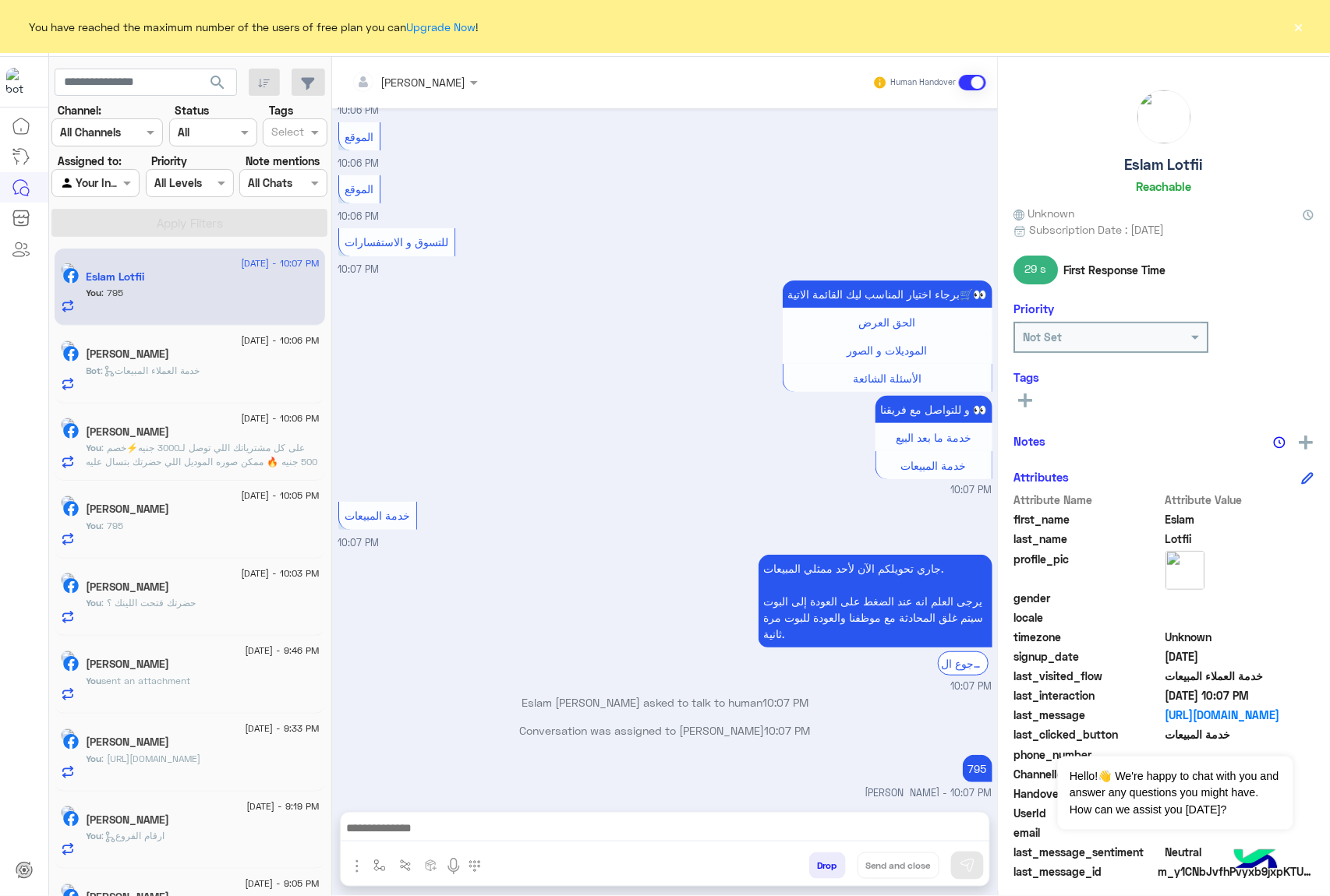
click at [1303, 25] on button "×" at bounding box center [1298, 26] width 16 height 16
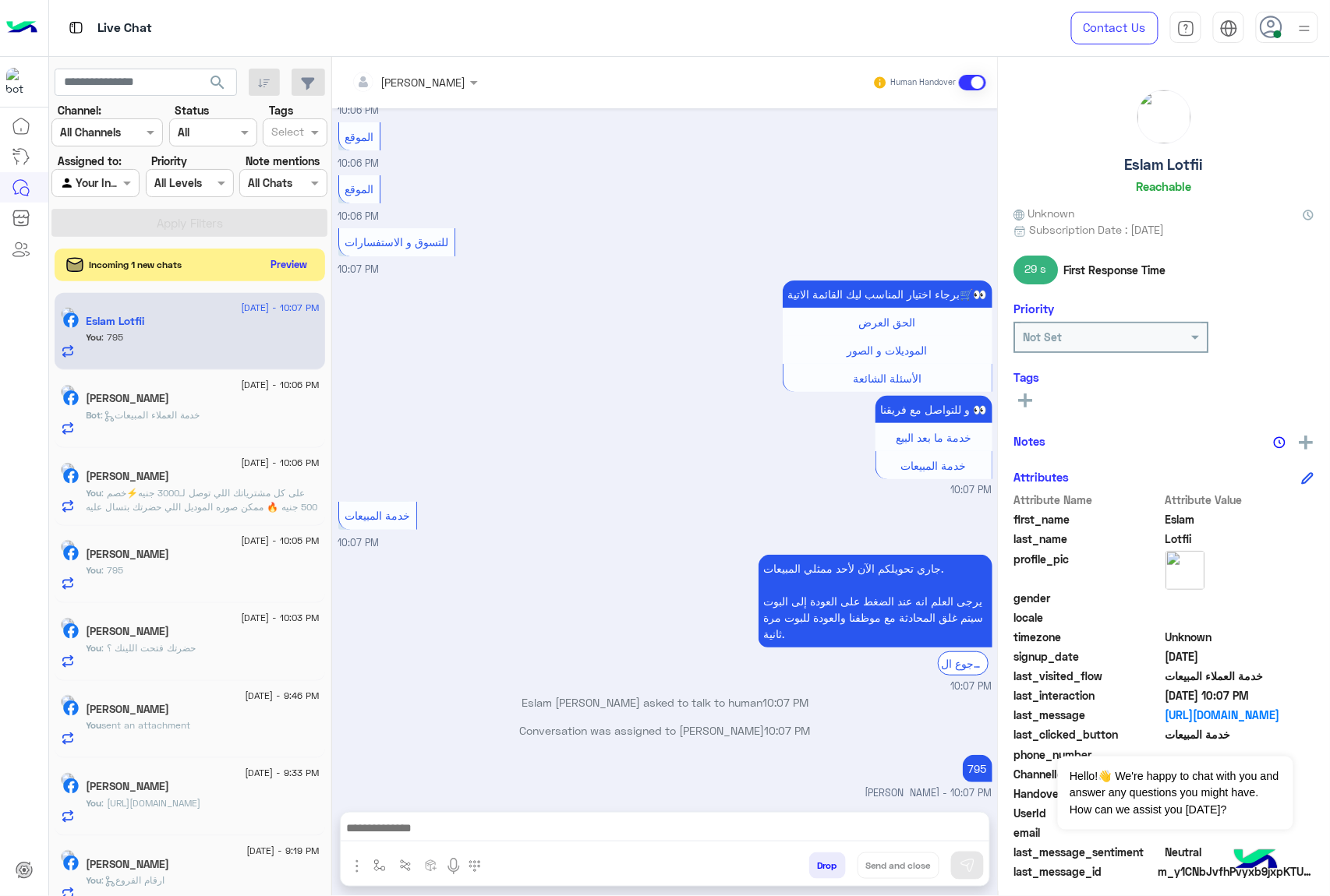
click at [279, 260] on button "Preview" at bounding box center [289, 264] width 48 height 21
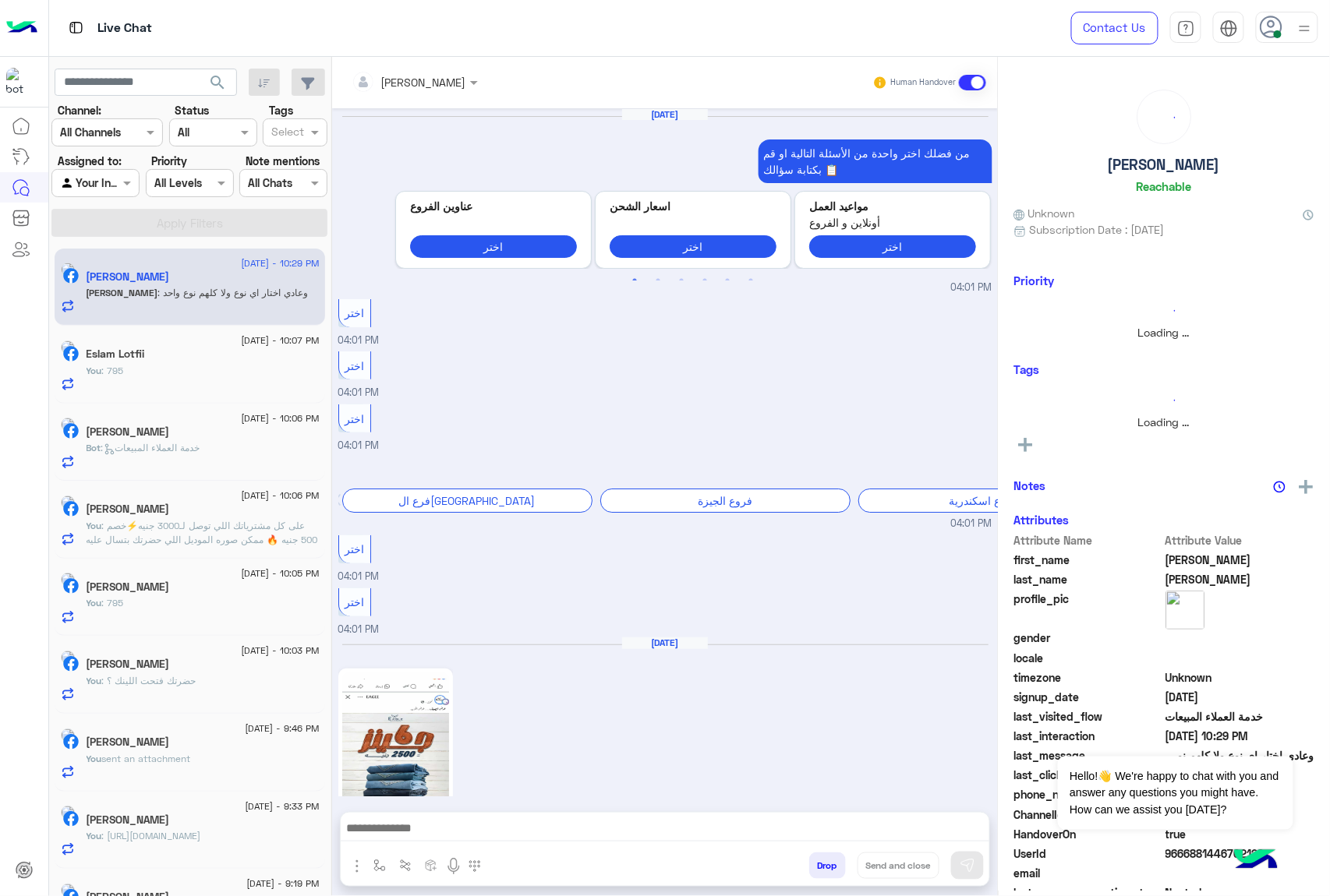
scroll to position [1789, 0]
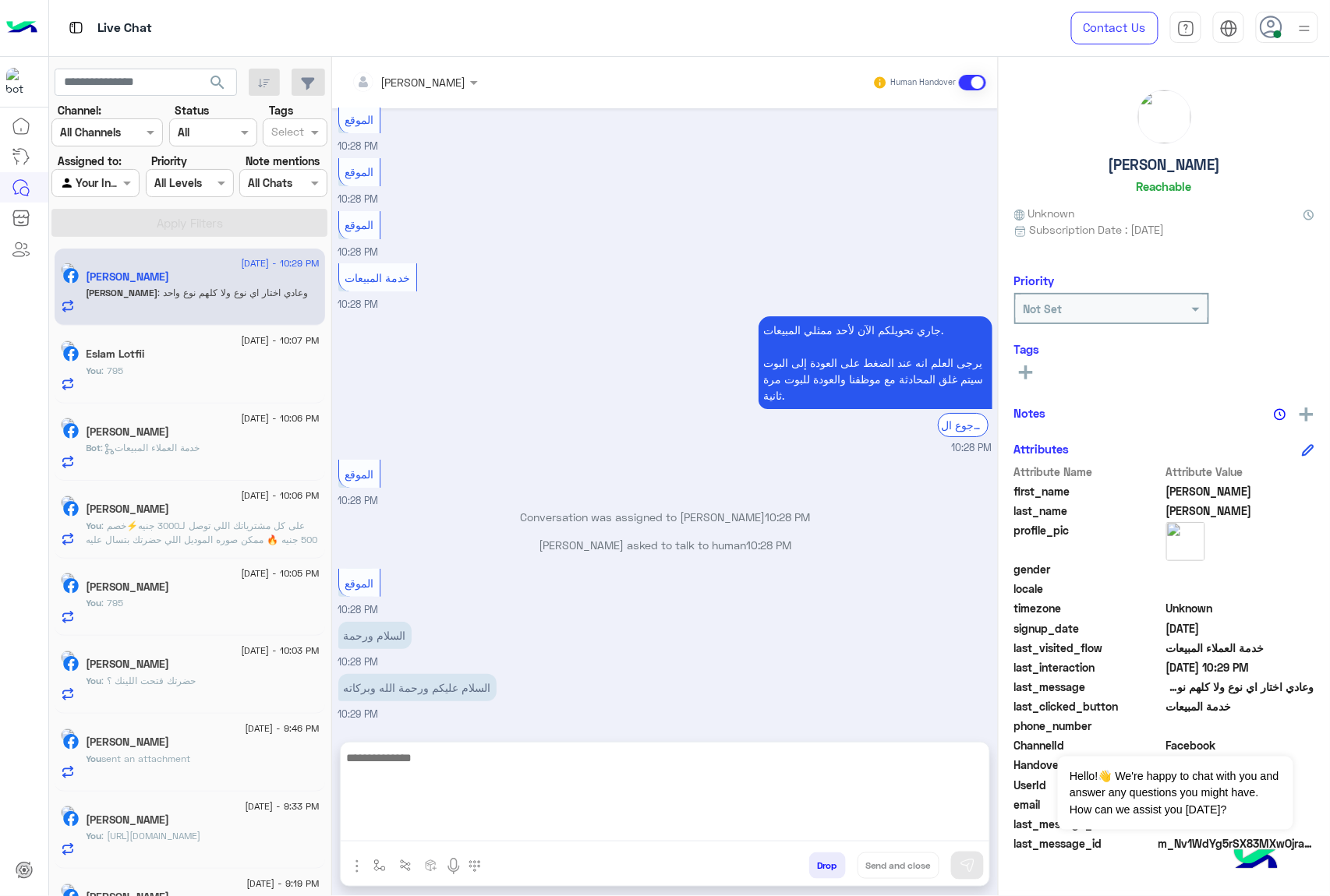
click at [452, 833] on textarea at bounding box center [665, 794] width 649 height 93
click at [481, 823] on textarea at bounding box center [665, 794] width 649 height 93
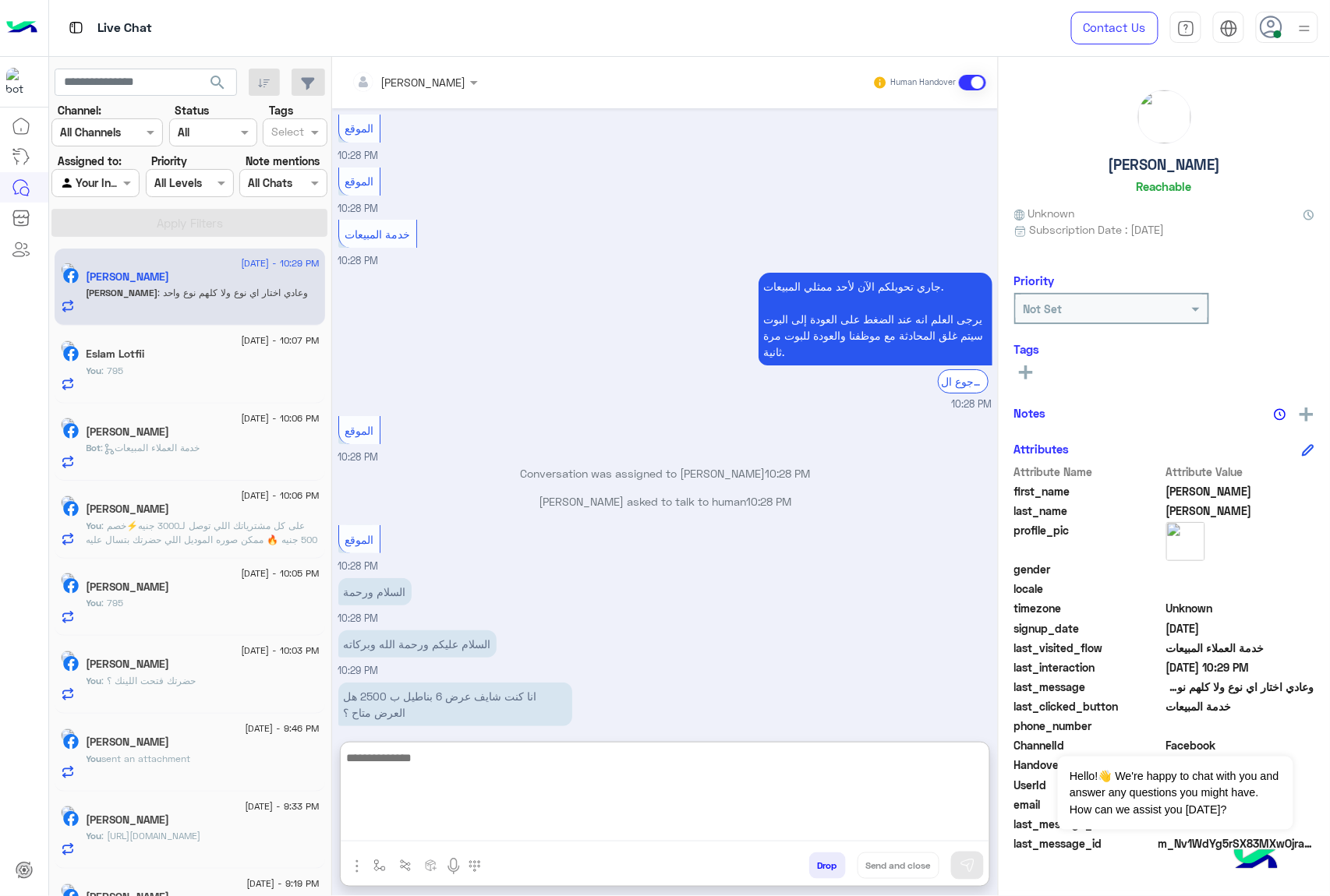
paste textarea "**********"
type textarea "**********"
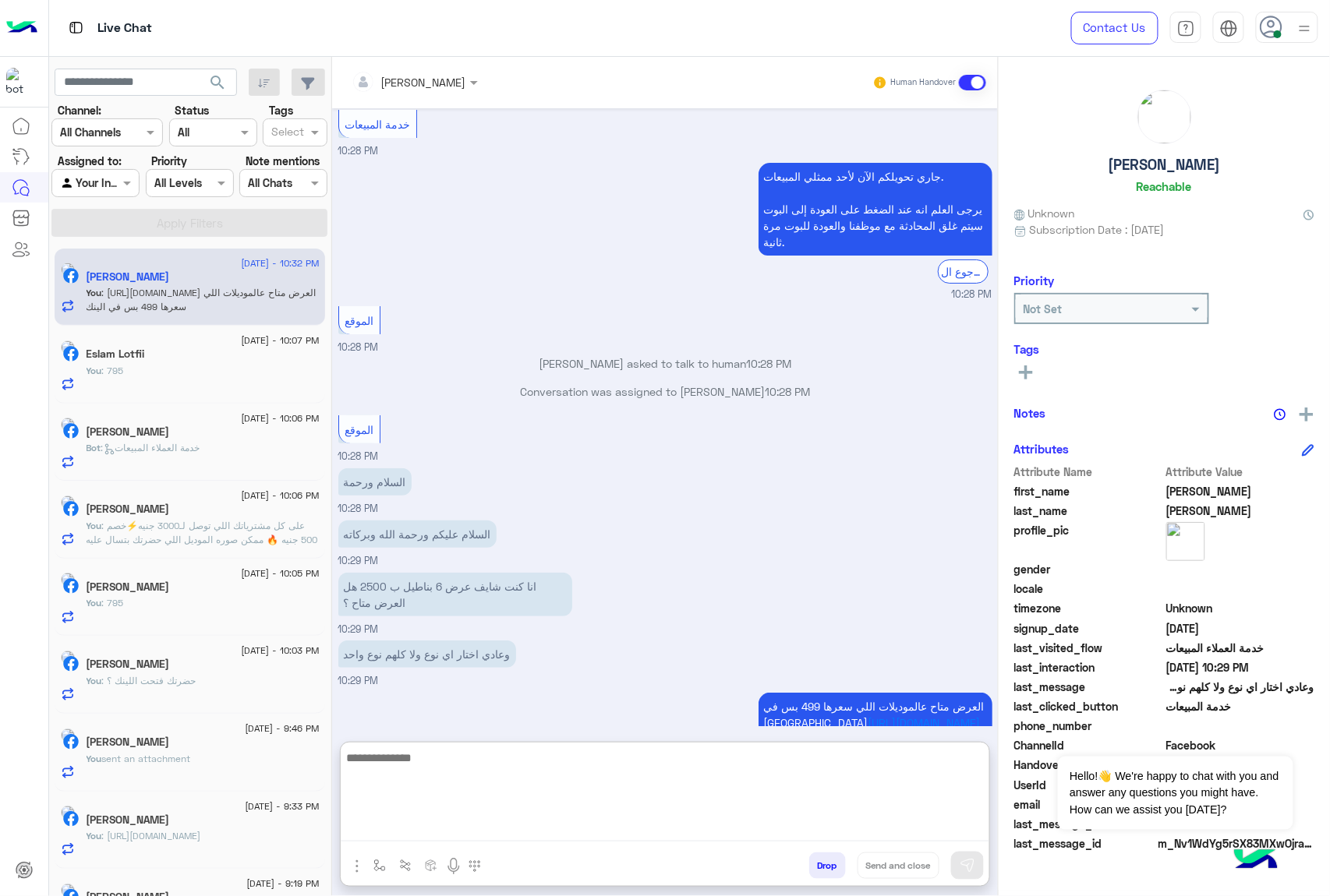
scroll to position [1970, 0]
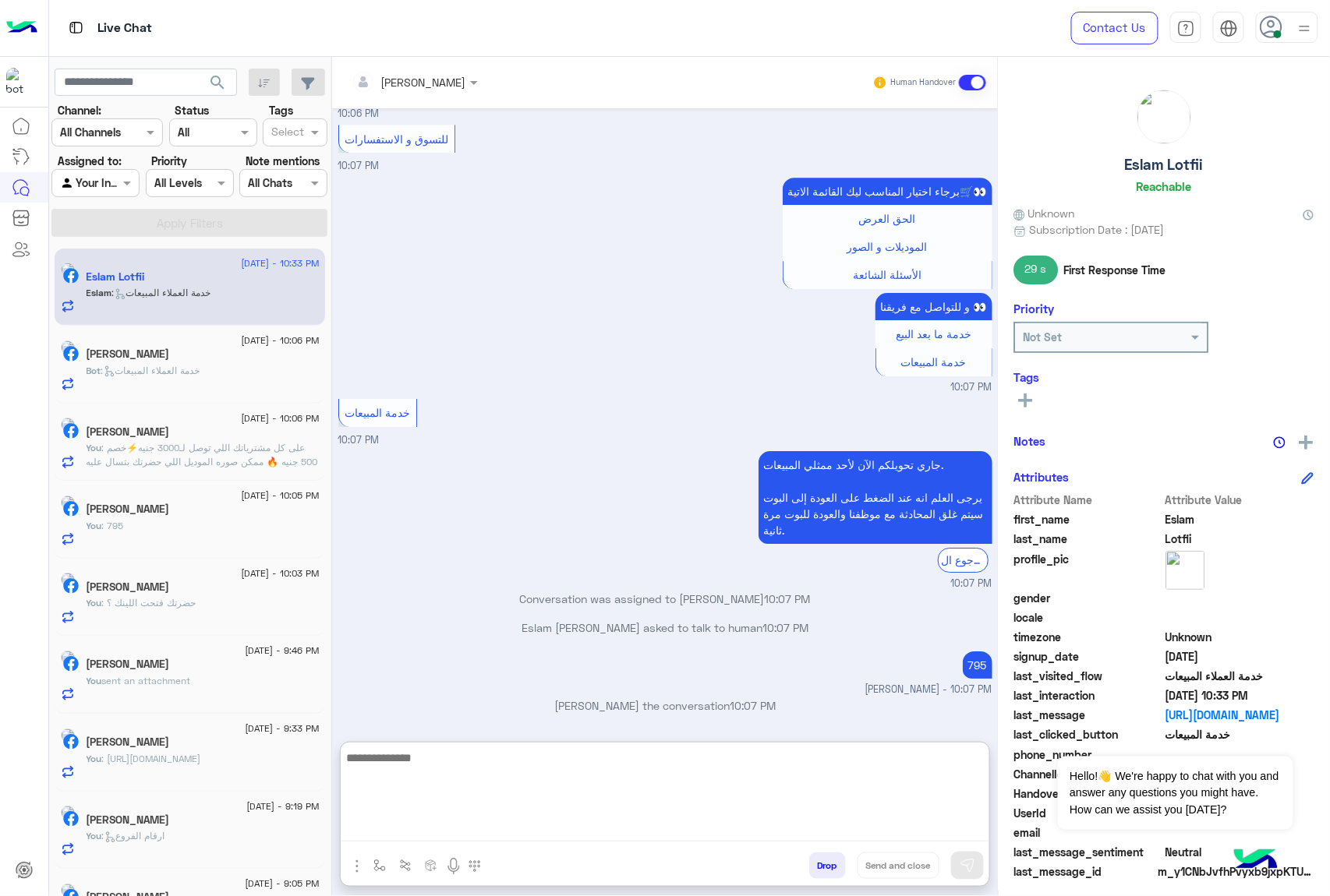
scroll to position [5699, 0]
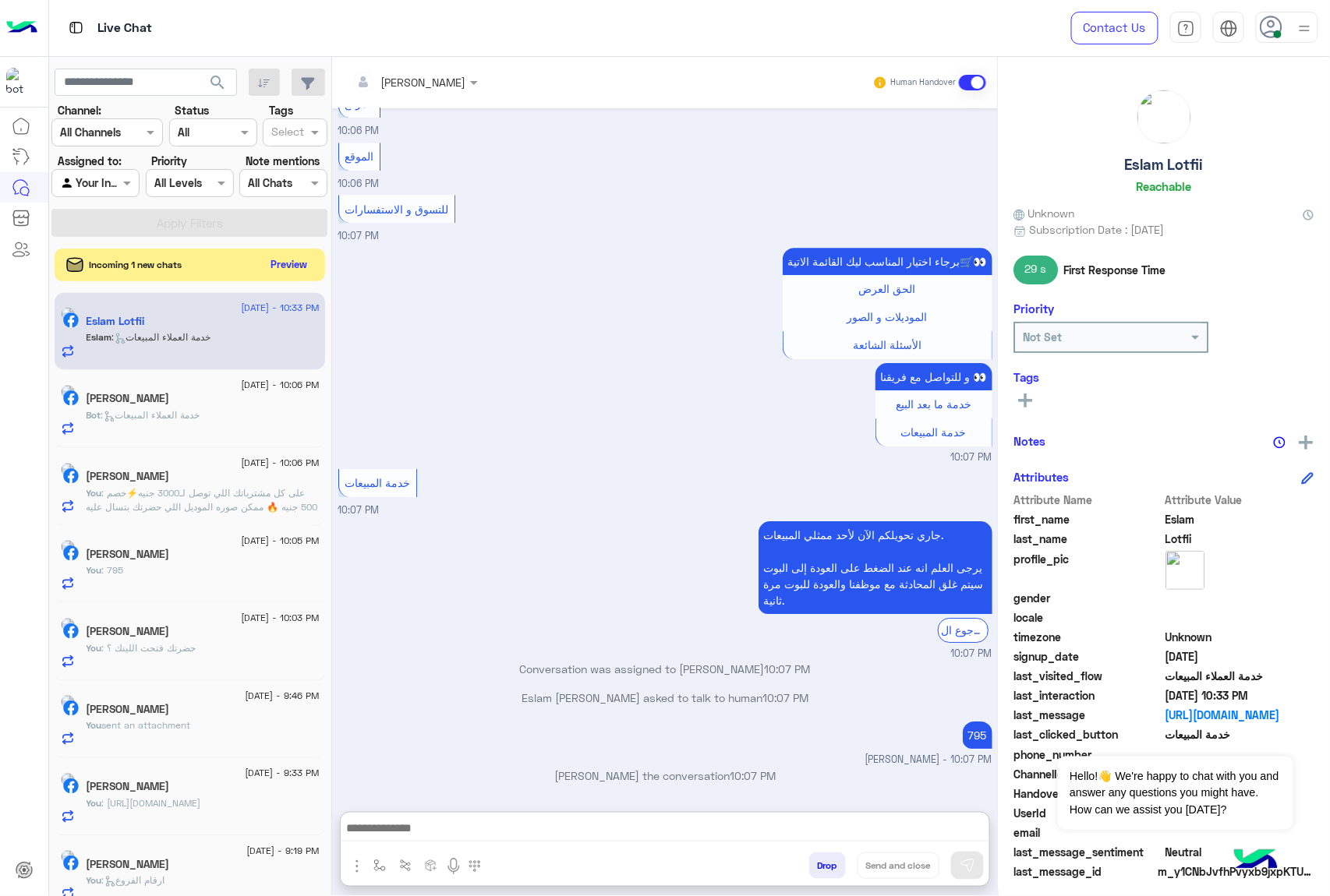
click at [293, 275] on button "Preview" at bounding box center [289, 264] width 48 height 21
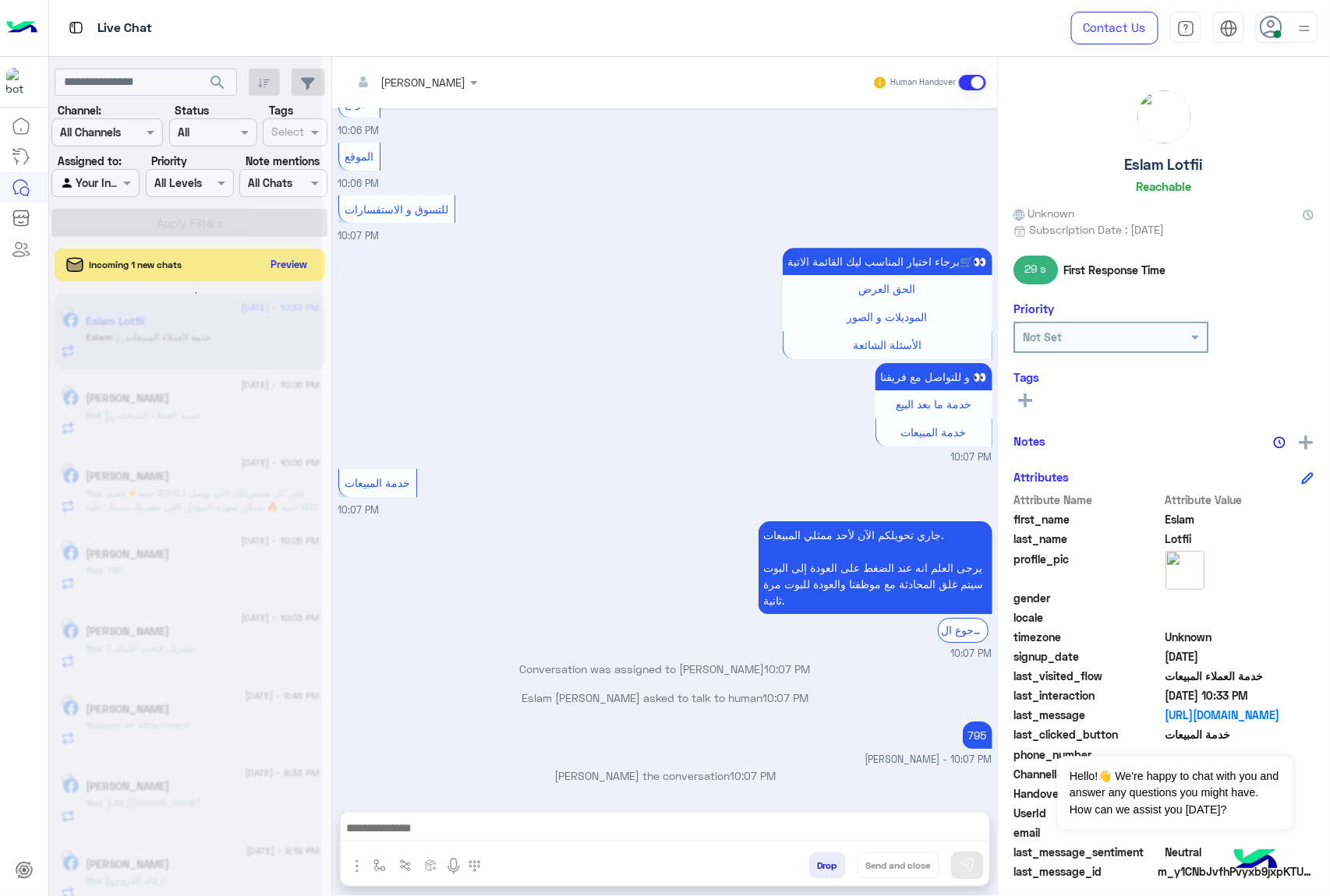
scroll to position [5629, 0]
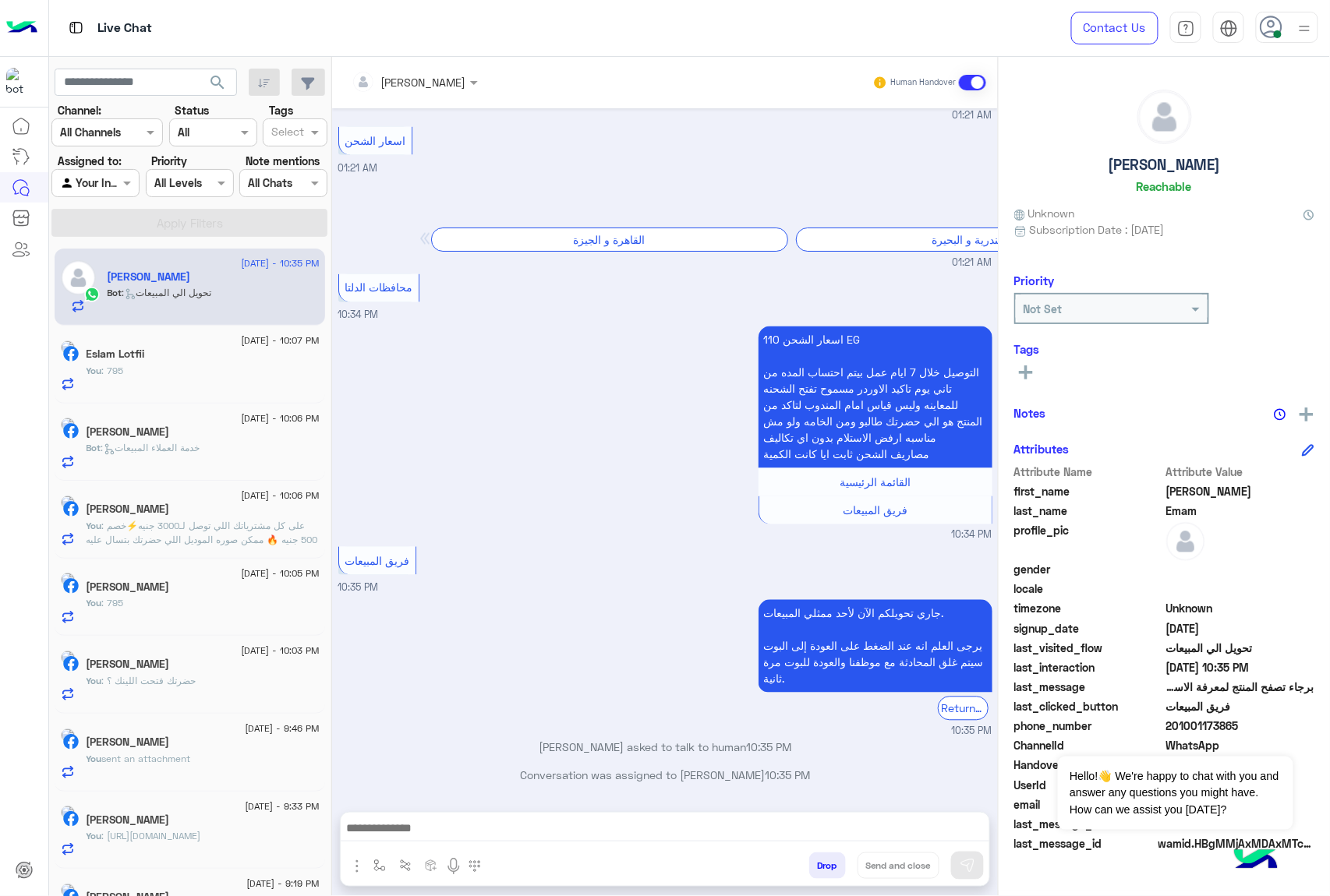
scroll to position [843, 0]
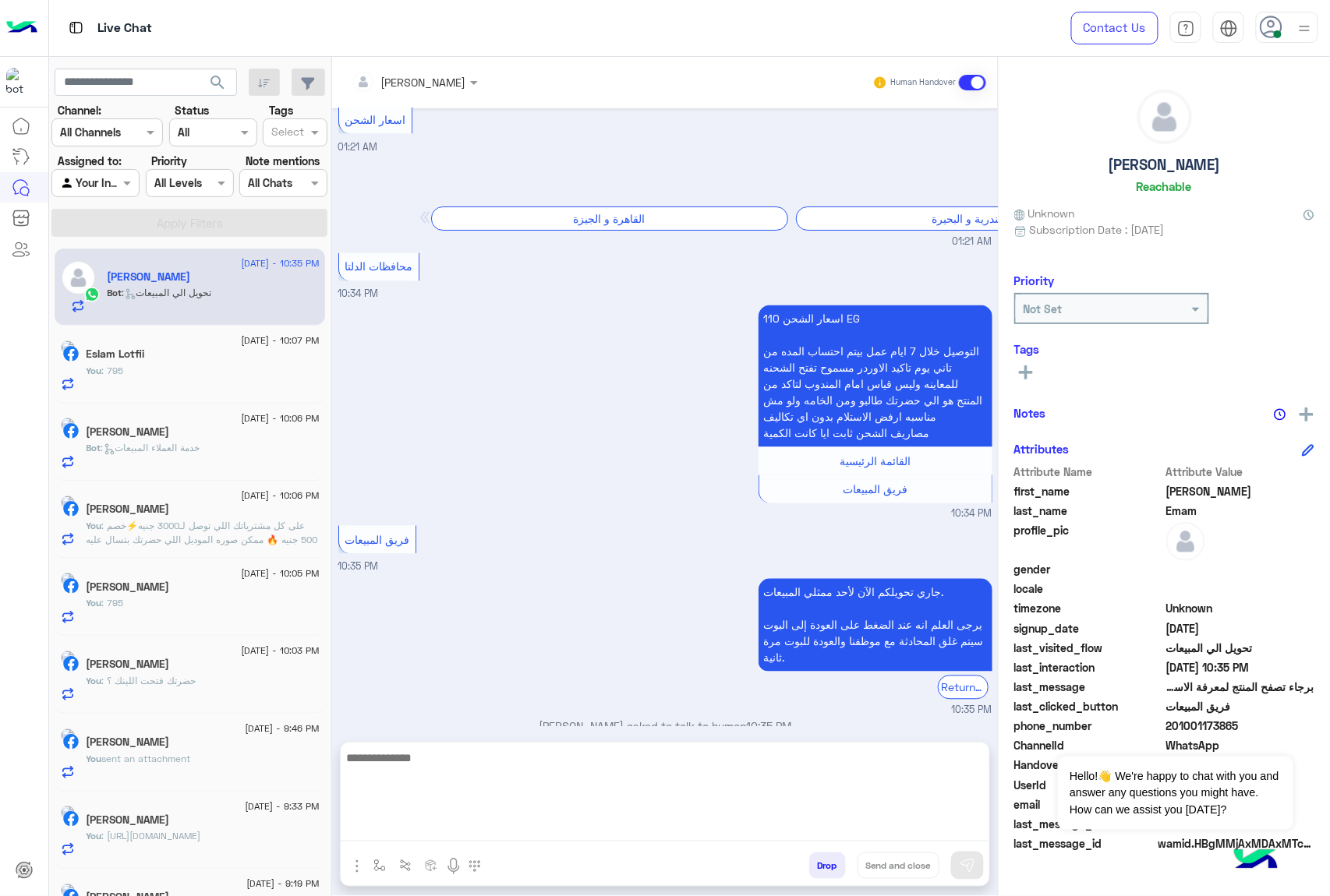
click at [423, 818] on textarea at bounding box center [665, 794] width 649 height 93
click at [429, 780] on textarea at bounding box center [665, 794] width 649 height 93
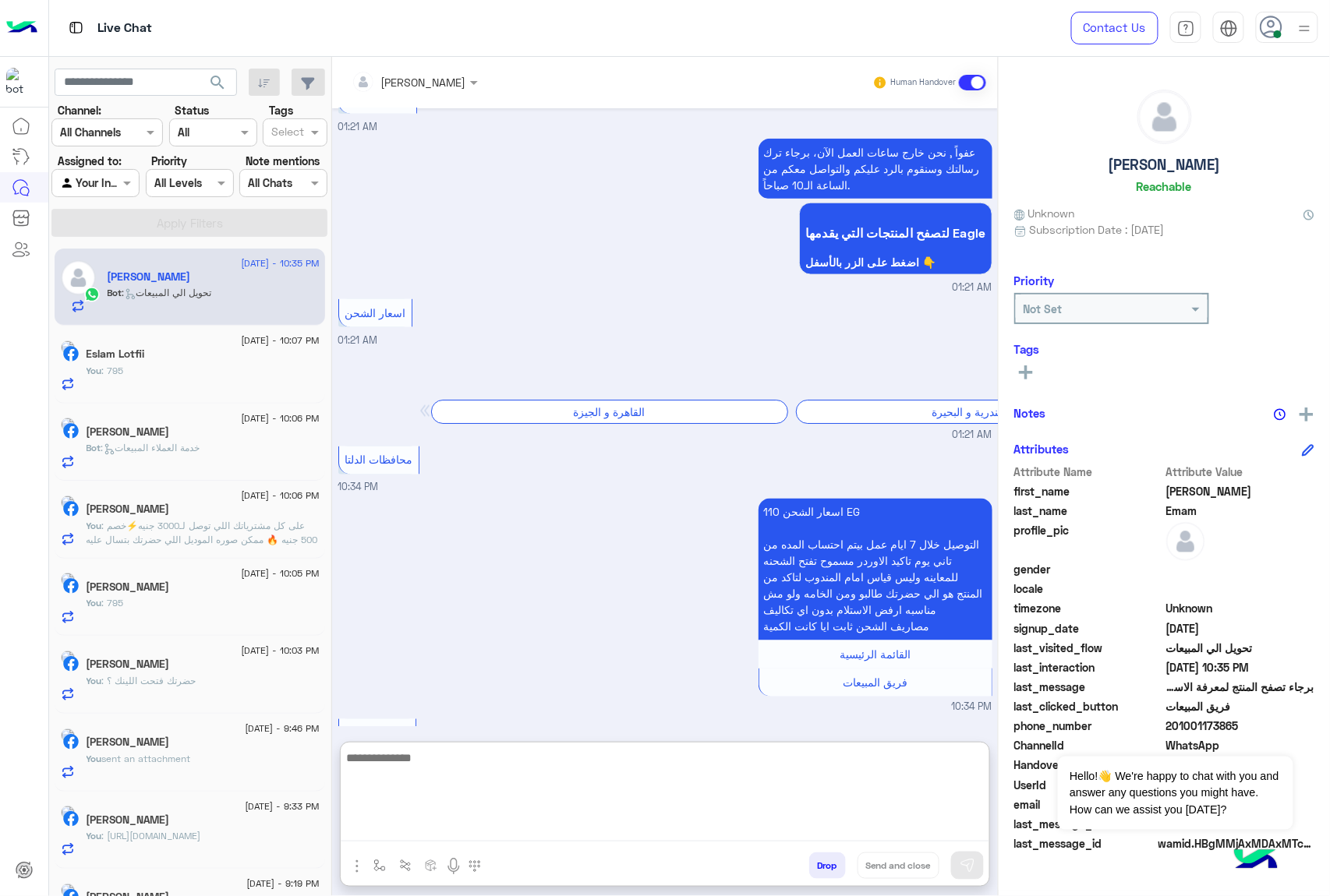
scroll to position [914, 0]
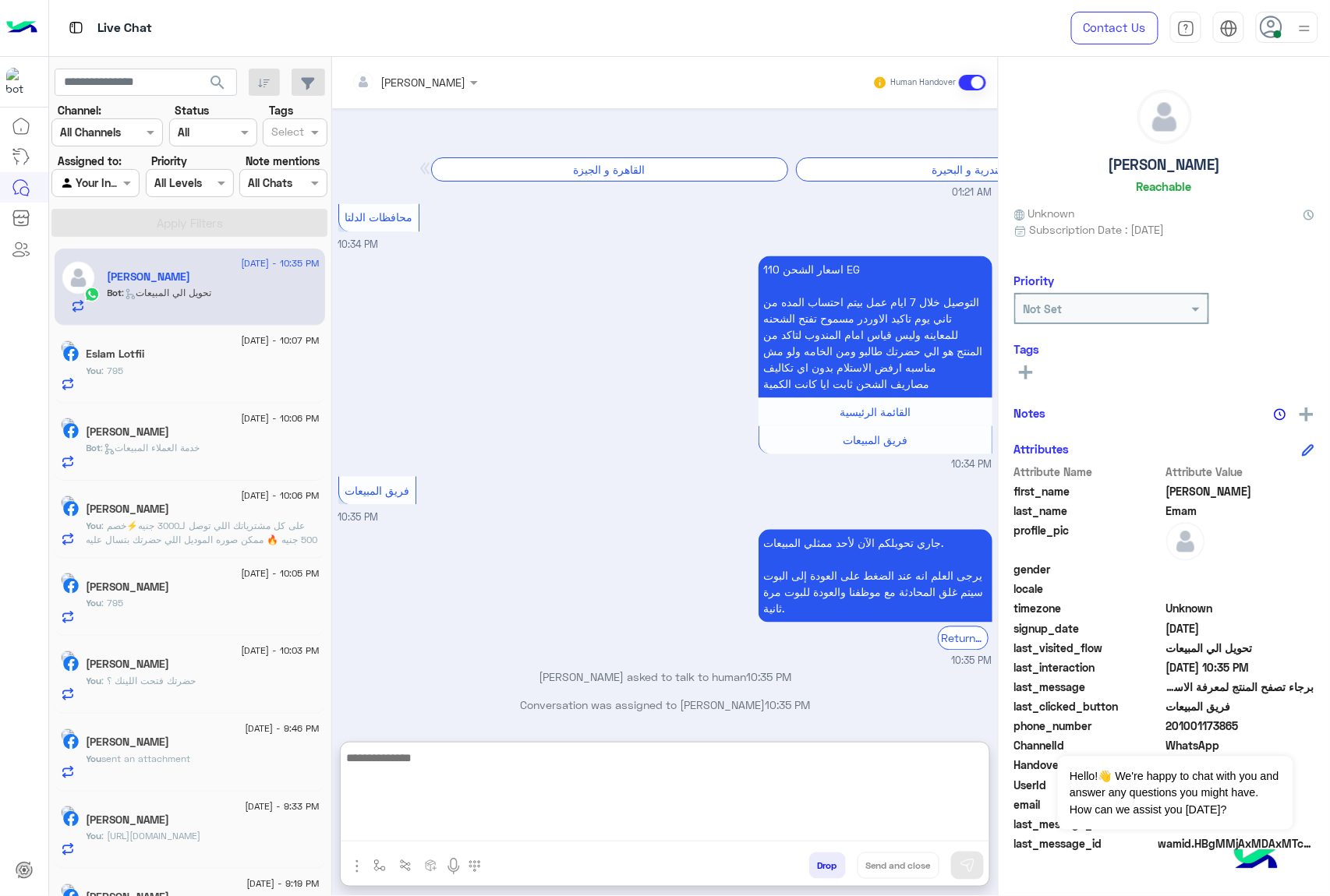
click at [444, 767] on textarea at bounding box center [665, 794] width 649 height 93
type textarea "*****"
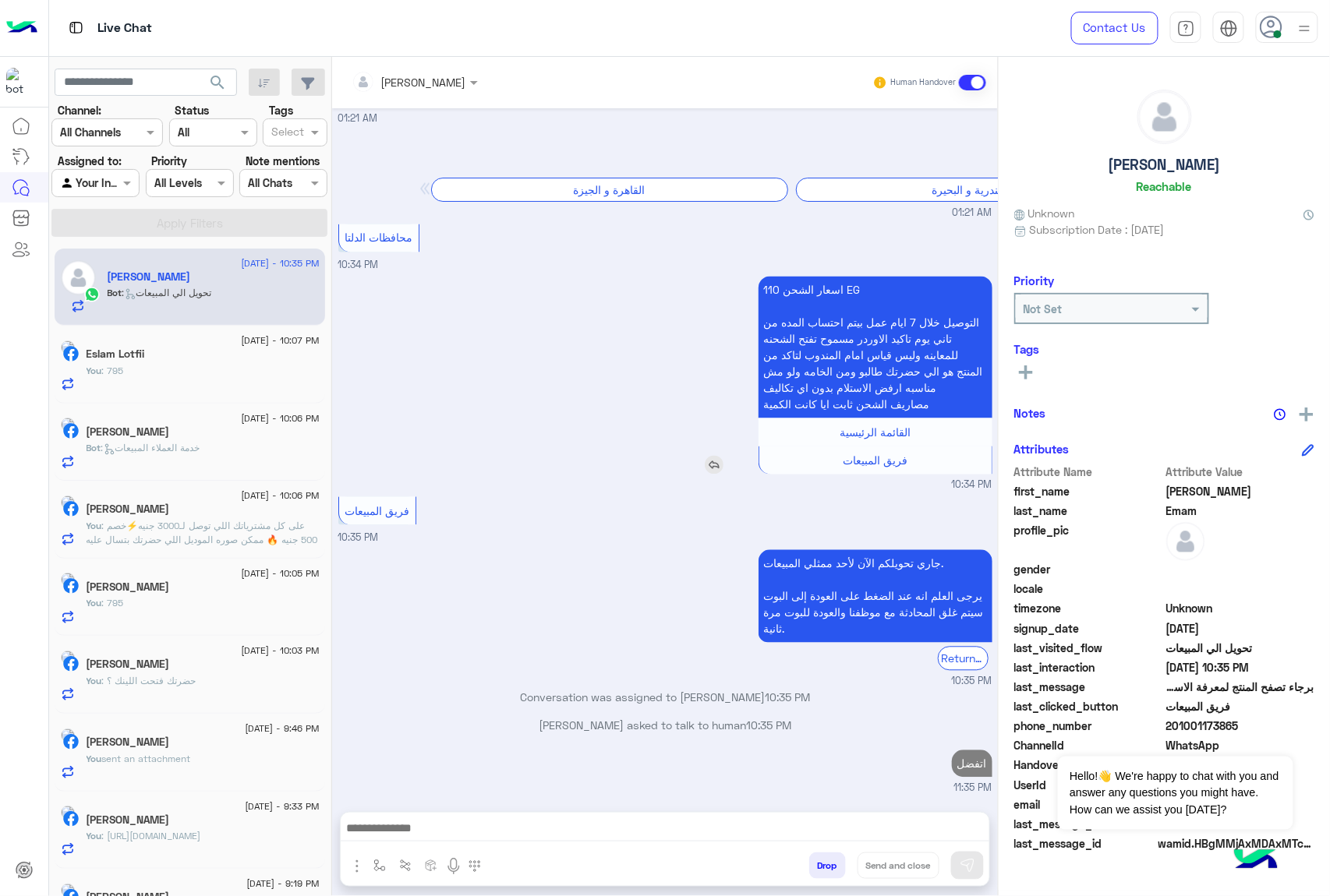
scroll to position [921, 0]
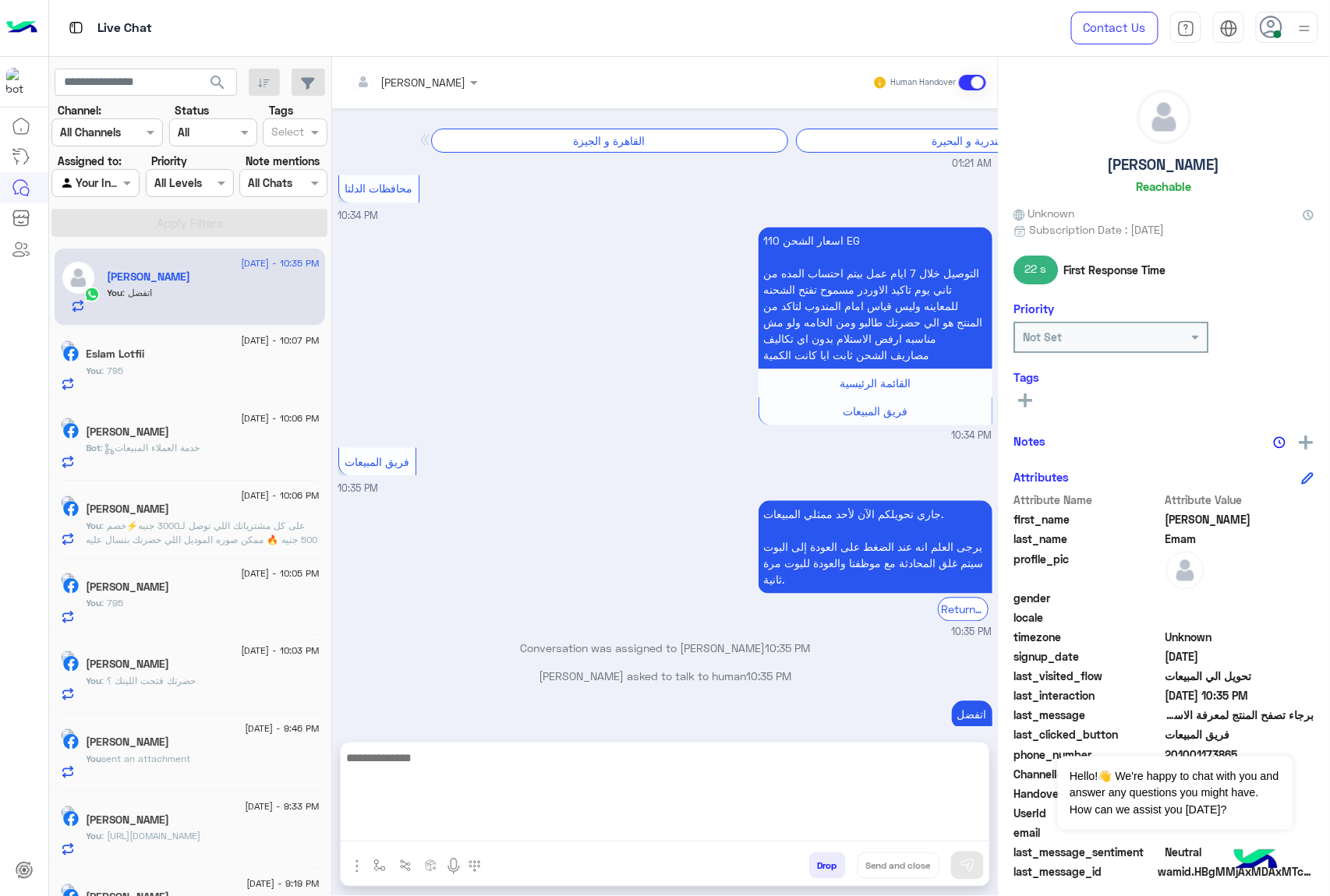
click at [419, 824] on textarea at bounding box center [665, 794] width 649 height 93
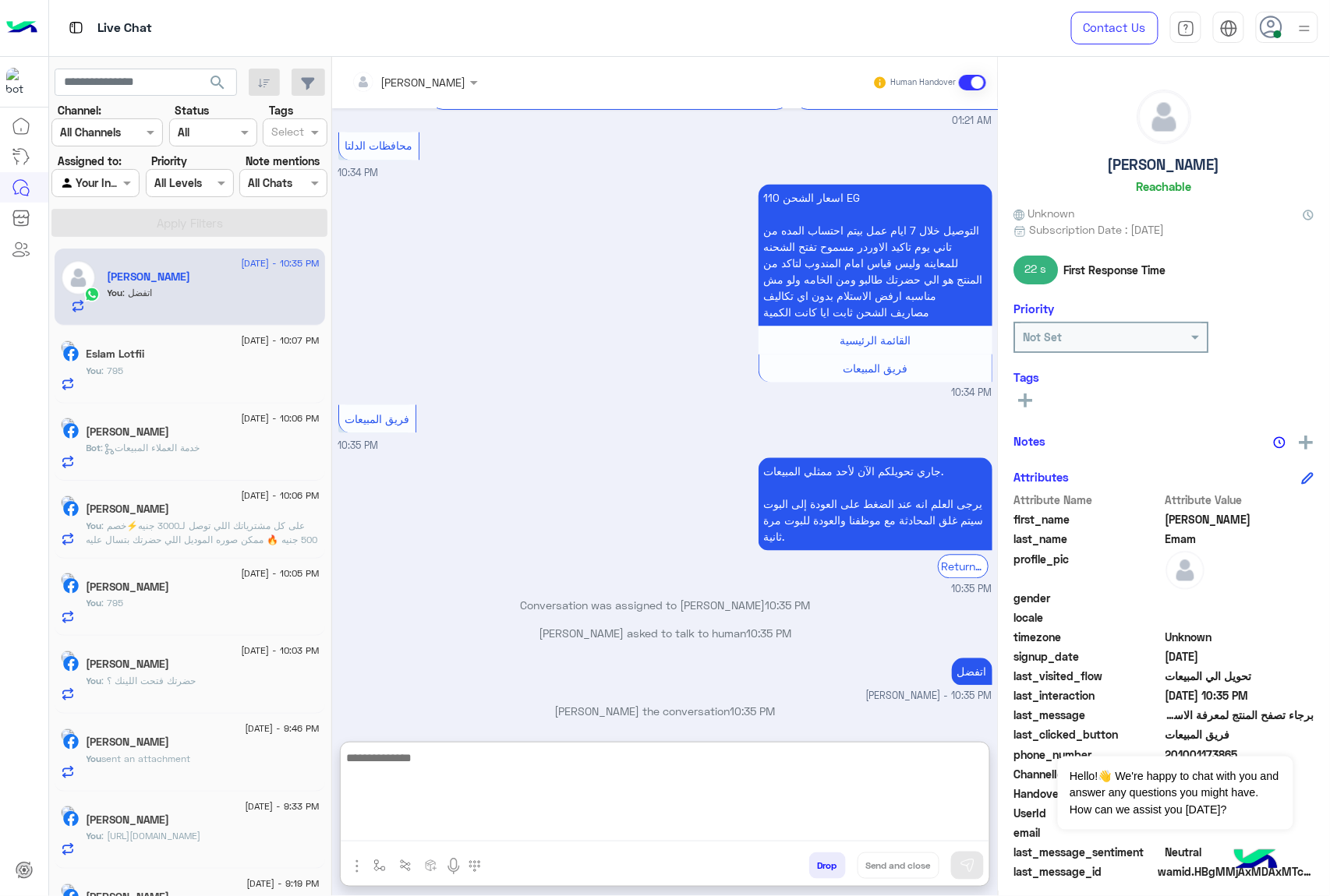
paste textarea "**********"
type textarea "**********"
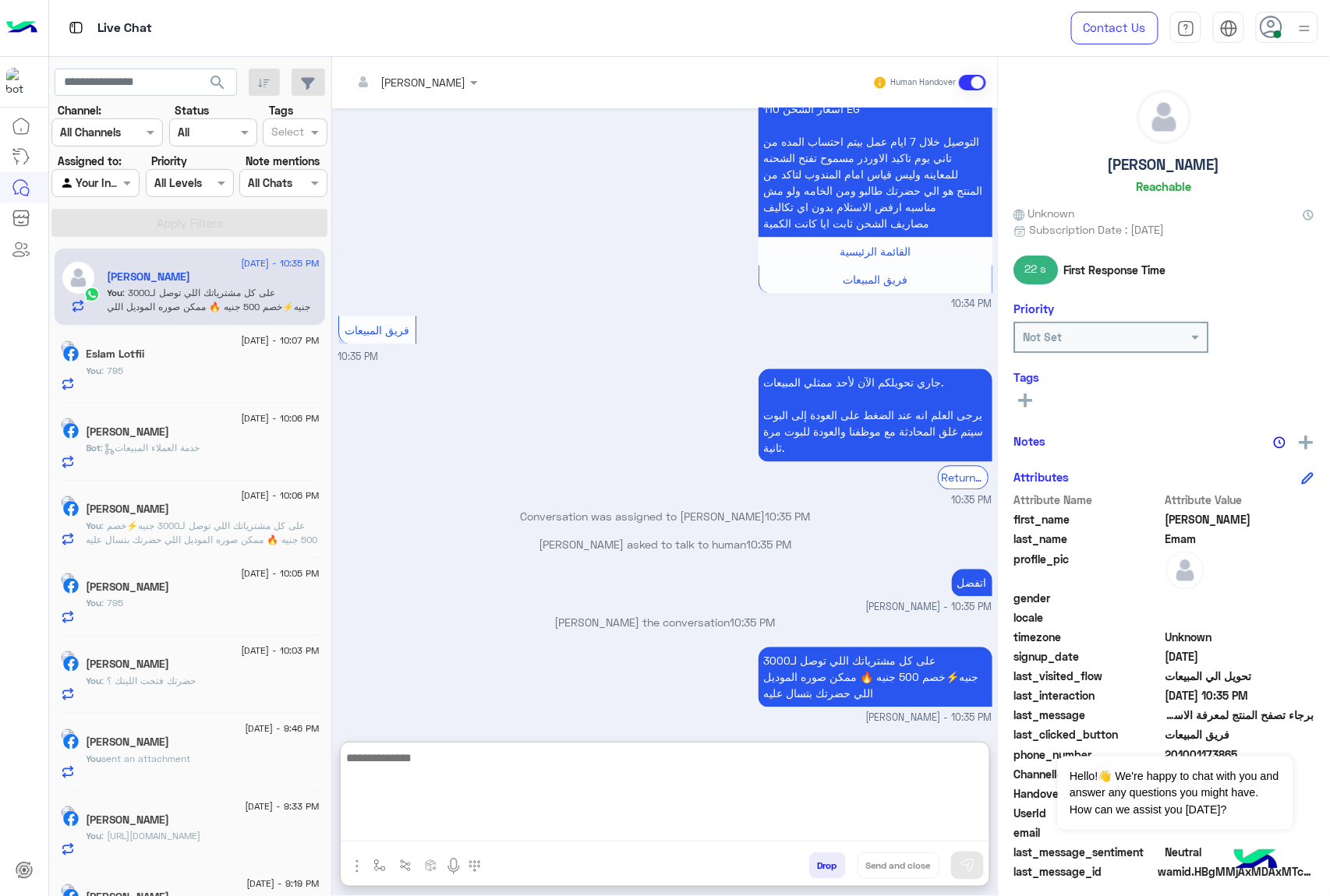
scroll to position [1295, 0]
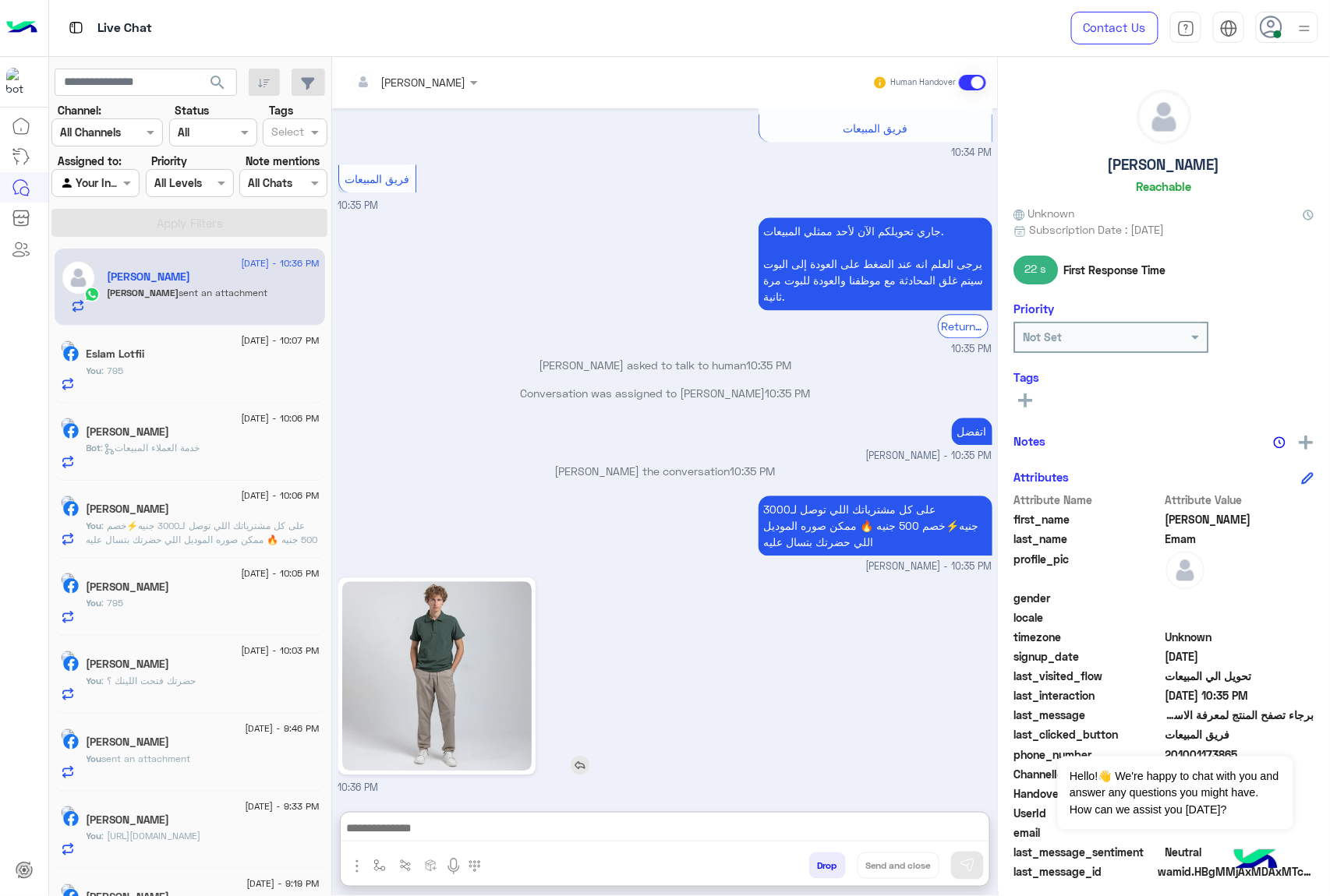
click at [453, 581] on img at bounding box center [436, 675] width 189 height 189
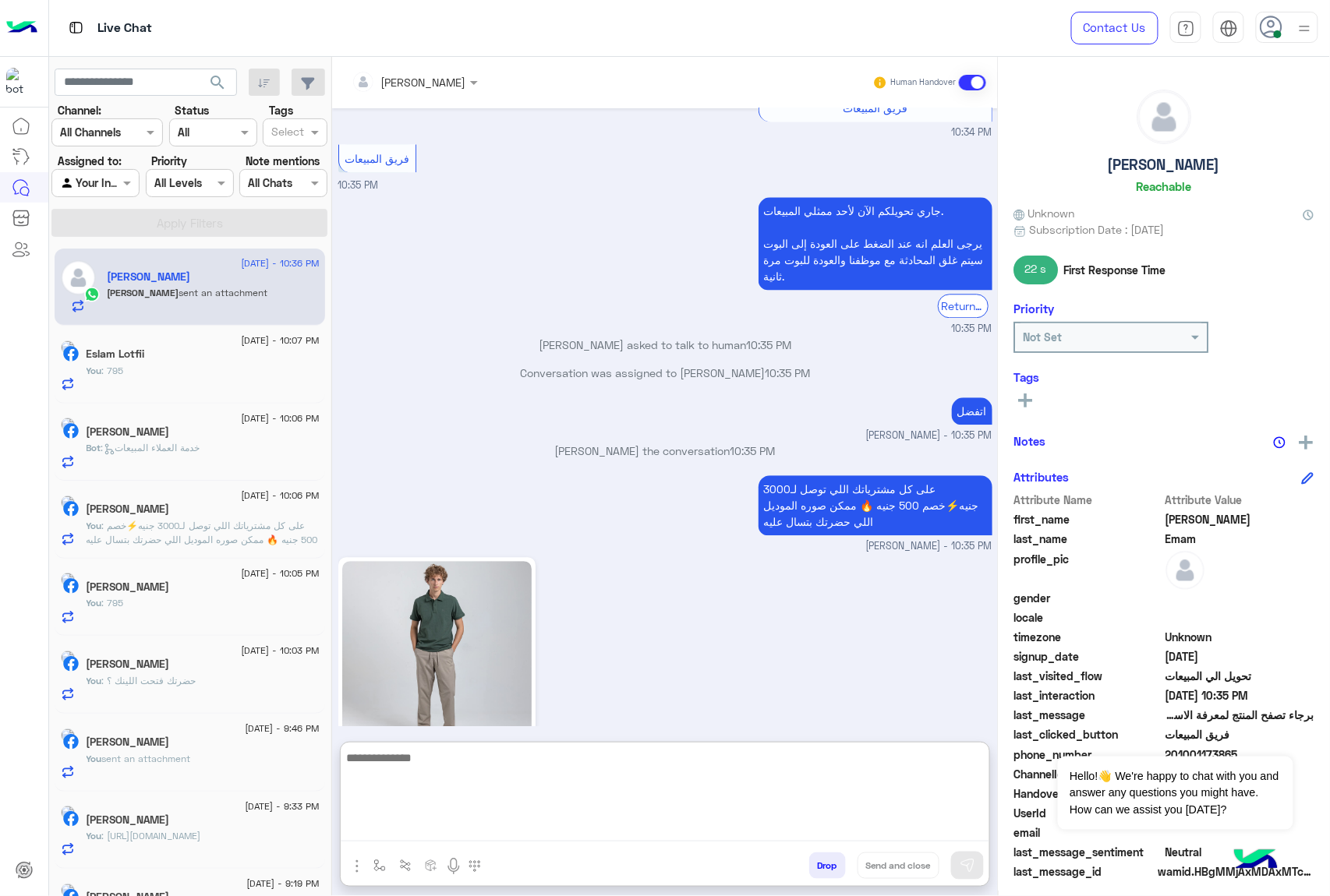
click at [441, 828] on textarea at bounding box center [665, 794] width 649 height 93
type textarea "*********"
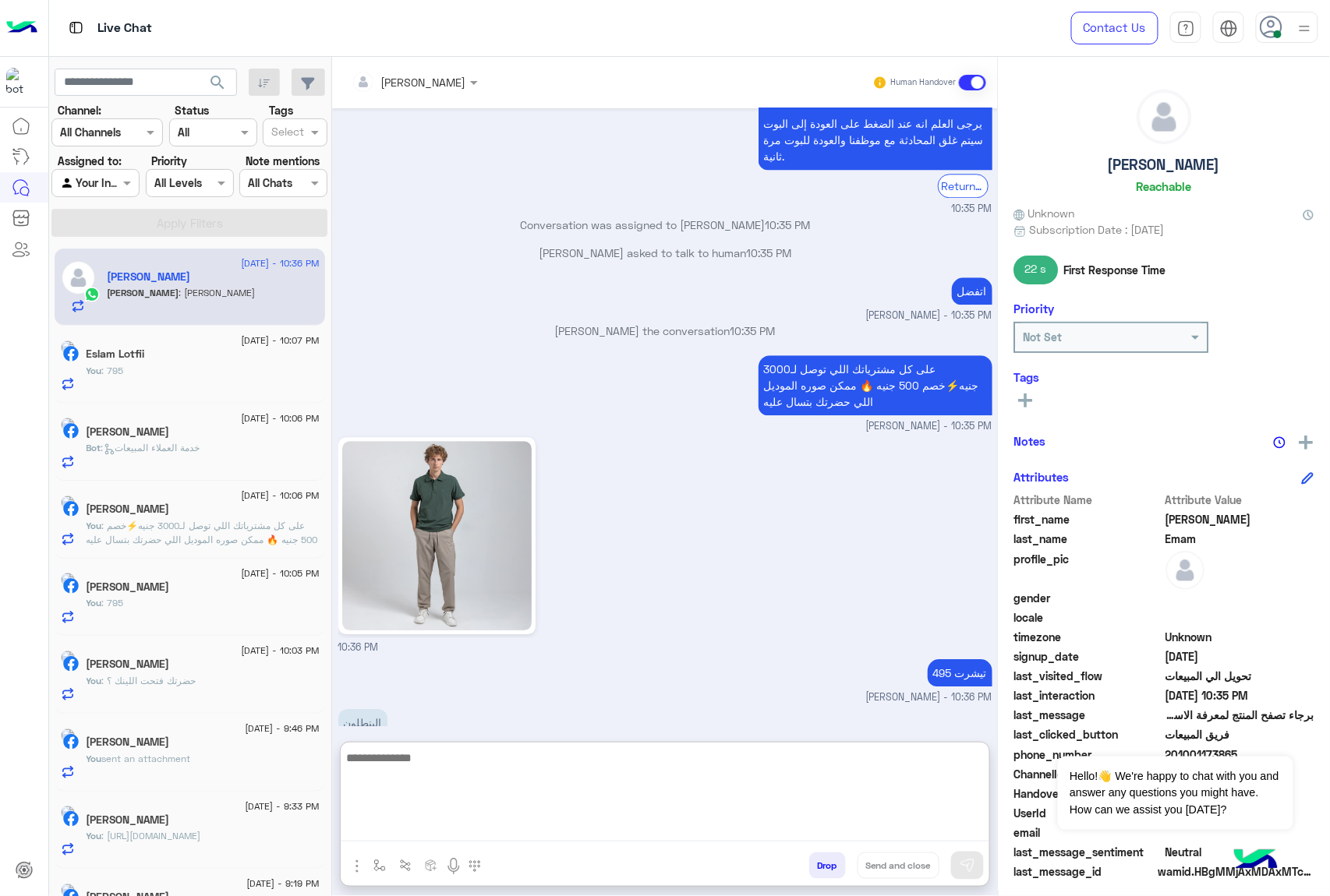
scroll to position [1397, 0]
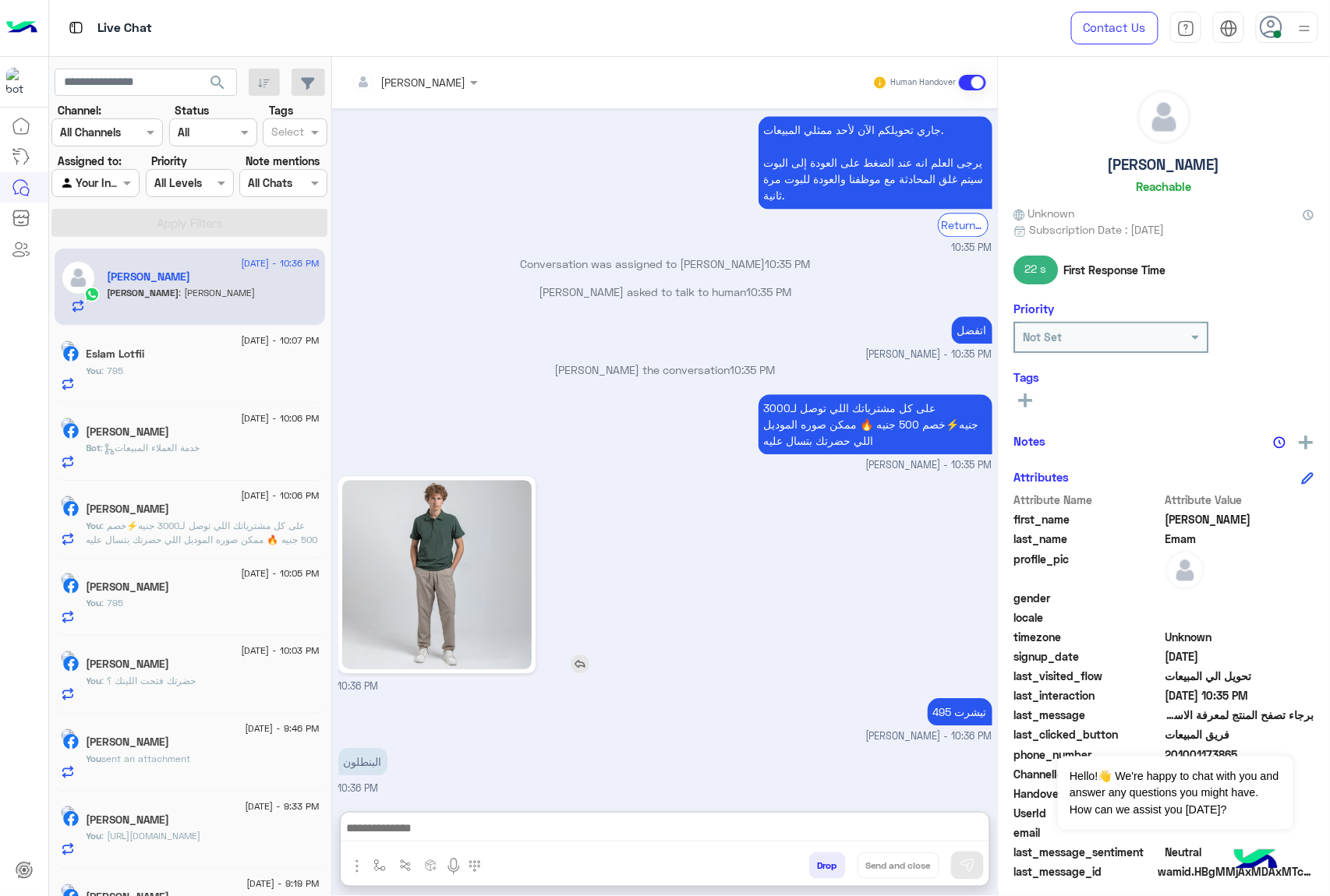
click at [436, 516] on img at bounding box center [436, 574] width 189 height 189
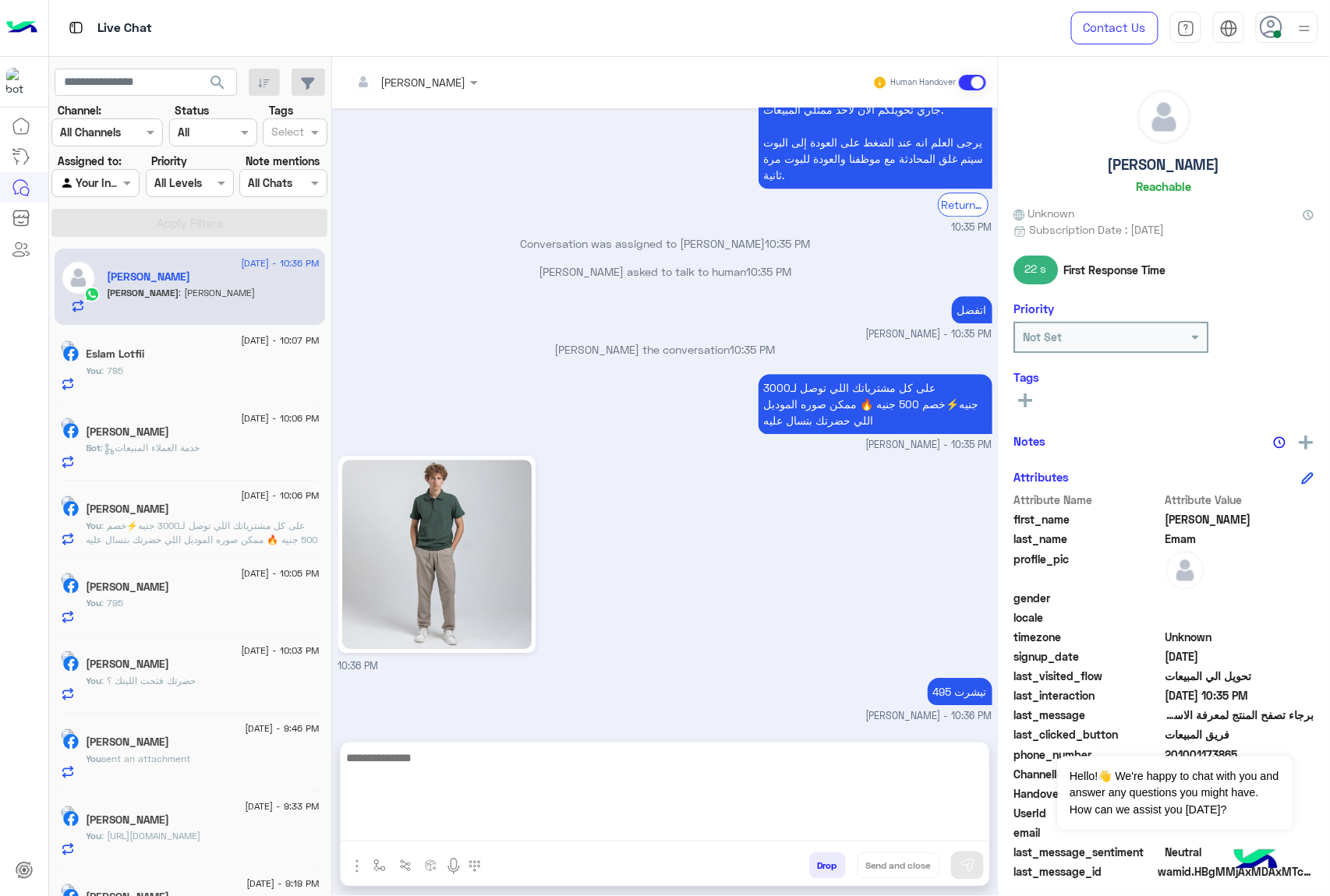
click at [477, 824] on textarea at bounding box center [665, 794] width 649 height 93
type textarea "***"
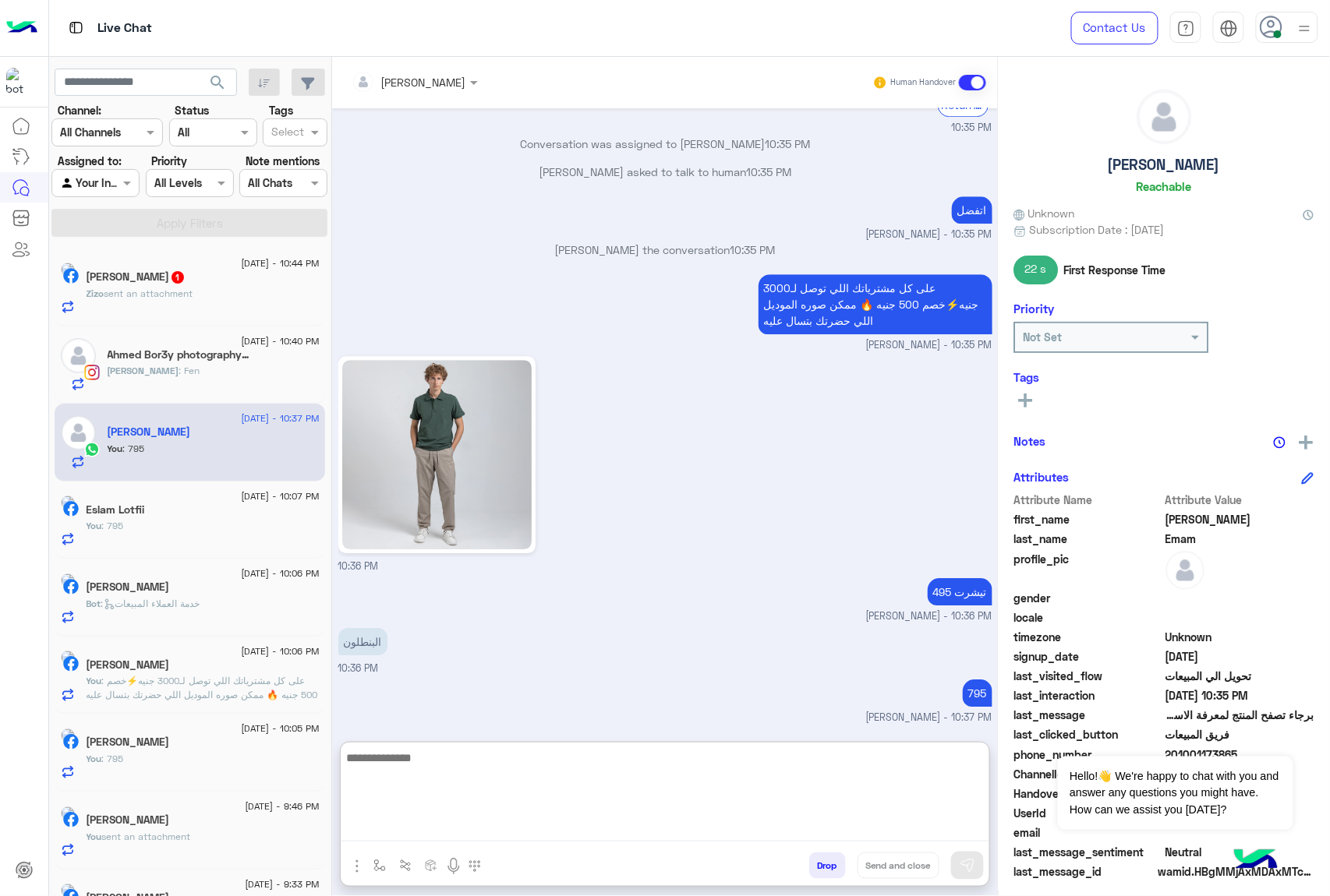
scroll to position [1447, 0]
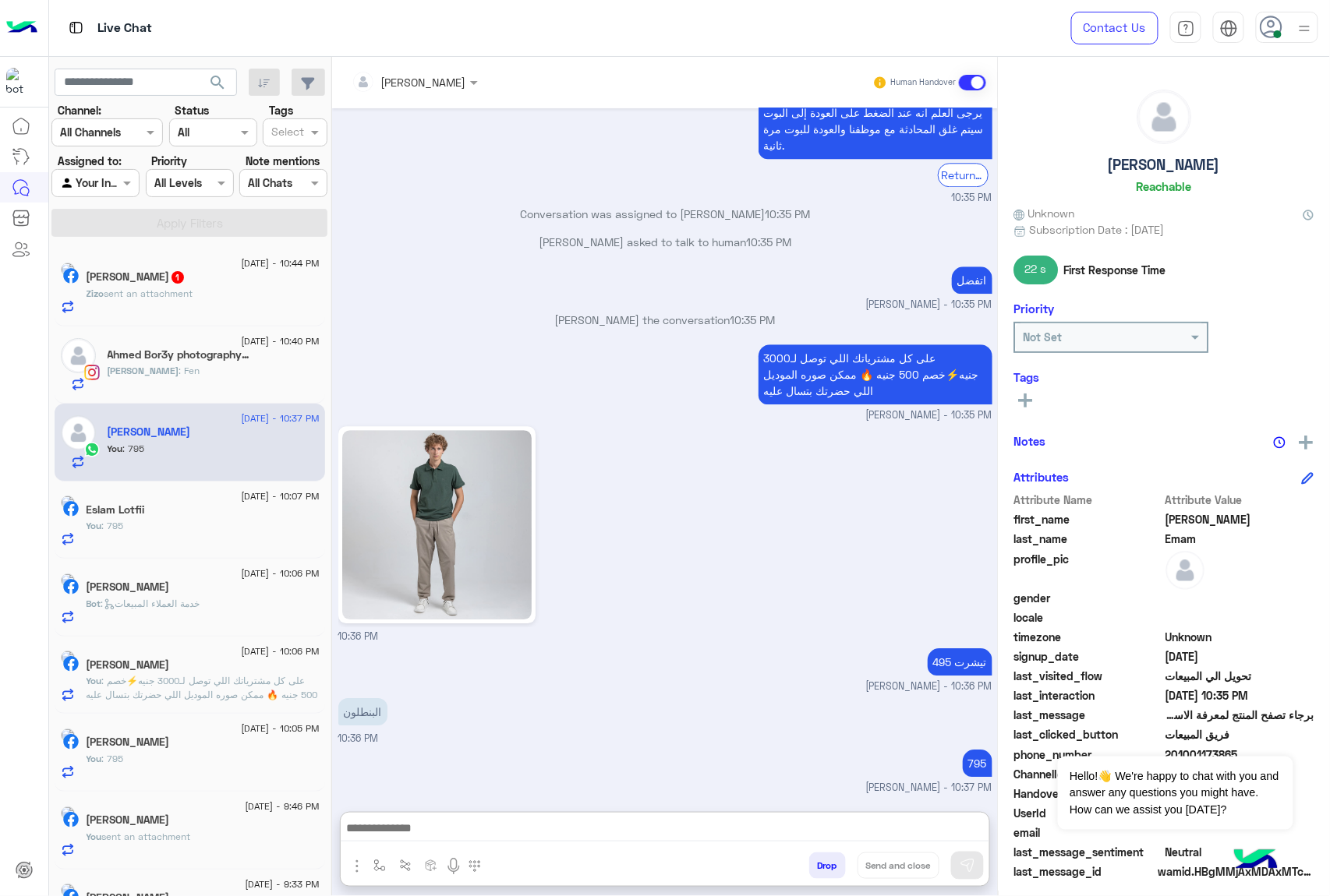
click at [173, 299] on span "sent an attachment" at bounding box center [148, 293] width 89 height 12
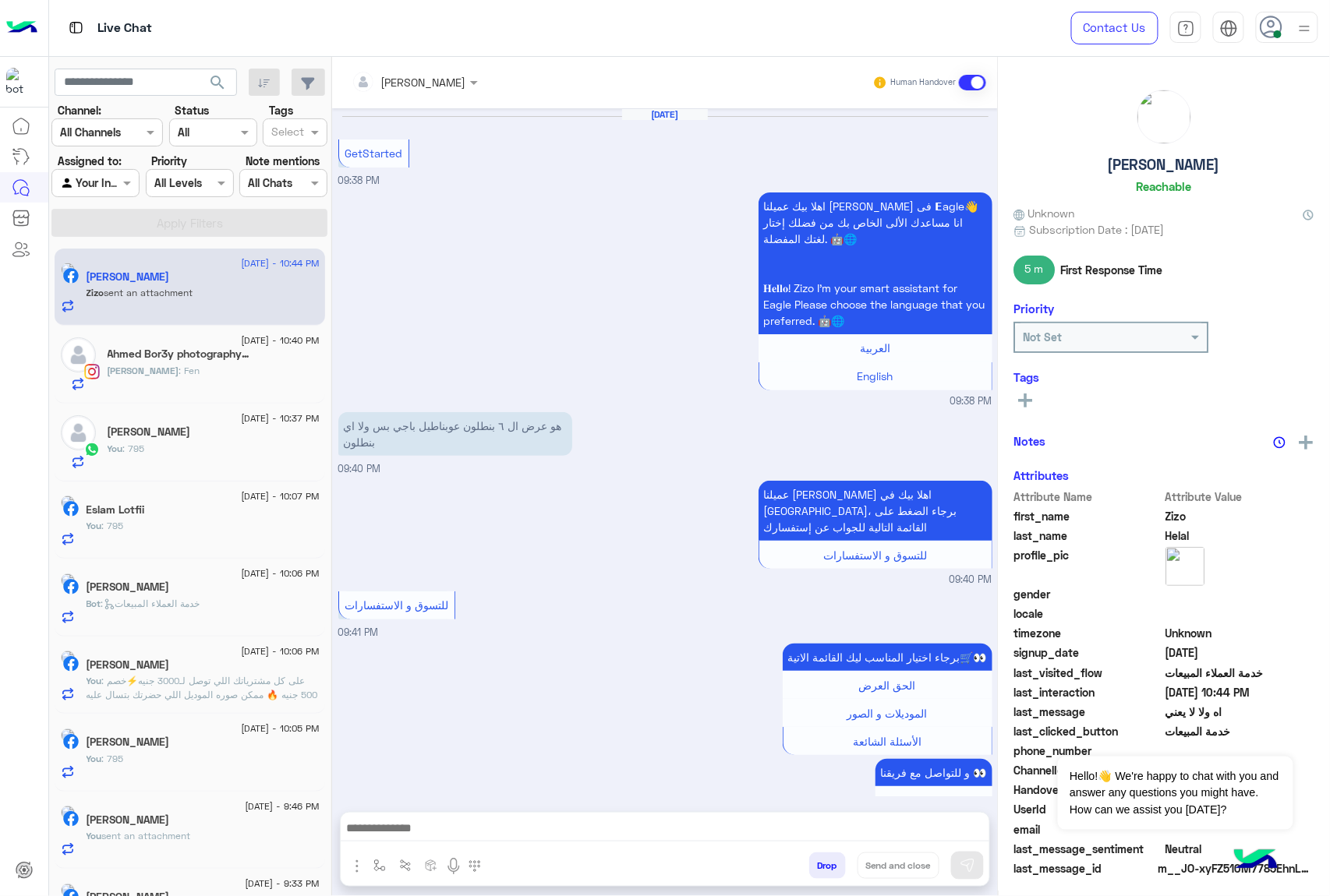
scroll to position [727, 0]
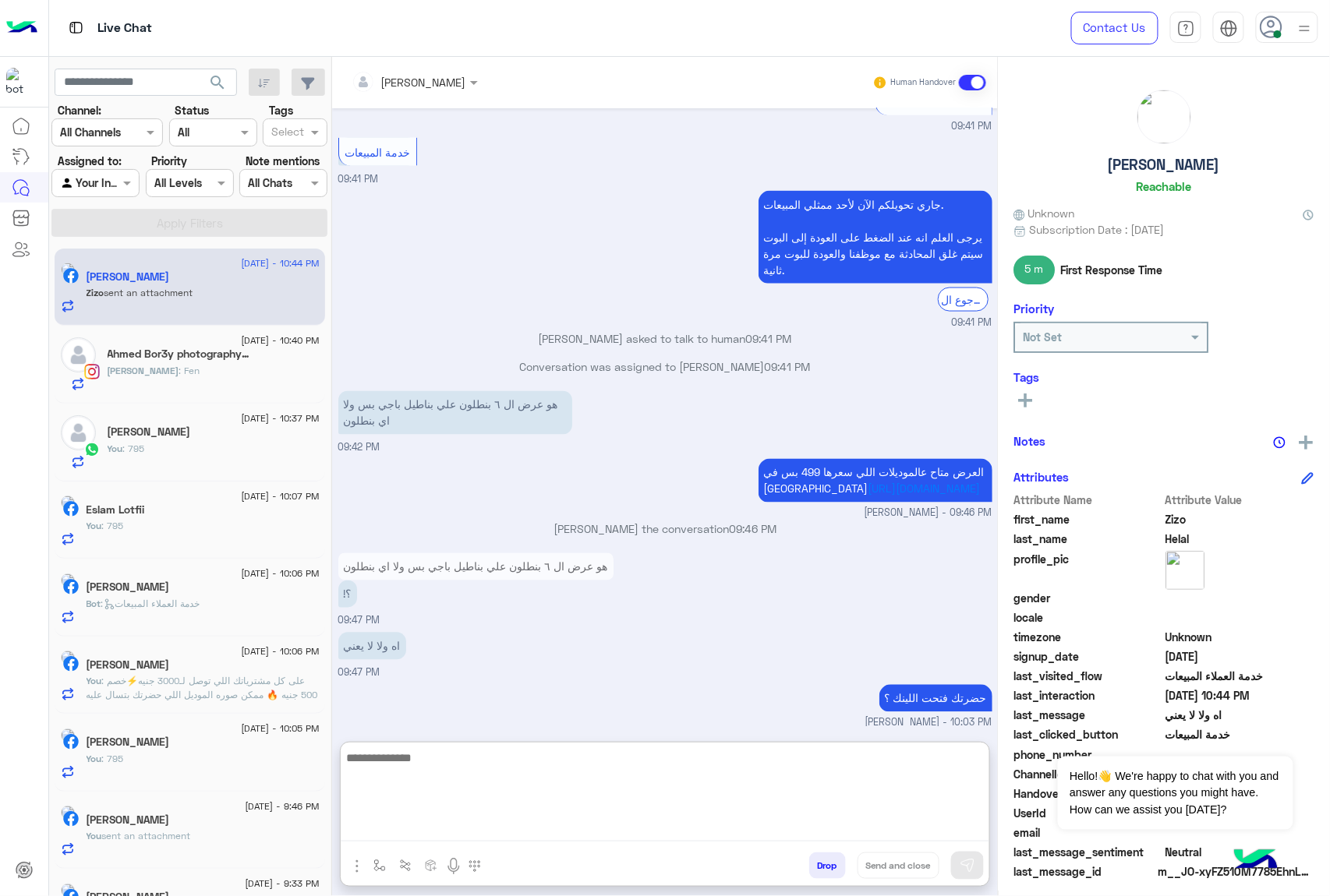
click at [508, 830] on textarea at bounding box center [665, 794] width 649 height 93
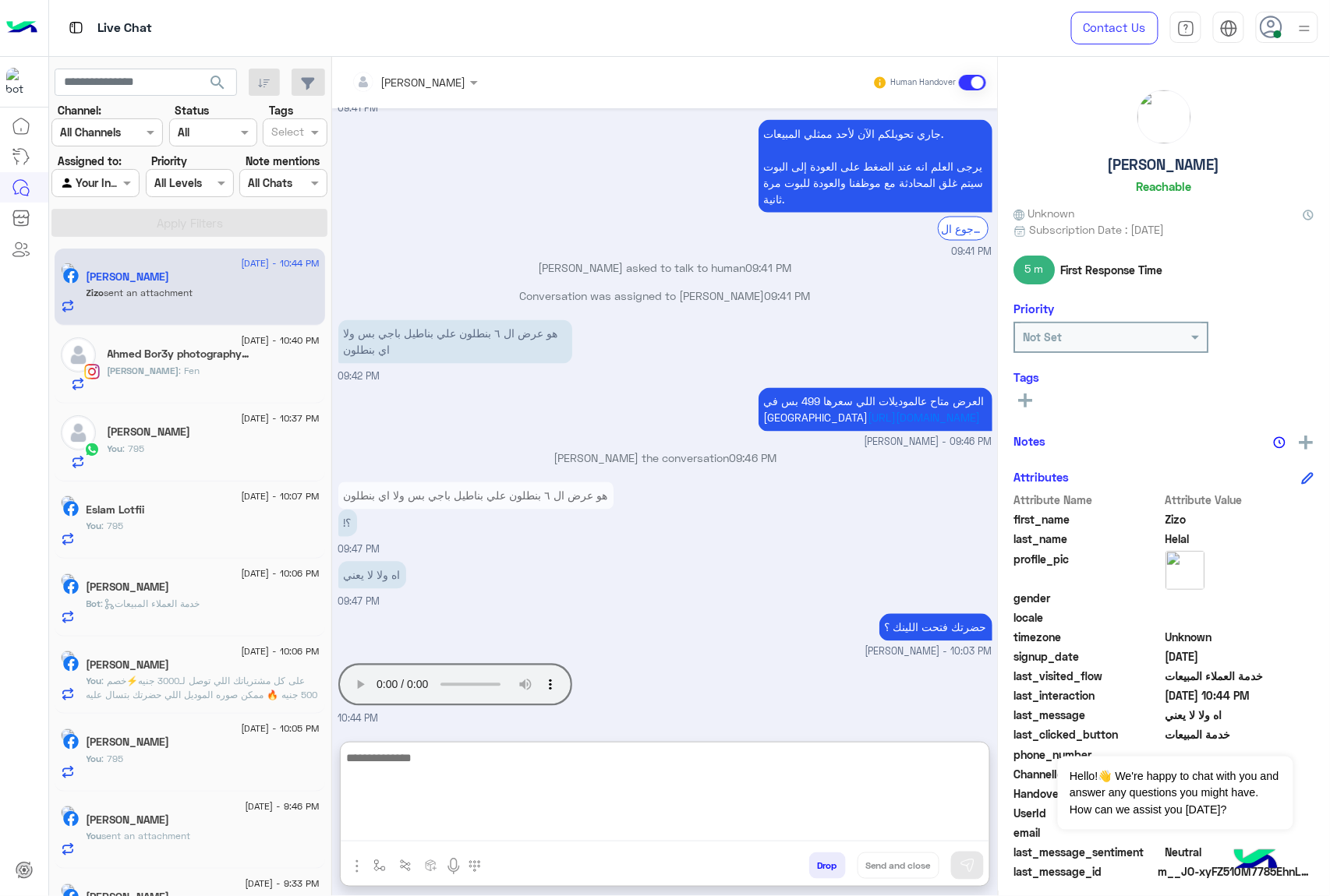
click at [493, 761] on textarea at bounding box center [665, 794] width 649 height 93
type textarea "*"
type textarea "******"
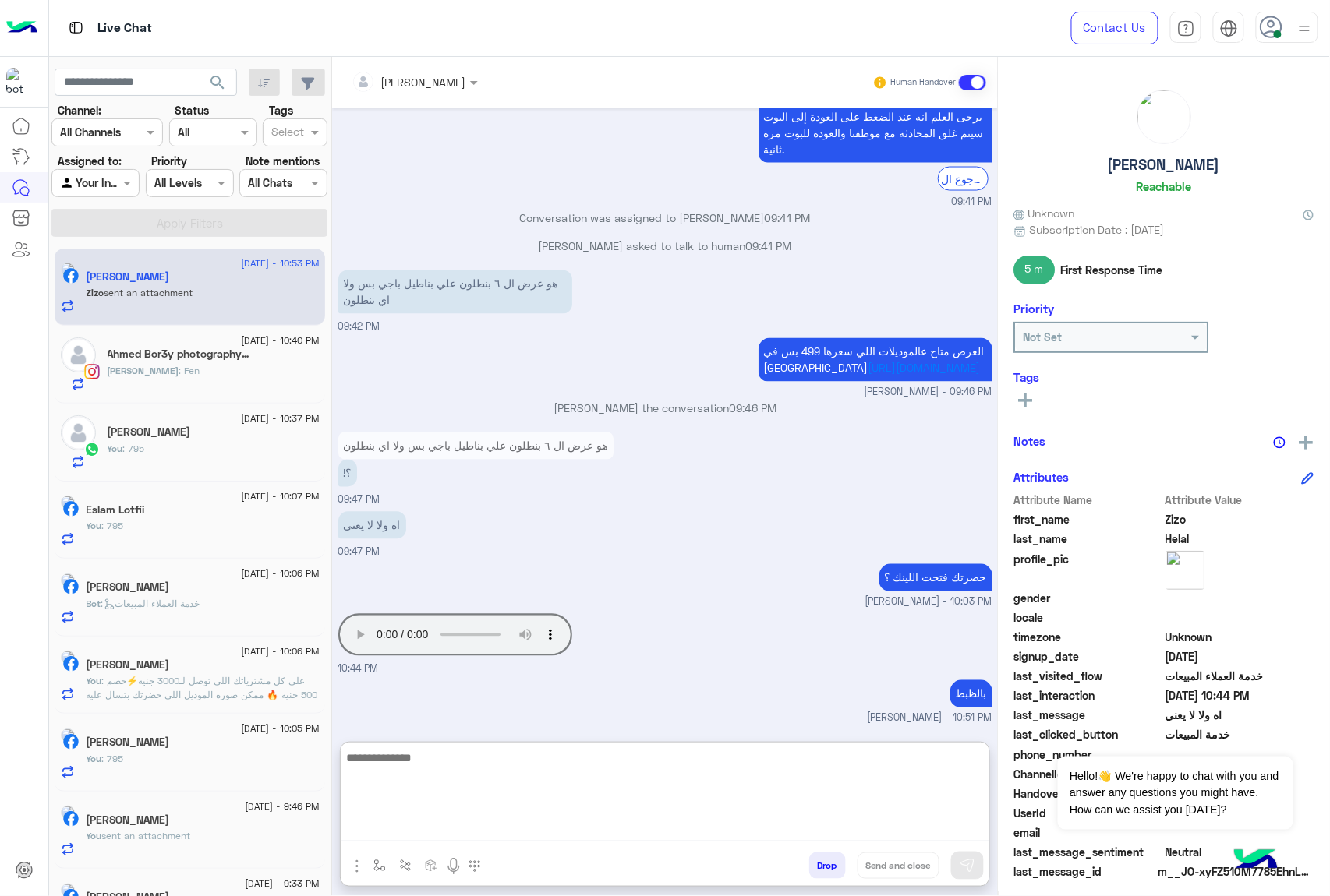
scroll to position [1069, 0]
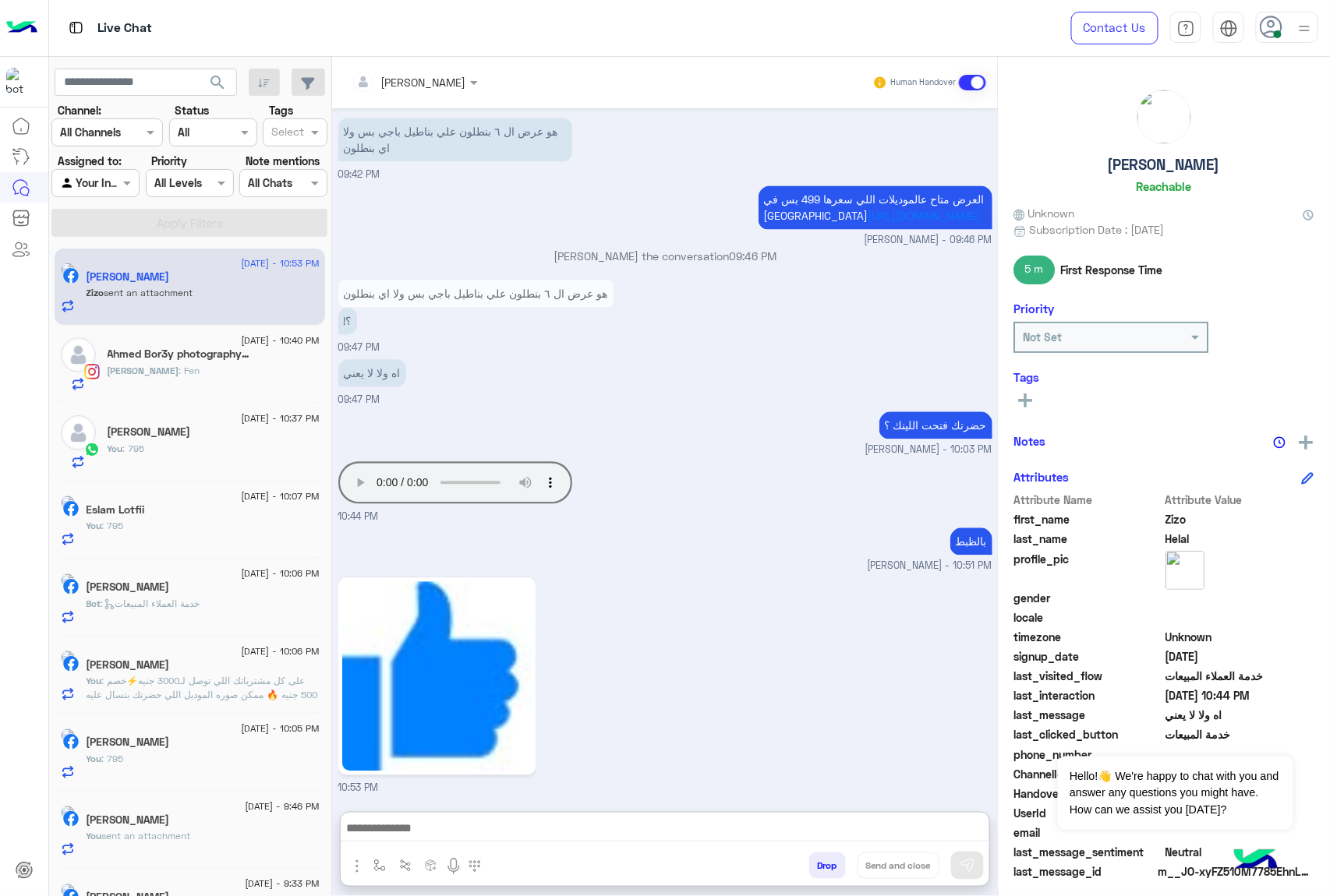
click at [816, 861] on button "Drop" at bounding box center [827, 866] width 37 height 27
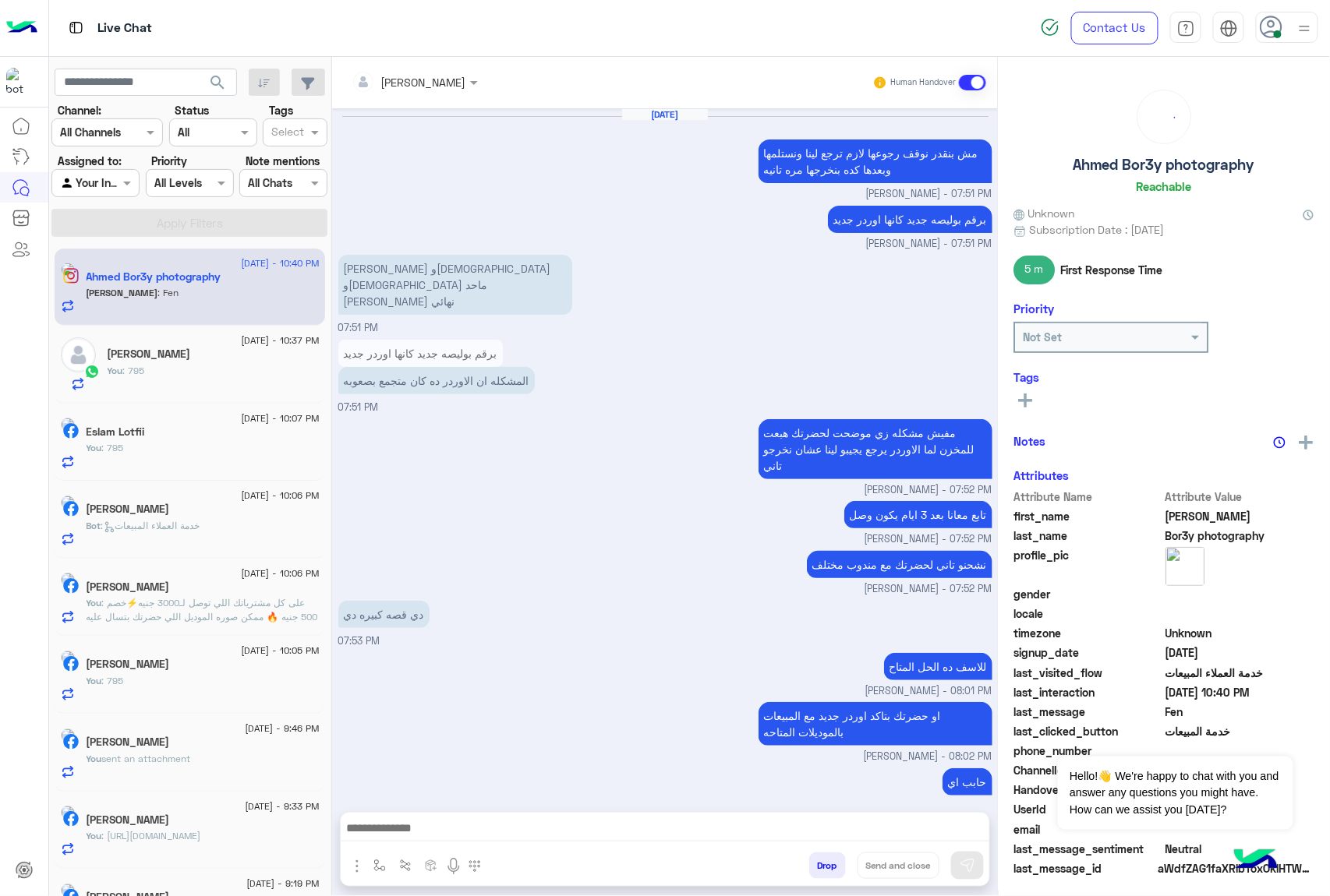
scroll to position [1575, 0]
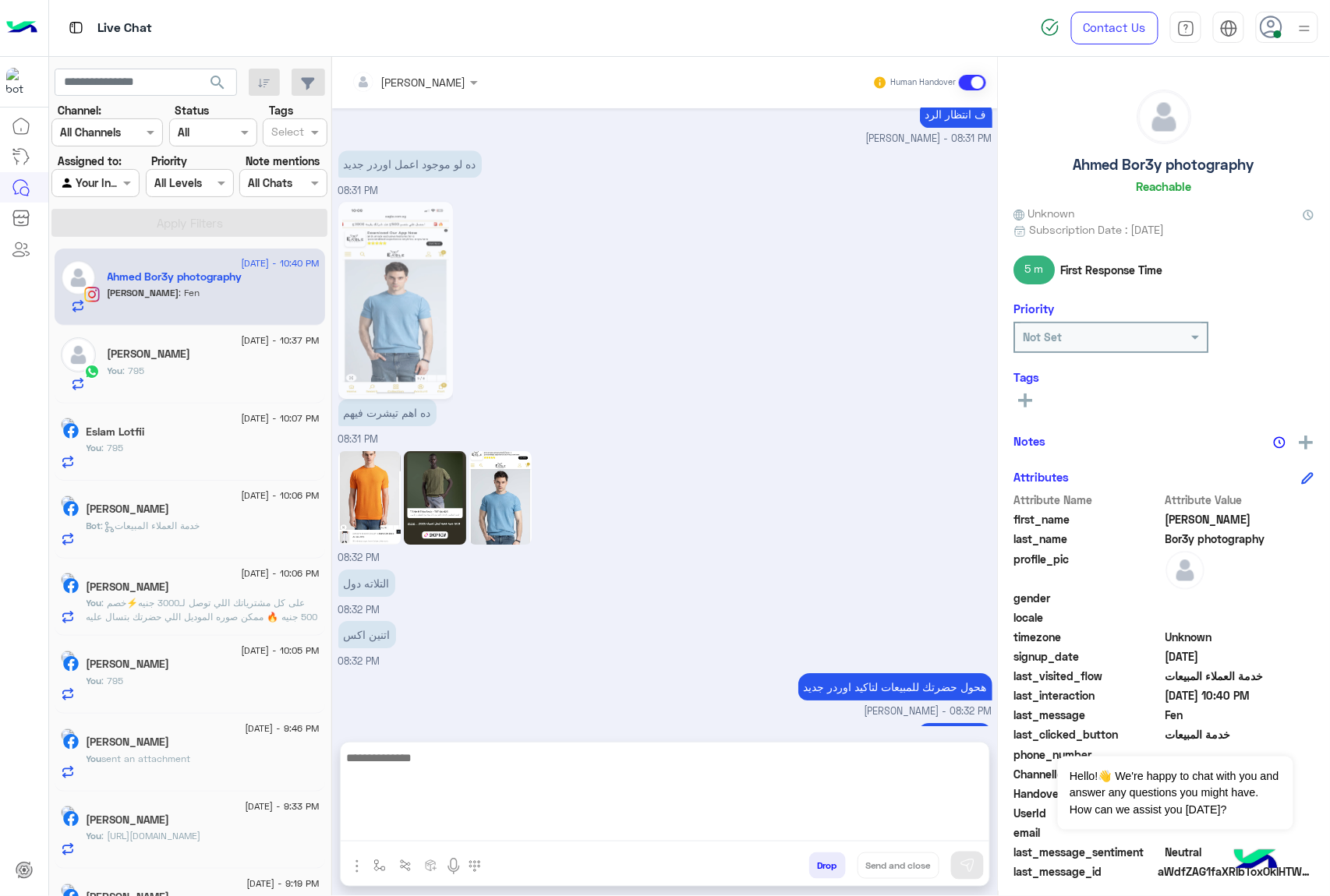
click at [460, 828] on textarea at bounding box center [665, 794] width 649 height 93
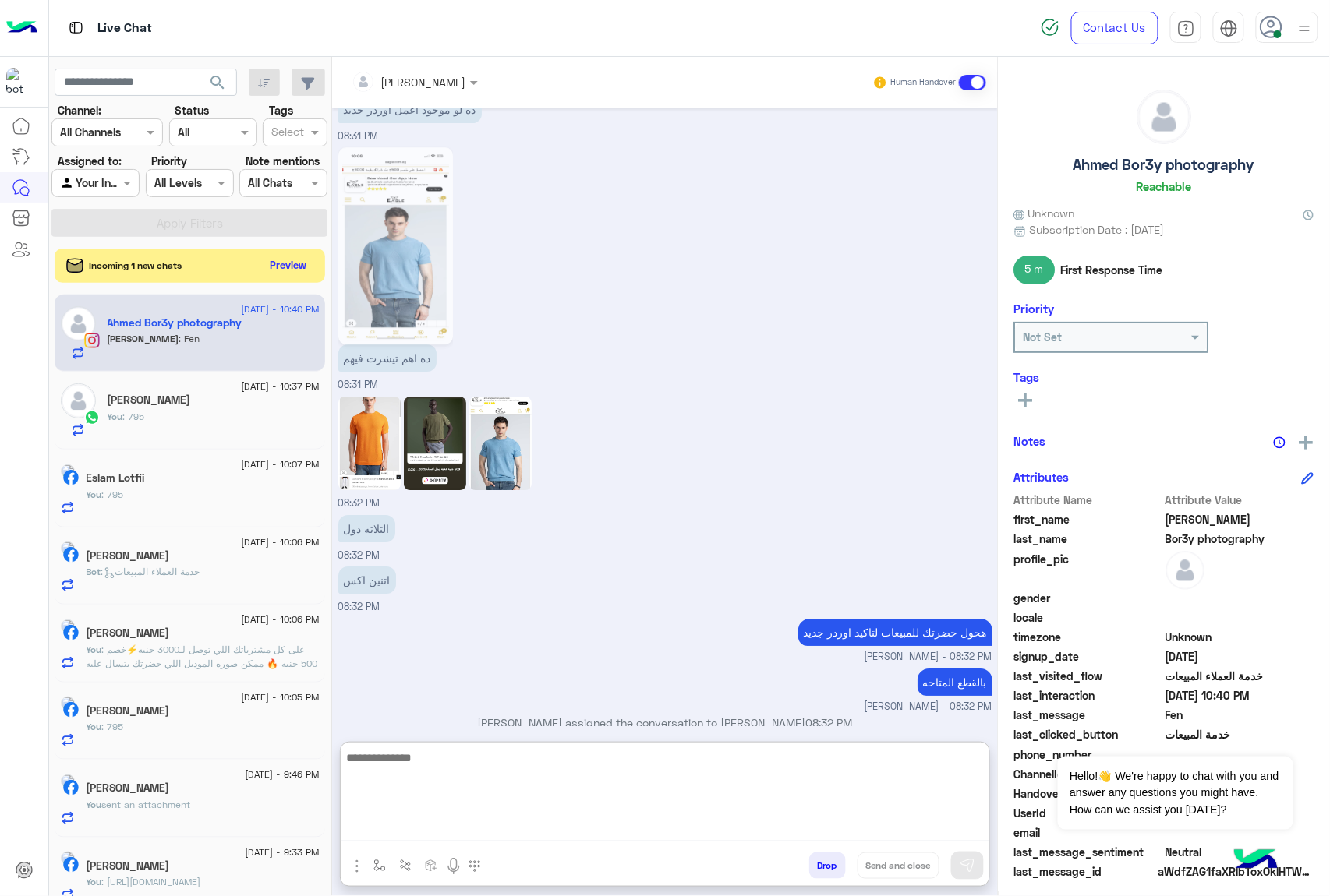
scroll to position [1646, 0]
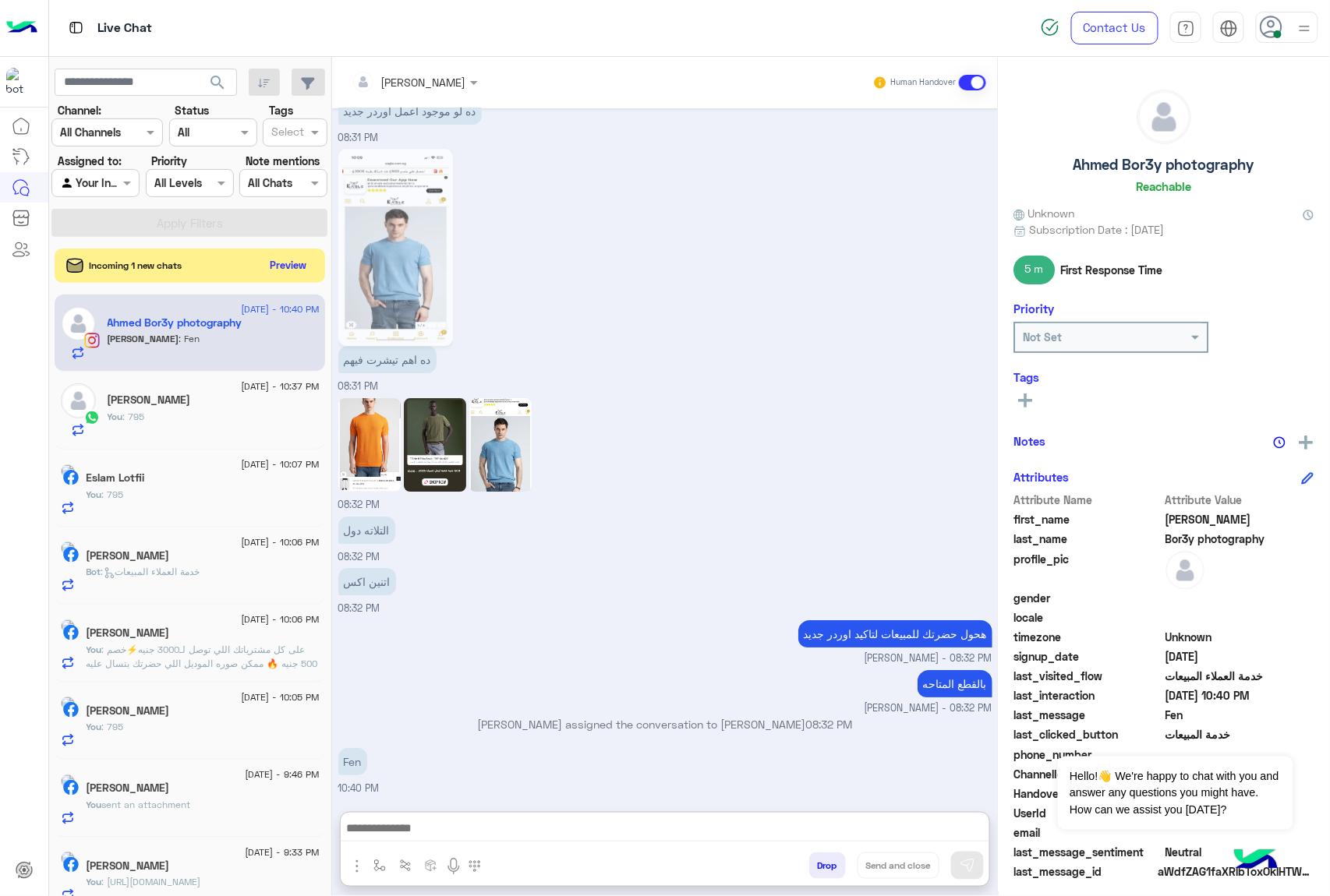
click at [446, 398] on img at bounding box center [434, 445] width 63 height 93
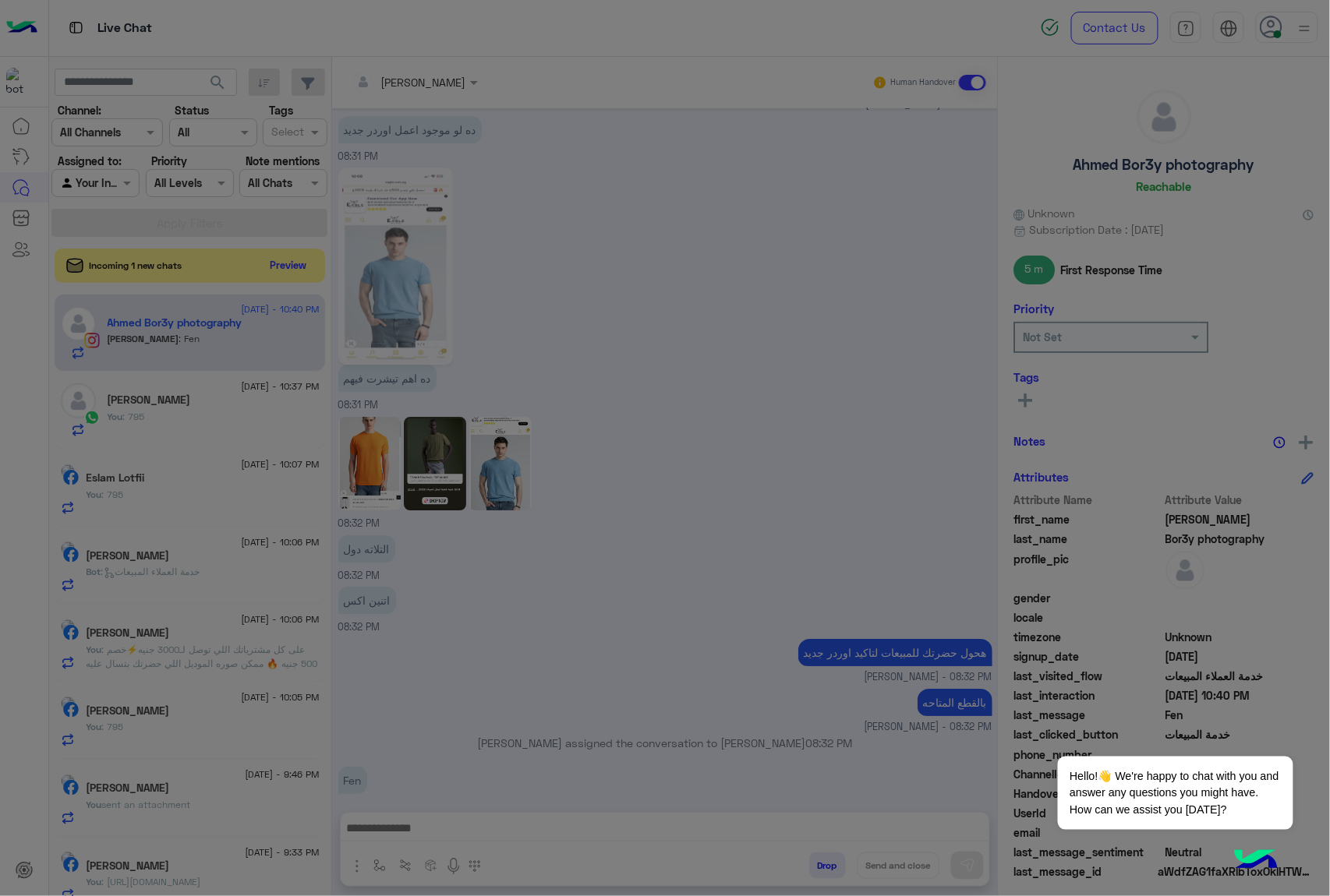
scroll to position [1575, 0]
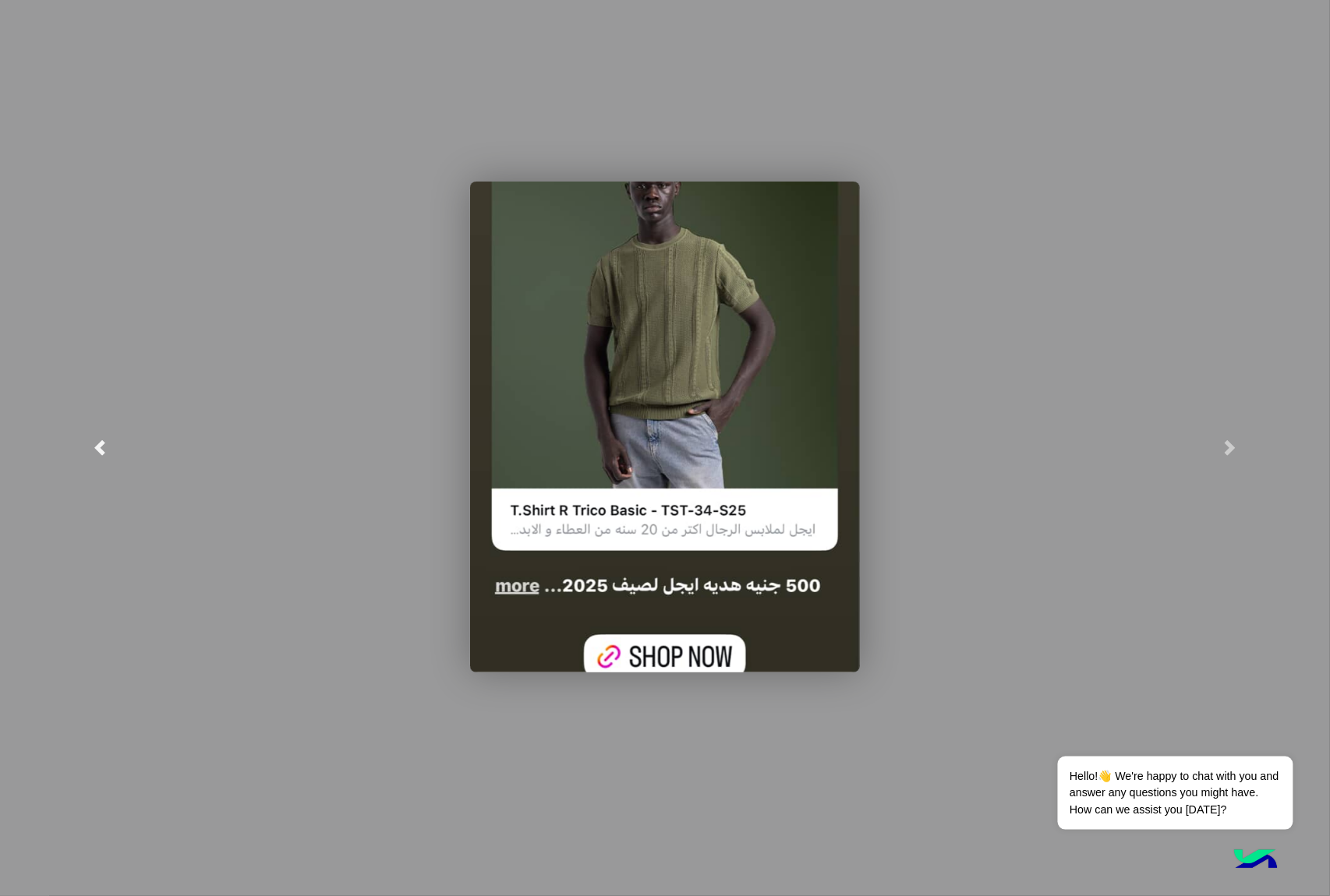
click at [113, 455] on link at bounding box center [99, 448] width 199 height 896
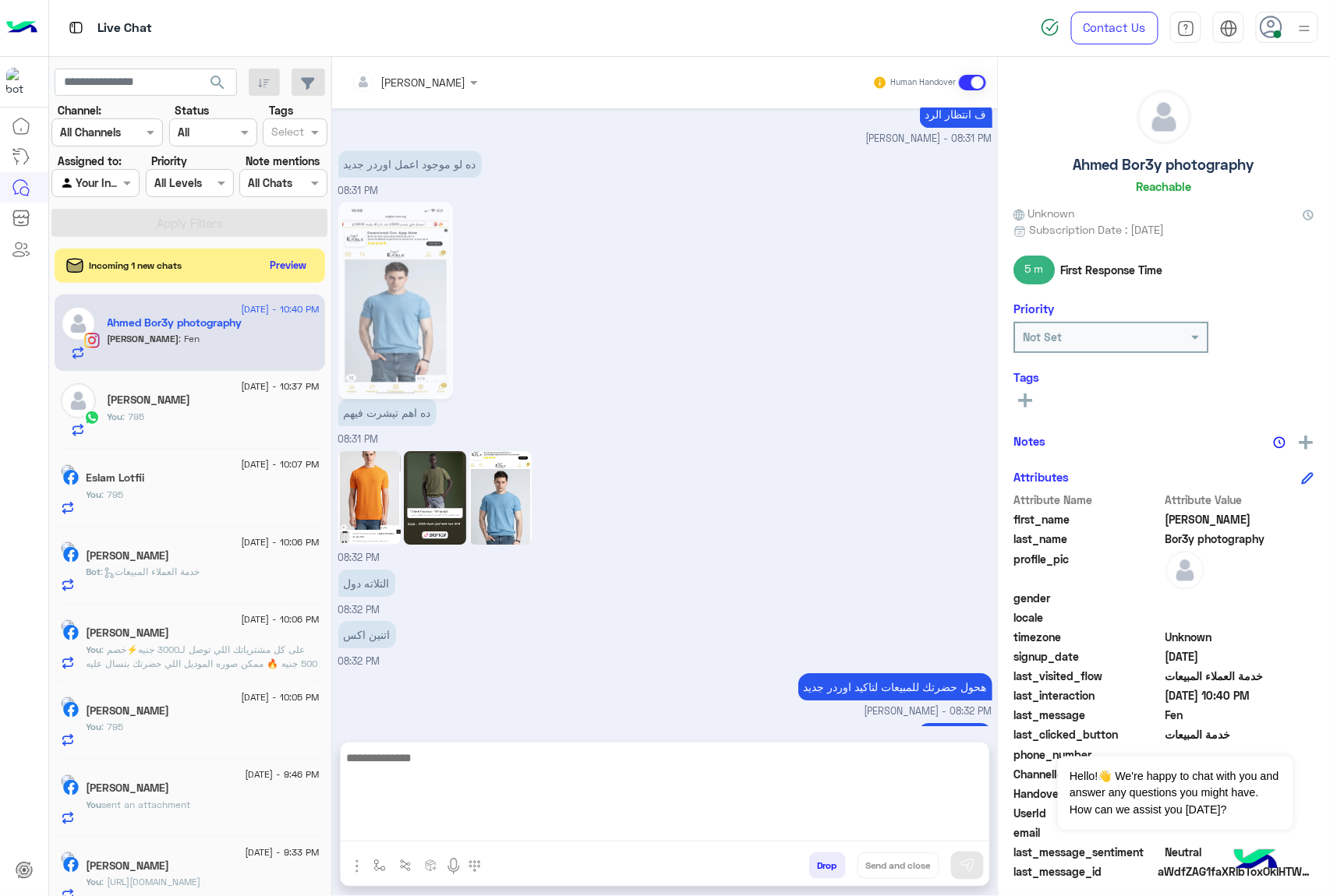
click at [446, 821] on textarea at bounding box center [665, 794] width 649 height 93
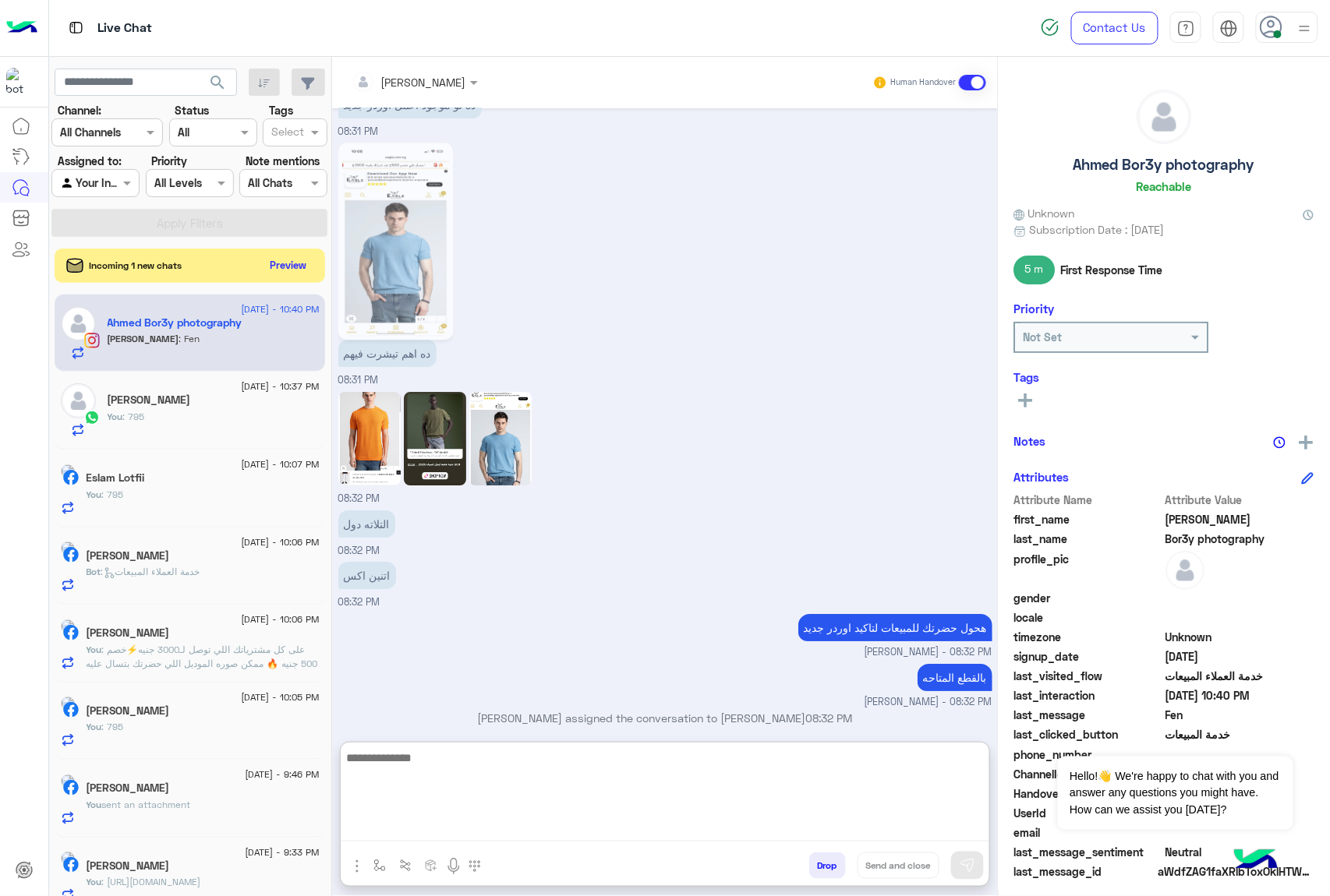
scroll to position [1646, 0]
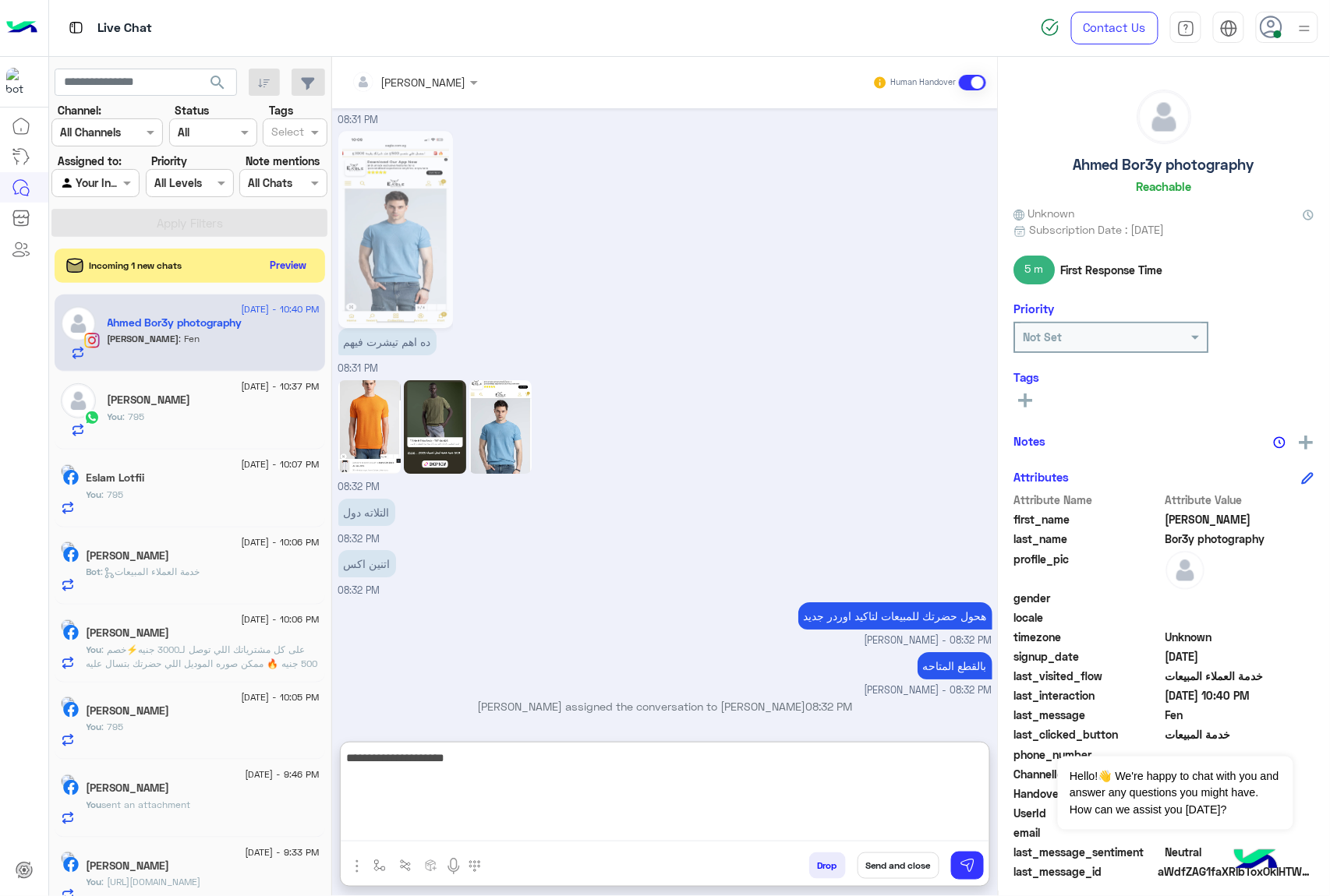
type textarea "**********"
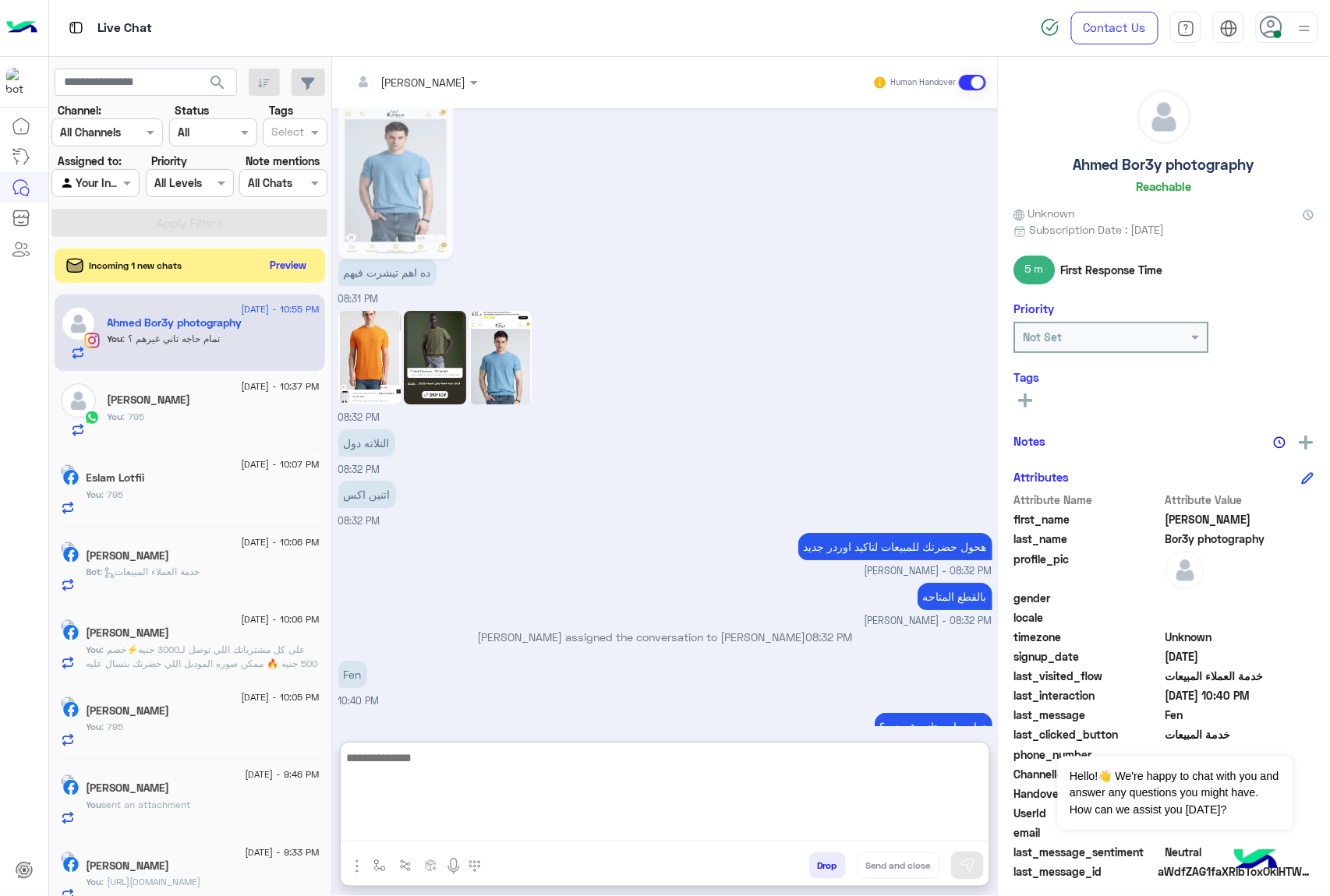
scroll to position [1725, 0]
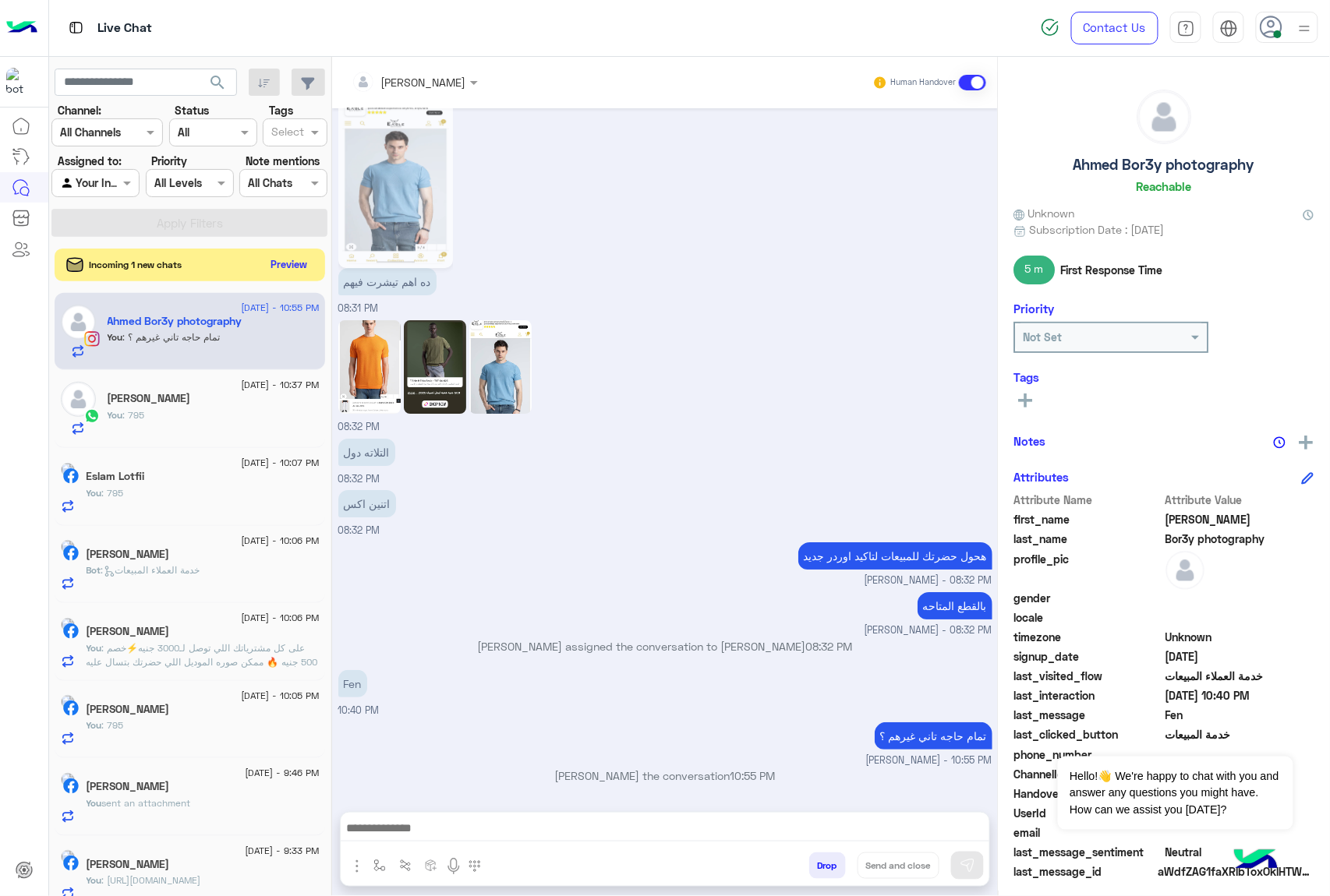
click at [284, 265] on button "Preview" at bounding box center [289, 264] width 48 height 21
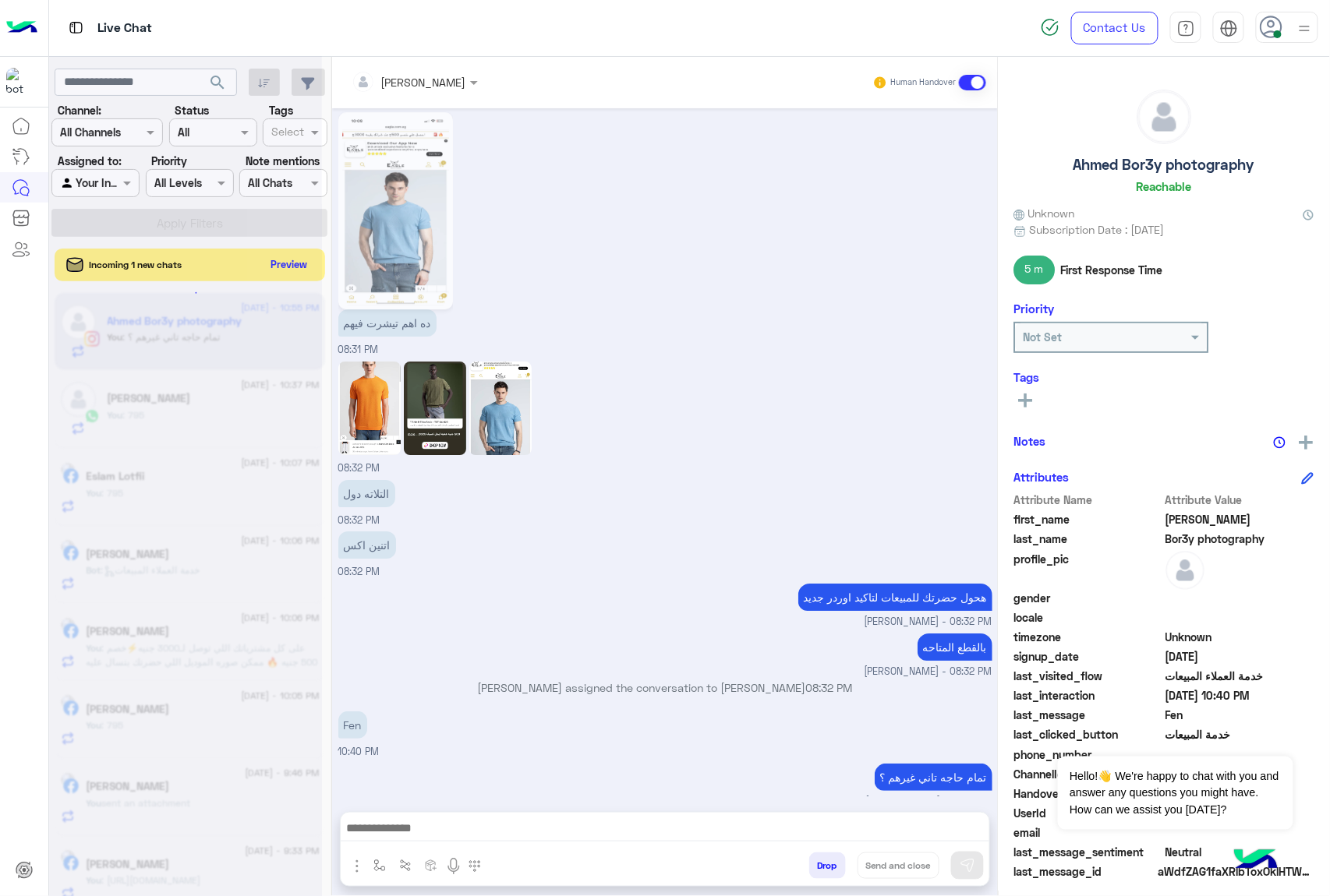
scroll to position [1655, 0]
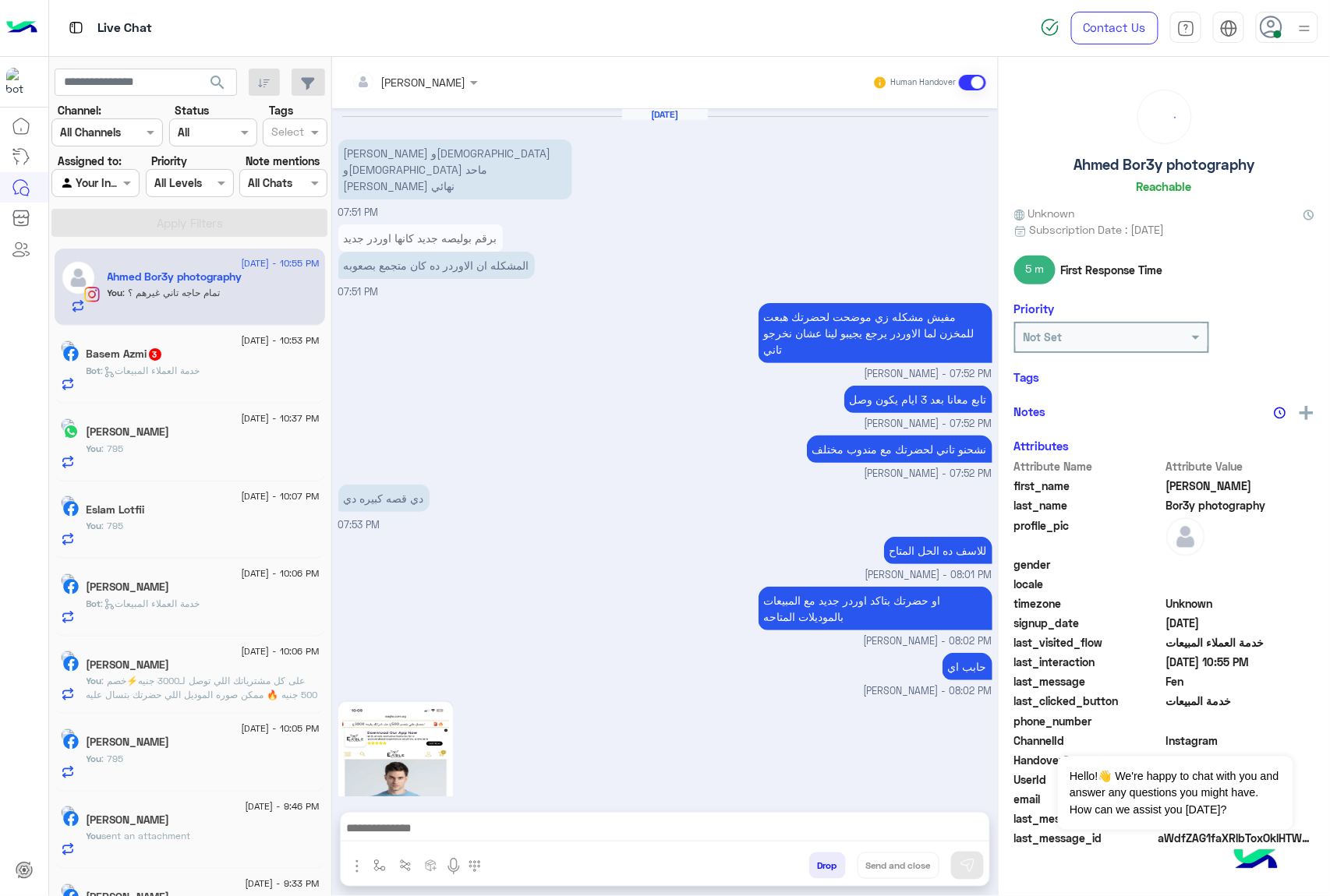
scroll to position [1538, 0]
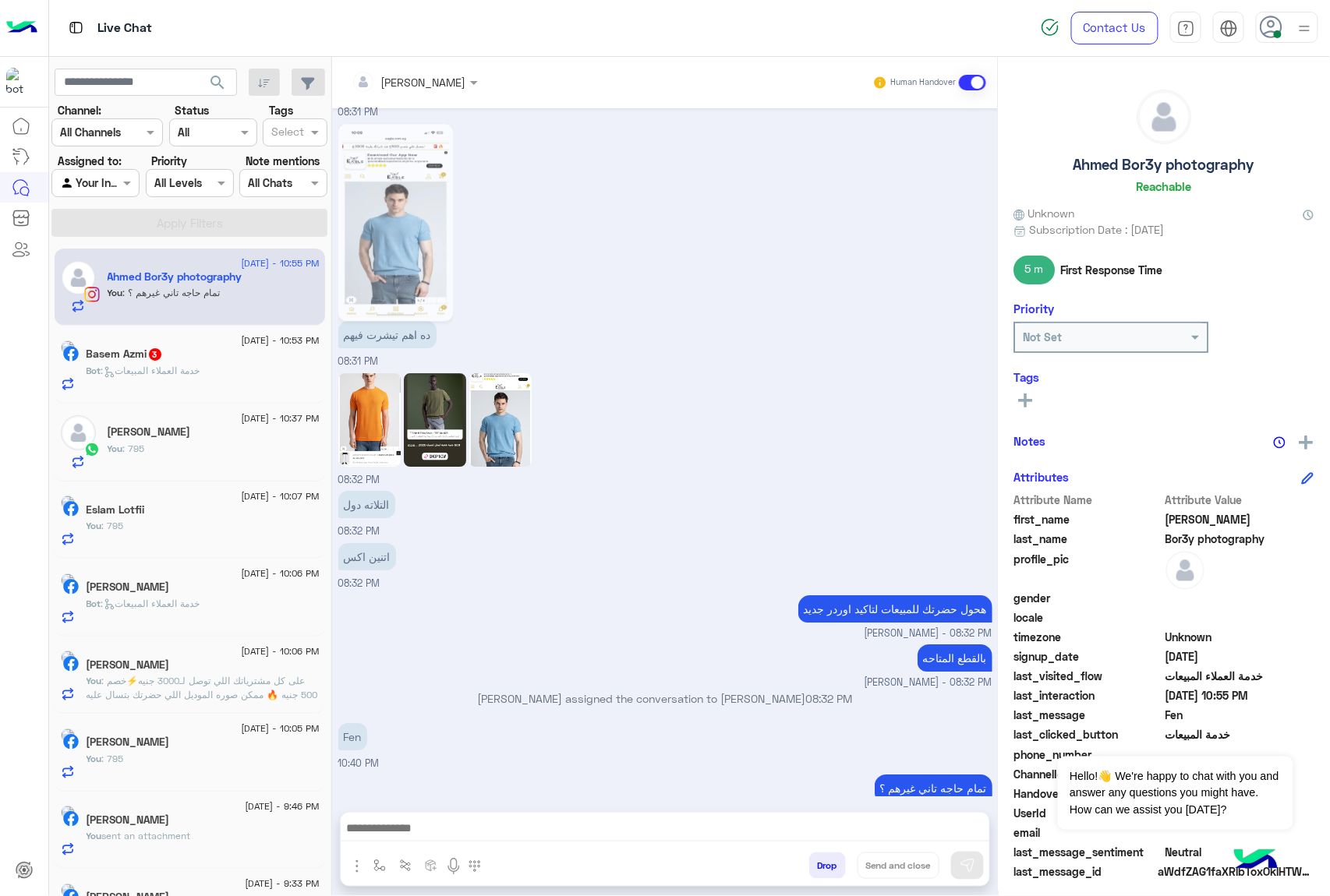
click at [459, 86] on div at bounding box center [414, 82] width 142 height 18
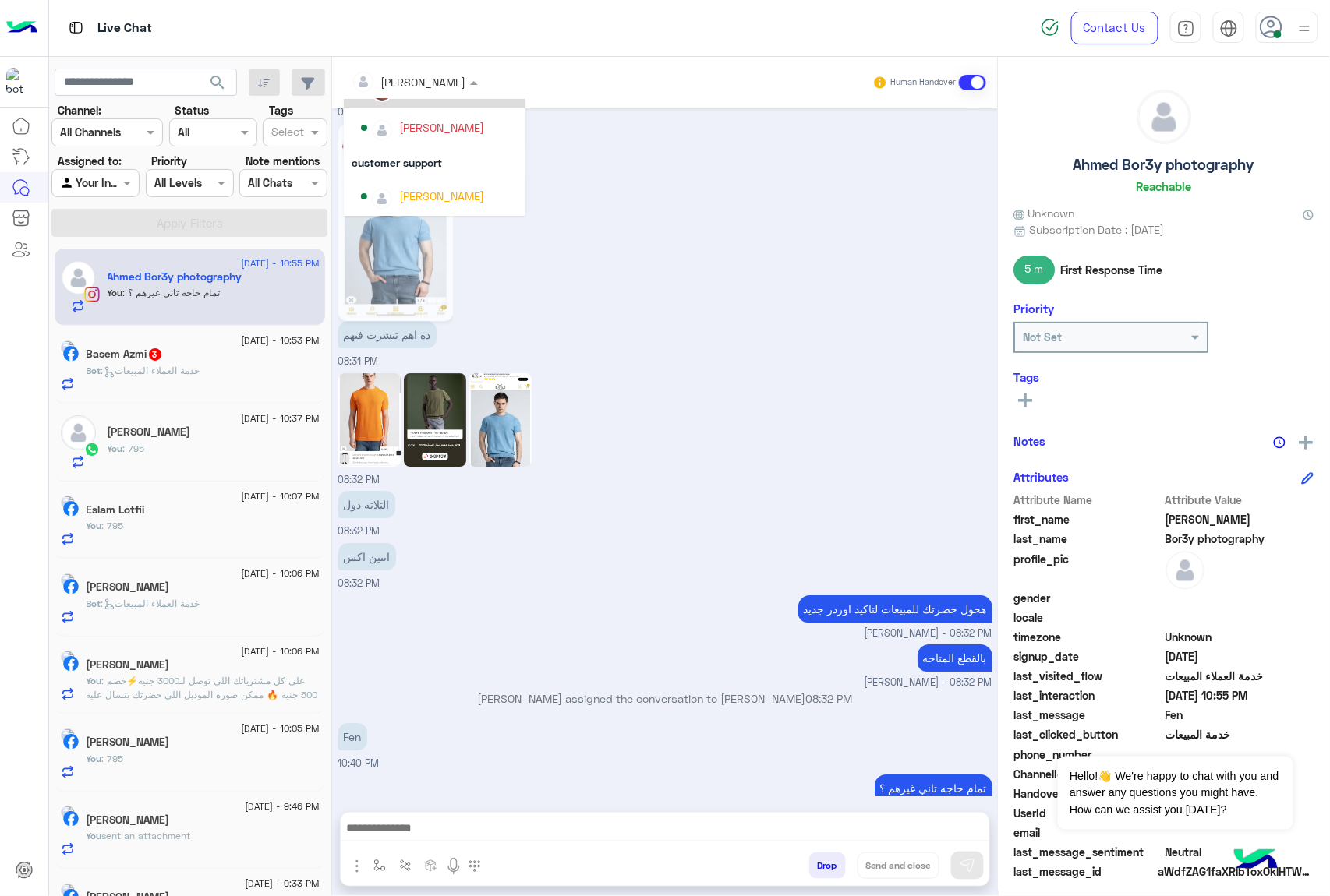
scroll to position [75, 0]
click at [427, 158] on div "[PERSON_NAME]" at bounding box center [442, 152] width 85 height 17
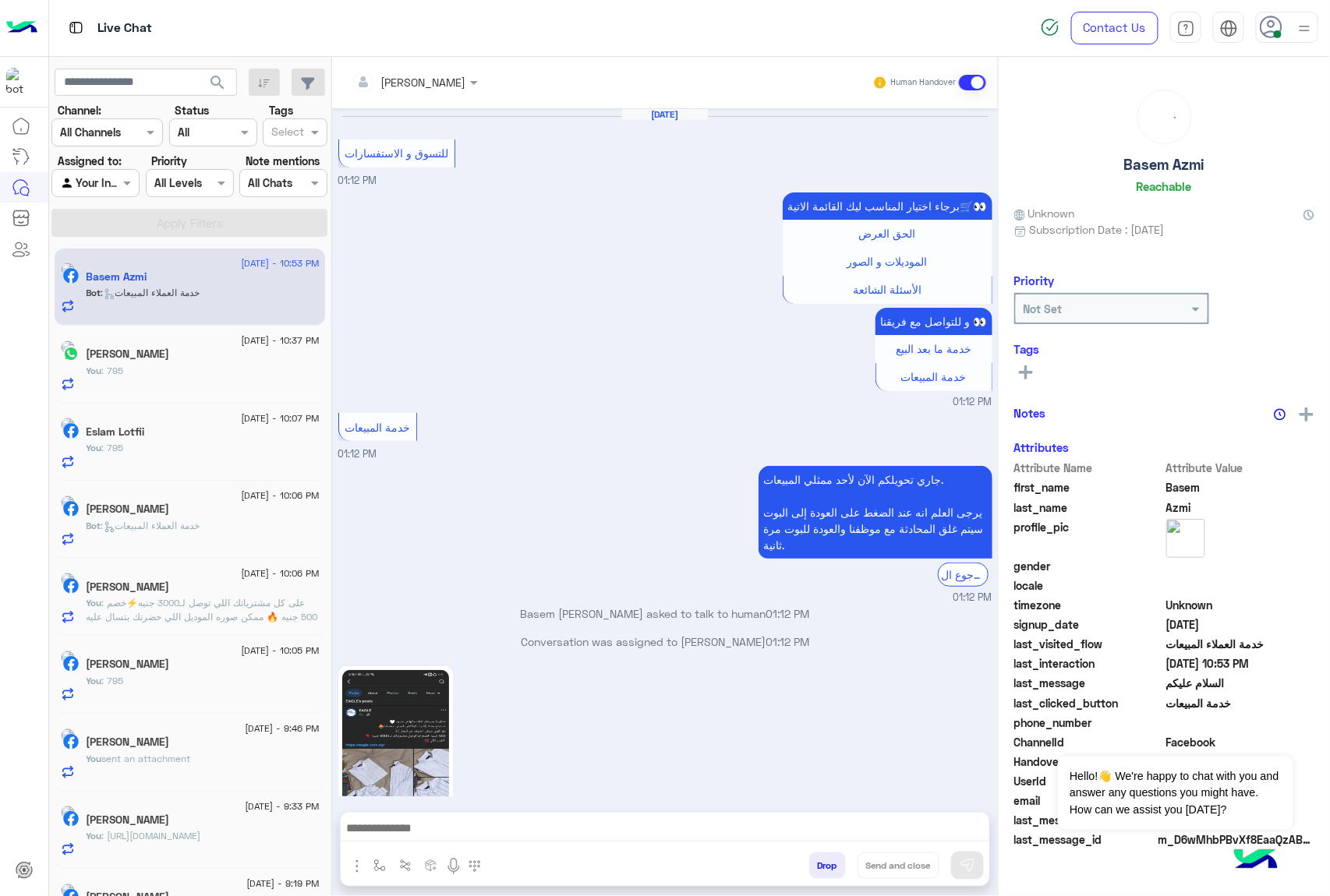
scroll to position [1797, 0]
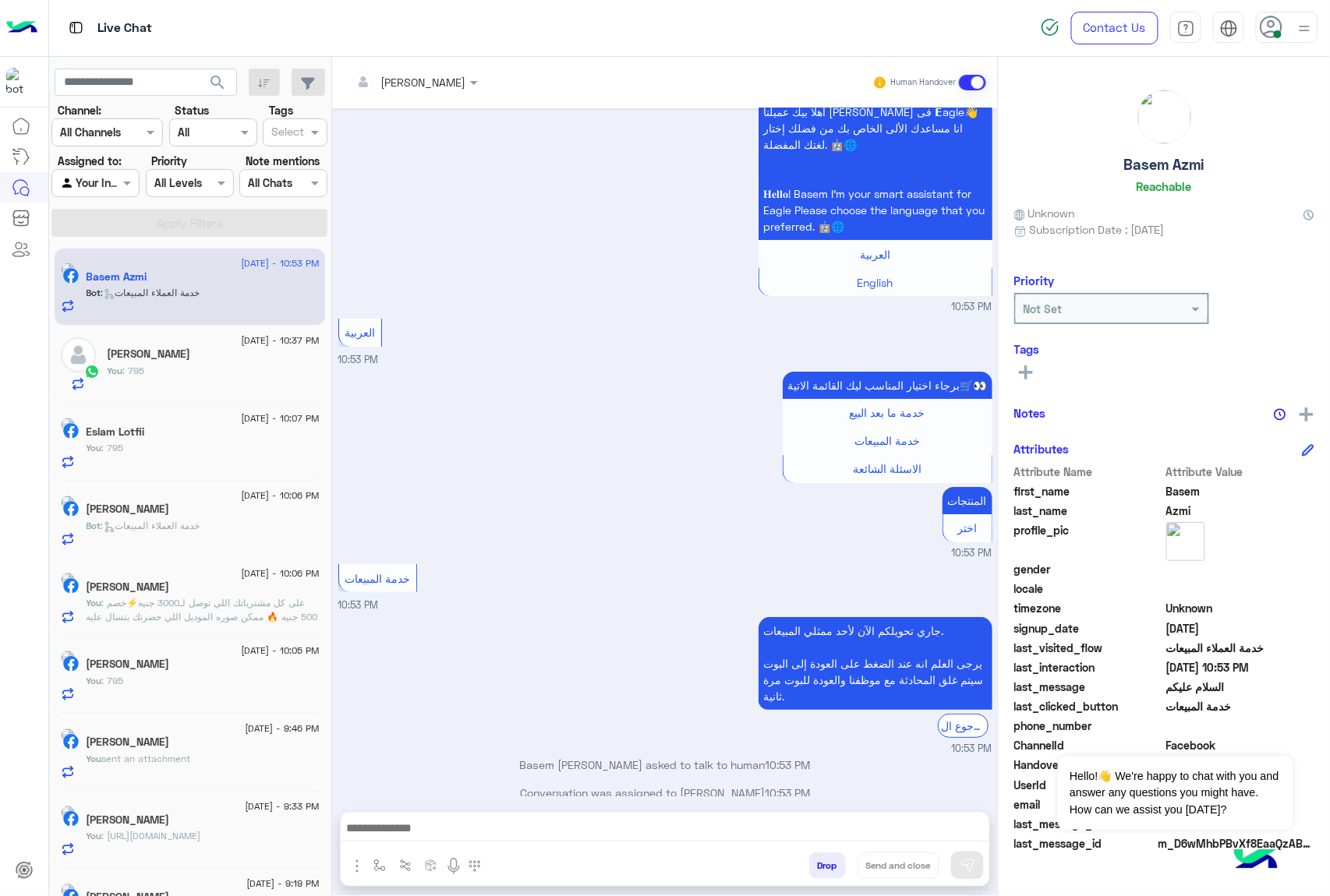
click at [820, 863] on button "Drop" at bounding box center [827, 866] width 37 height 27
click at [820, 863] on div "[PERSON_NAME] Human Handover [DATE] للتسوق و الاستفسارات 01:12 PM برجاء اختيار …" at bounding box center [665, 479] width 665 height 845
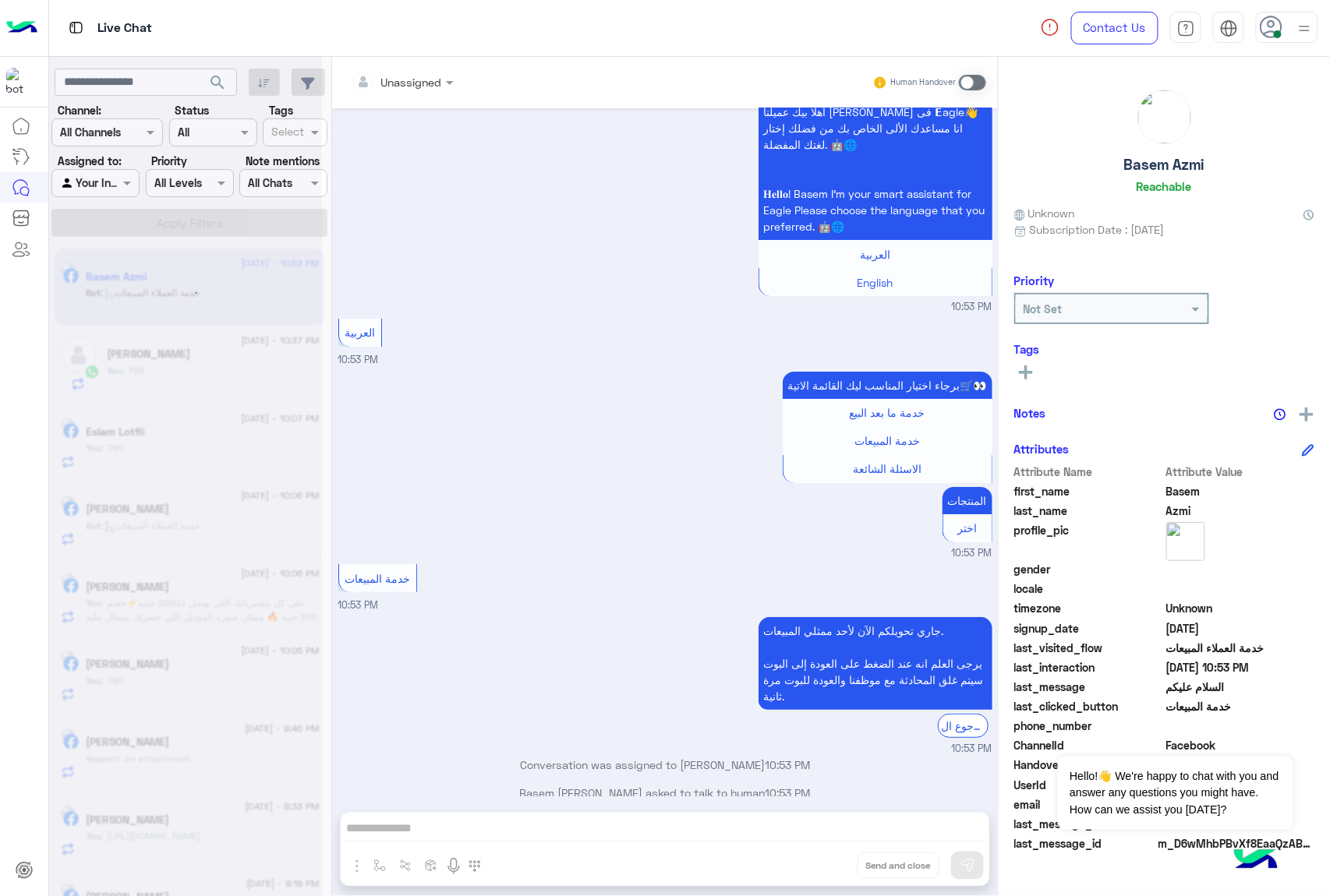
scroll to position [1825, 0]
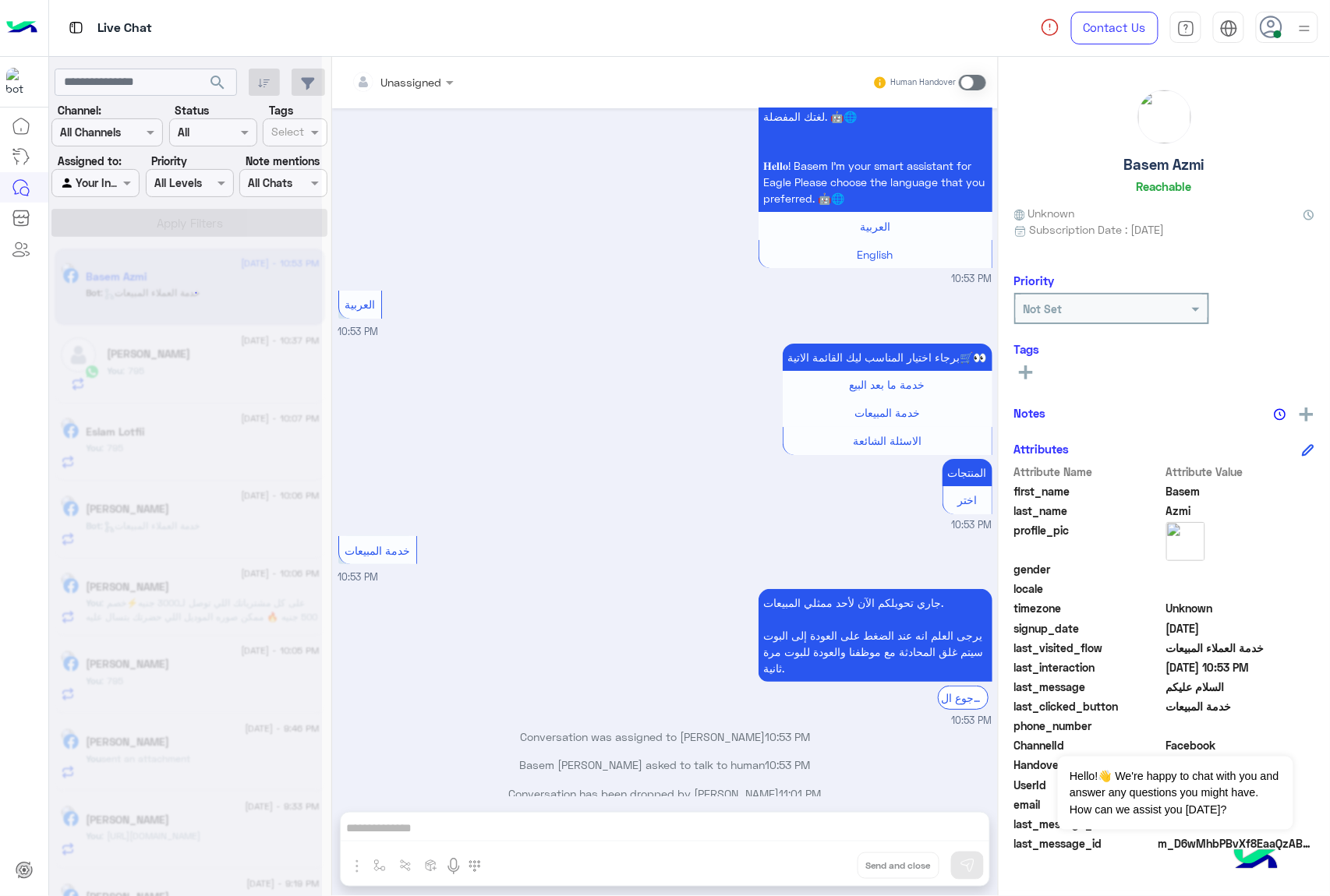
click at [820, 863] on div "Unassigned Human Handover [DATE] للتسوق و الاستفسارات 01:12 PM برجاء اختيار الم…" at bounding box center [665, 479] width 665 height 845
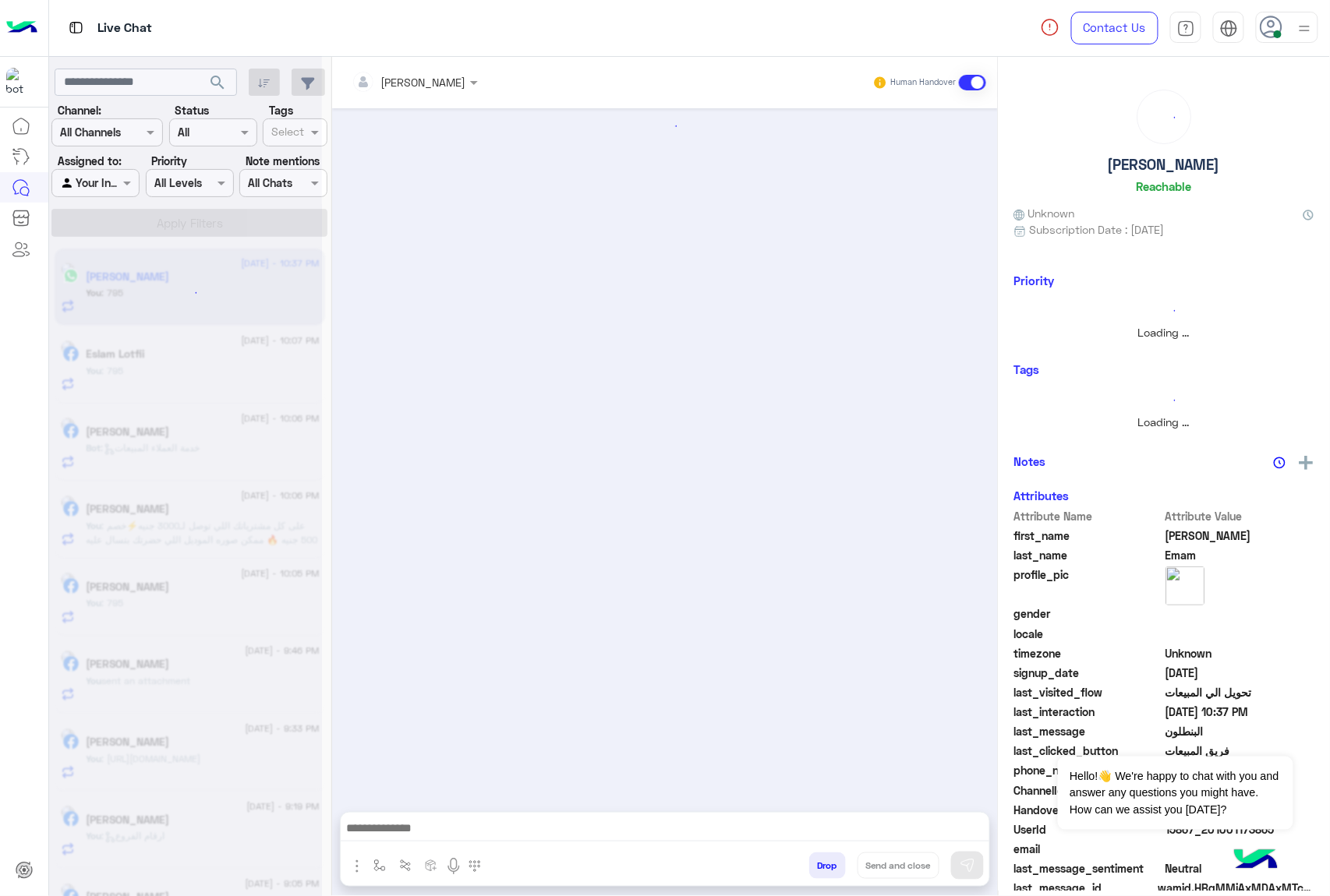
click at [820, 863] on button "Drop" at bounding box center [827, 866] width 37 height 27
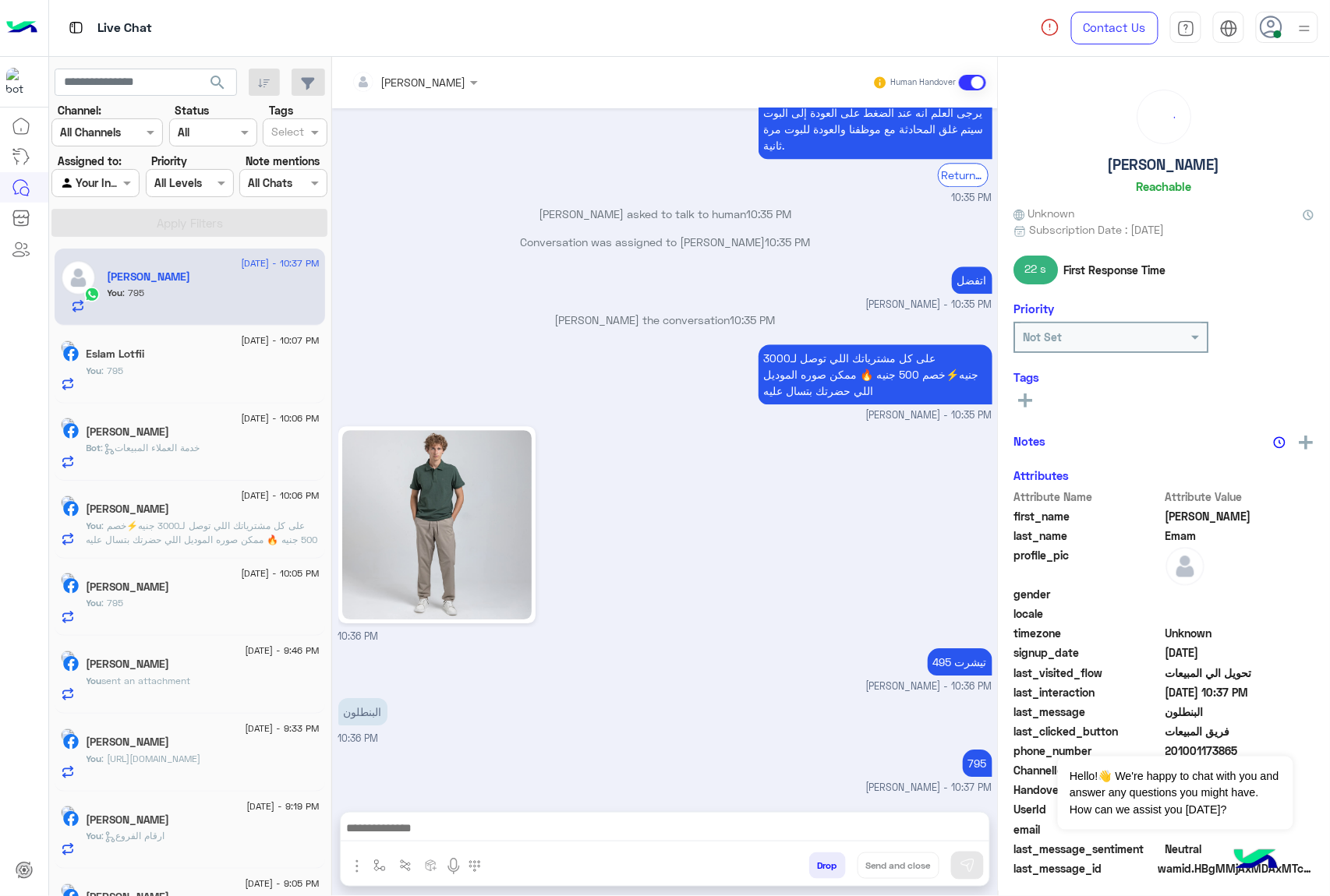
click at [820, 863] on button "Drop" at bounding box center [827, 866] width 37 height 27
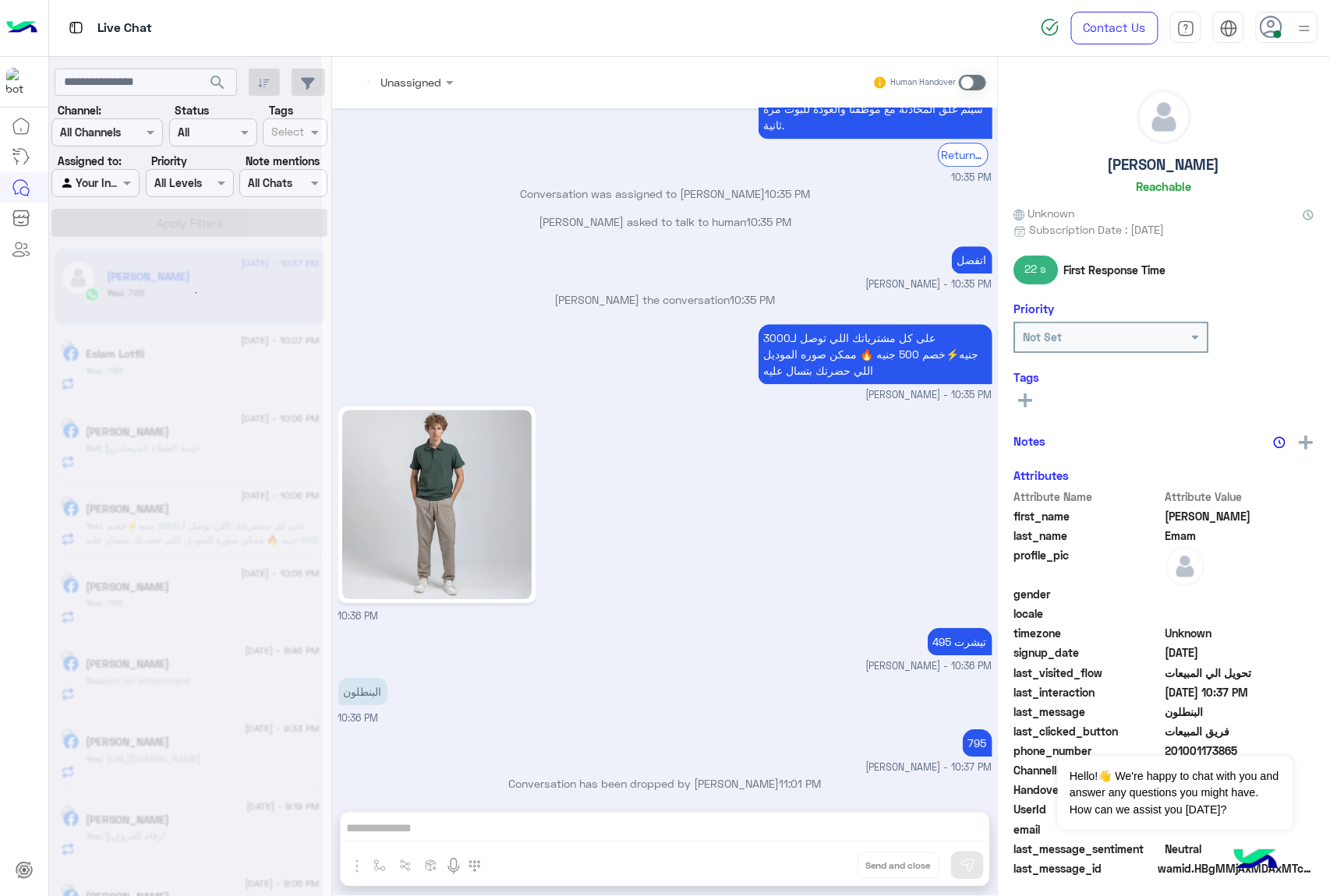
scroll to position [1432, 0]
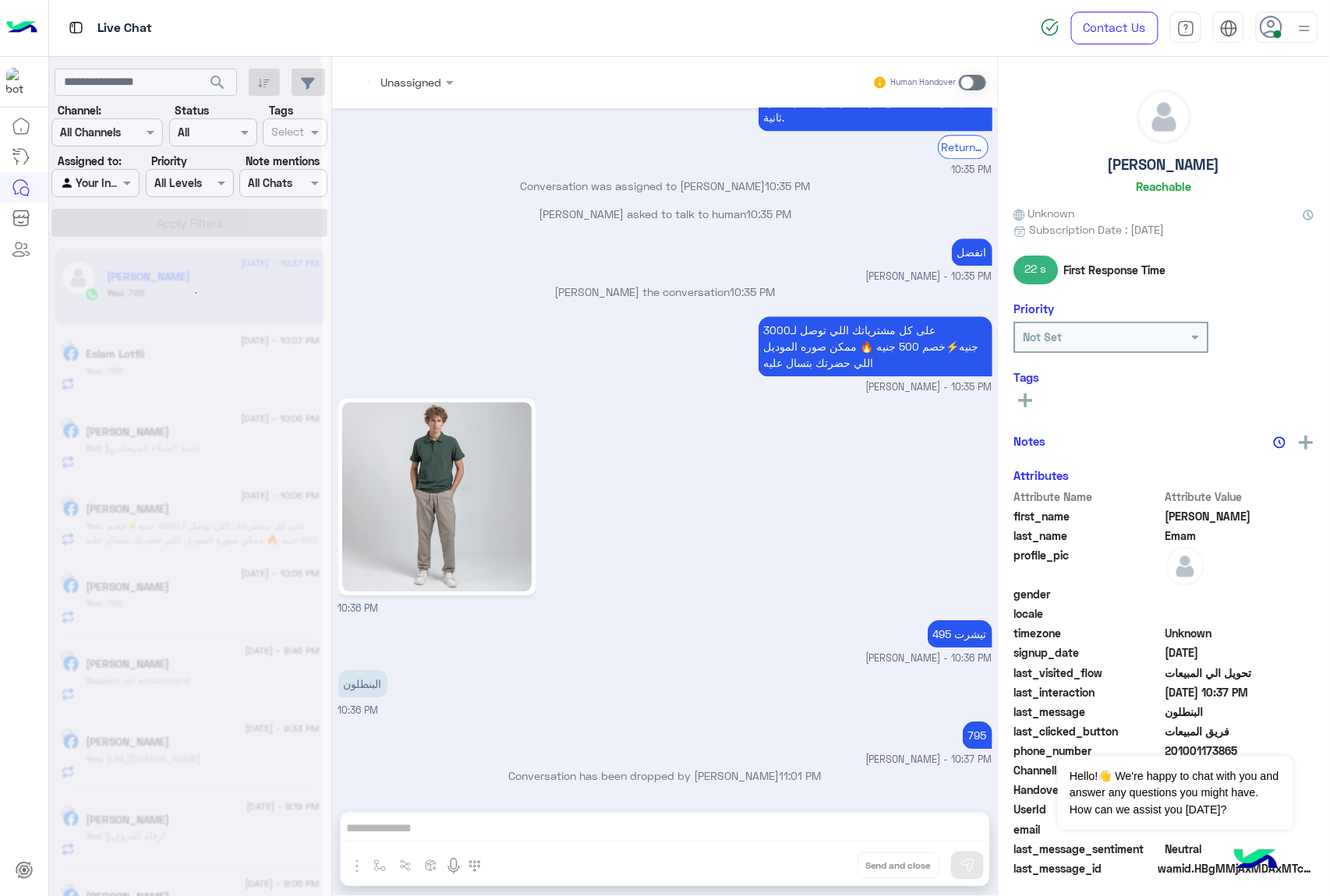
click at [820, 863] on div "Unassigned Human Handover [DATE] بكام 01:20 AM 01:20 AM برجاء تصفح المنتج لمعرف…" at bounding box center [665, 479] width 665 height 845
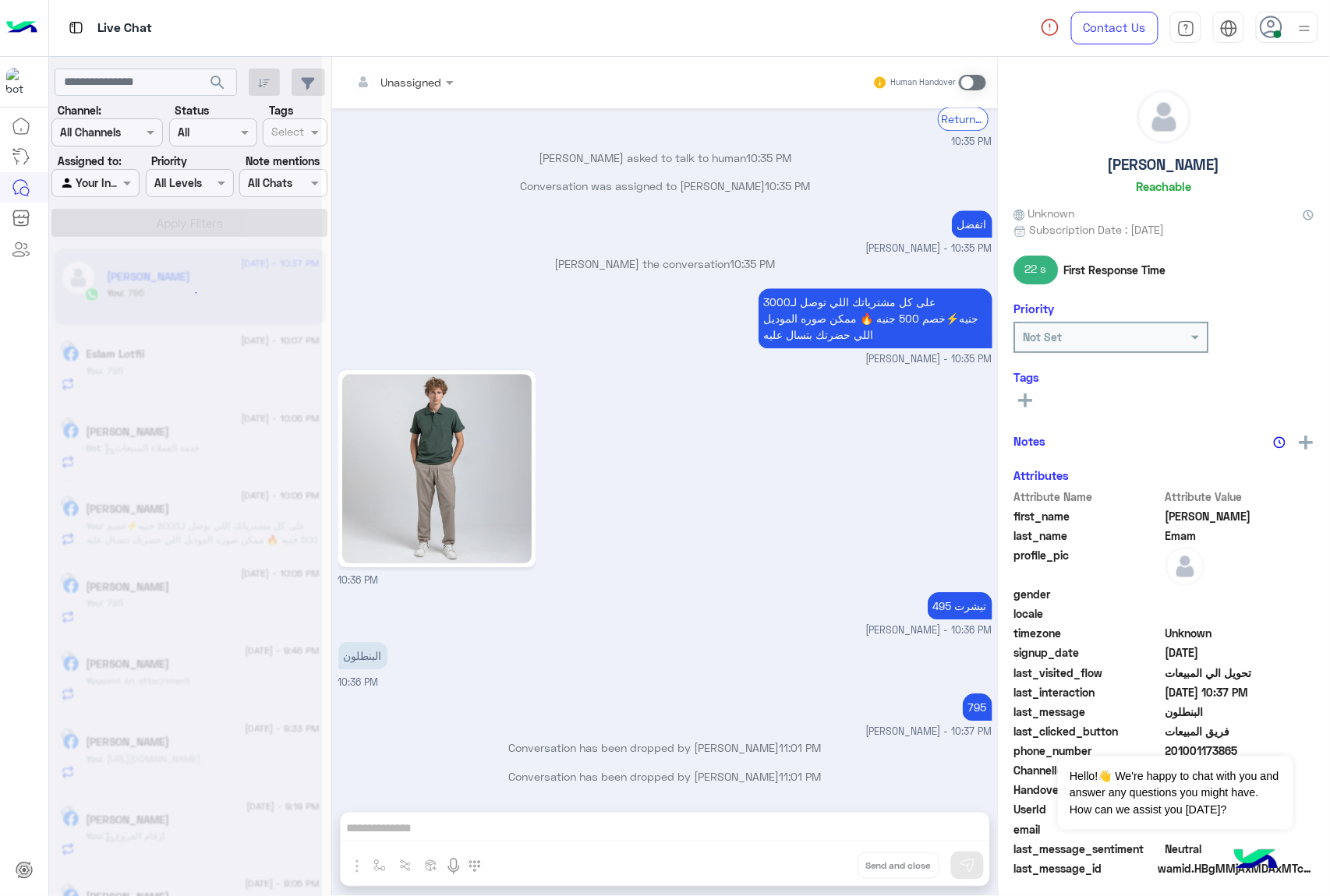
click at [820, 863] on div "Unassigned Human Handover [DATE] 01:20 AM بكام 01:20 AM برجاء تصفح المنتج لمعرف…" at bounding box center [665, 479] width 665 height 845
click at [0, 0] on button "Drop" at bounding box center [0, 0] width 0 height 0
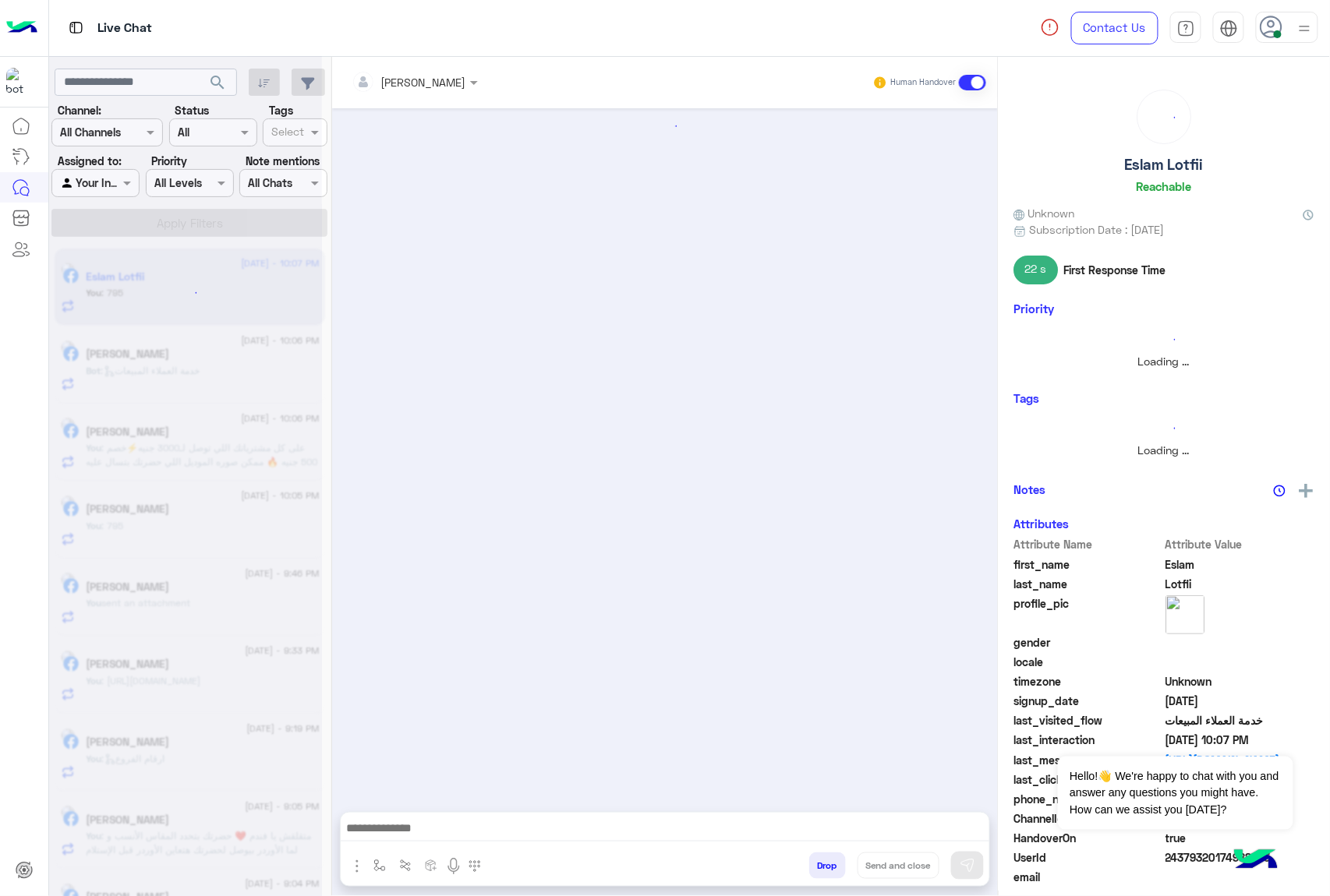
click at [820, 863] on button "Drop" at bounding box center [827, 866] width 37 height 27
click at [820, 863] on div "[PERSON_NAME] Human Handover Drop Send and close" at bounding box center [665, 479] width 665 height 845
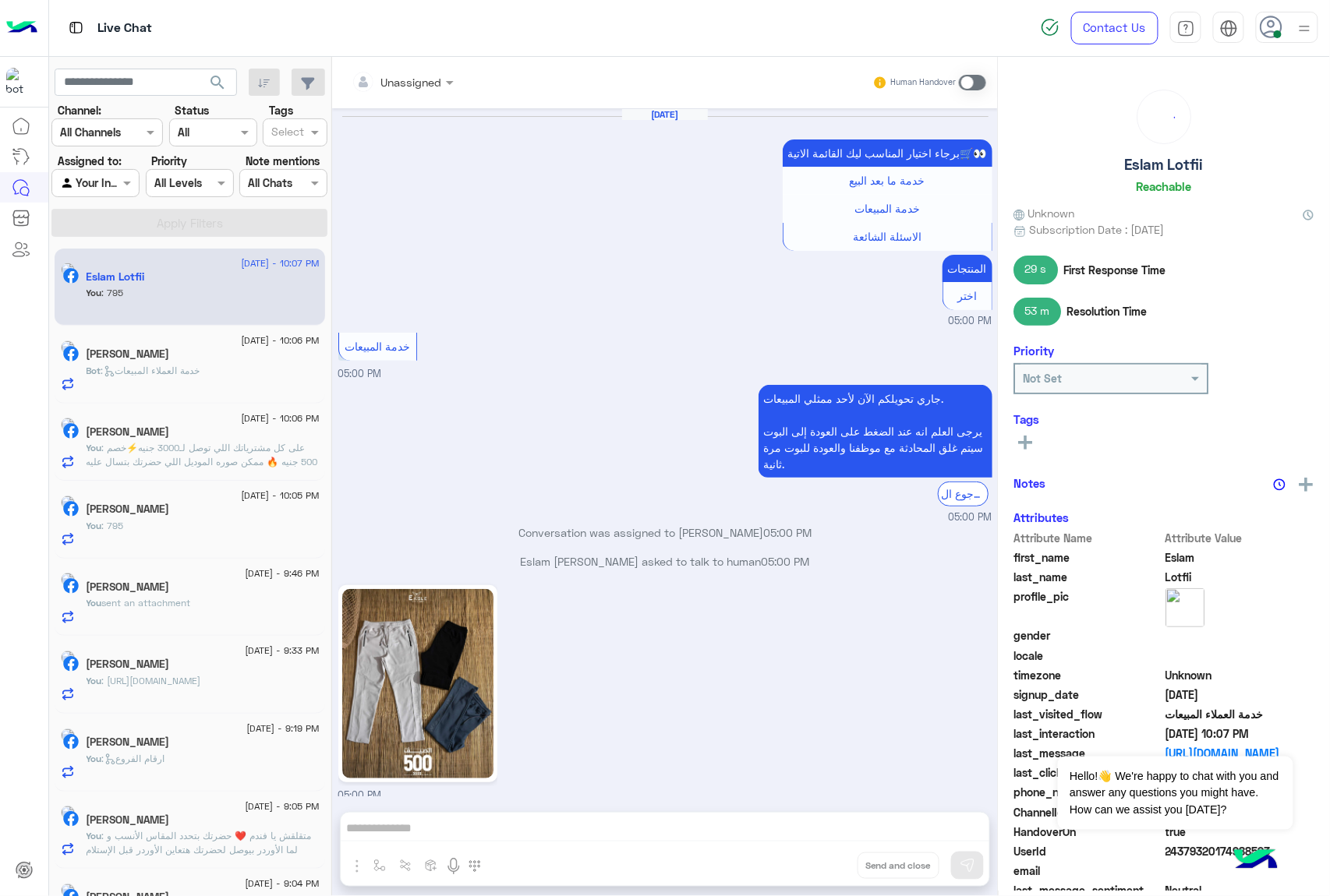
scroll to position [2014, 0]
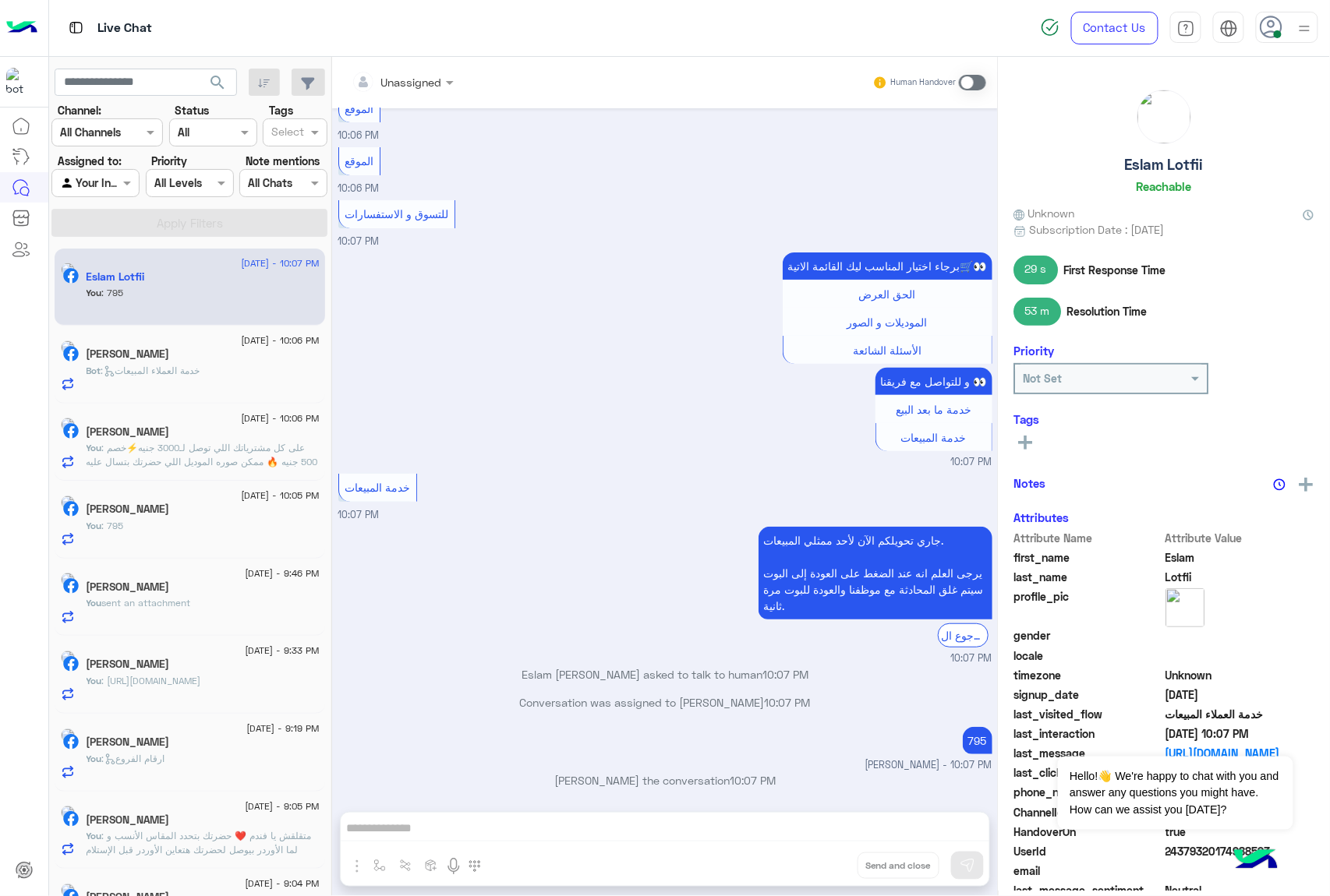
click at [820, 863] on div "Unassigned Human Handover [DATE] برجاء اختيار المناسب ليك القائمة الاتية🛒👀 خدمة…" at bounding box center [665, 479] width 665 height 845
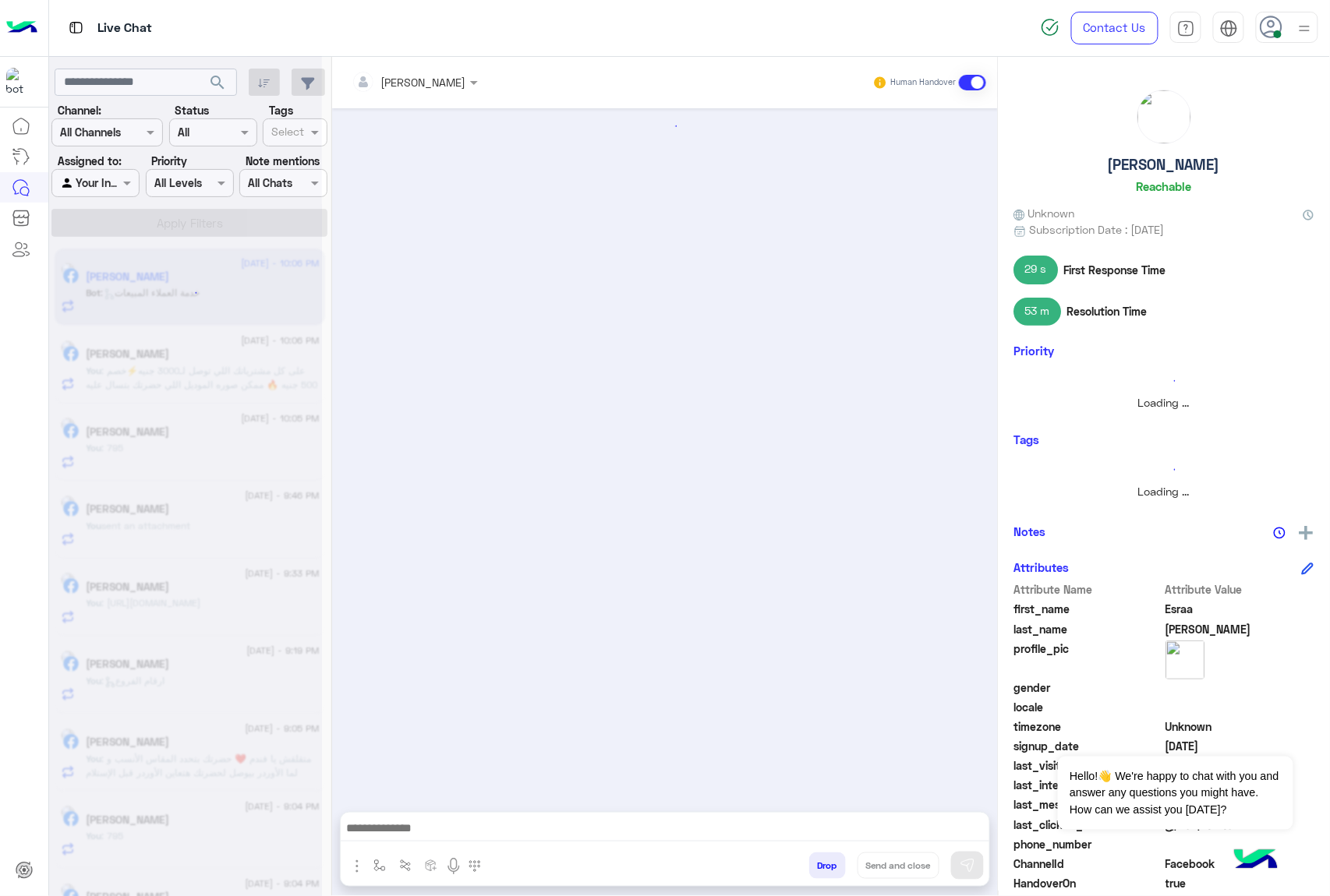
click at [820, 863] on button "Drop" at bounding box center [827, 866] width 37 height 27
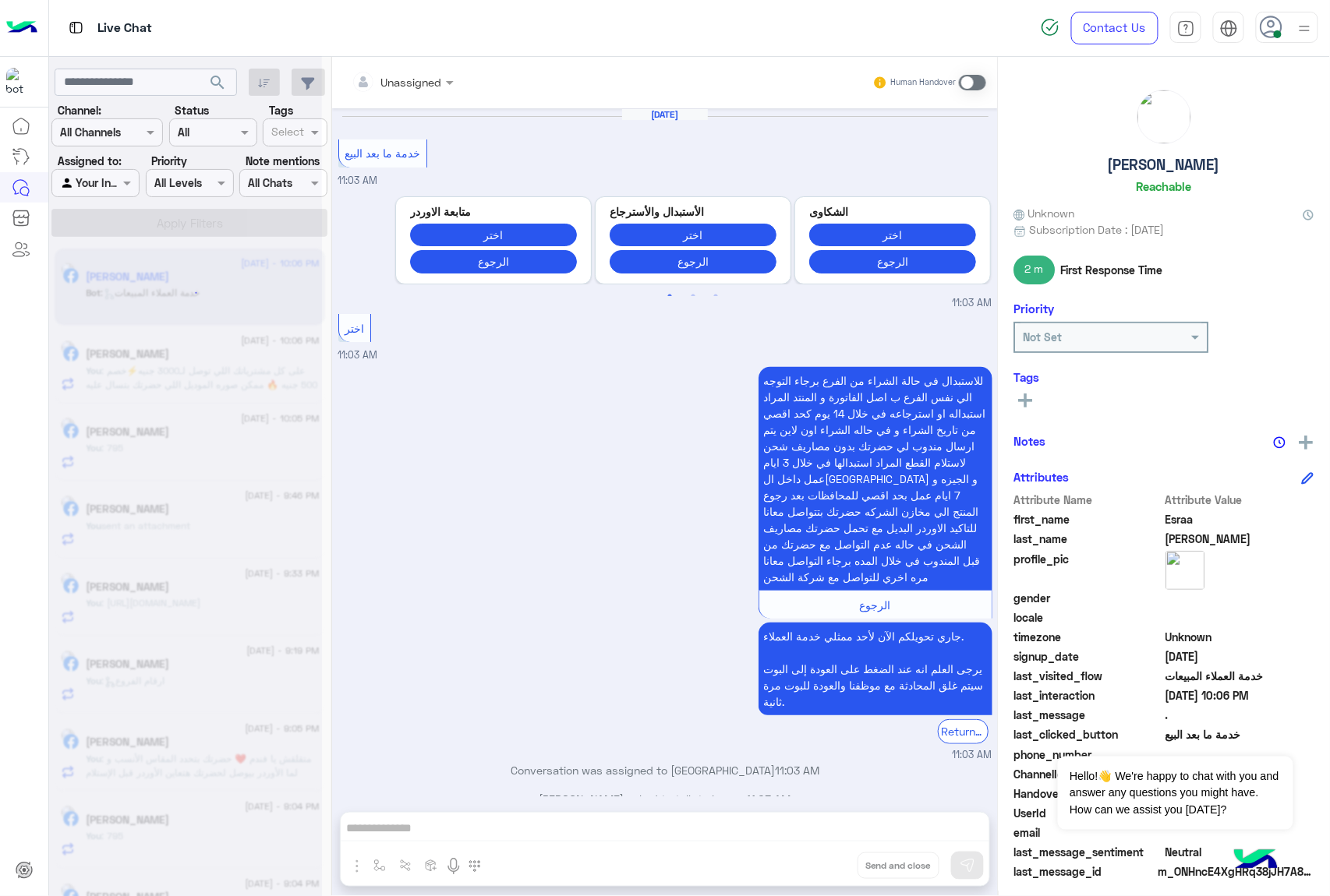
scroll to position [2250, 0]
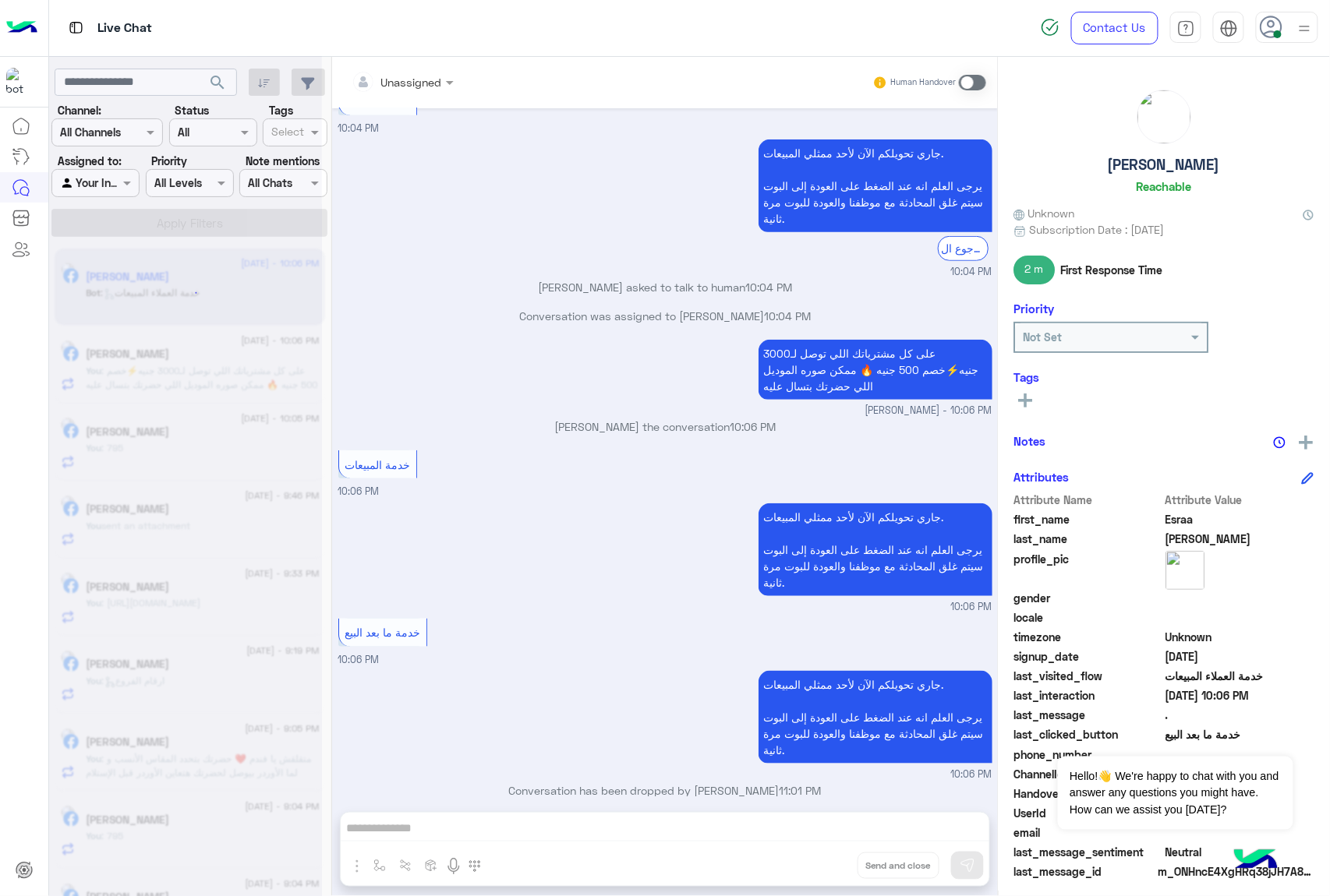
click at [820, 863] on div "Unassigned Human Handover [DATE] خدمة ما بعد البيع 11:03 AM Previous متابعة الا…" at bounding box center [665, 479] width 665 height 845
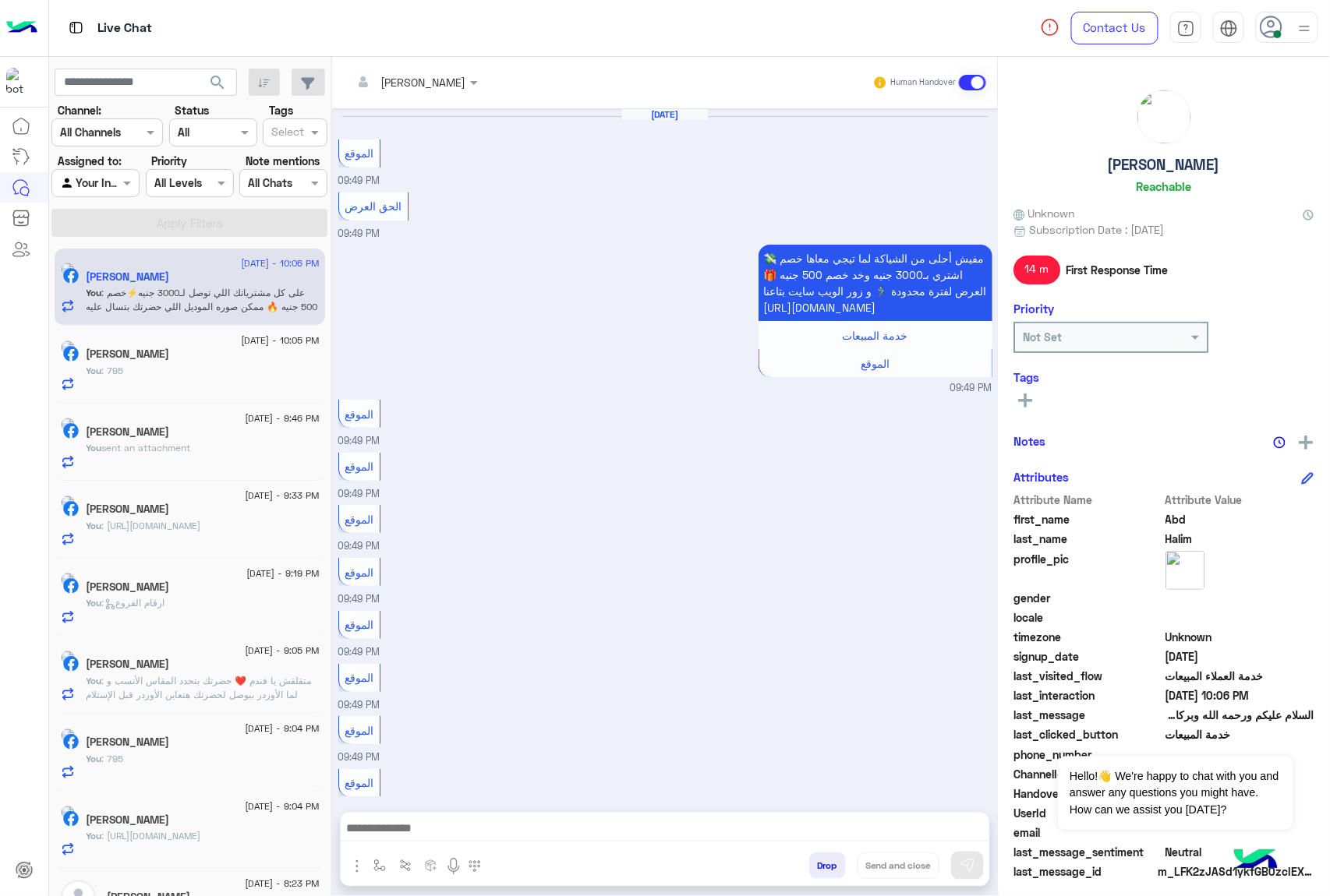
scroll to position [1400, 0]
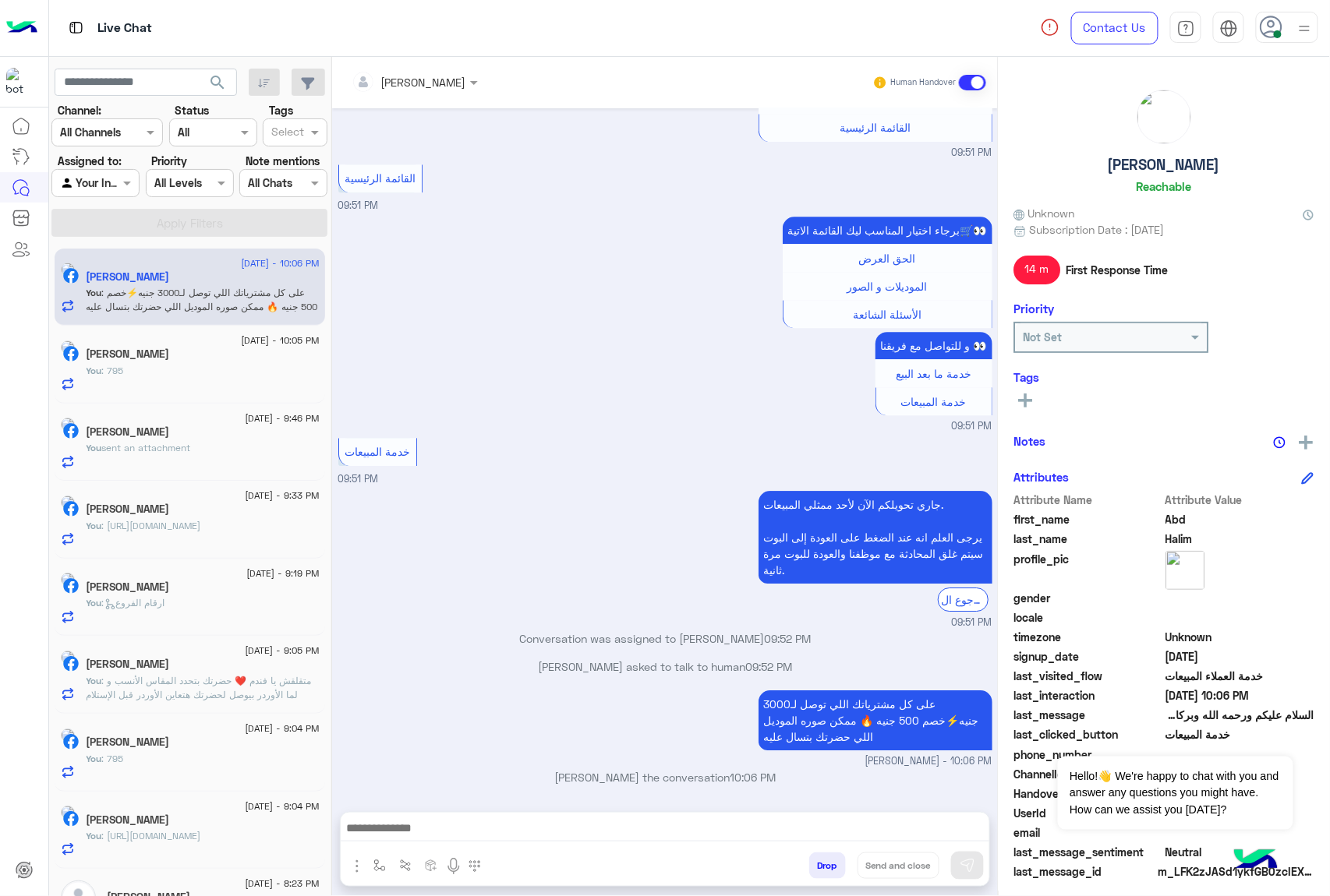
click at [821, 863] on button "Drop" at bounding box center [827, 866] width 37 height 27
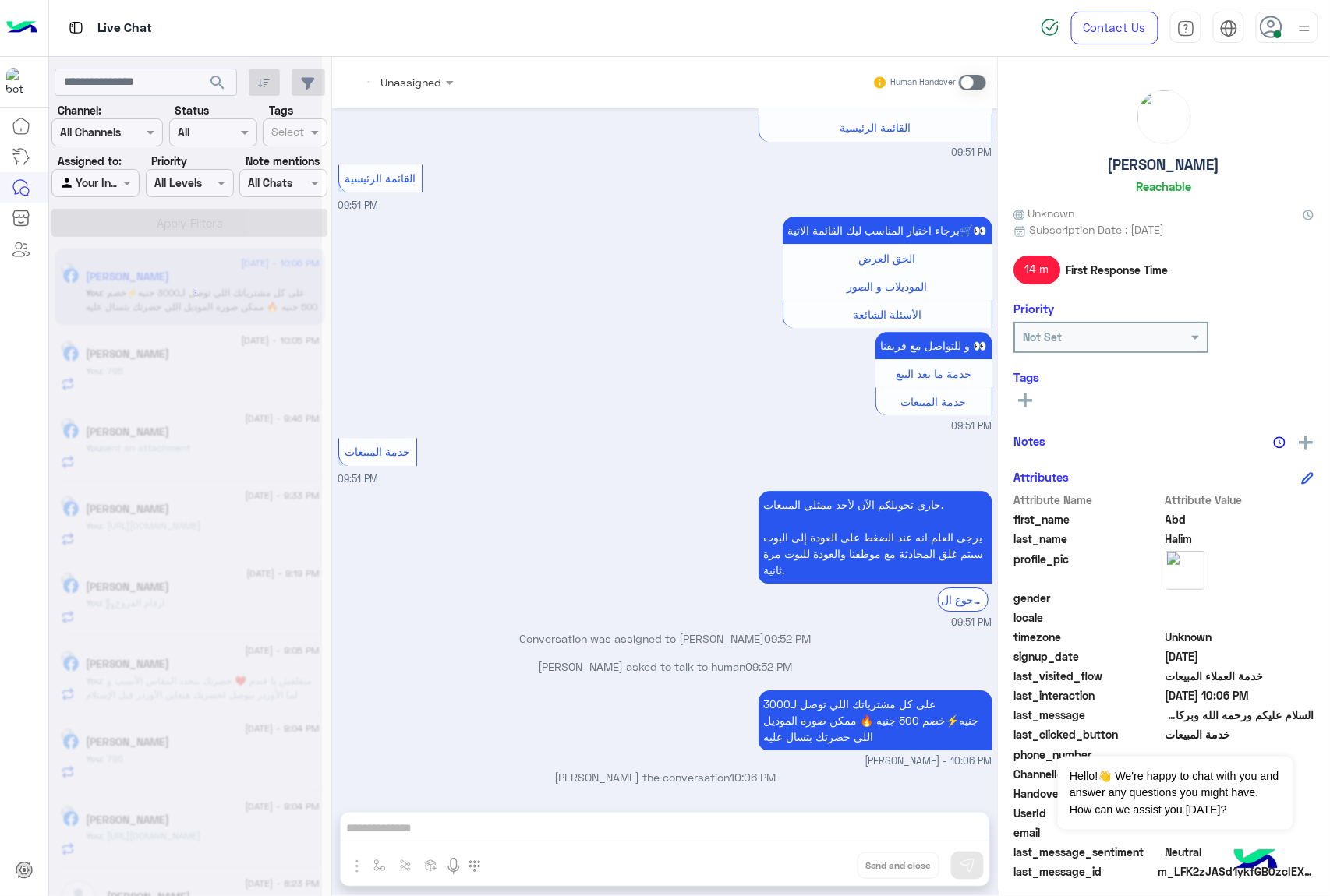
click at [821, 863] on div "Unassigned Human Handover [DATE] الموقع 09:49 PM الحق العرض 09:49 PM مفيش أحلى …" at bounding box center [665, 479] width 665 height 845
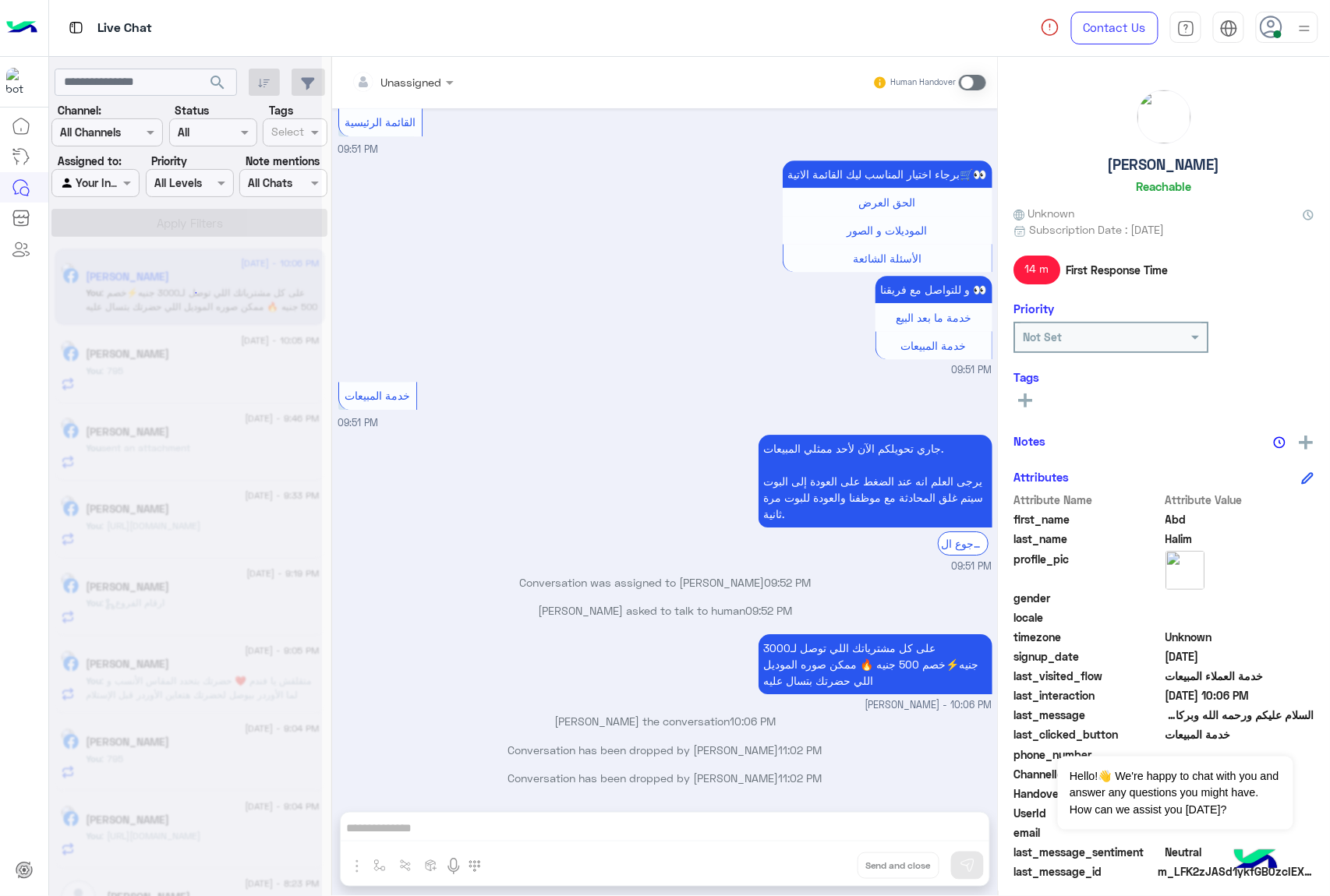
click at [821, 863] on div "Unassigned Human Handover [DATE] الموقع 09:49 PM الحق العرض 09:49 PM مفيش أحلى …" at bounding box center [665, 479] width 665 height 845
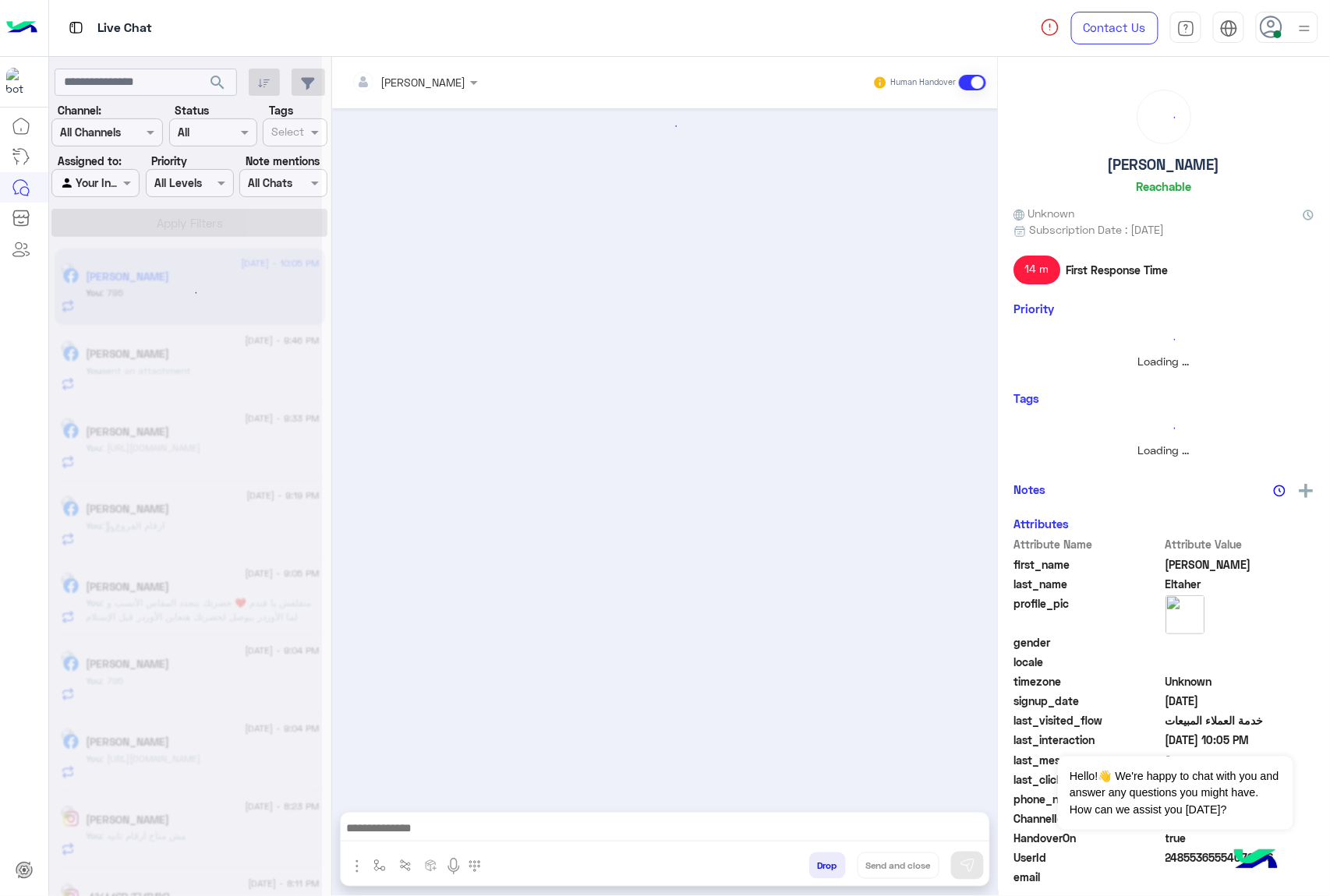
click at [821, 863] on button "Drop" at bounding box center [827, 866] width 37 height 27
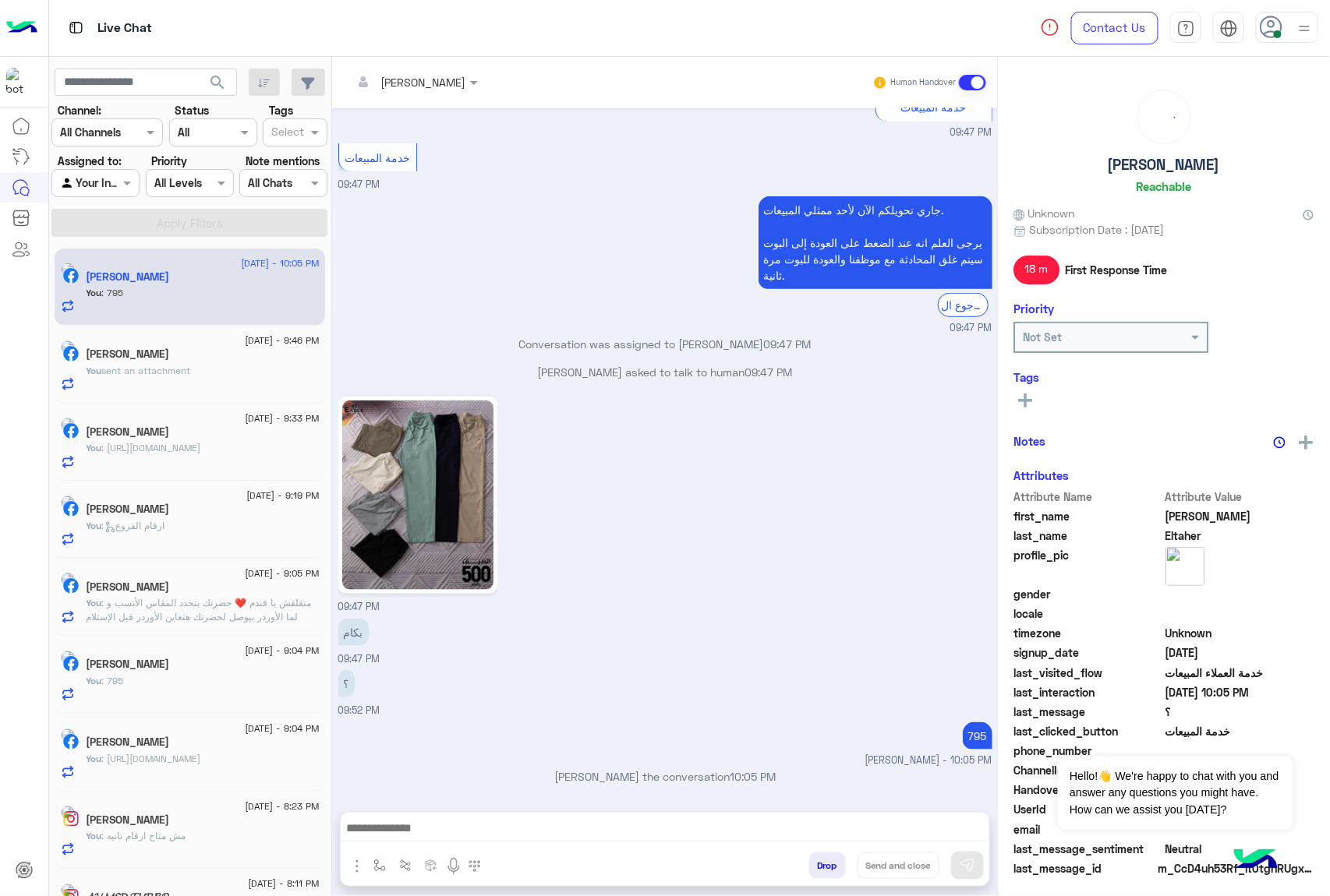
click at [821, 863] on div "[PERSON_NAME] Human Handover [DATE] بكام 09:47 PM برجاء تصفح المنتج لمعرفة الاس…" at bounding box center [665, 479] width 665 height 845
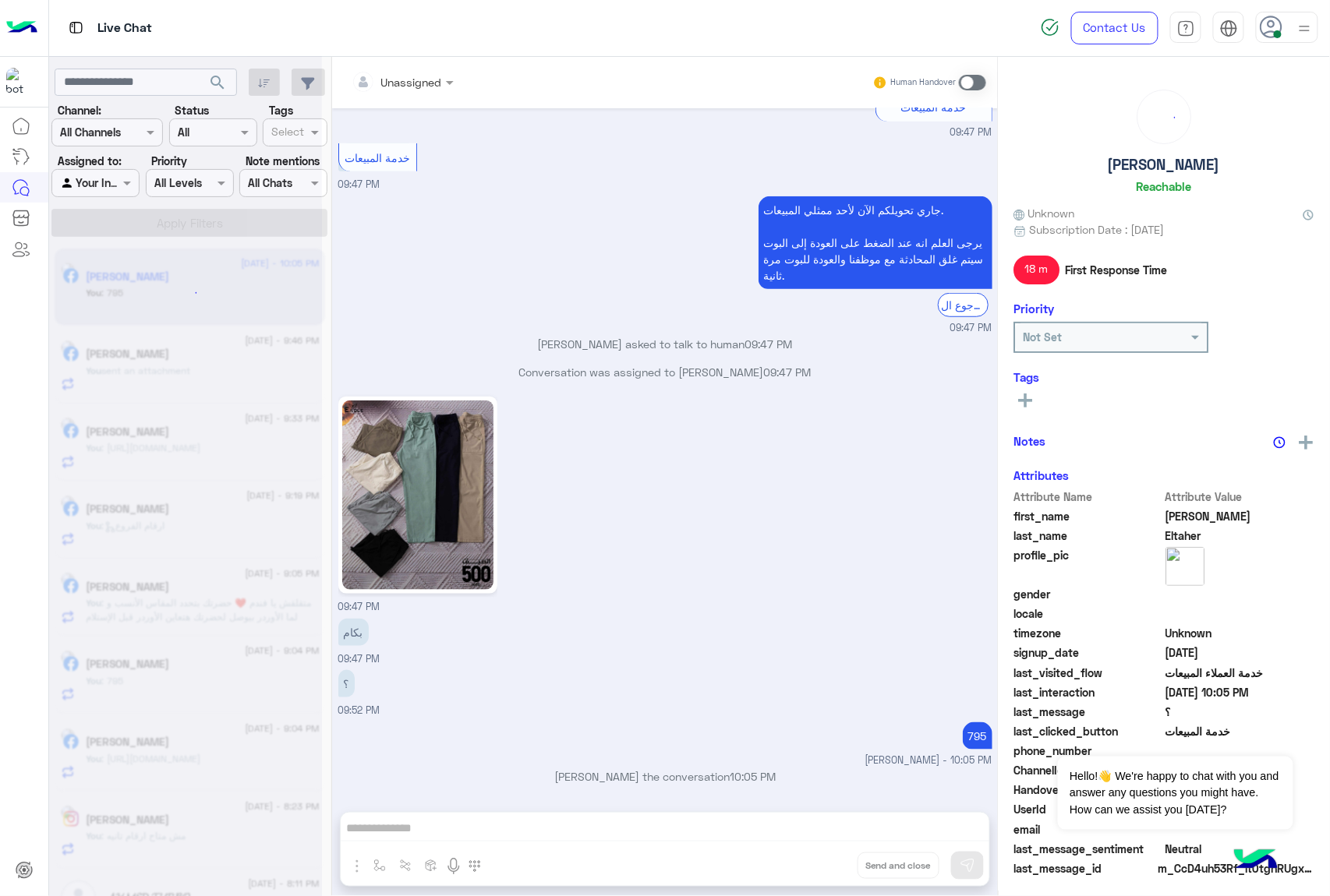
scroll to position [344, 0]
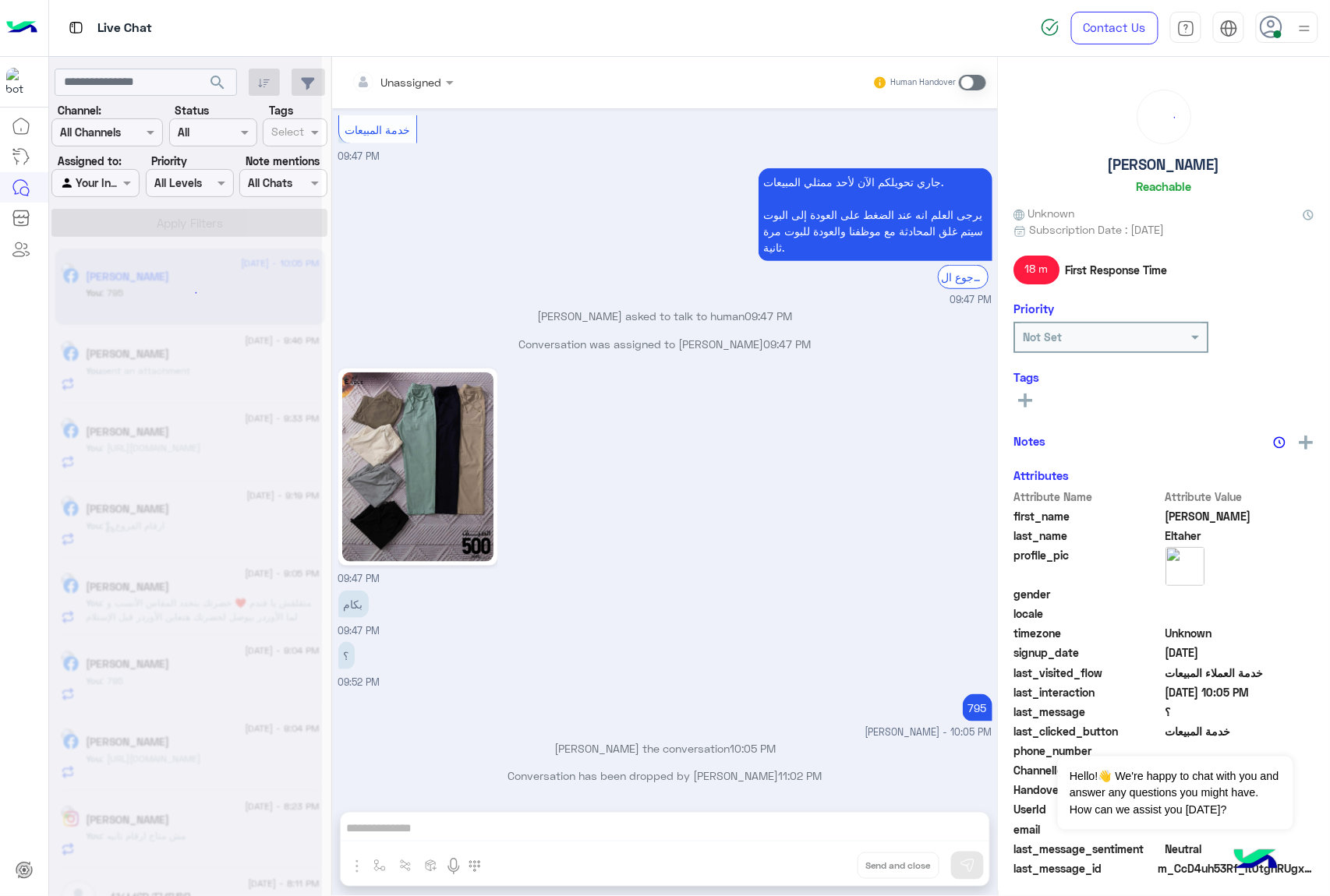
click at [821, 863] on div "Unassigned Human Handover [DATE] بكام 09:47 PM برجاء تصفح المنتج لمعرفة الاسعار…" at bounding box center [665, 479] width 665 height 845
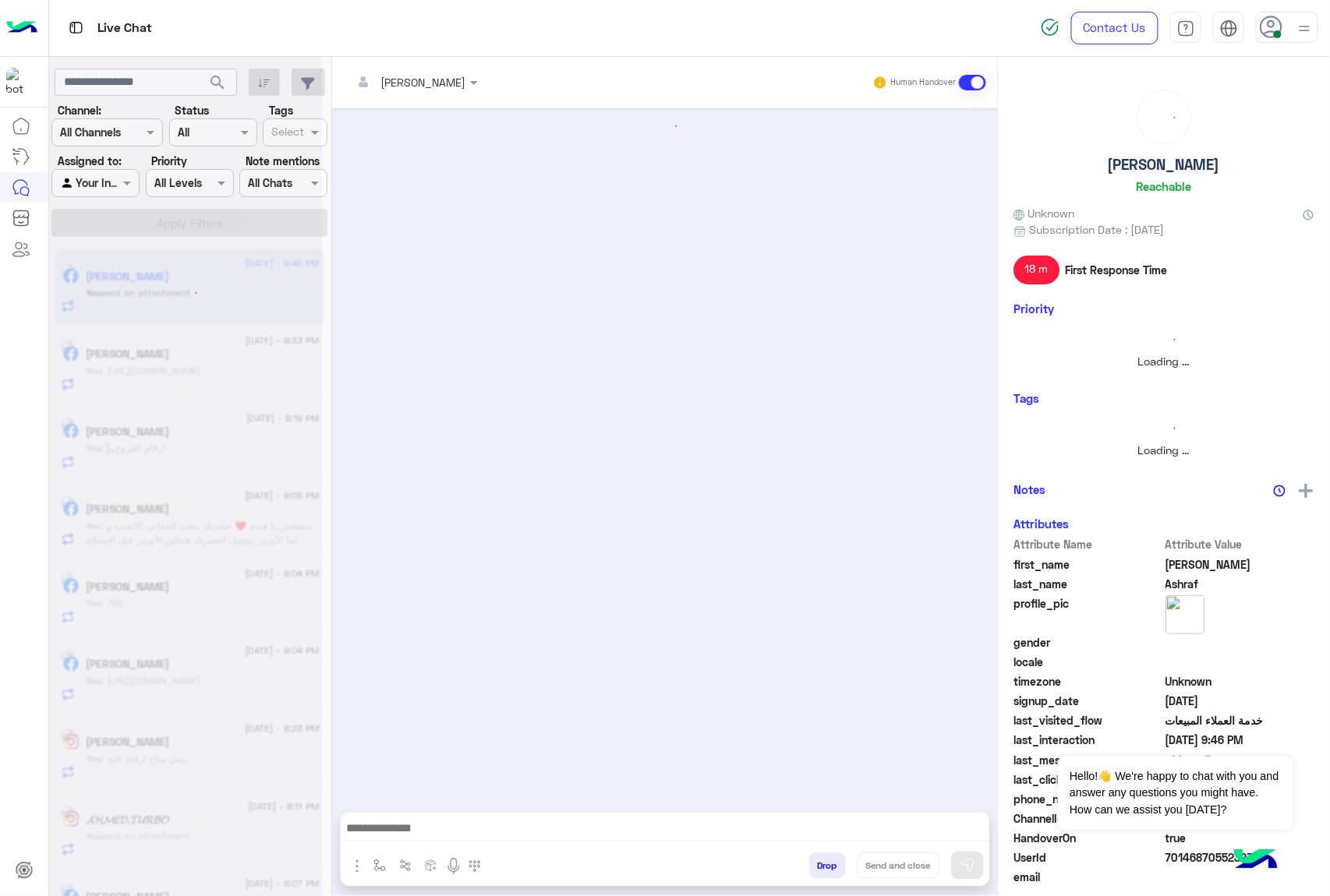
click at [821, 863] on button "Drop" at bounding box center [827, 866] width 37 height 27
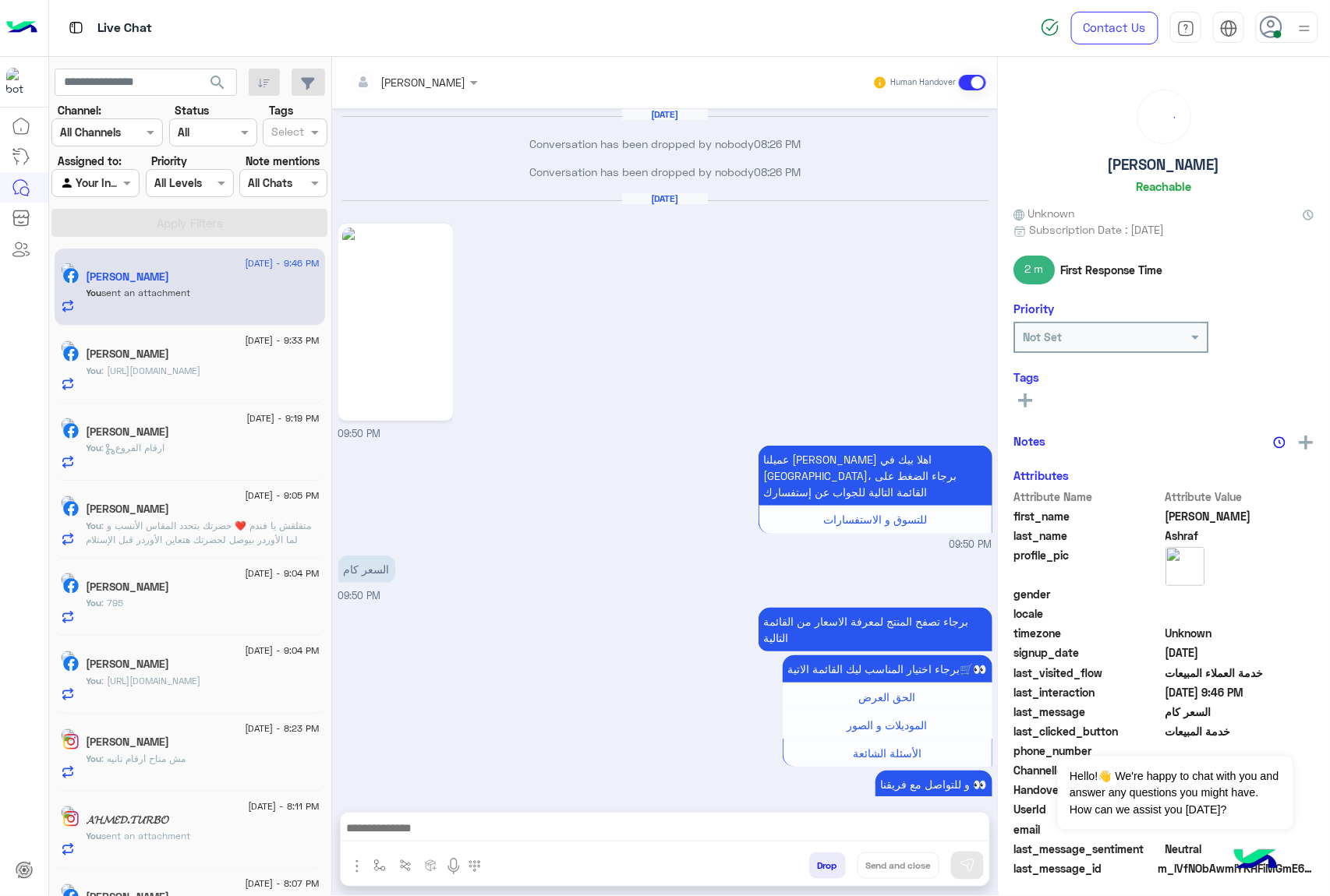
click at [821, 863] on div "[PERSON_NAME] Human Handover [DATE] Conversation has been dropped by nobody 08:…" at bounding box center [665, 479] width 665 height 845
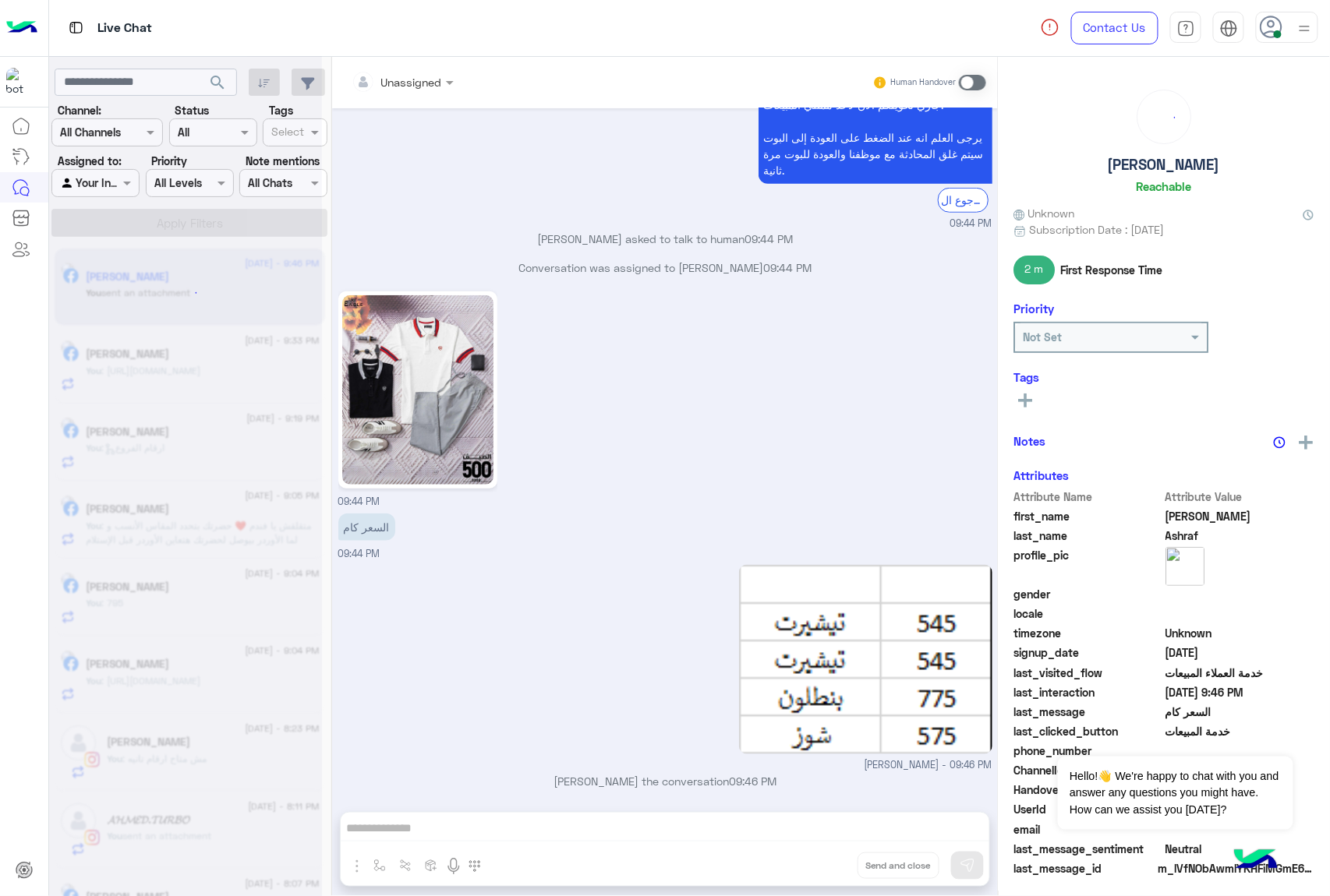
click at [821, 863] on div "Unassigned Human Handover [DATE] Conversation has been dropped by nobody 08:26 …" at bounding box center [665, 479] width 665 height 845
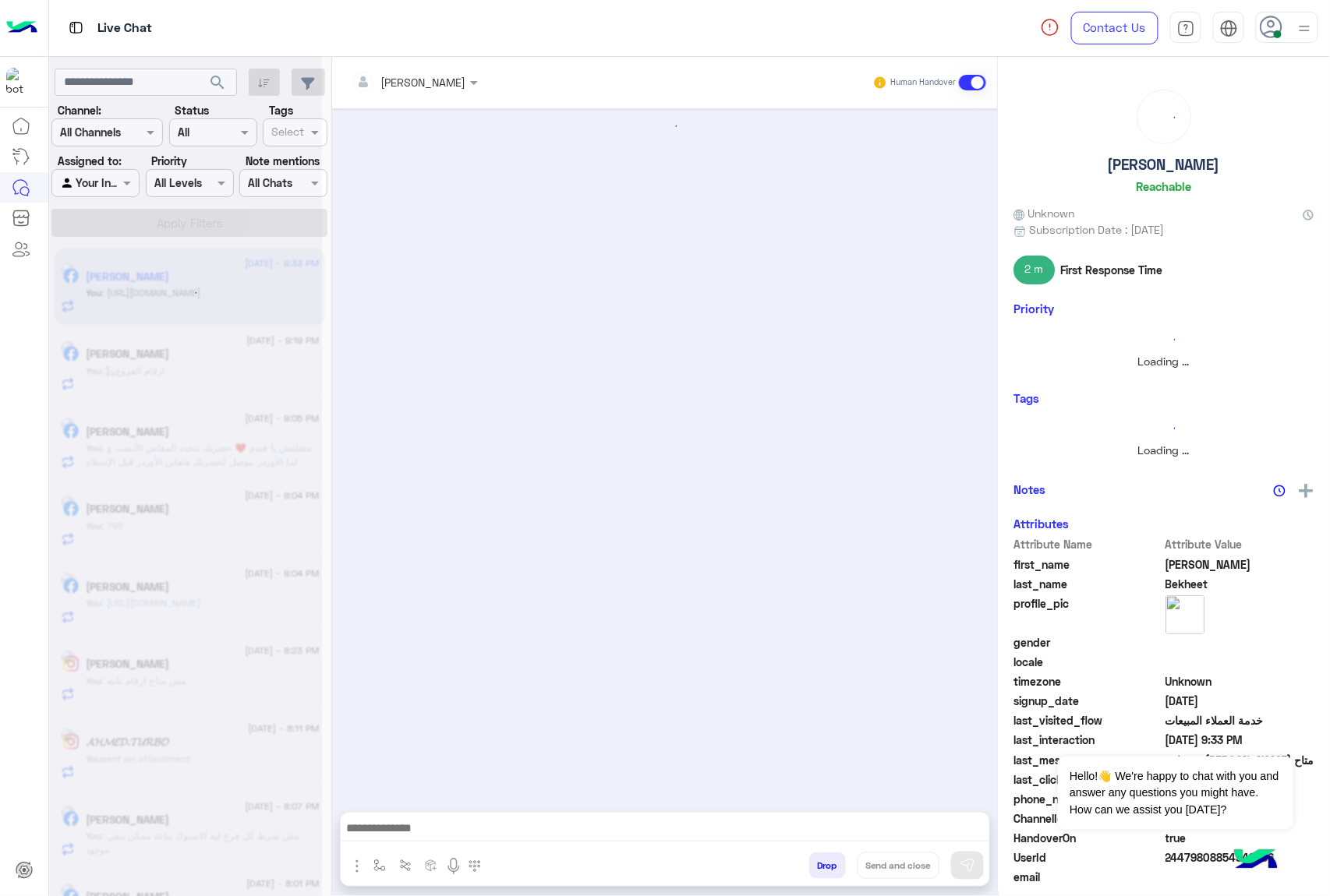
click at [821, 863] on button "Drop" at bounding box center [827, 866] width 37 height 27
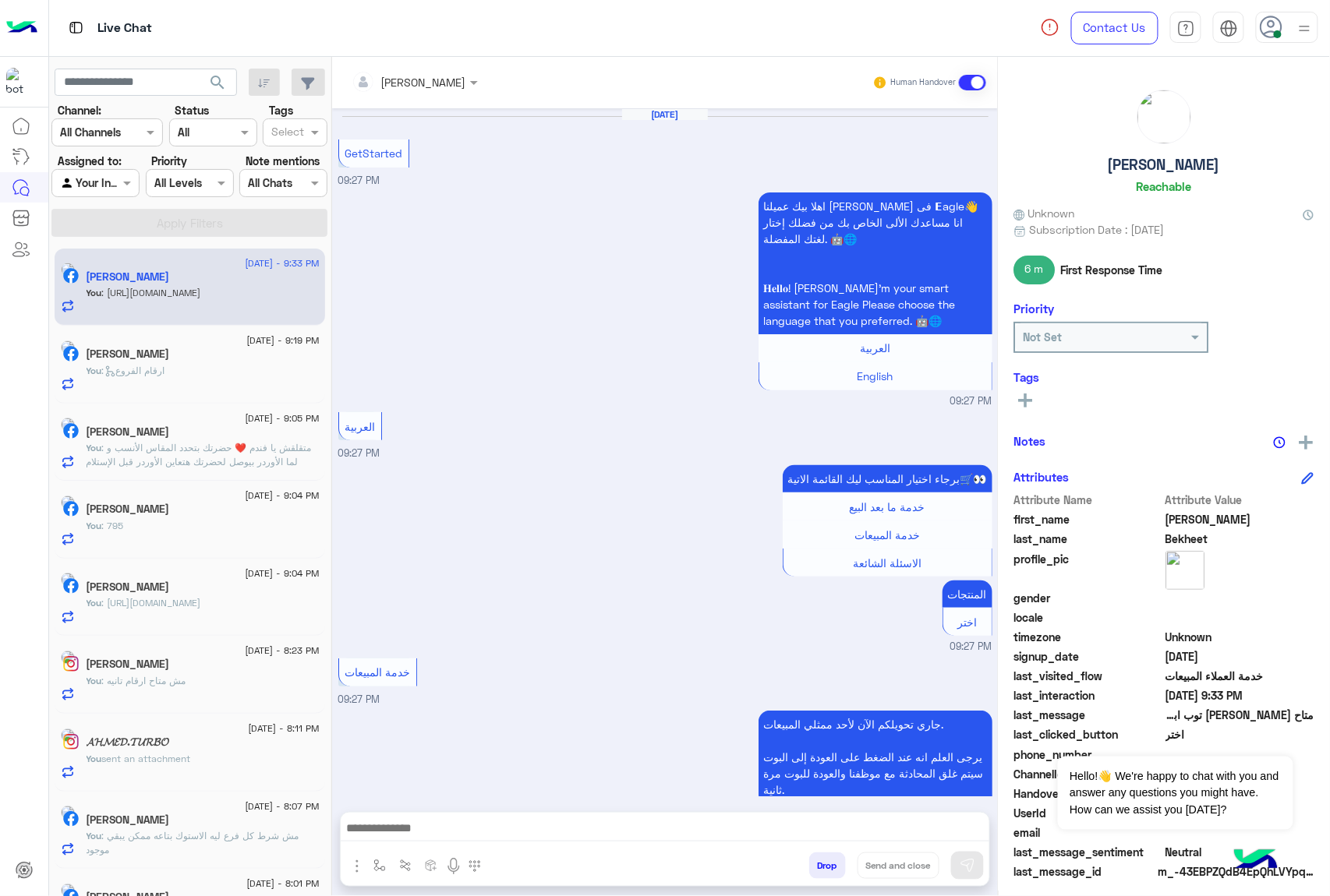
click at [821, 863] on div "[PERSON_NAME] Human Handover [DATE] GetStarted 09:27 PM اهلا بيك عميلنا [PERSON…" at bounding box center [665, 479] width 665 height 845
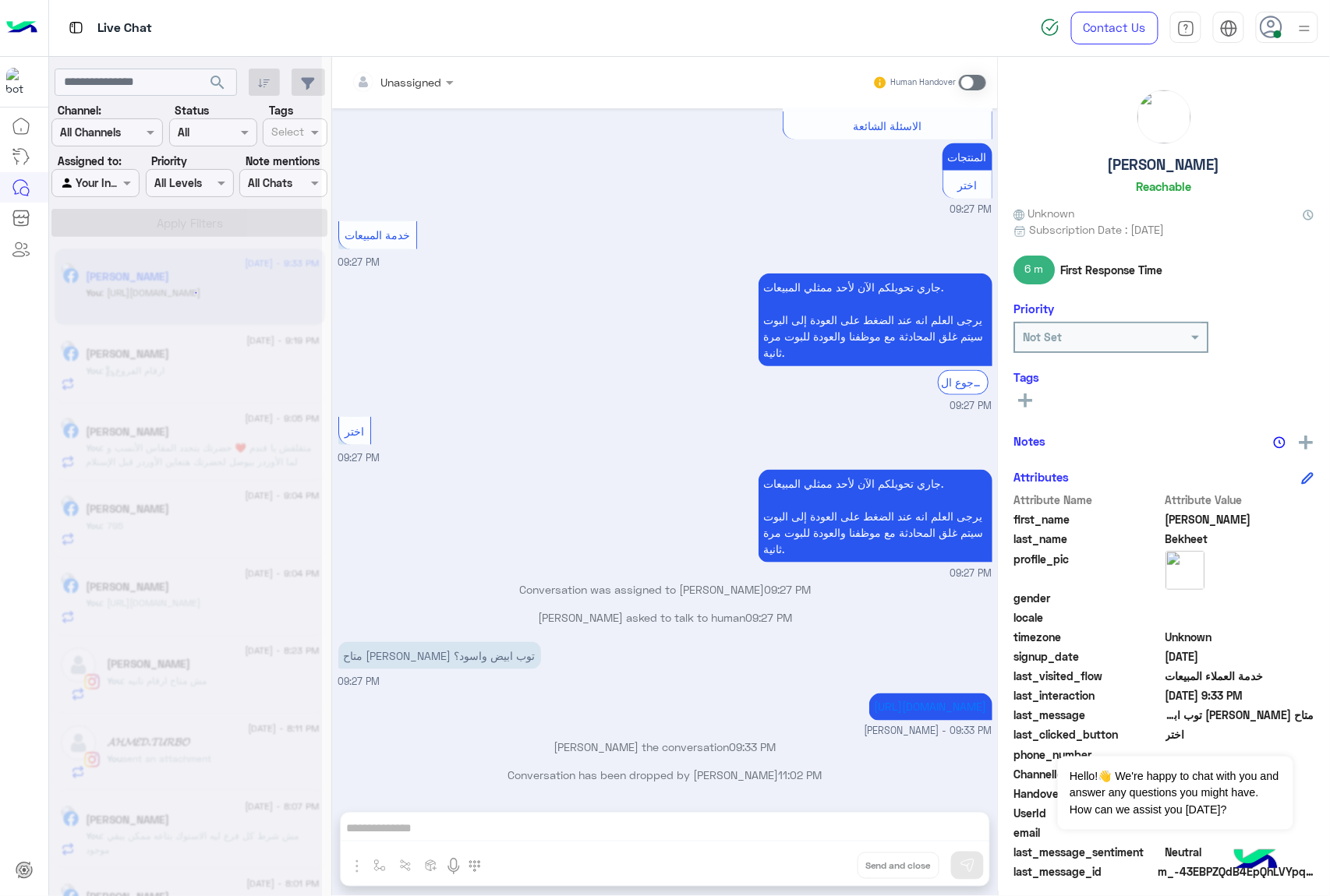
click at [821, 863] on div "Unassigned Human Handover [DATE] GetStarted 09:27 PM اهلا بيك عميلنا [PERSON_NA…" at bounding box center [665, 479] width 665 height 845
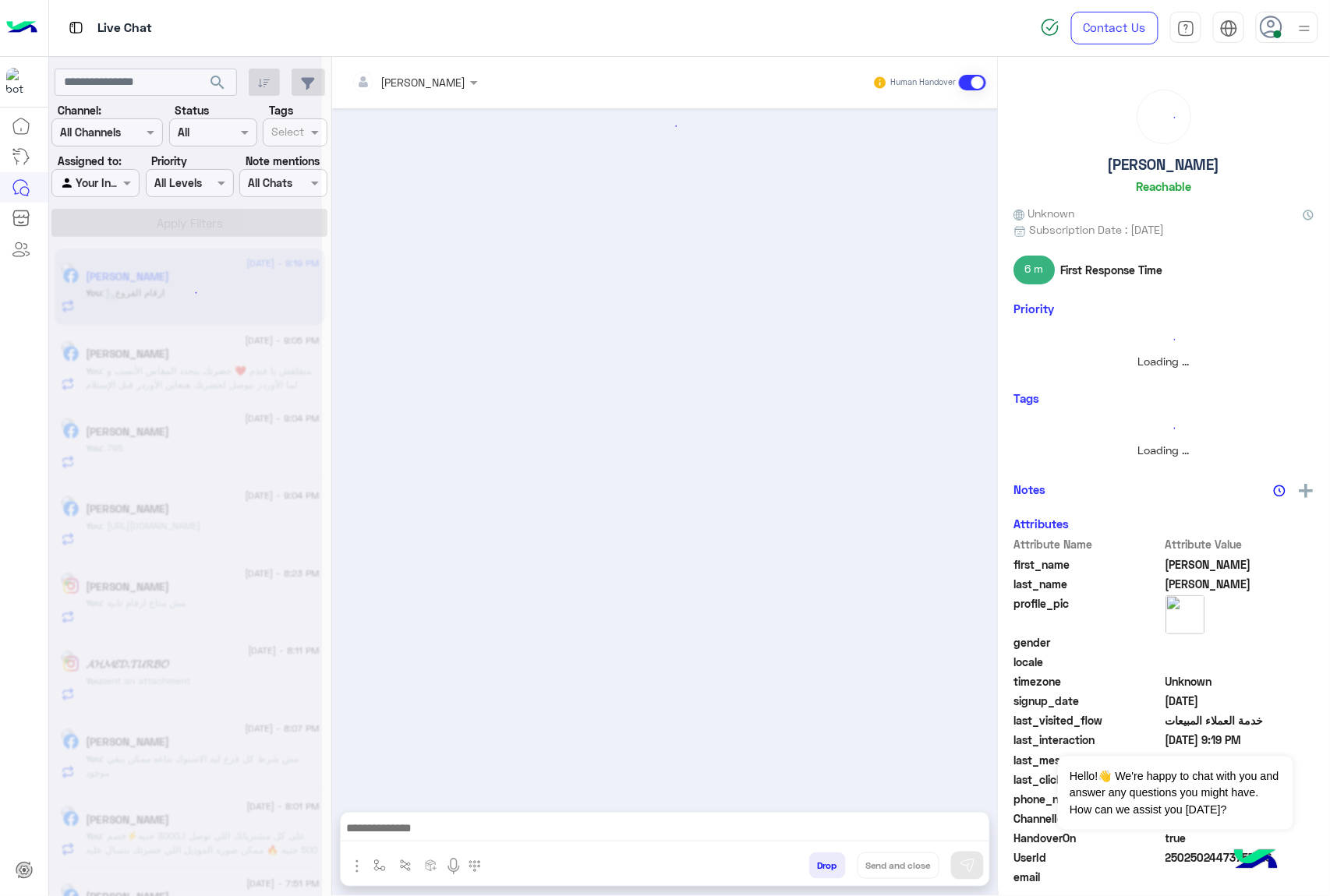
click at [821, 863] on button "Drop" at bounding box center [827, 866] width 37 height 27
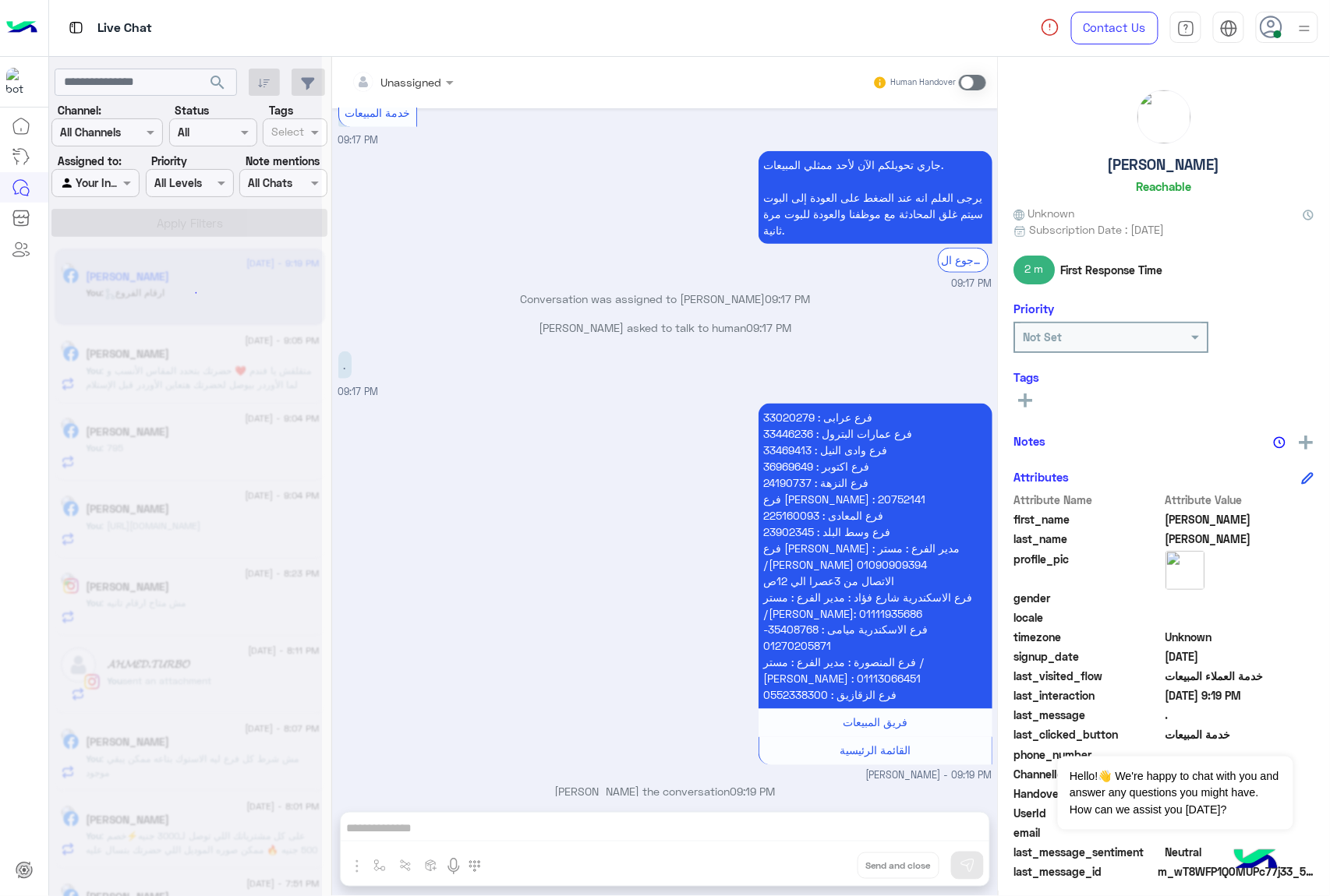
click at [821, 863] on div "Unassigned Human Handover [DATE] ارقام 09:16 PM عميلنا [PERSON_NAME] اهلا بيك ف…" at bounding box center [665, 479] width 665 height 845
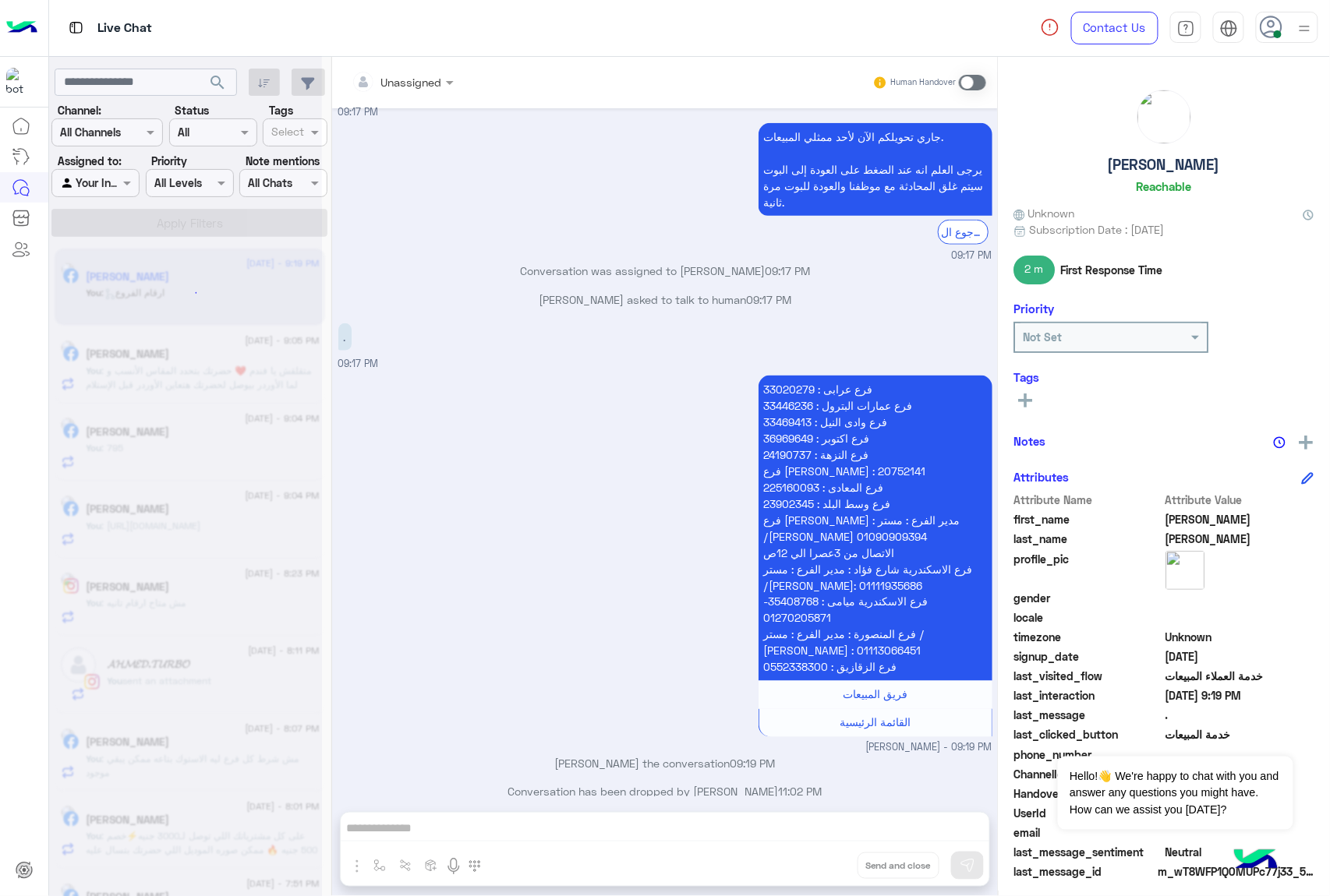
click at [821, 863] on div "Unassigned Human Handover [DATE] ارقام 09:16 PM عميلنا [PERSON_NAME] اهلا بيك ف…" at bounding box center [665, 479] width 665 height 845
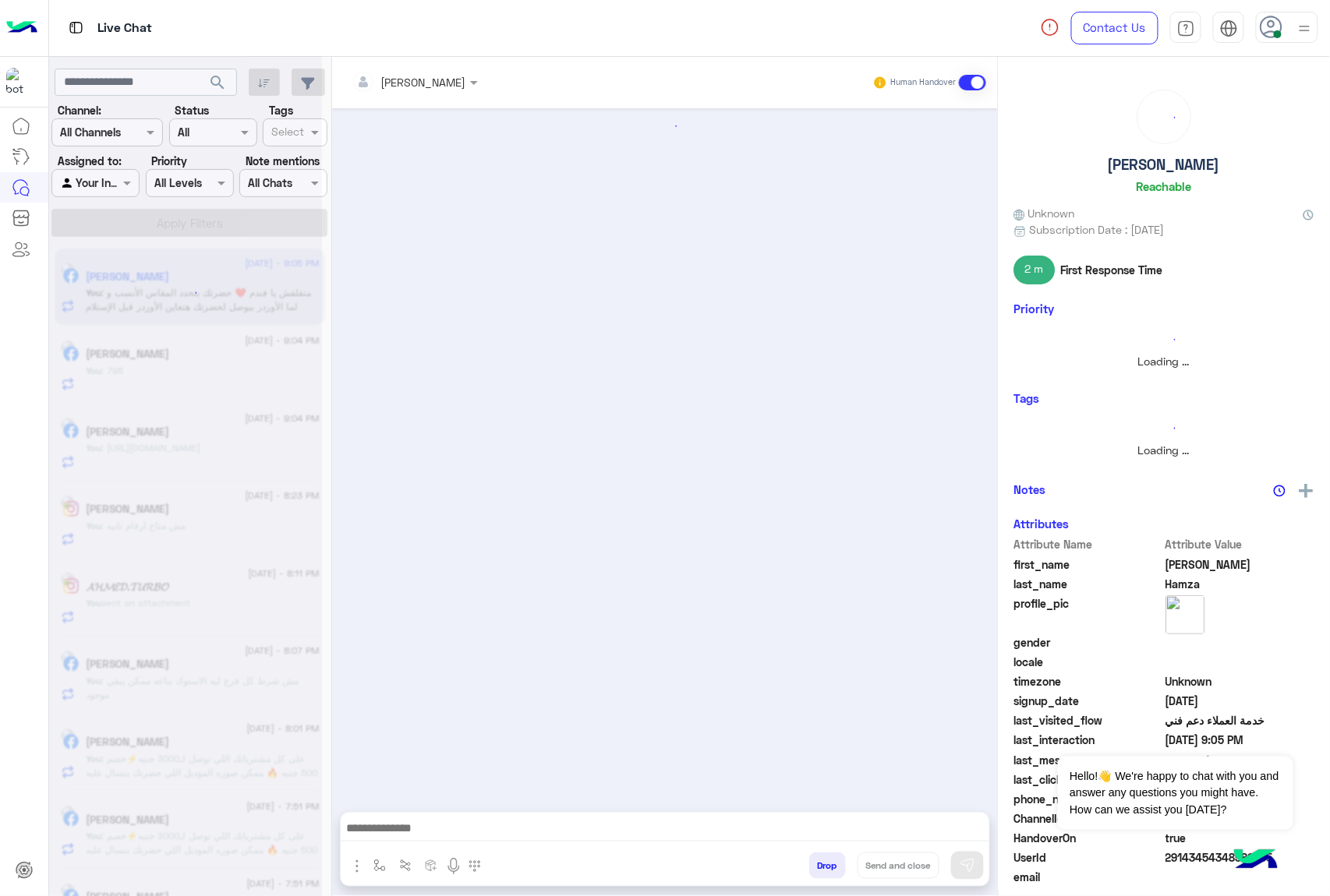
click at [821, 863] on button "Drop" at bounding box center [827, 866] width 37 height 27
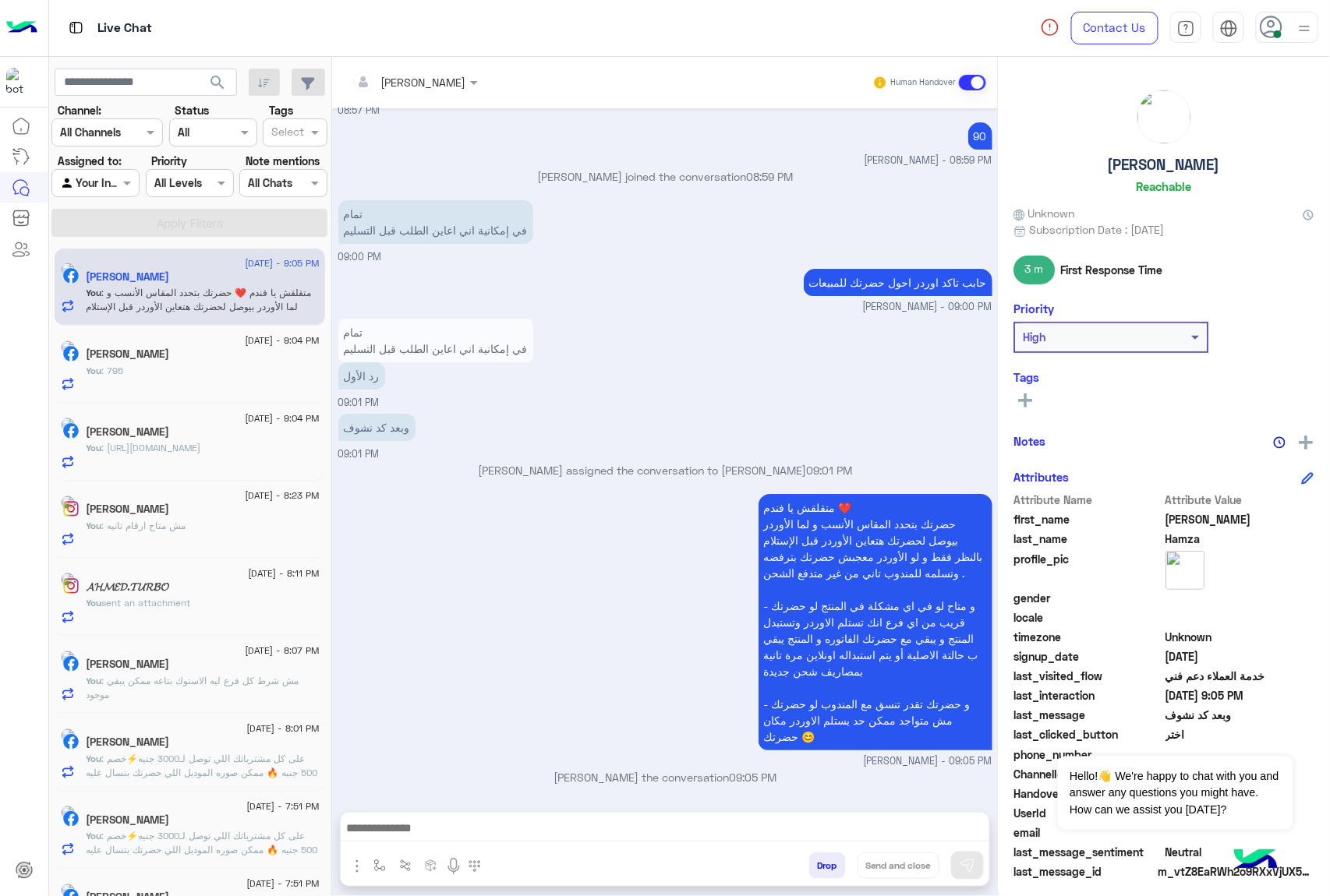
click at [821, 863] on button "Drop" at bounding box center [827, 866] width 37 height 27
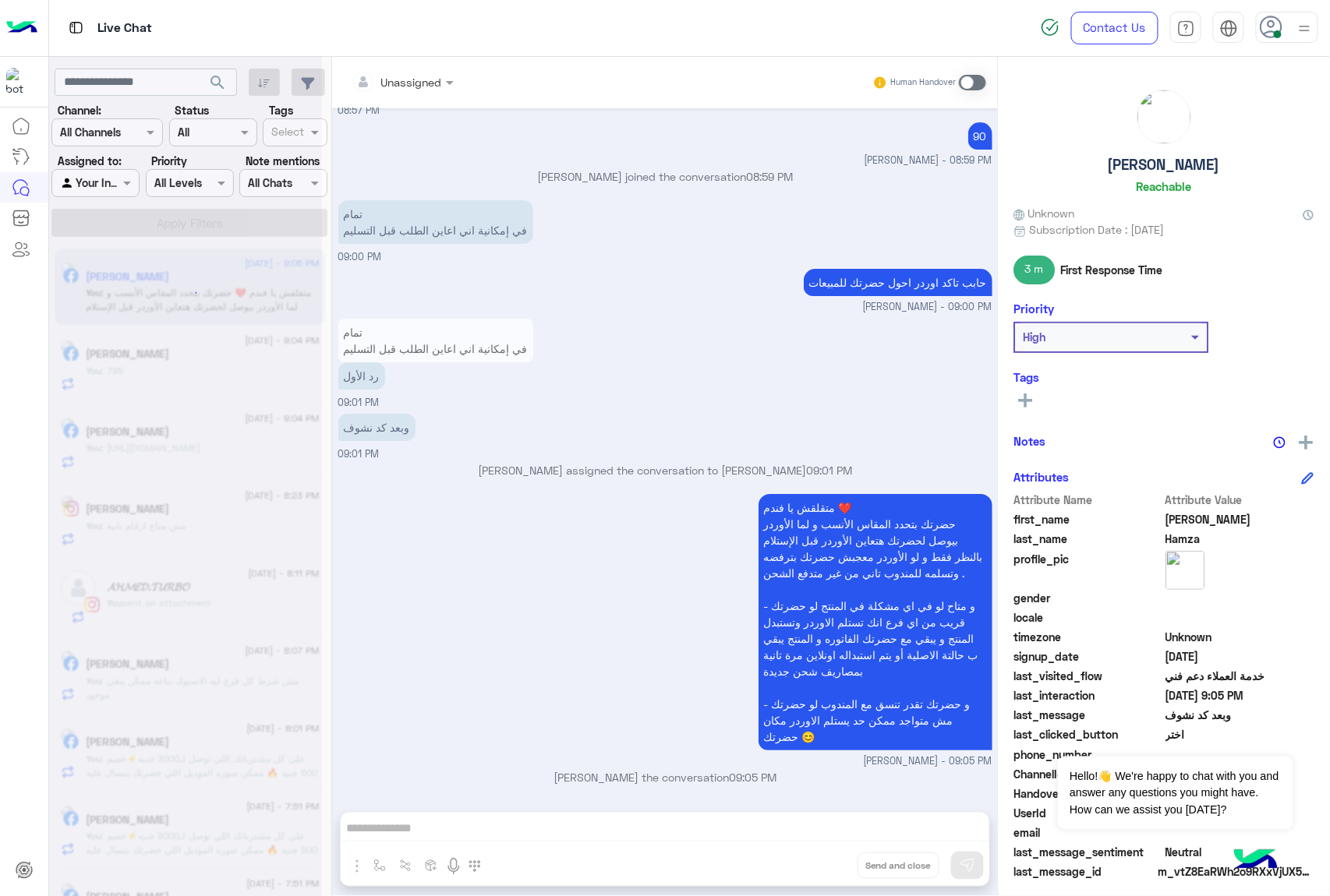
scroll to position [1820, 0]
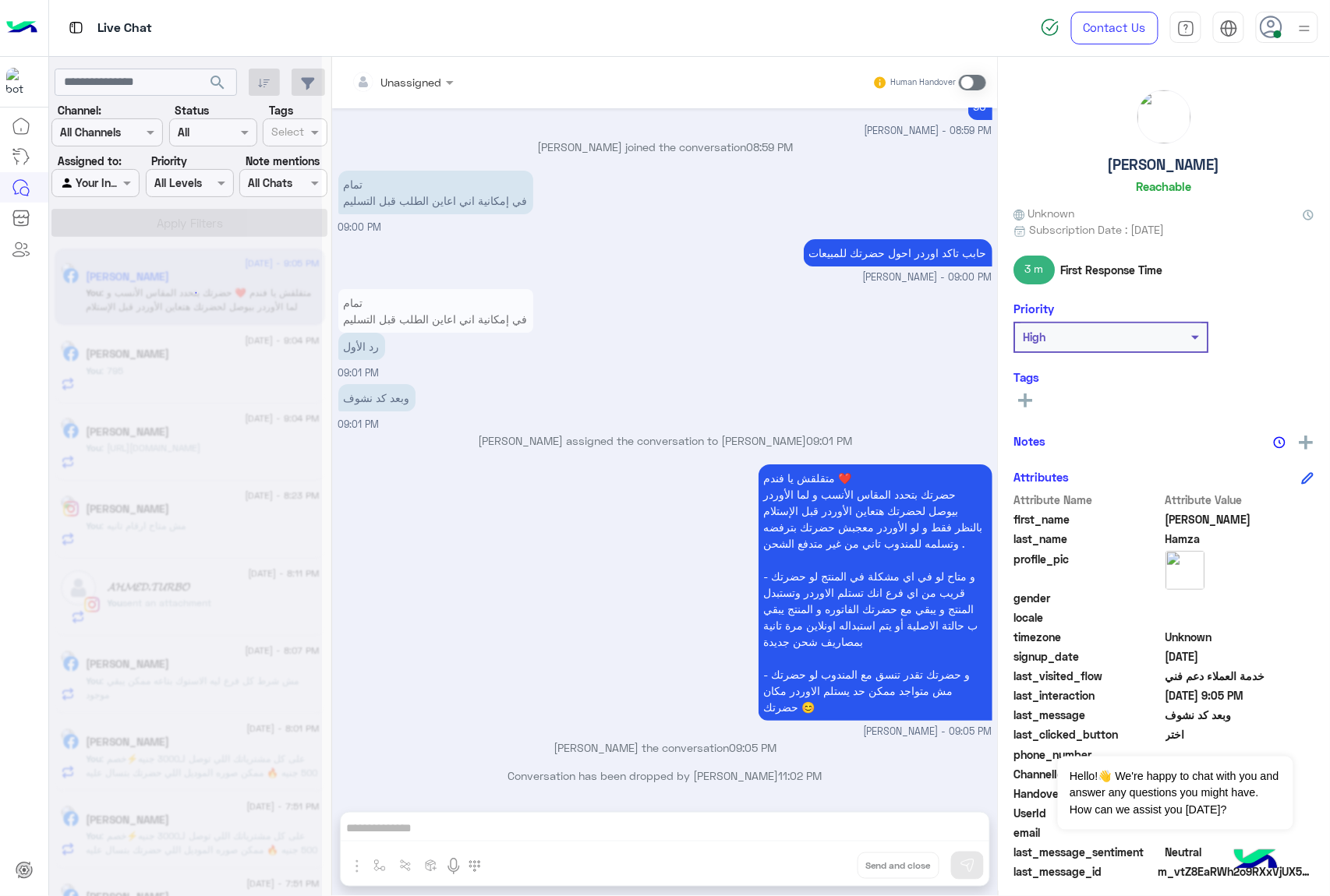
click at [821, 863] on div "Unassigned Human Handover [DATE] من فضلك اختر واحدة من الأسئلة التالية او قم بك…" at bounding box center [665, 479] width 665 height 845
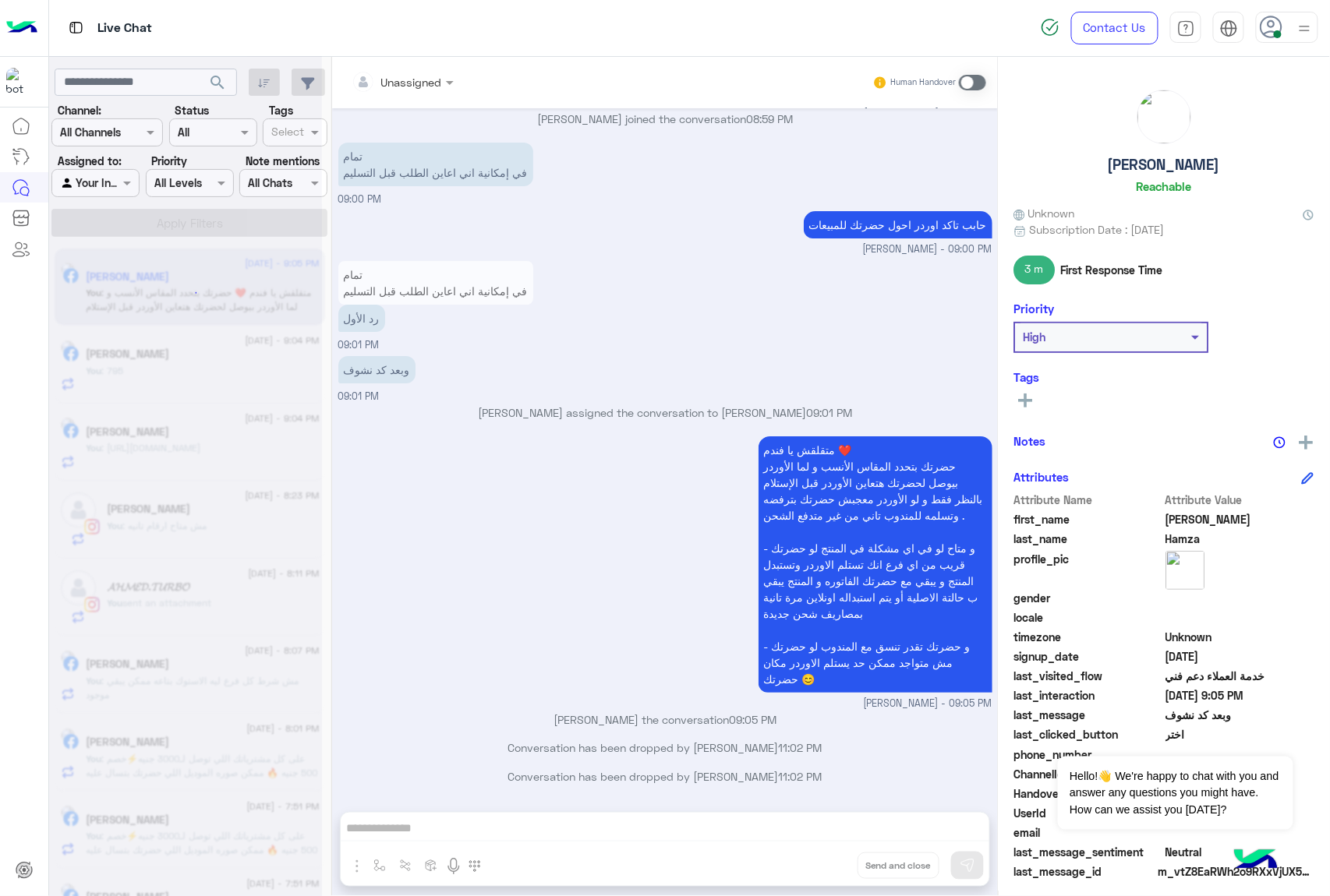
click at [821, 863] on div "Unassigned Human Handover [DATE] من فضلك اختر واحدة من الأسئلة التالية او قم بك…" at bounding box center [665, 479] width 665 height 845
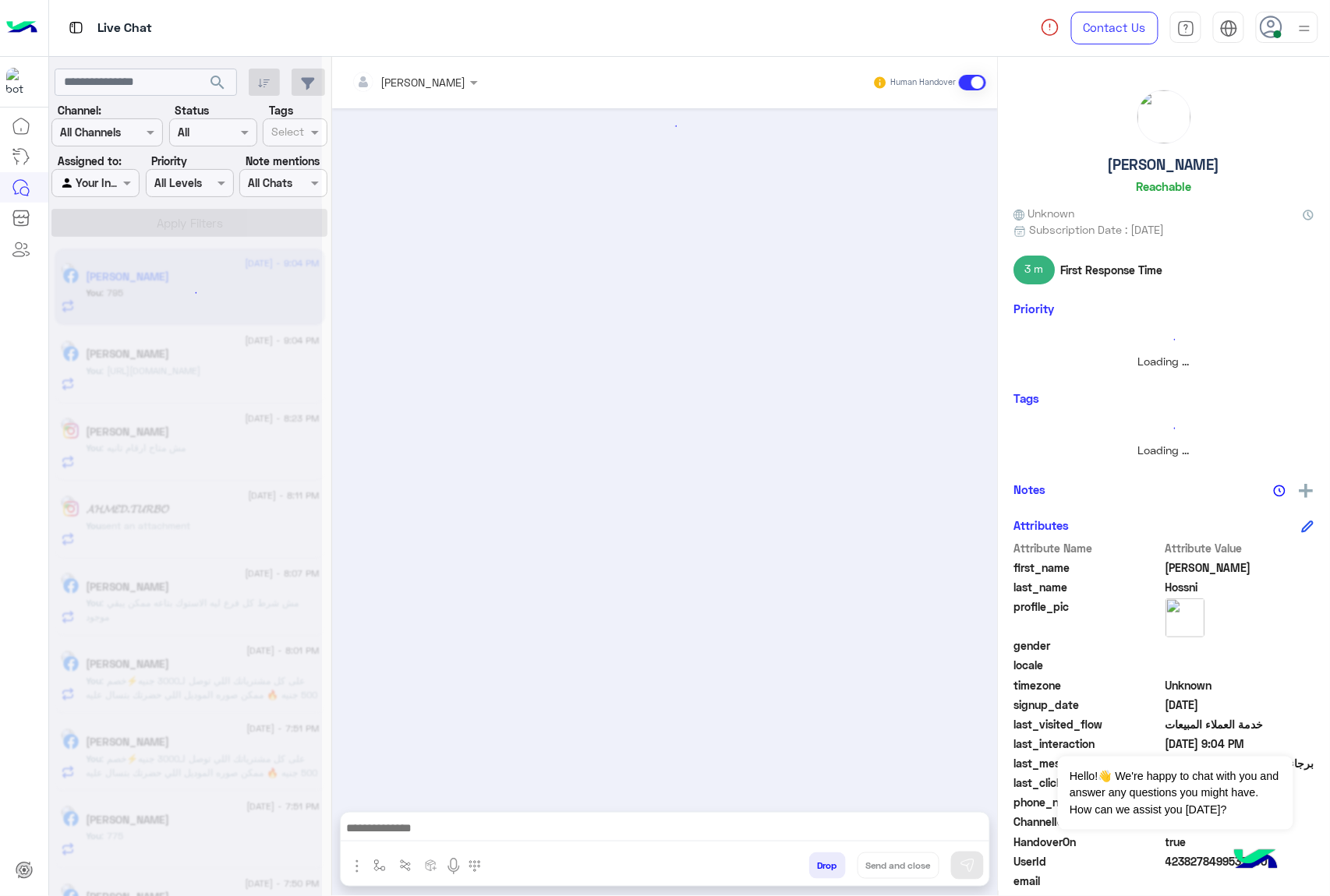
click at [821, 863] on button "Drop" at bounding box center [827, 866] width 37 height 27
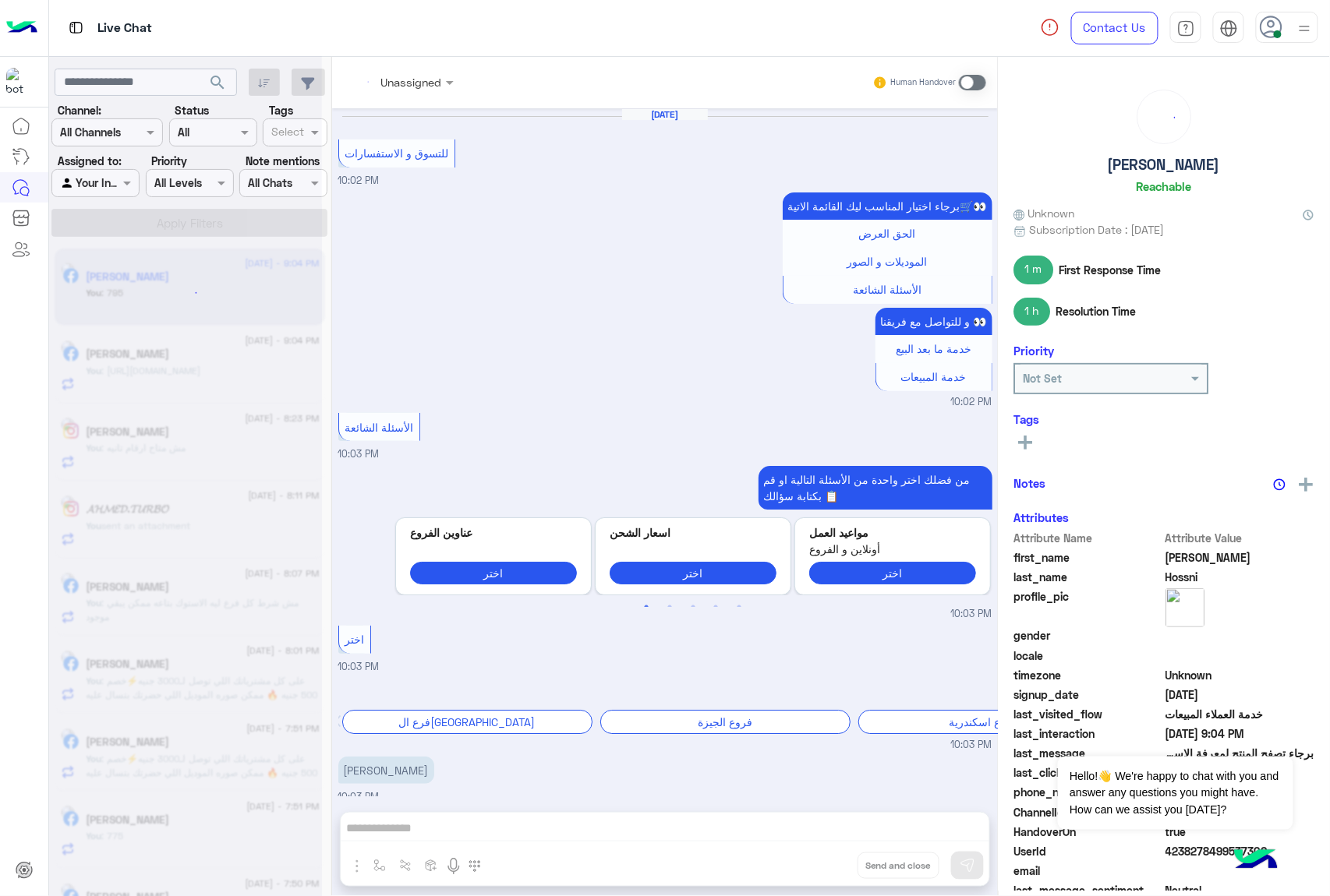
scroll to position [2098, 0]
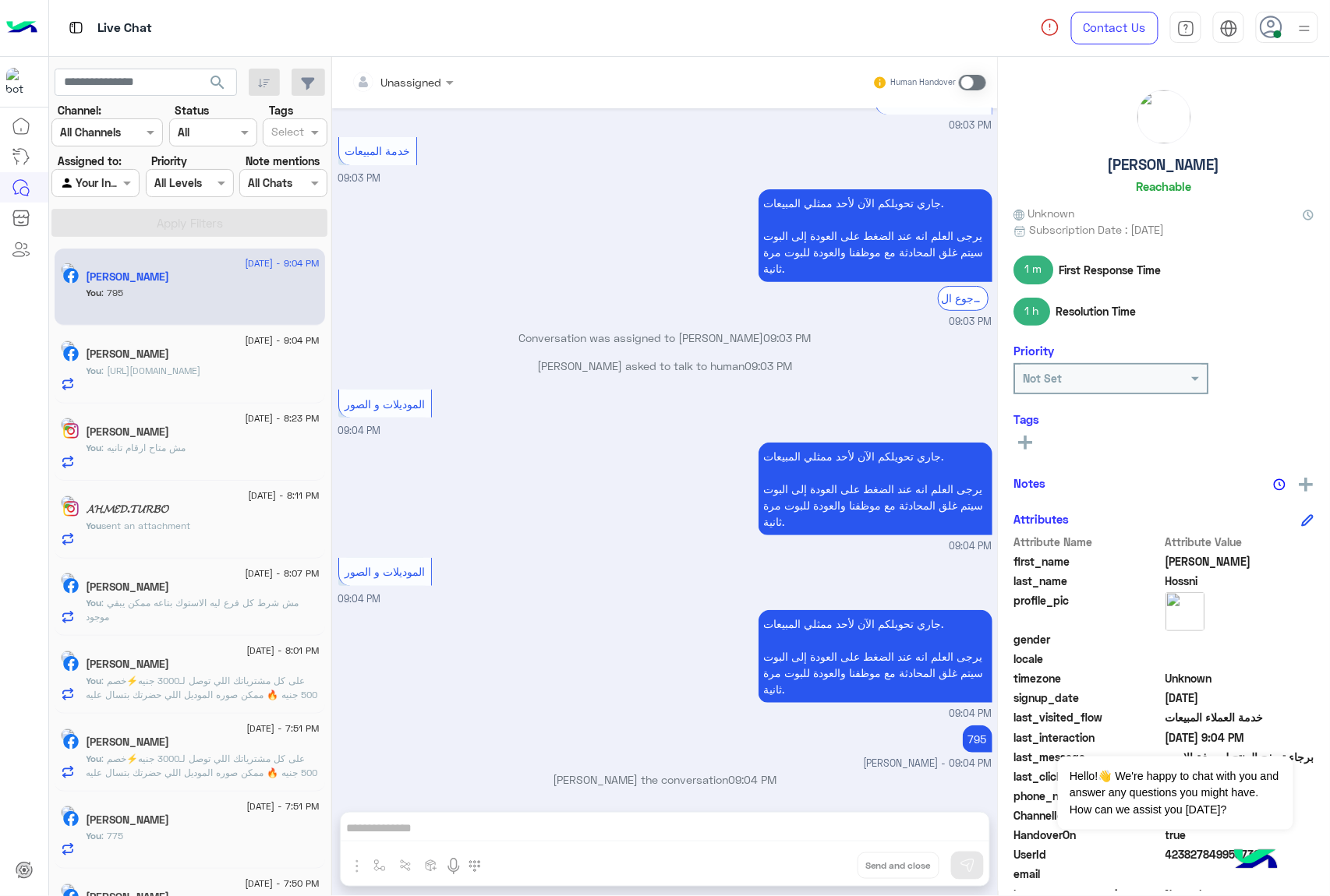
click at [821, 863] on div "Unassigned Human Handover [DATE] للتسوق و الاستفسارات 10:02 PM برجاء اختيار الم…" at bounding box center [665, 479] width 665 height 845
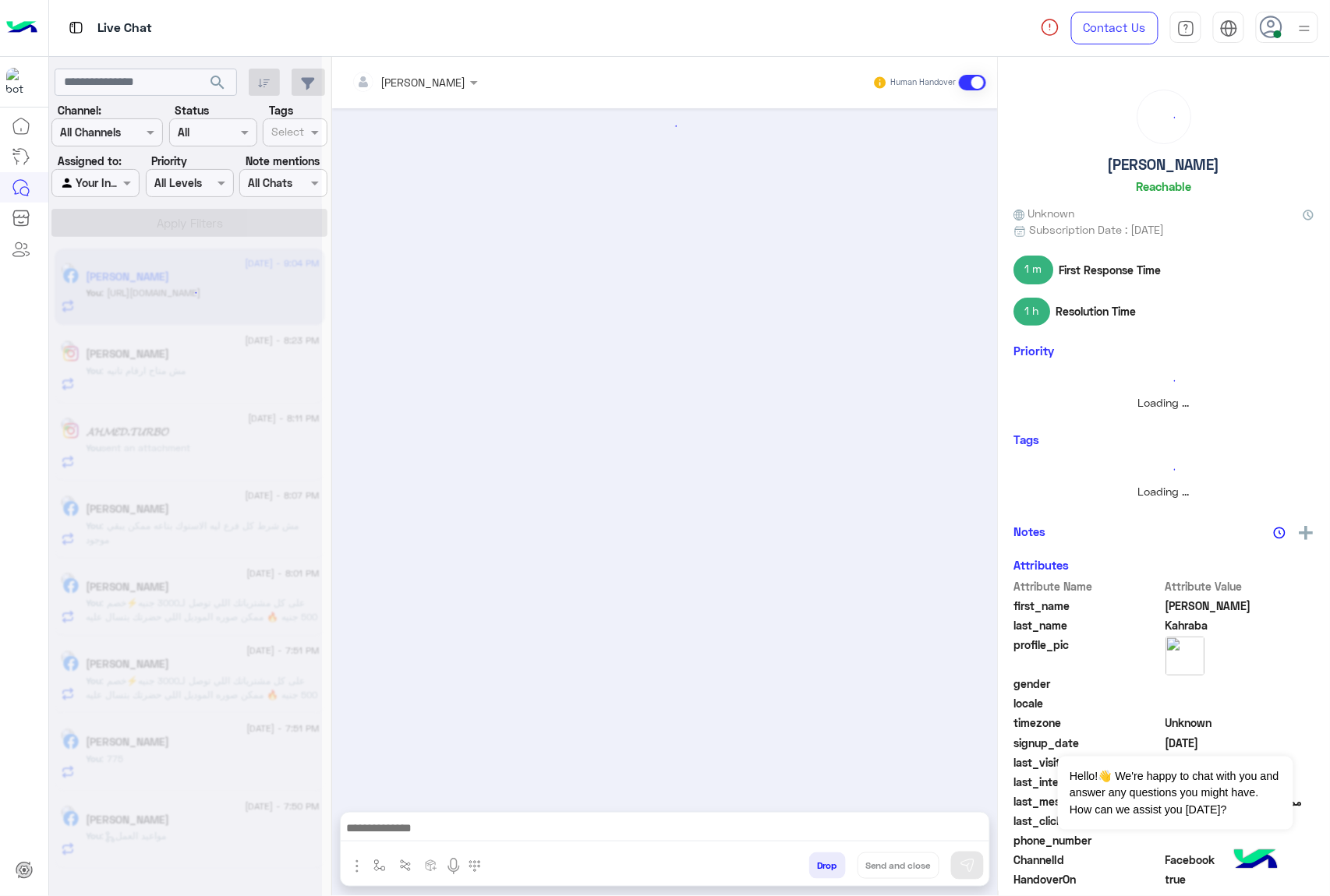
click at [821, 863] on button "Drop" at bounding box center [827, 866] width 37 height 27
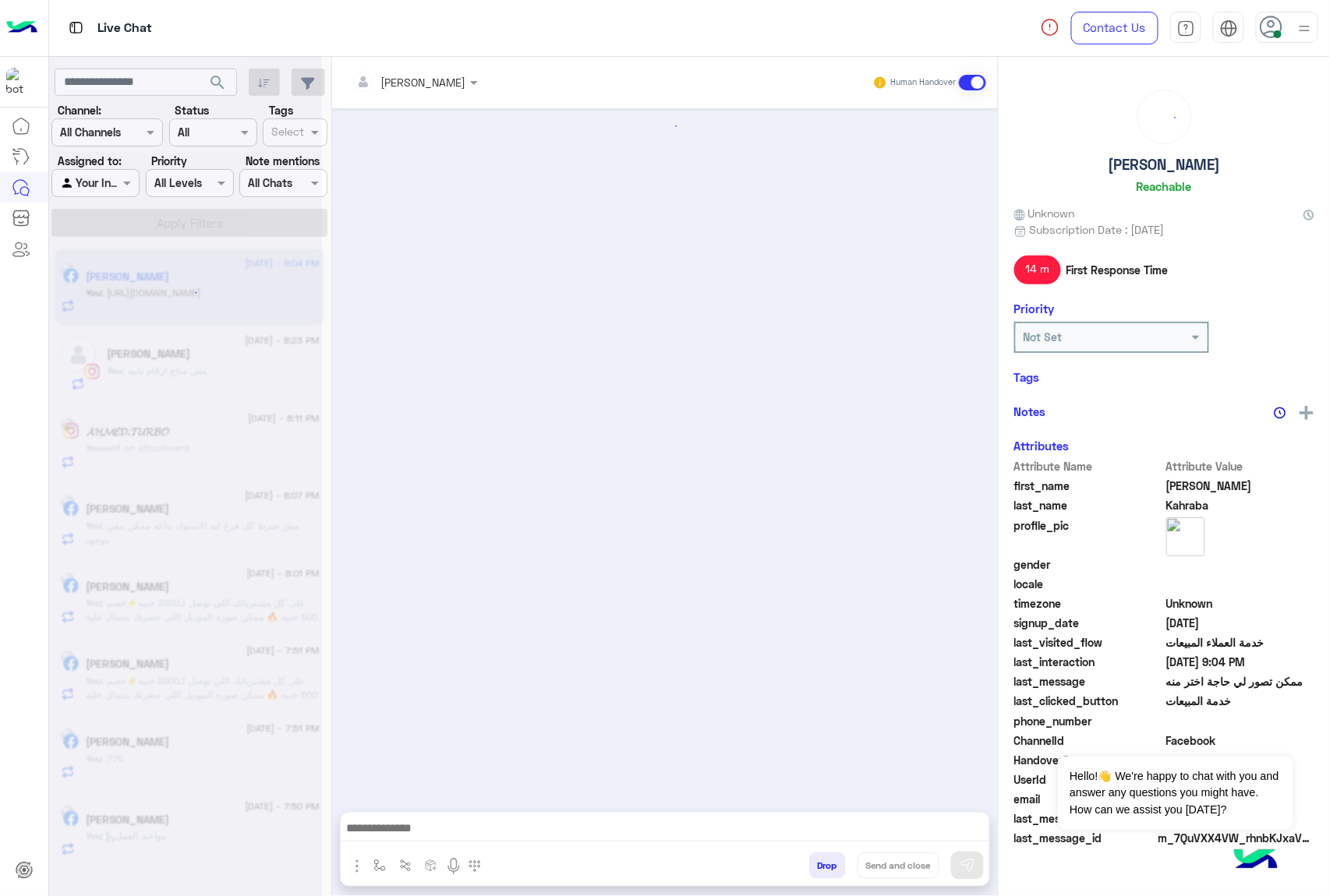
click at [821, 863] on button "Drop" at bounding box center [827, 866] width 37 height 27
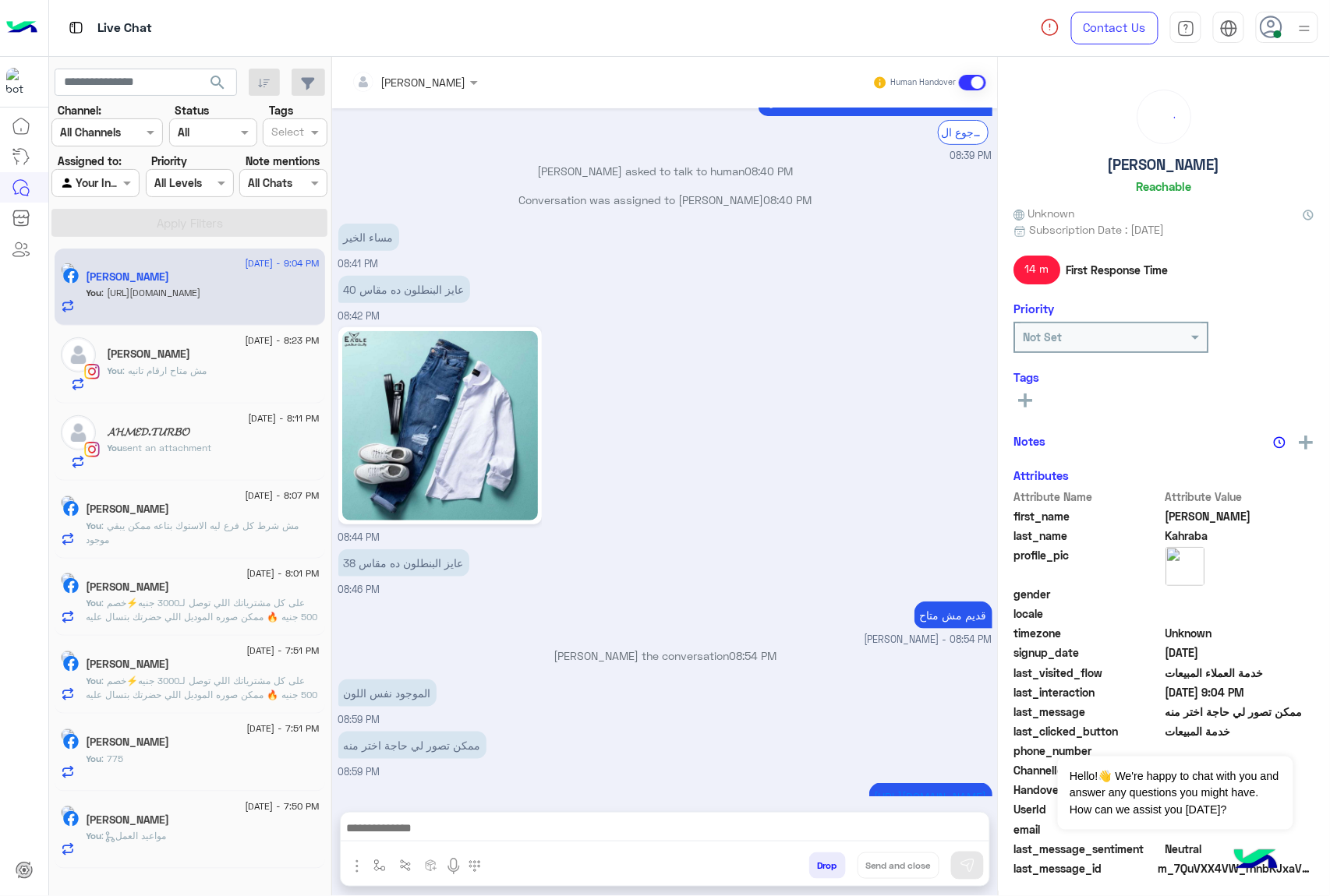
click at [821, 863] on div "[PERSON_NAME] Human Handover [DATE] للتسوق و الاستفسارات 12:13 AM برجاء اختيار …" at bounding box center [665, 479] width 665 height 845
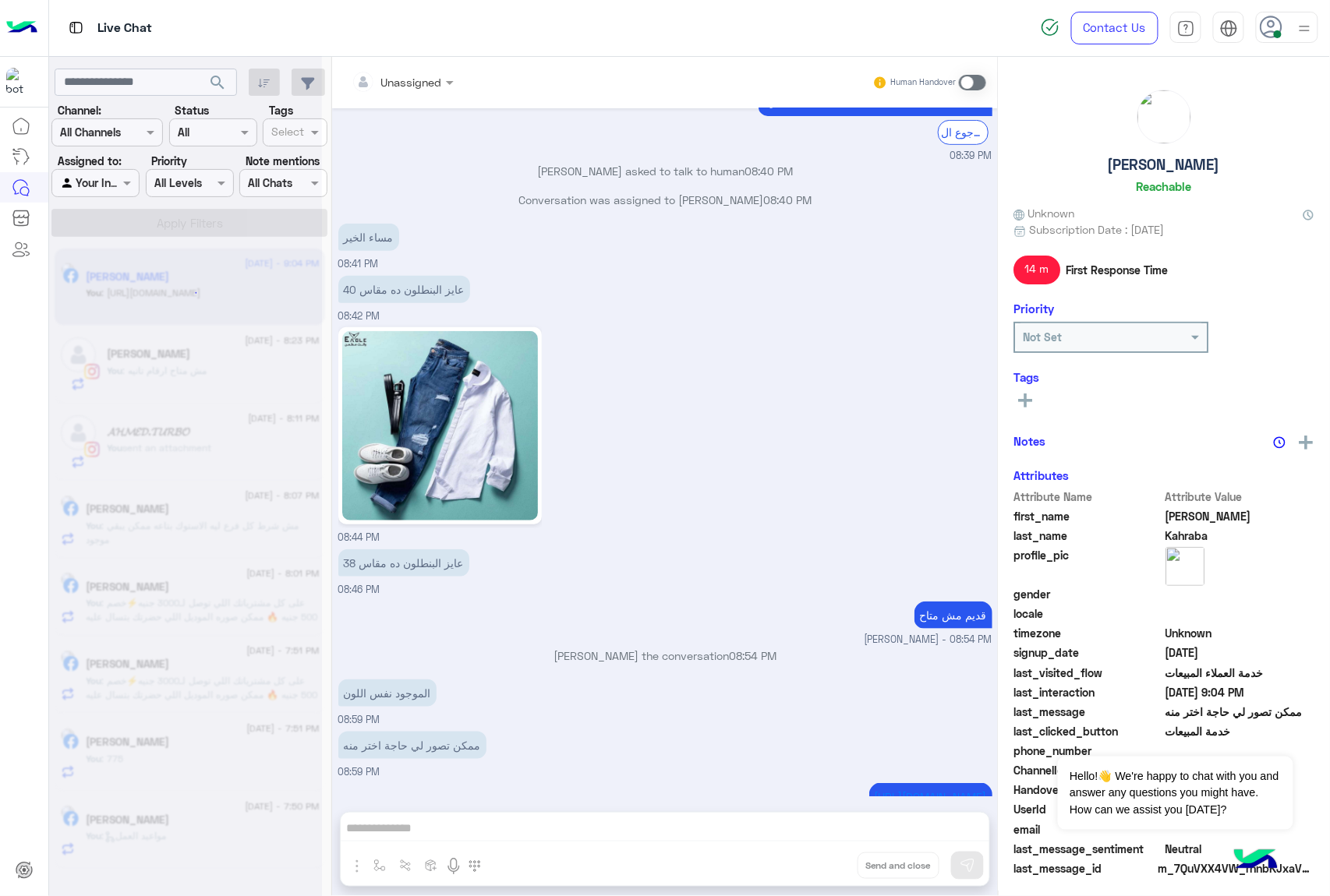
scroll to position [2282, 0]
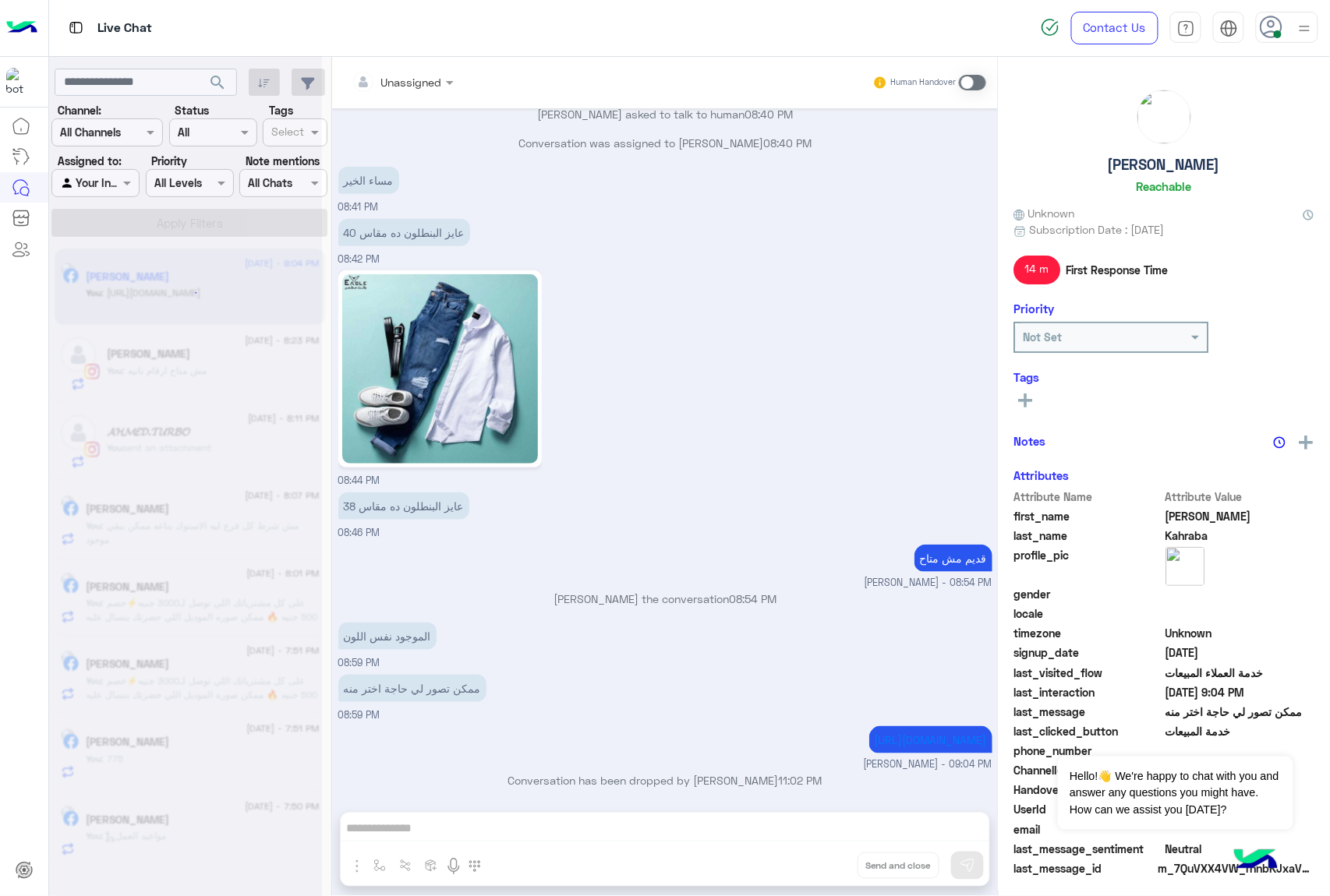
click at [821, 863] on div "Unassigned Human Handover [DATE] للتسوق و الاستفسارات 12:13 AM برجاء اختيار الم…" at bounding box center [665, 479] width 665 height 845
click at [0, 0] on button "Drop" at bounding box center [0, 0] width 0 height 0
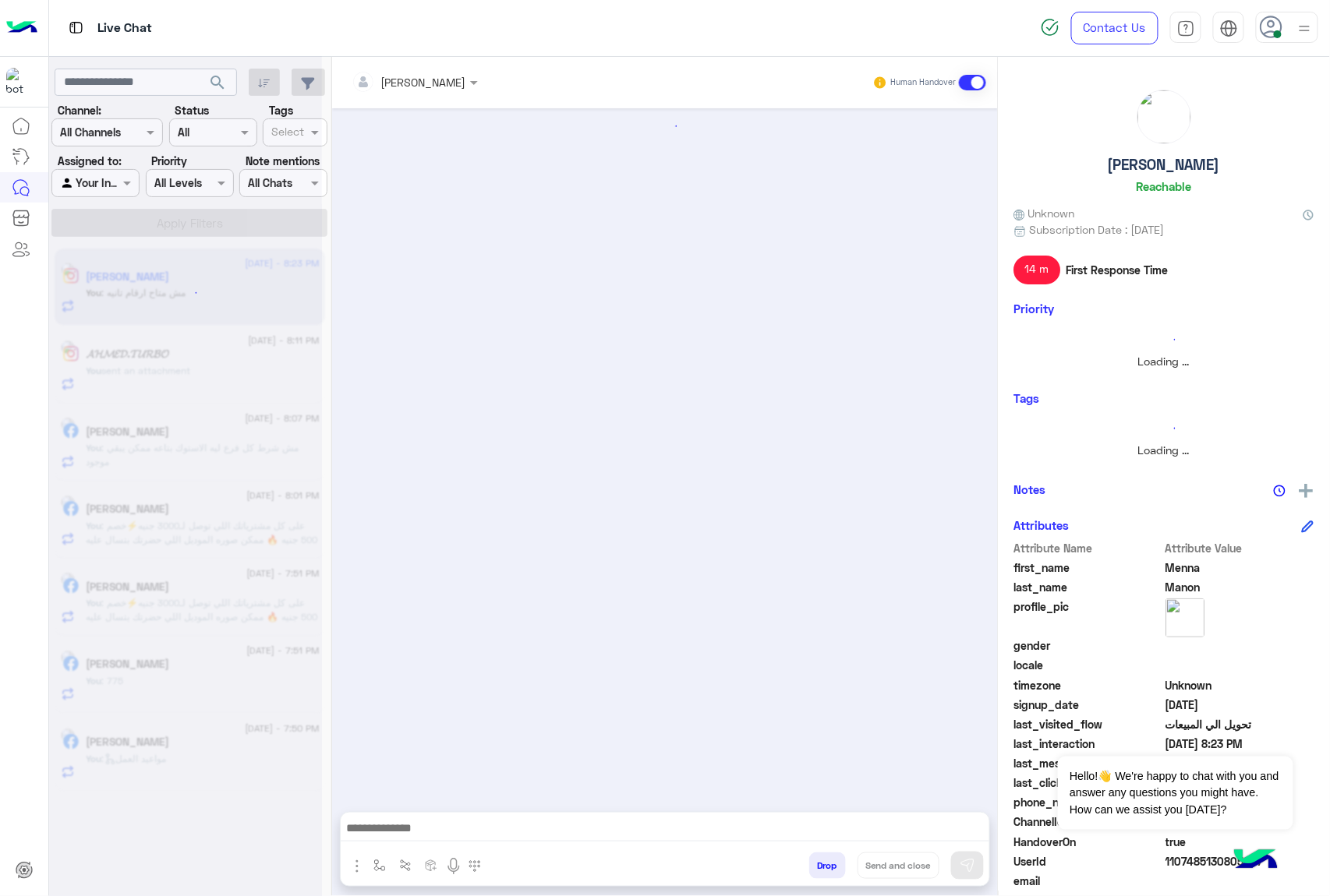
click at [821, 863] on button "Drop" at bounding box center [827, 866] width 37 height 27
click at [821, 863] on div "[PERSON_NAME] Human Handover Drop Send and close" at bounding box center [665, 479] width 665 height 845
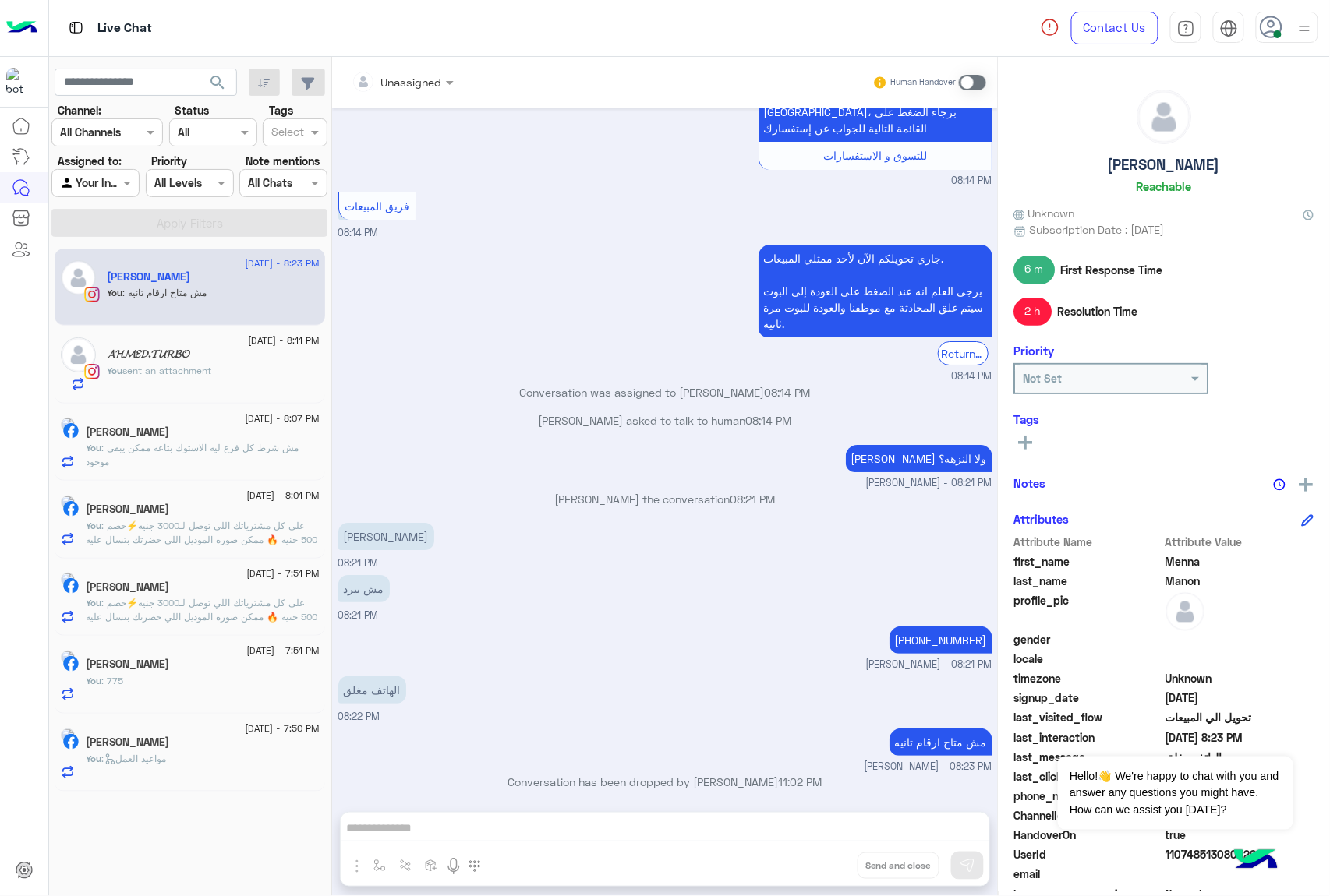
click at [821, 863] on div "Unassigned Human Handover [DATE] ؟؟ 07:26 PM عميلنا [PERSON_NAME] اهلا بيك في […" at bounding box center [665, 479] width 665 height 845
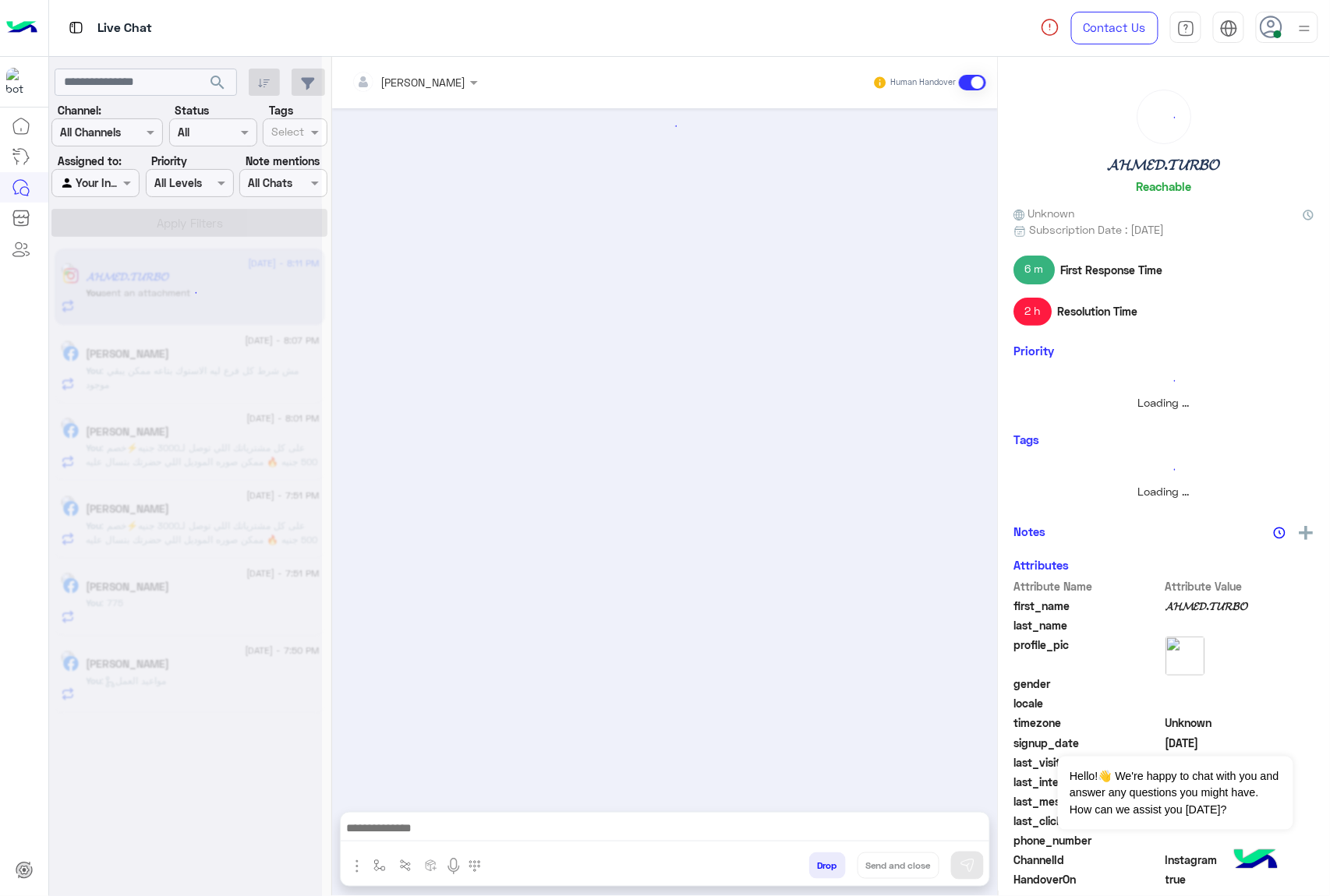
click at [821, 863] on button "Drop" at bounding box center [827, 866] width 37 height 27
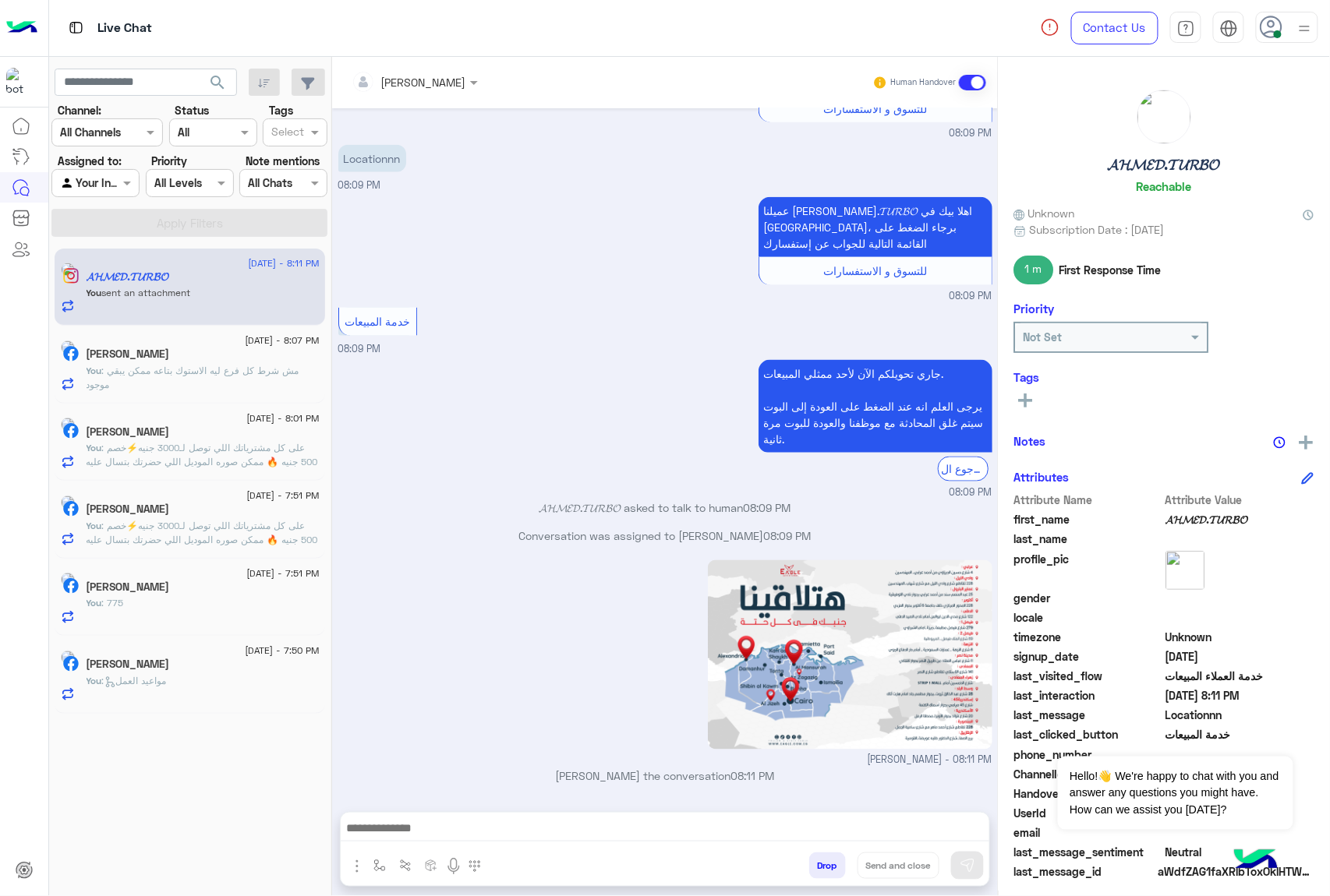
click at [821, 863] on button "Drop" at bounding box center [827, 866] width 37 height 27
click at [821, 863] on div "[PERSON_NAME] Human Handover [DATE] Location 08:08 PM عميلنا [PERSON_NAME].𝓣𝓤𝓡𝓑…" at bounding box center [665, 479] width 665 height 845
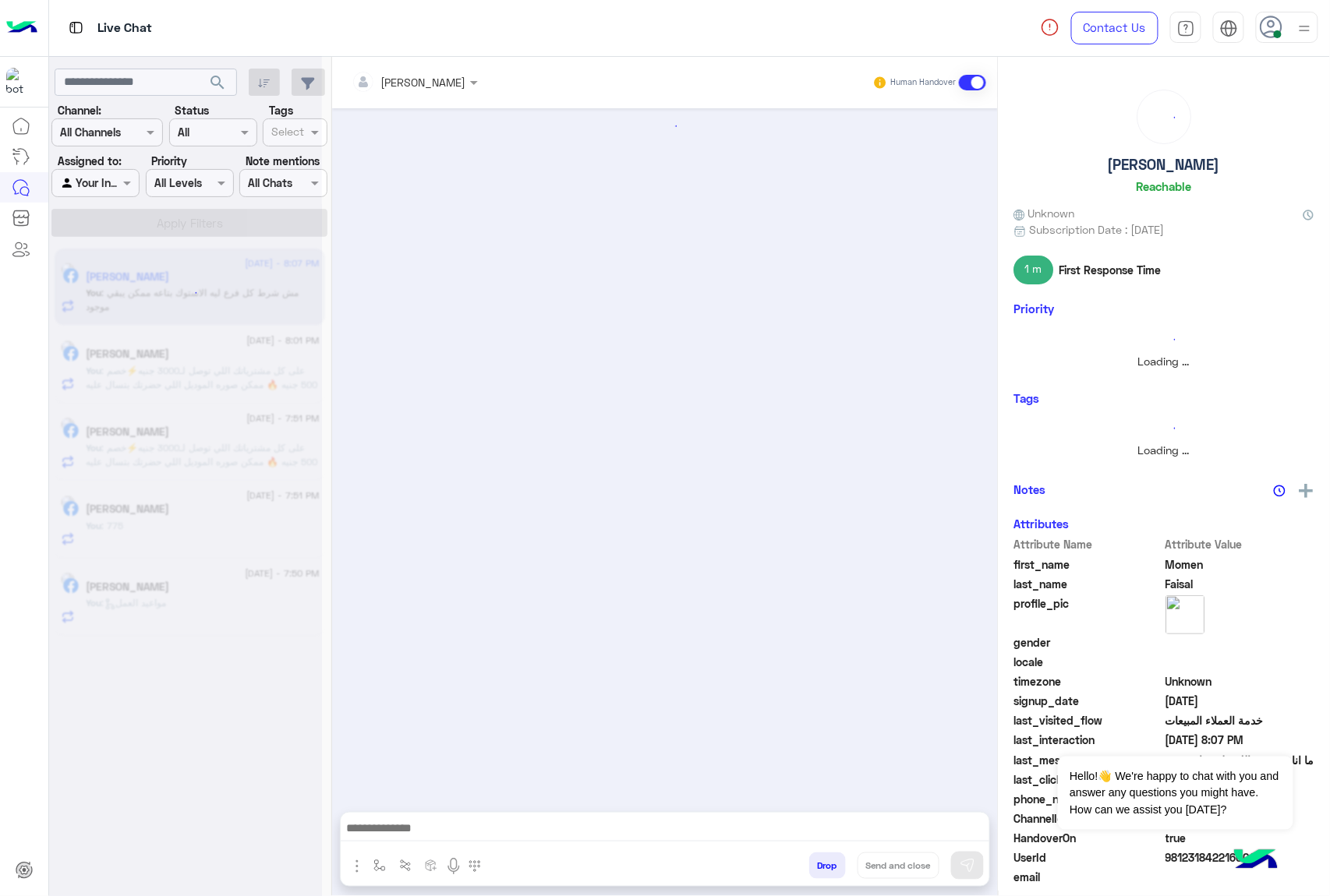
click at [821, 863] on button "Drop" at bounding box center [827, 866] width 37 height 27
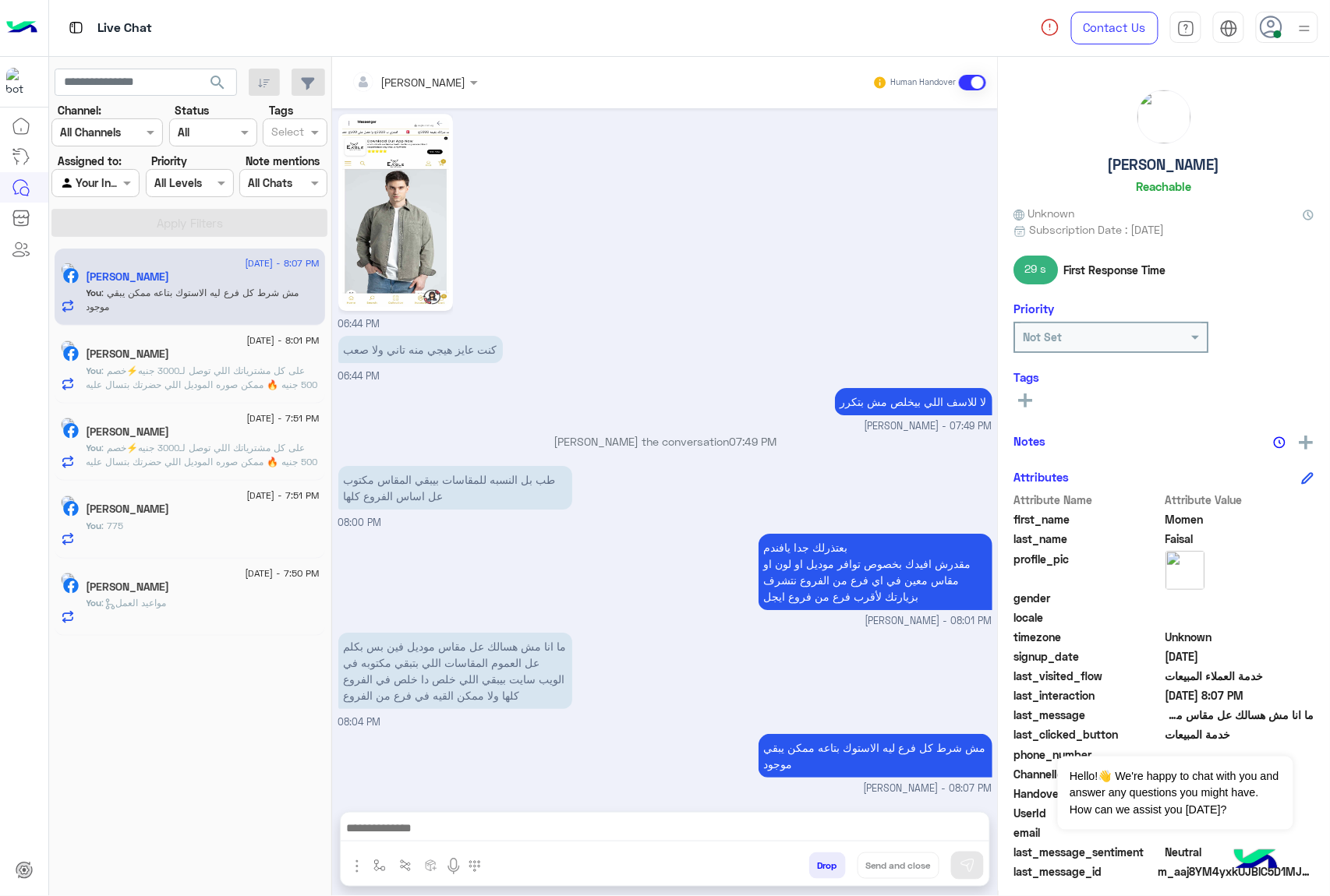
click at [821, 863] on div "[PERSON_NAME] Human Handover [DATE] [PERSON_NAME] asked to talk to human 09:07 …" at bounding box center [665, 479] width 665 height 845
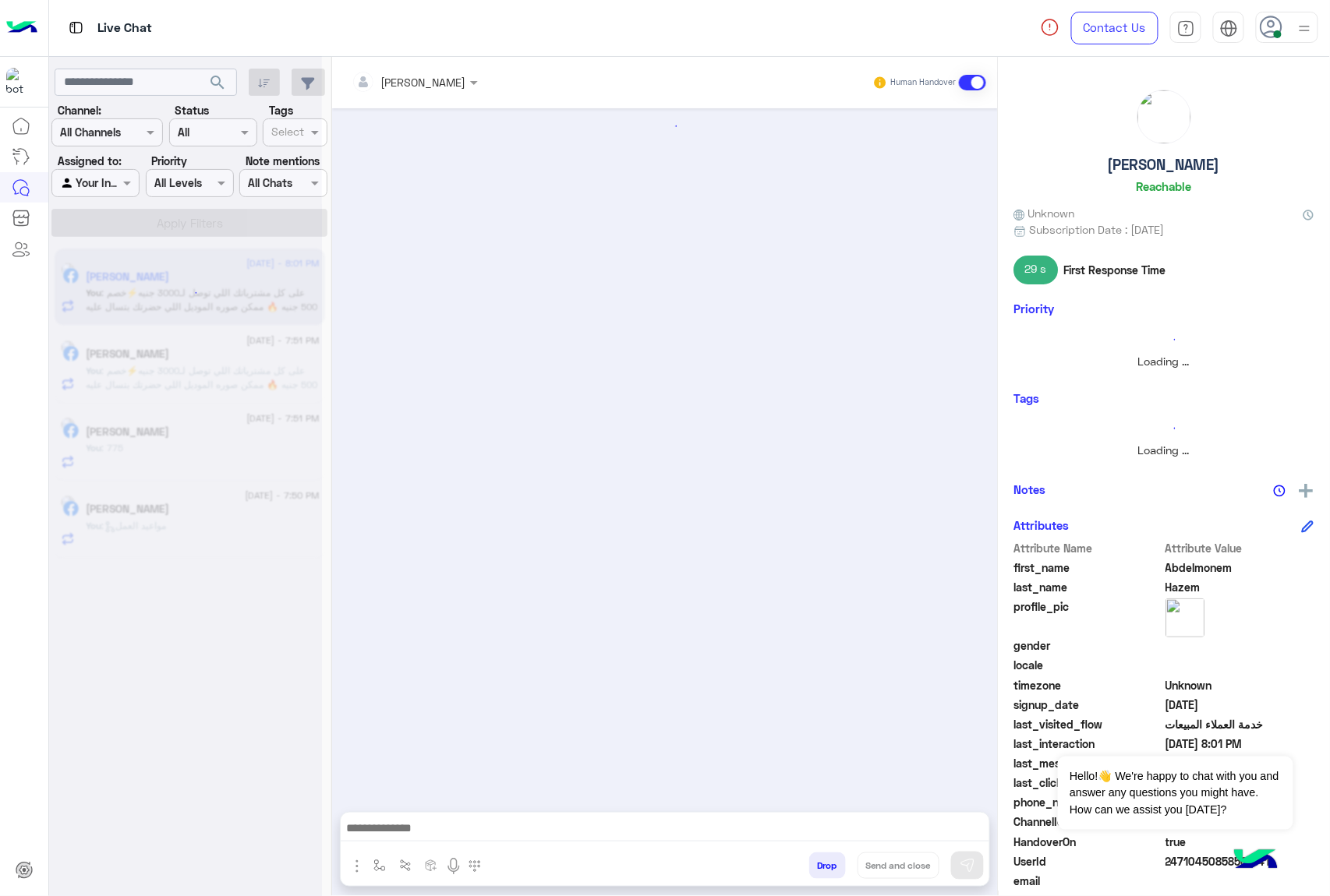
click at [821, 863] on div "[PERSON_NAME] Human Handover Drop Send and close" at bounding box center [665, 479] width 665 height 845
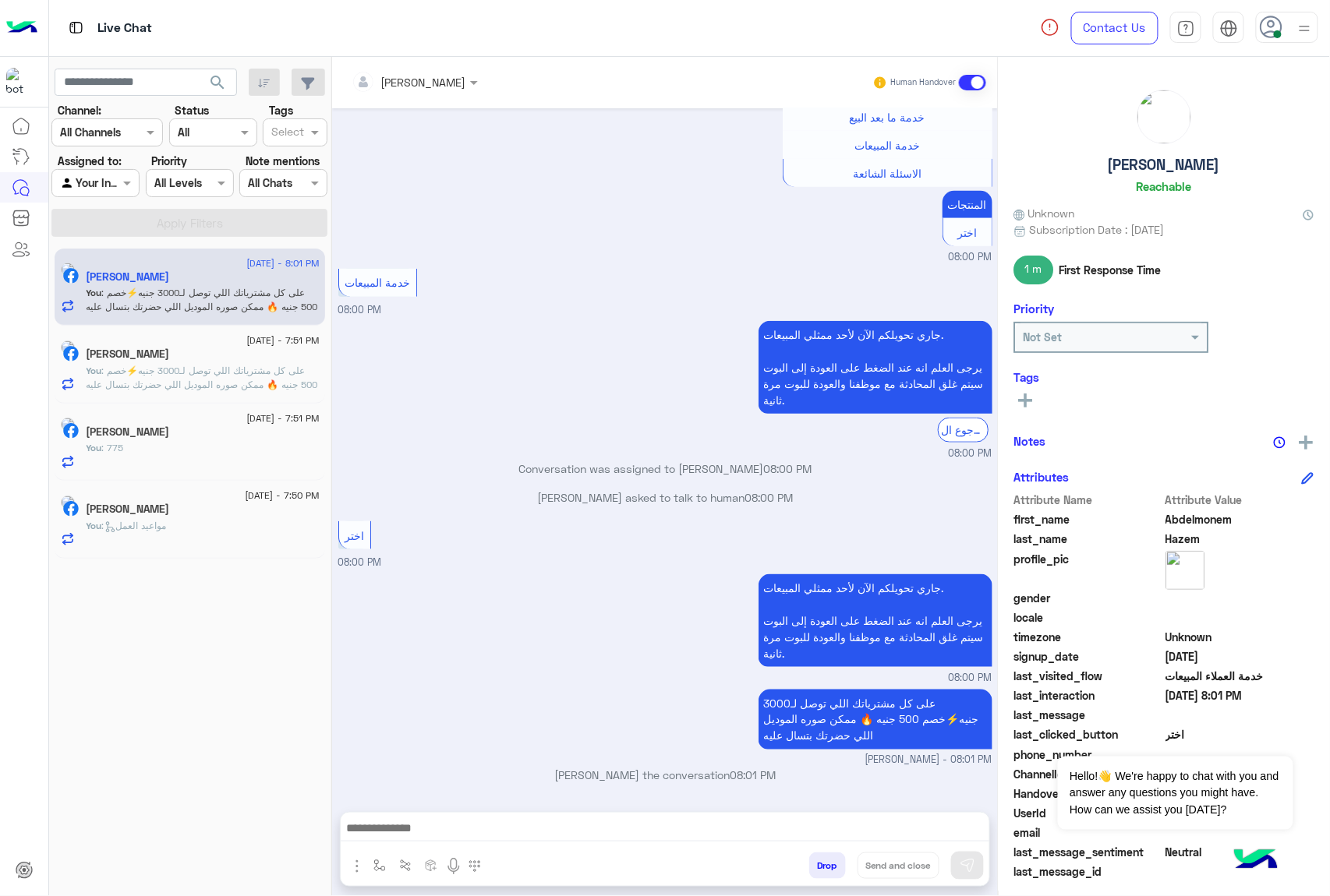
click at [821, 863] on button "Drop" at bounding box center [827, 866] width 37 height 27
click at [821, 863] on div "[PERSON_NAME] Human Handover [DATE] GetStarted 08:00 PM اهلا بيك عميلنا [PERSON…" at bounding box center [665, 479] width 665 height 845
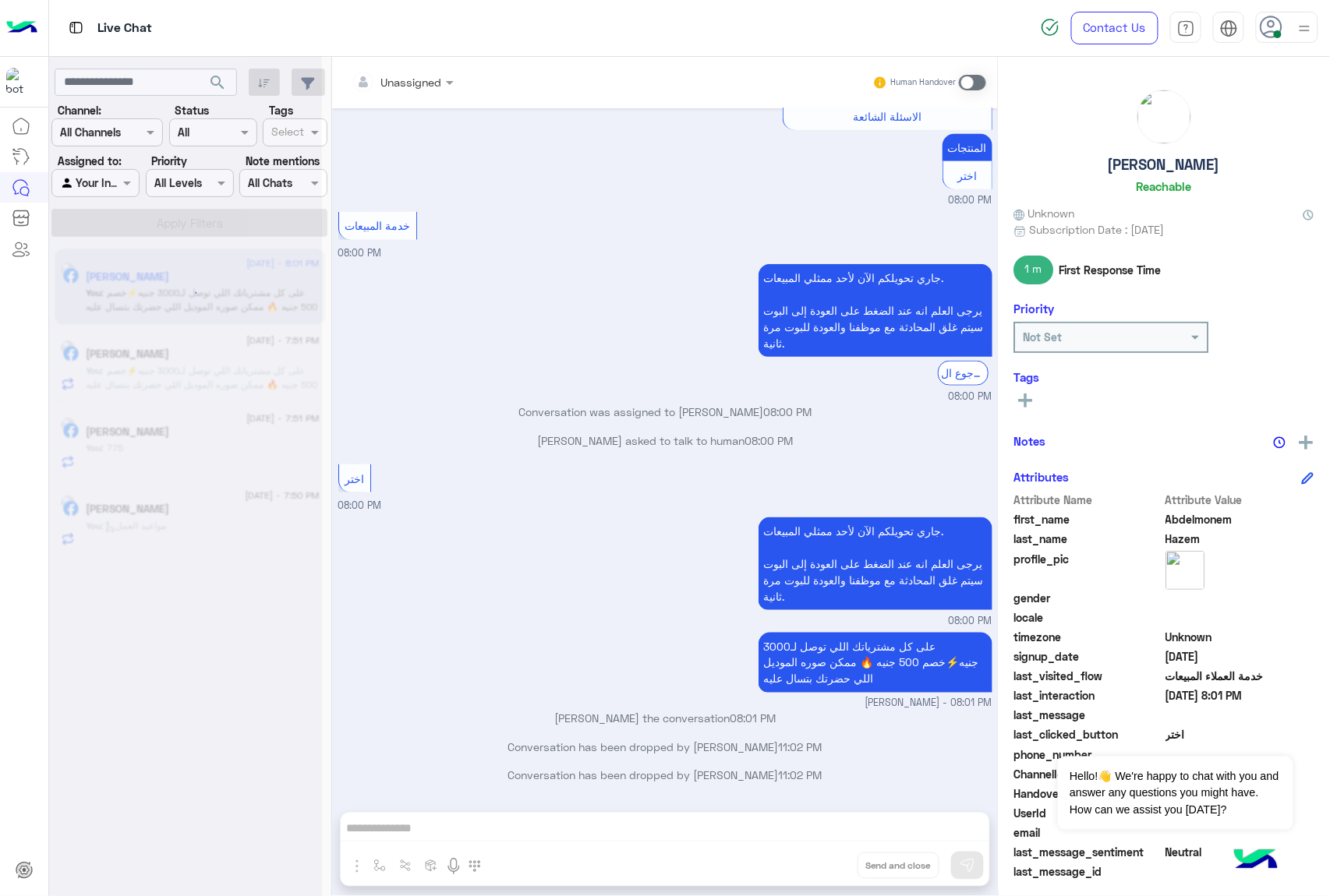
click at [821, 863] on div "Unassigned Human Handover [DATE] GetStarted 08:00 PM اهلا بيك عميلنا [PERSON_NA…" at bounding box center [665, 479] width 665 height 845
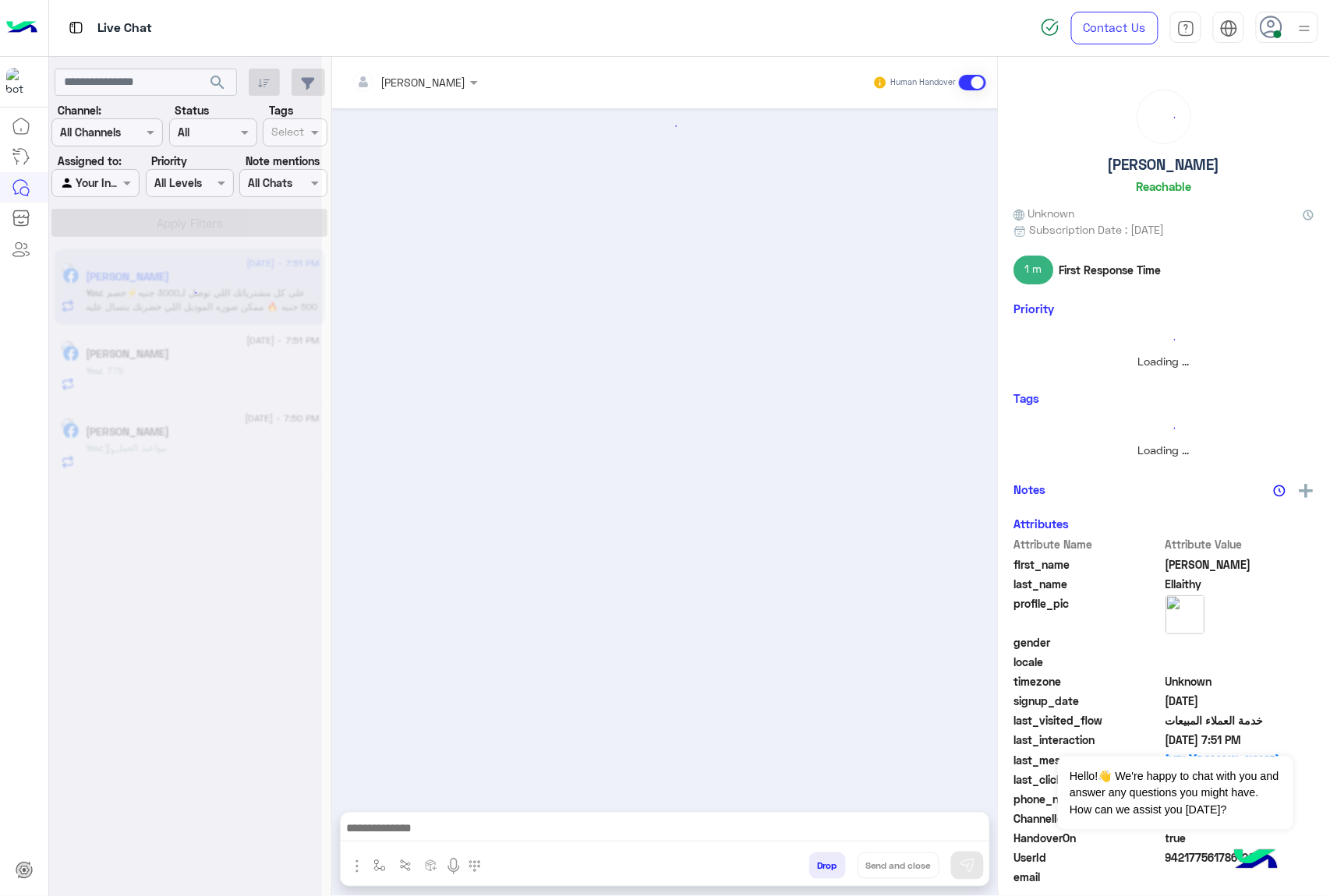
click at [821, 863] on button "Drop" at bounding box center [827, 866] width 37 height 27
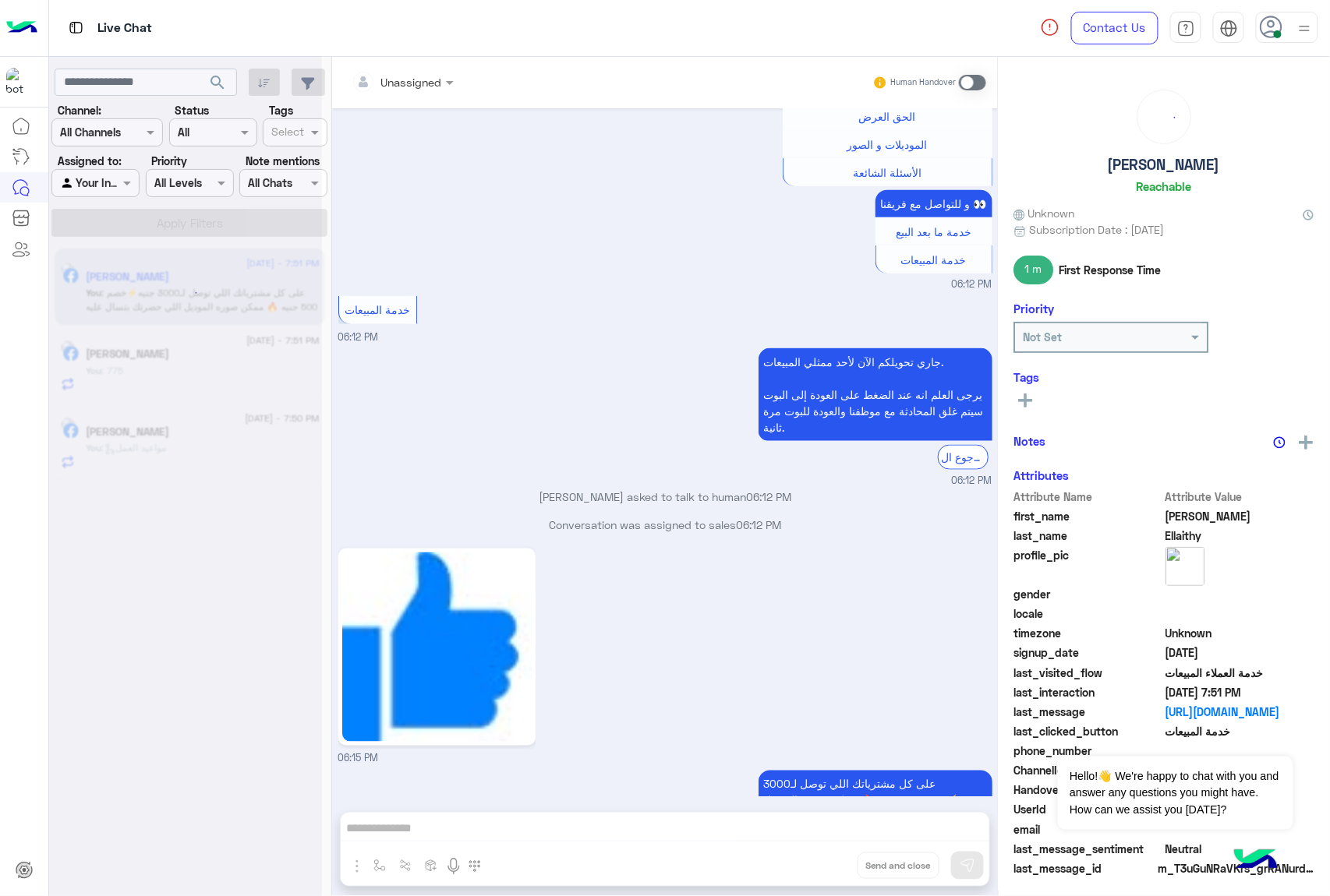
click at [821, 863] on div "Unassigned Human Handover [DATE] عميلنا [PERSON_NAME] اهلا بيك في [GEOGRAPHIC_D…" at bounding box center [665, 479] width 665 height 845
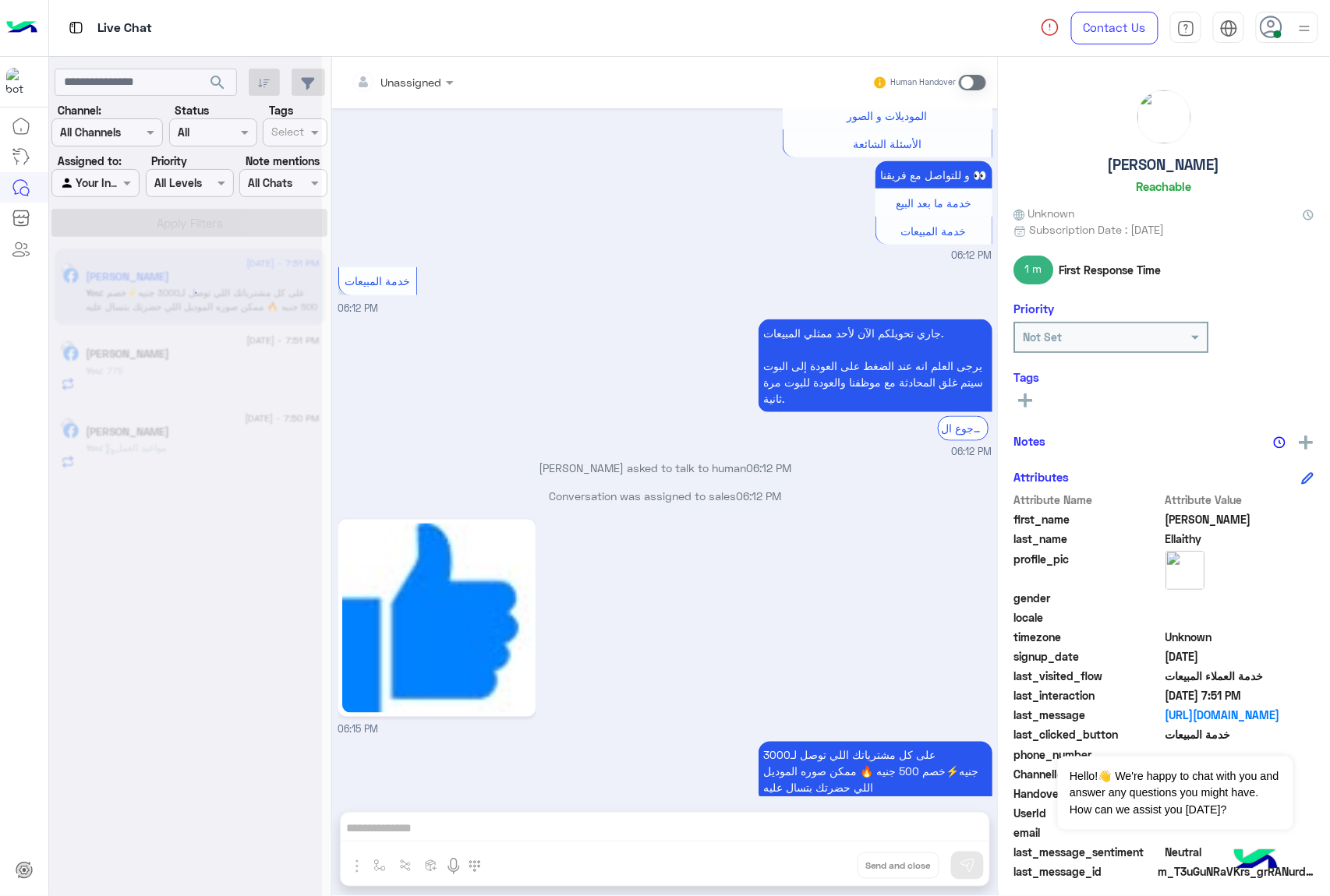
click at [821, 863] on div "Unassigned Human Handover [DATE] عميلنا [PERSON_NAME] اهلا بيك في [GEOGRAPHIC_D…" at bounding box center [665, 479] width 665 height 845
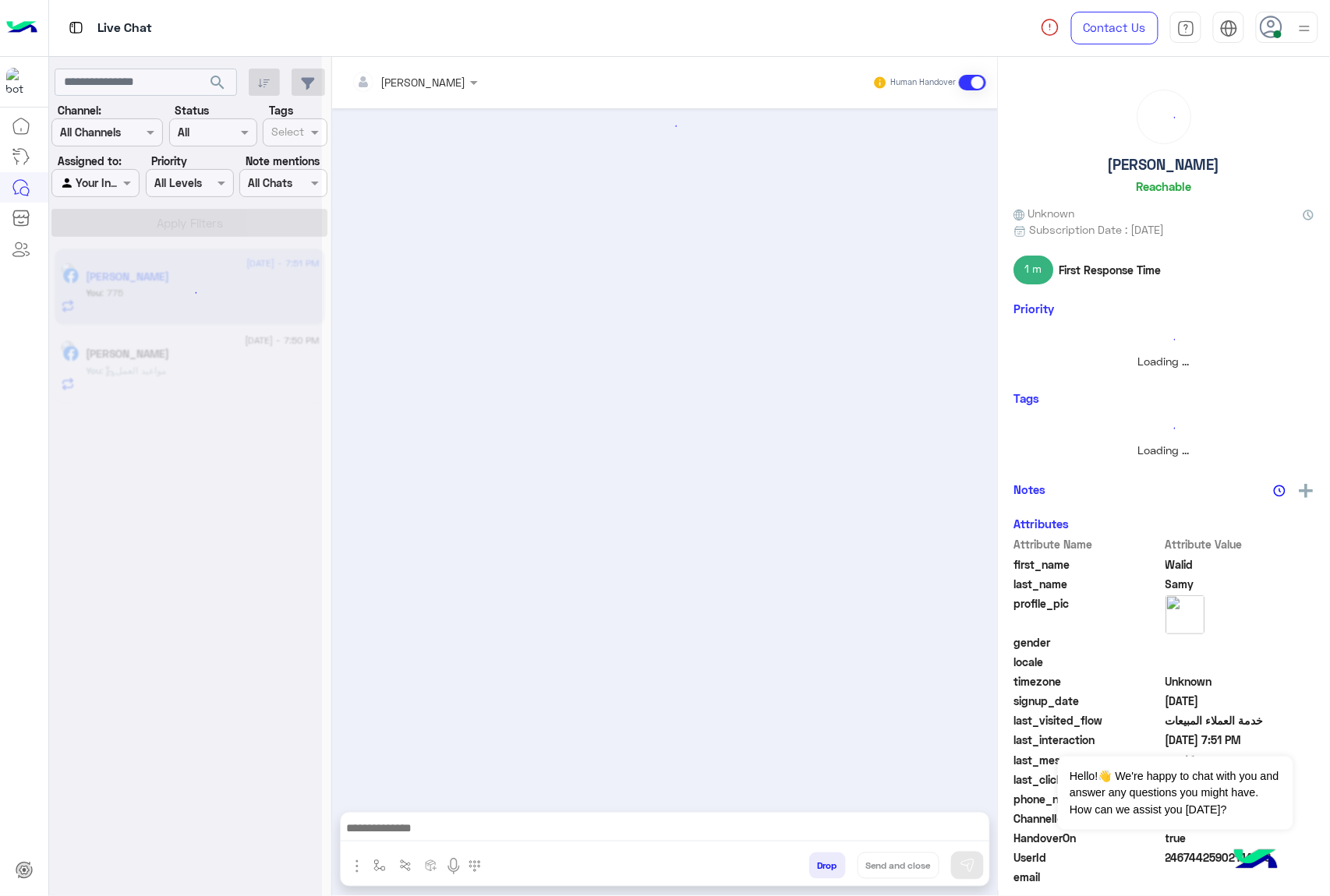
click at [821, 863] on button "Drop" at bounding box center [827, 866] width 37 height 27
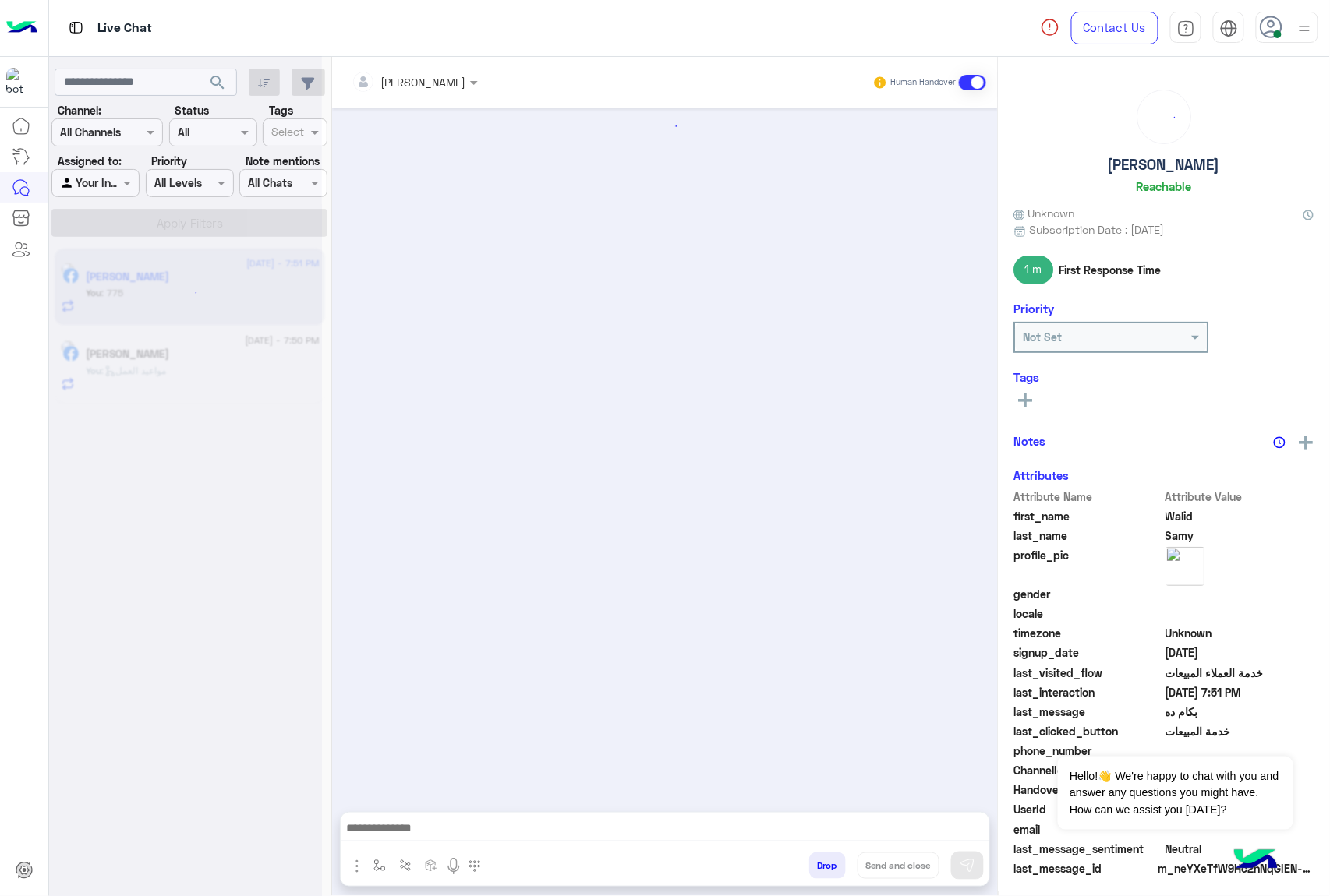
click at [821, 863] on button "Drop" at bounding box center [827, 866] width 37 height 27
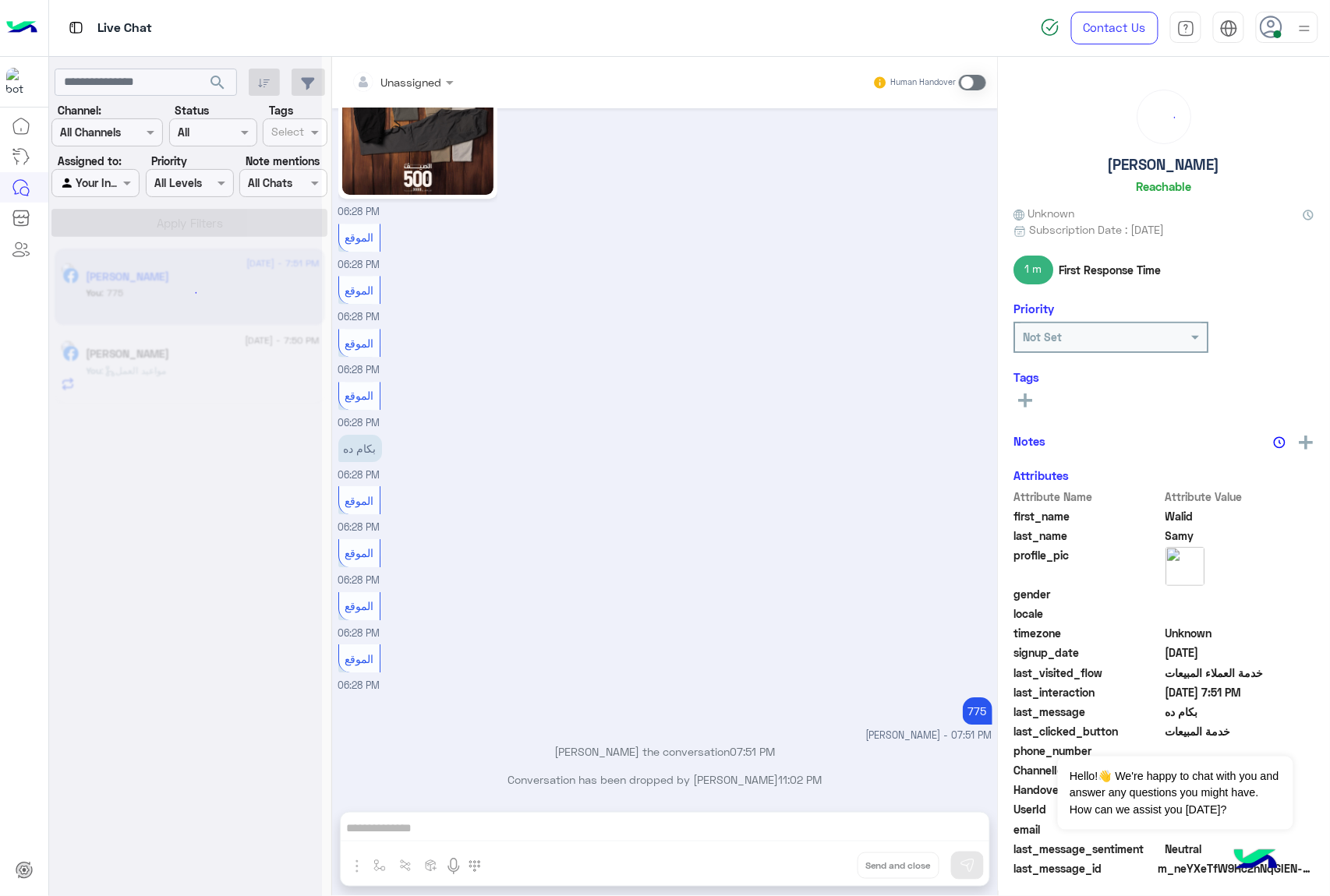
click at [821, 863] on div "Unassigned Human Handover [DATE] للتسوق و الاستفسارات 06:27 PM برجاء اختيار الم…" at bounding box center [665, 479] width 665 height 845
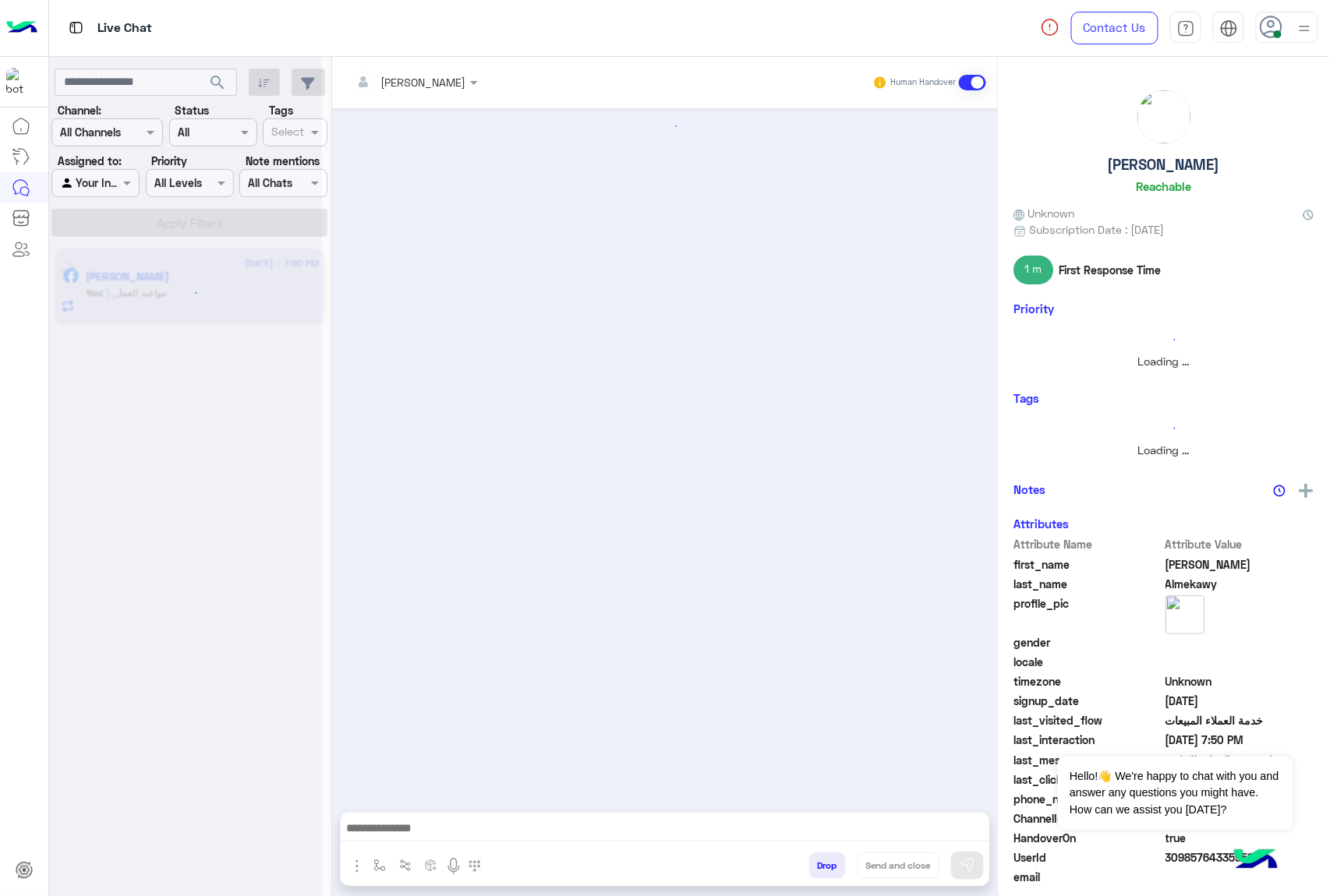
click at [821, 863] on button "Drop" at bounding box center [827, 866] width 37 height 27
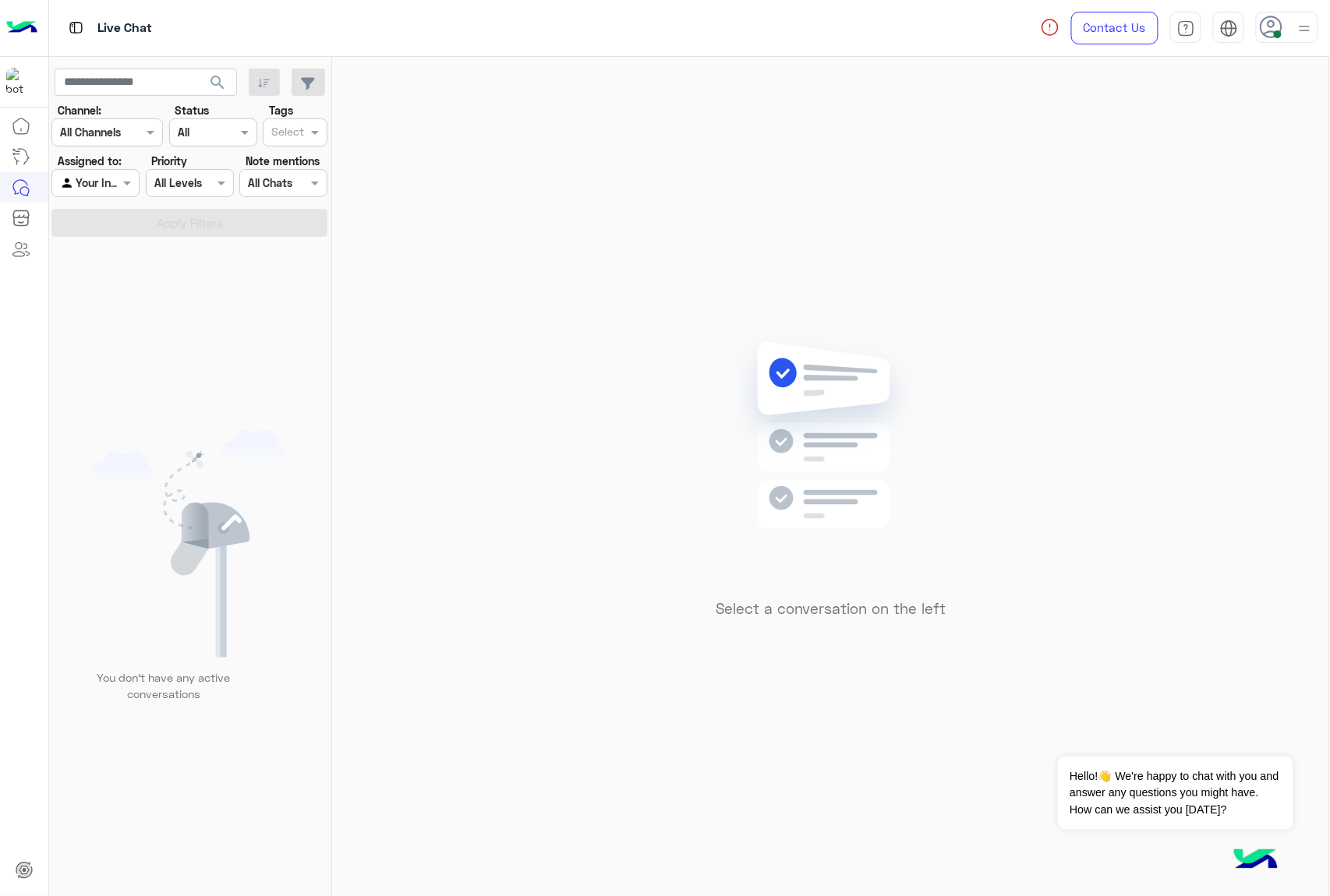
click at [821, 863] on div "Select a conversation on the left" at bounding box center [831, 479] width 997 height 845
click at [1282, 23] on icon at bounding box center [1272, 28] width 23 height 23
click at [1015, 410] on div "Select a conversation on the left" at bounding box center [831, 479] width 997 height 845
